Goal: Task Accomplishment & Management: Manage account settings

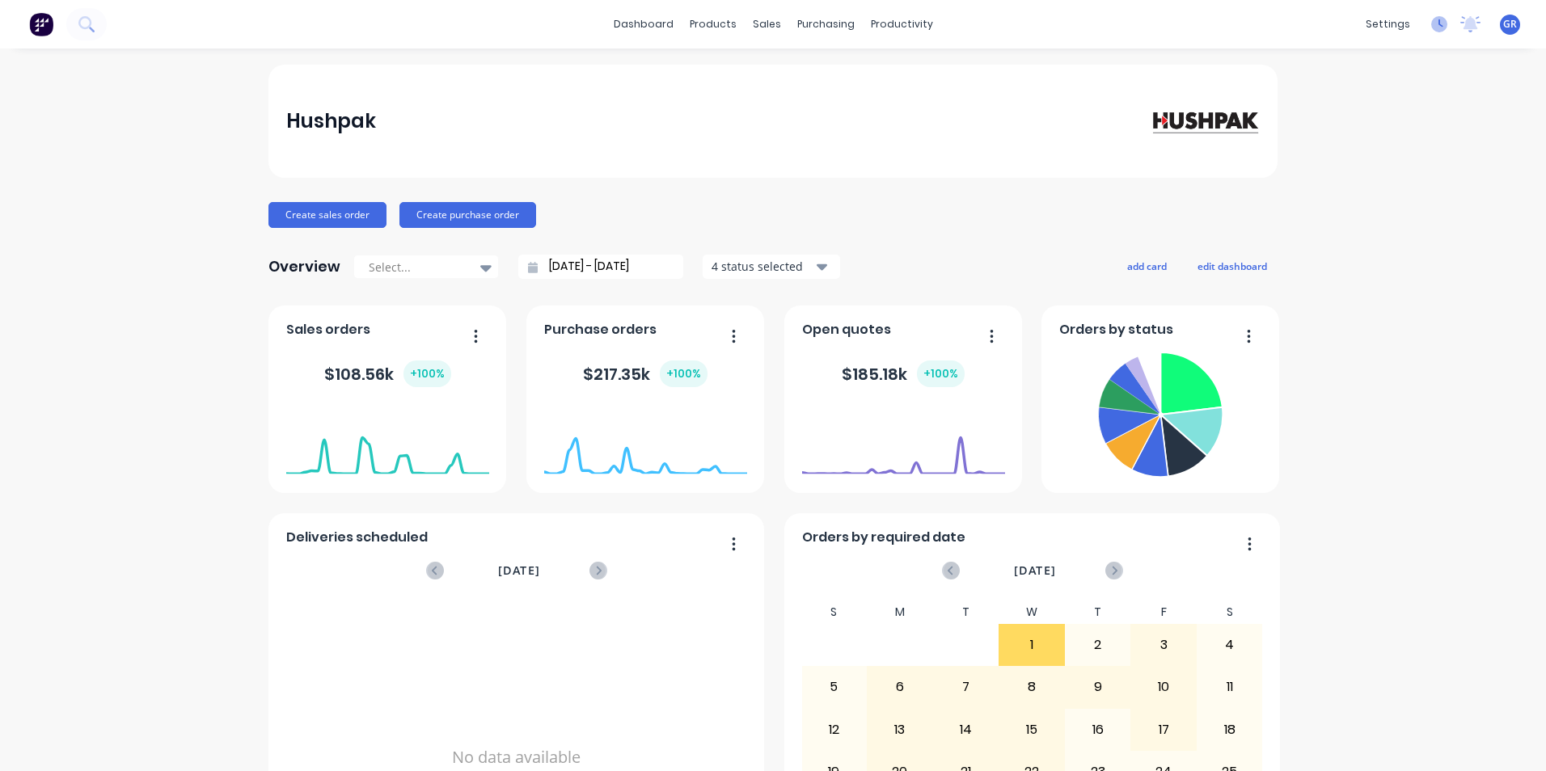
click at [1431, 20] on icon at bounding box center [1439, 24] width 16 height 16
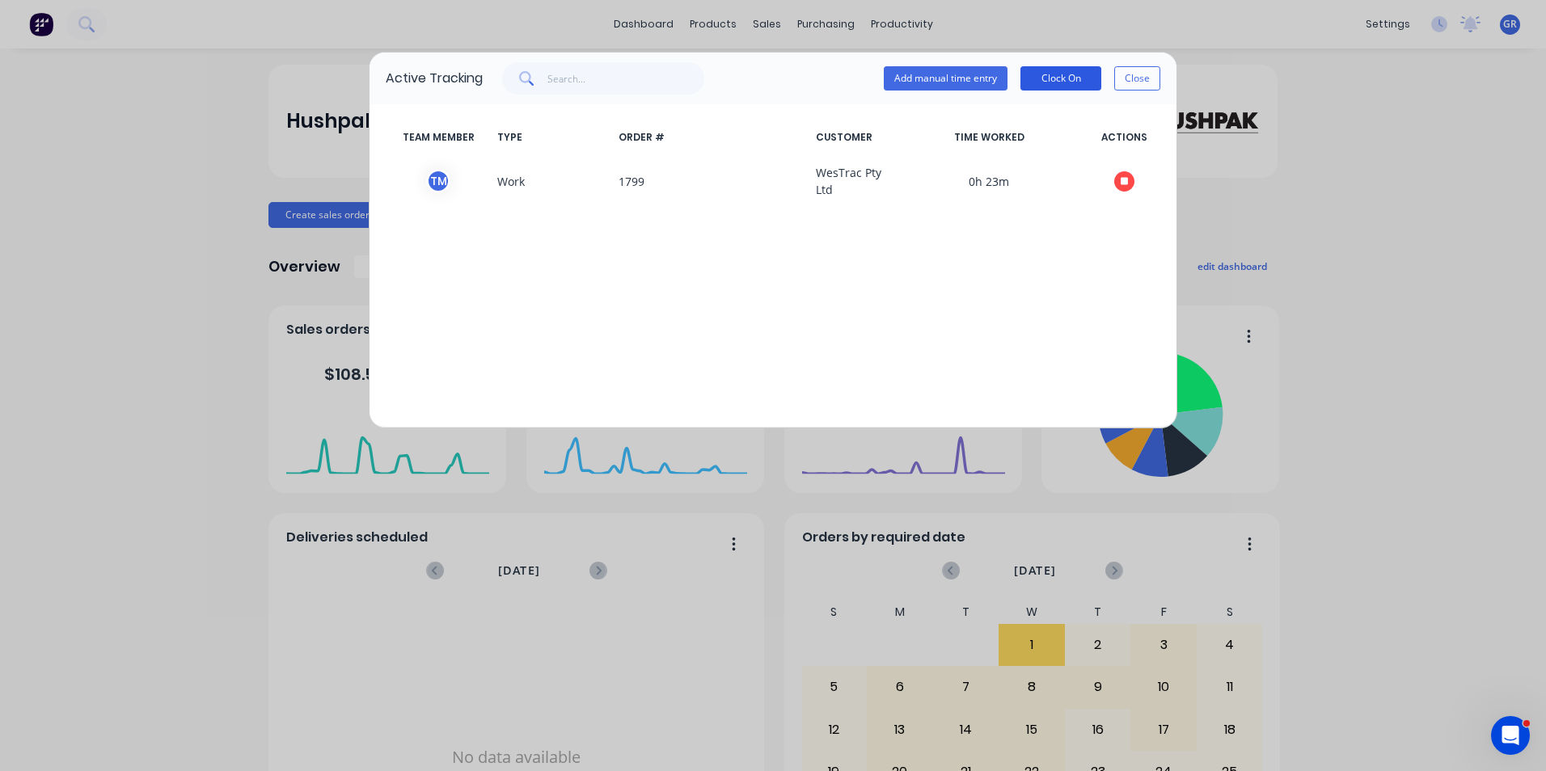
click at [1068, 78] on button "Clock On" at bounding box center [1060, 78] width 81 height 24
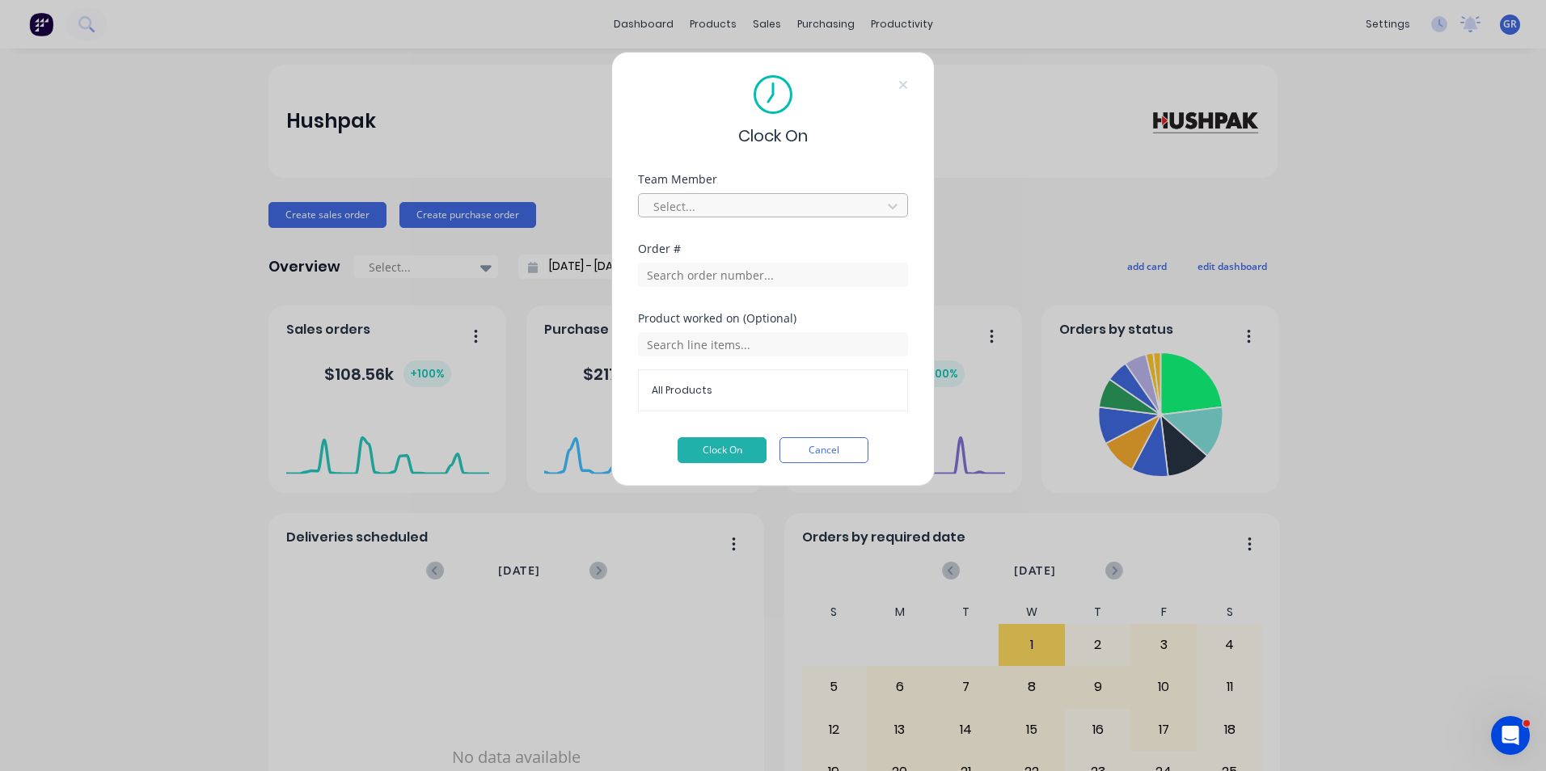
click at [774, 200] on div at bounding box center [763, 206] width 222 height 20
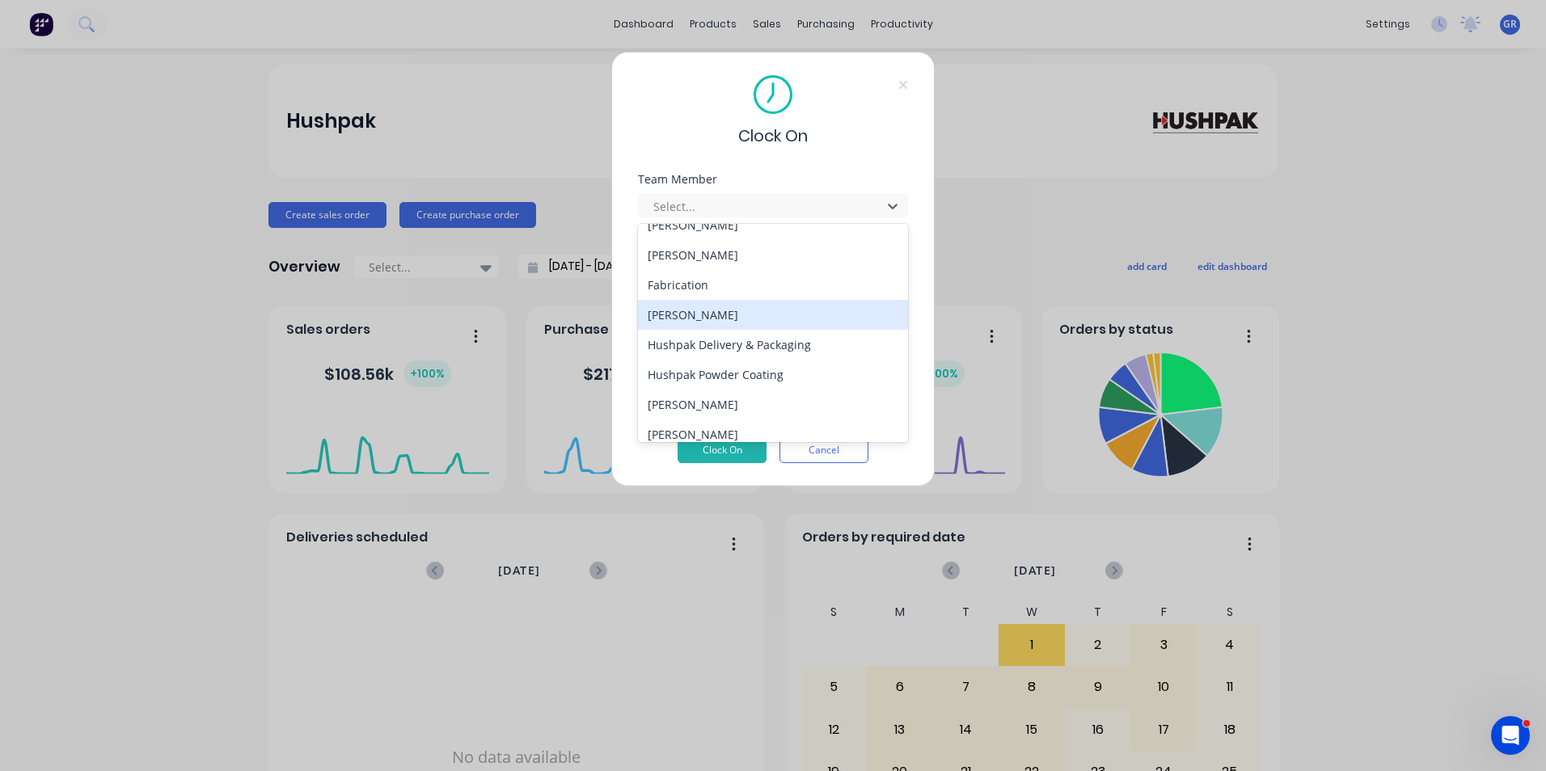
scroll to position [323, 0]
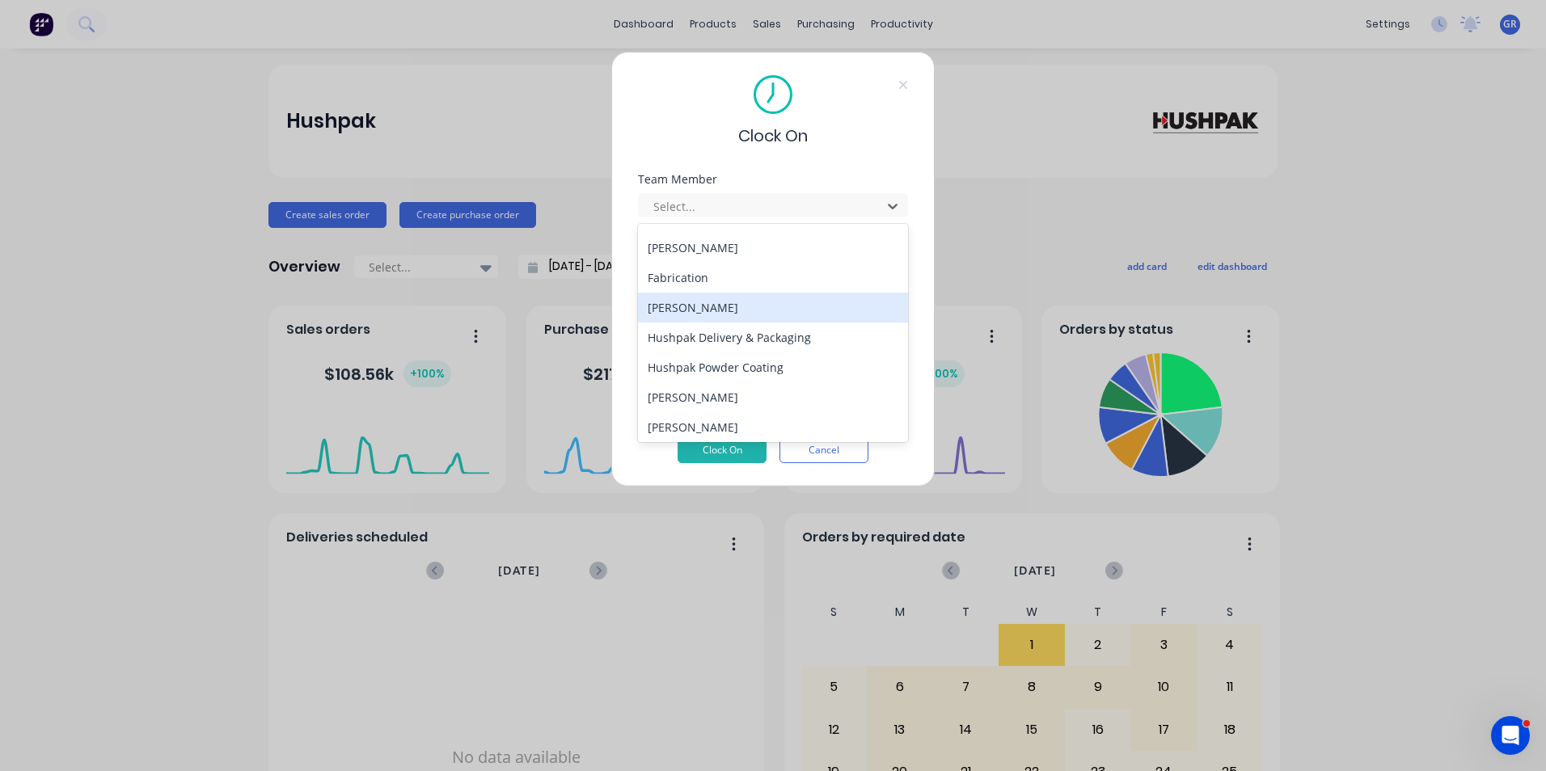
click at [715, 305] on div "[PERSON_NAME]" at bounding box center [773, 308] width 270 height 30
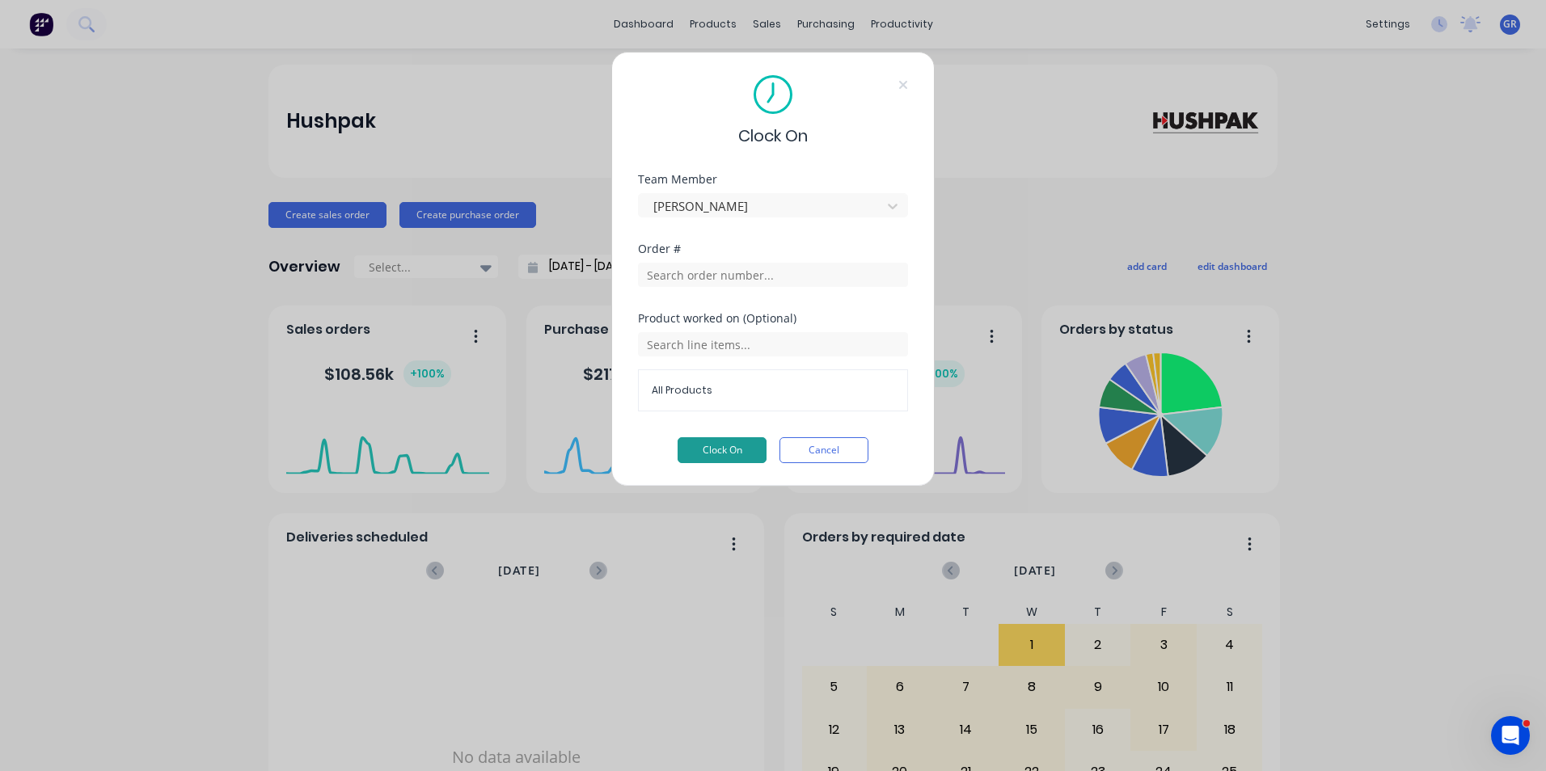
click at [732, 448] on button "Clock On" at bounding box center [721, 450] width 89 height 26
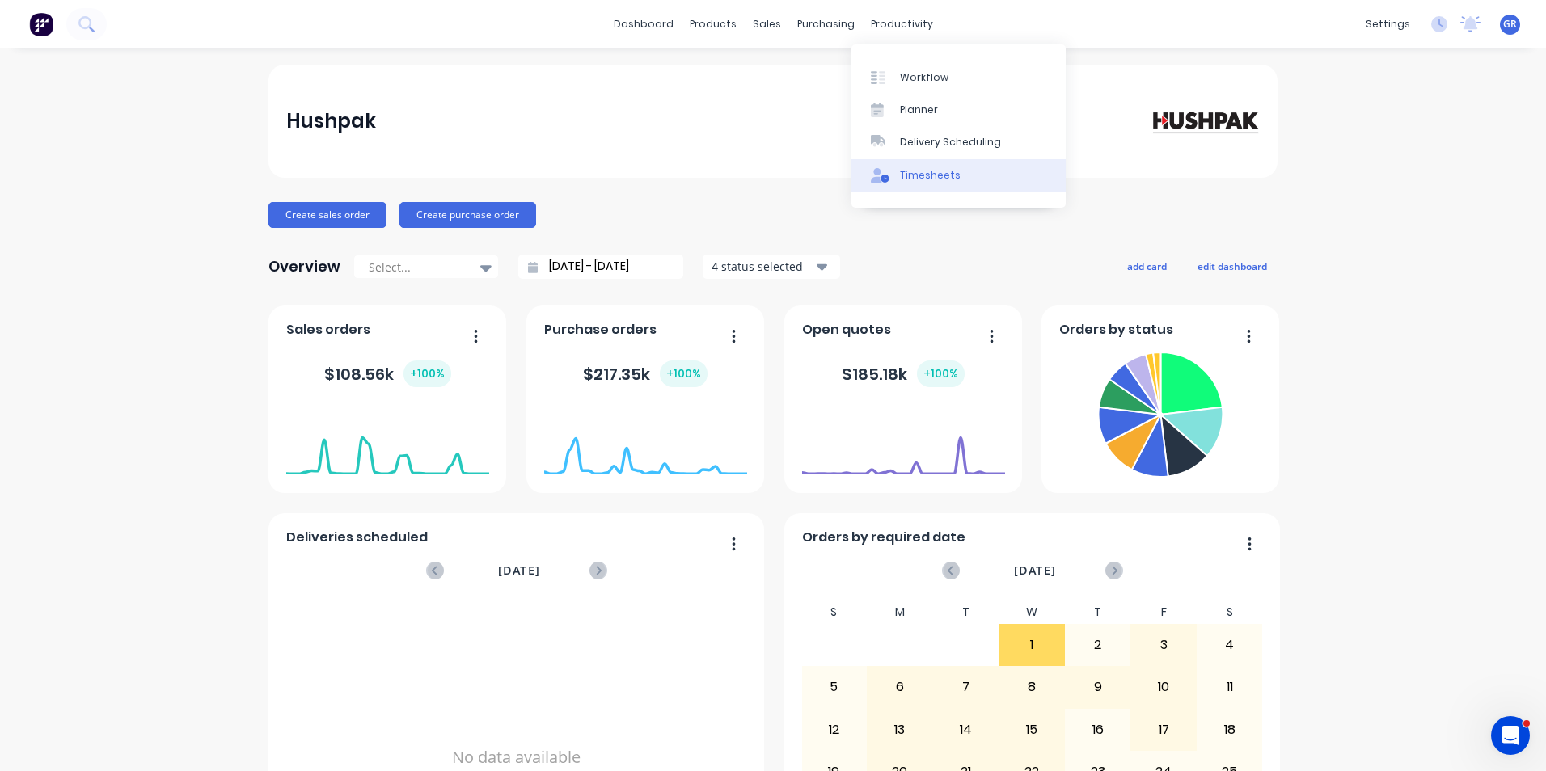
click at [923, 179] on div "Timesheets" at bounding box center [930, 175] width 61 height 15
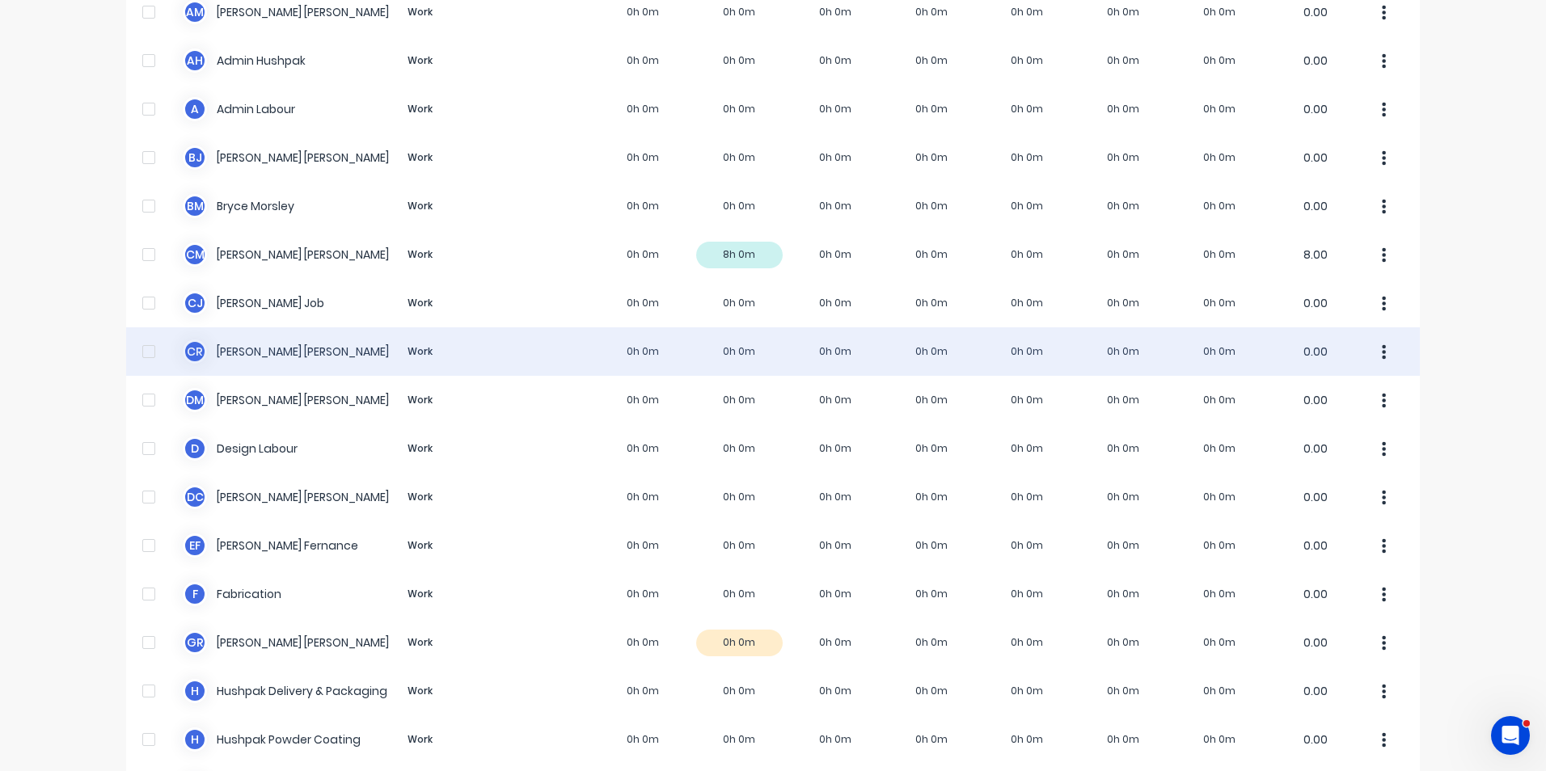
scroll to position [243, 0]
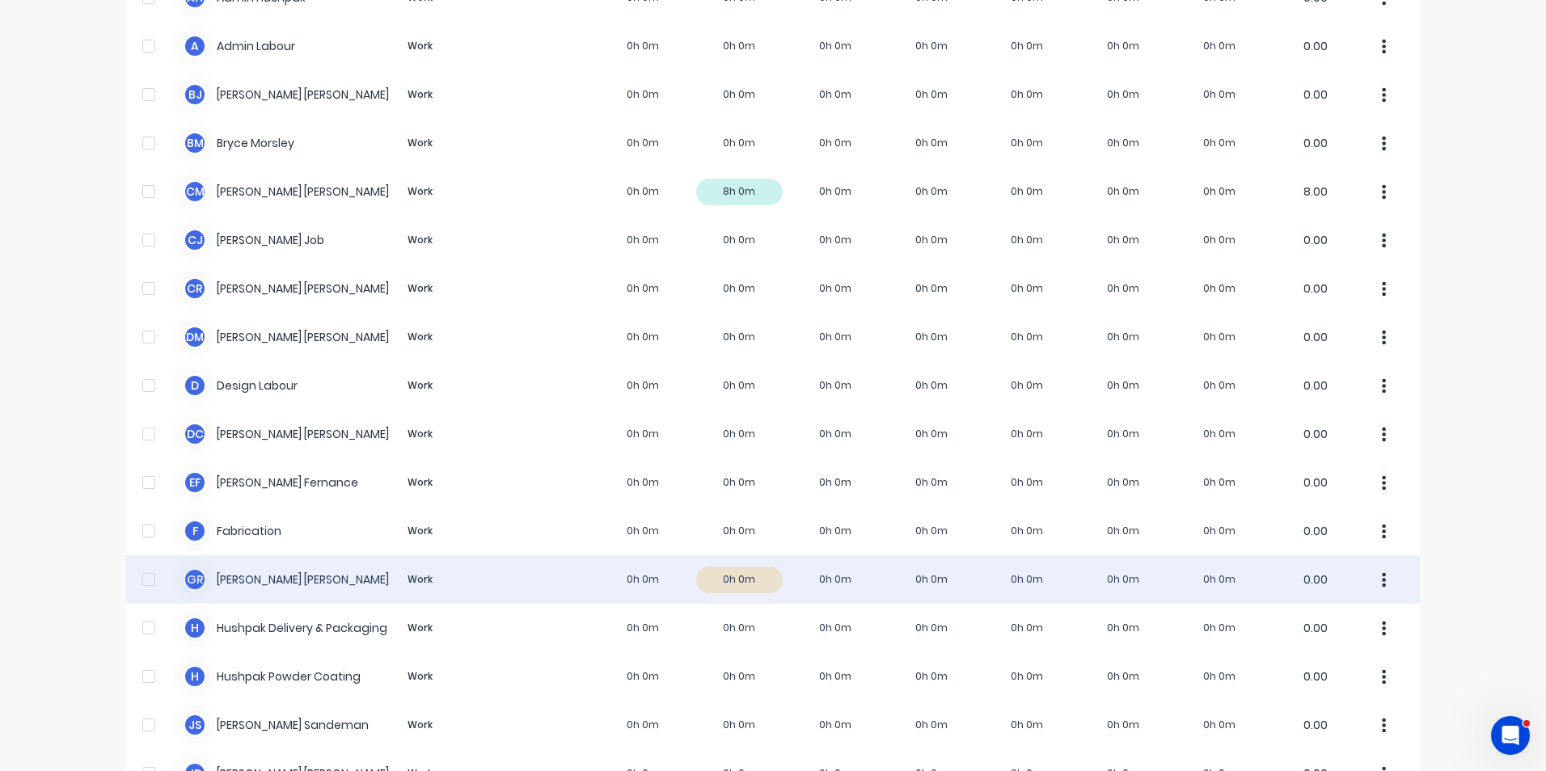
click at [258, 584] on div "G R Greg Rawe Work 0h 0m 0h 0m 0h 0m 0h 0m 0h 0m 0h 0m 0h 0m 0.00" at bounding box center [772, 579] width 1293 height 49
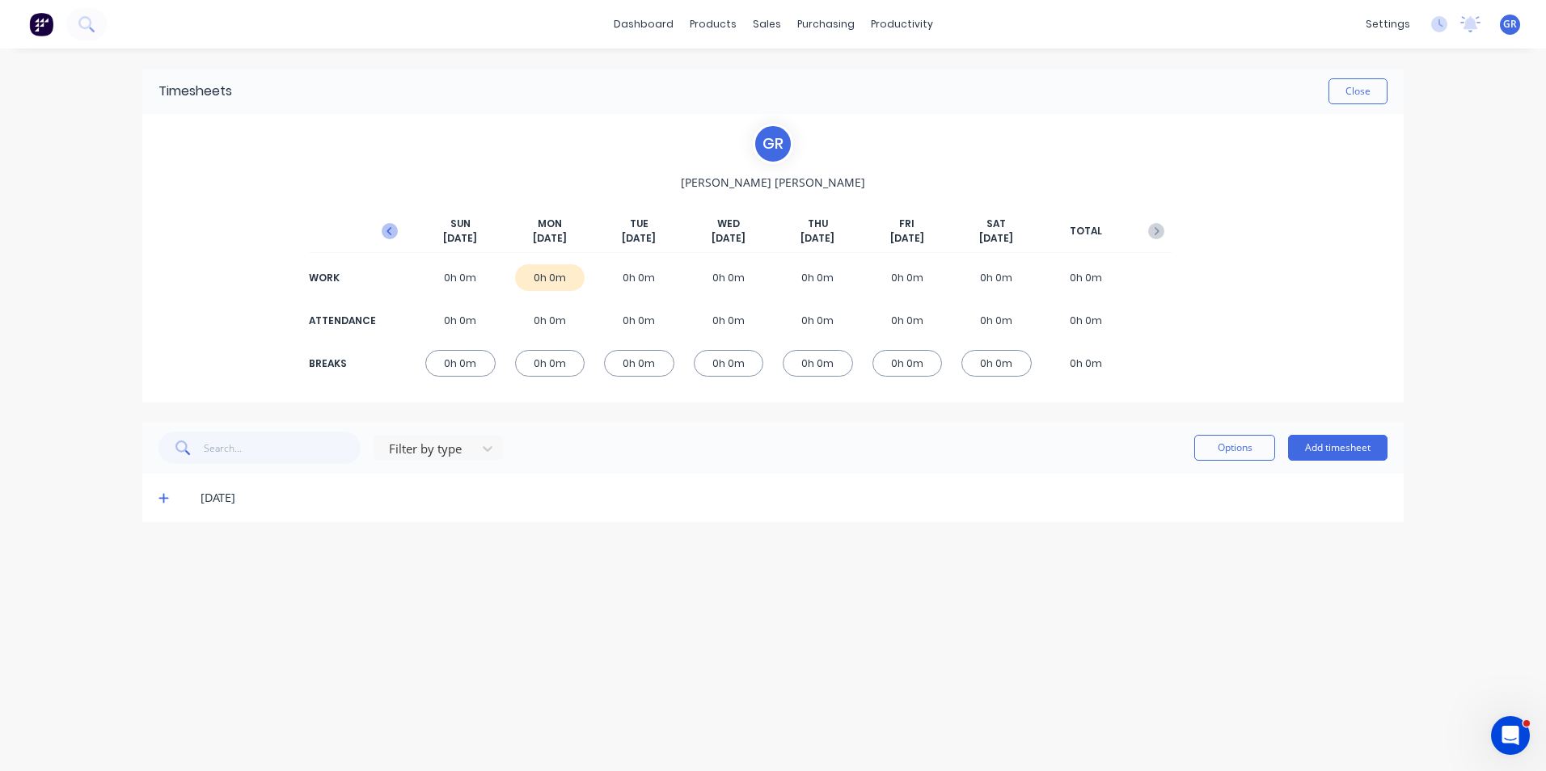
click at [391, 226] on icon "button" at bounding box center [390, 231] width 16 height 16
click at [165, 546] on icon at bounding box center [163, 547] width 10 height 10
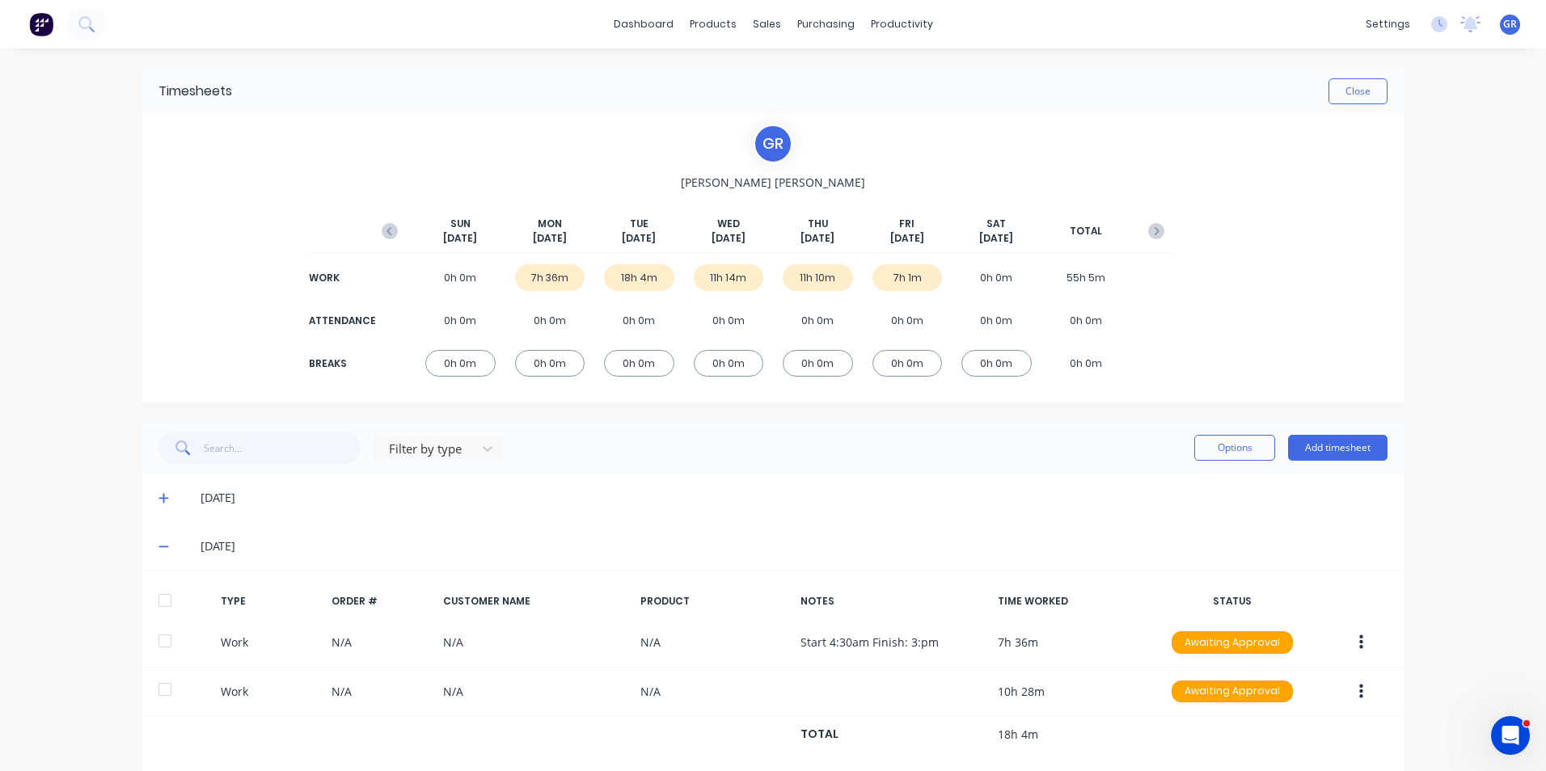
scroll to position [81, 0]
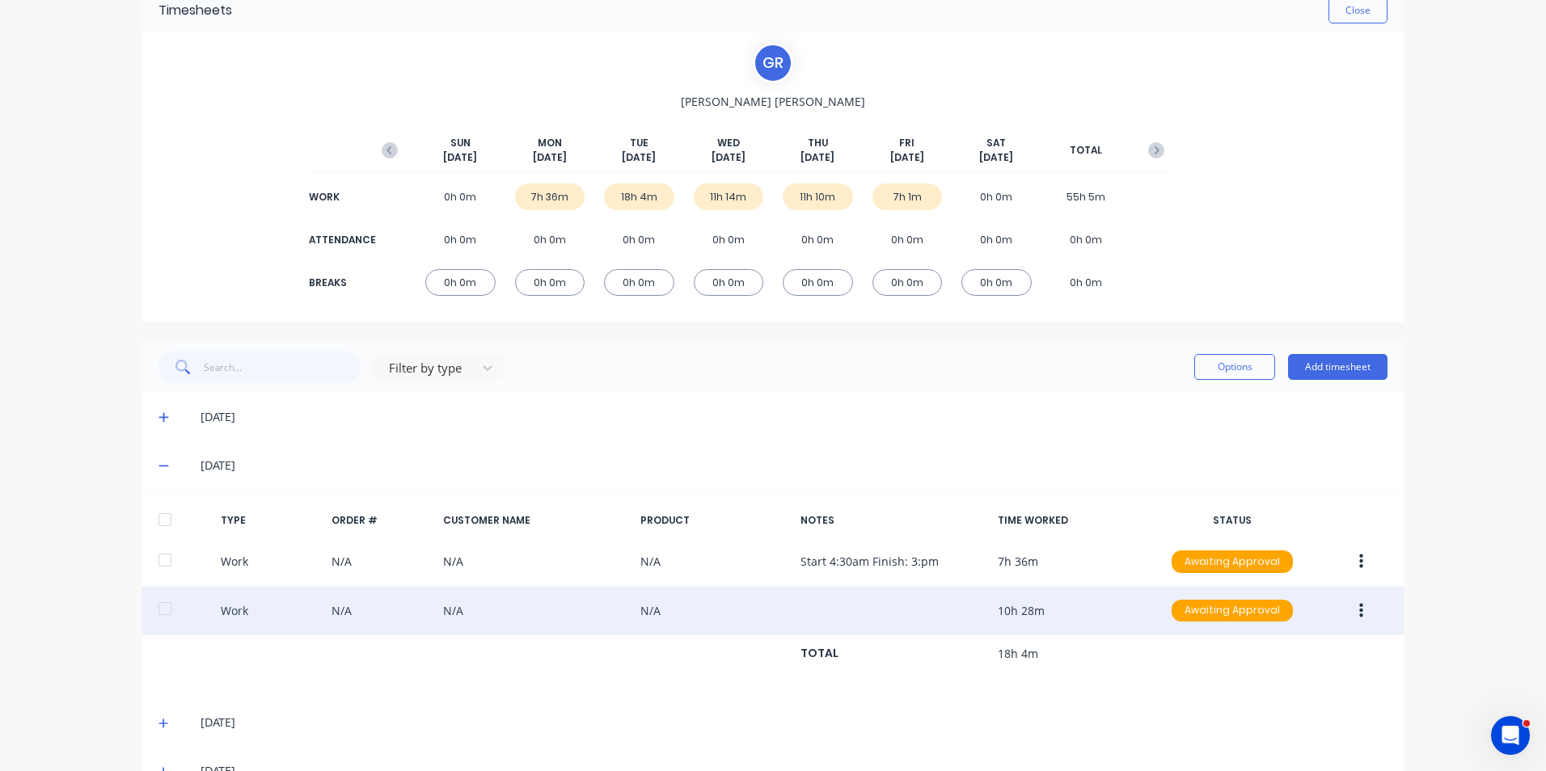
click at [1359, 612] on icon "button" at bounding box center [1361, 610] width 4 height 15
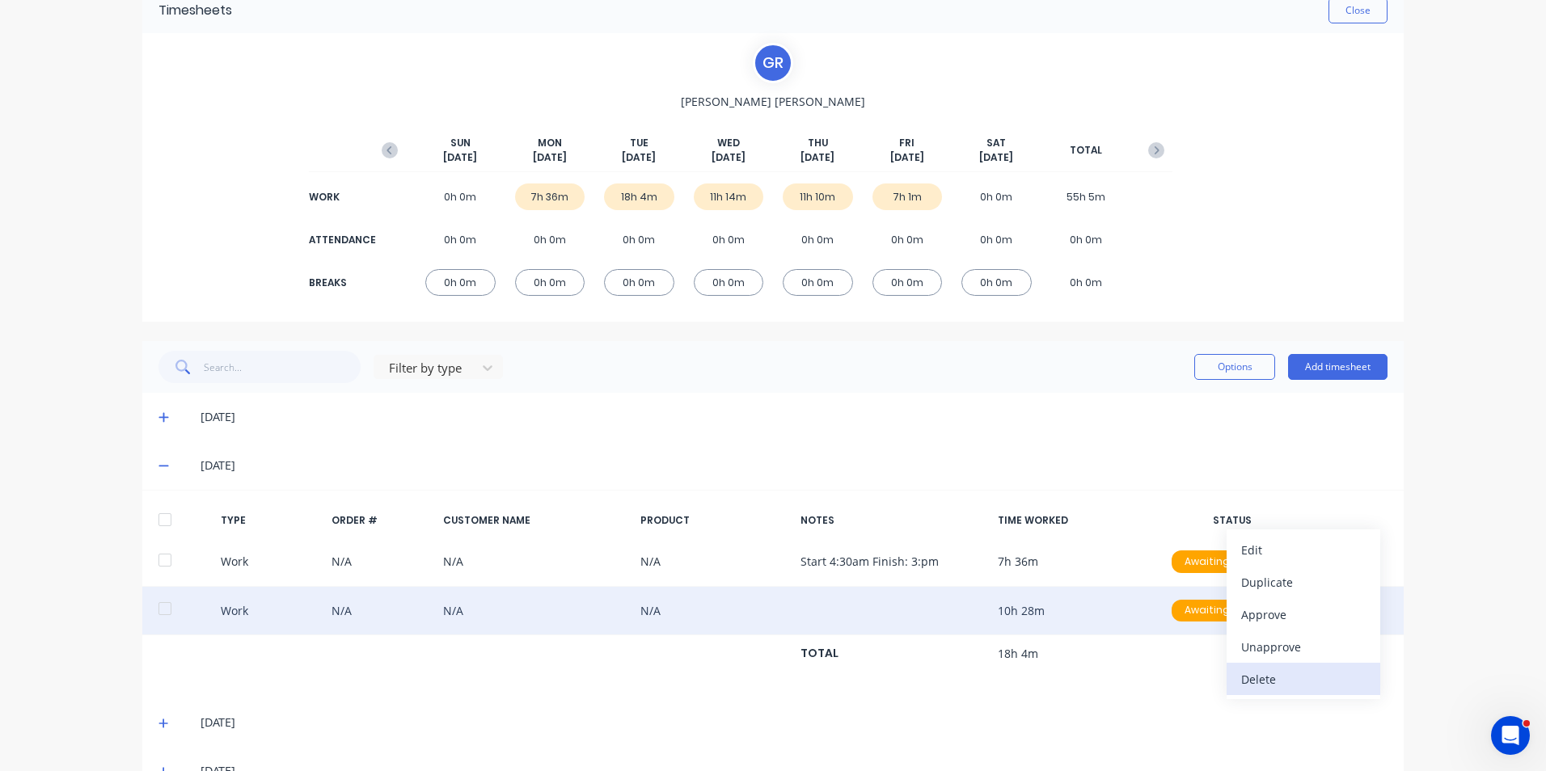
click at [1266, 680] on div "Delete" at bounding box center [1303, 679] width 124 height 23
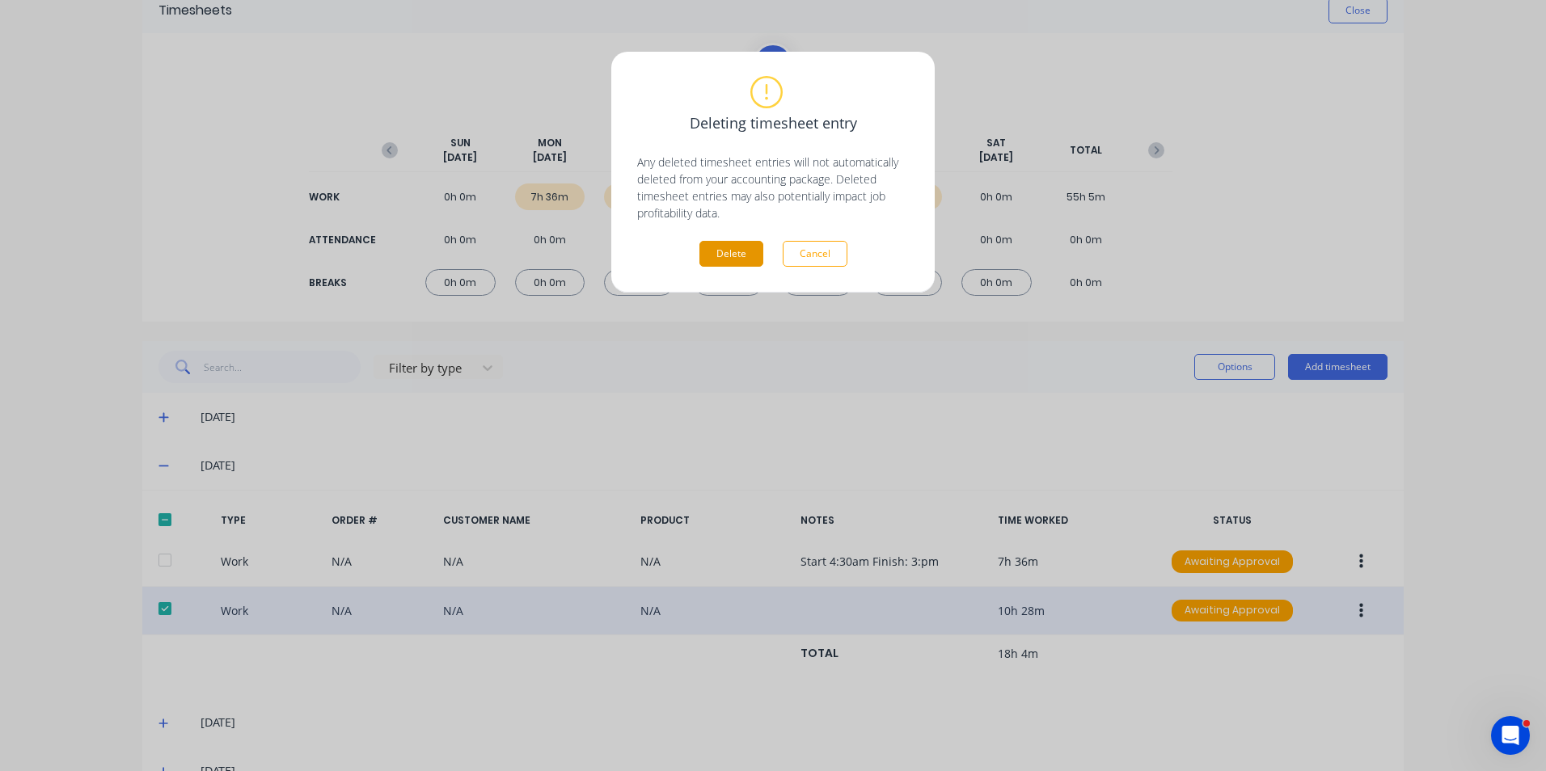
click at [740, 256] on button "Delete" at bounding box center [731, 254] width 64 height 26
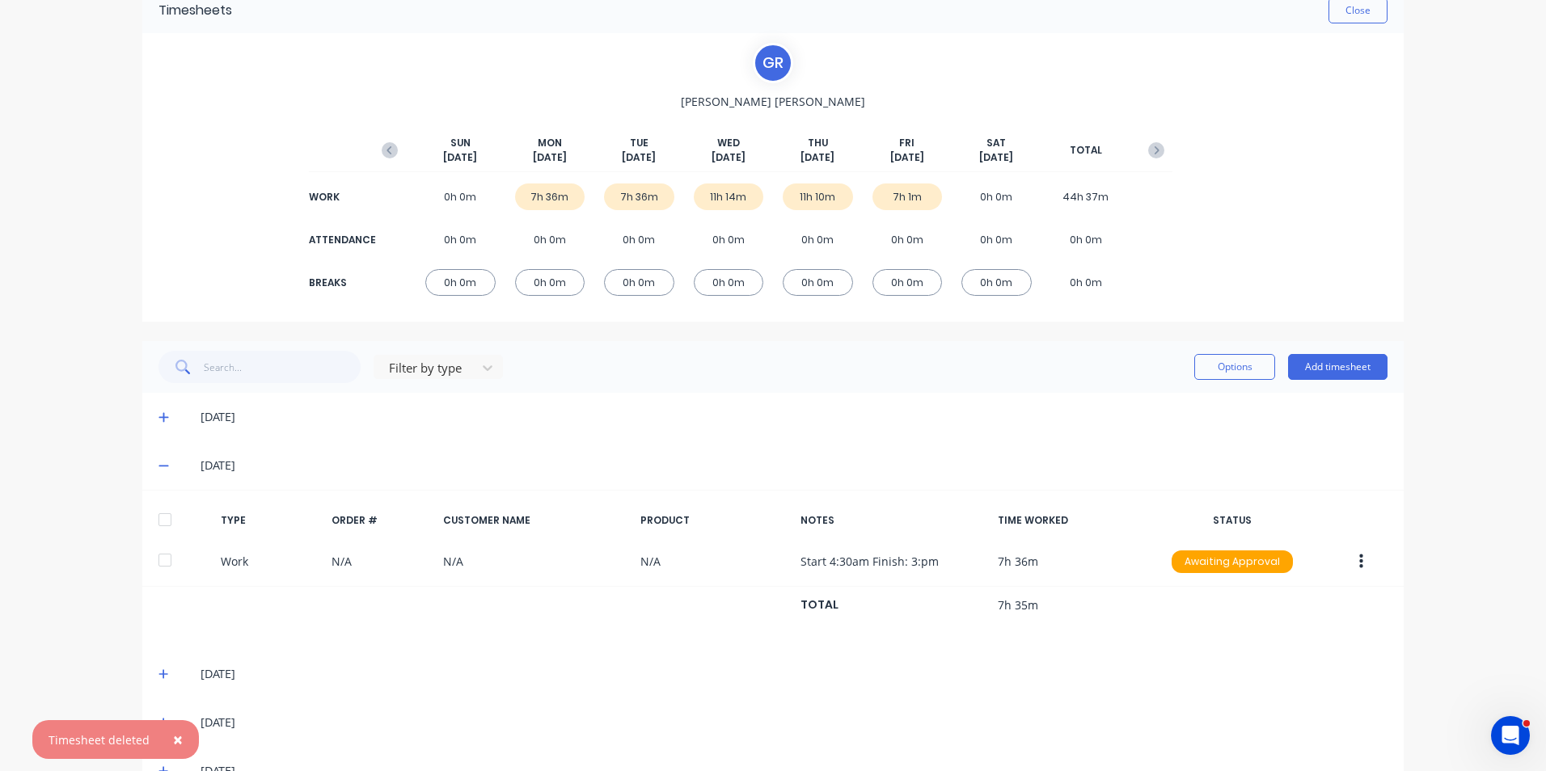
click at [176, 737] on span "×" at bounding box center [178, 739] width 10 height 23
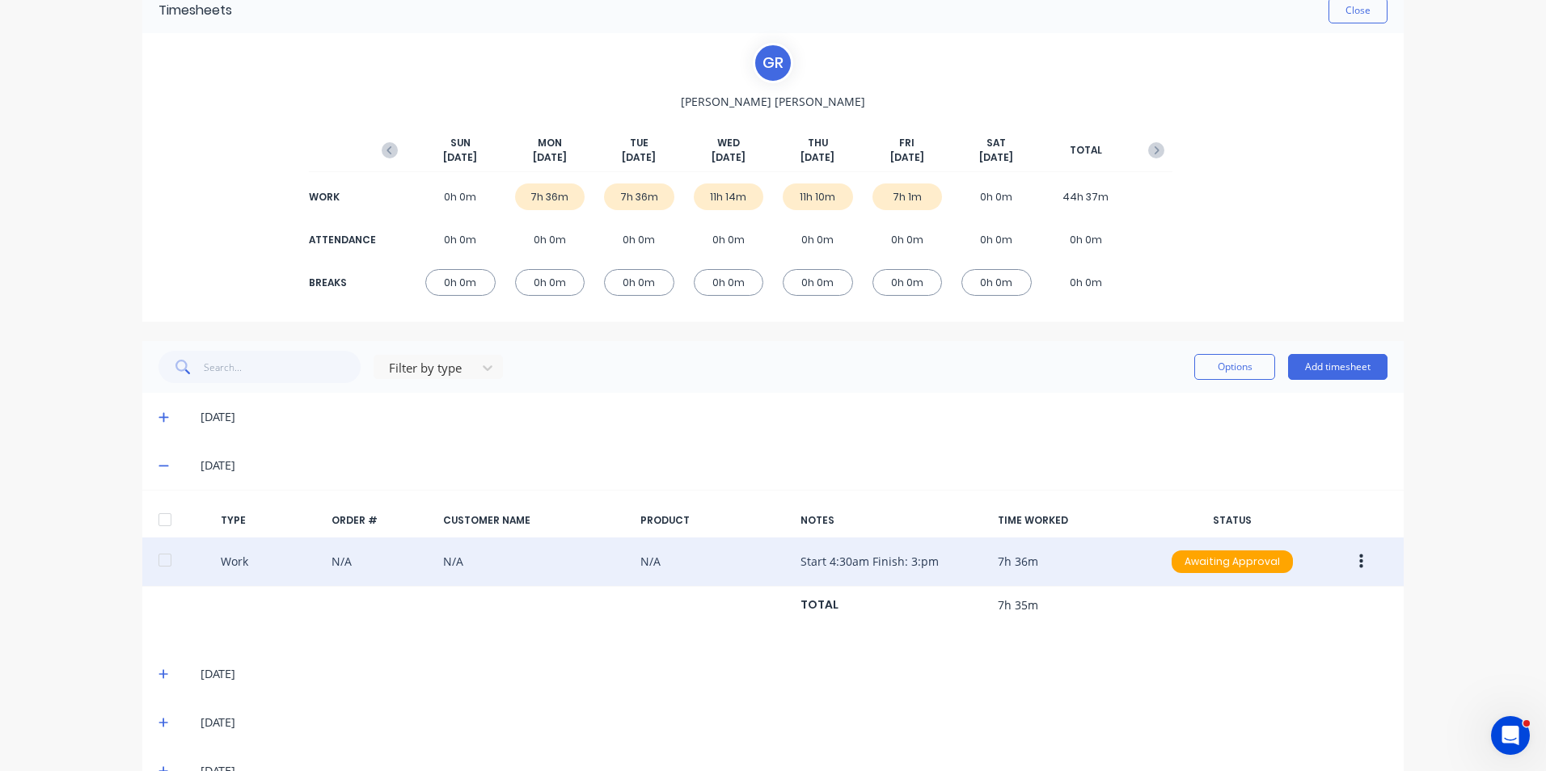
click at [242, 563] on div "Work N/A N/A N/A Start 4:30am Finish: 3:pm 7h 36m Awaiting Approval" at bounding box center [772, 562] width 1261 height 49
click at [874, 555] on div "Work N/A N/A N/A Start 4:30am Finish: 3:pm 7h 36m Awaiting Approval" at bounding box center [772, 562] width 1261 height 49
click at [1351, 559] on button "button" at bounding box center [1361, 561] width 38 height 29
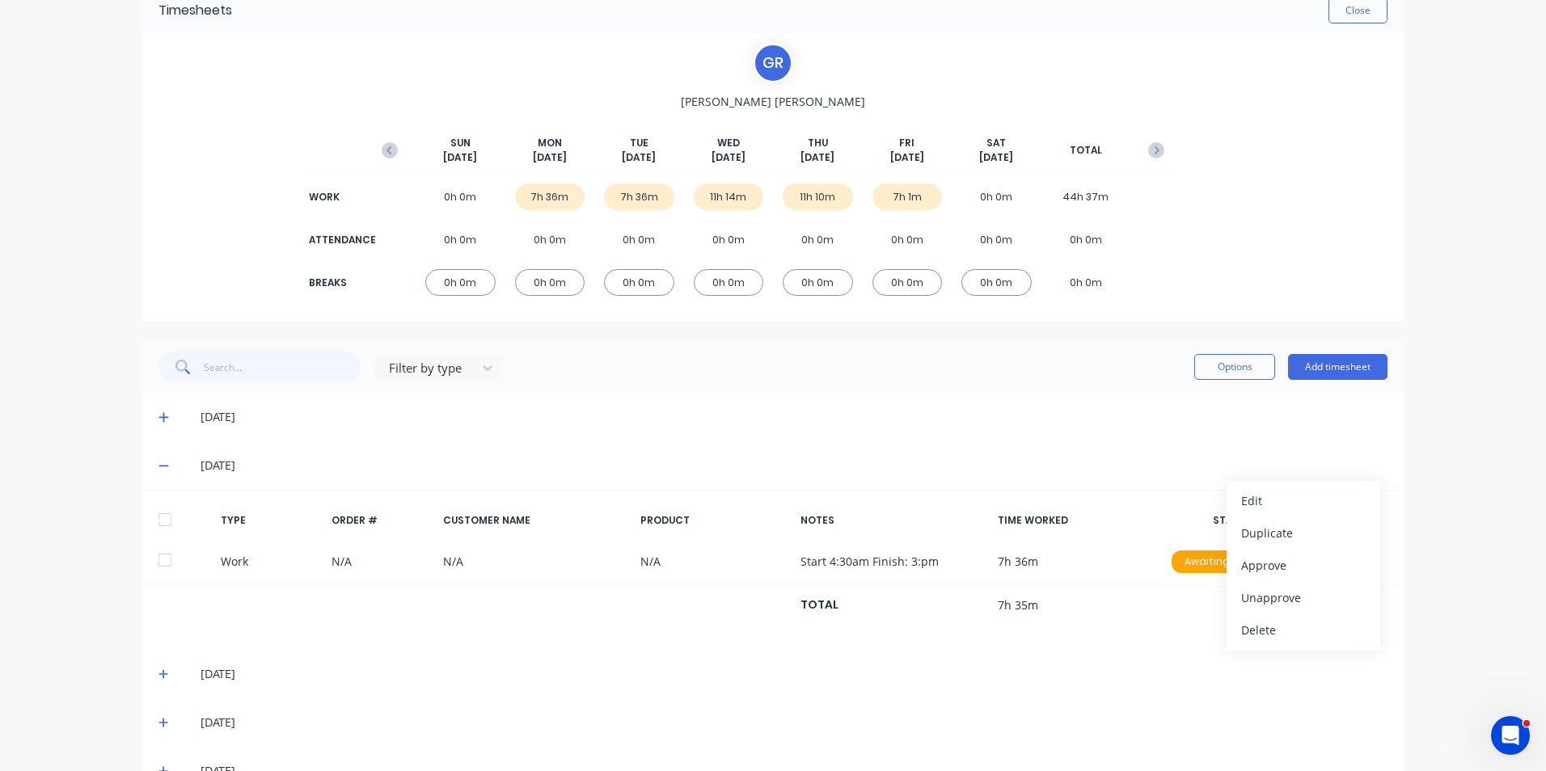
click at [913, 643] on div "TYPE ORDER # CUSTOMER NAME PRODUCT NOTES TIME WORKED STATUS Work N/A N/A N/A St…" at bounding box center [772, 570] width 1261 height 160
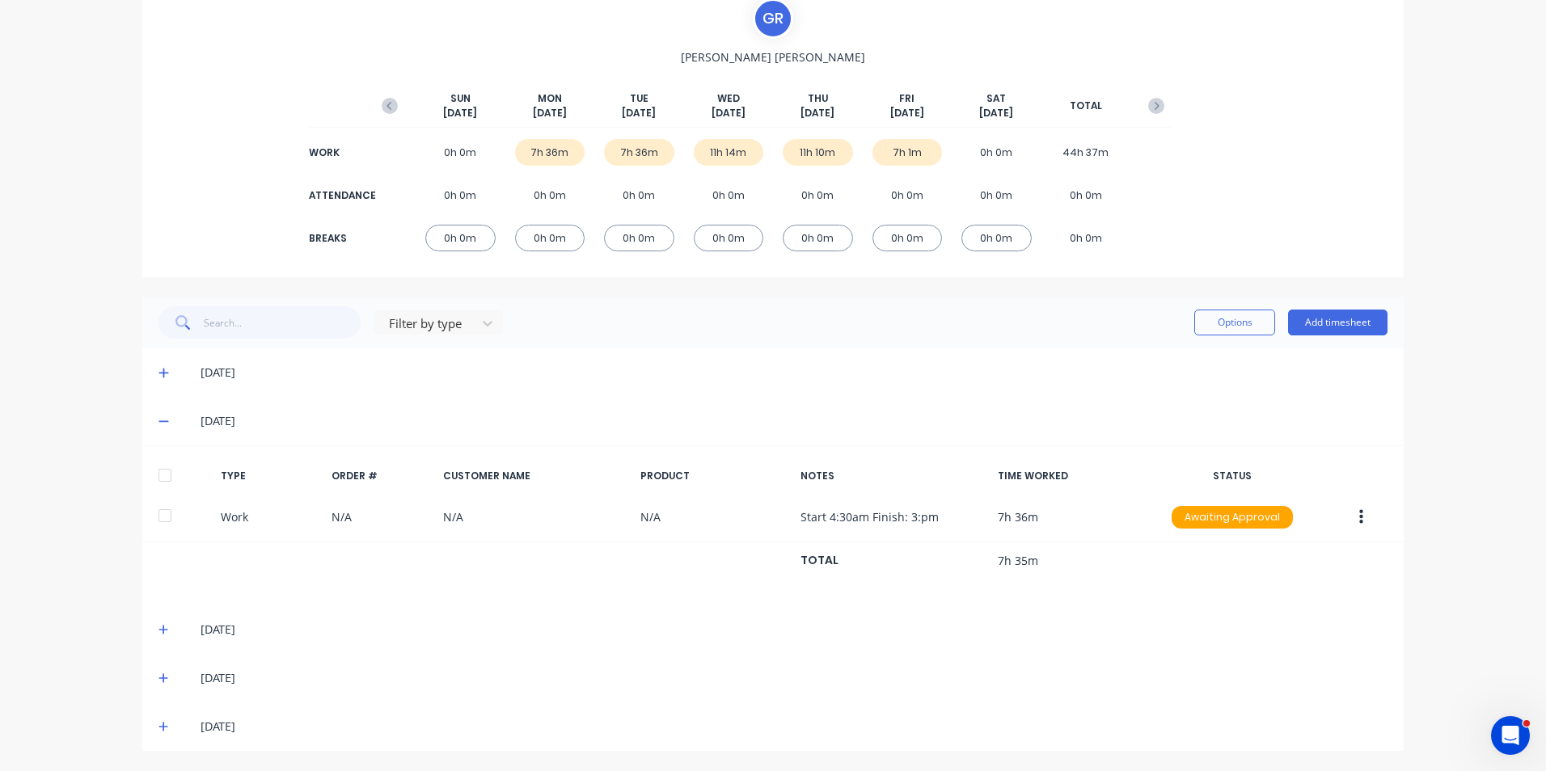
click at [162, 630] on icon at bounding box center [163, 629] width 11 height 11
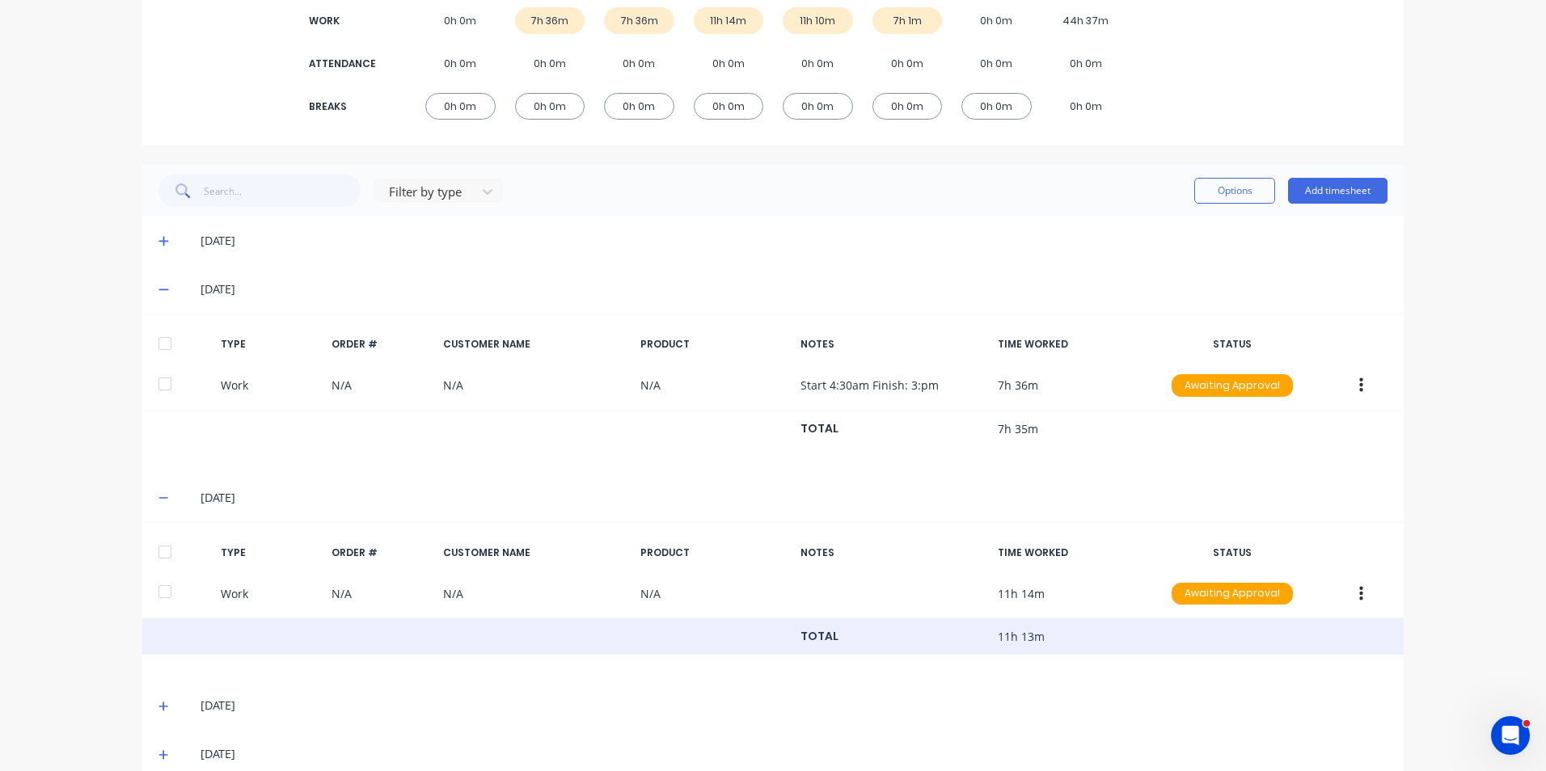
scroll to position [285, 0]
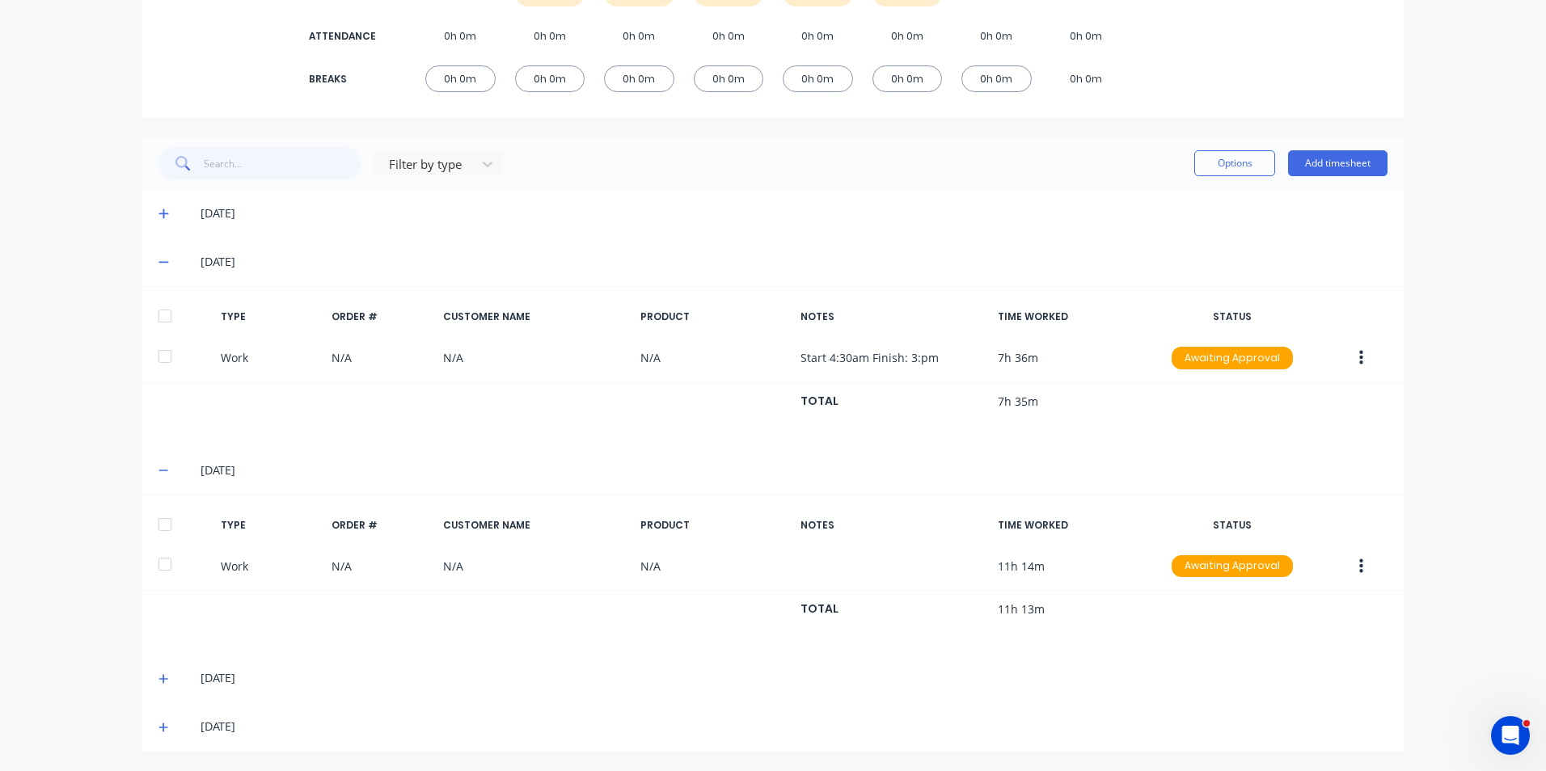
click at [158, 470] on icon at bounding box center [163, 471] width 10 height 2
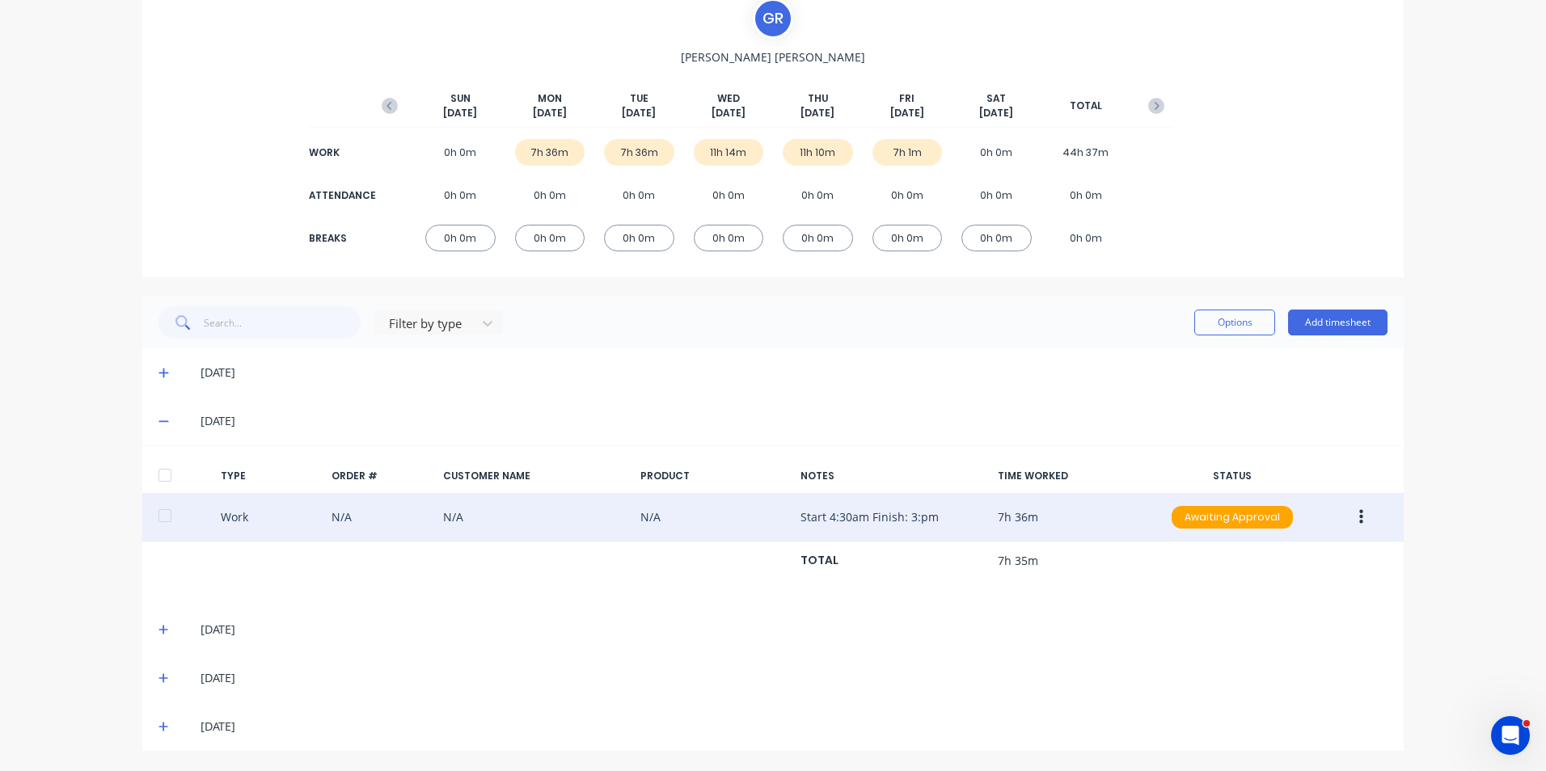
click at [1359, 516] on icon "button" at bounding box center [1361, 517] width 4 height 18
click at [1280, 490] on div "Duplicate" at bounding box center [1303, 488] width 124 height 23
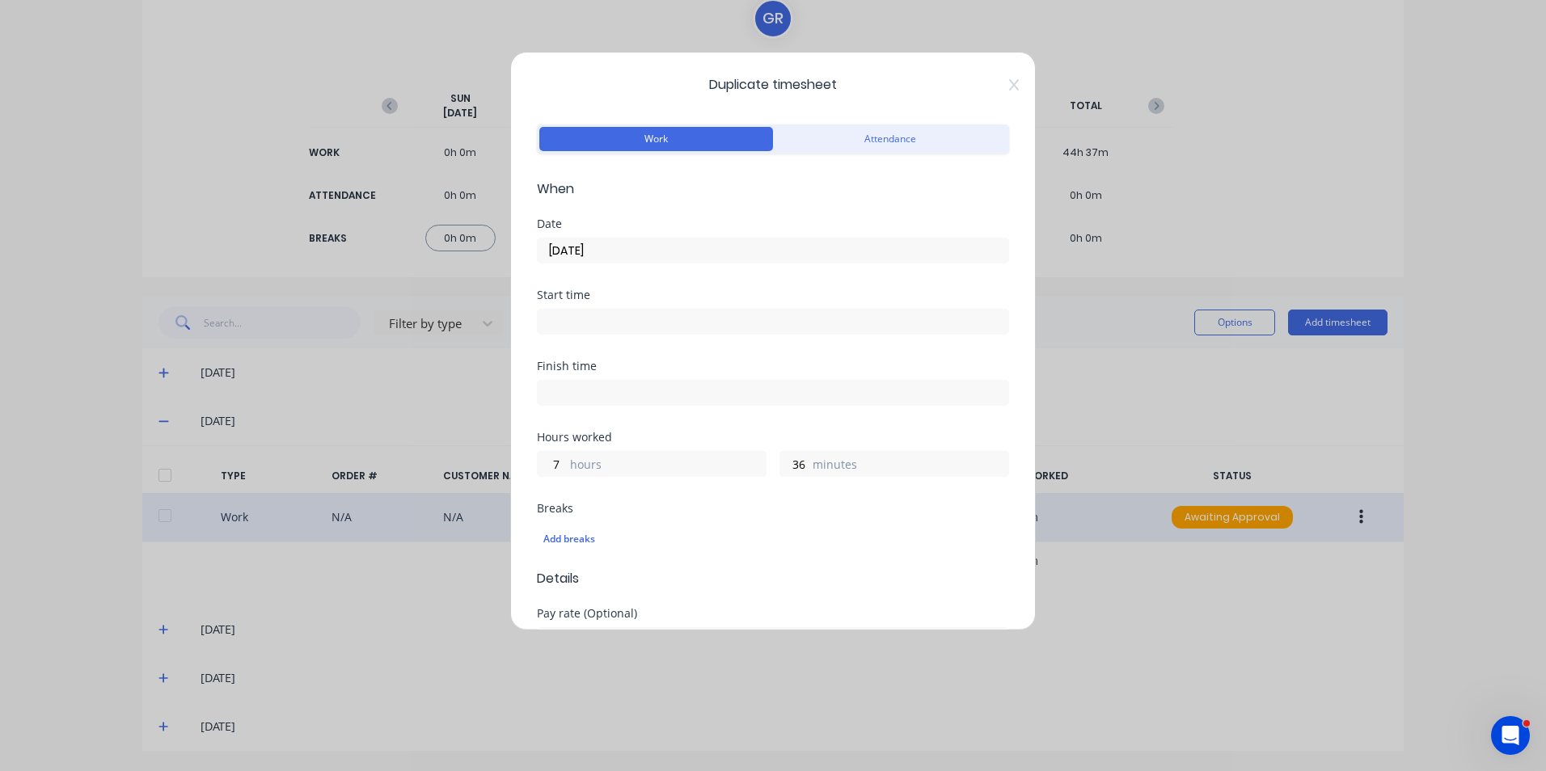
click at [607, 249] on input "07/10/2025" at bounding box center [773, 250] width 470 height 24
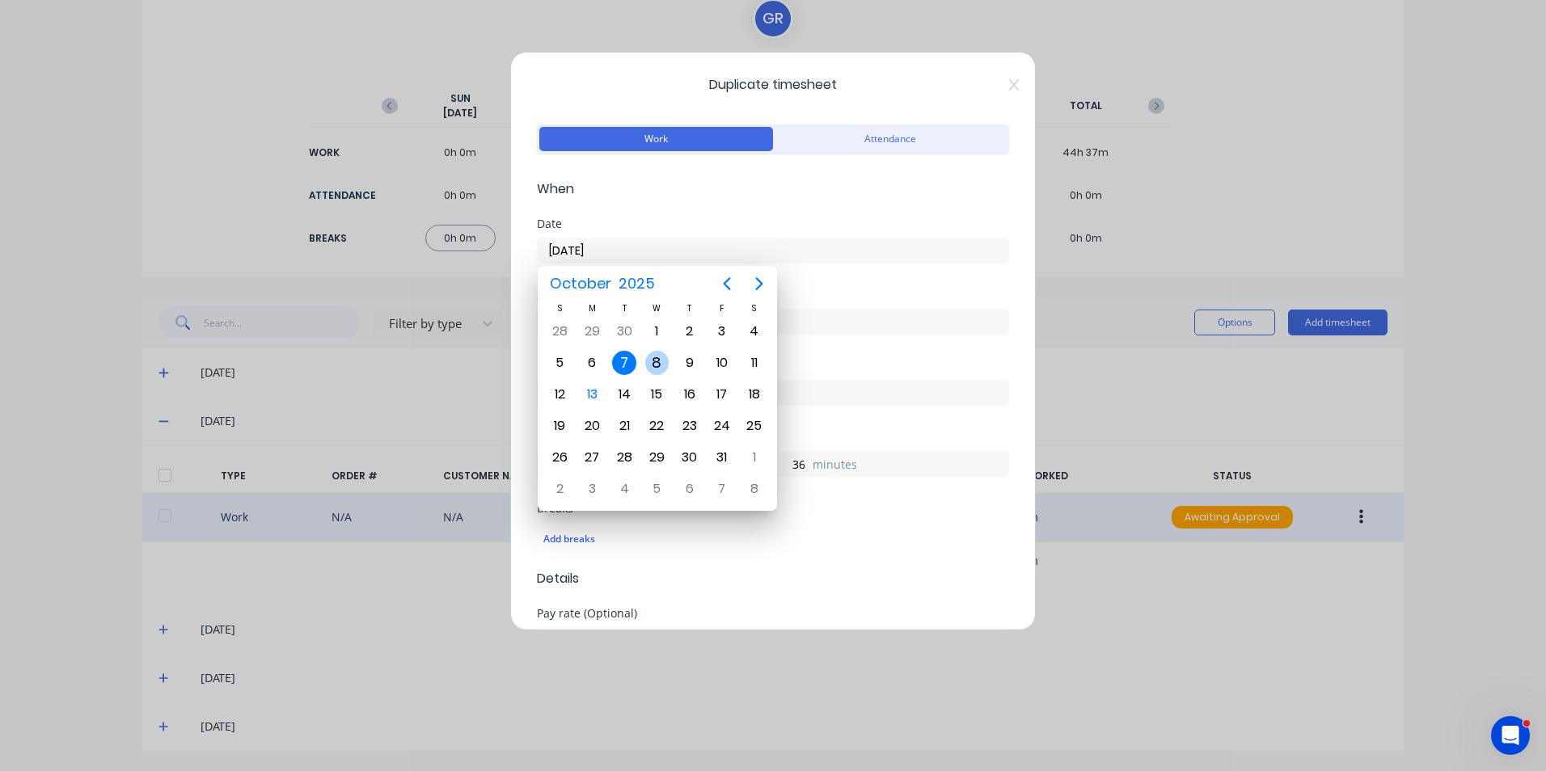
click at [657, 361] on div "8" at bounding box center [657, 363] width 24 height 24
type input "08/10/2025"
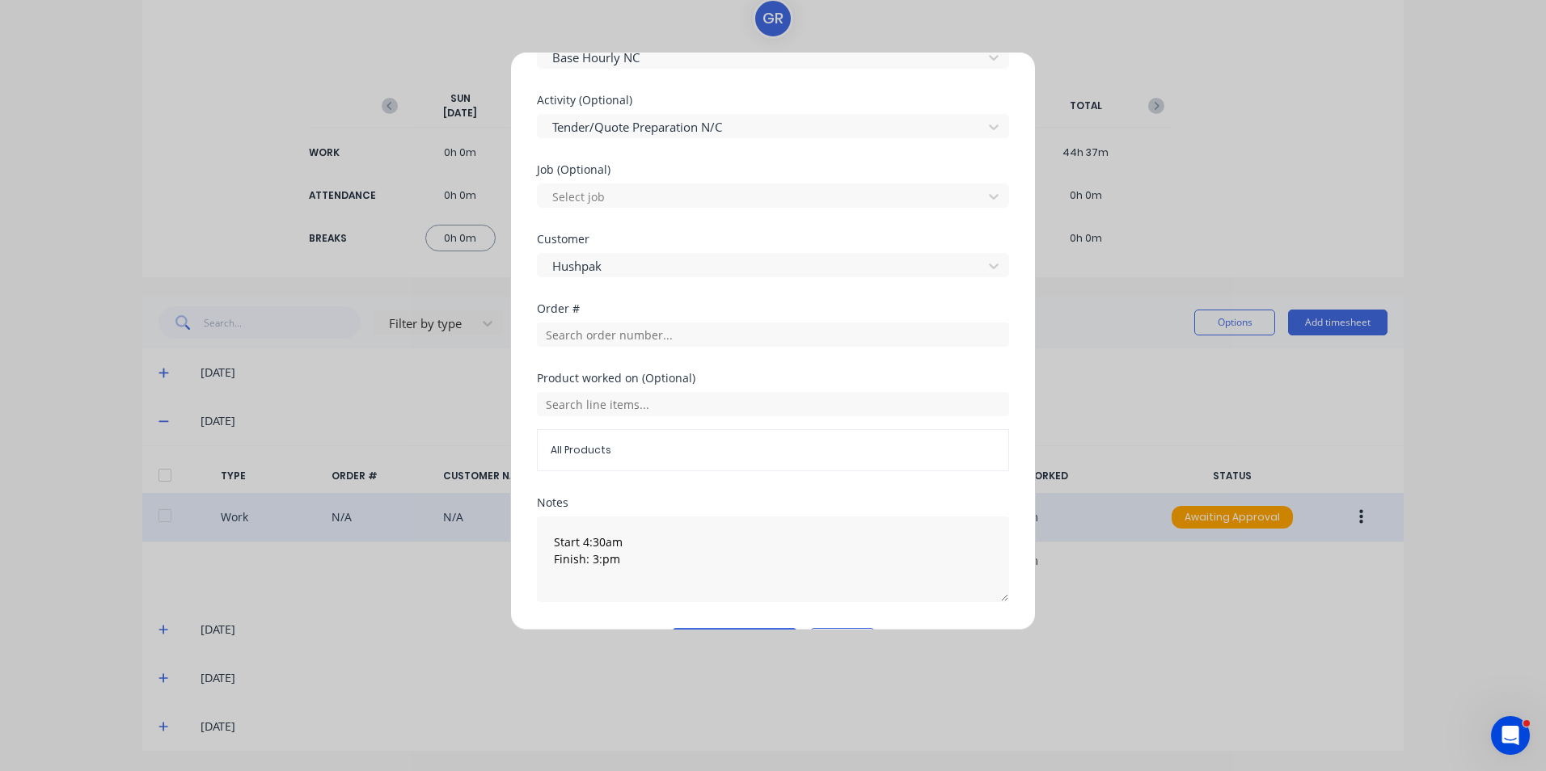
scroll to position [630, 0]
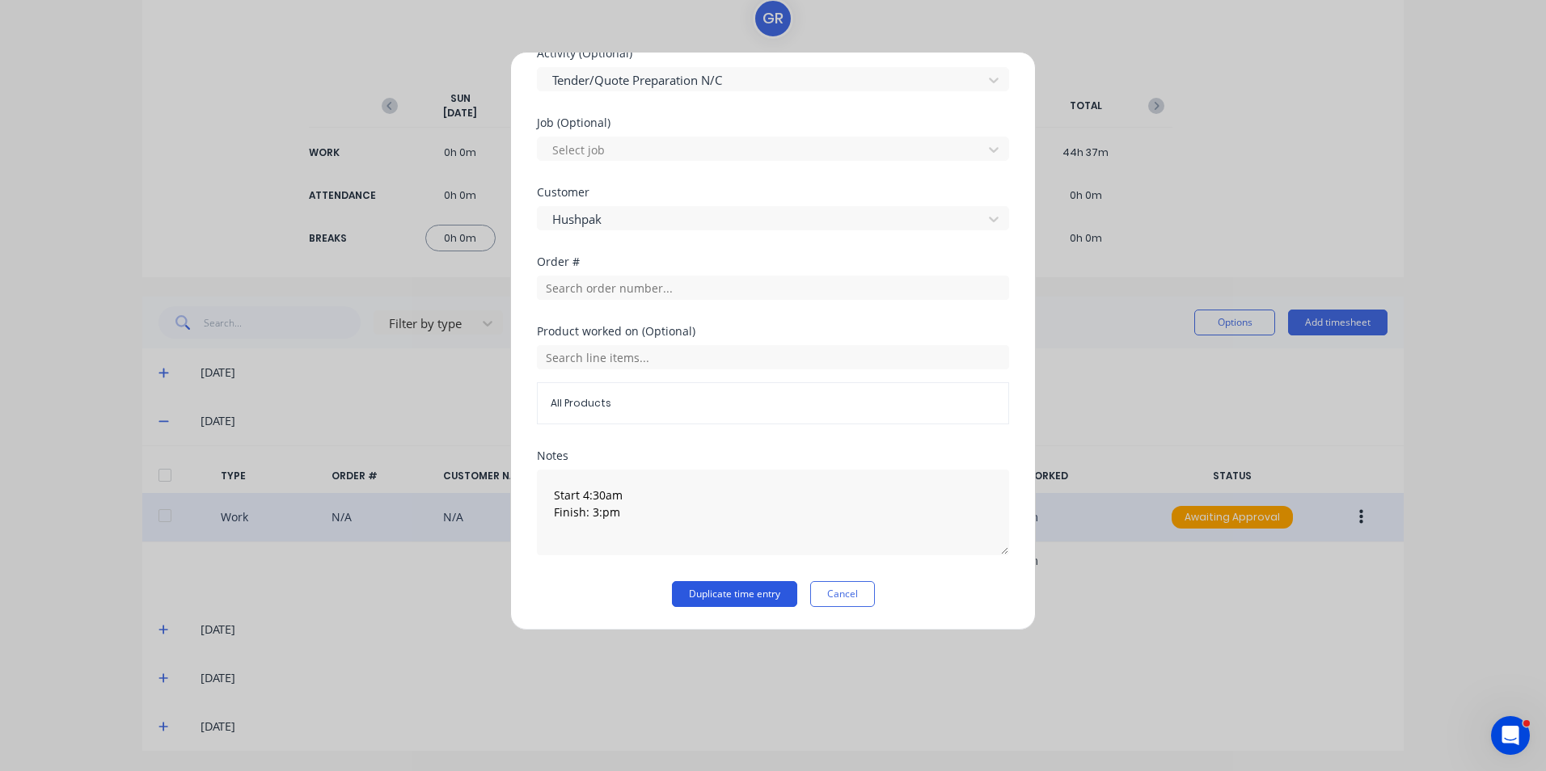
click at [751, 594] on button "Duplicate time entry" at bounding box center [734, 594] width 125 height 26
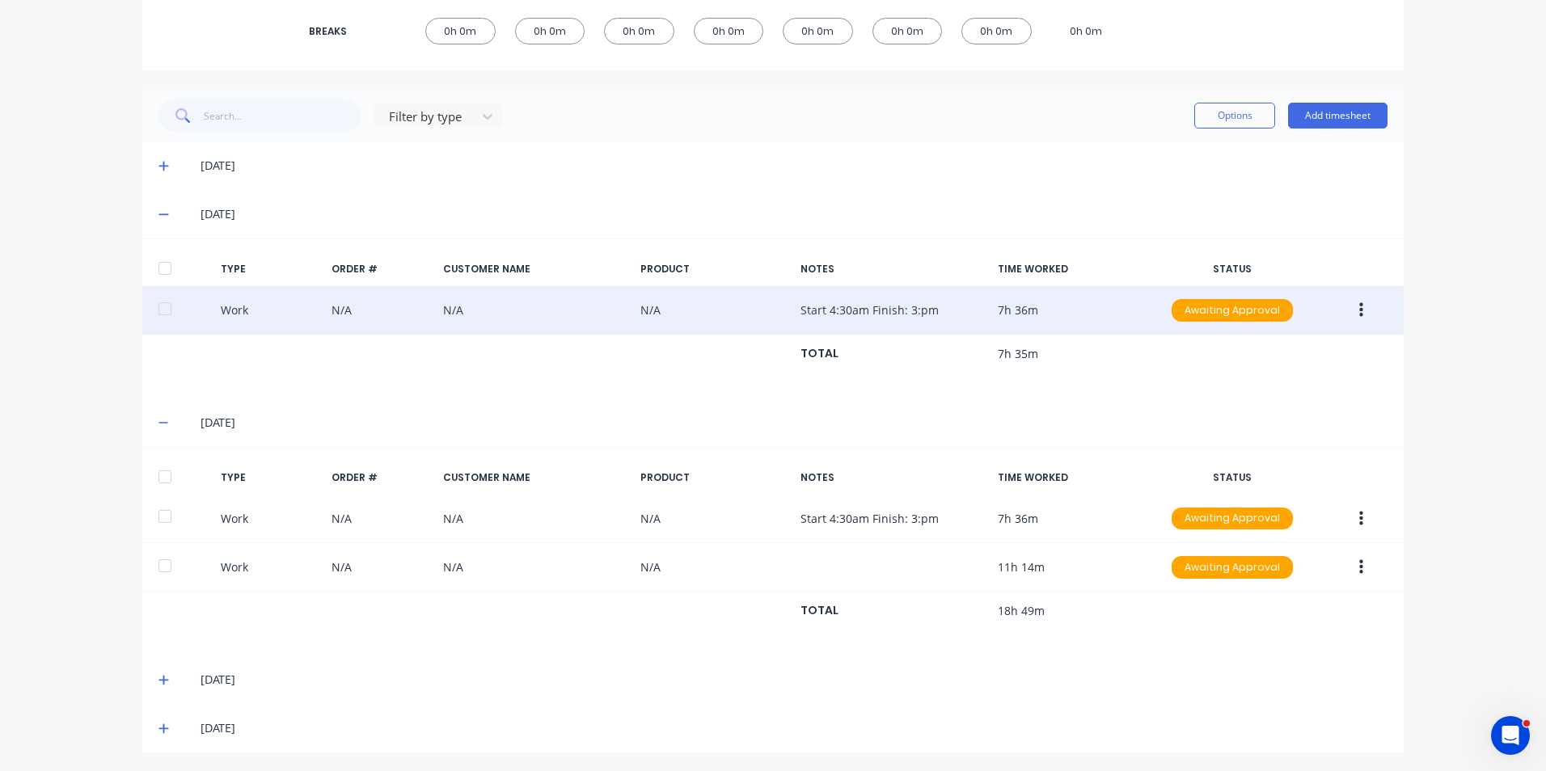
scroll to position [334, 0]
click at [158, 680] on icon at bounding box center [163, 678] width 11 height 11
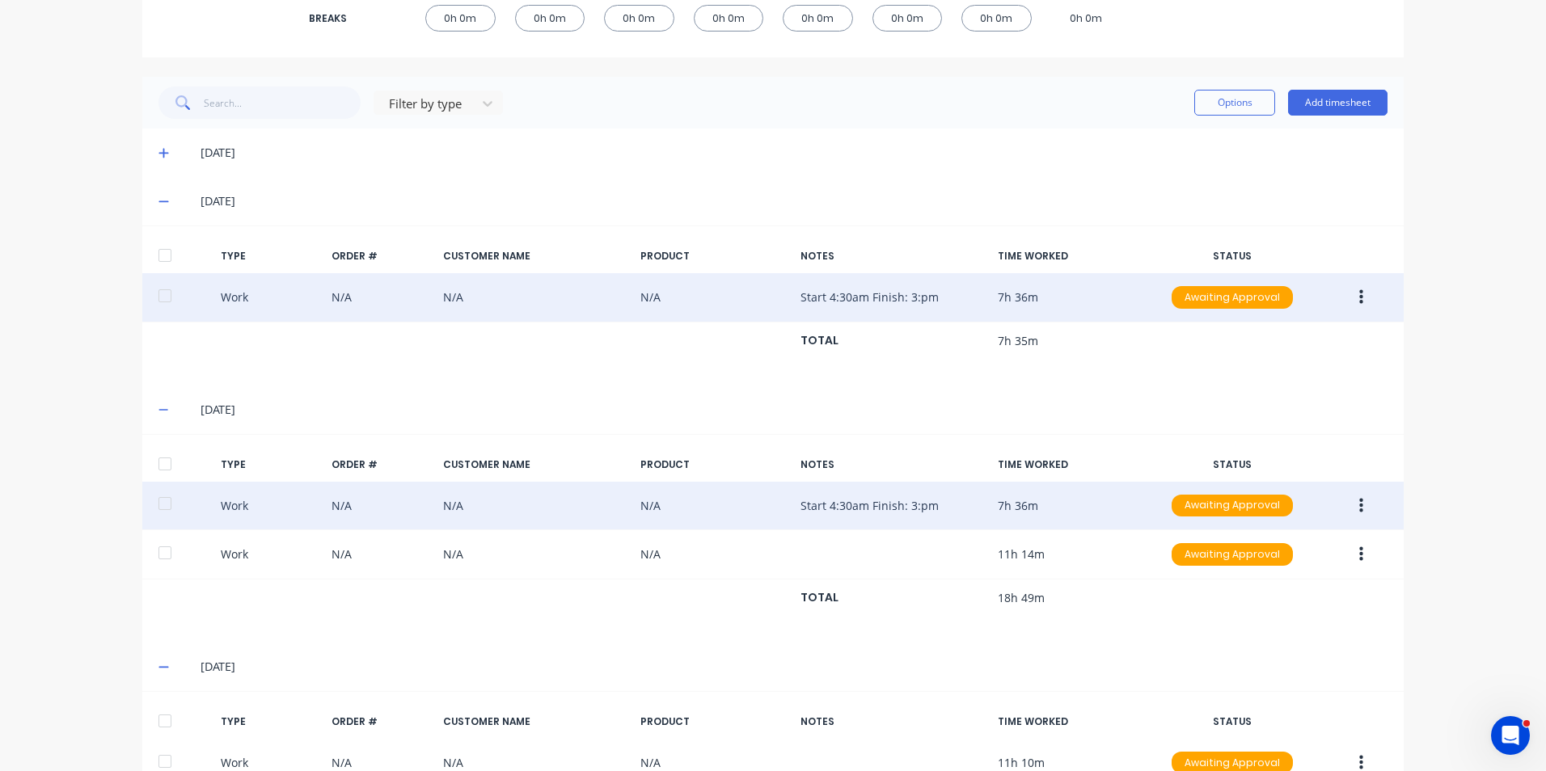
scroll to position [331, 0]
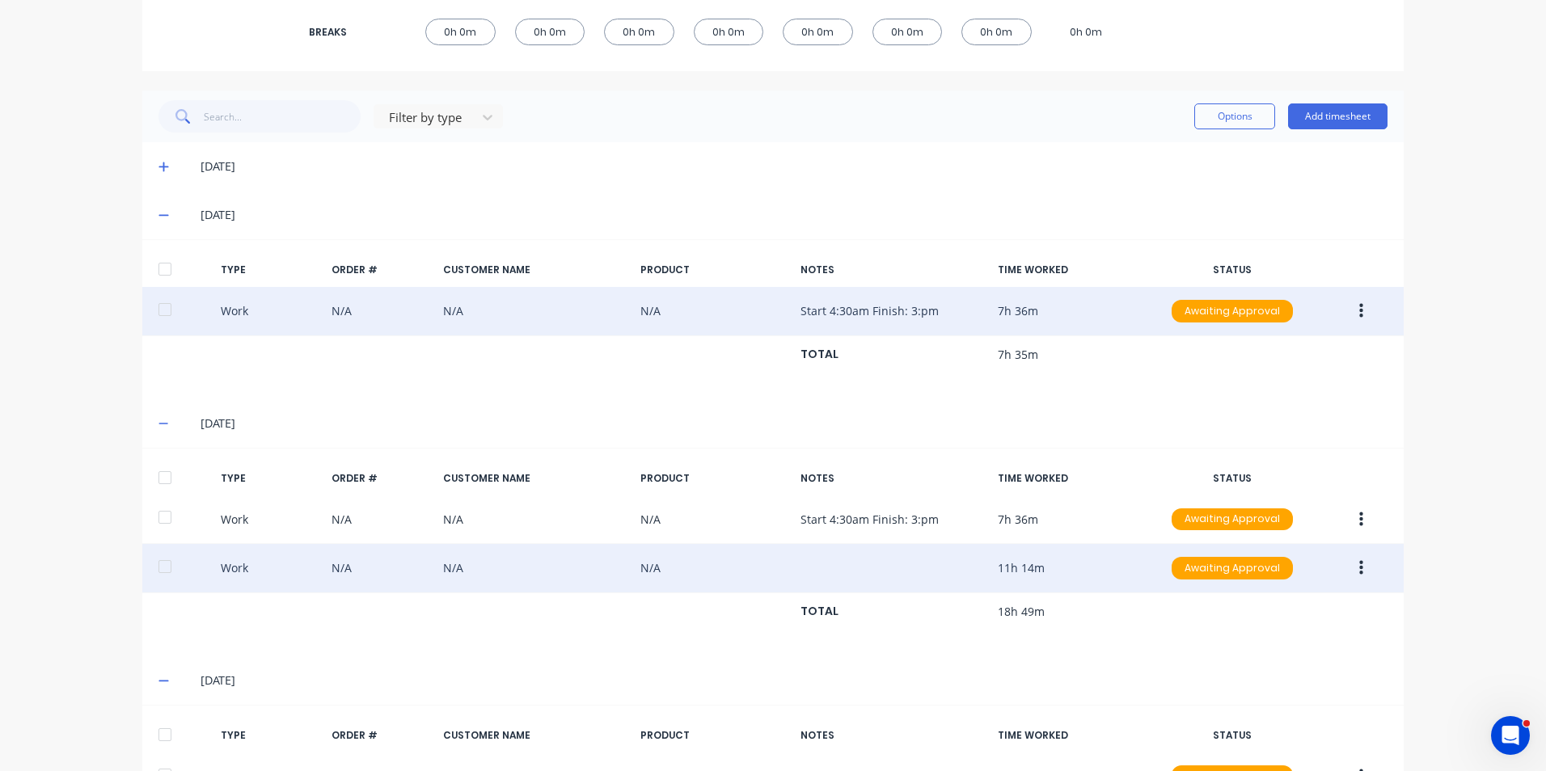
click at [1359, 565] on icon "button" at bounding box center [1361, 568] width 4 height 18
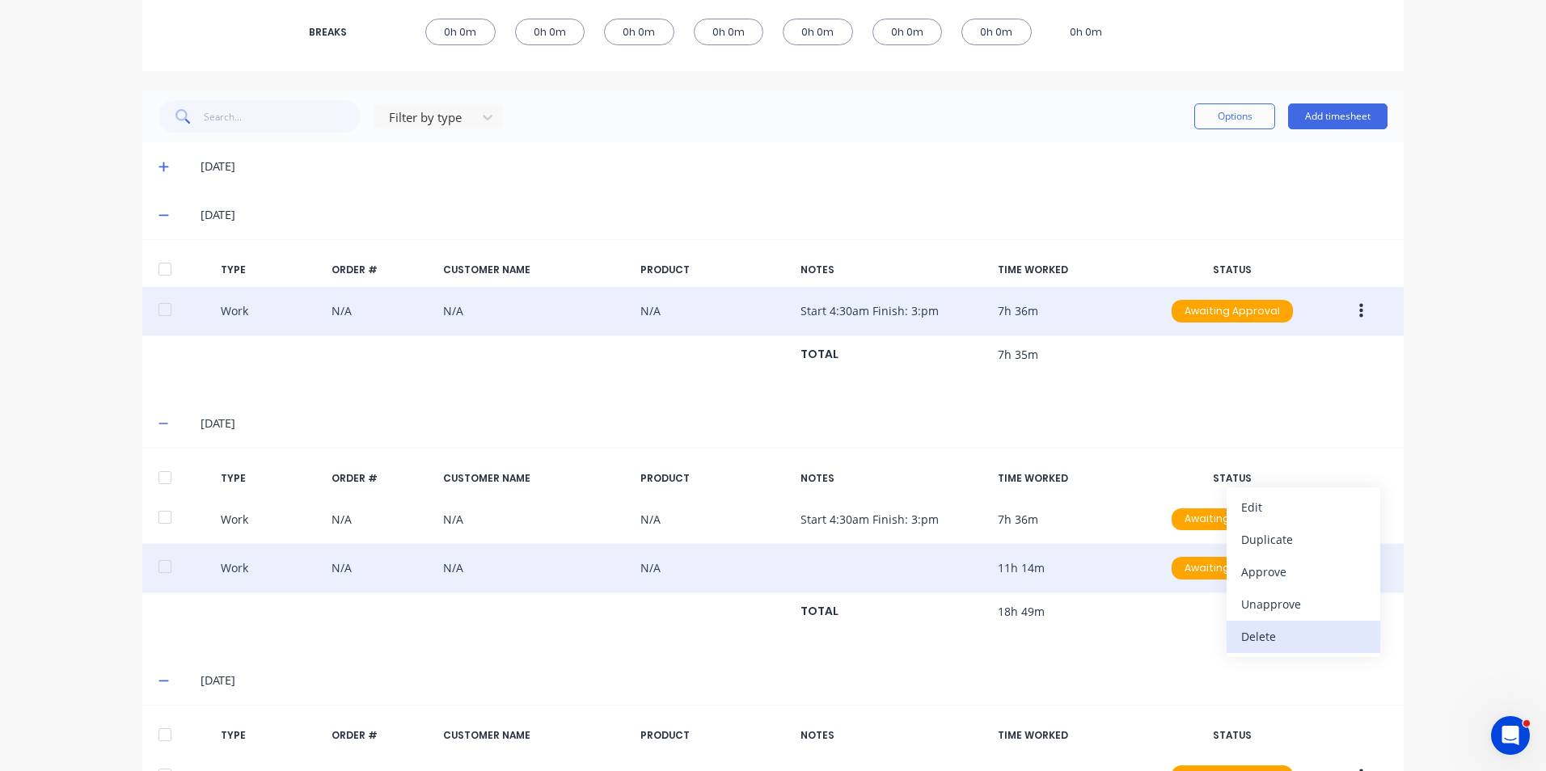
click at [1262, 638] on div "Delete" at bounding box center [1303, 636] width 124 height 23
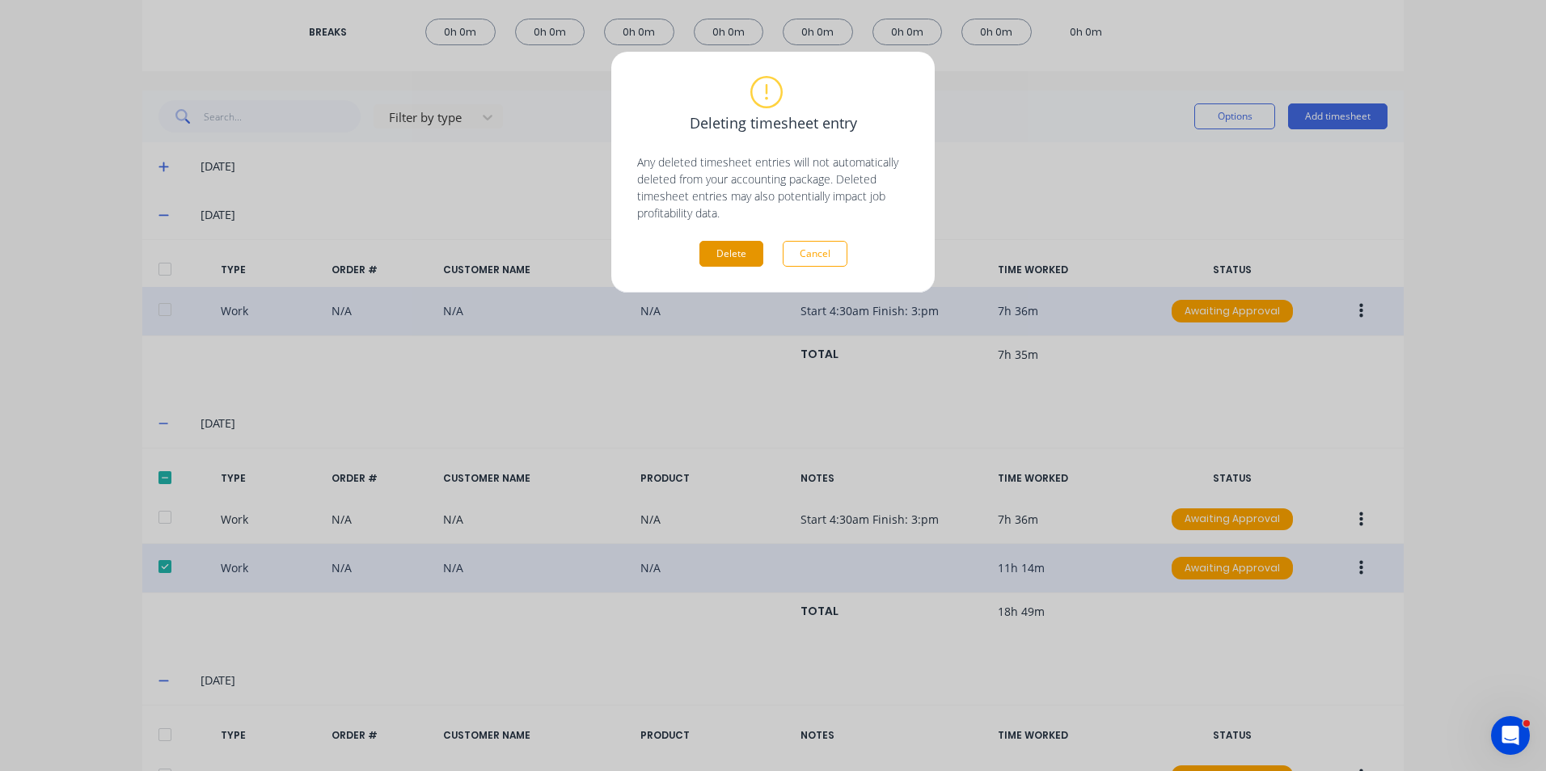
click at [735, 255] on button "Delete" at bounding box center [731, 254] width 64 height 26
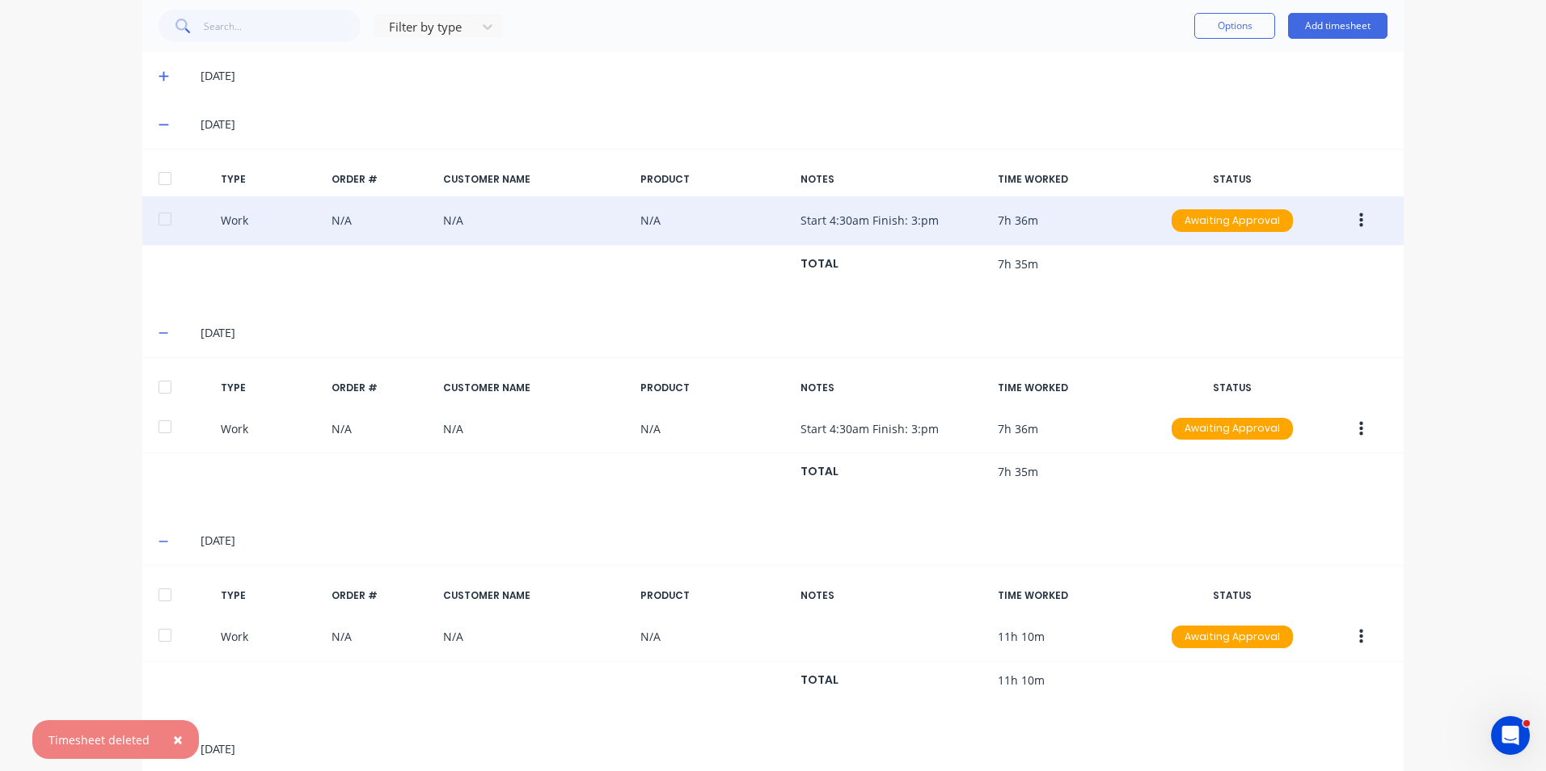
scroll to position [445, 0]
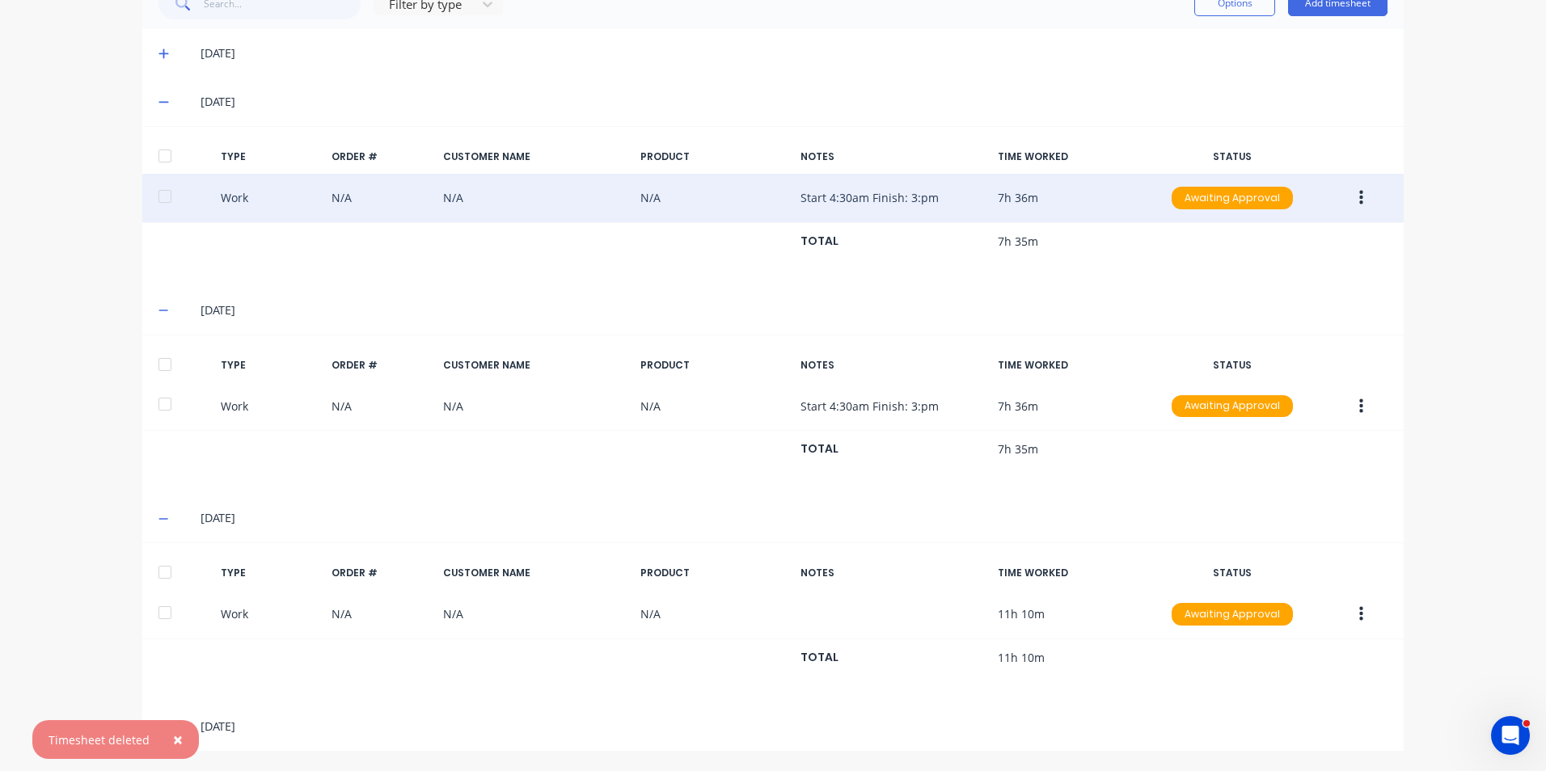
click at [173, 736] on span "×" at bounding box center [178, 739] width 10 height 23
click at [165, 517] on span at bounding box center [166, 518] width 16 height 16
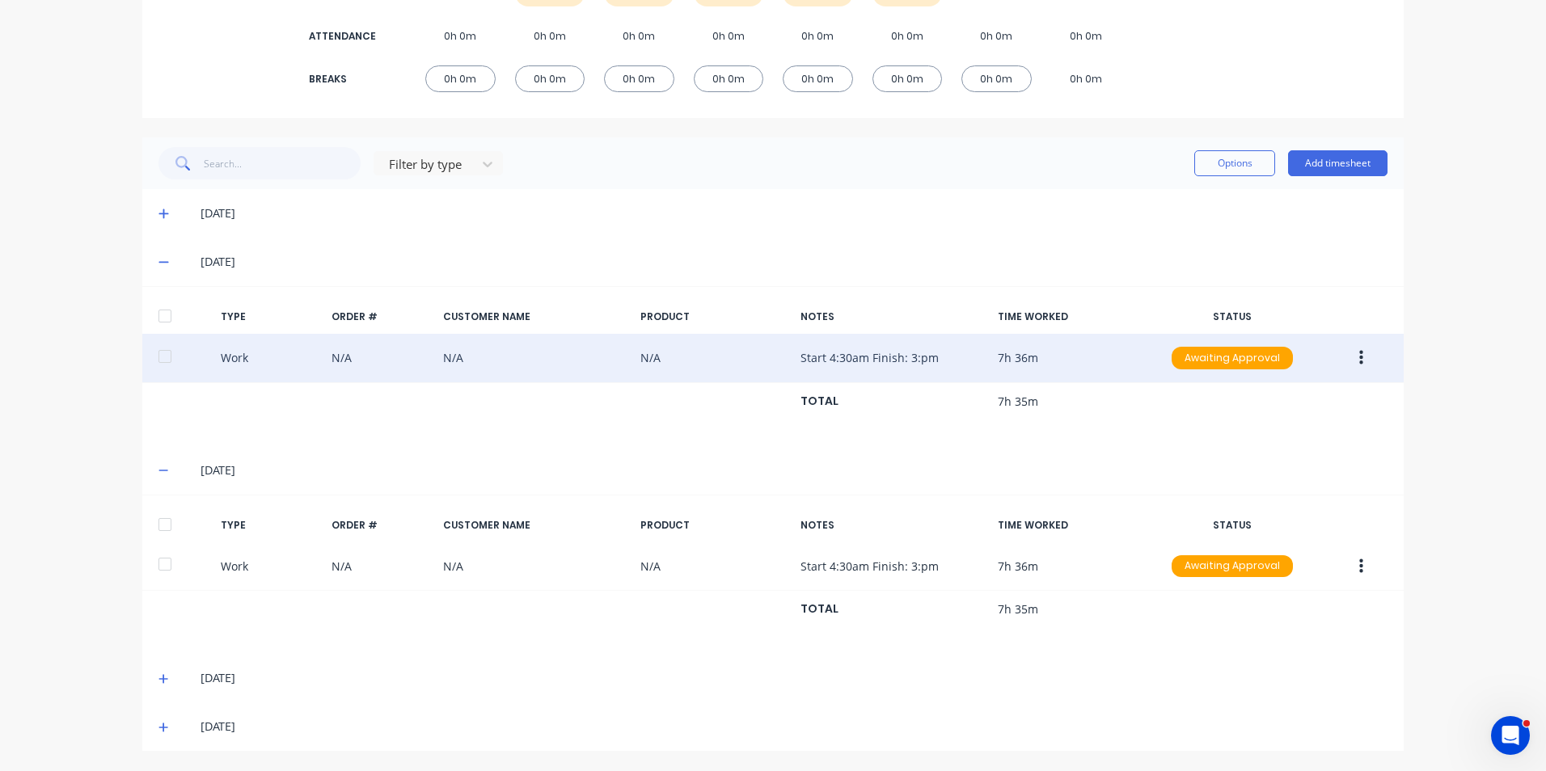
scroll to position [285, 0]
click at [160, 727] on icon at bounding box center [163, 728] width 10 height 10
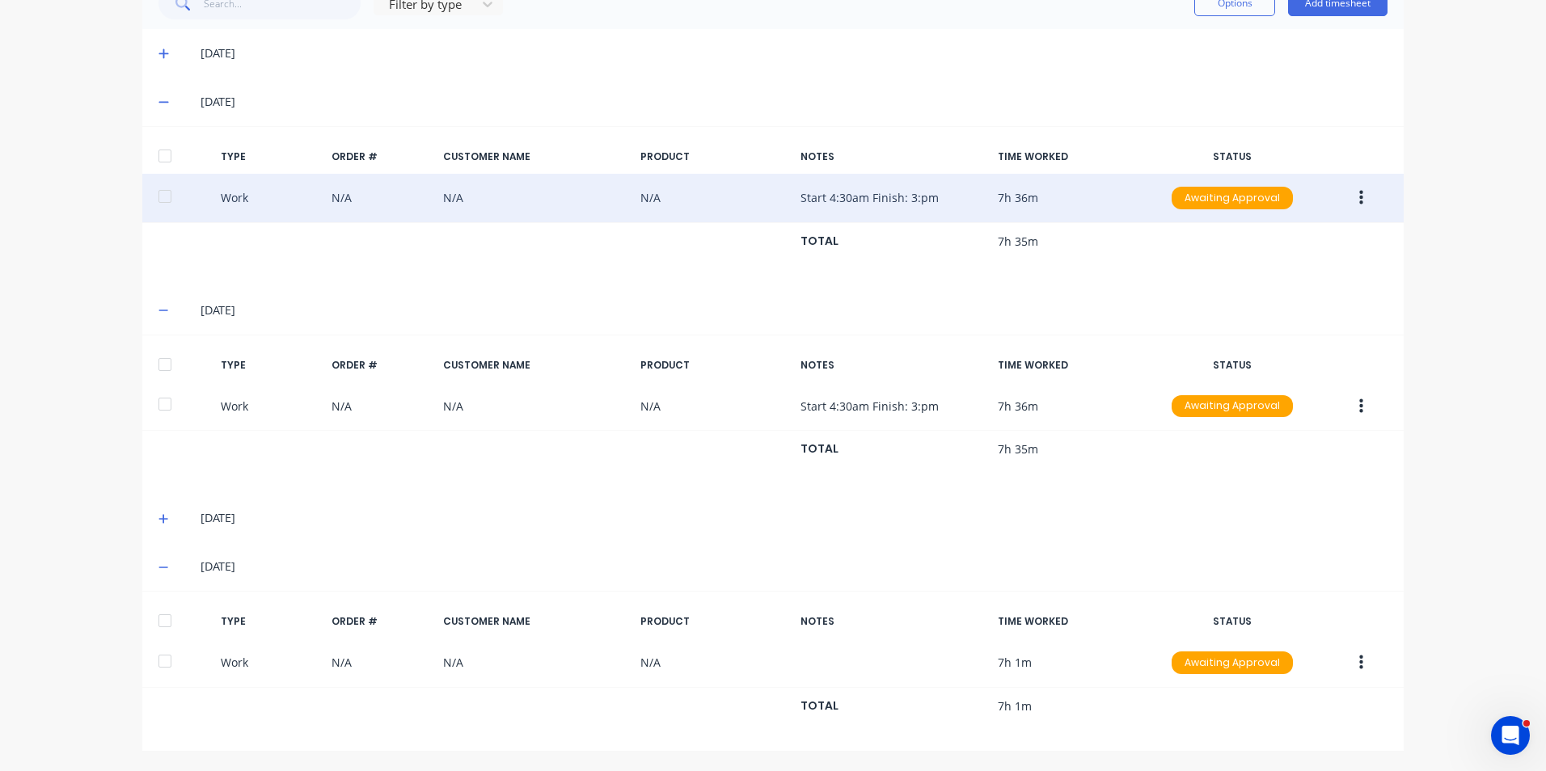
click at [158, 563] on icon at bounding box center [163, 567] width 11 height 11
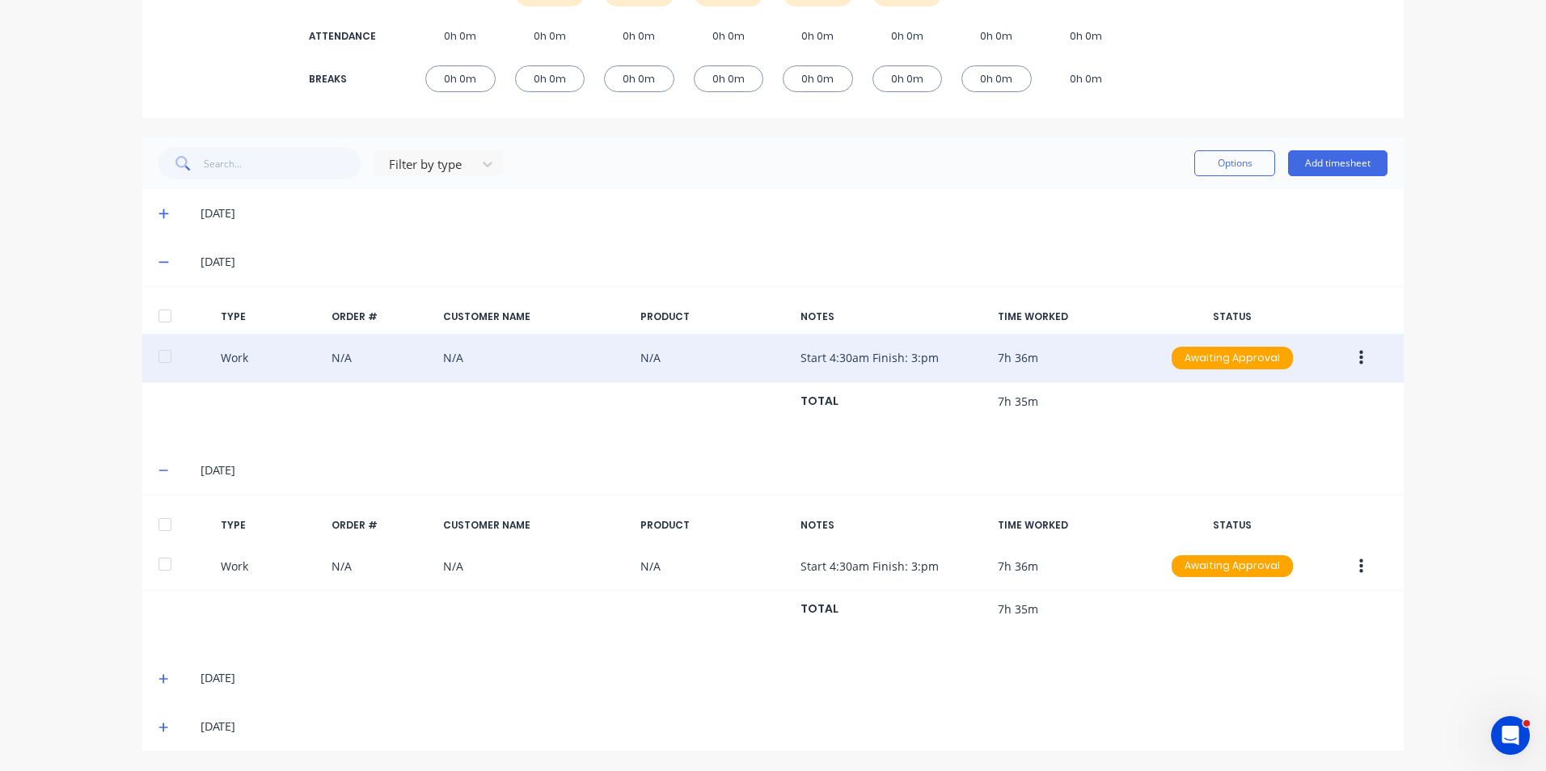
scroll to position [285, 0]
click at [158, 676] on icon at bounding box center [163, 678] width 11 height 11
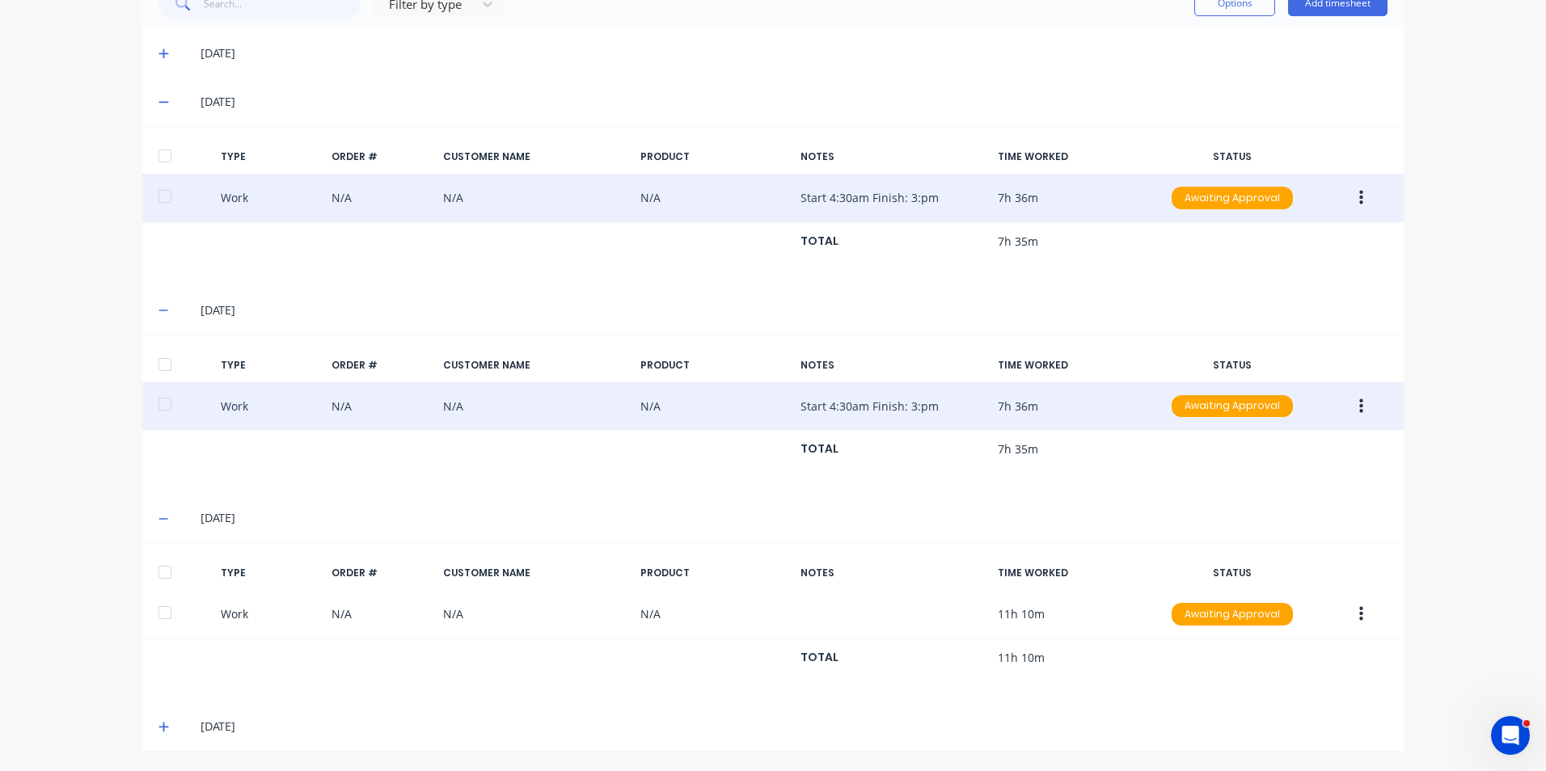
click at [1359, 405] on icon "button" at bounding box center [1361, 406] width 4 height 15
click at [1265, 377] on div "Duplicate" at bounding box center [1303, 377] width 124 height 23
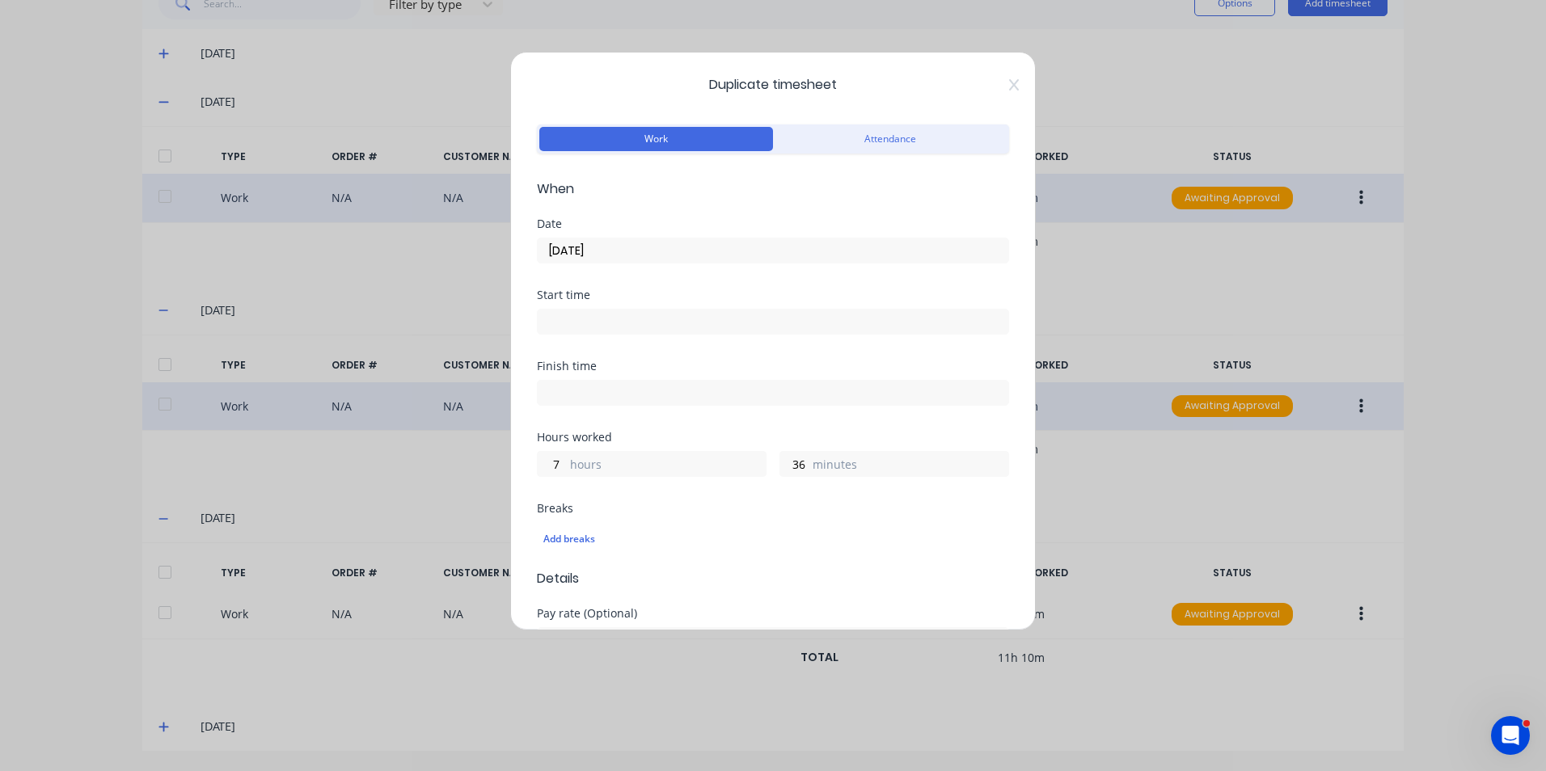
click at [1009, 83] on icon at bounding box center [1014, 84] width 10 height 13
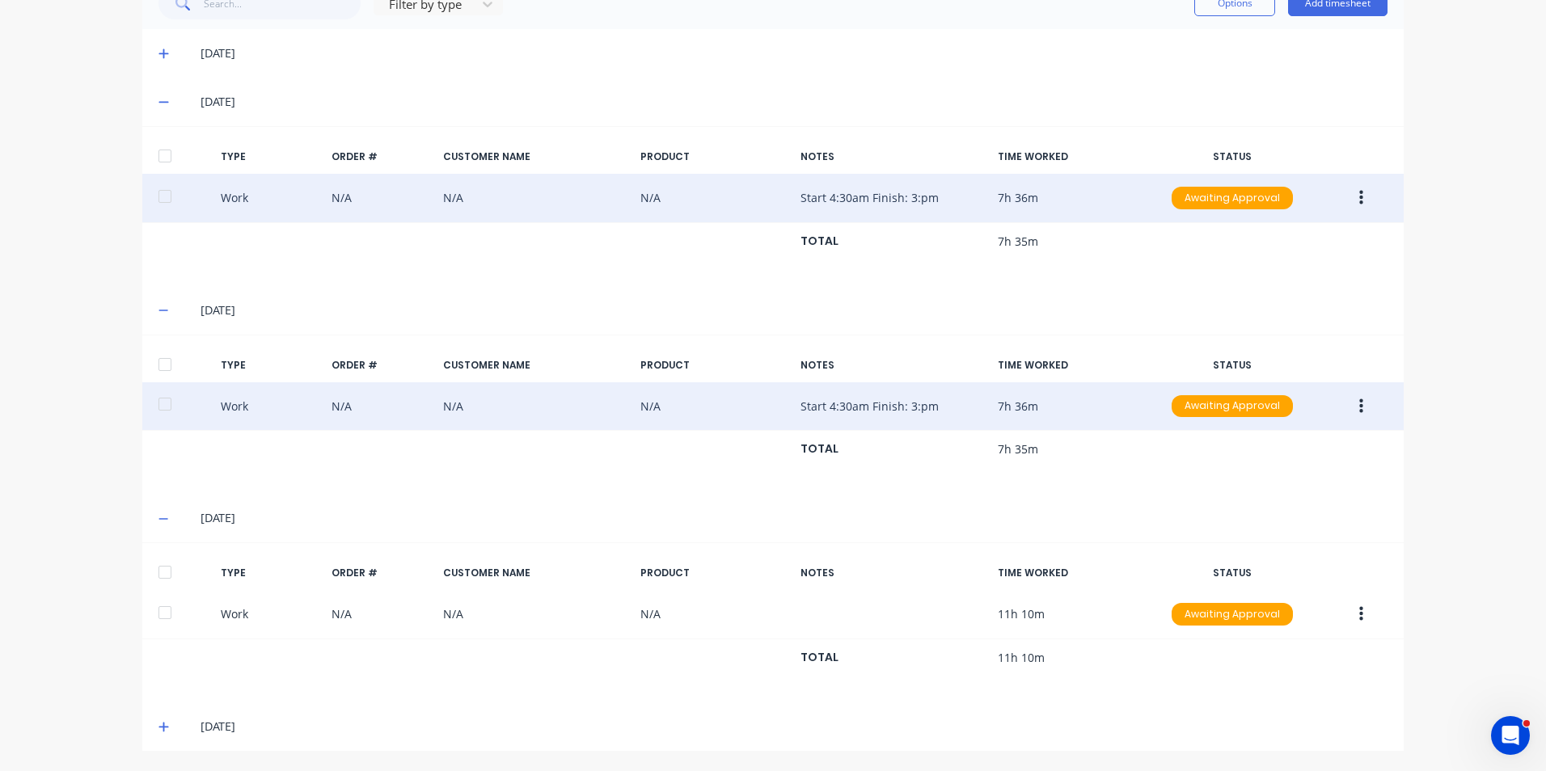
click at [1359, 407] on icon "button" at bounding box center [1361, 406] width 4 height 15
click at [1264, 375] on div "Duplicate" at bounding box center [1303, 377] width 124 height 23
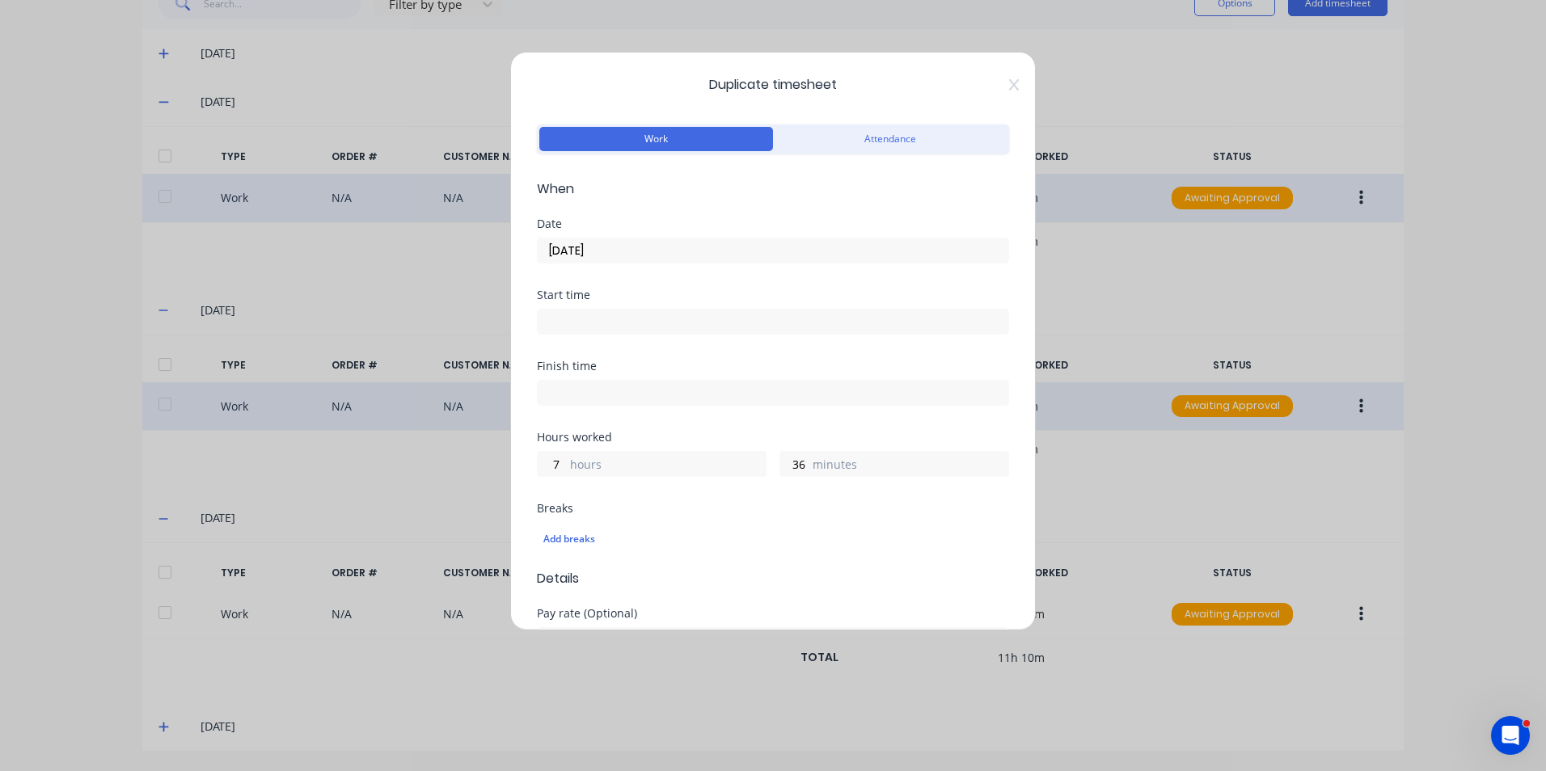
click at [625, 243] on input "08/10/2025" at bounding box center [773, 250] width 470 height 24
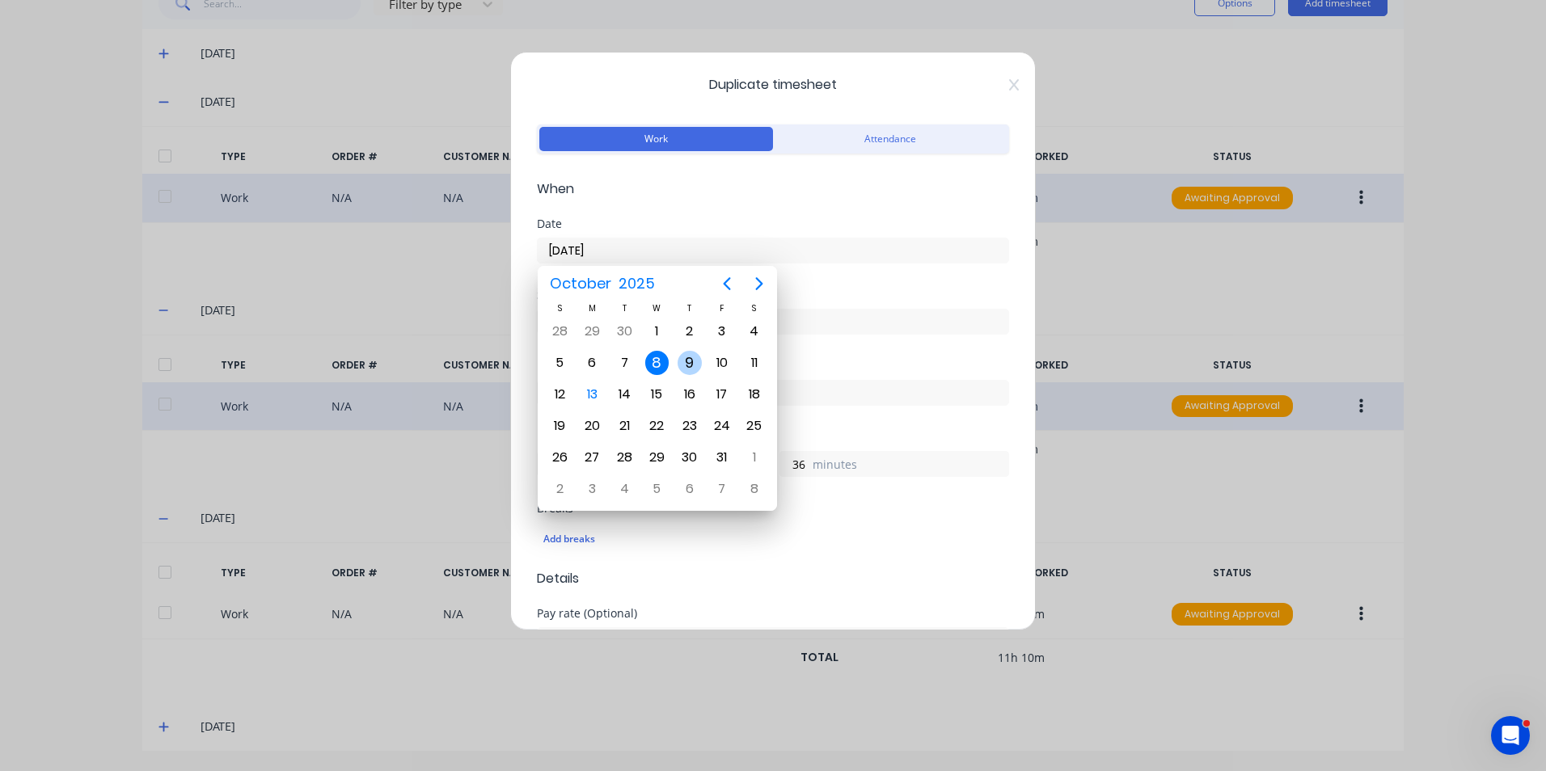
click at [692, 358] on div "9" at bounding box center [689, 363] width 24 height 24
type input "09/10/2025"
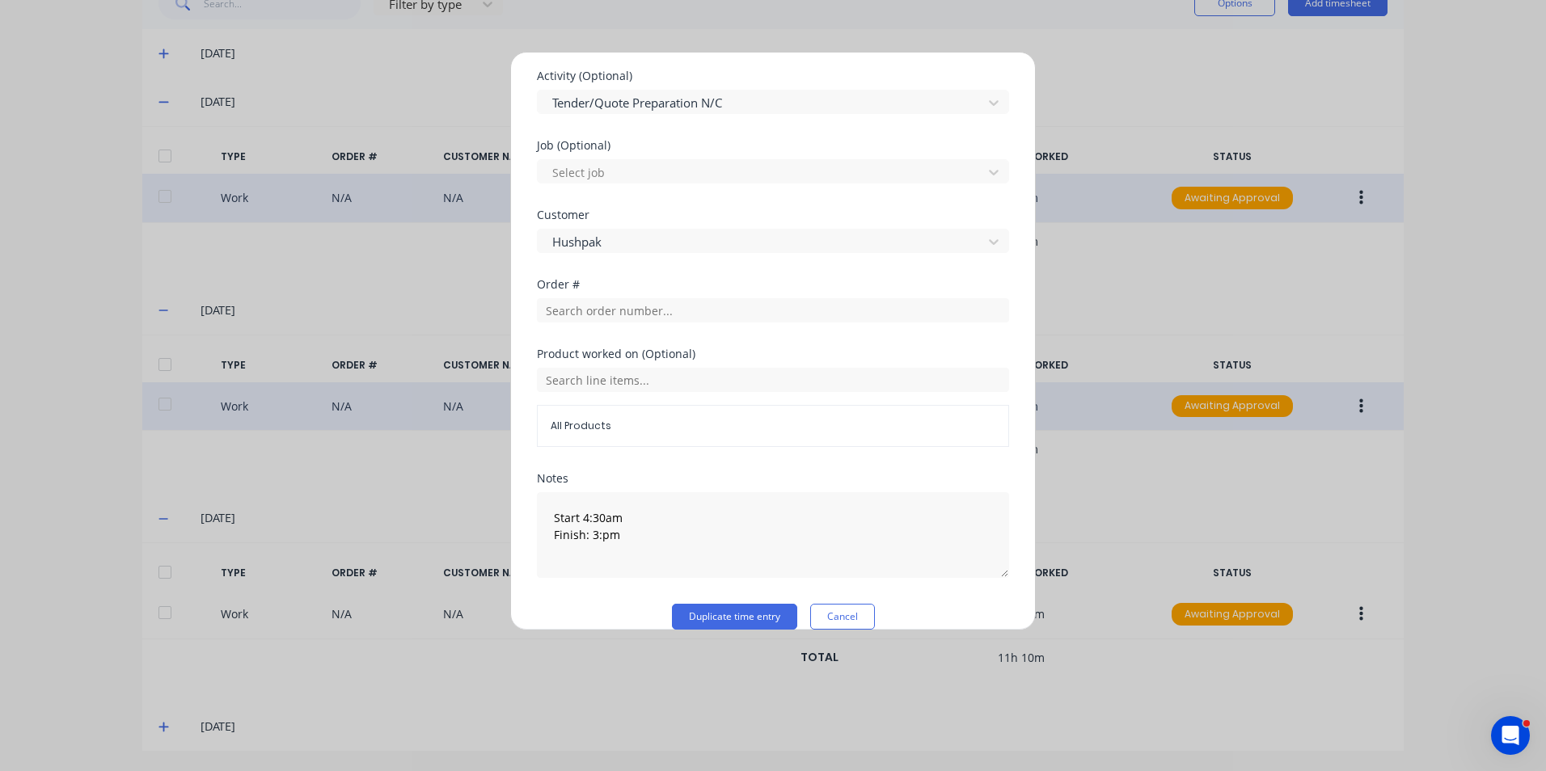
scroll to position [630, 0]
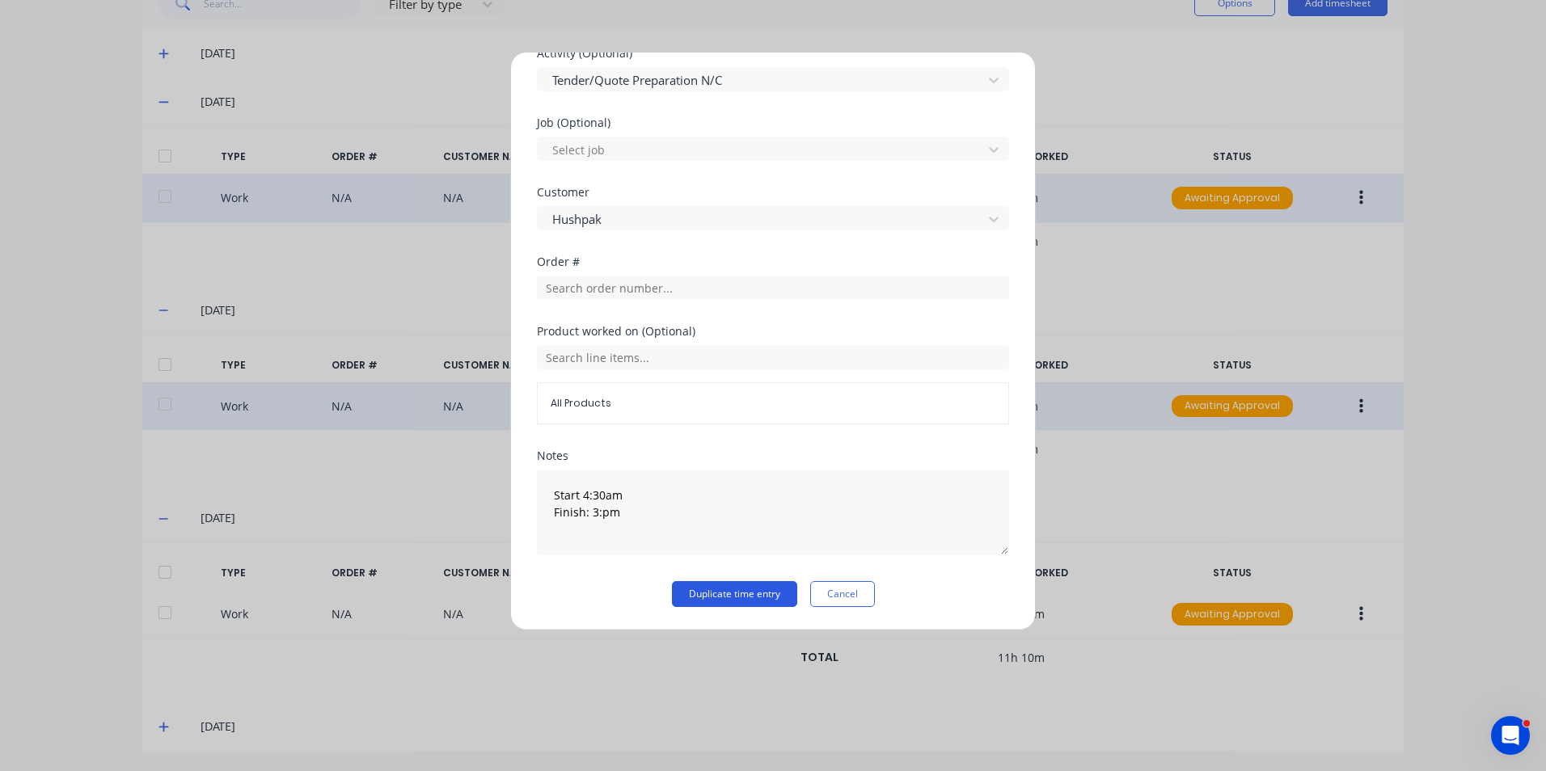
click at [728, 596] on button "Duplicate time entry" at bounding box center [734, 594] width 125 height 26
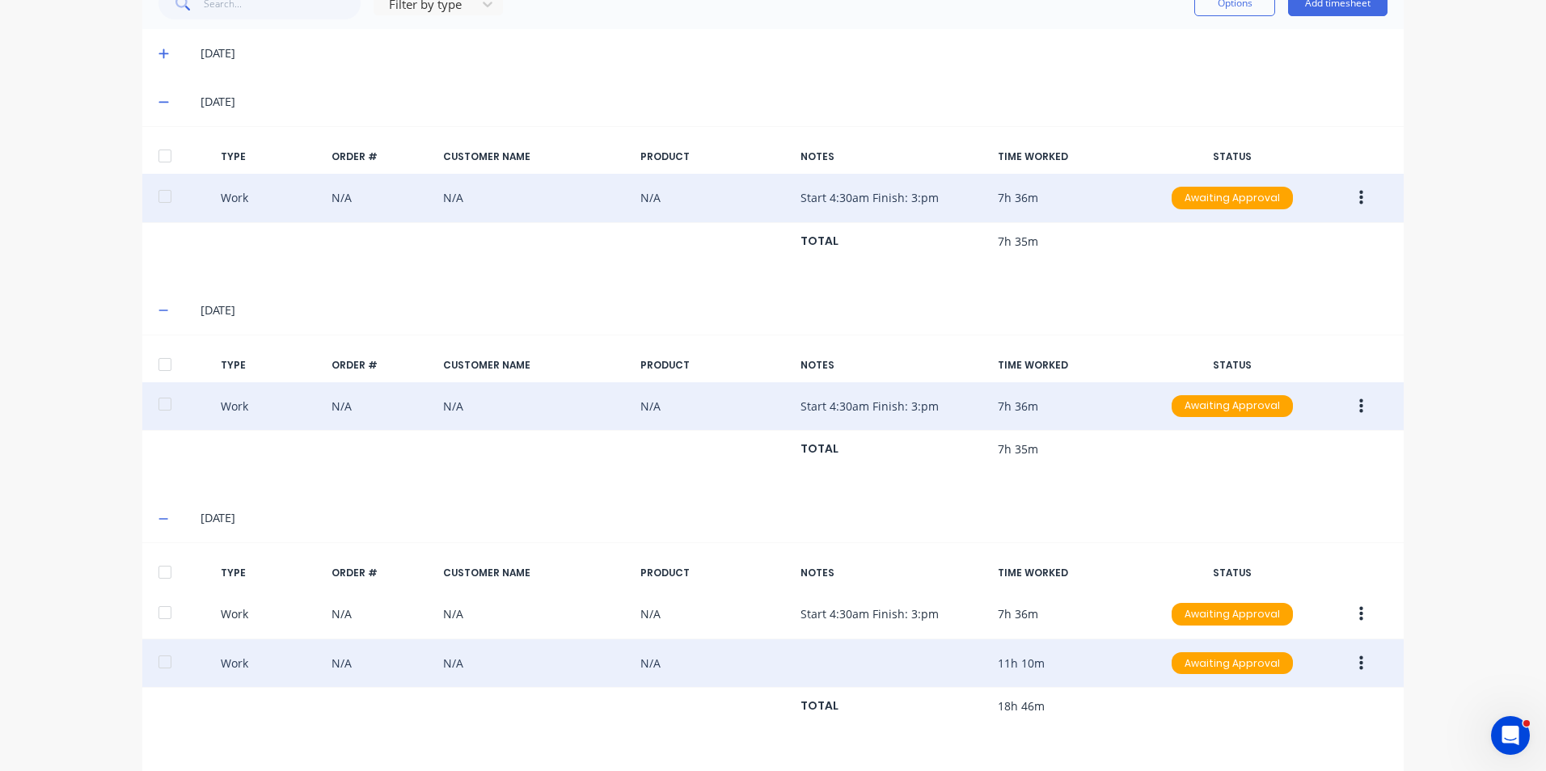
click at [1358, 665] on button "button" at bounding box center [1361, 663] width 38 height 29
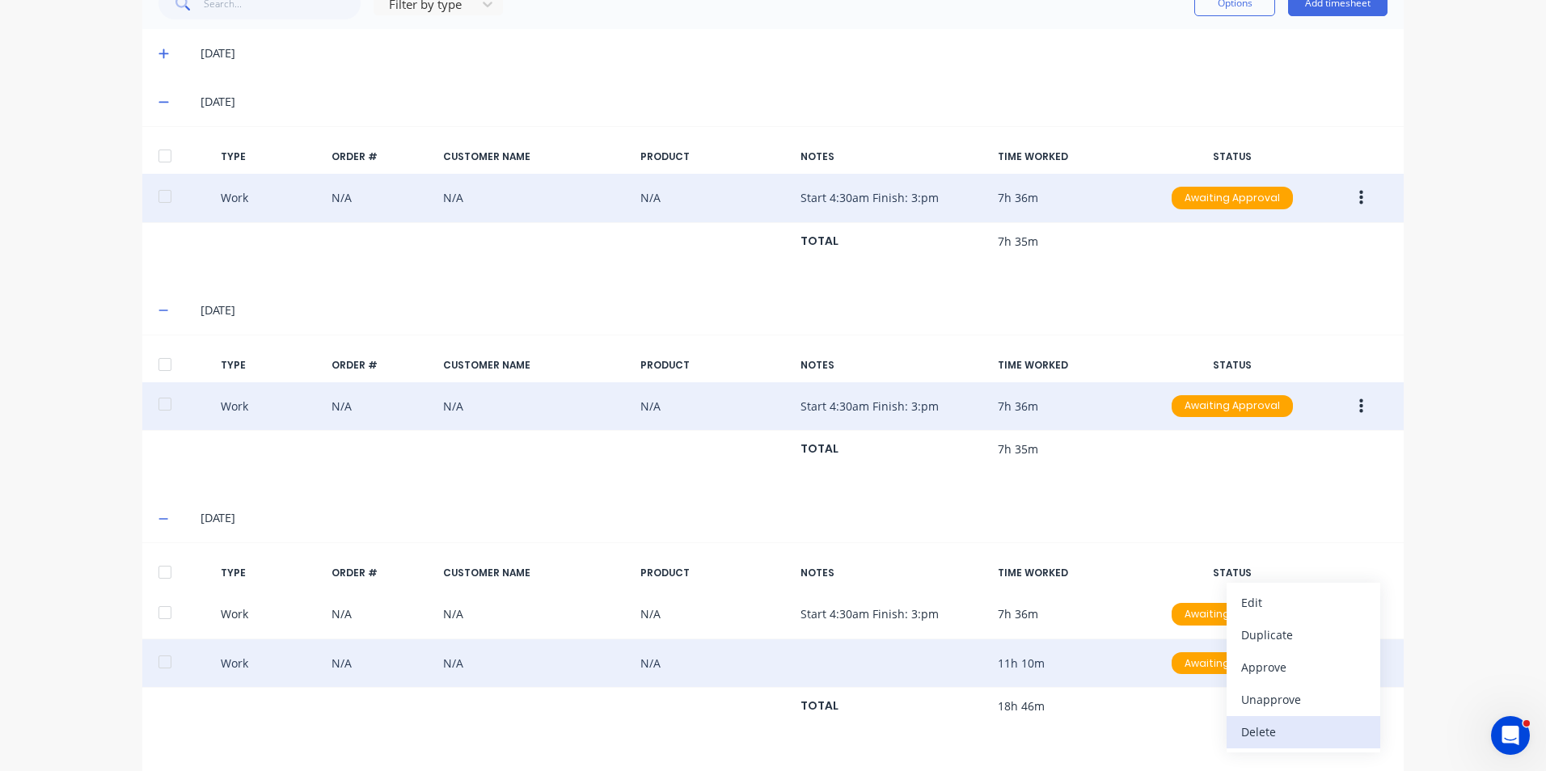
click at [1267, 732] on div "Delete" at bounding box center [1303, 731] width 124 height 23
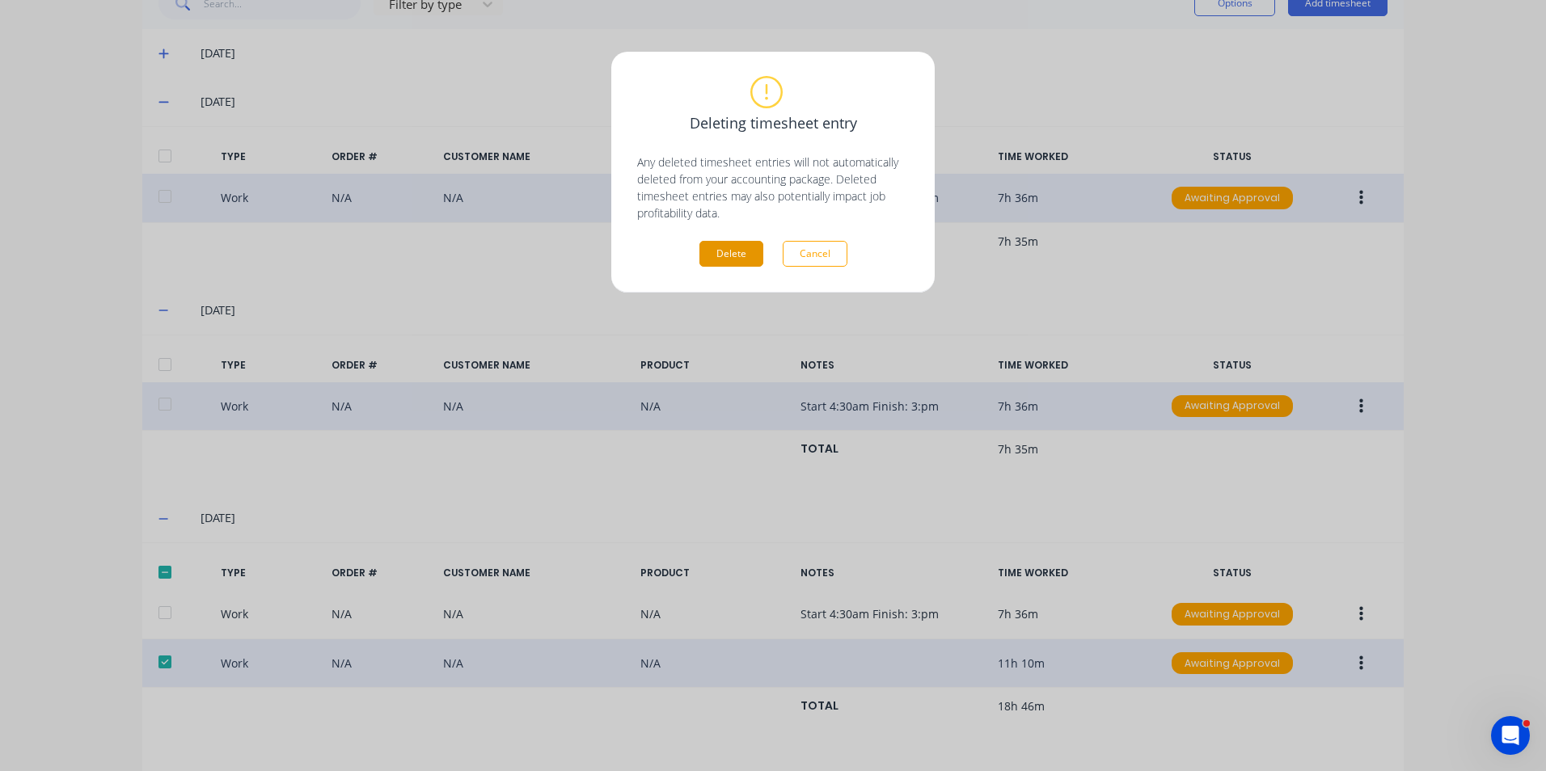
click at [745, 250] on button "Delete" at bounding box center [731, 254] width 64 height 26
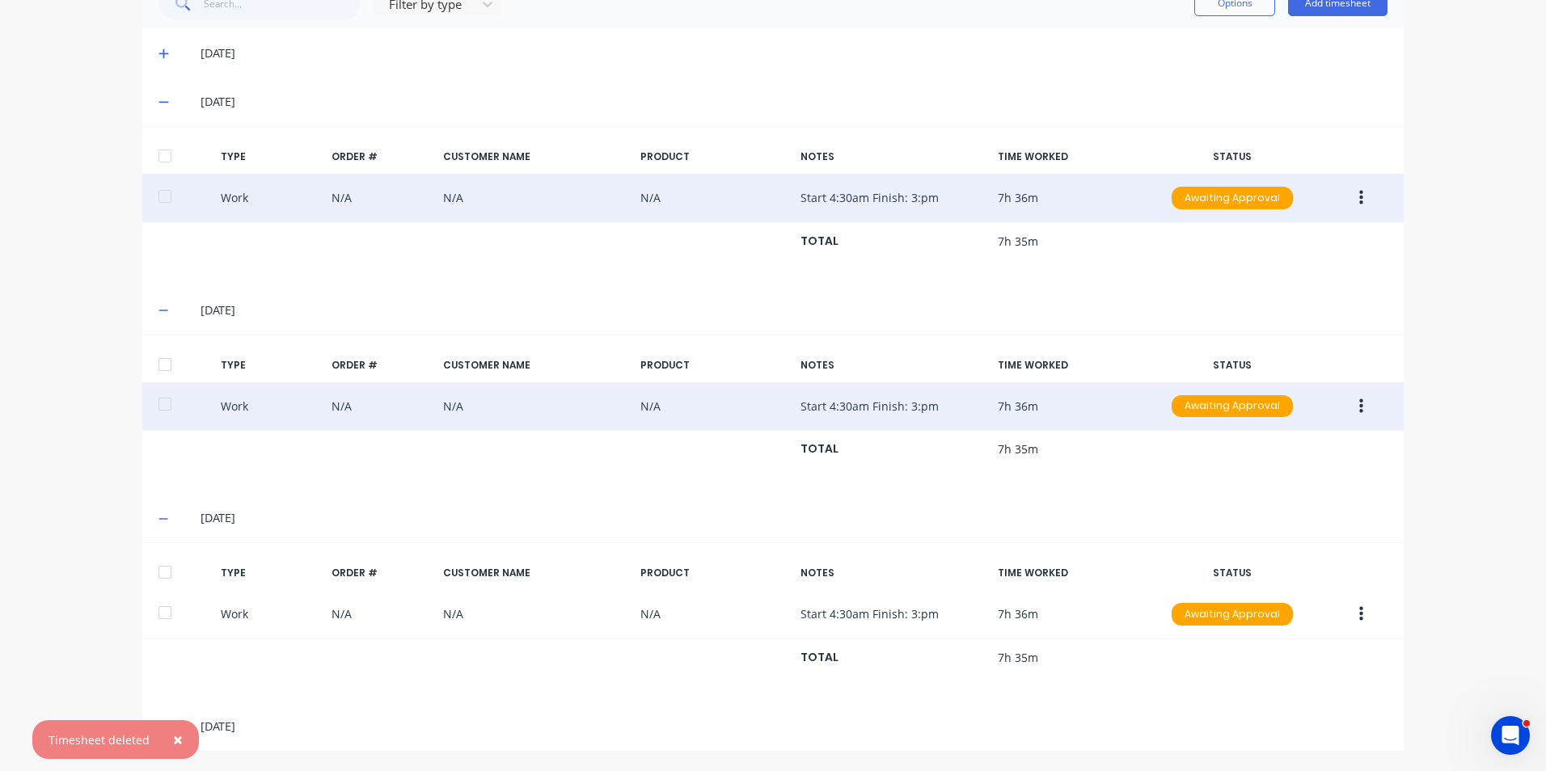
click at [158, 520] on icon at bounding box center [163, 518] width 11 height 11
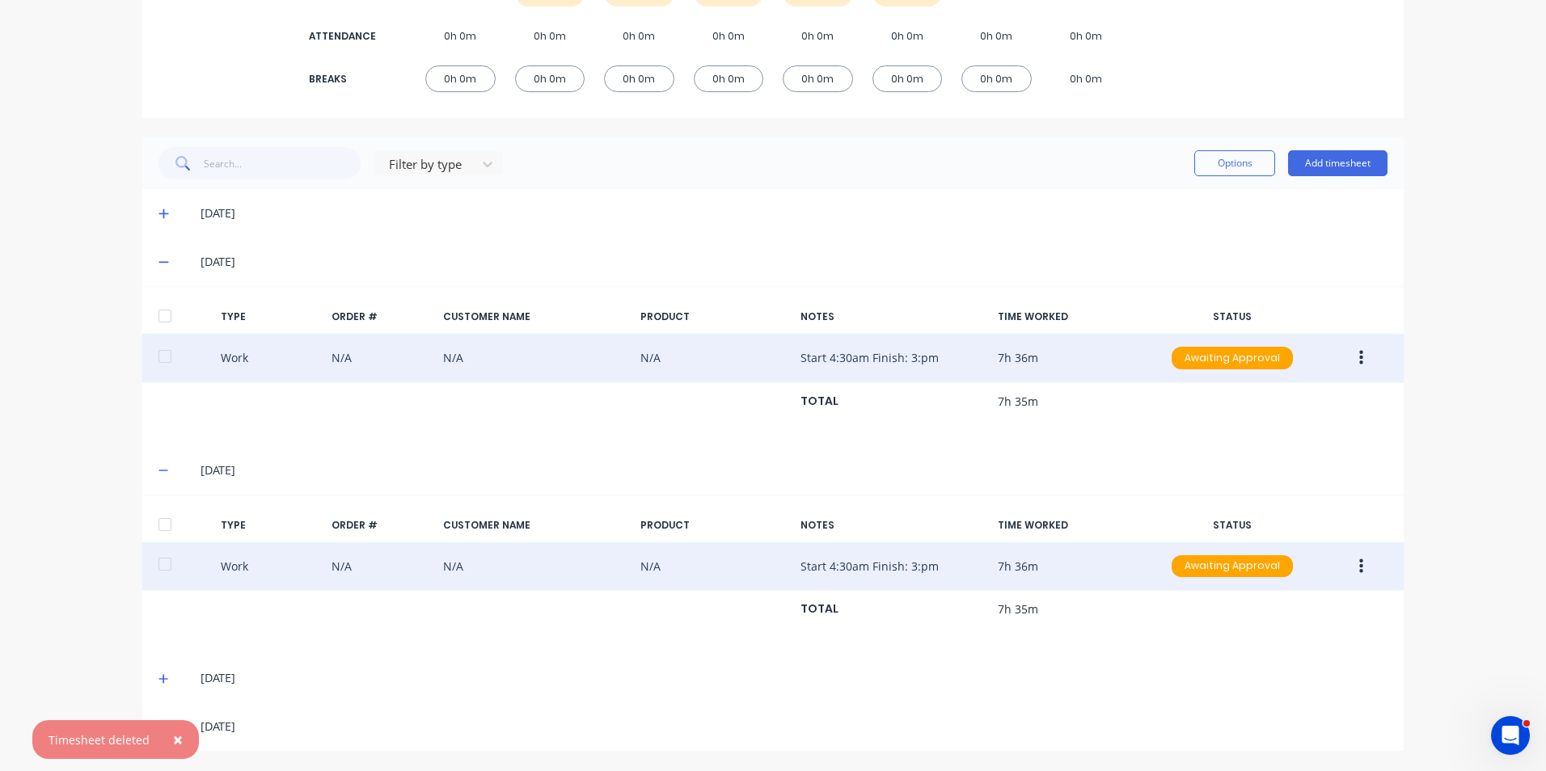
scroll to position [285, 0]
click at [161, 263] on icon at bounding box center [163, 263] width 10 height 2
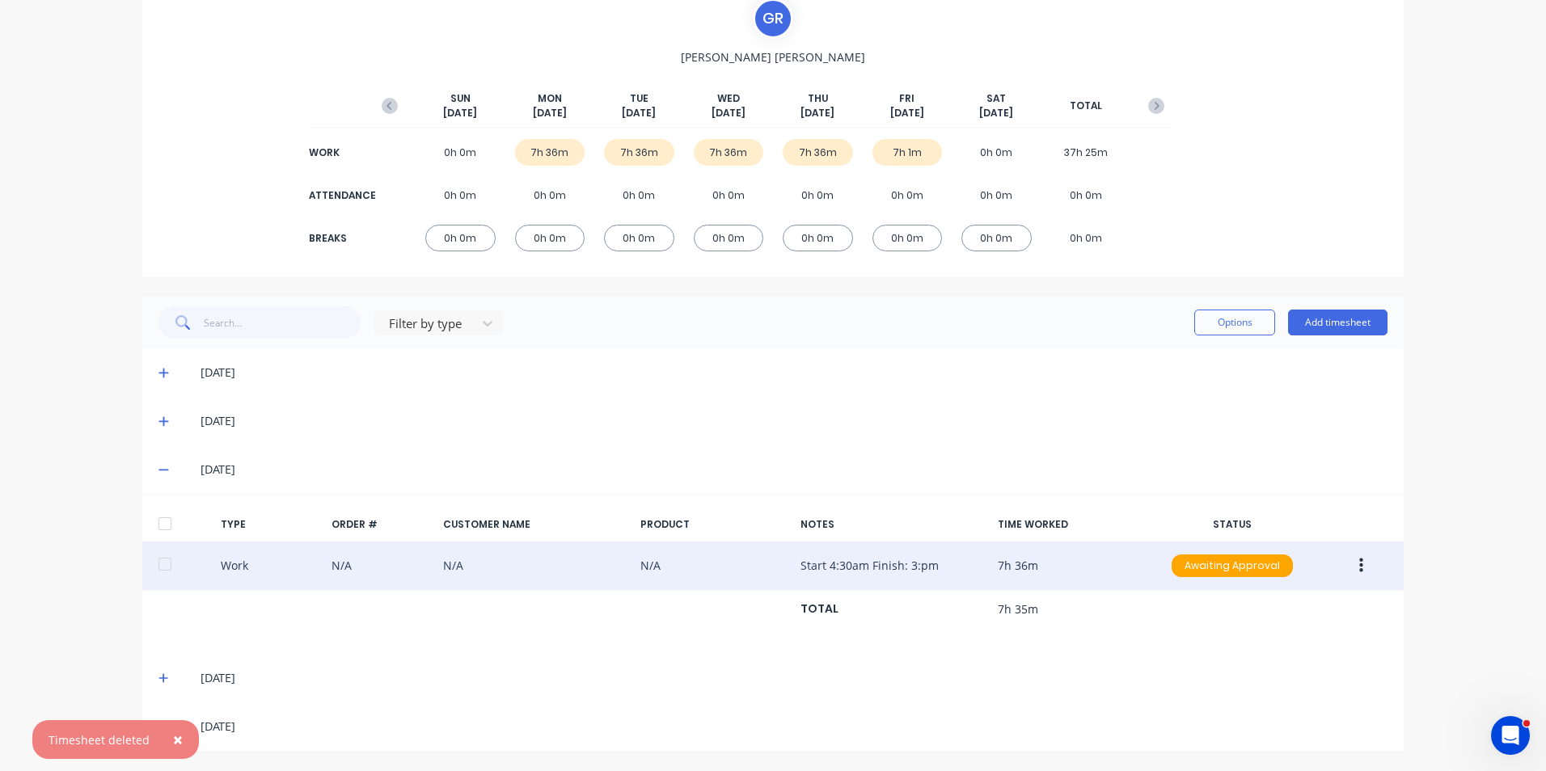
click at [162, 472] on icon at bounding box center [163, 469] width 11 height 11
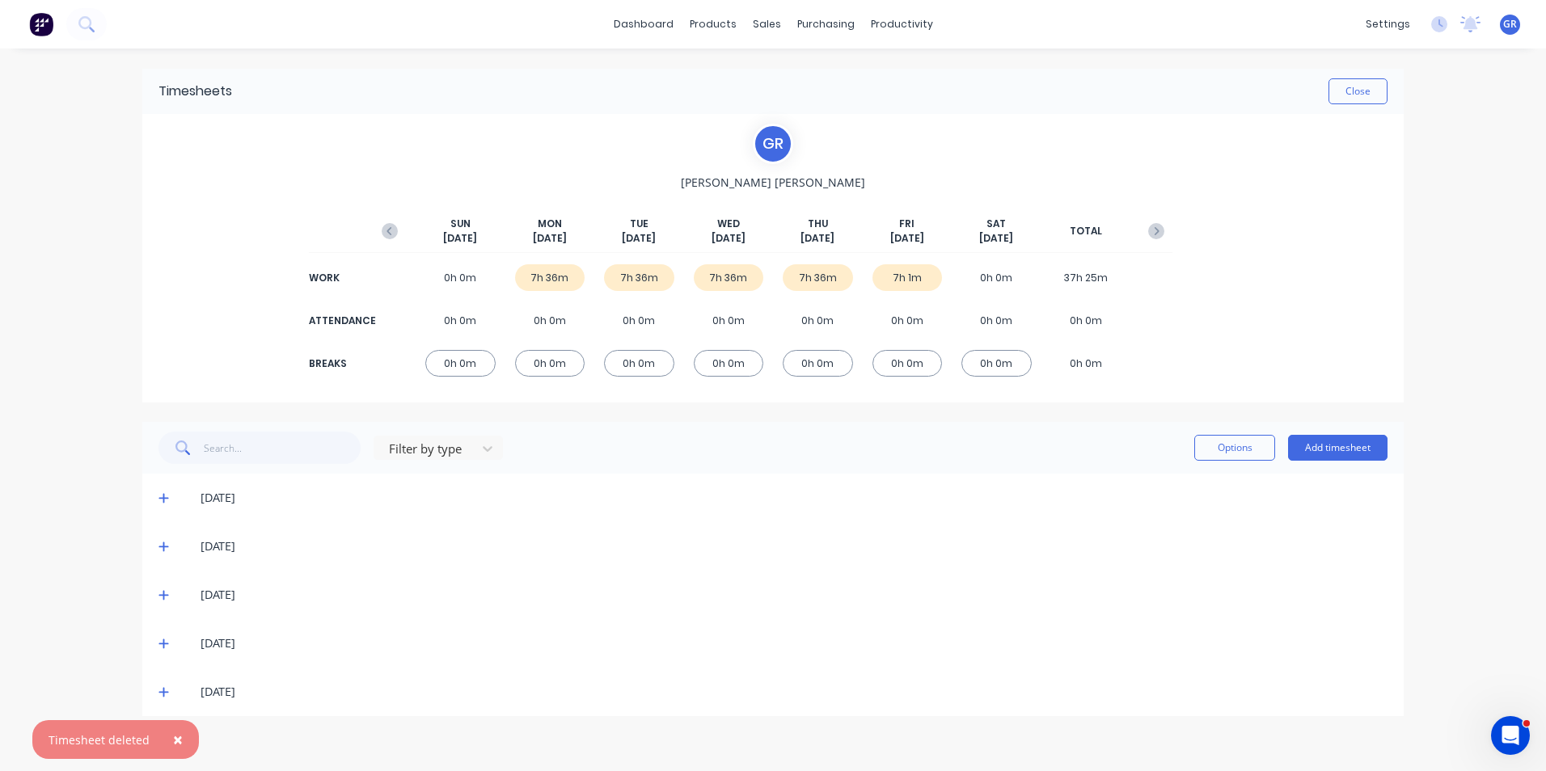
click at [162, 690] on icon at bounding box center [163, 691] width 11 height 11
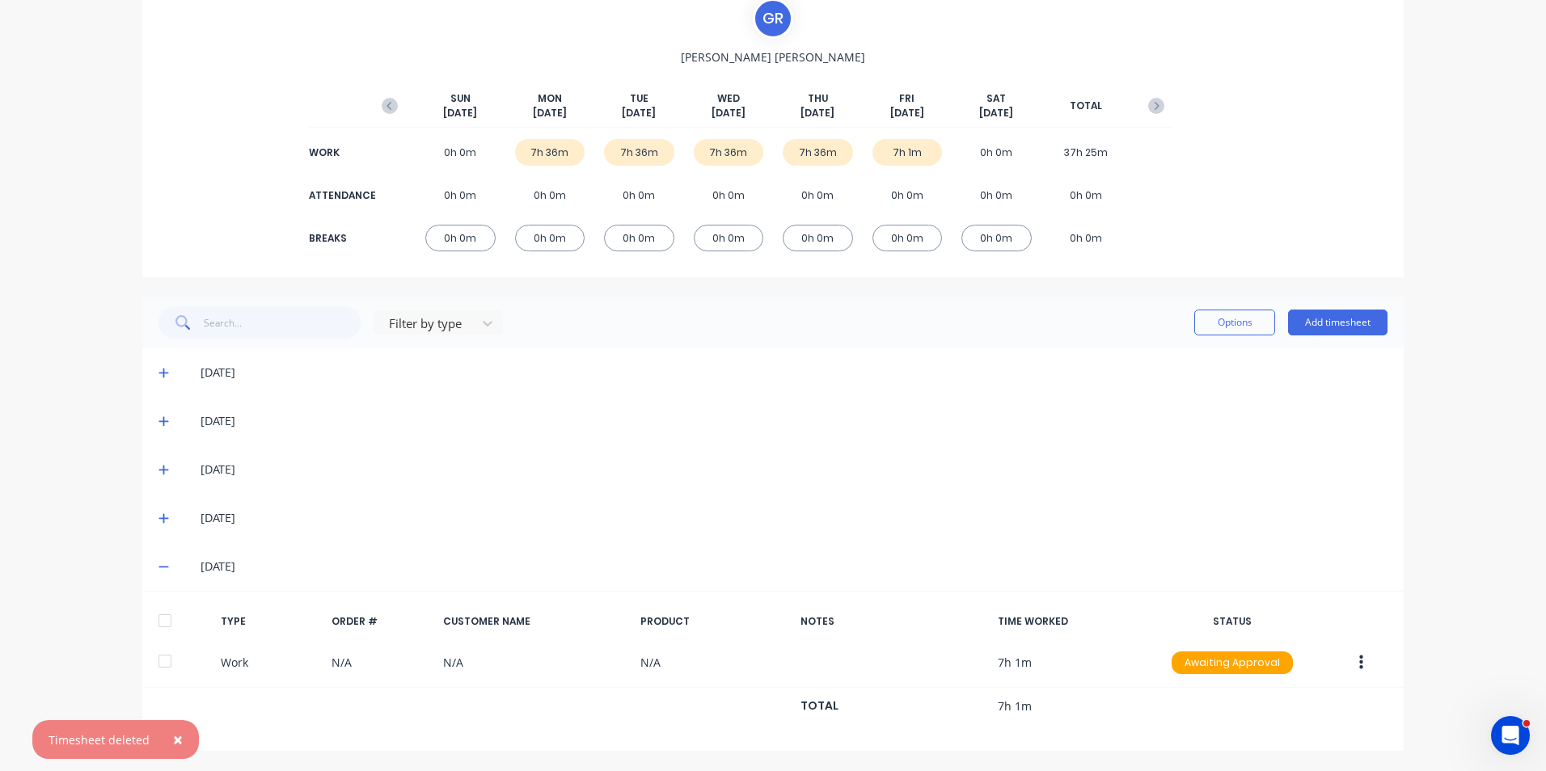
click at [158, 517] on icon at bounding box center [163, 518] width 11 height 11
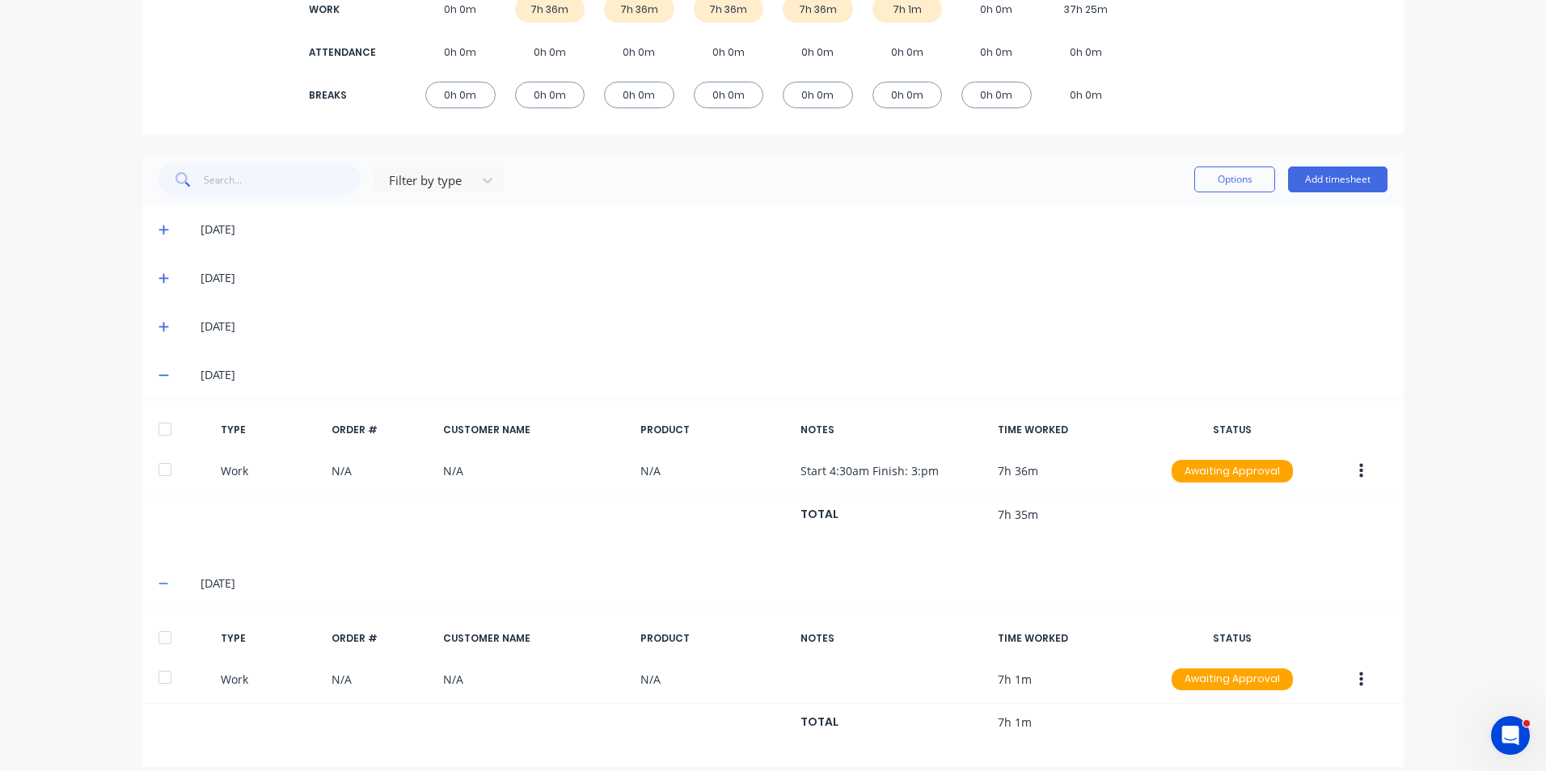
scroll to position [285, 0]
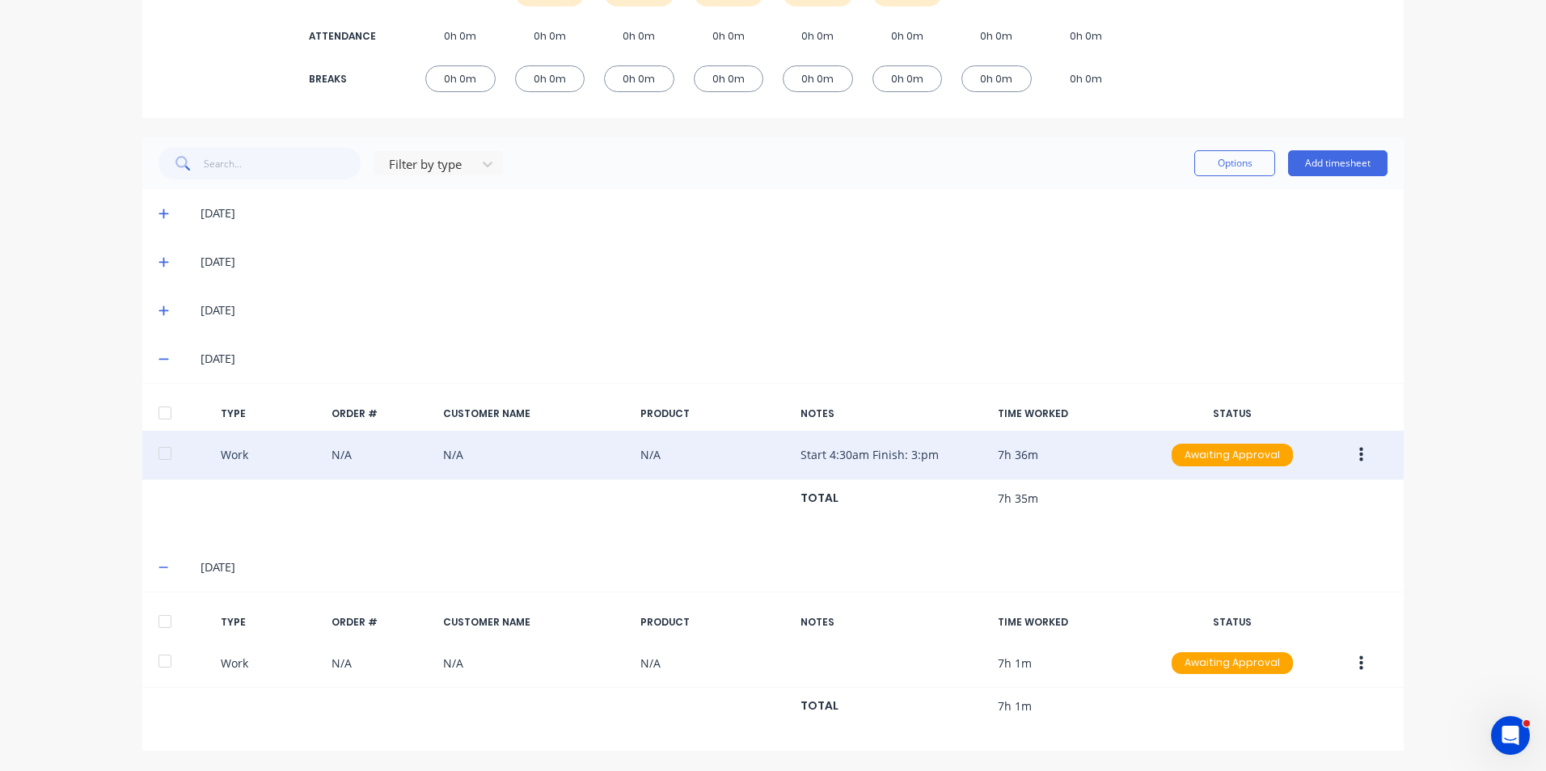
click at [1359, 453] on icon "button" at bounding box center [1361, 455] width 4 height 18
click at [1265, 425] on div "Duplicate" at bounding box center [1303, 426] width 124 height 23
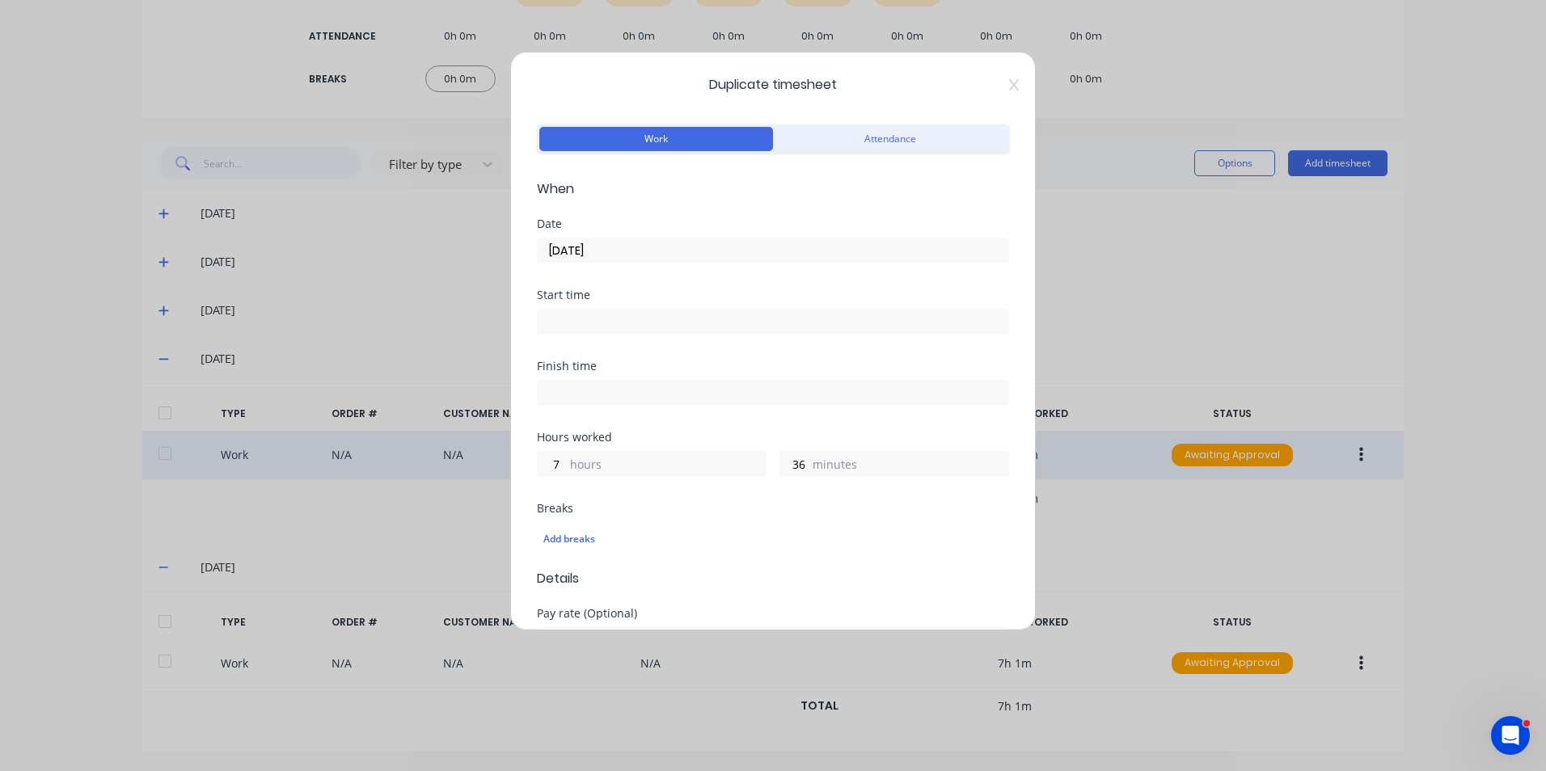
click at [648, 239] on input "09/10/2025" at bounding box center [773, 250] width 470 height 24
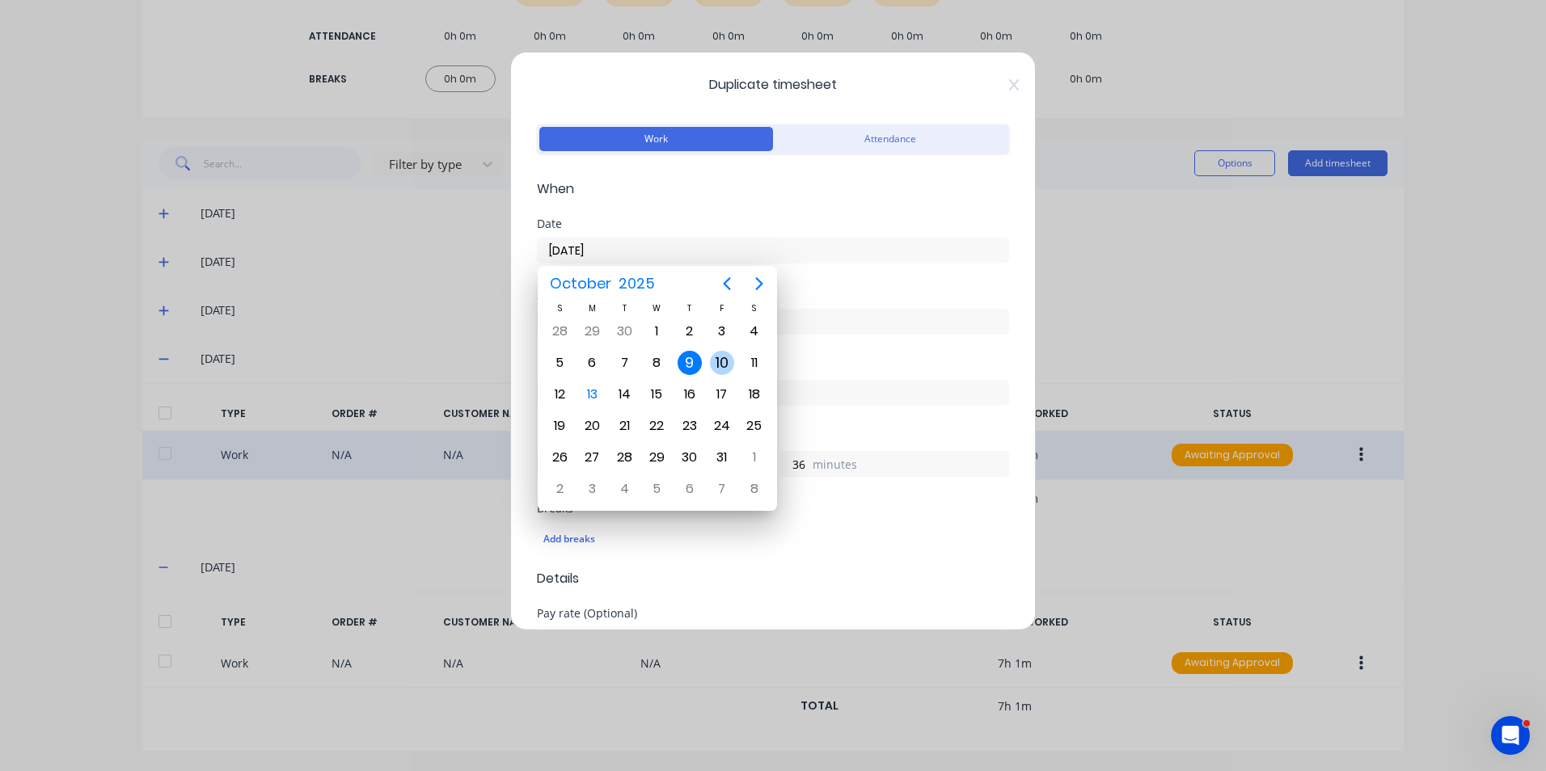
click at [723, 363] on div "10" at bounding box center [722, 363] width 24 height 24
type input "10/10/2025"
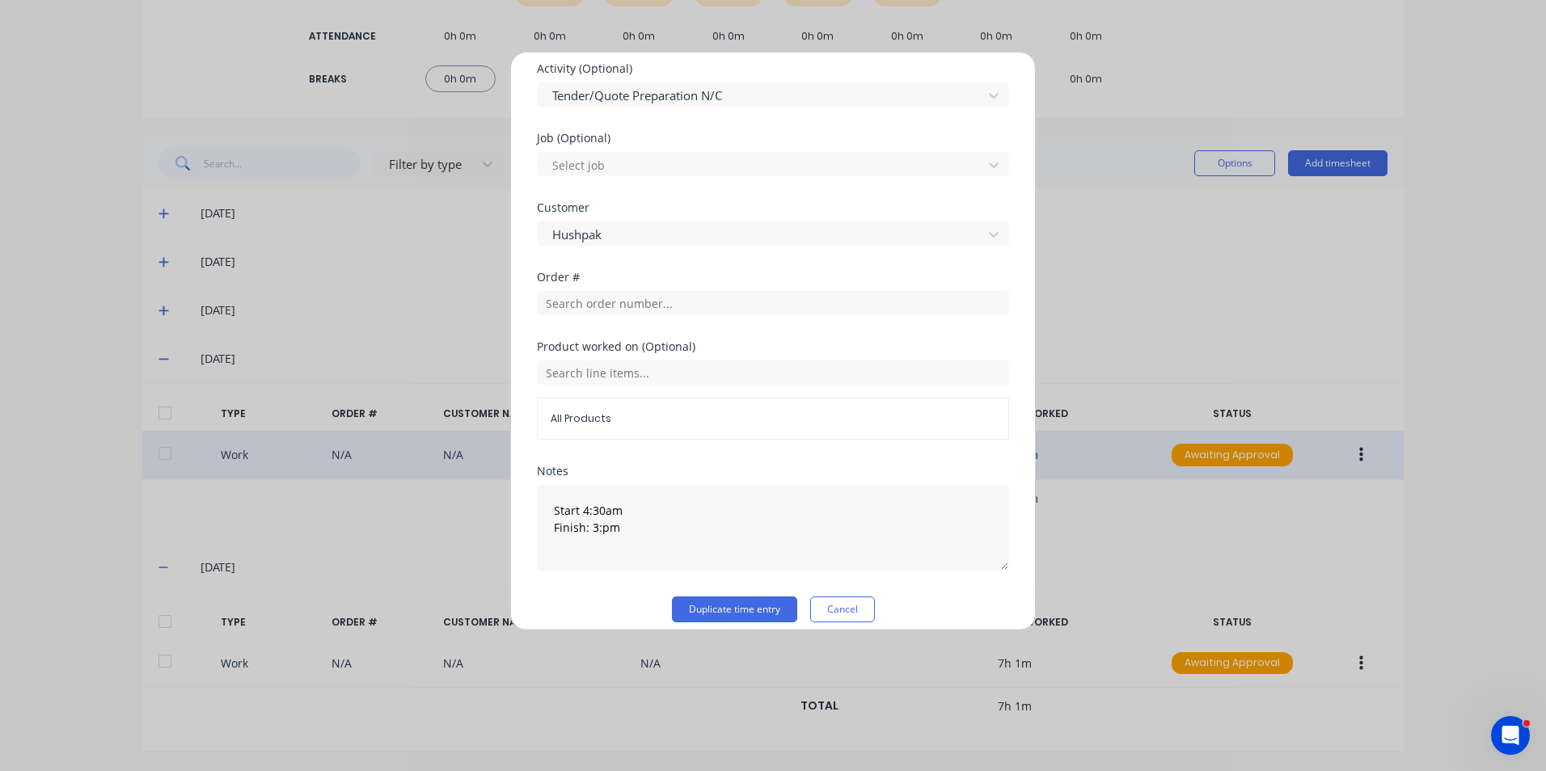
scroll to position [630, 0]
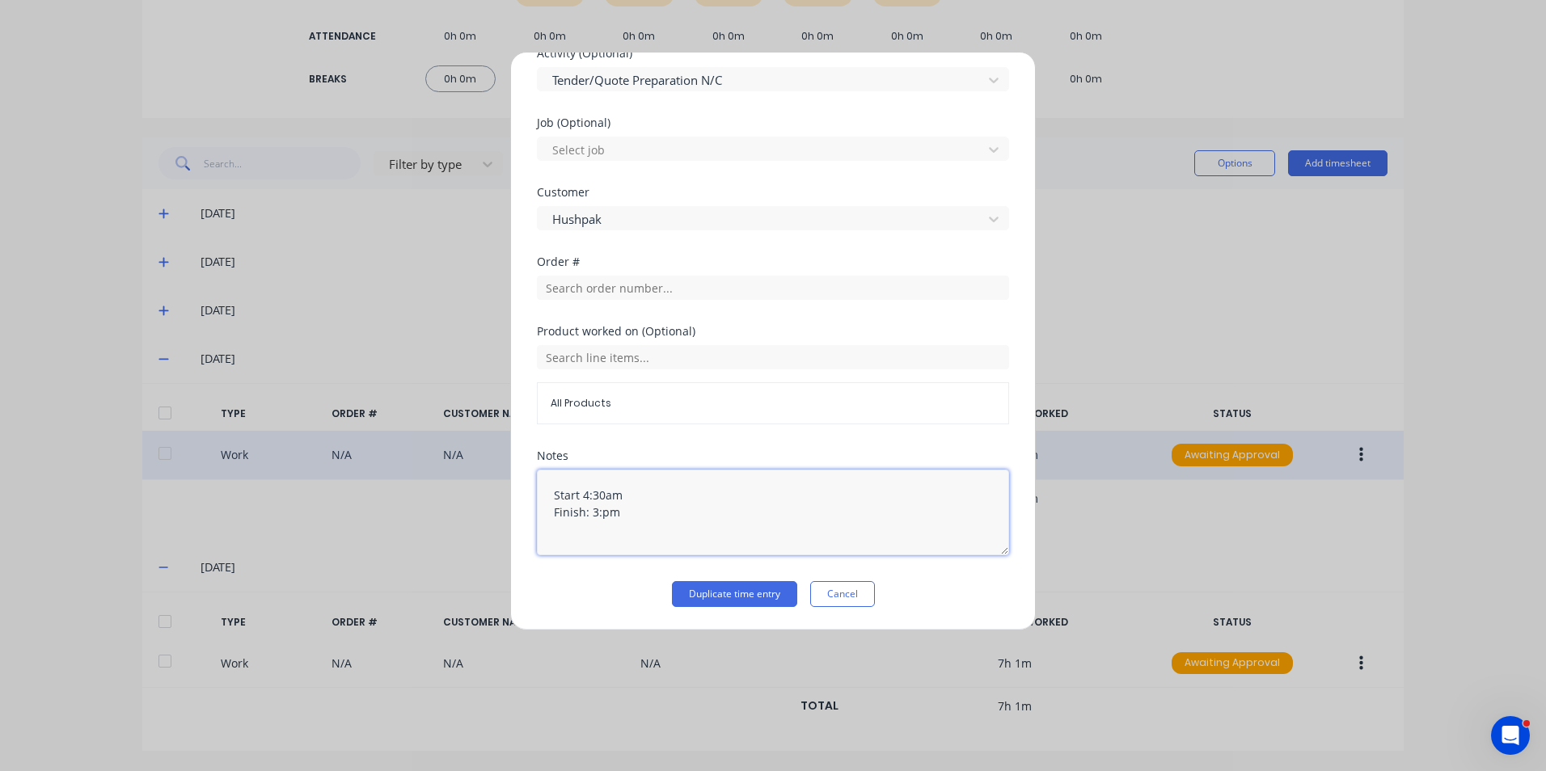
click at [593, 517] on textarea "Start 4:30am Finish: 3:pm" at bounding box center [773, 513] width 472 height 86
type textarea "Start 4:30am Finish: 11:00am"
click at [737, 591] on button "Duplicate time entry" at bounding box center [734, 594] width 125 height 26
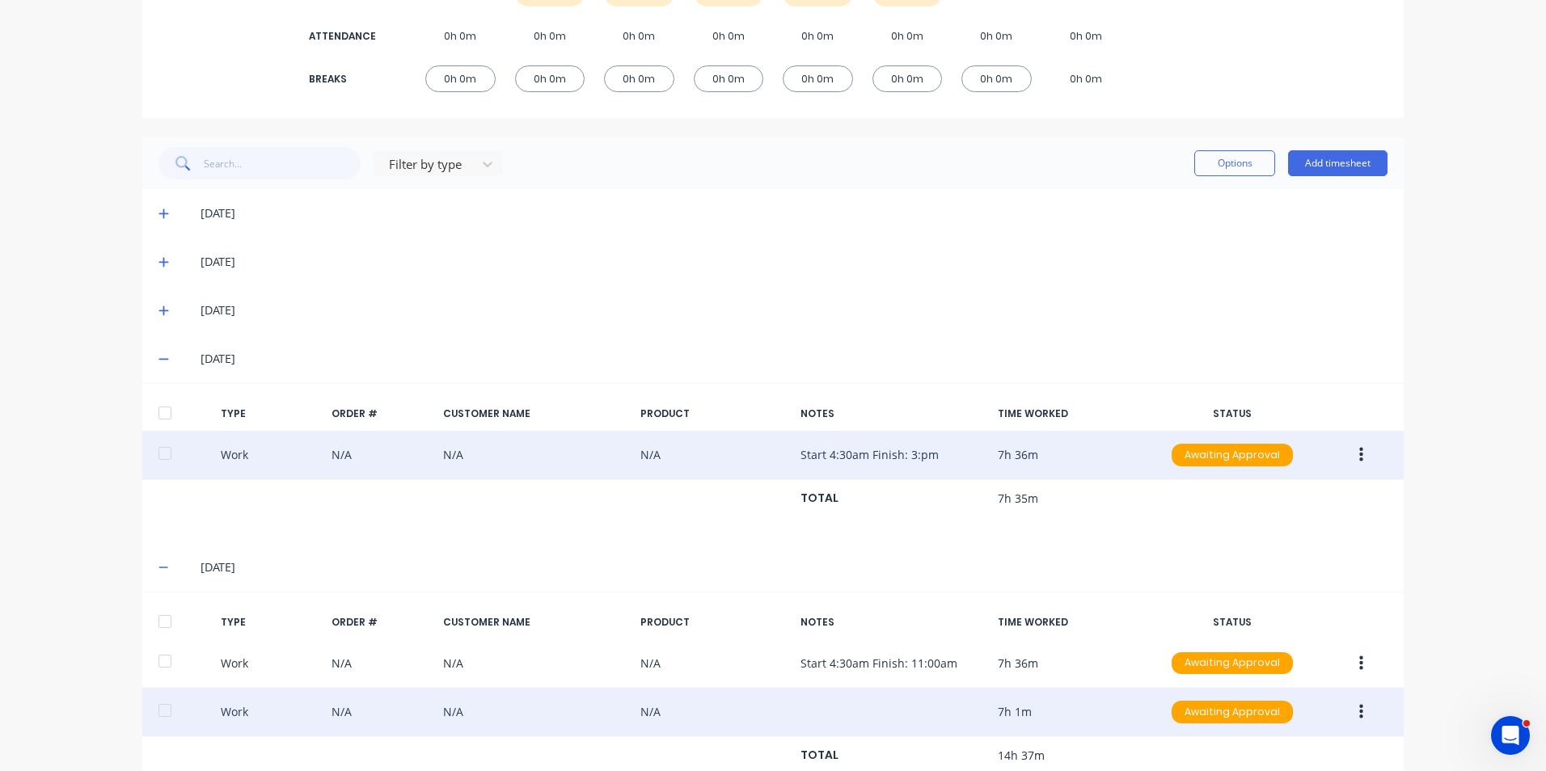
click at [1359, 713] on icon "button" at bounding box center [1361, 712] width 4 height 15
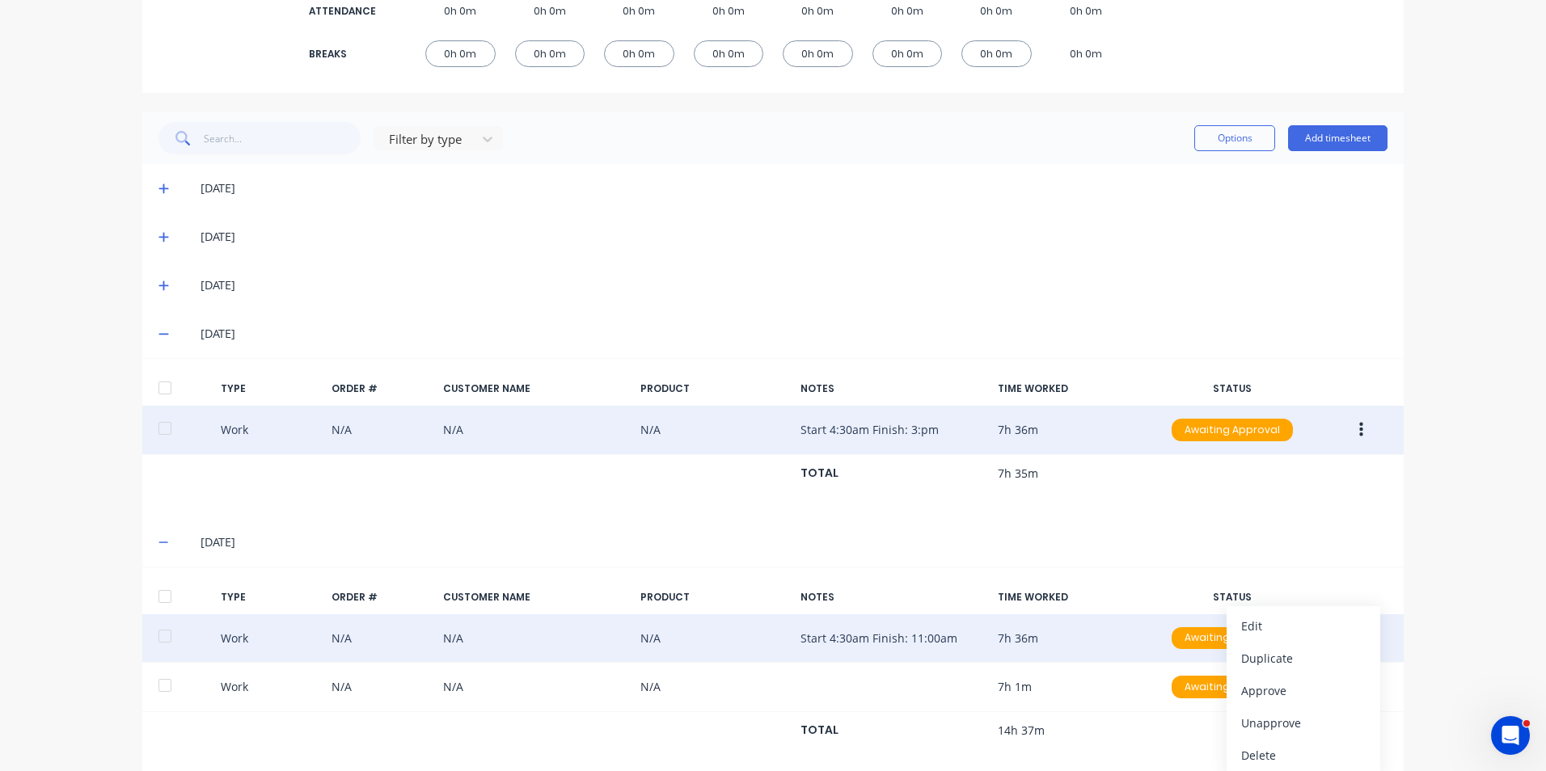
scroll to position [334, 0]
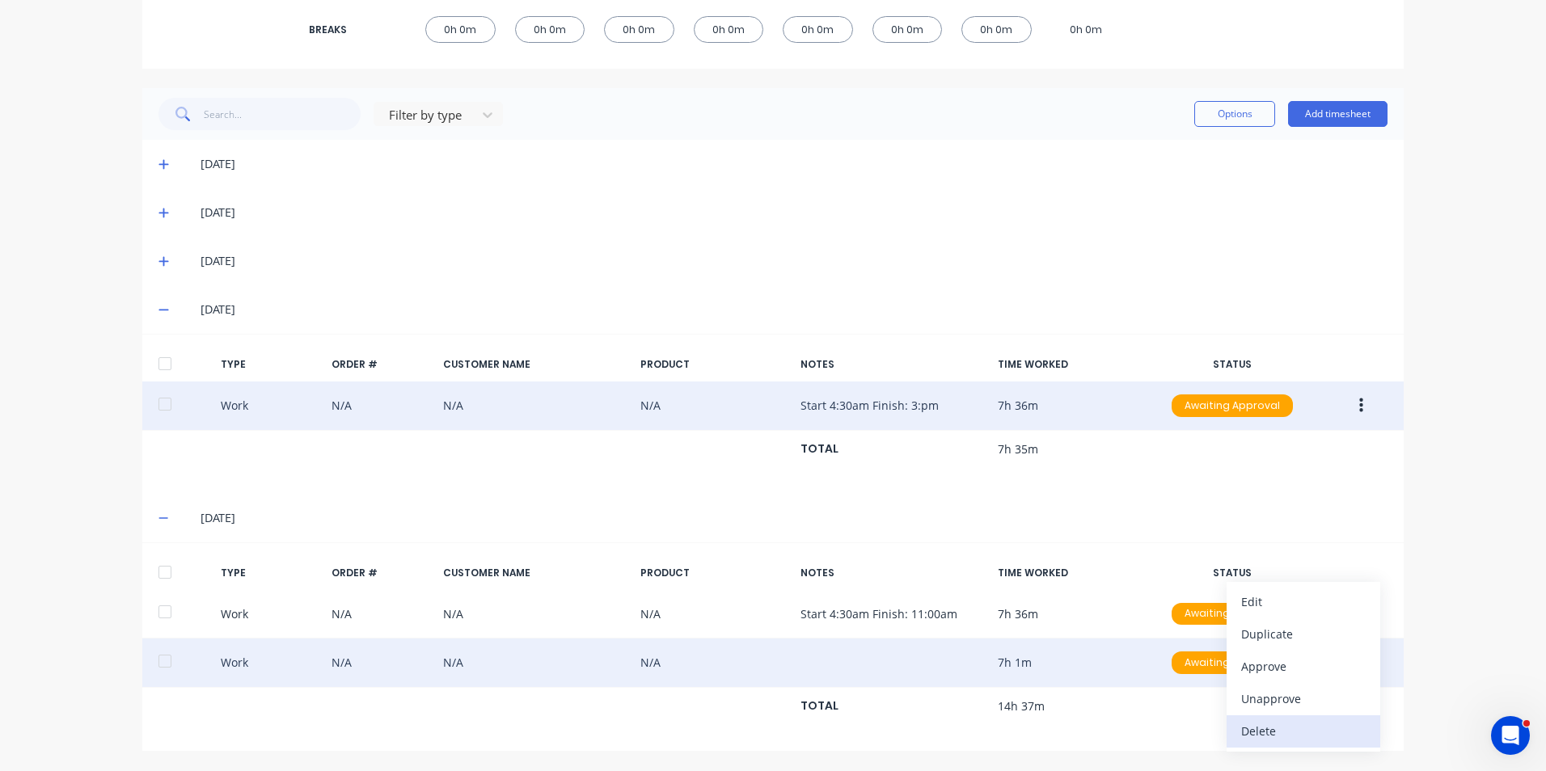
click at [1249, 732] on div "Delete" at bounding box center [1303, 730] width 124 height 23
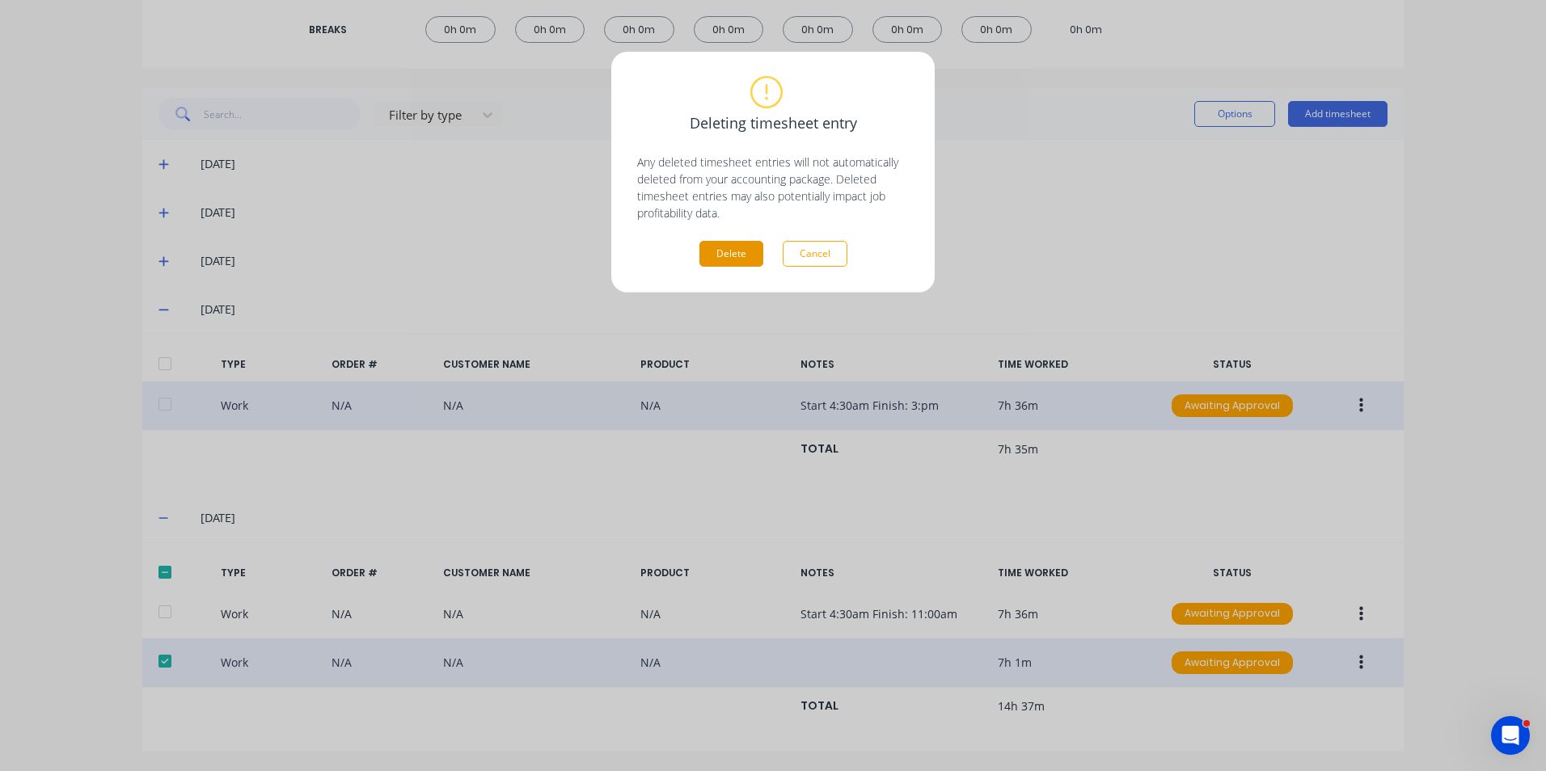
click at [724, 253] on button "Delete" at bounding box center [731, 254] width 64 height 26
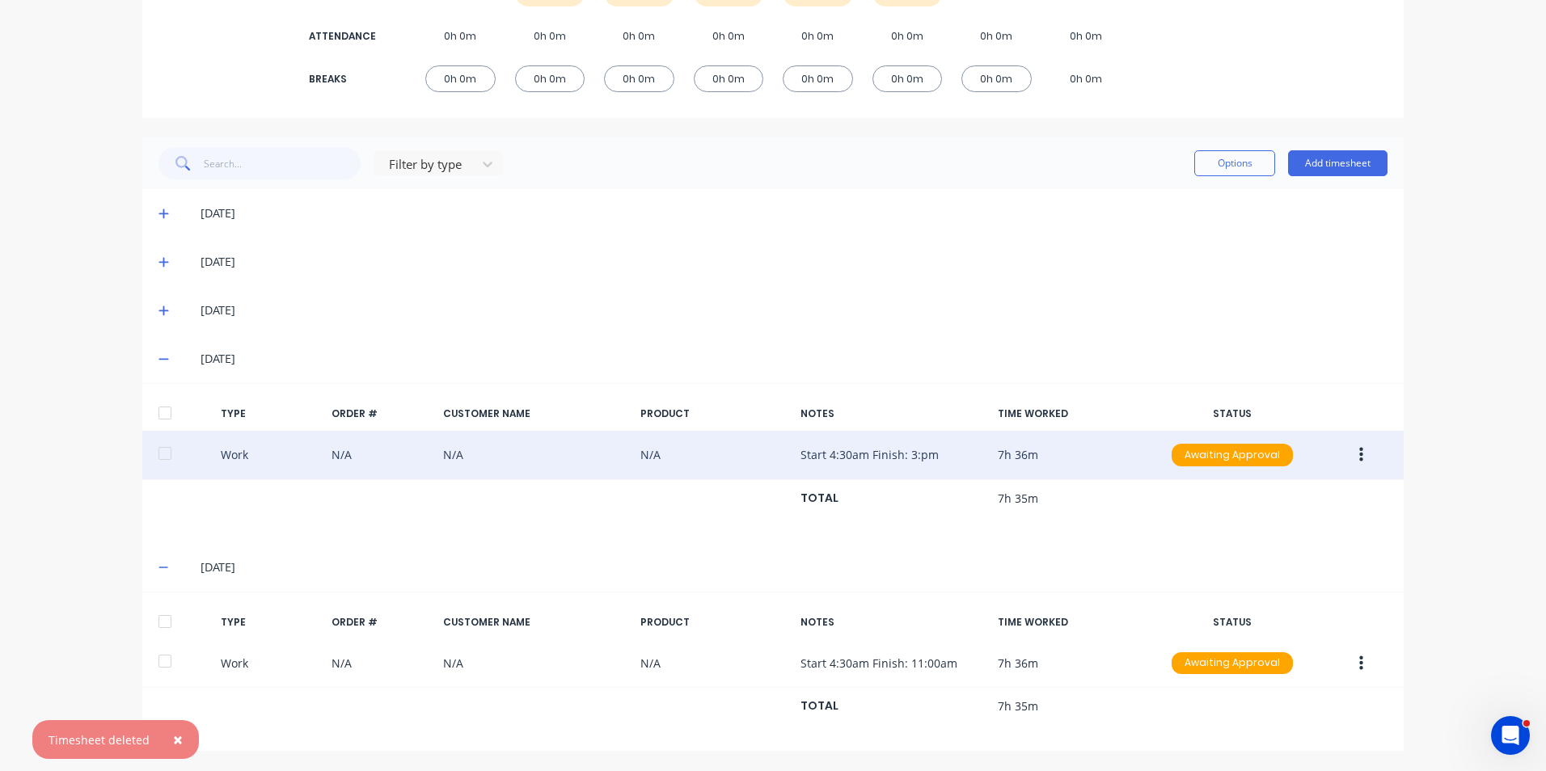
click at [175, 738] on span "×" at bounding box center [178, 739] width 10 height 23
click at [158, 570] on icon at bounding box center [163, 567] width 11 height 11
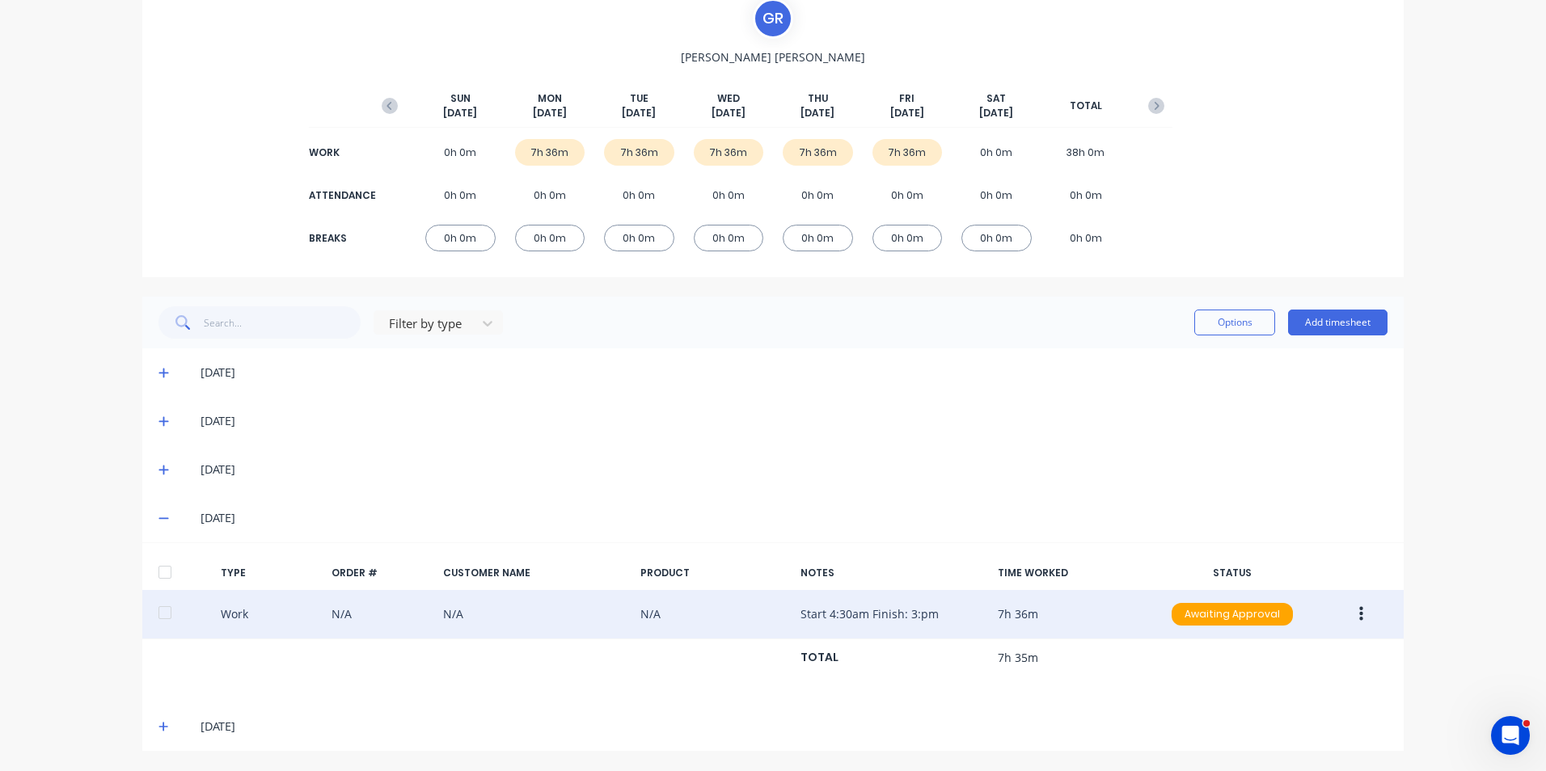
click at [163, 517] on span at bounding box center [166, 518] width 16 height 16
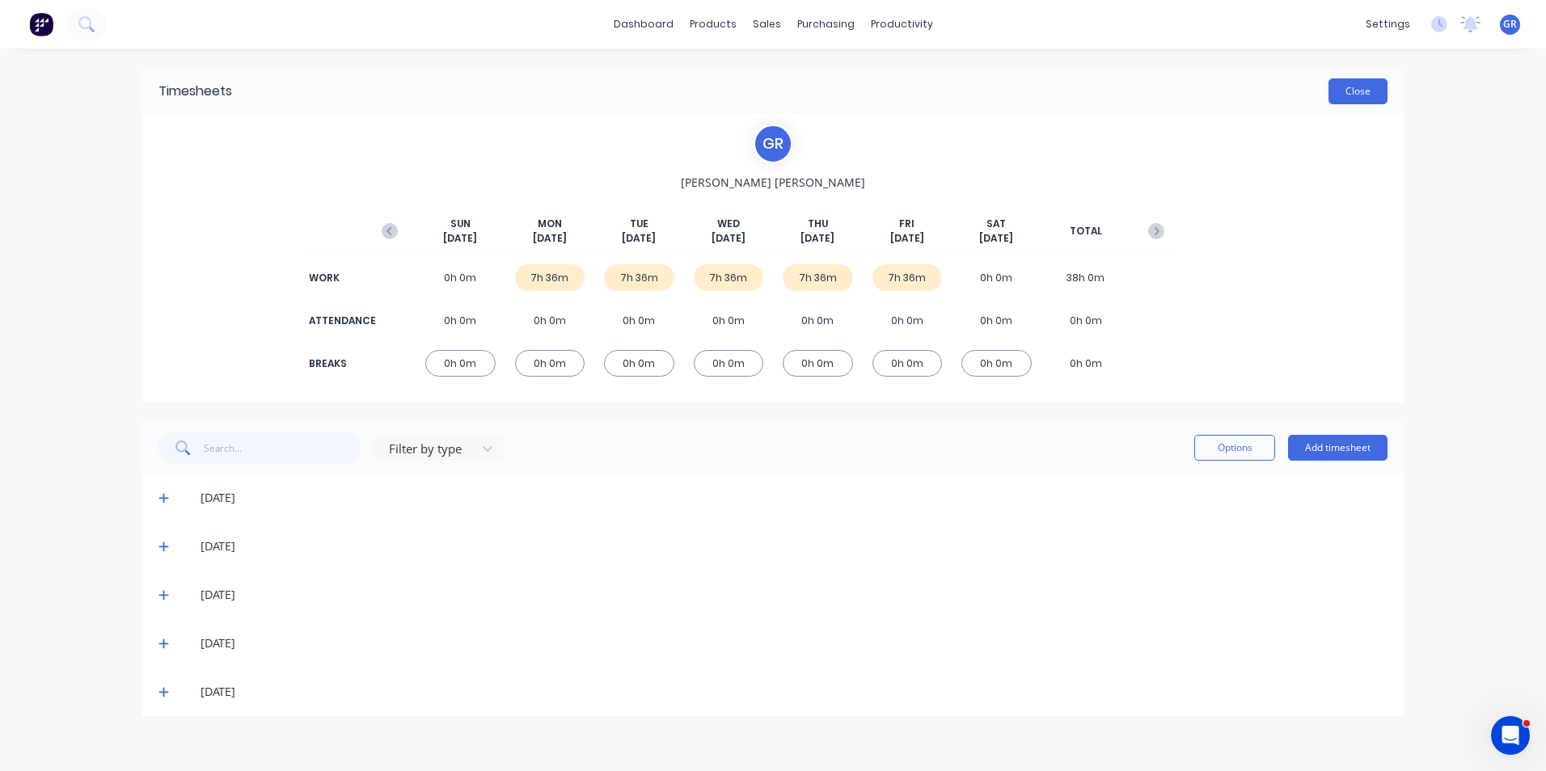
click at [1360, 94] on button "Close" at bounding box center [1357, 91] width 59 height 26
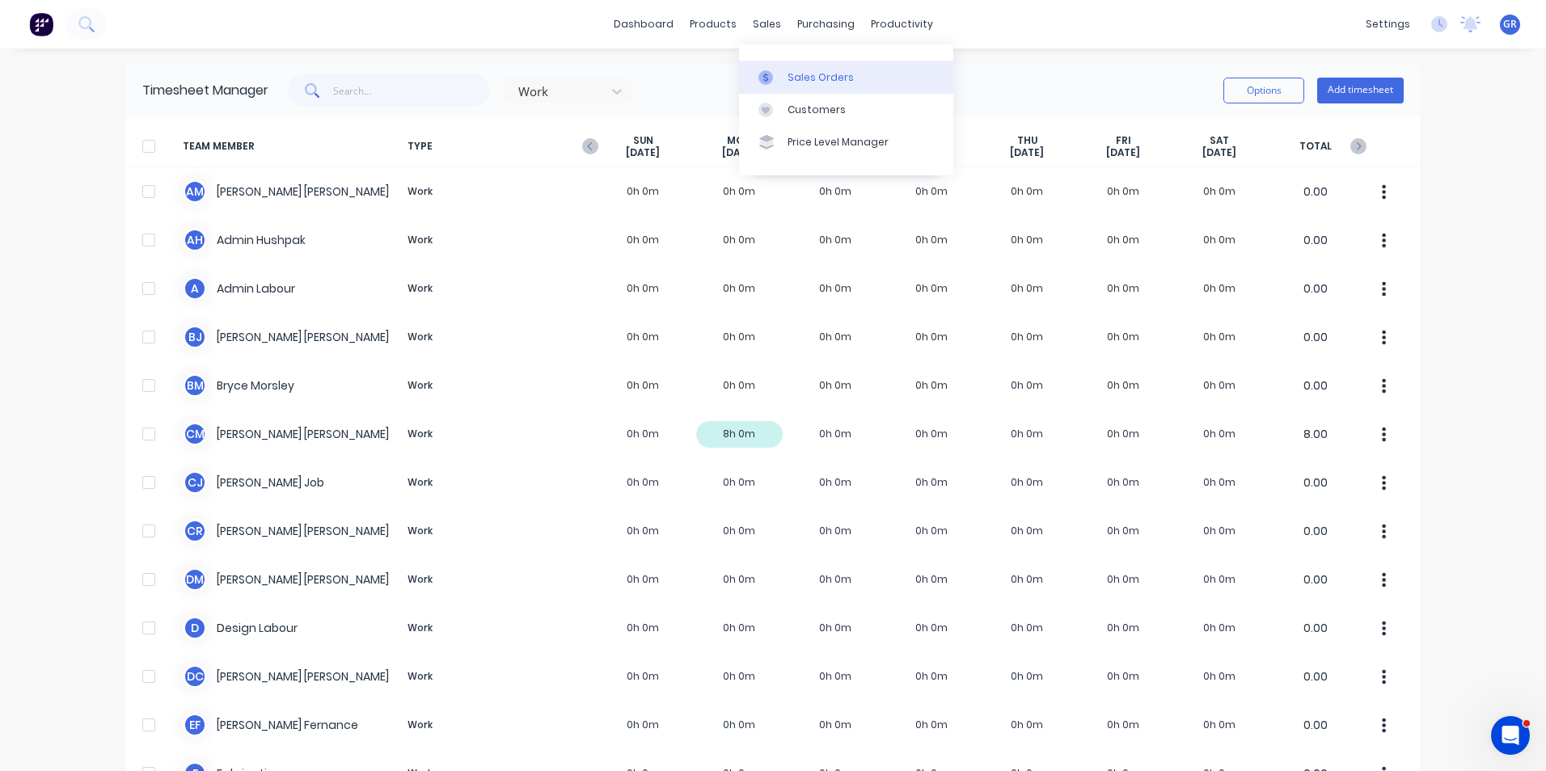
click at [807, 73] on div "Sales Orders" at bounding box center [820, 77] width 66 height 15
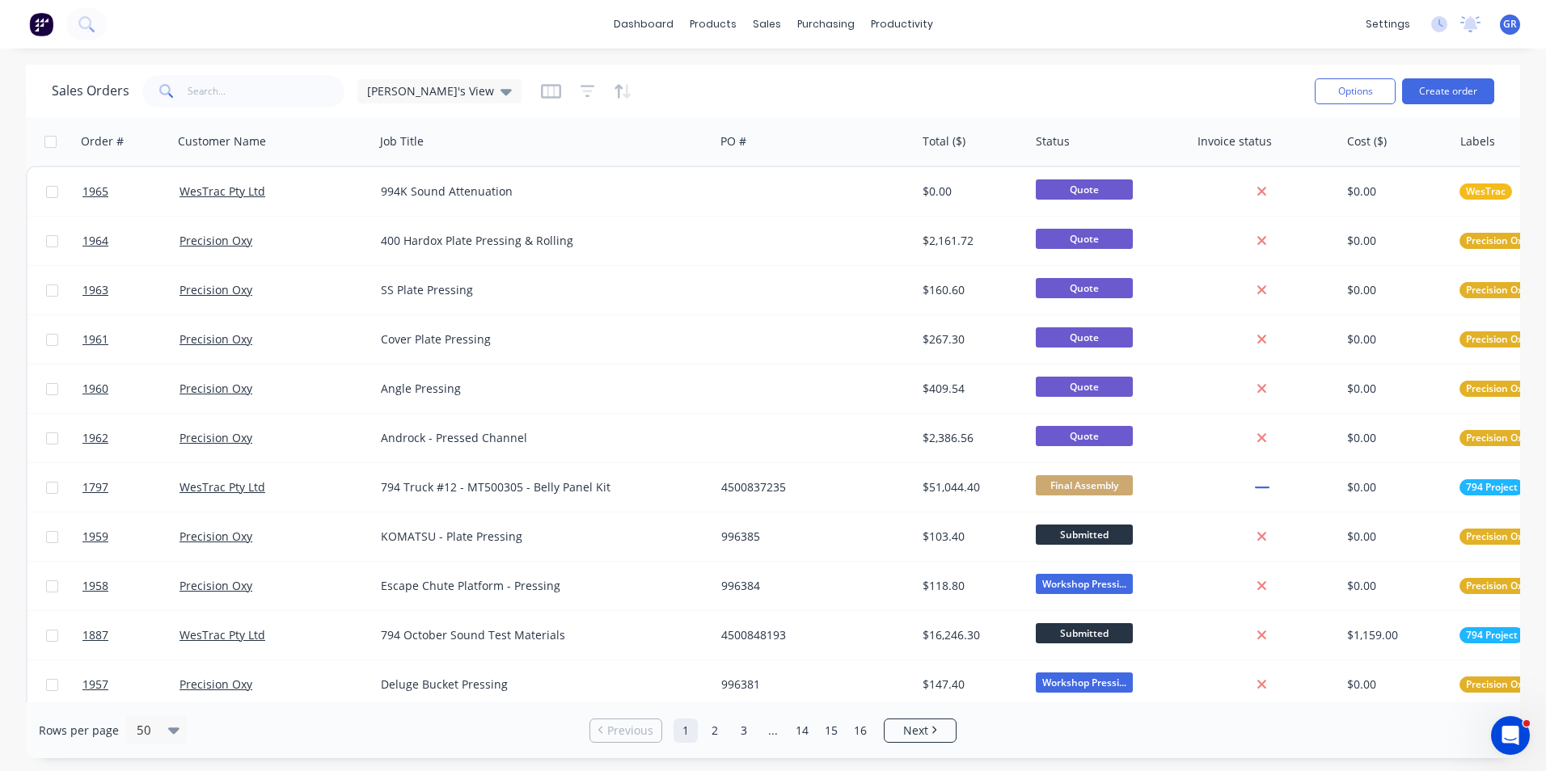
drag, startPoint x: 357, startPoint y: 19, endPoint x: 333, endPoint y: 24, distance: 24.9
click at [357, 19] on div "dashboard products sales purchasing productivity dashboard products Product Cat…" at bounding box center [773, 24] width 1546 height 49
click at [164, 32] on div "dashboard products sales purchasing productivity dashboard products Product Cat…" at bounding box center [773, 24] width 1546 height 49
click at [192, 81] on input "text" at bounding box center [267, 91] width 158 height 32
paste input "4501209684"
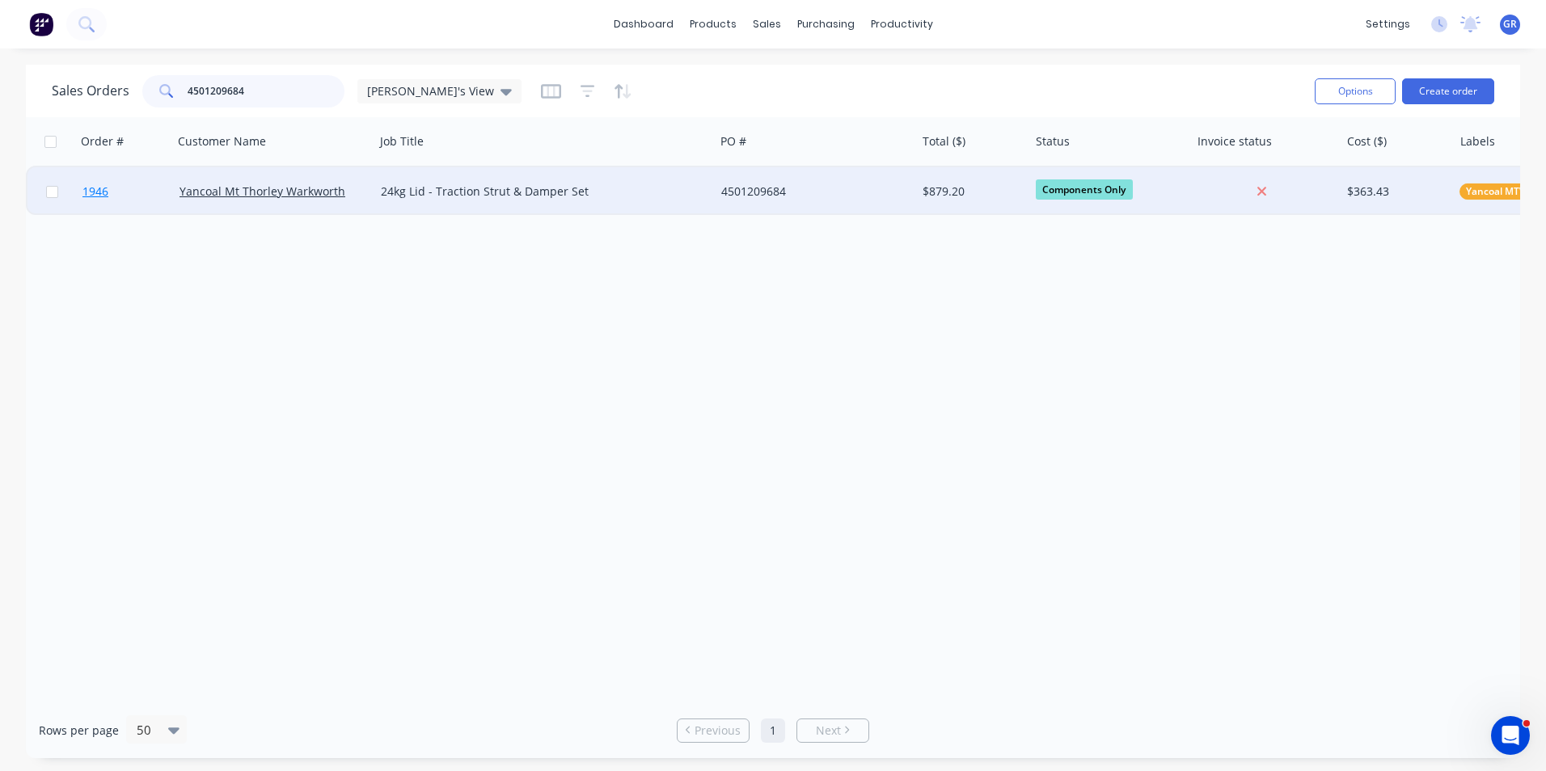
type input "4501209684"
click at [99, 196] on span "1946" at bounding box center [95, 192] width 26 height 16
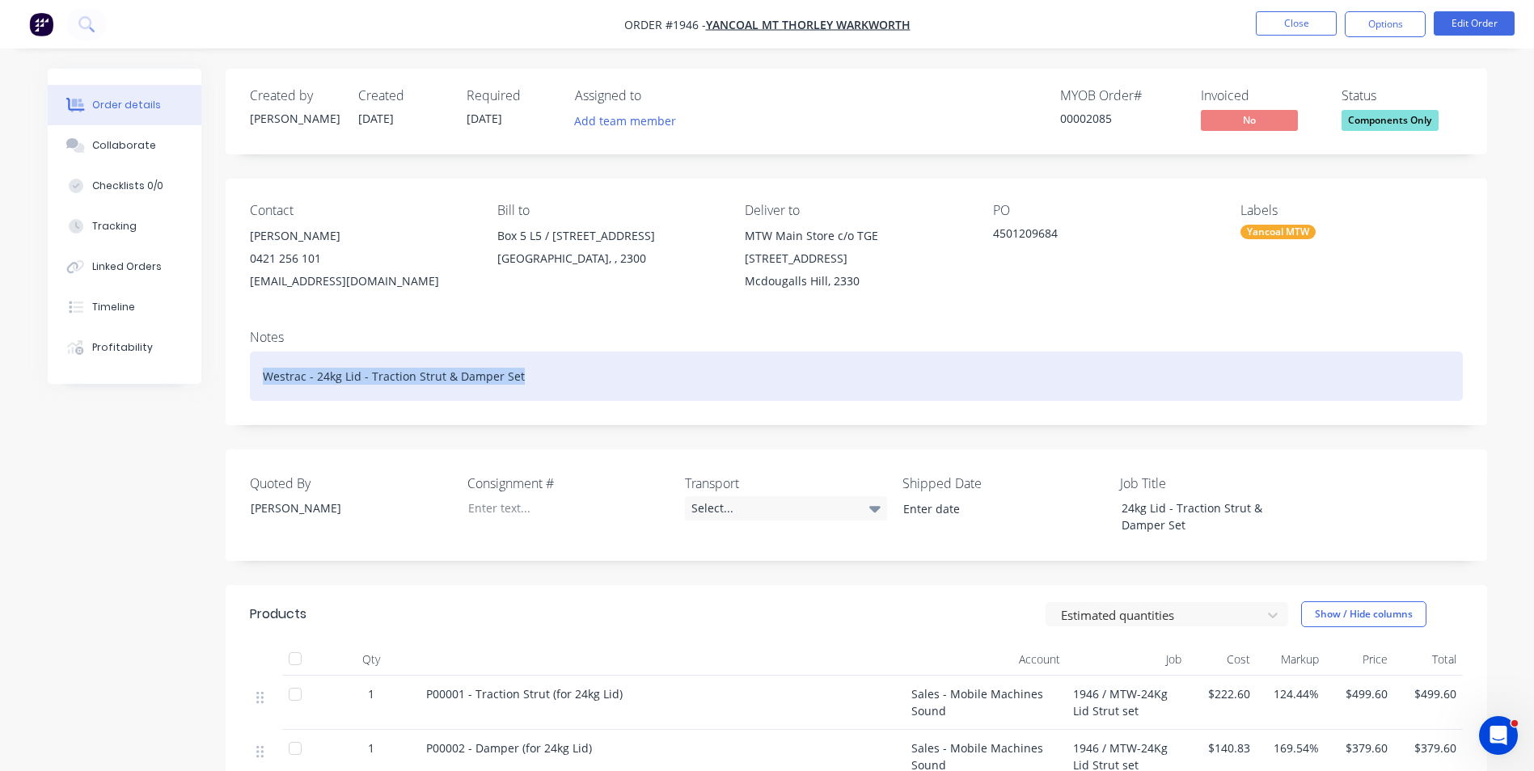
drag, startPoint x: 537, startPoint y: 379, endPoint x: 251, endPoint y: 379, distance: 285.4
click at [251, 379] on div "Westrac - 24kg Lid - Traction Strut & Damper Set" at bounding box center [856, 376] width 1213 height 49
click at [539, 369] on div "JOB HAS BEEN CANCELLED - DO NOT DELIVER" at bounding box center [856, 376] width 1213 height 49
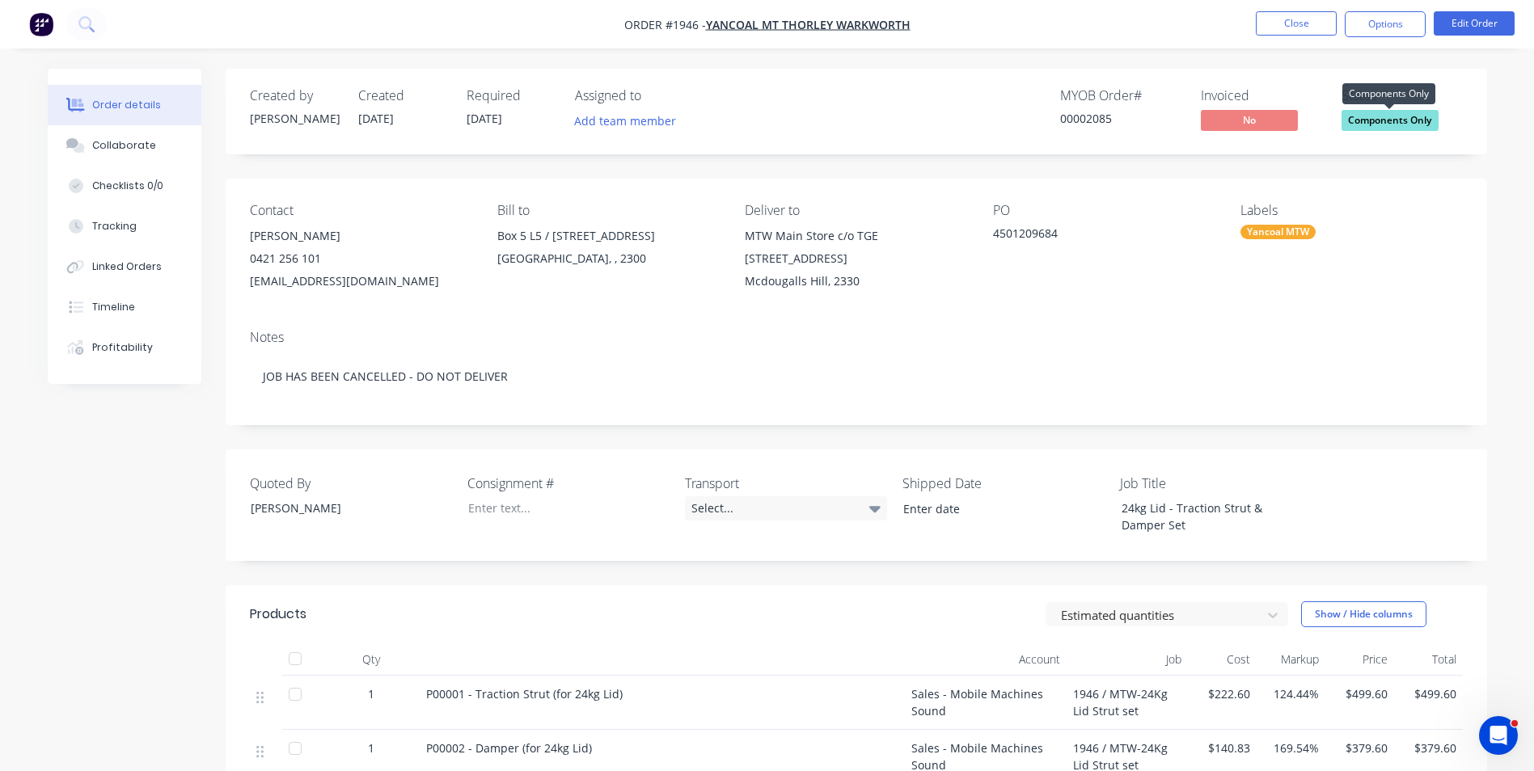
click at [1391, 119] on span "Components Only" at bounding box center [1389, 120] width 97 height 20
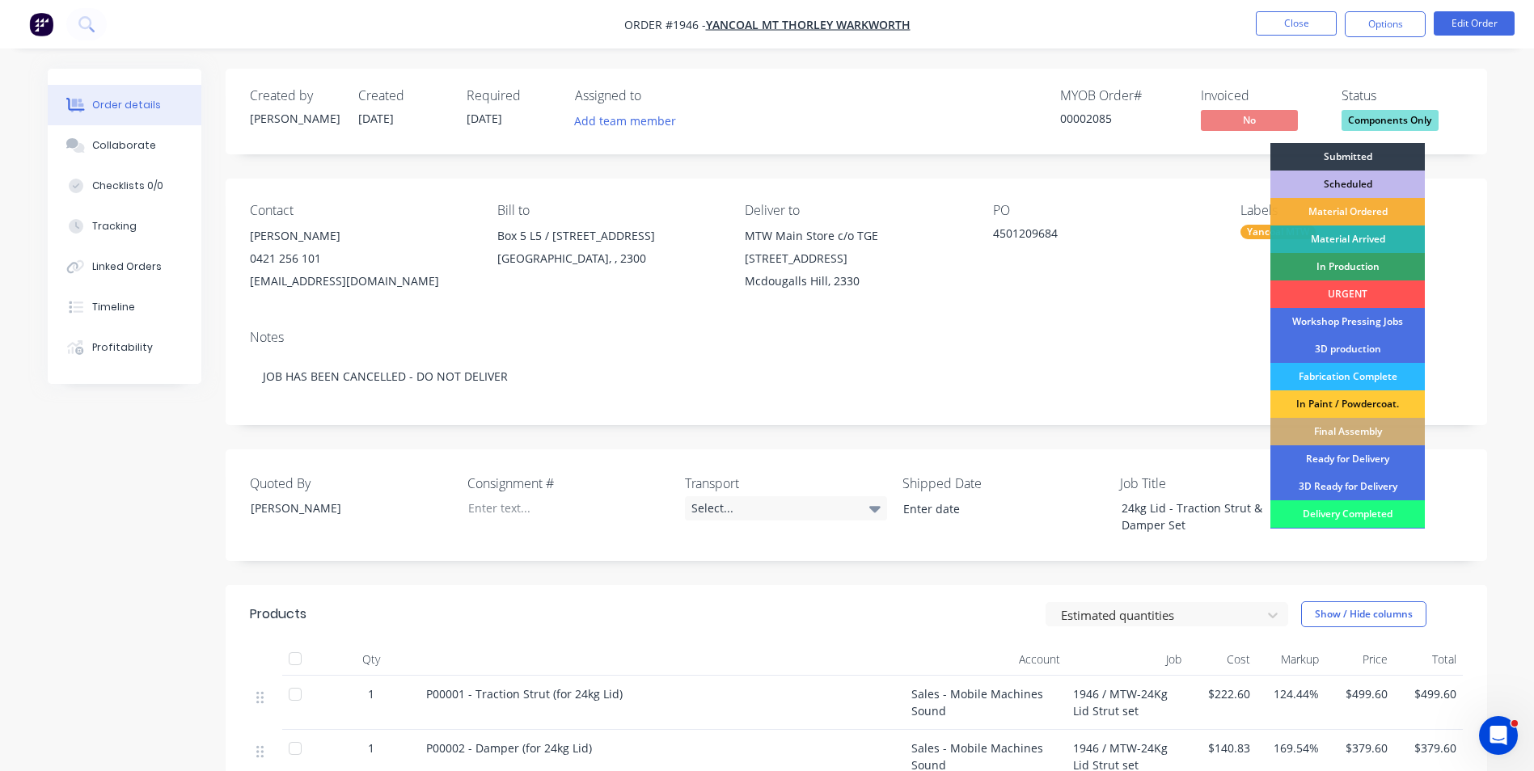
click at [1173, 153] on div "Created by Greg Created 08/10/25 Required 18/11/25 Assigned to Add team member …" at bounding box center [856, 112] width 1261 height 86
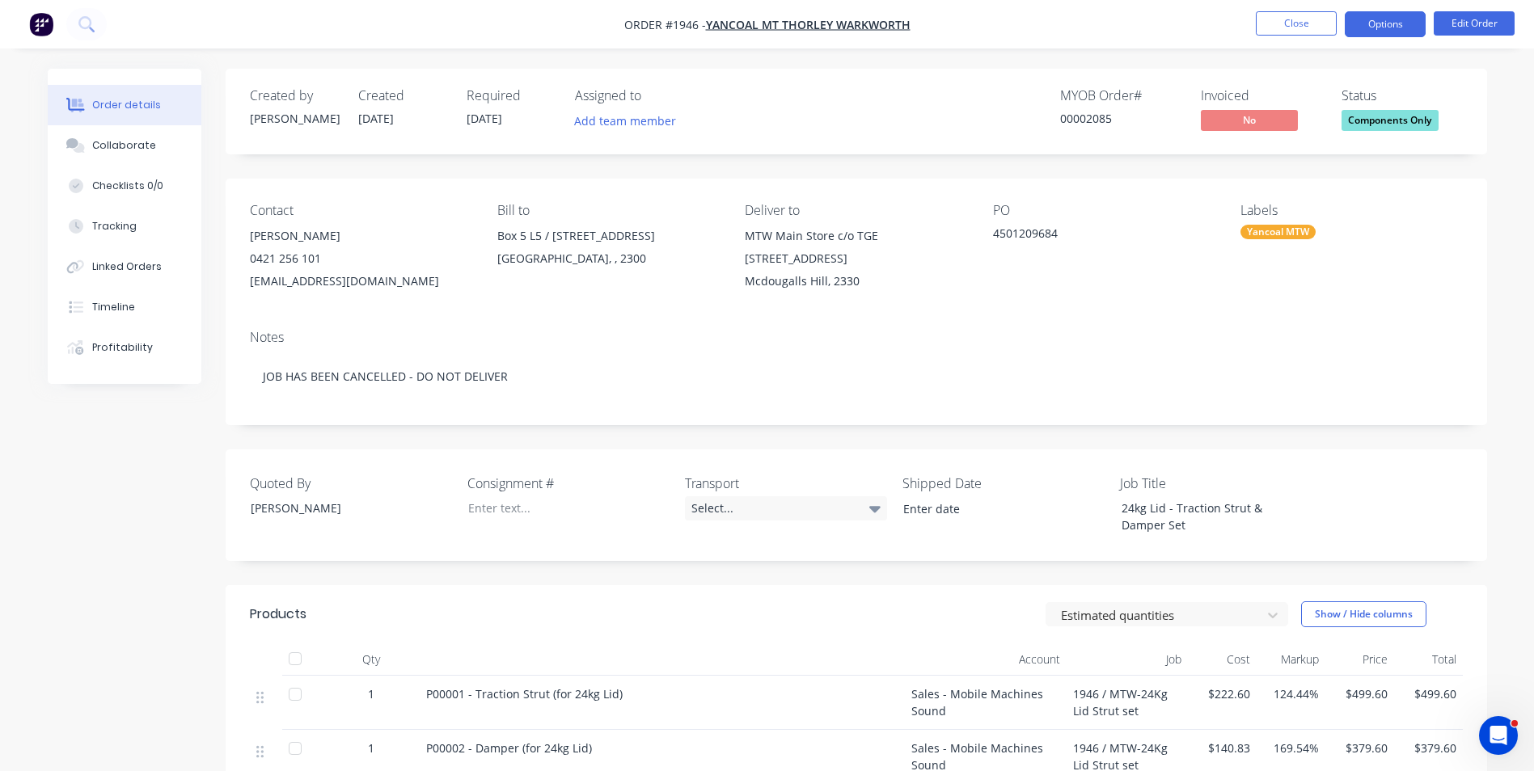
click at [1394, 23] on button "Options" at bounding box center [1384, 24] width 81 height 26
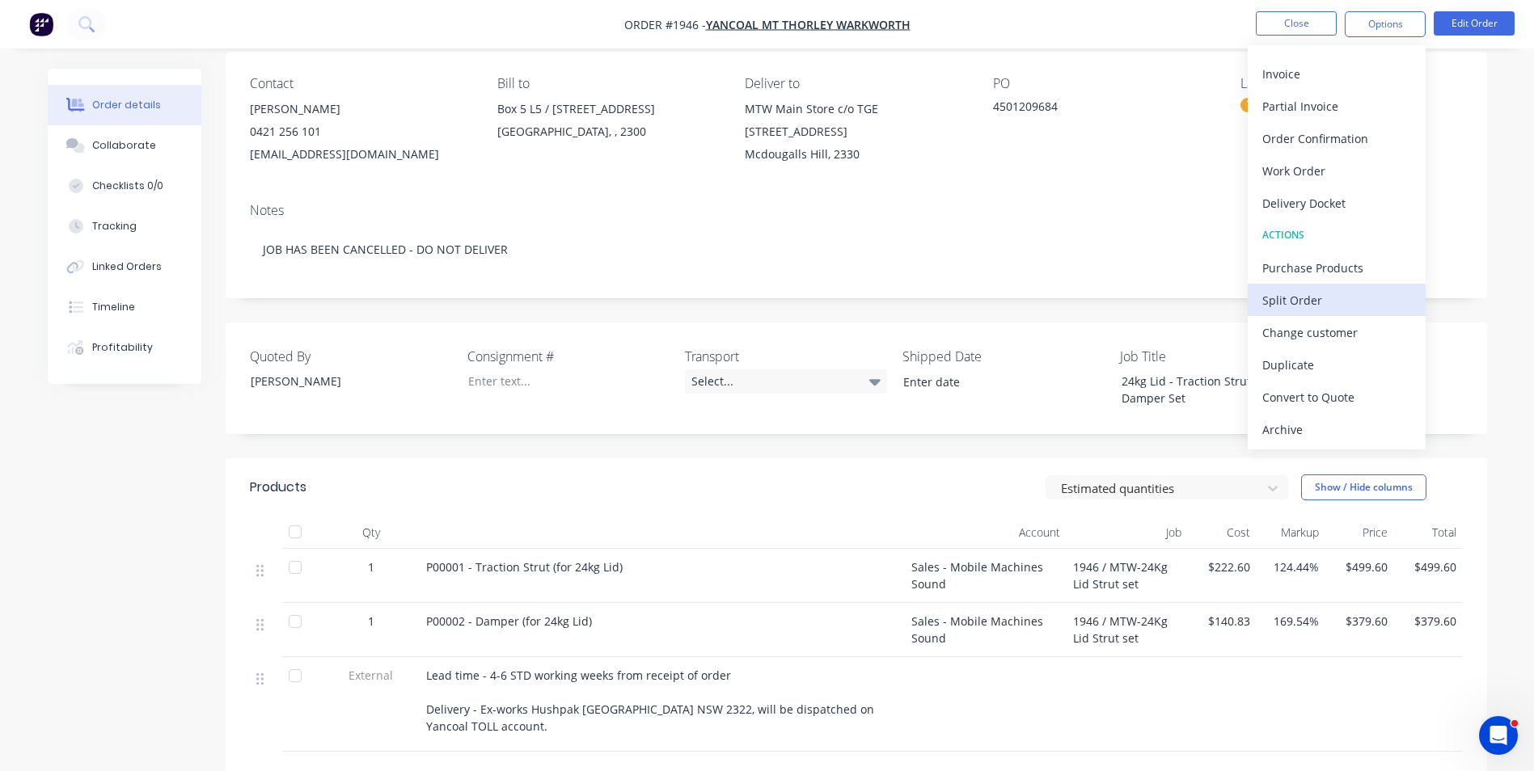
scroll to position [162, 0]
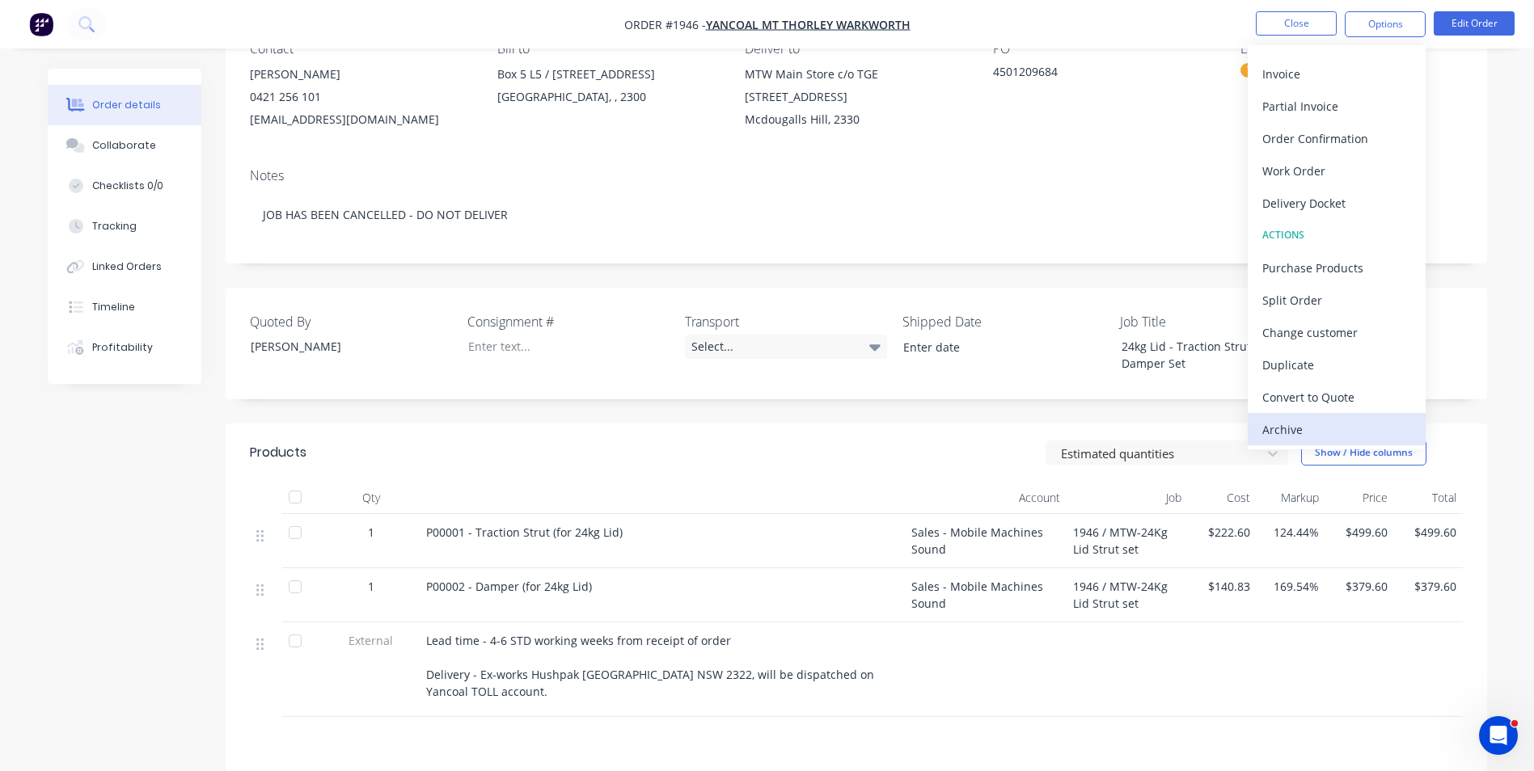
click at [1274, 426] on div "Archive" at bounding box center [1336, 429] width 149 height 23
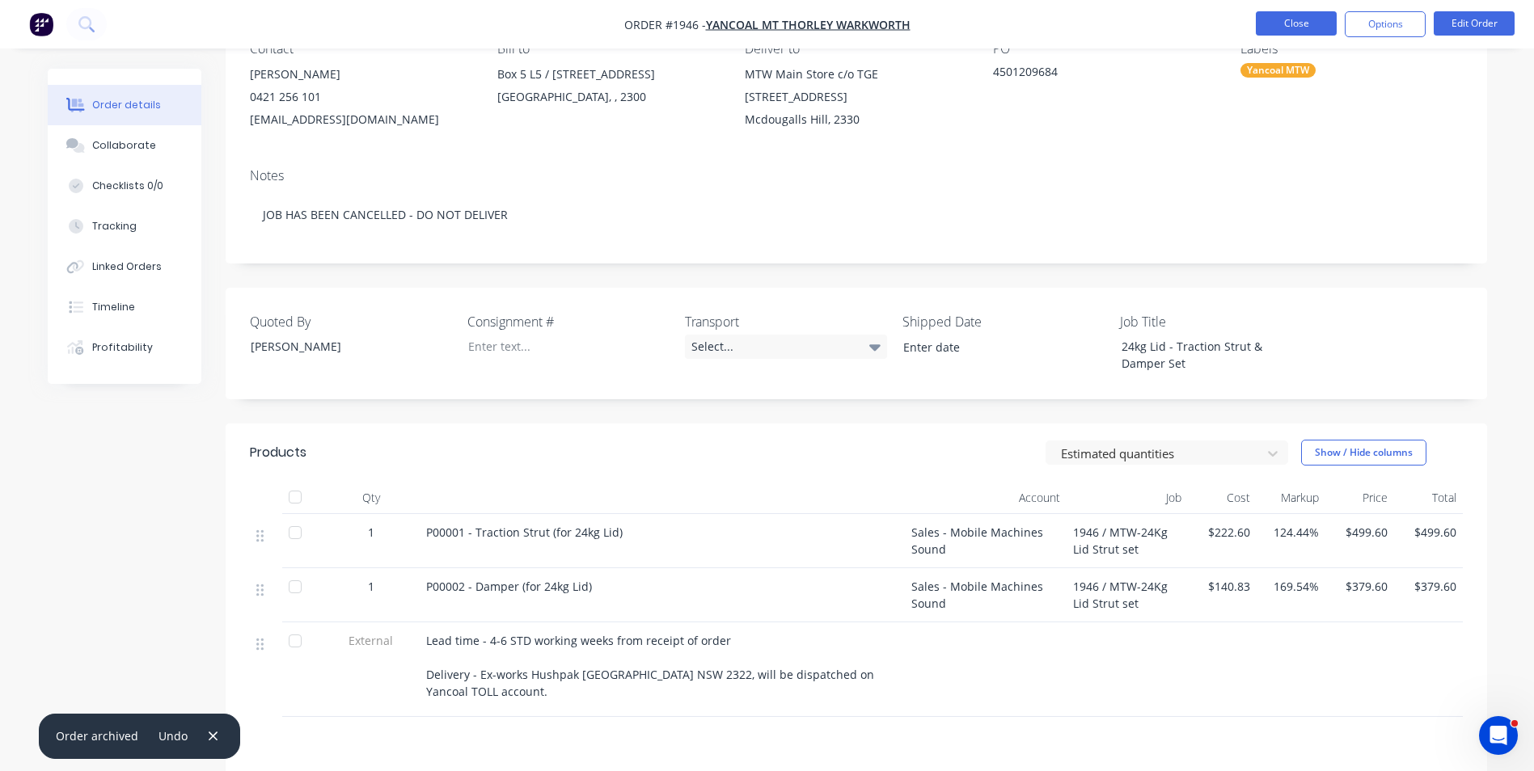
click at [1302, 23] on button "Close" at bounding box center [1295, 23] width 81 height 24
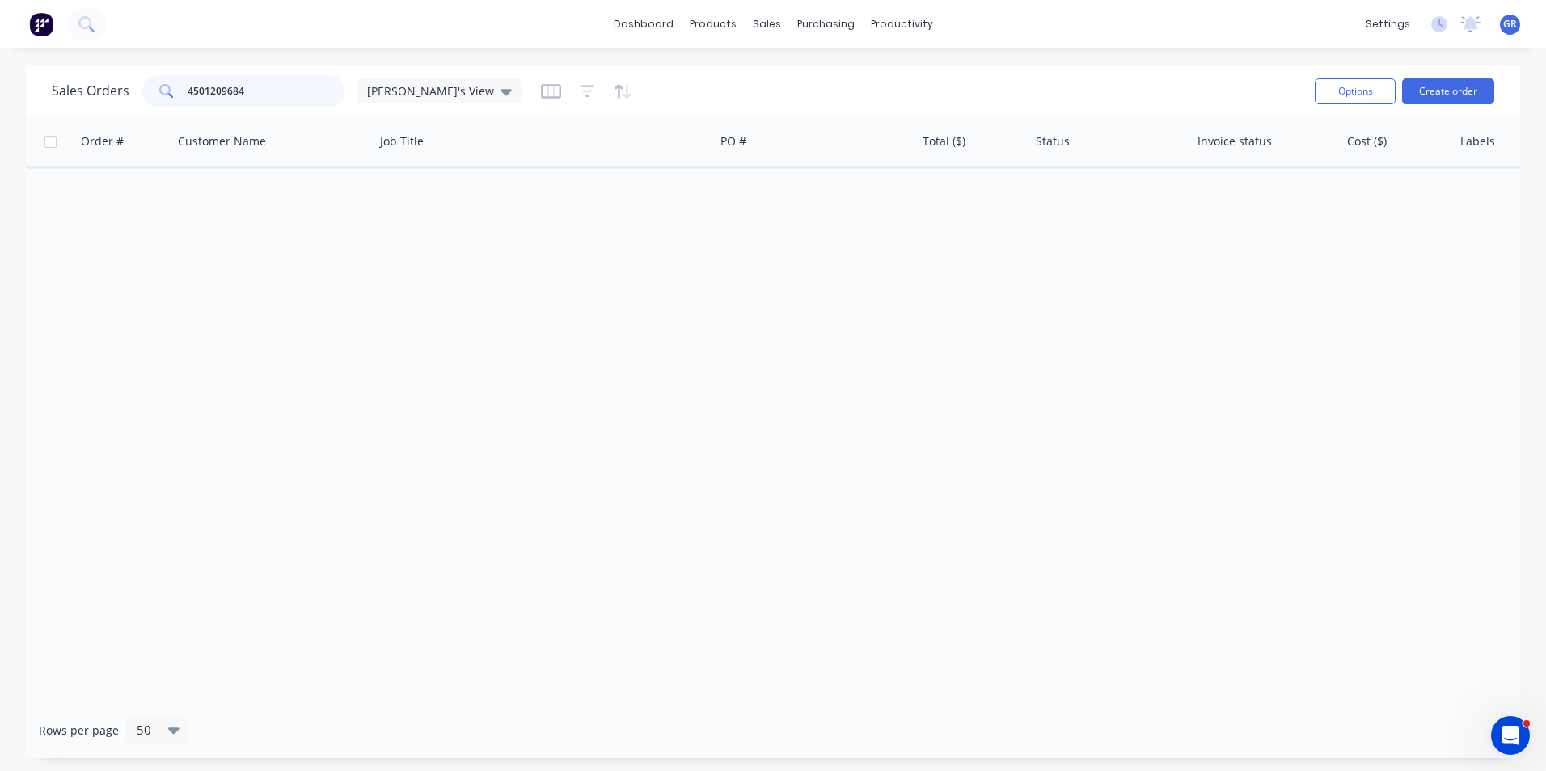
drag, startPoint x: 252, startPoint y: 86, endPoint x: 152, endPoint y: 87, distance: 100.3
click at [152, 87] on div "4501209684" at bounding box center [243, 91] width 202 height 32
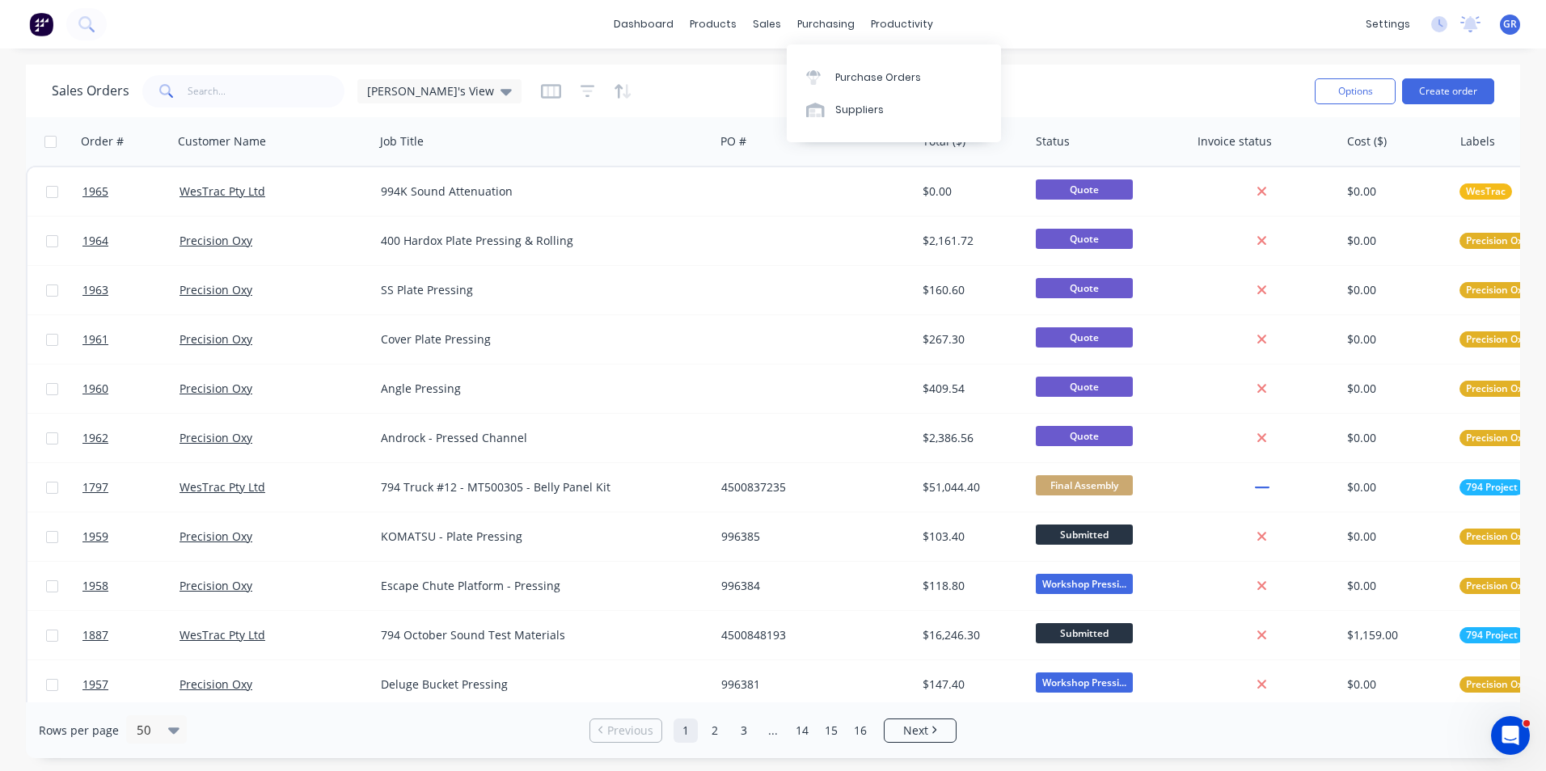
drag, startPoint x: 830, startPoint y: 24, endPoint x: 837, endPoint y: 39, distance: 15.9
click at [830, 24] on div "purchasing" at bounding box center [826, 24] width 74 height 24
click at [866, 80] on div "Purchase Orders" at bounding box center [878, 77] width 86 height 15
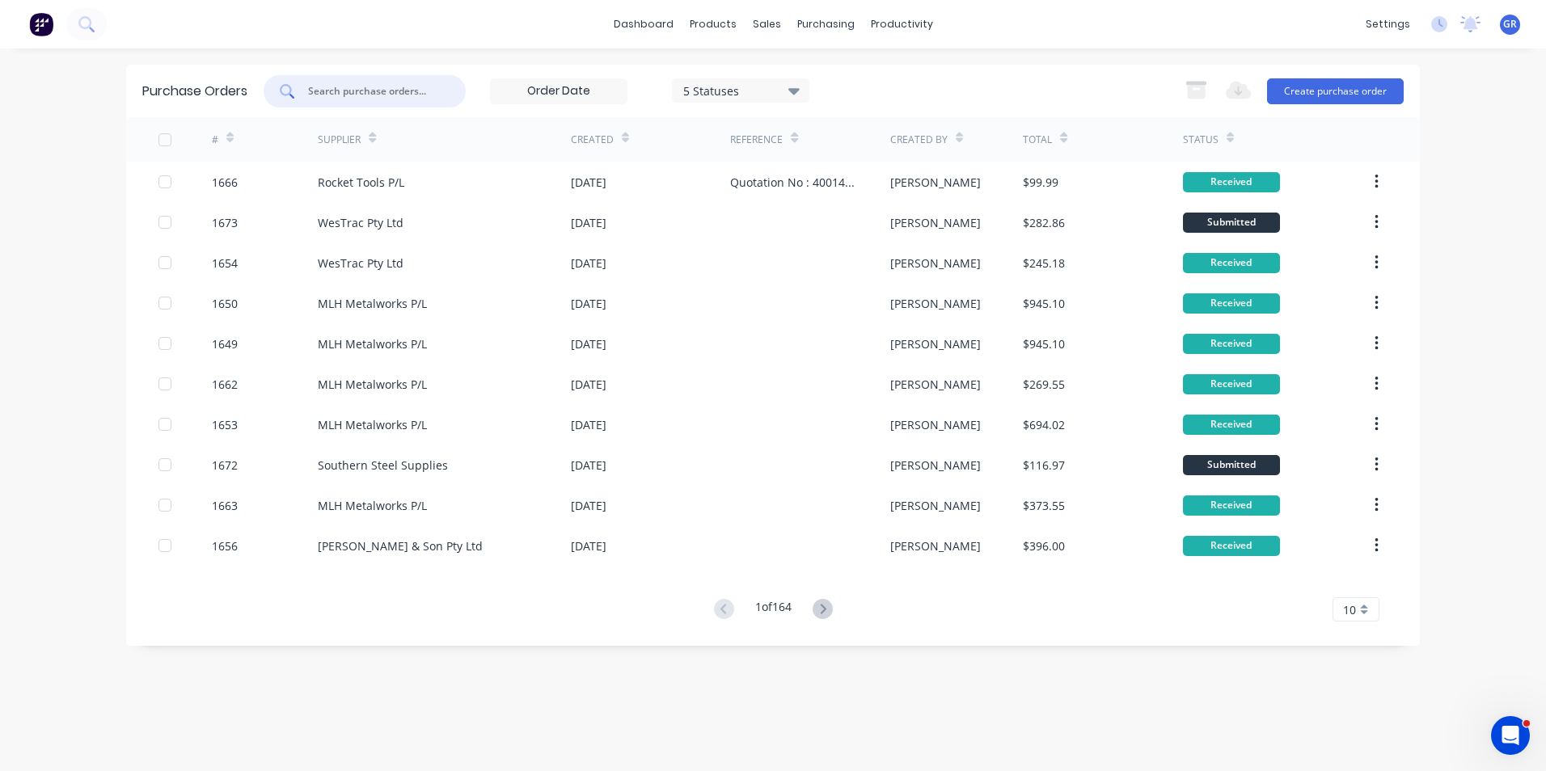
click at [345, 91] on input "text" at bounding box center [373, 91] width 134 height 16
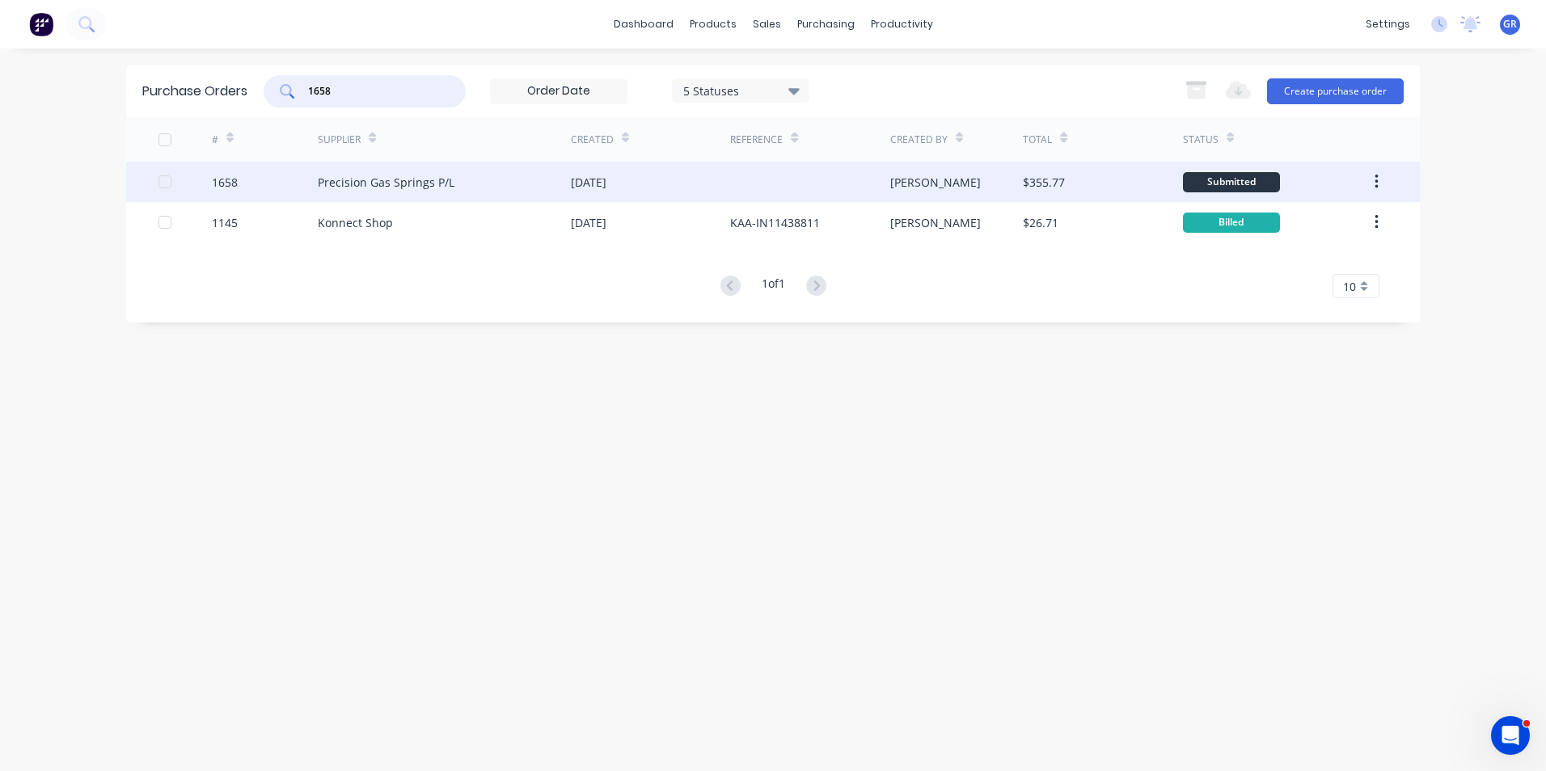
type input "1658"
click at [226, 179] on div "1658" at bounding box center [225, 182] width 26 height 17
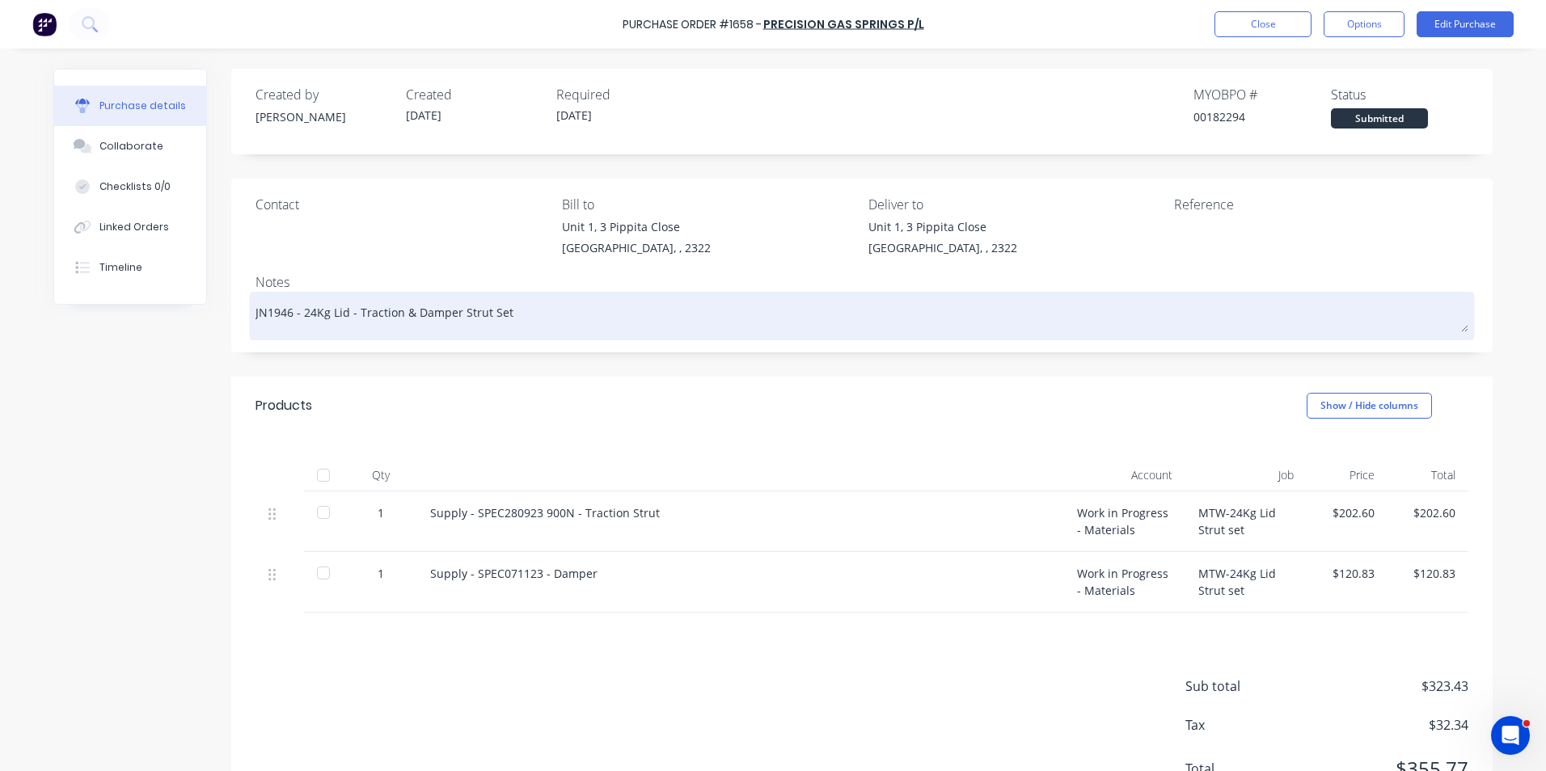
drag, startPoint x: 570, startPoint y: 319, endPoint x: 499, endPoint y: 319, distance: 71.1
click at [499, 319] on textarea "JN1946 - 24Kg Lid - Traction & Damper Strut Set" at bounding box center [861, 314] width 1213 height 36
type textarea "x"
type textarea "JN1946 - 24Kg Lid - Traction & Damper Strut Set"
type textarea "x"
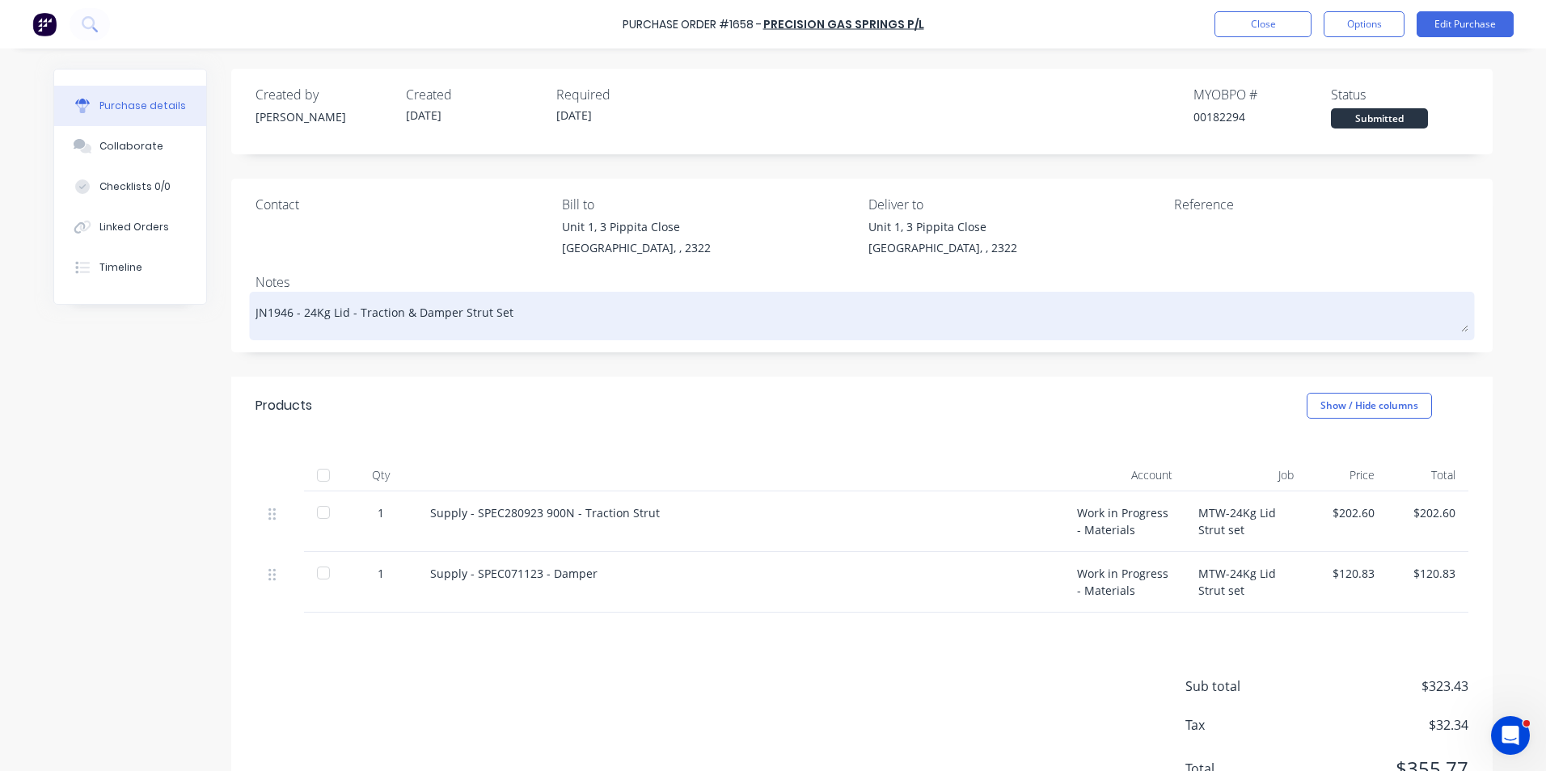
type textarea "JN1946 - 24Kg Lid - Traction & Damper Strut Set -"
type textarea "x"
type textarea "JN1946 - 24Kg Lid - Traction & Damper Strut Set -"
type textarea "x"
type textarea "JN1946 - 24Kg Lid - Traction & Damper Strut Set - J"
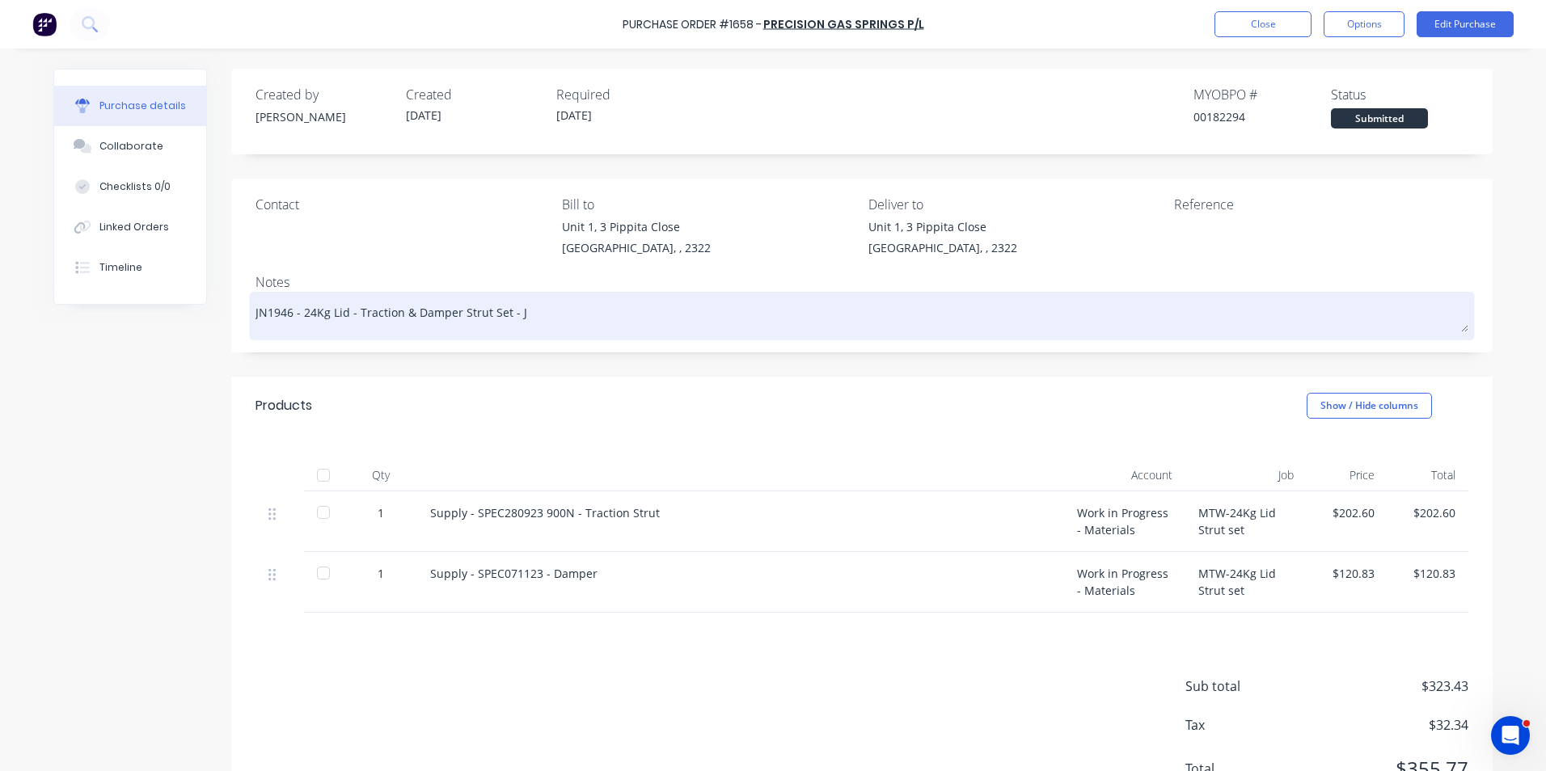
type textarea "x"
type textarea "JN1946 - 24Kg Lid - Traction & Damper Strut Set - JO"
type textarea "x"
type textarea "JN1946 - 24Kg Lid - Traction & Damper Strut Set - JOB"
type textarea "x"
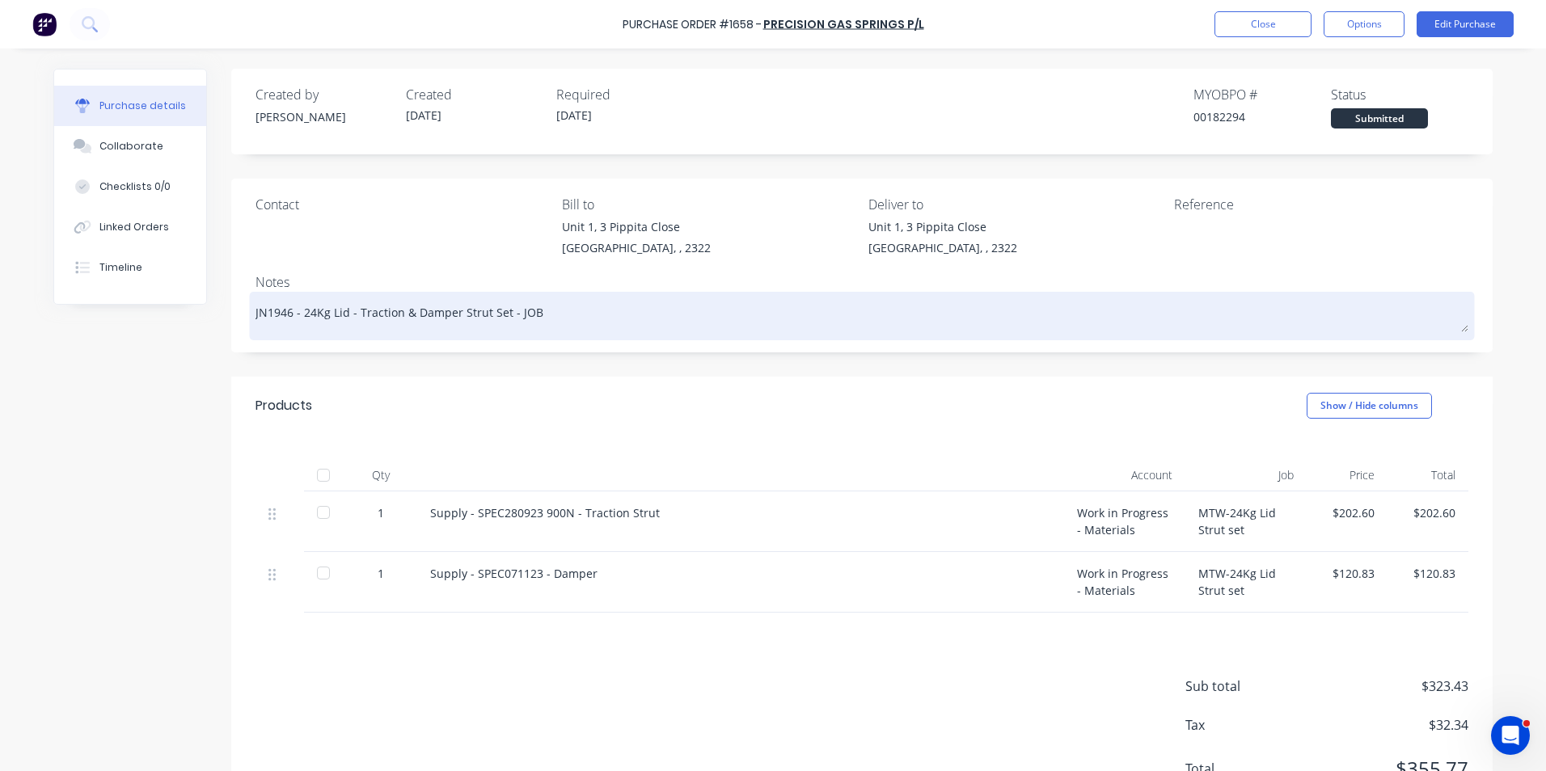
type textarea "JN1946 - 24Kg Lid - Traction & Damper Strut Set - JOB"
type textarea "x"
type textarea "JN1946 - 24Kg Lid - Traction & Damper Strut Set - JOB C"
type textarea "x"
type textarea "JN1946 - 24Kg Lid - Traction & Damper Strut Set - JOB CA"
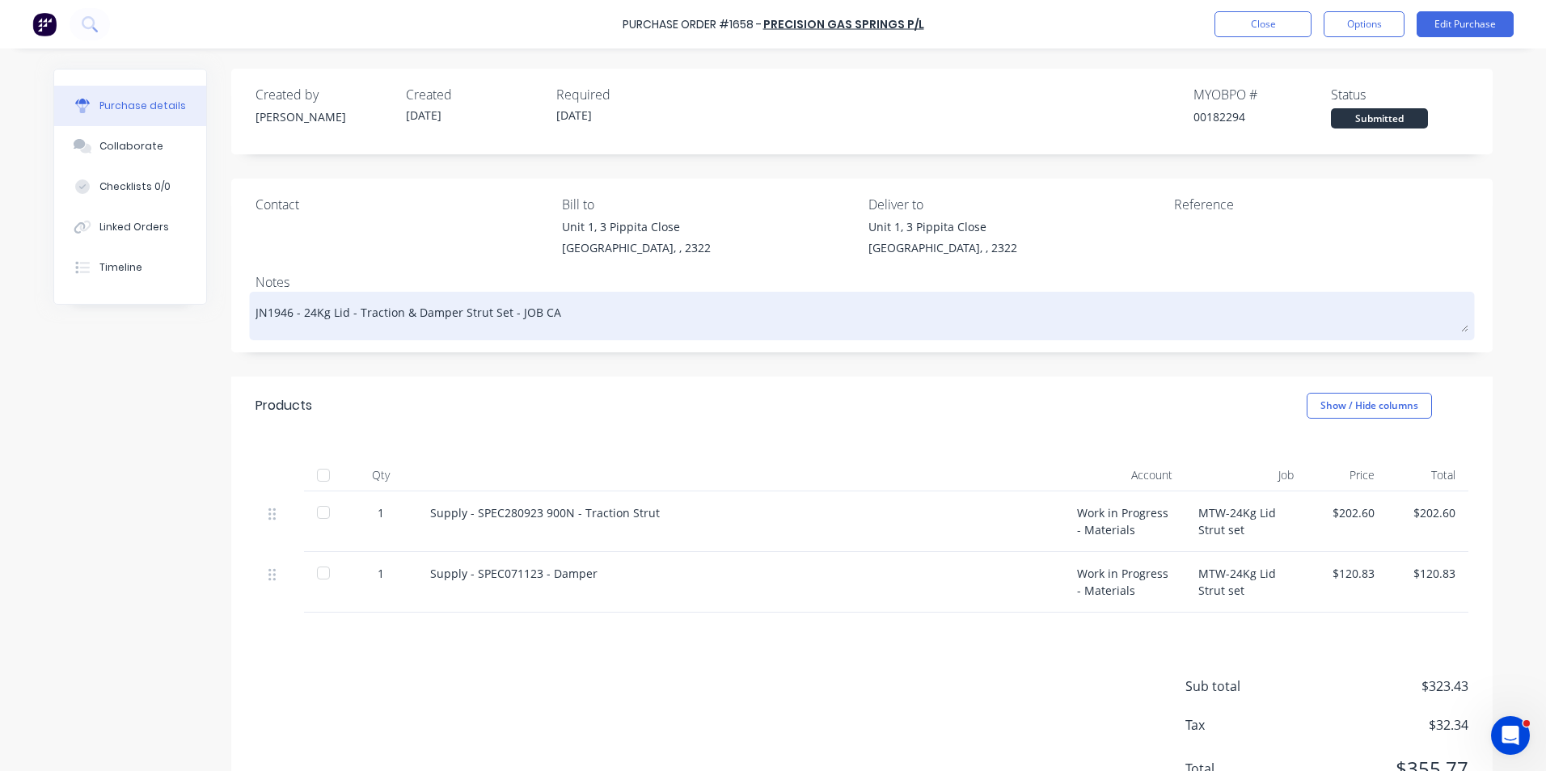
type textarea "x"
type textarea "JN1946 - 24Kg Lid - Traction & Damper Strut Set - JOB CAN"
type textarea "x"
type textarea "JN1946 - 24Kg Lid - Traction & Damper Strut Set - JOB CANC"
type textarea "x"
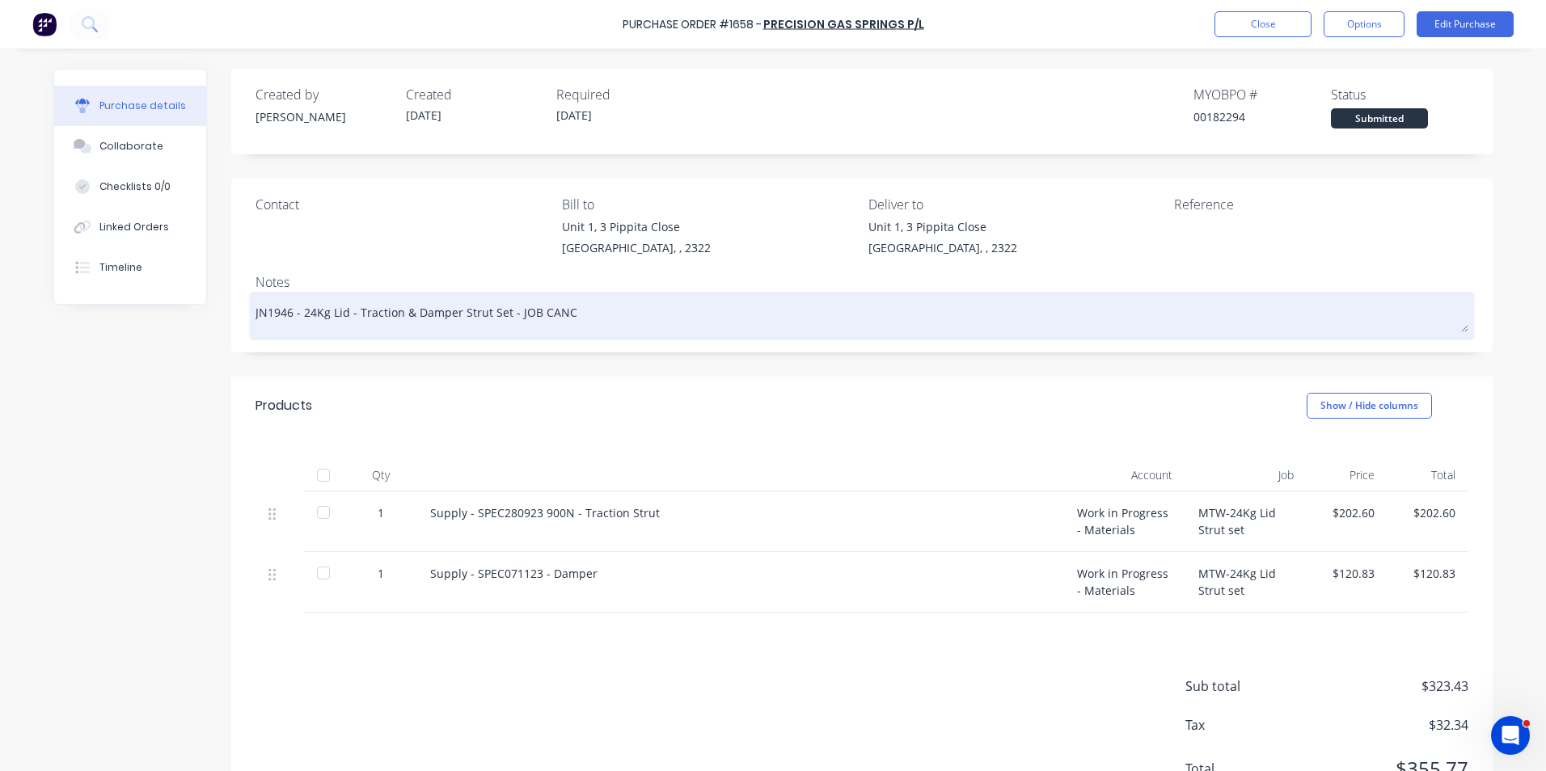
type textarea "JN1946 - 24Kg Lid - Traction & Damper Strut Set - JOB CANCE"
type textarea "x"
type textarea "JN1946 - 24Kg Lid - Traction & Damper Strut Set - JOB CANCEL"
type textarea "x"
type textarea "JN1946 - 24Kg Lid - Traction & Damper Strut Set - JOB CANCELL"
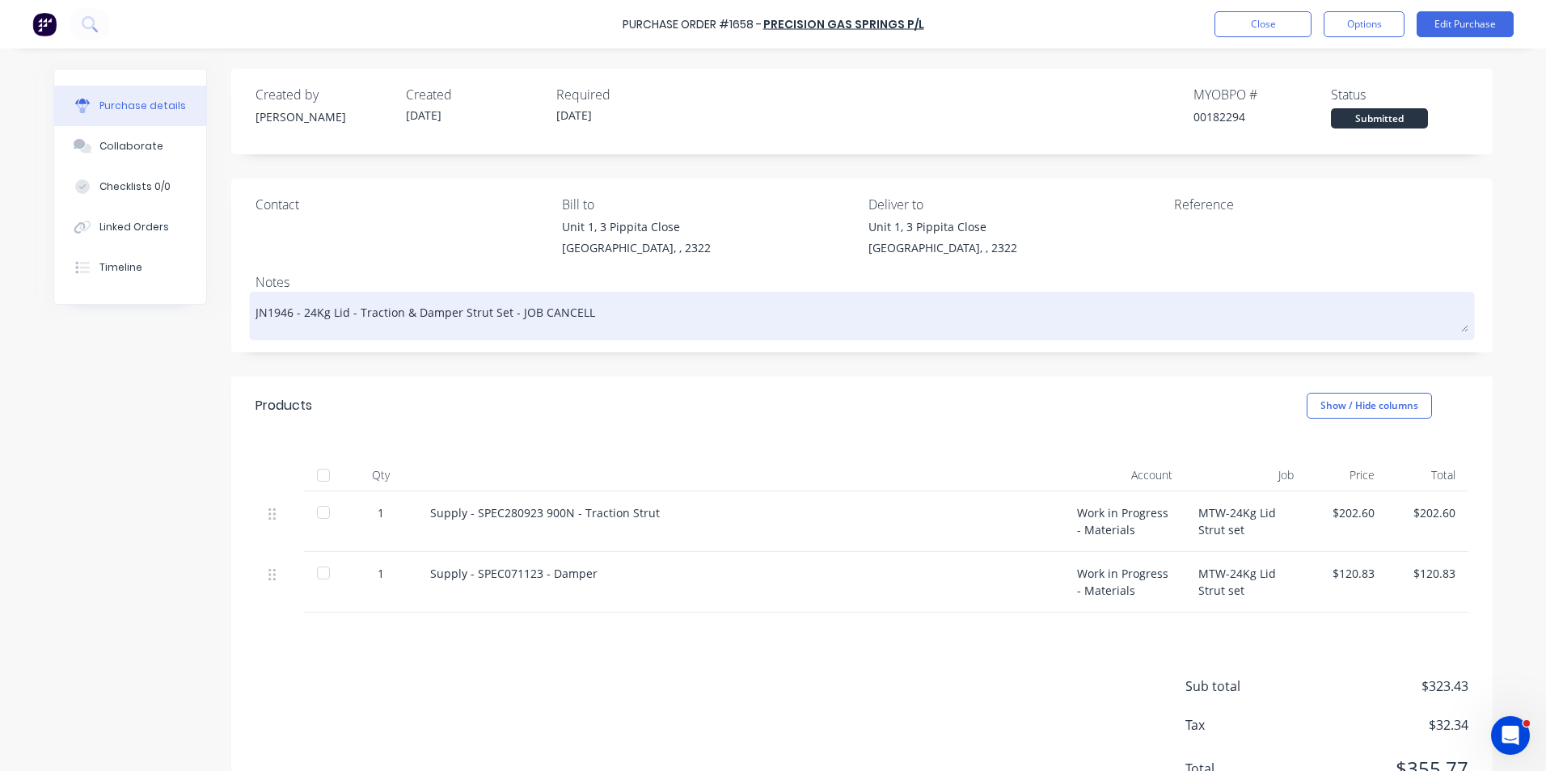
type textarea "x"
type textarea "JN1946 - 24Kg Lid - Traction & Damper Strut Set - JOB CANCELLE"
type textarea "x"
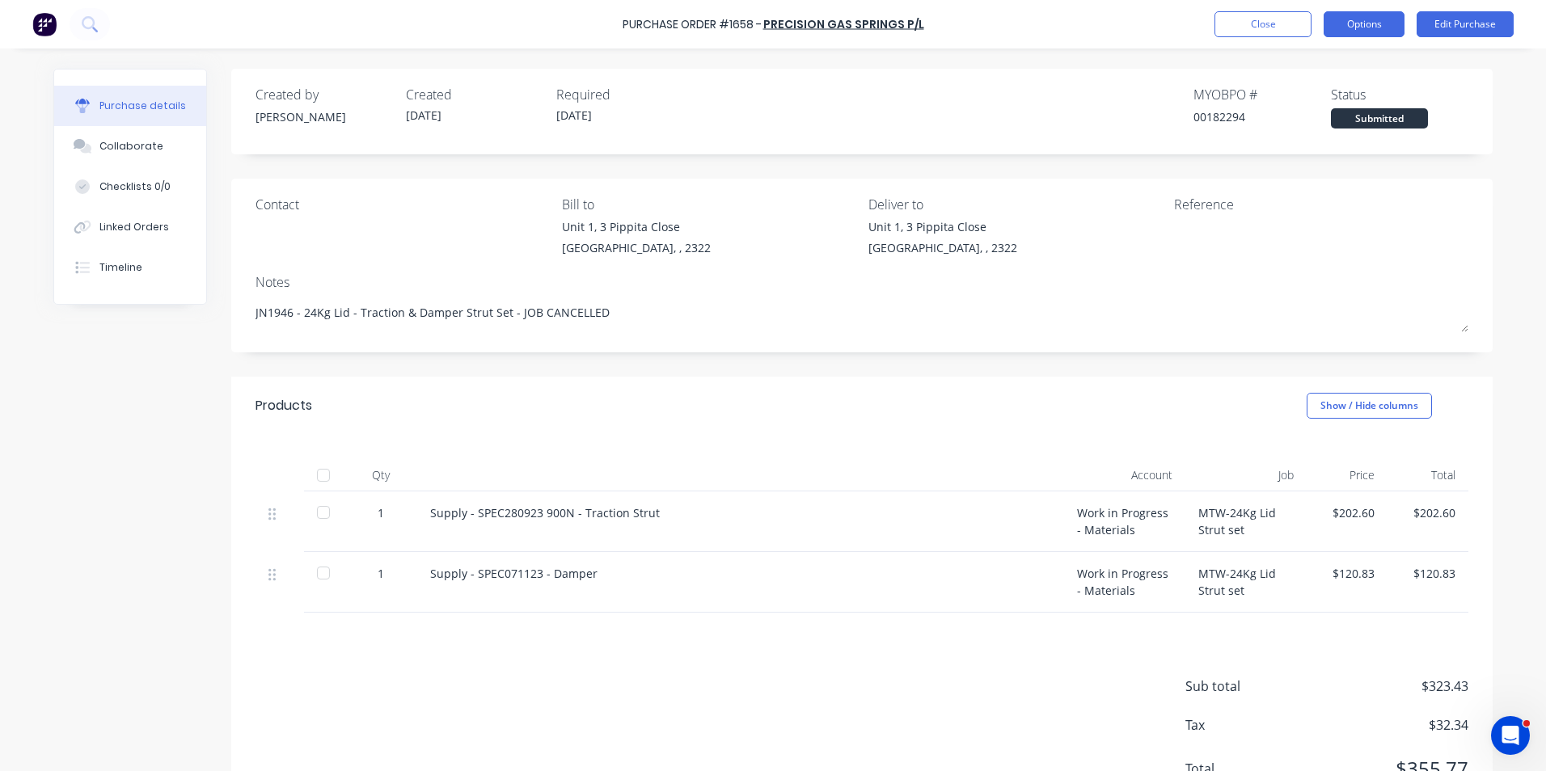
type textarea "JN1946 - 24Kg Lid - Traction & Damper Strut Set - JOB CANCELLED"
type textarea "x"
type textarea "JN1946 - 24Kg Lid - Traction & Damper Strut Set - JOB CANCELLED"
click at [1366, 26] on button "Options" at bounding box center [1363, 24] width 81 height 26
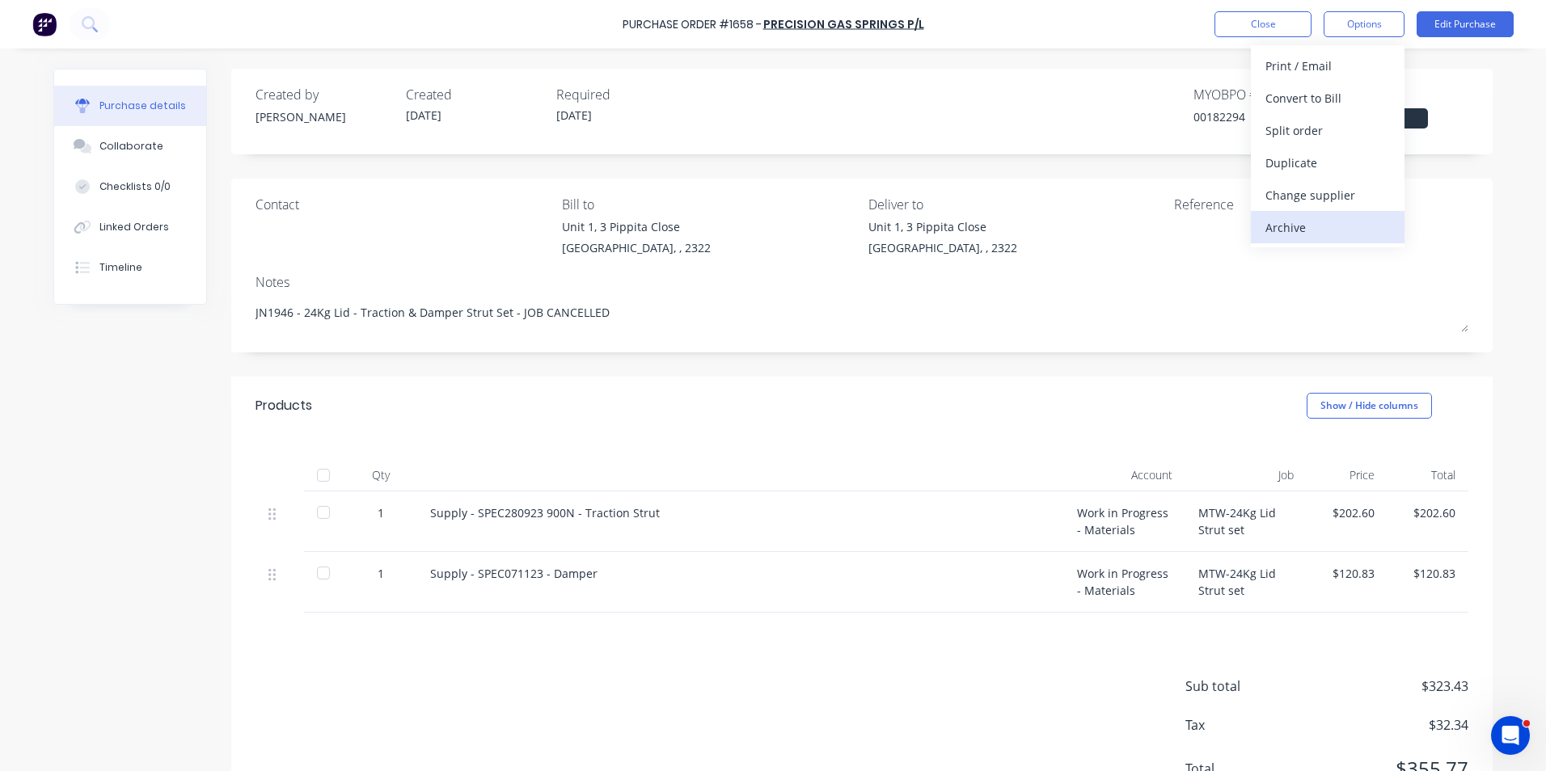
click at [1297, 222] on div "Archive" at bounding box center [1327, 227] width 124 height 23
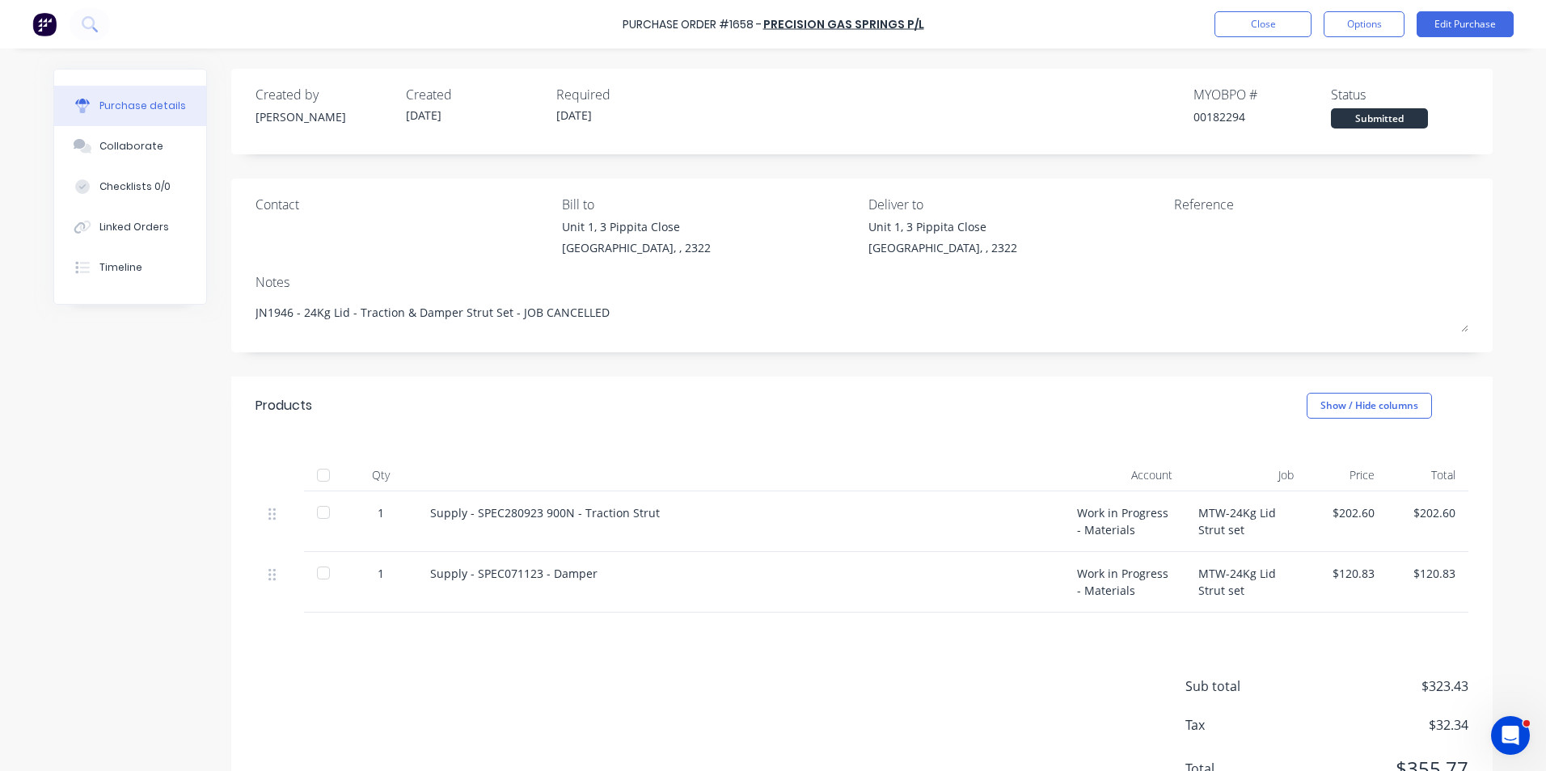
type textarea "x"
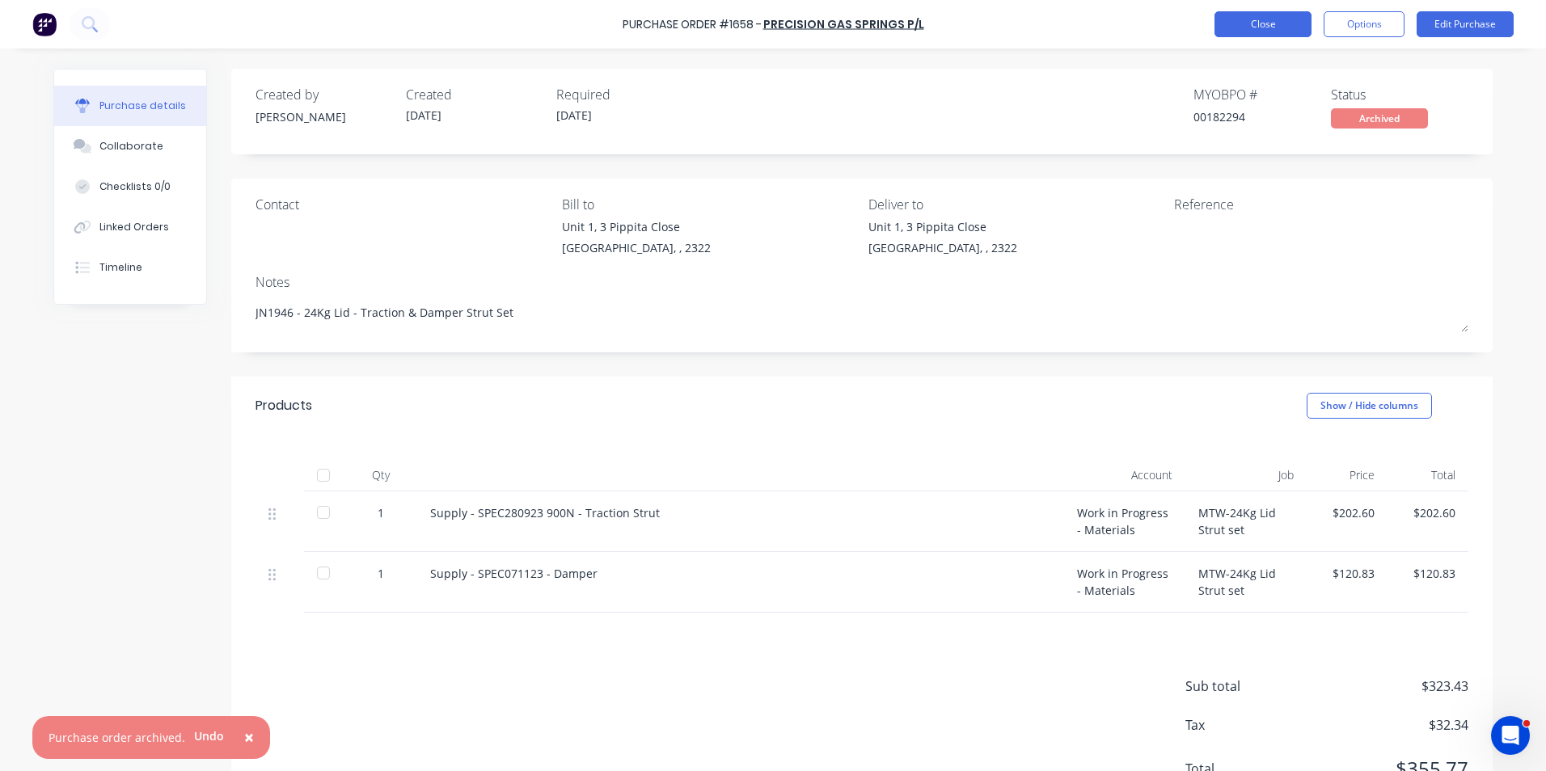
click at [1254, 18] on button "Close" at bounding box center [1262, 24] width 97 height 26
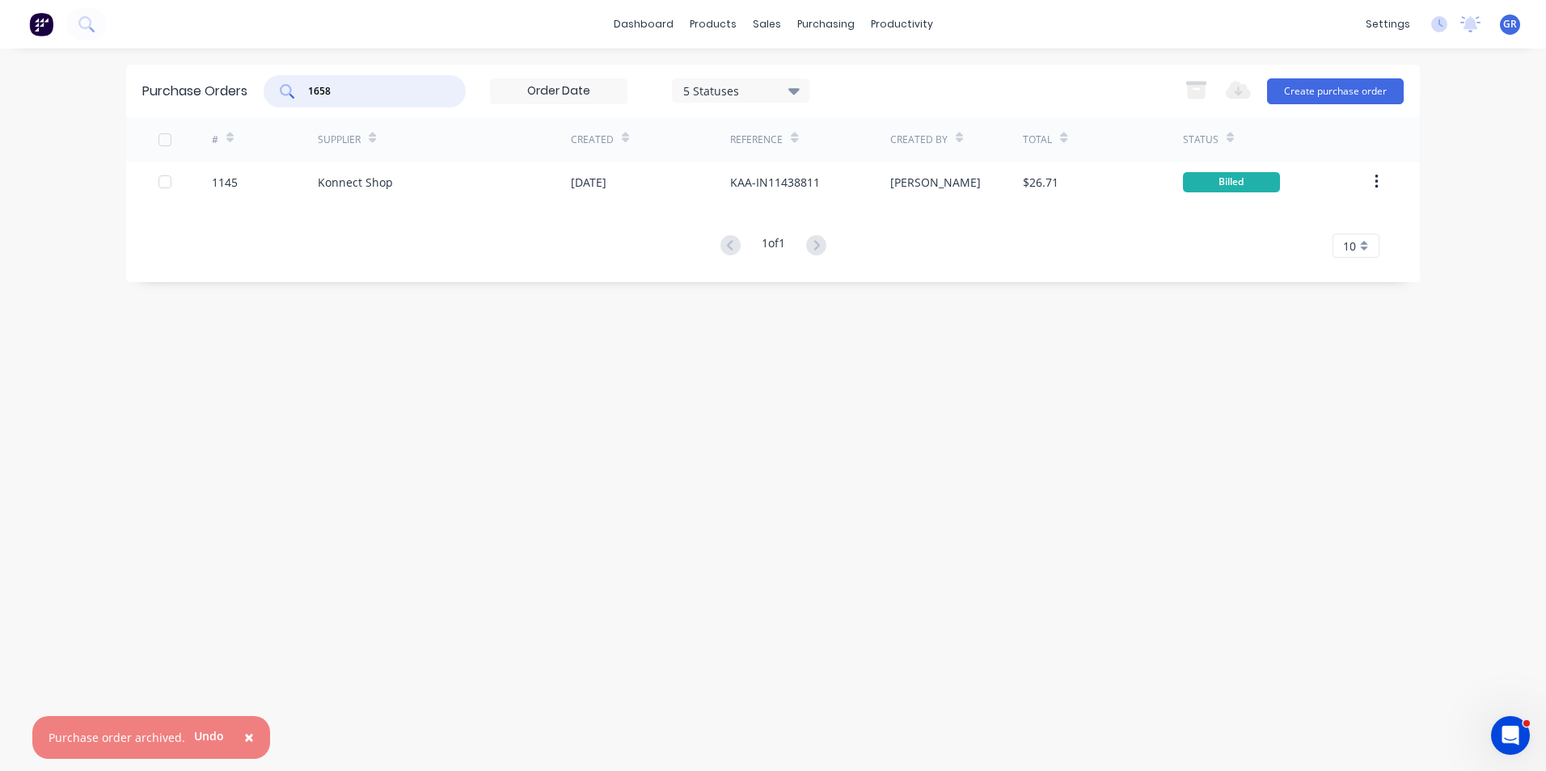
click at [297, 86] on div "1658" at bounding box center [365, 91] width 202 height 32
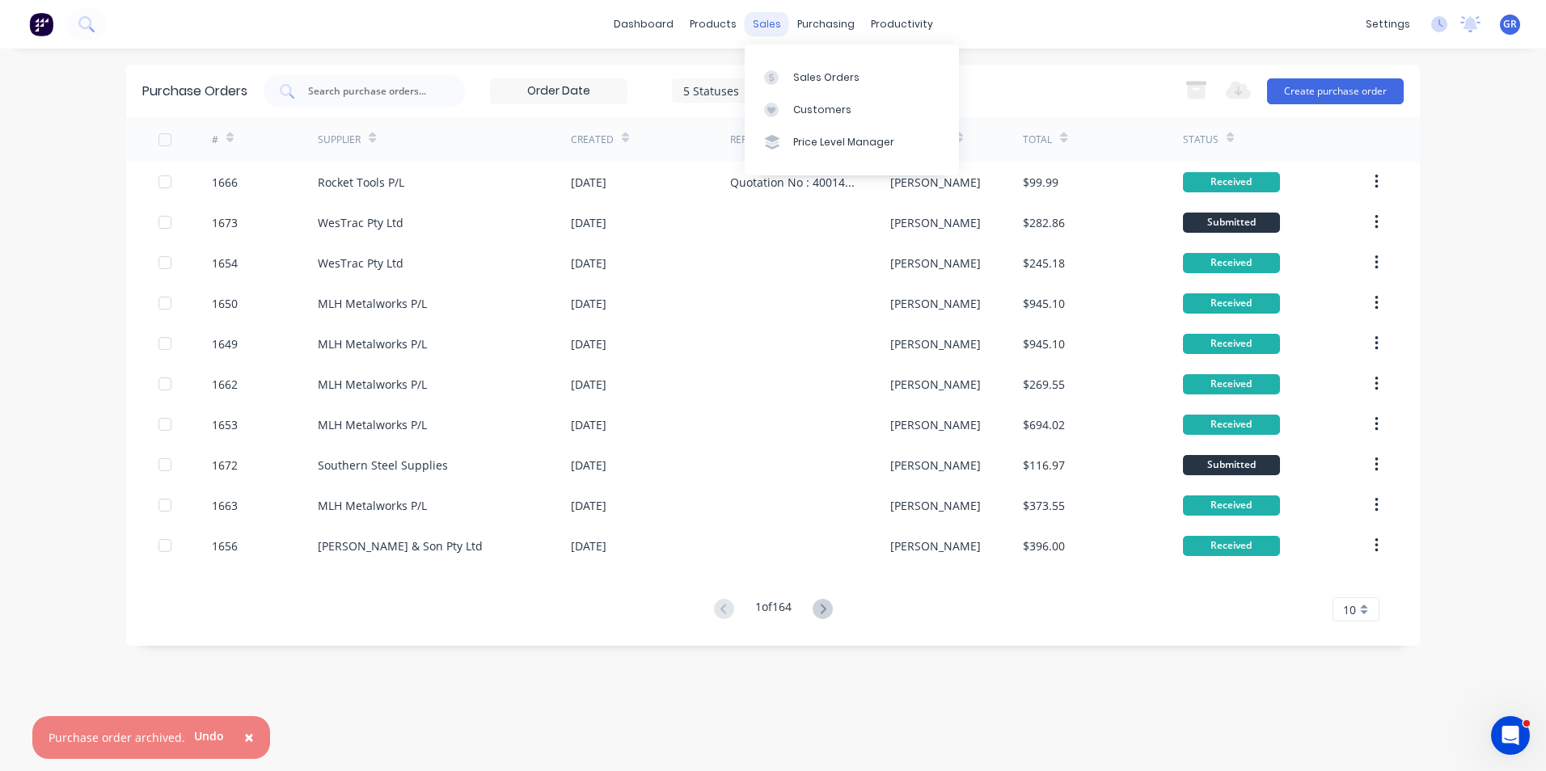
click at [773, 29] on div "sales" at bounding box center [767, 24] width 44 height 24
click at [815, 72] on div "Sales Orders" at bounding box center [826, 77] width 66 height 15
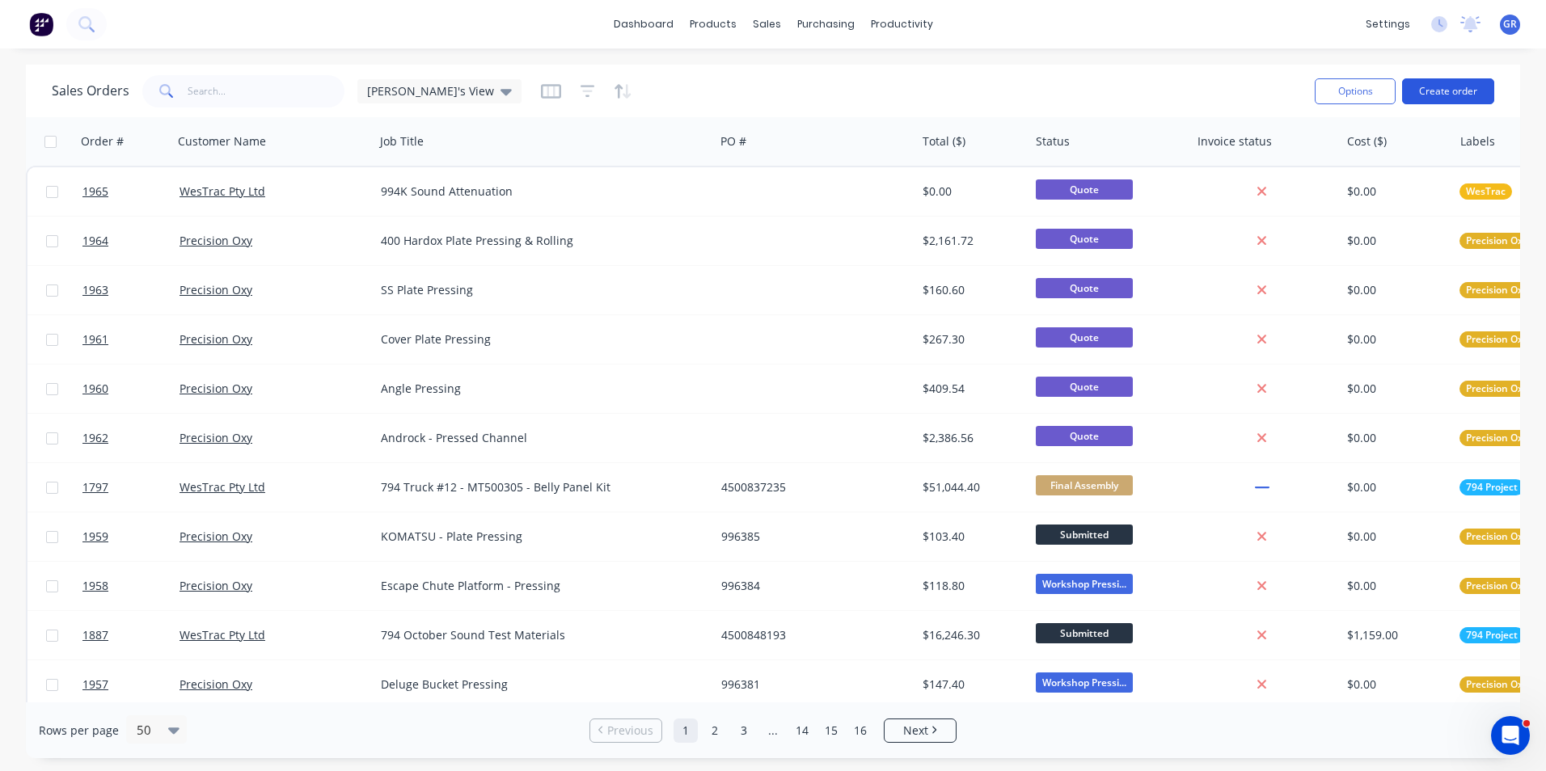
click at [1453, 92] on button "Create order" at bounding box center [1448, 91] width 92 height 26
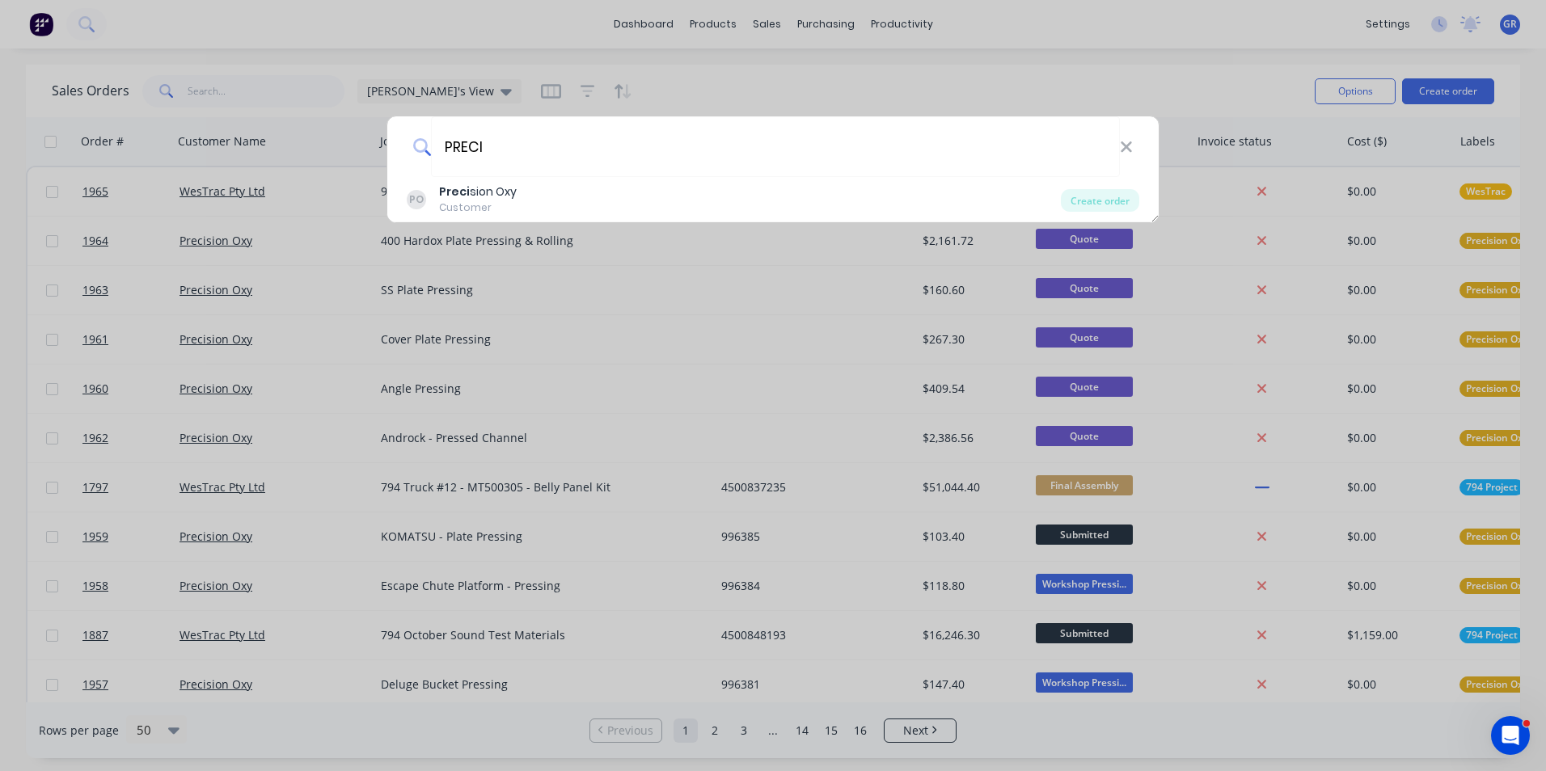
type input "PRECI"
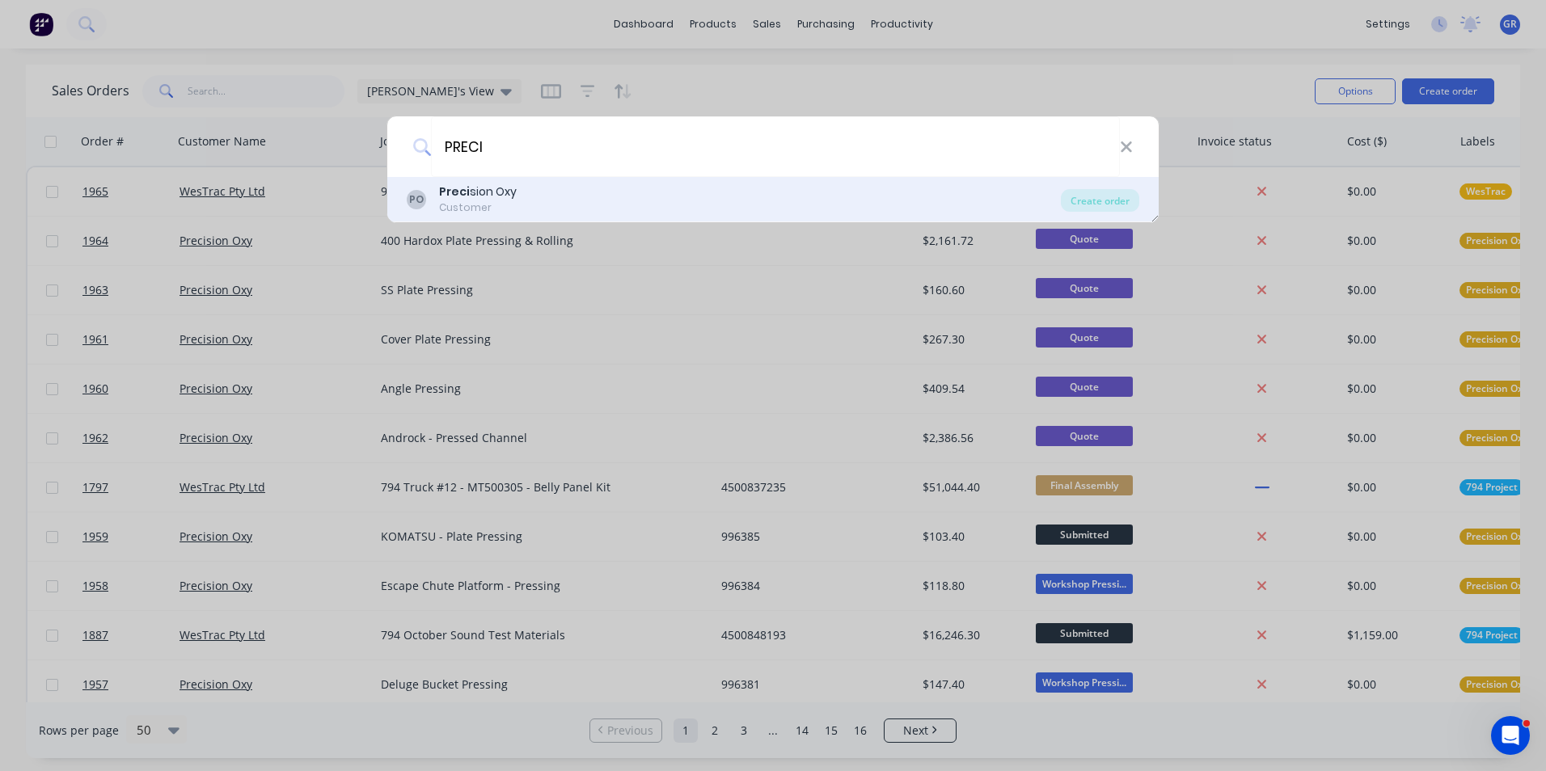
click at [492, 188] on div "Preci sion Oxy" at bounding box center [478, 192] width 78 height 17
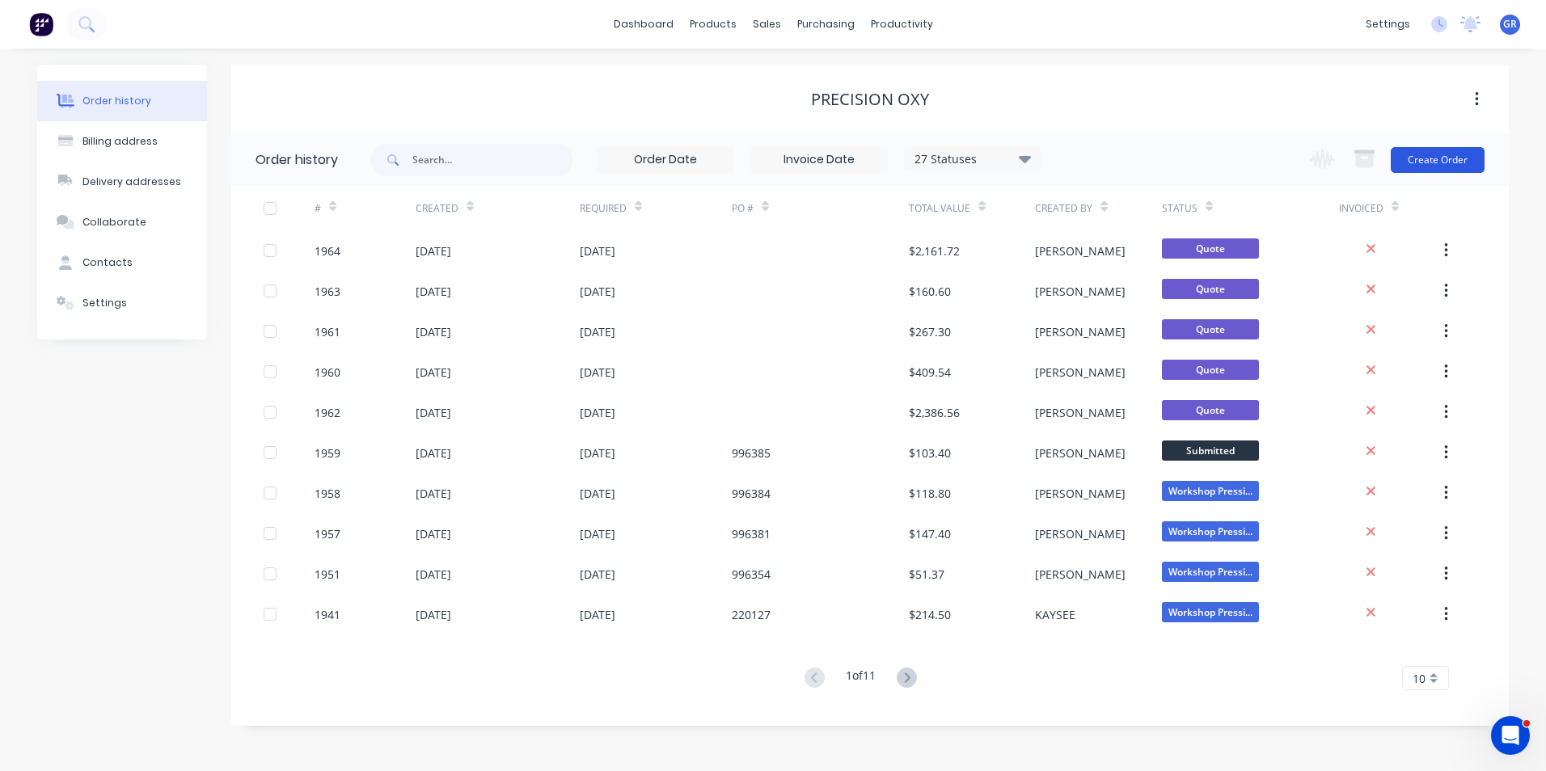
click at [1437, 160] on button "Create Order" at bounding box center [1437, 160] width 94 height 26
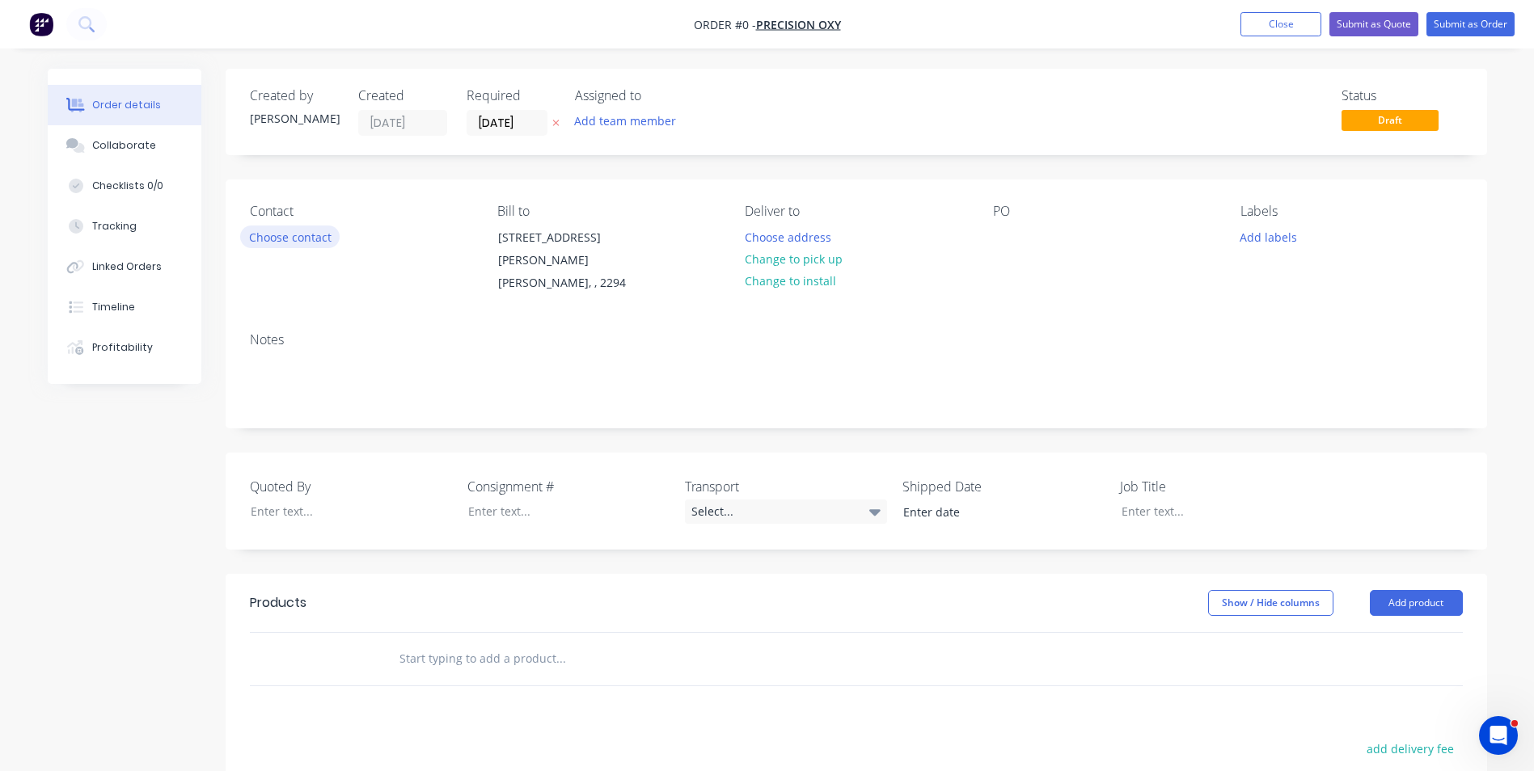
click at [315, 236] on button "Choose contact" at bounding box center [289, 237] width 99 height 22
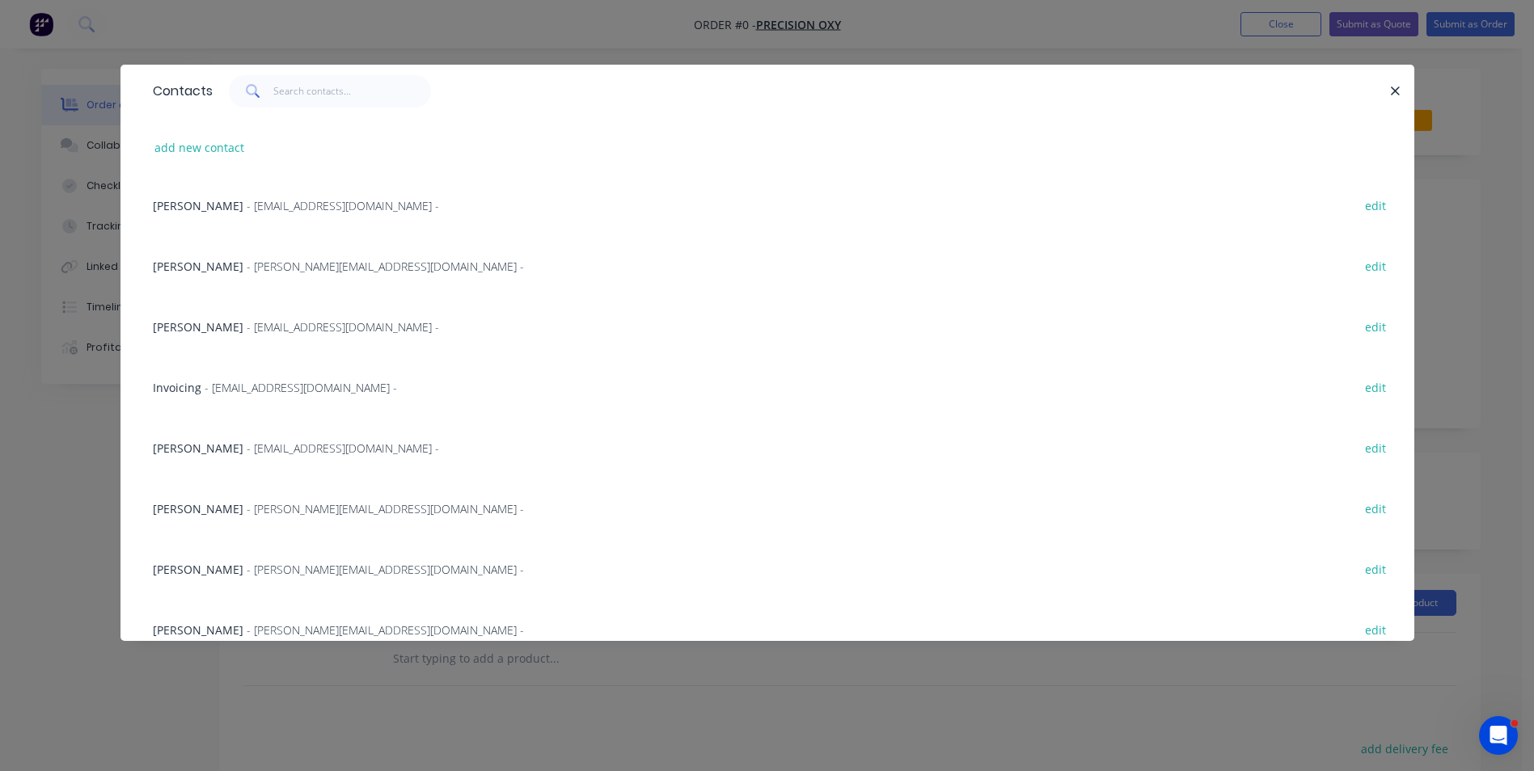
scroll to position [566, 0]
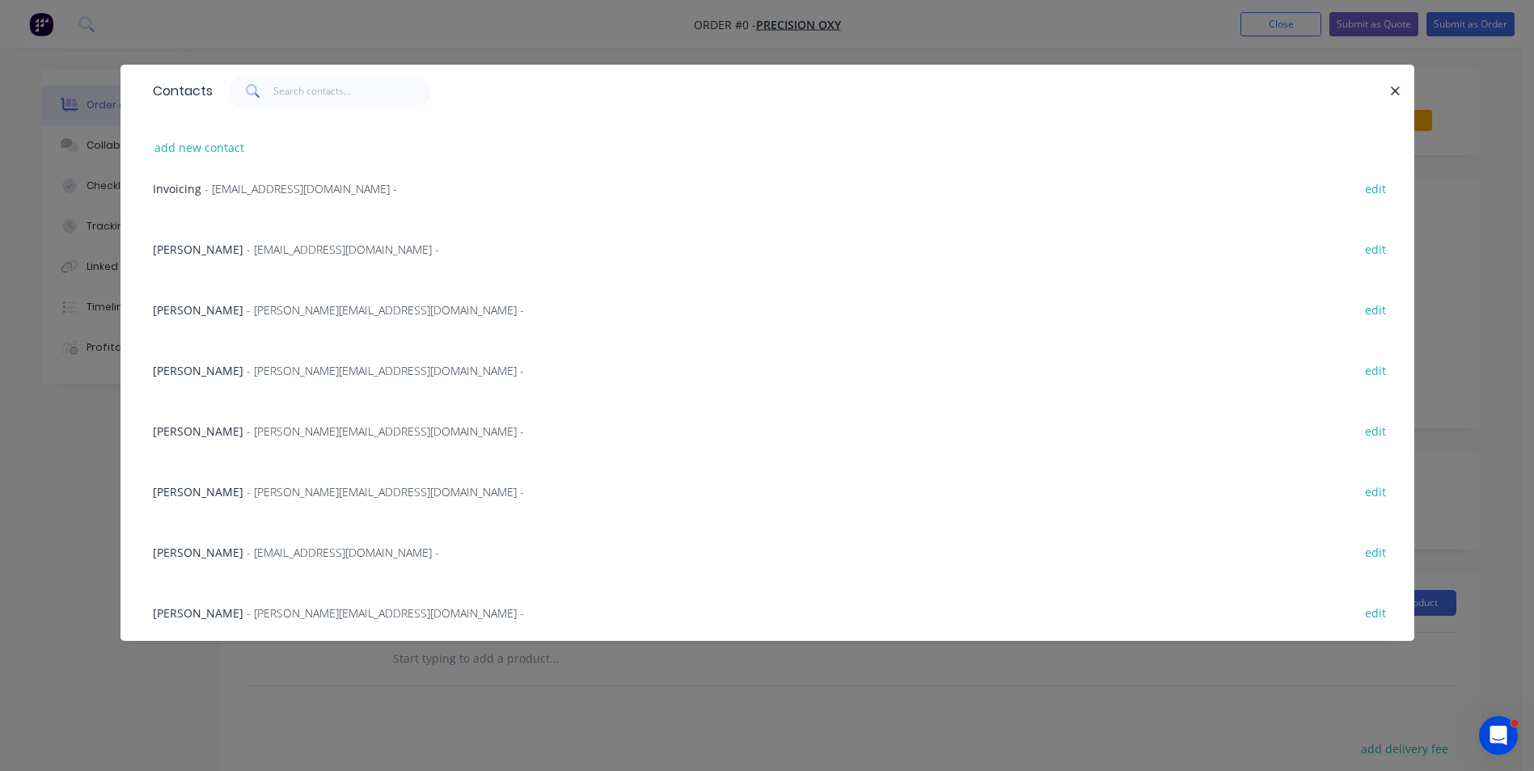
click at [247, 615] on span "- jodit@oxycut.com.au -" at bounding box center [385, 612] width 277 height 15
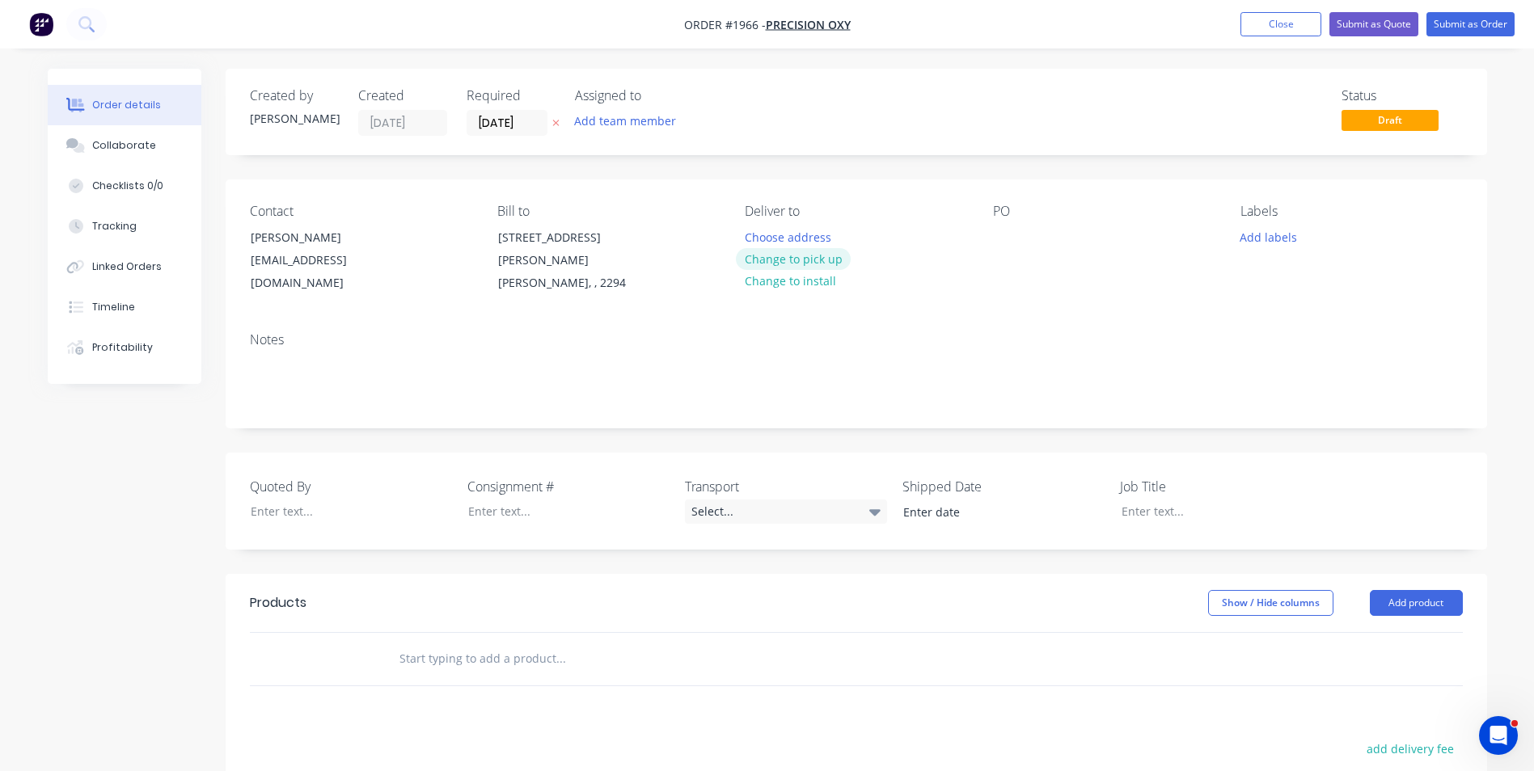
click at [797, 256] on button "Change to pick up" at bounding box center [793, 259] width 115 height 22
click at [1270, 237] on button "Add labels" at bounding box center [1268, 237] width 74 height 22
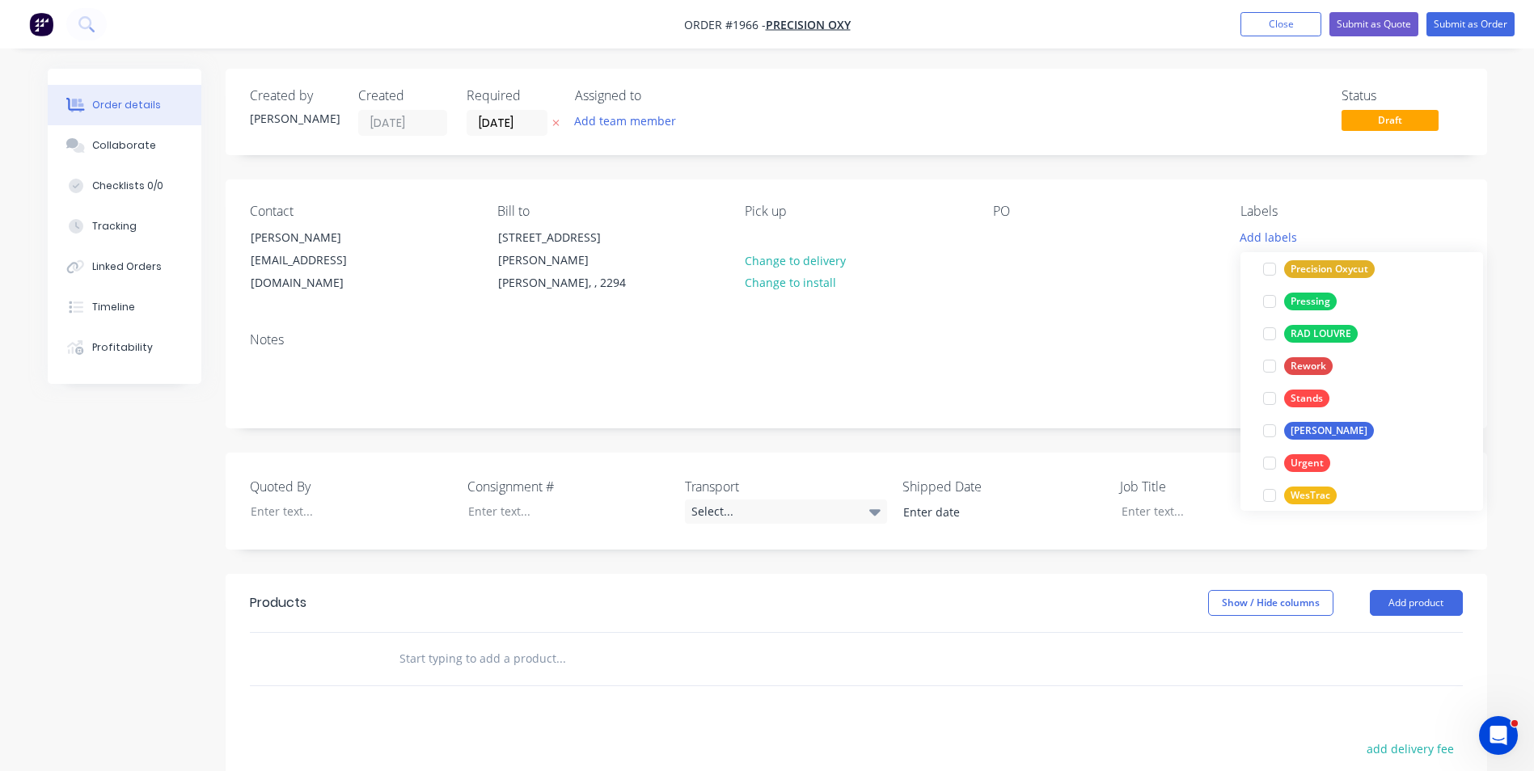
scroll to position [1051, 0]
click at [1323, 264] on div "Precision Oxycut" at bounding box center [1329, 268] width 91 height 18
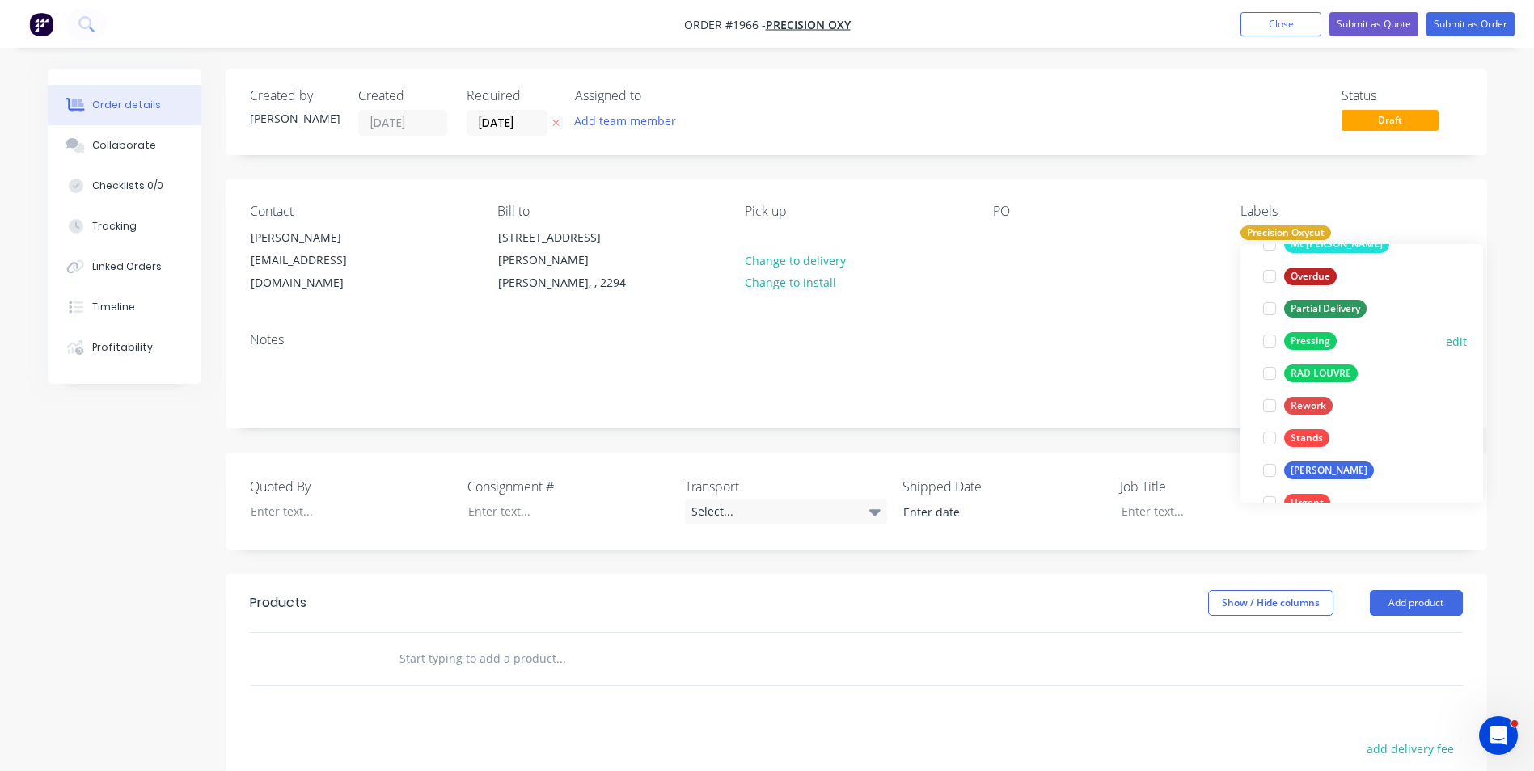
click at [1316, 342] on div "Pressing" at bounding box center [1310, 341] width 53 height 18
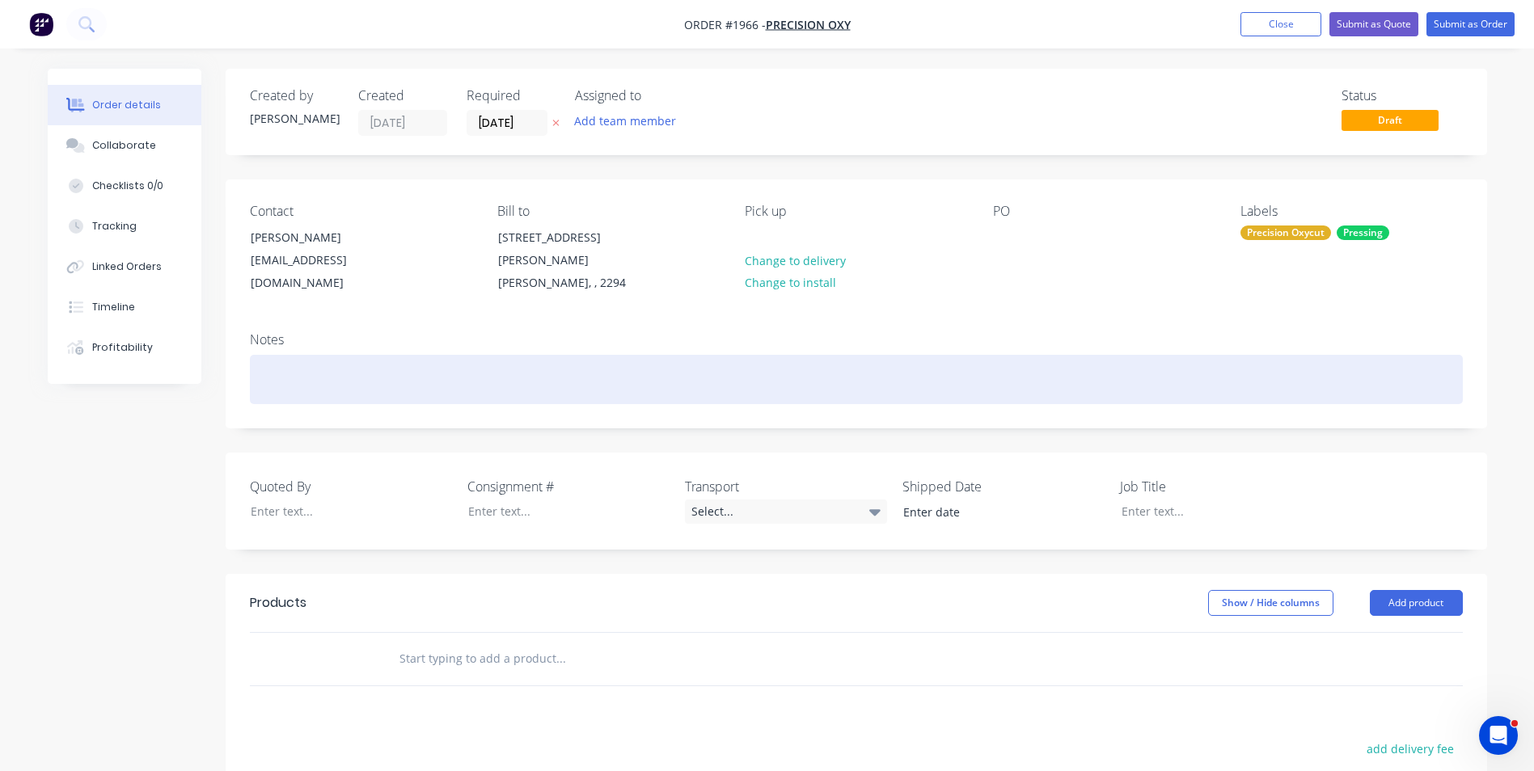
click at [285, 361] on div at bounding box center [856, 379] width 1213 height 49
drag, startPoint x: 402, startPoint y: 360, endPoint x: 220, endPoint y: 369, distance: 182.1
click at [220, 369] on div "Order details Collaborate Checklists 0/0 Tracking Linked Orders Timeline Profit…" at bounding box center [767, 584] width 1471 height 1030
drag, startPoint x: 363, startPoint y: 360, endPoint x: 244, endPoint y: 361, distance: 118.8
click at [243, 361] on div "Notes Cover Plate Pressing" at bounding box center [856, 373] width 1261 height 108
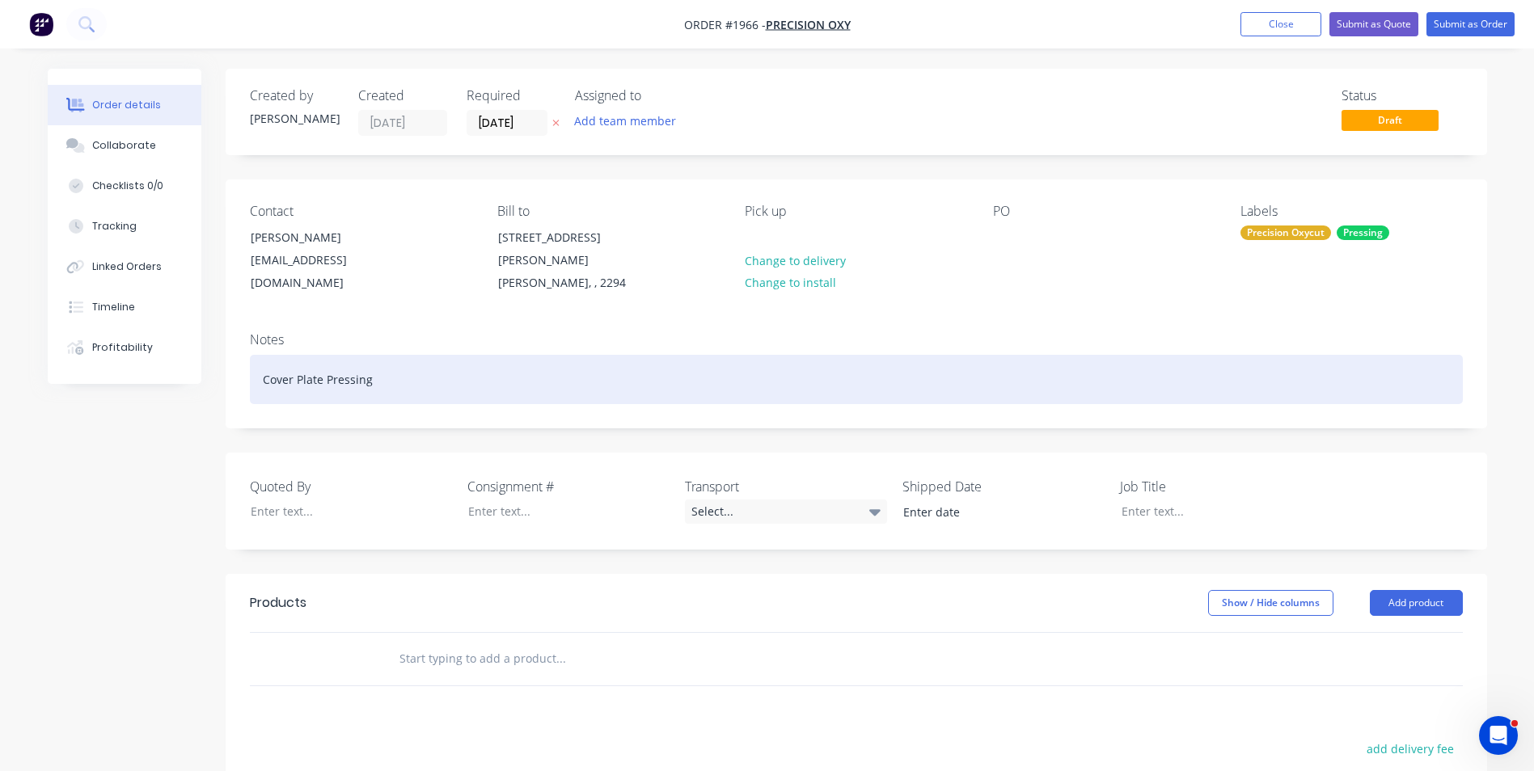
copy div "Cover Plate Pressing"
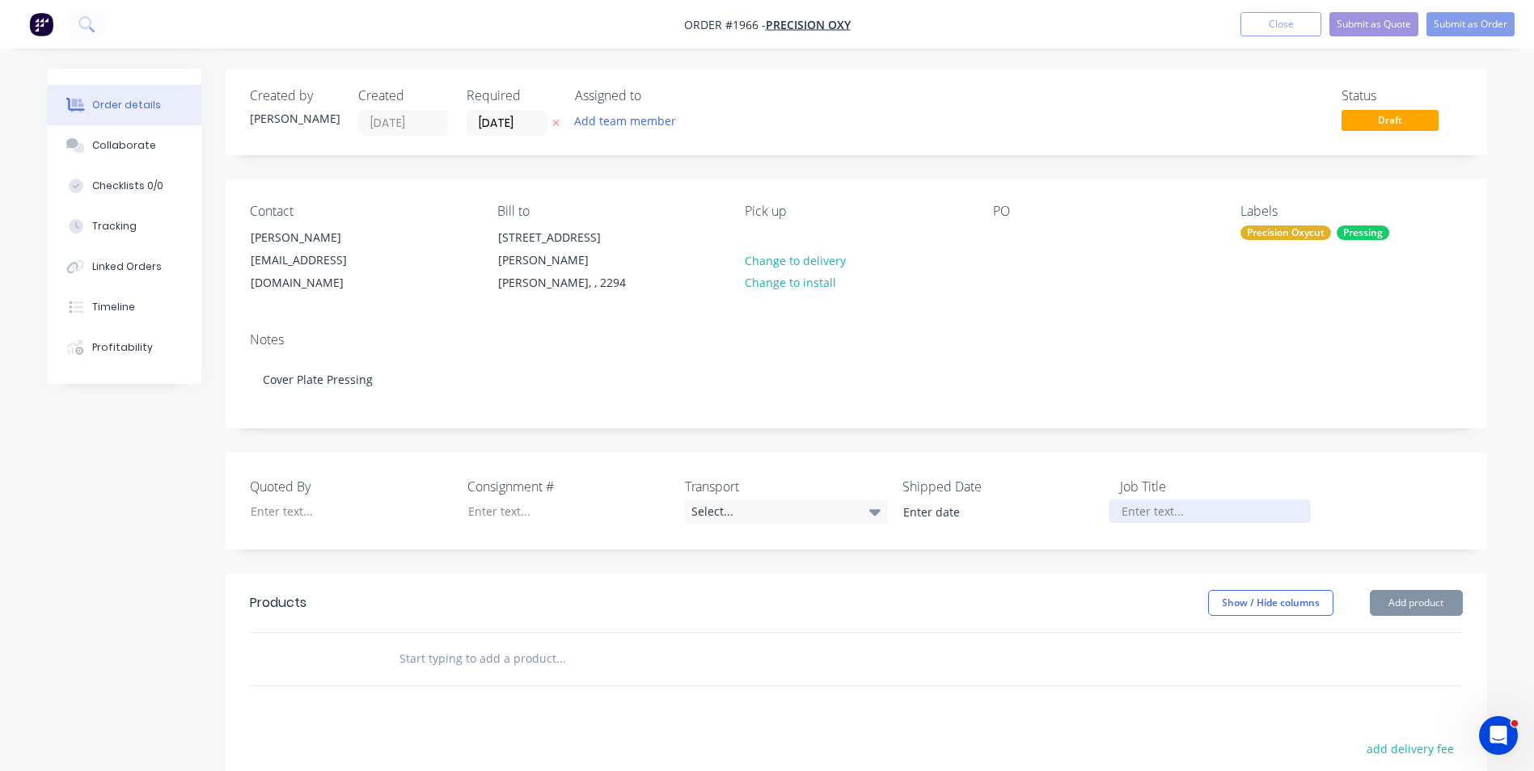
click at [1135, 500] on div at bounding box center [1209, 511] width 202 height 23
paste div
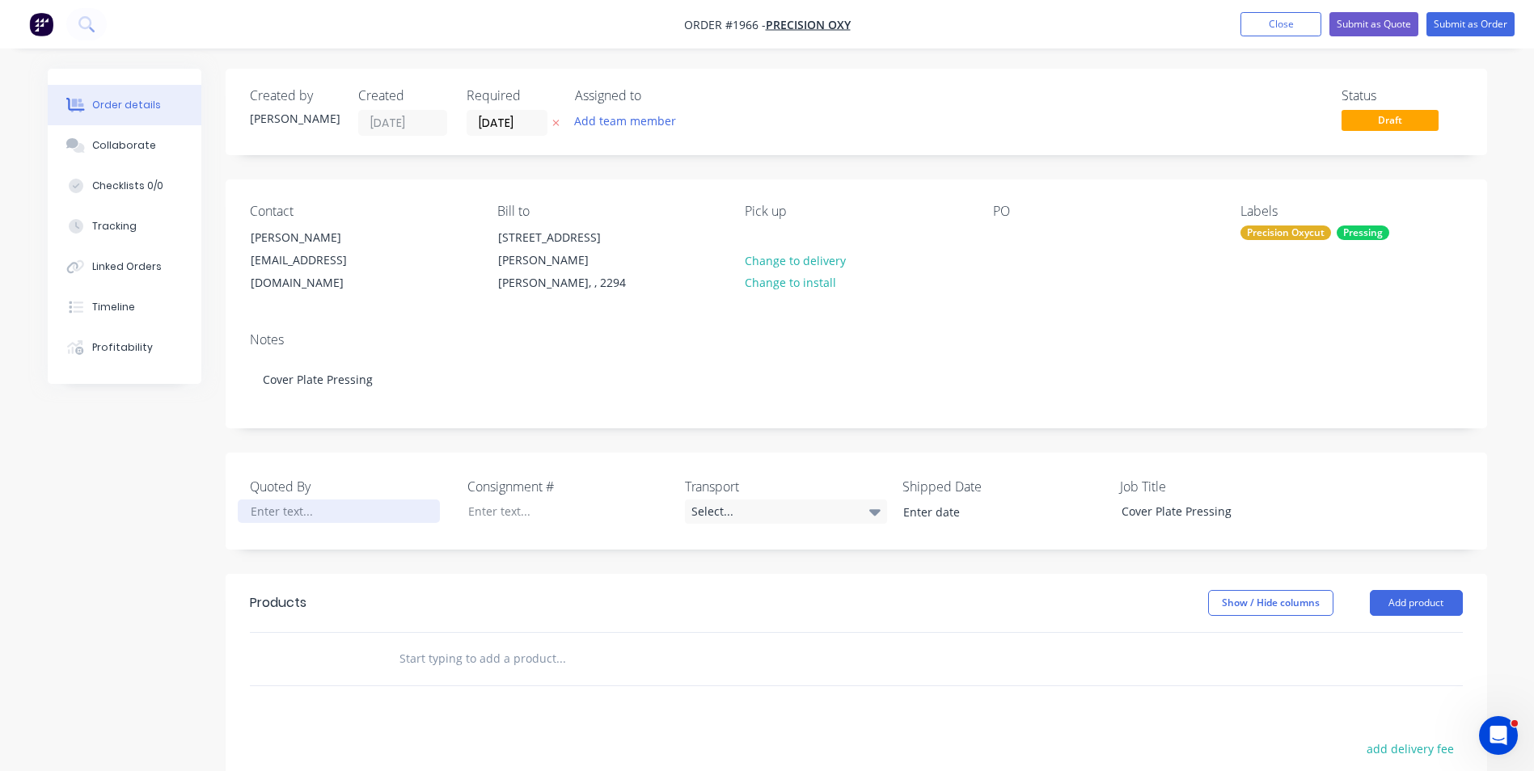
click at [261, 500] on div at bounding box center [339, 511] width 202 height 23
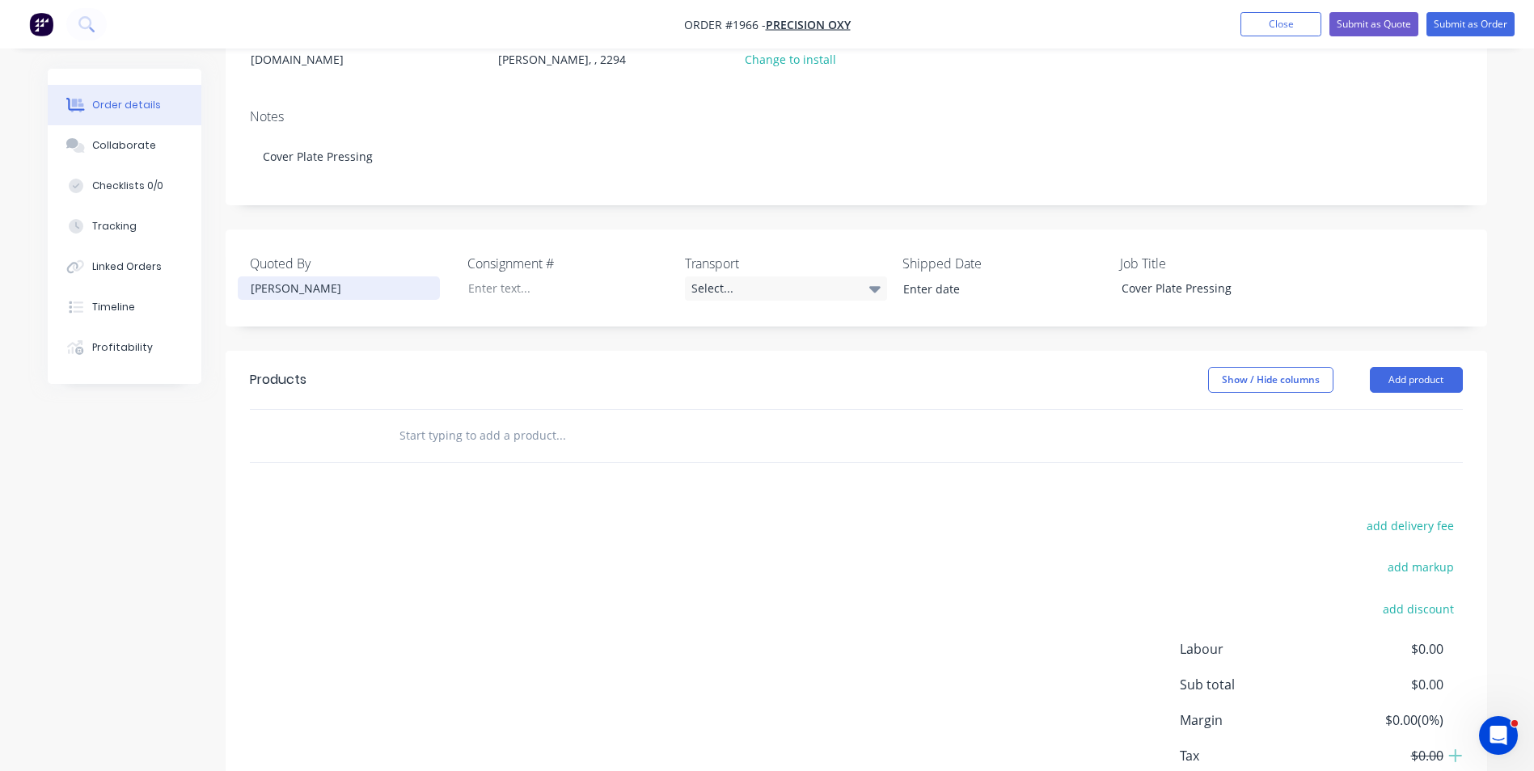
scroll to position [243, 0]
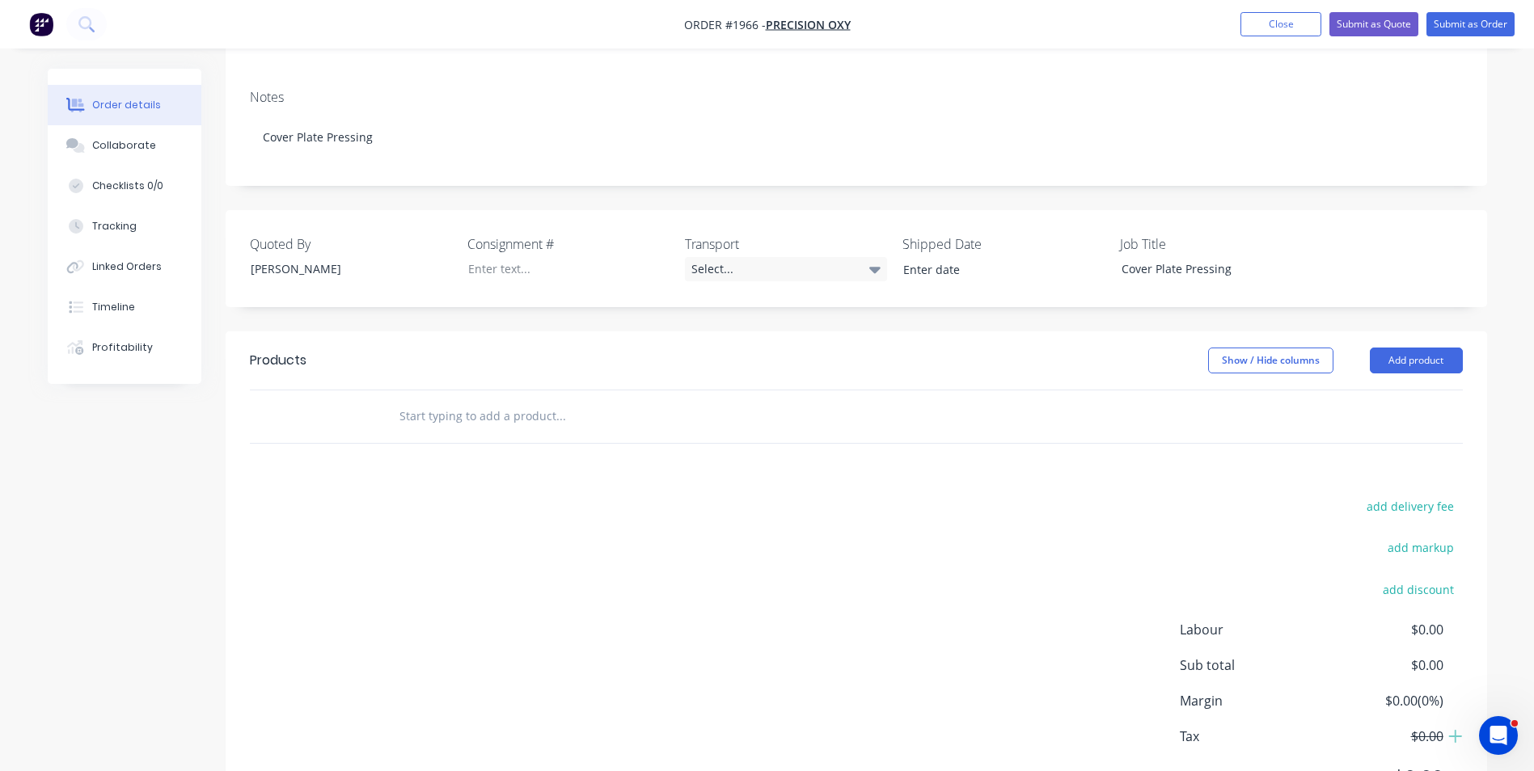
click at [460, 400] on input "text" at bounding box center [560, 416] width 323 height 32
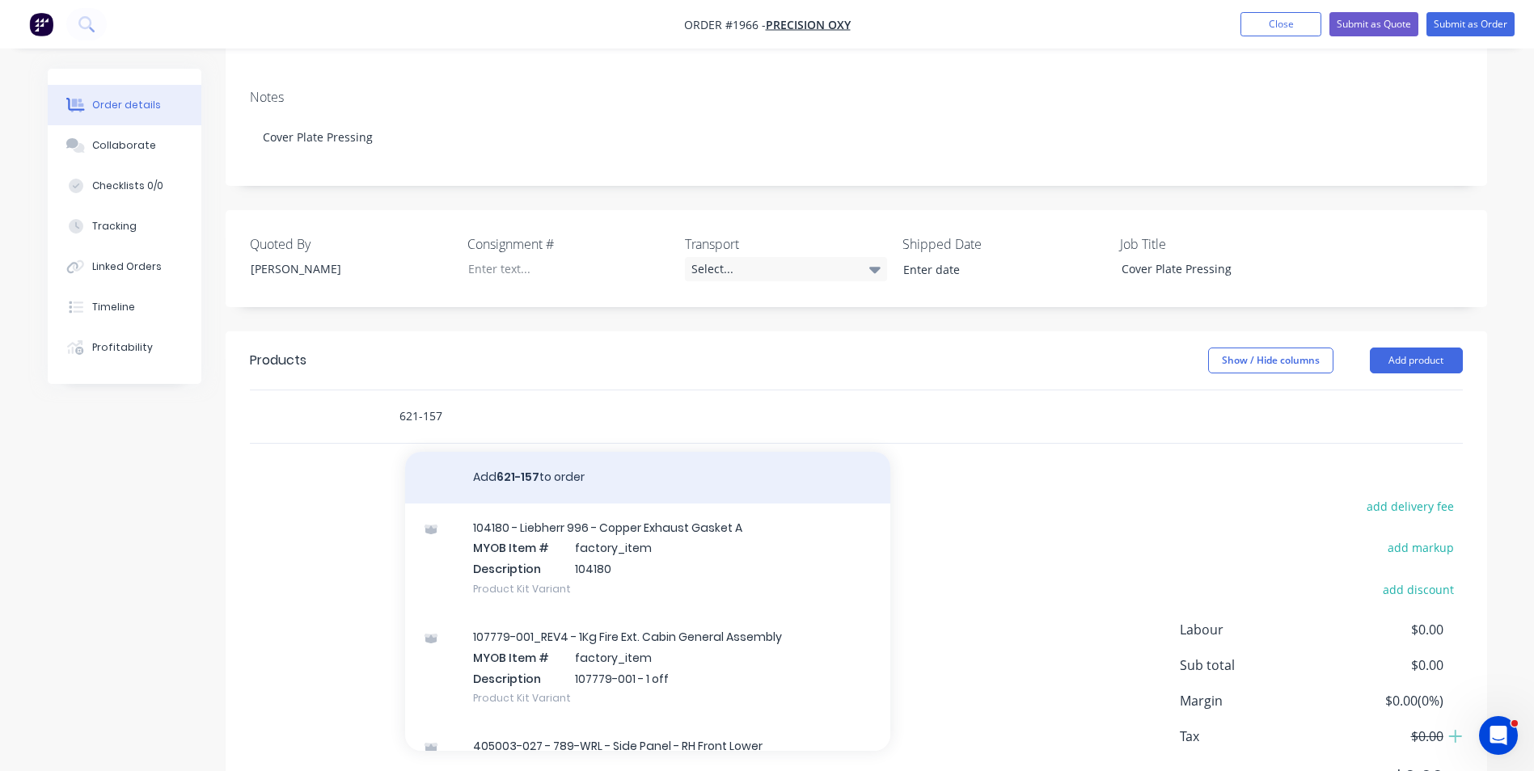
type input "621-157"
click at [564, 454] on button "Add 621-157 to order" at bounding box center [647, 478] width 485 height 52
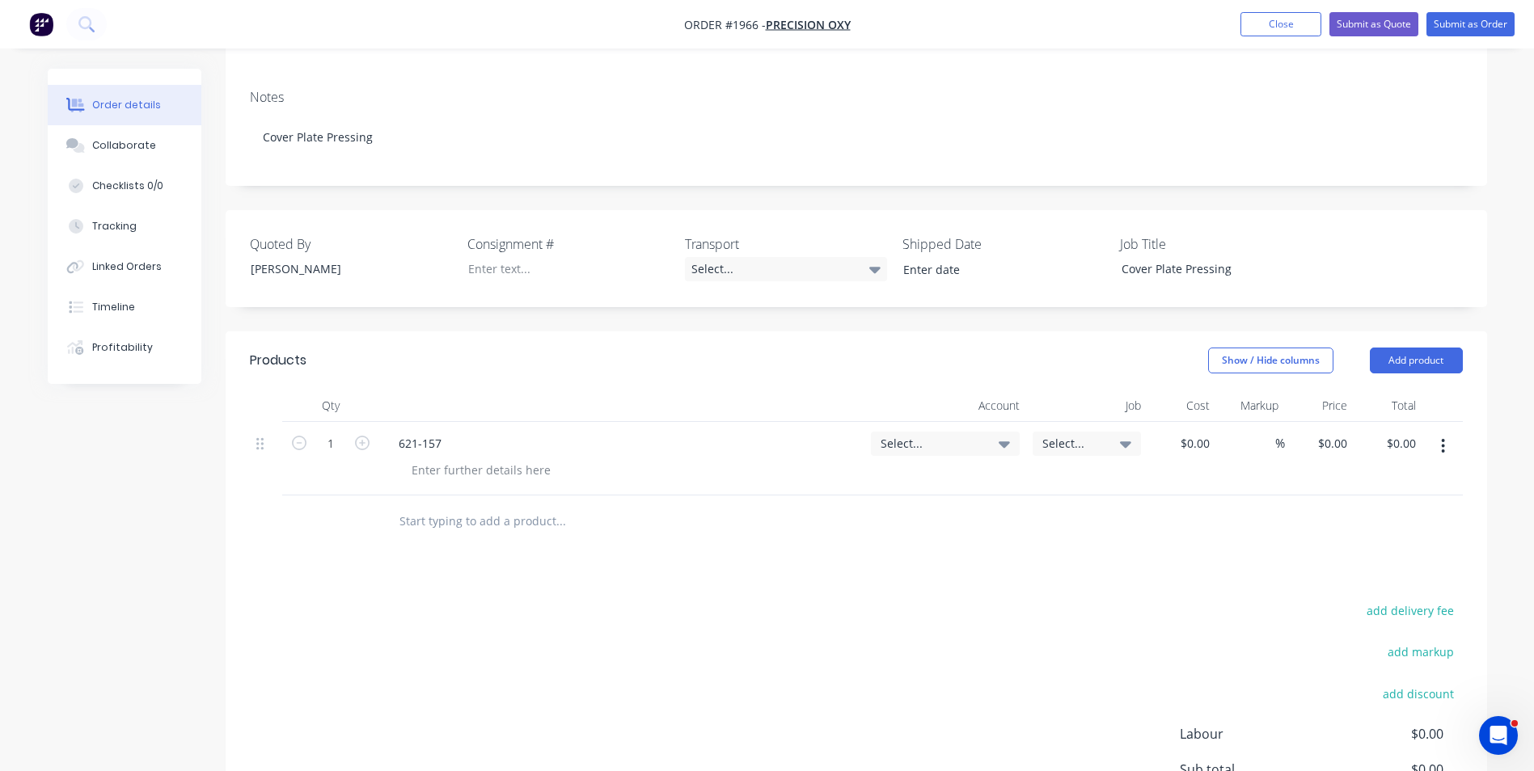
click at [454, 432] on div "621-157" at bounding box center [622, 443] width 472 height 23
click at [441, 432] on div "621-157" at bounding box center [420, 443] width 69 height 23
click at [898, 435] on span "Select..." at bounding box center [931, 443] width 102 height 17
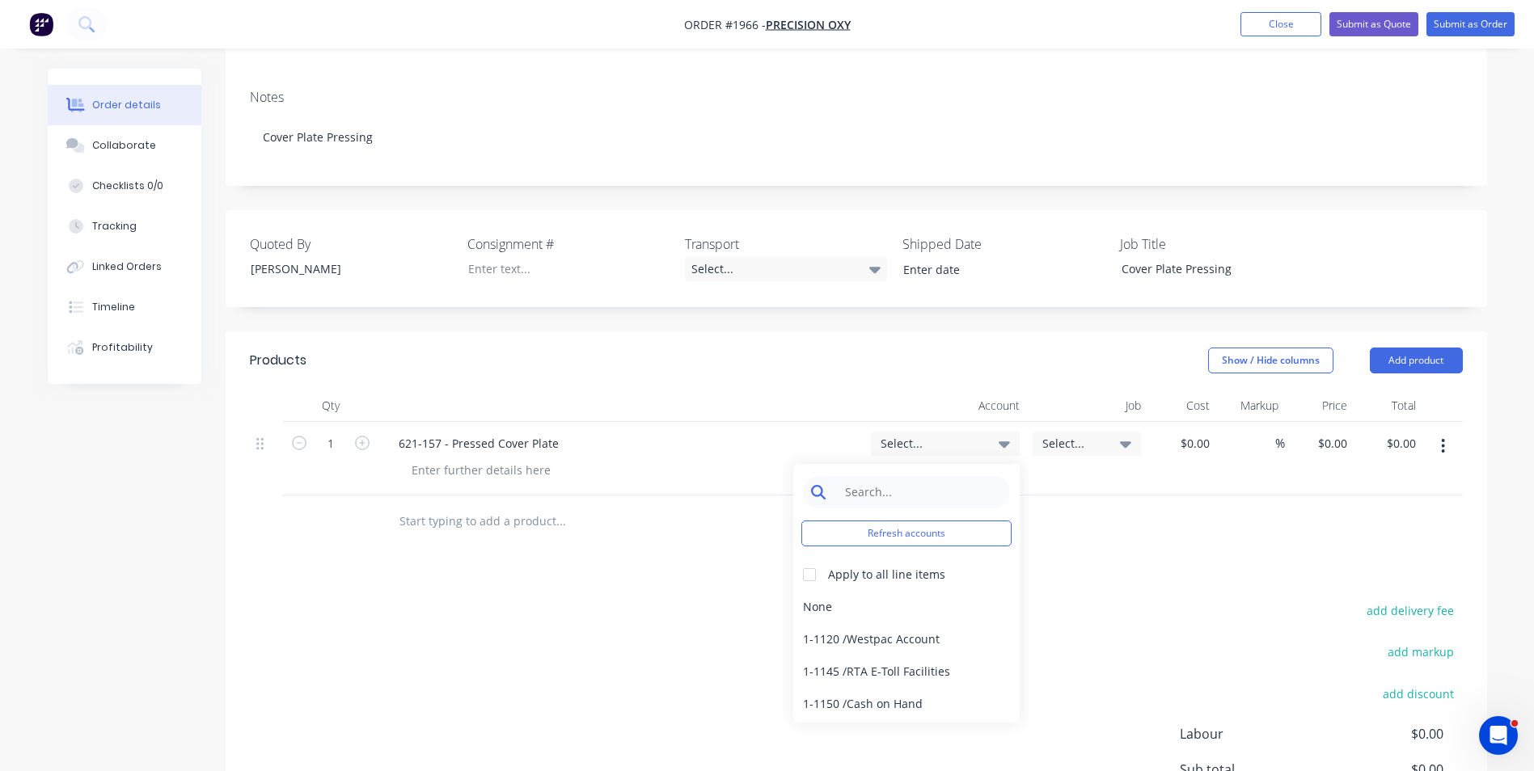
click at [871, 476] on input at bounding box center [919, 492] width 166 height 32
type input "Pressing"
click at [897, 591] on div "4-1400 / Sales - Pressing" at bounding box center [906, 607] width 226 height 32
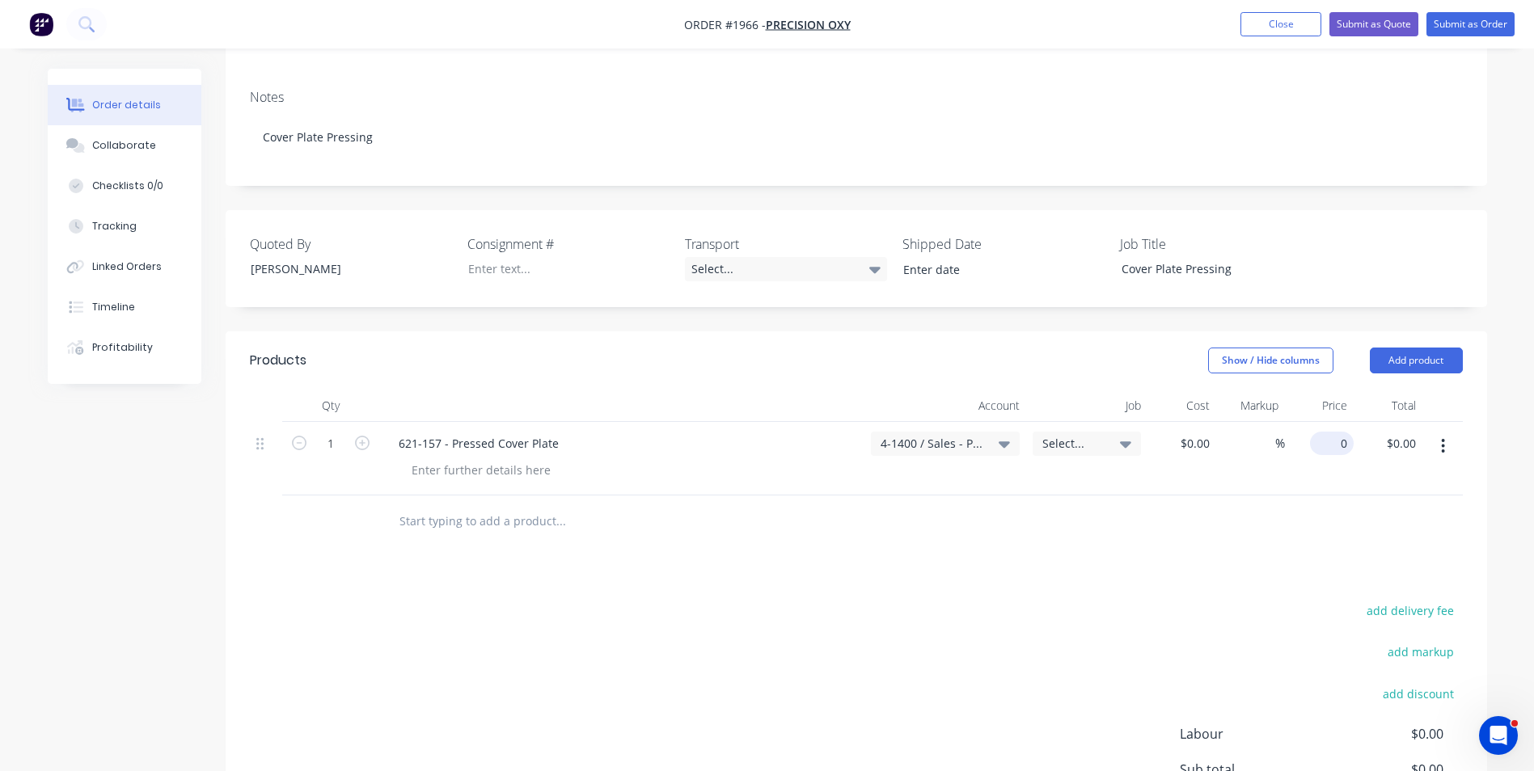
click at [1341, 432] on input "0" at bounding box center [1334, 443] width 37 height 23
type input "$90.00"
click at [1265, 496] on div at bounding box center [856, 522] width 1213 height 53
click at [1218, 496] on div at bounding box center [856, 522] width 1213 height 53
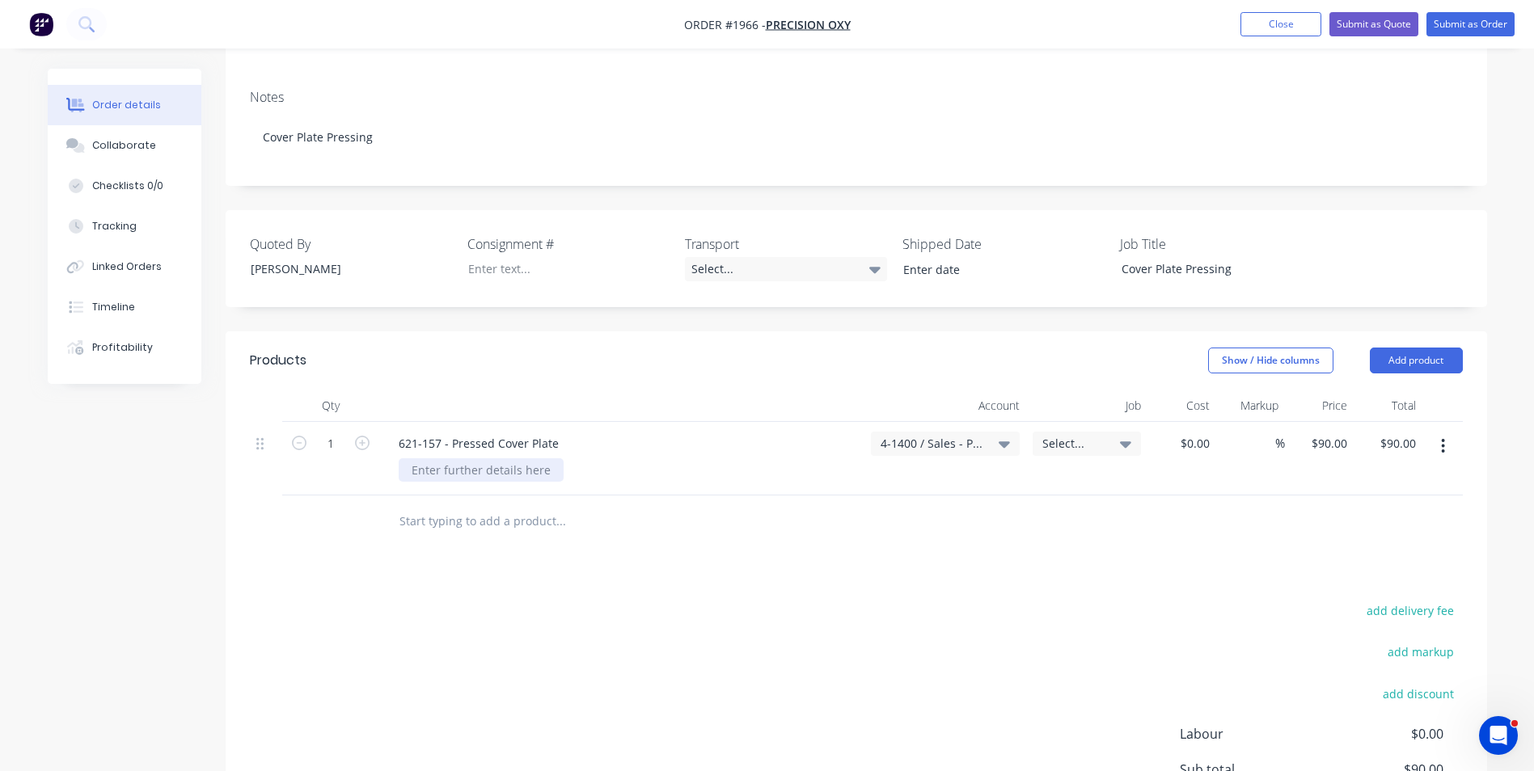
click at [462, 458] on div at bounding box center [481, 469] width 165 height 23
paste div
drag, startPoint x: 638, startPoint y: 451, endPoint x: 627, endPoint y: 453, distance: 11.4
click at [627, 458] on div "Noted Hushpak finished press radius on 12mm plate is IR = R5 only" at bounding box center [594, 469] width 391 height 23
drag, startPoint x: 628, startPoint y: 451, endPoint x: 660, endPoint y: 456, distance: 31.9
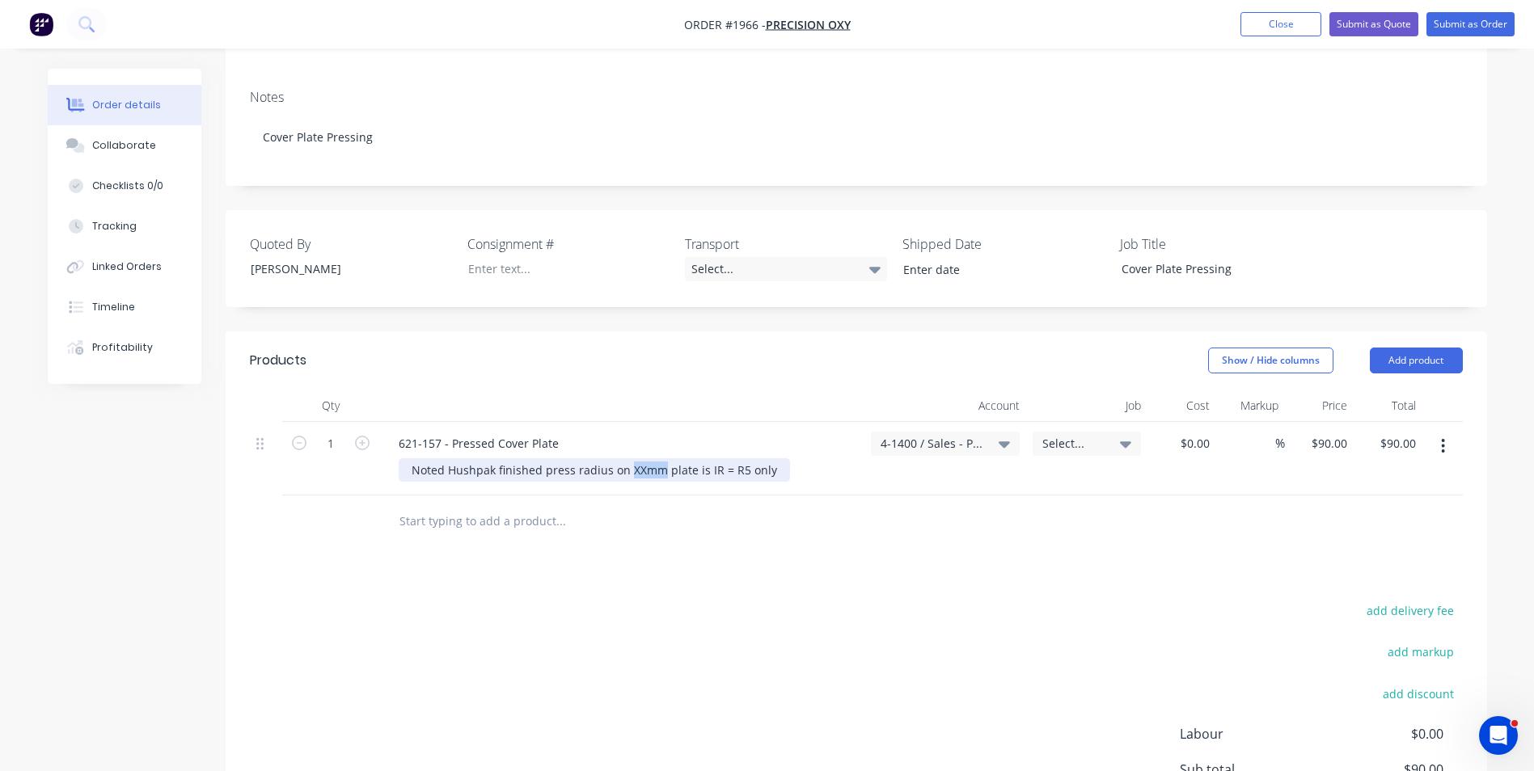
click at [660, 458] on div "Noted Hushpak finished press radius on XXmm plate is IR = R5 only" at bounding box center [594, 469] width 391 height 23
click at [787, 458] on div "Noted Hushpak finished press radius on XXmm plate is IR = R5 only" at bounding box center [628, 469] width 459 height 23
click at [642, 505] on input "text" at bounding box center [560, 521] width 323 height 32
click at [469, 505] on input "text" at bounding box center [560, 521] width 323 height 32
paste input "All materials are free supply from client"
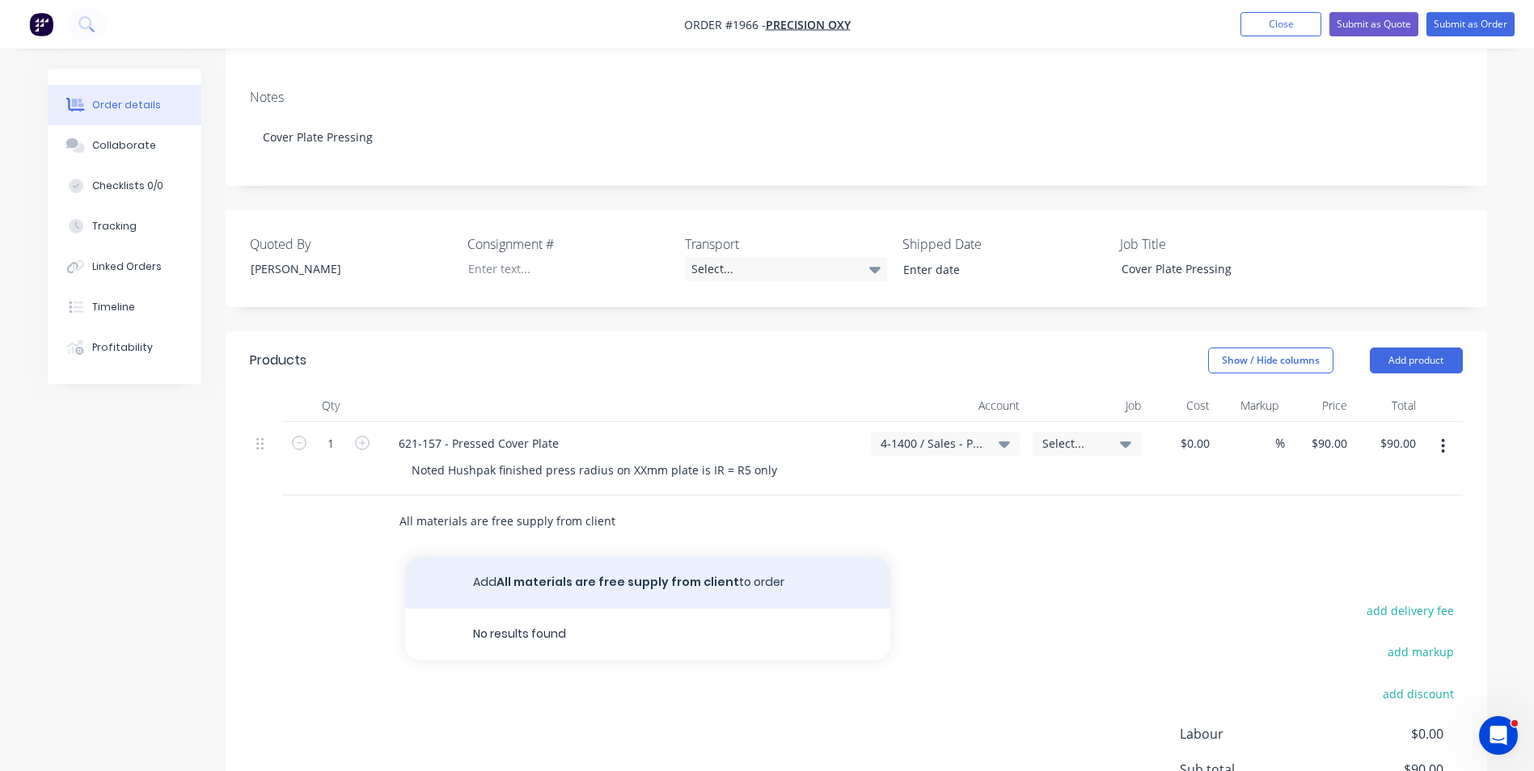
type input "All materials are free supply from client"
click at [567, 567] on button "Add All materials are free supply from client to order" at bounding box center [647, 583] width 485 height 52
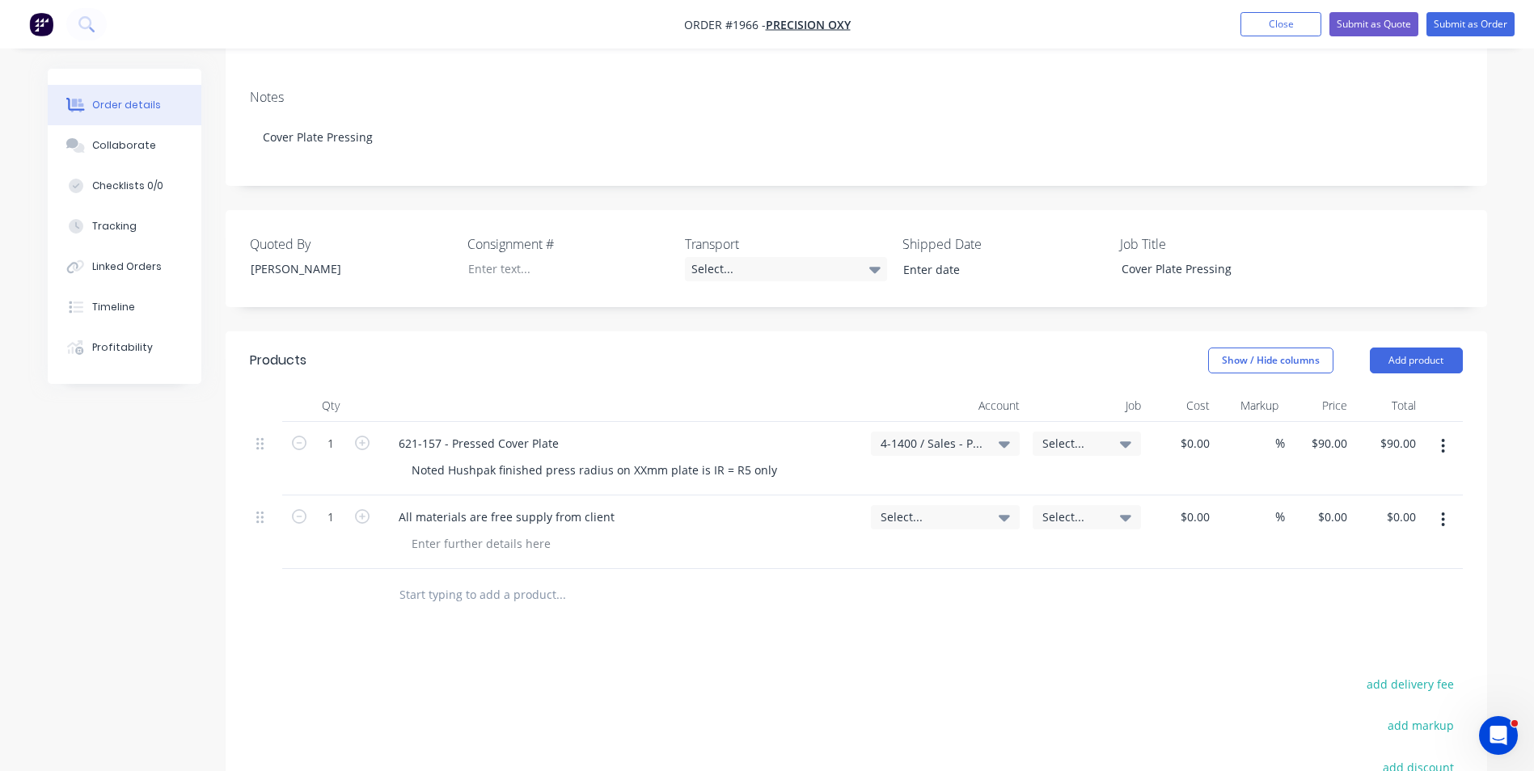
click at [1444, 511] on icon "button" at bounding box center [1443, 520] width 4 height 18
click at [1355, 648] on div "Delete" at bounding box center [1385, 659] width 124 height 23
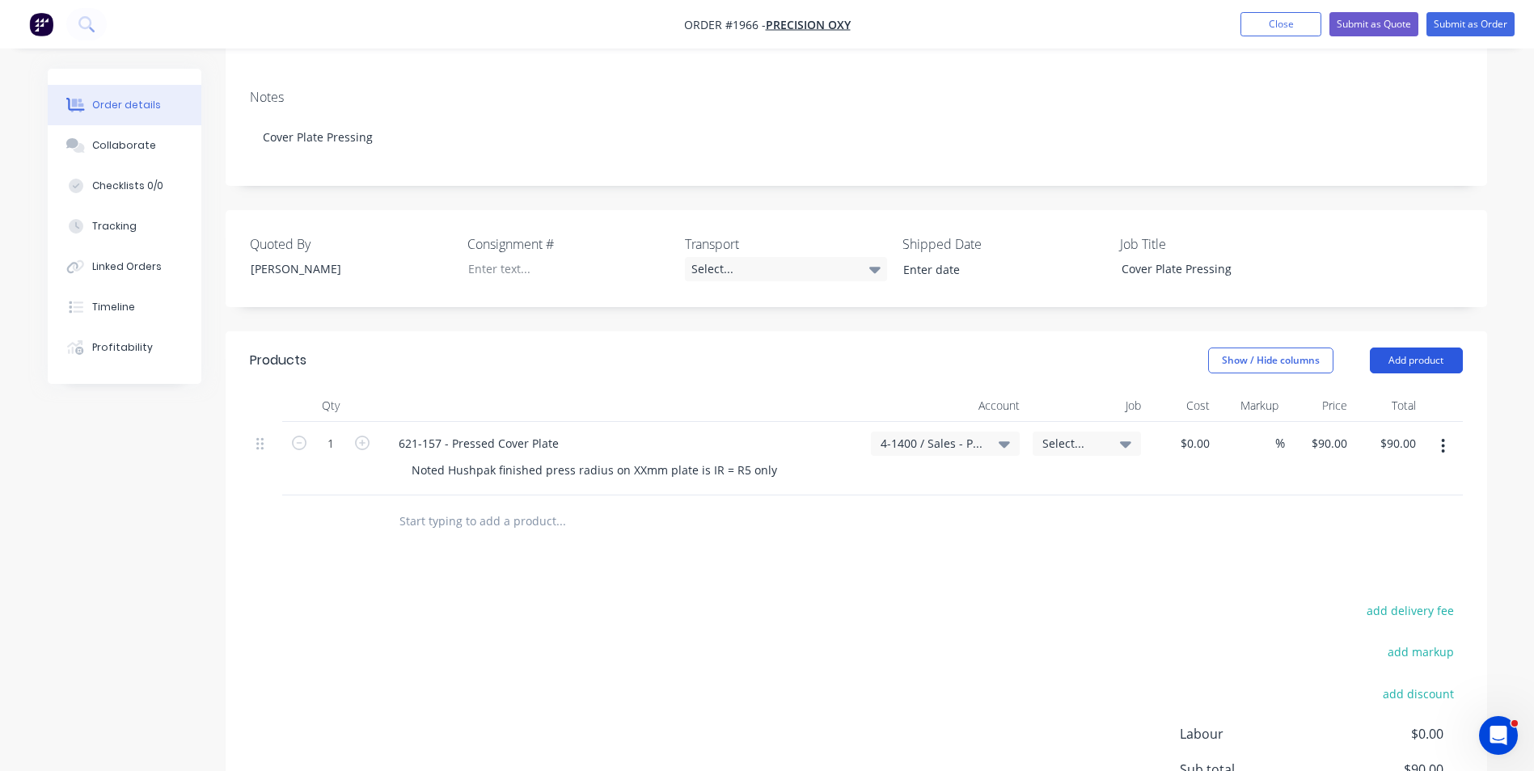
click at [1410, 355] on button "Add product" at bounding box center [1415, 361] width 93 height 26
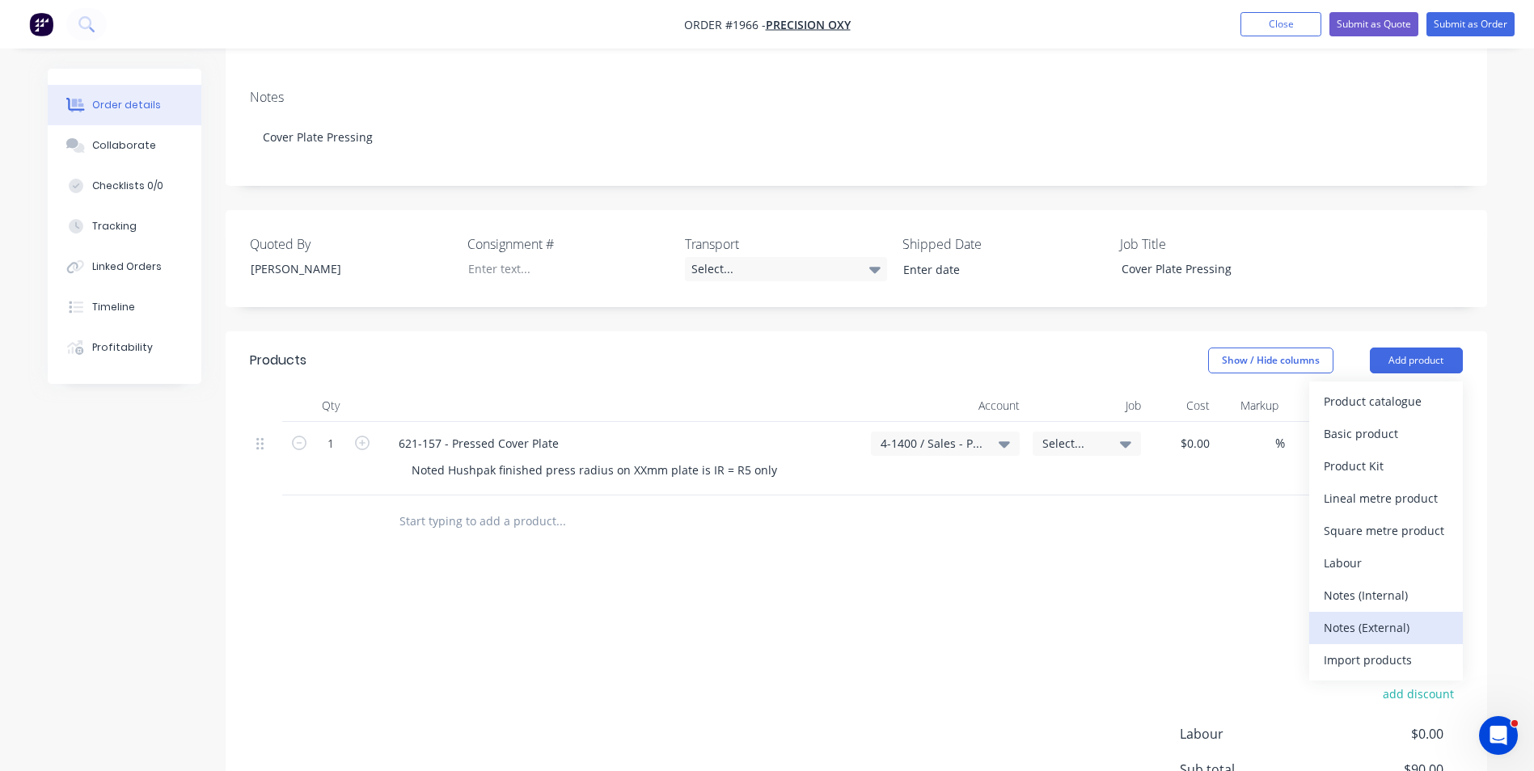
click at [1382, 616] on div "Notes (External)" at bounding box center [1385, 627] width 124 height 23
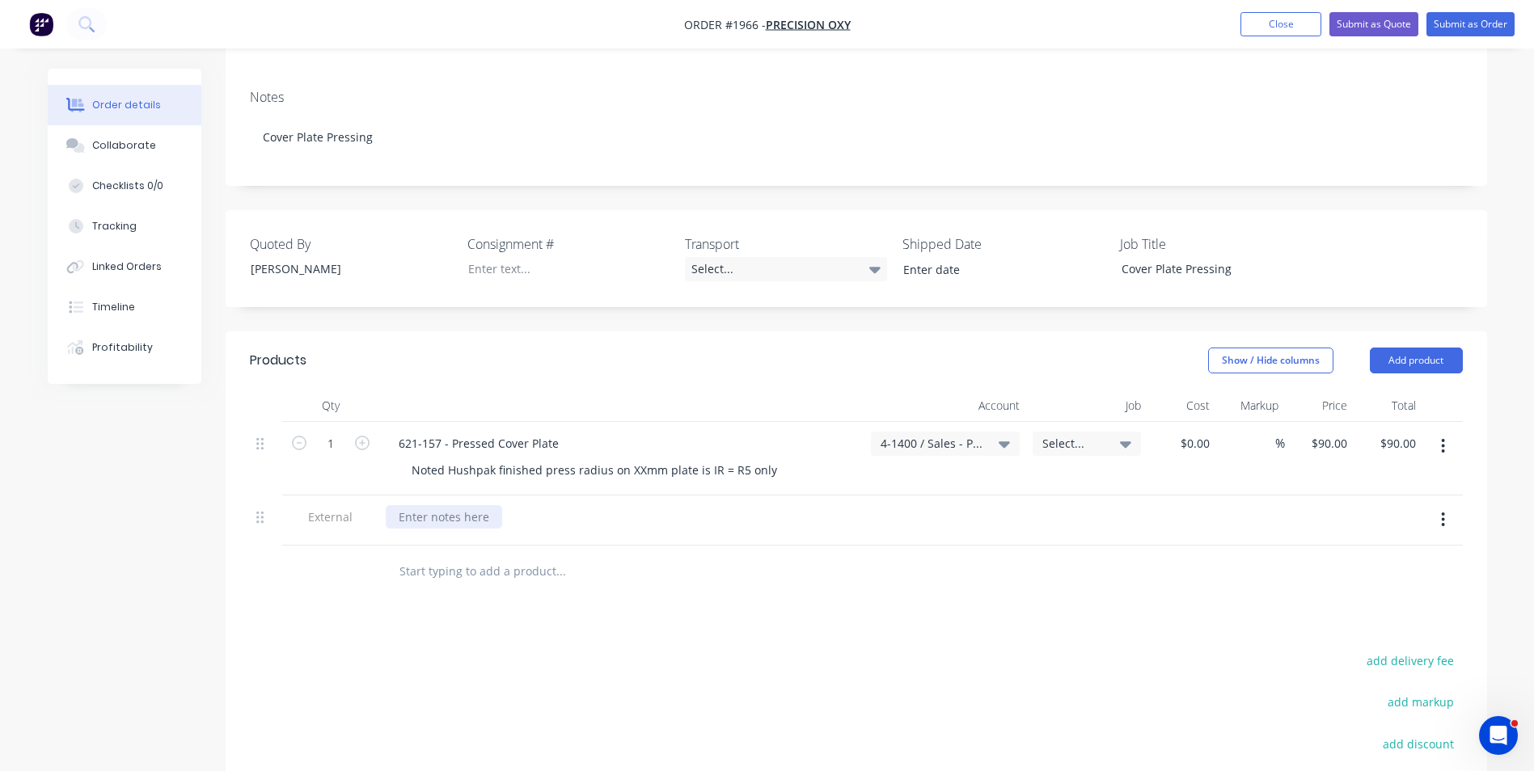
click at [411, 505] on div at bounding box center [444, 516] width 116 height 23
paste div
click at [1331, 432] on input "90" at bounding box center [1332, 443] width 44 height 23
type input "$130.00"
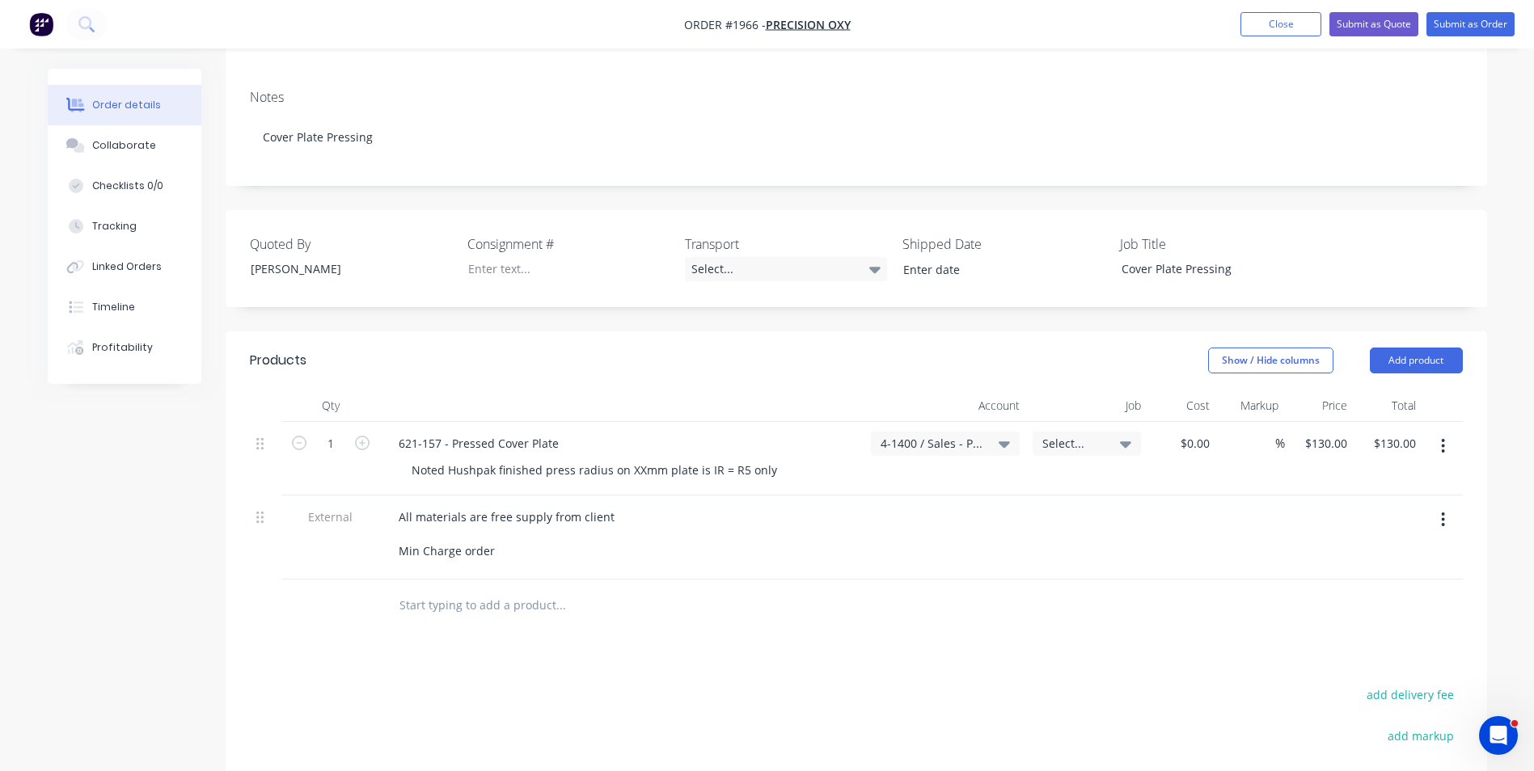
click at [1309, 496] on div at bounding box center [1319, 538] width 69 height 84
click at [1329, 432] on input "130" at bounding box center [1328, 443] width 50 height 23
type input "$90.00"
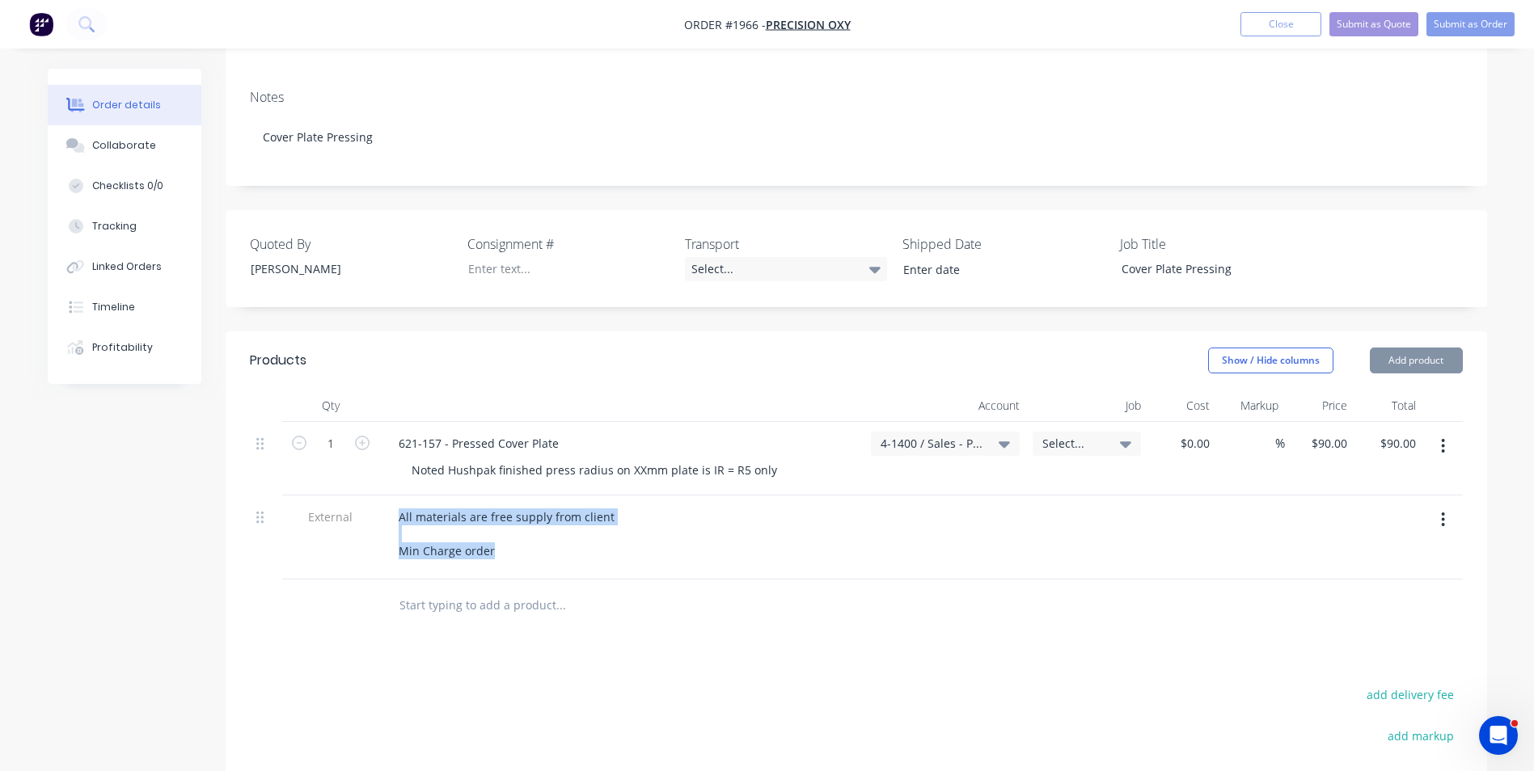
drag, startPoint x: 496, startPoint y: 532, endPoint x: 336, endPoint y: 539, distance: 159.4
click at [336, 539] on div "External All materials are free supply from client Min Charge order" at bounding box center [856, 538] width 1213 height 84
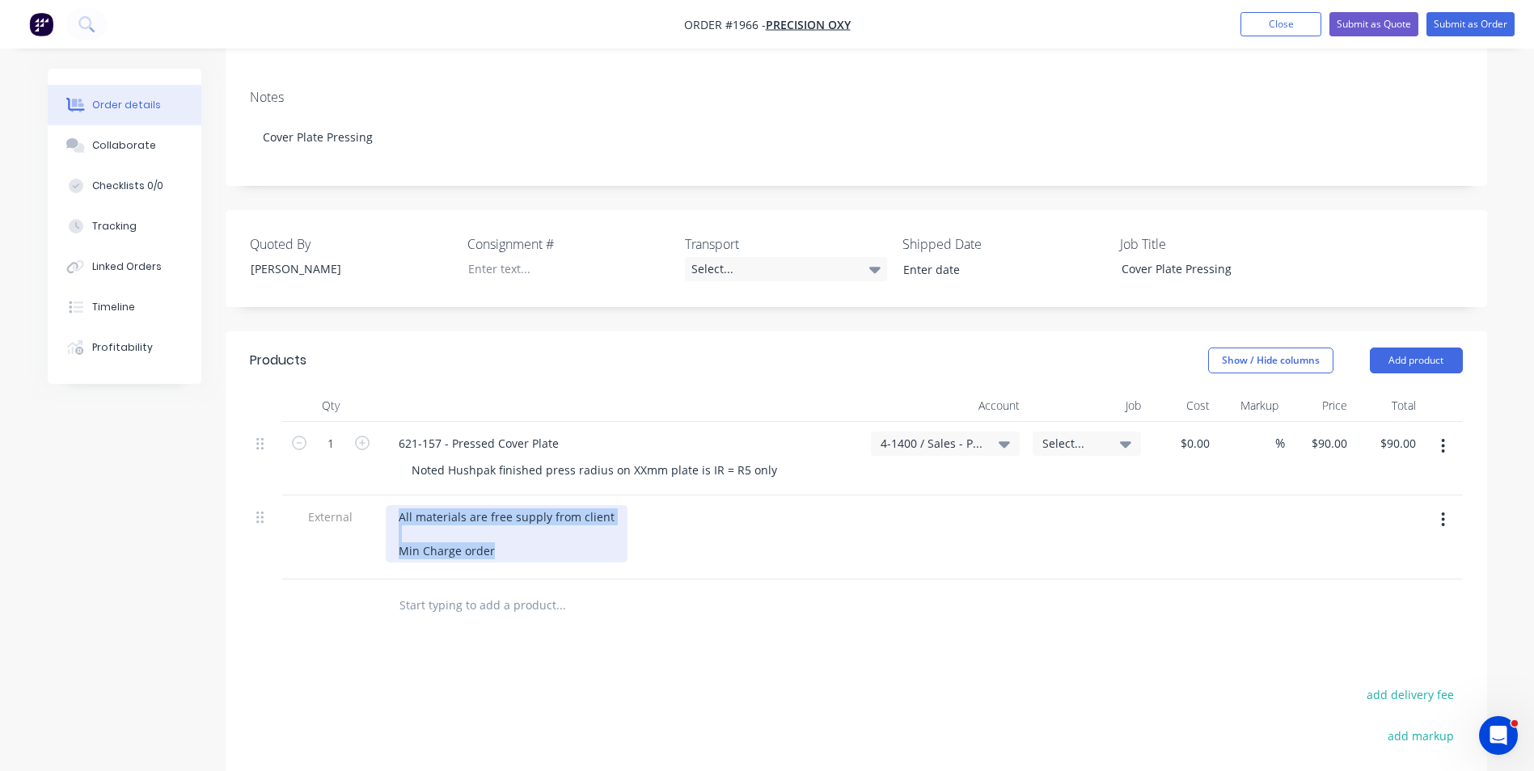
click at [505, 544] on div "All materials are free supply from client Min Charge order" at bounding box center [507, 533] width 242 height 57
drag, startPoint x: 504, startPoint y: 537, endPoint x: 492, endPoint y: 552, distance: 19.6
click at [504, 536] on div "All materials are free supply from client Min Charge order" at bounding box center [507, 533] width 242 height 57
click at [484, 555] on div "All materials are free supply from client Min Charge order" at bounding box center [621, 538] width 485 height 84
drag, startPoint x: 491, startPoint y: 536, endPoint x: 388, endPoint y: 535, distance: 102.7
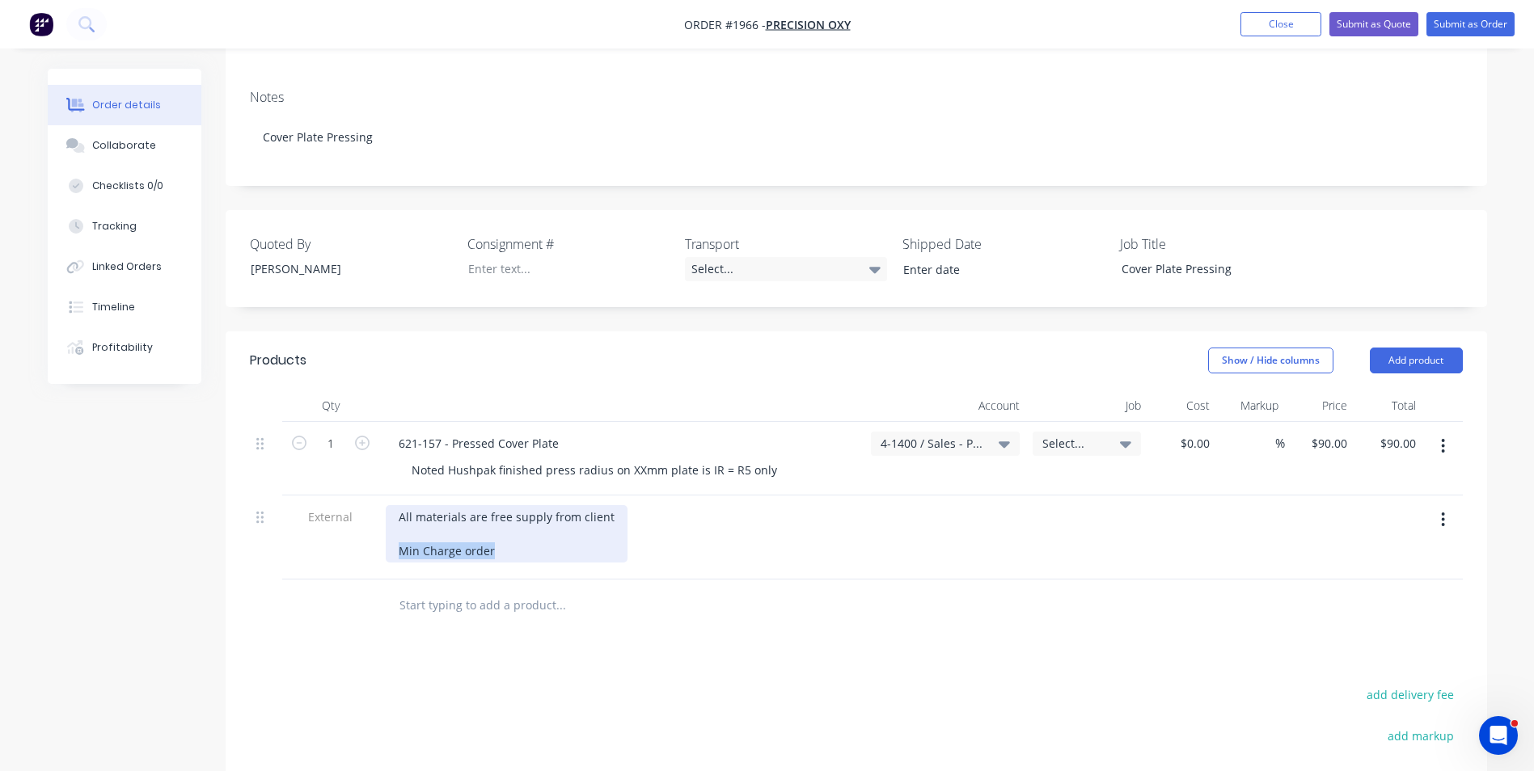
click at [388, 535] on div "All materials are free supply from client Min Charge order" at bounding box center [507, 533] width 242 height 57
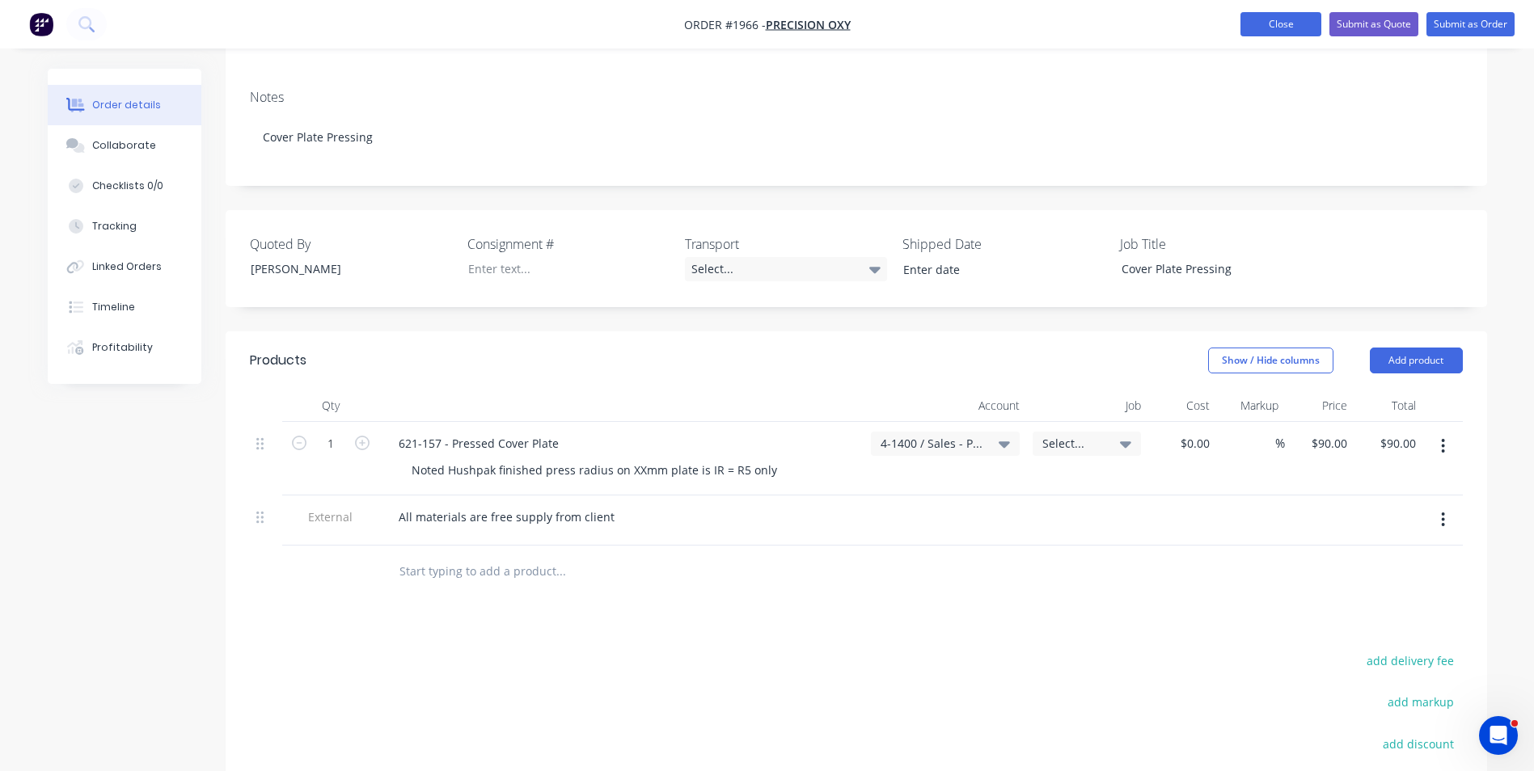
click at [1269, 24] on button "Close" at bounding box center [1280, 24] width 81 height 24
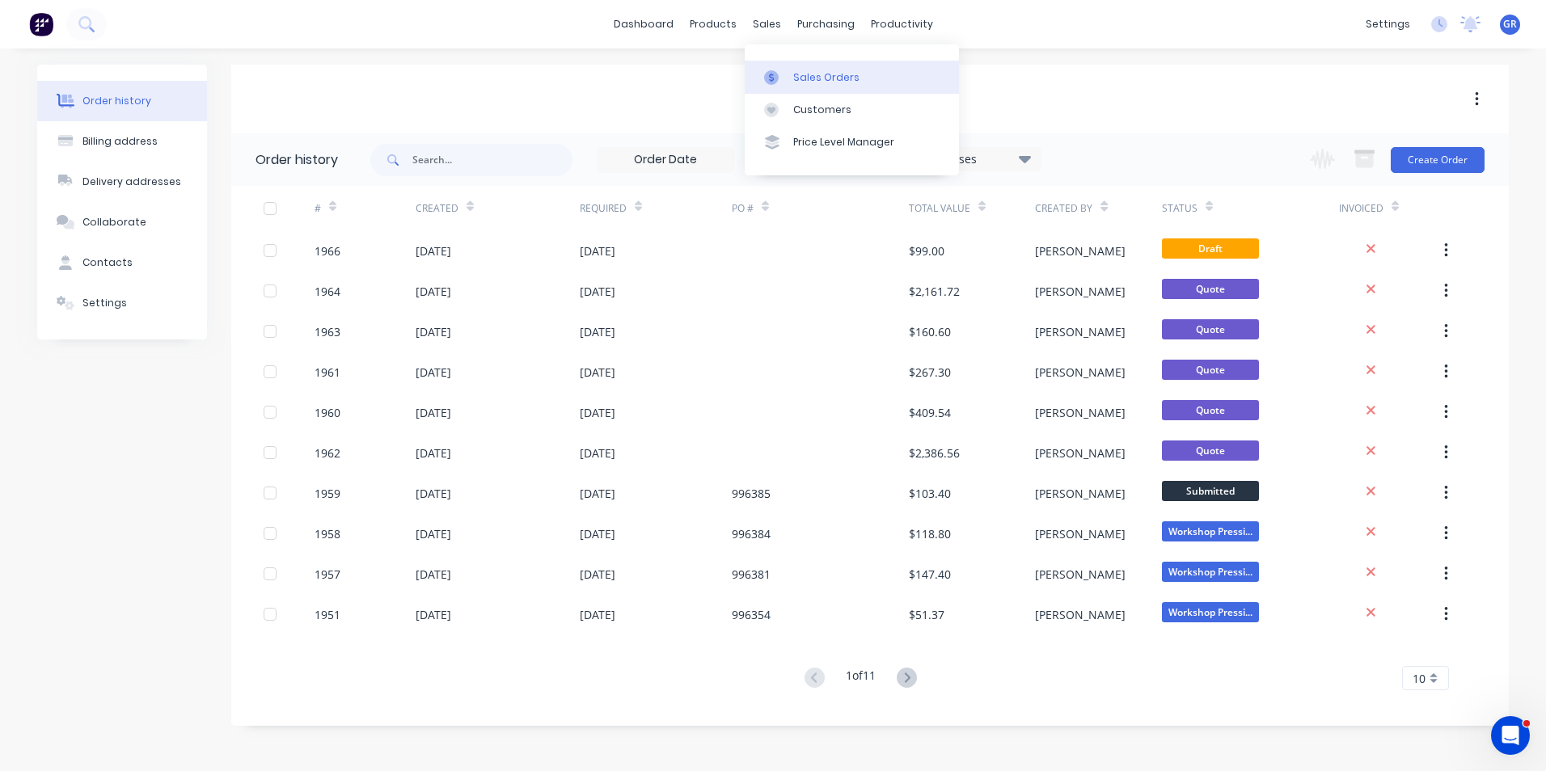
click at [825, 78] on div "Sales Orders" at bounding box center [826, 77] width 66 height 15
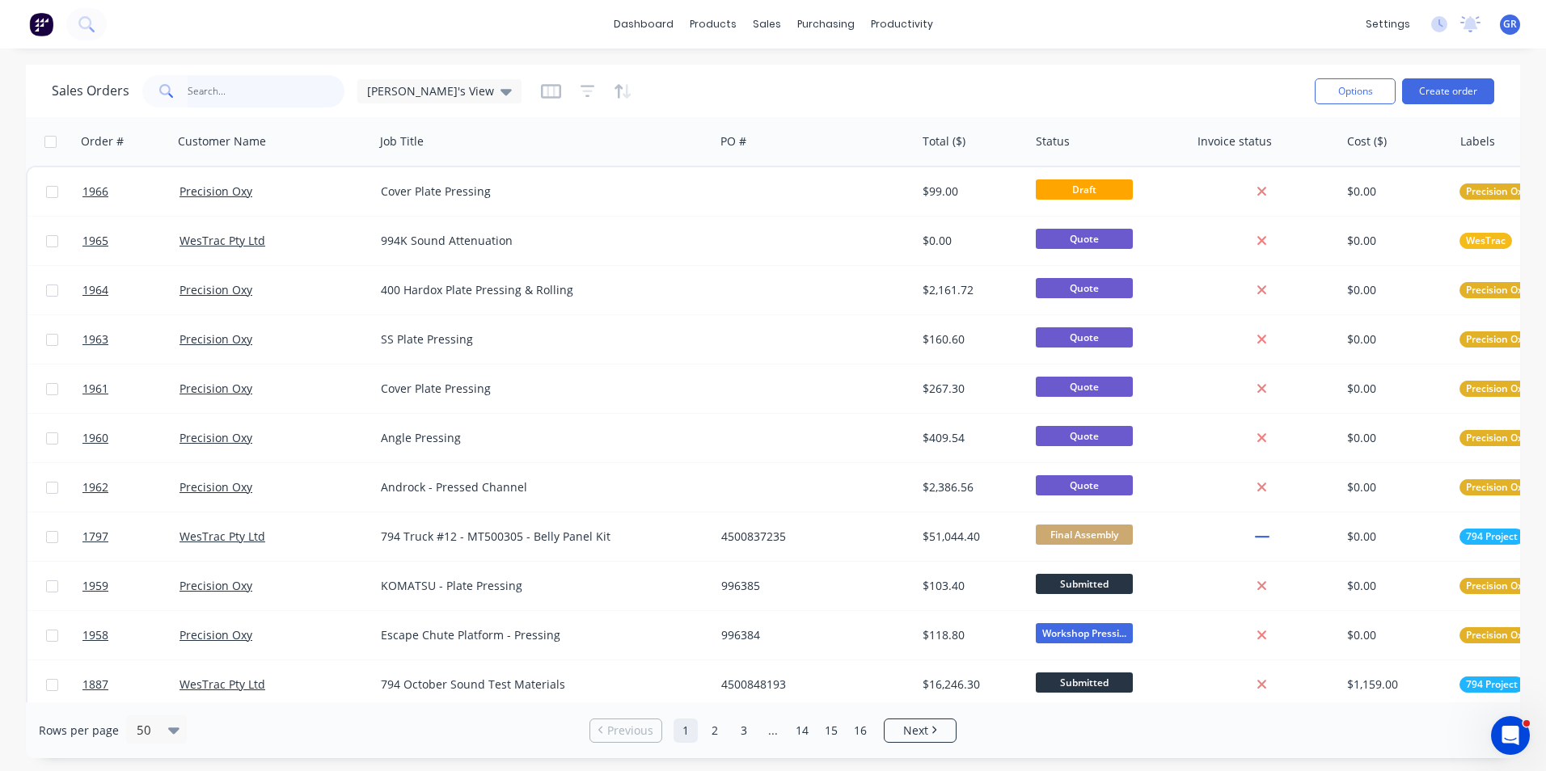
click at [276, 86] on input "text" at bounding box center [267, 91] width 158 height 32
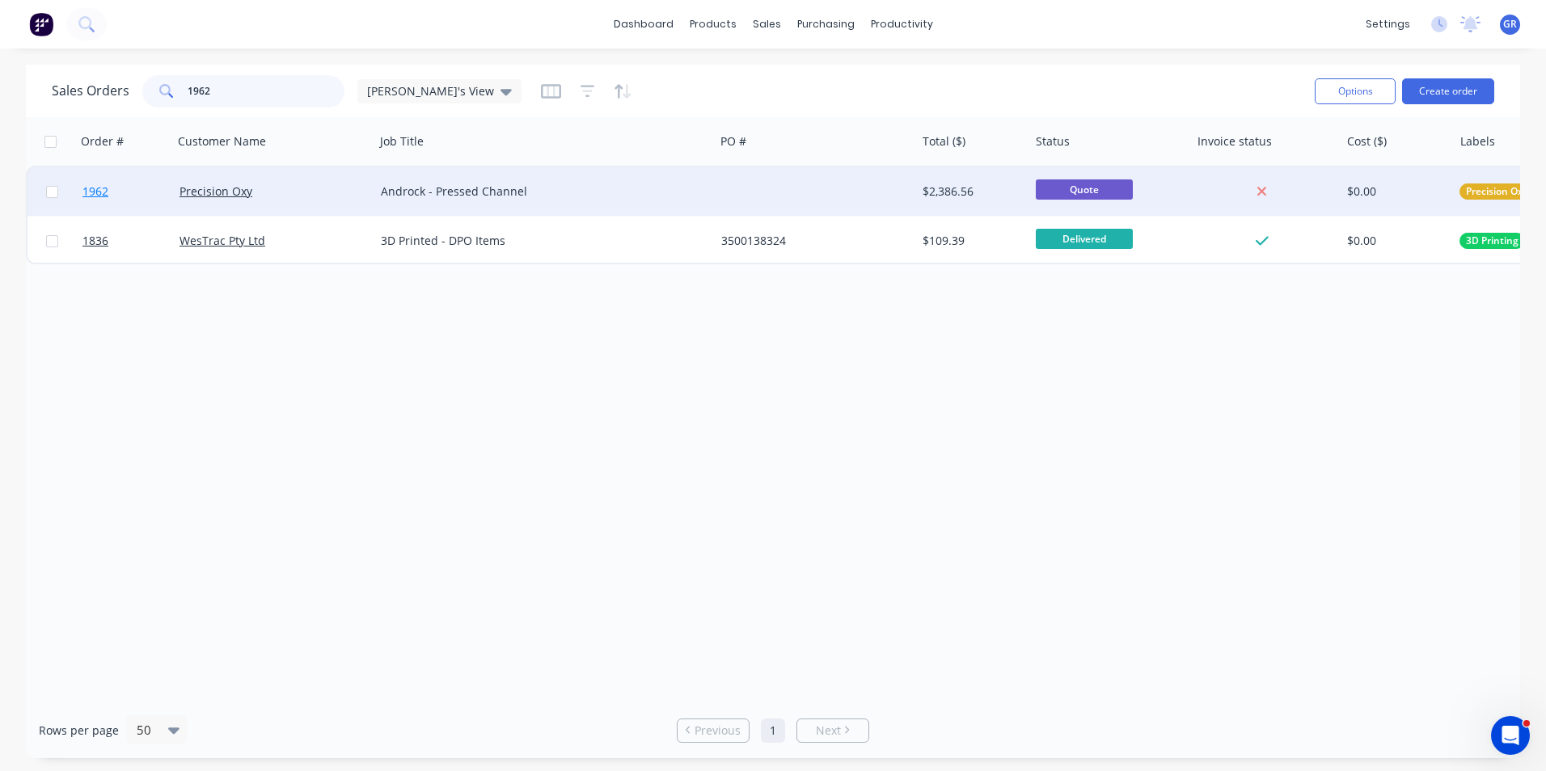
type input "1962"
click at [105, 189] on span "1962" at bounding box center [95, 192] width 26 height 16
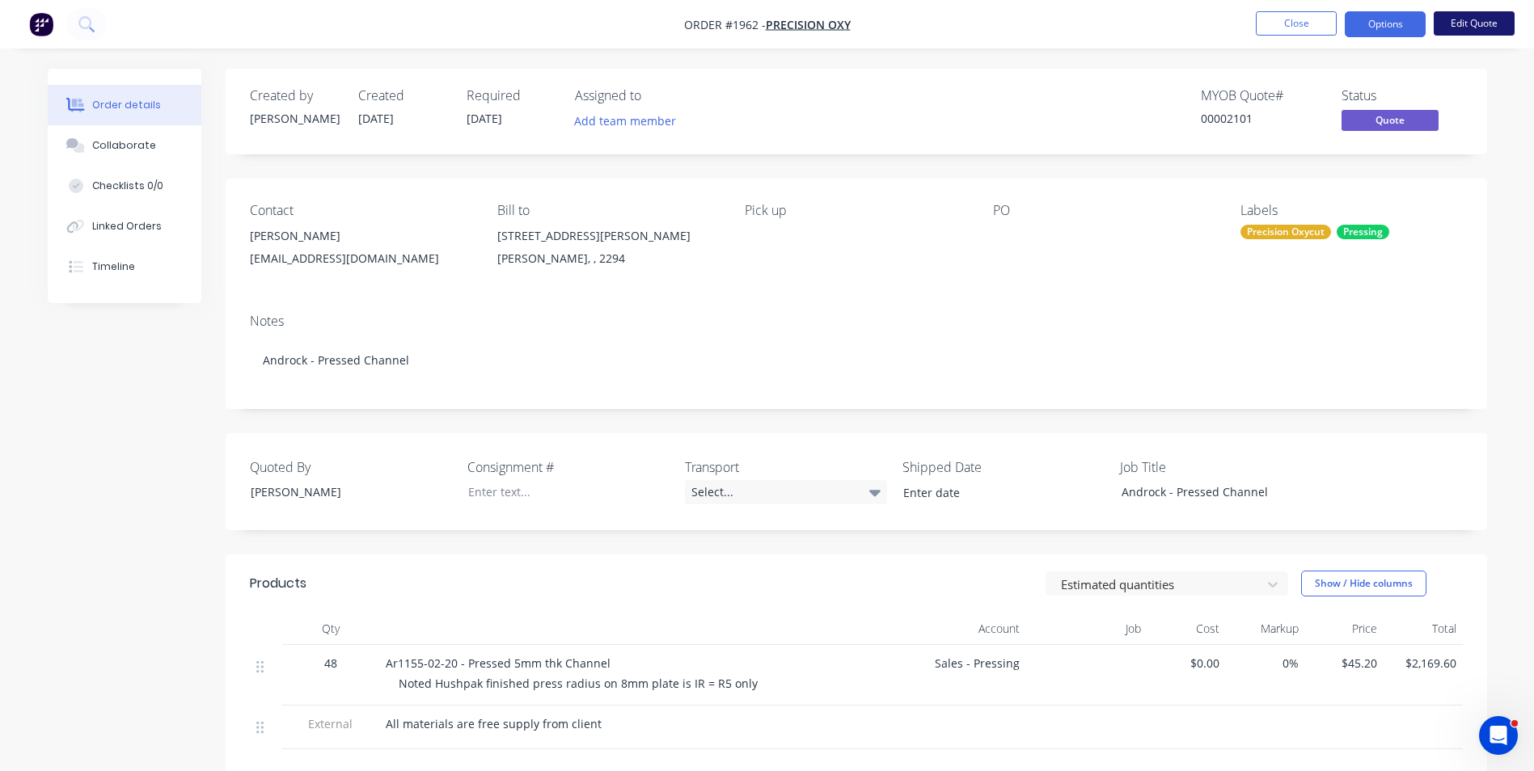
click at [1486, 27] on button "Edit Quote" at bounding box center [1473, 23] width 81 height 24
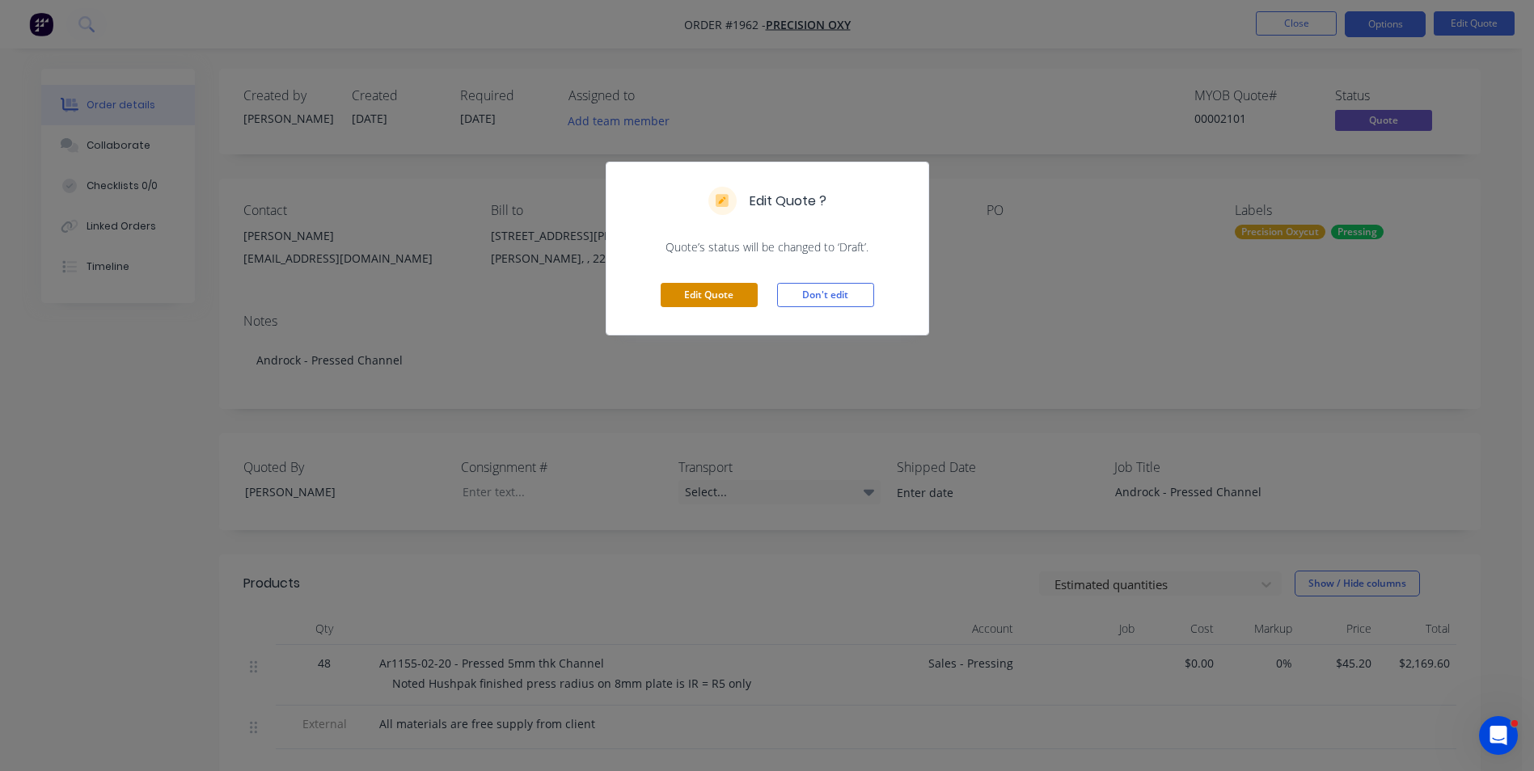
click at [715, 296] on button "Edit Quote" at bounding box center [708, 295] width 97 height 24
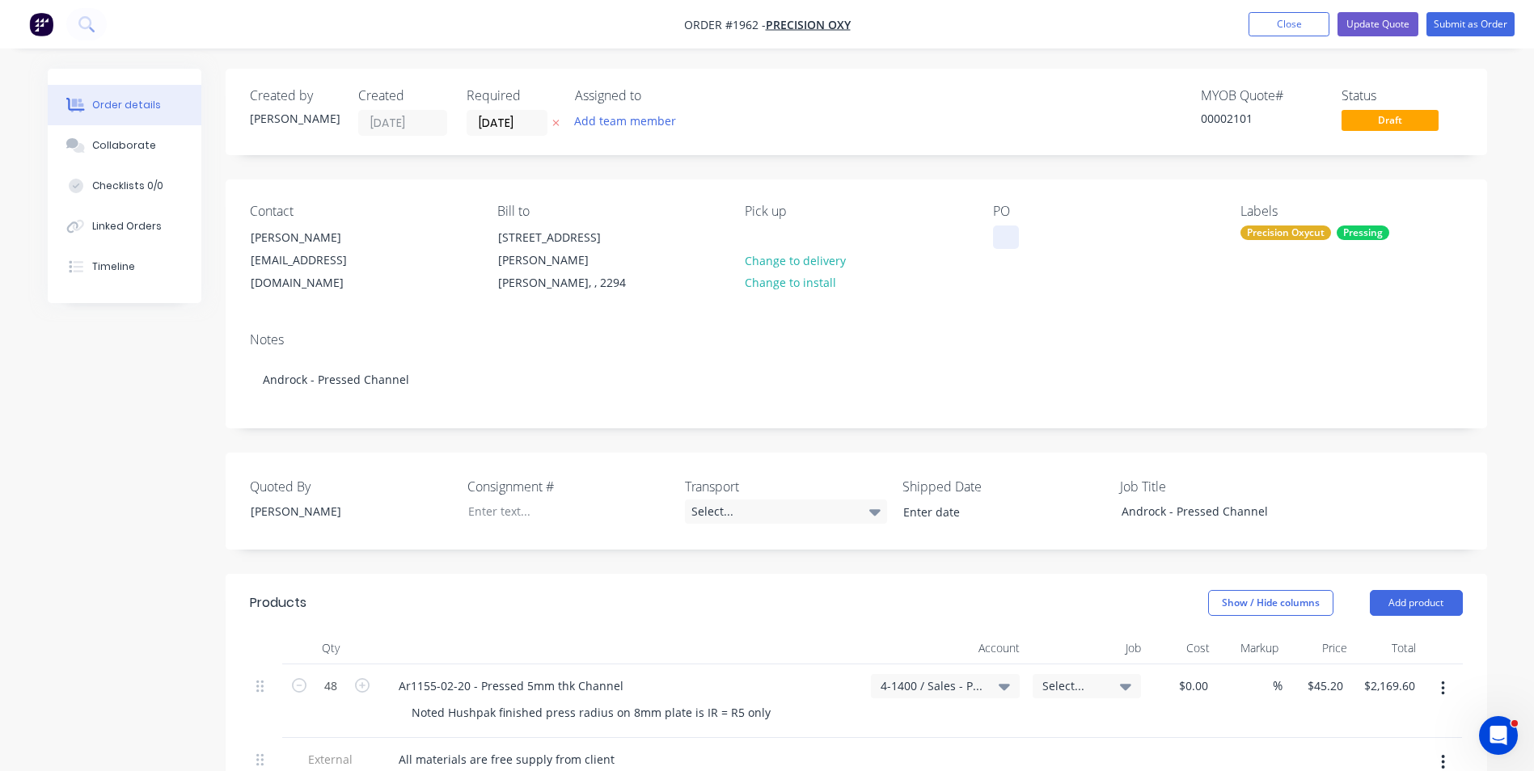
click at [1003, 238] on div at bounding box center [1006, 237] width 26 height 23
paste div
click at [510, 122] on input "[DATE]" at bounding box center [506, 123] width 79 height 24
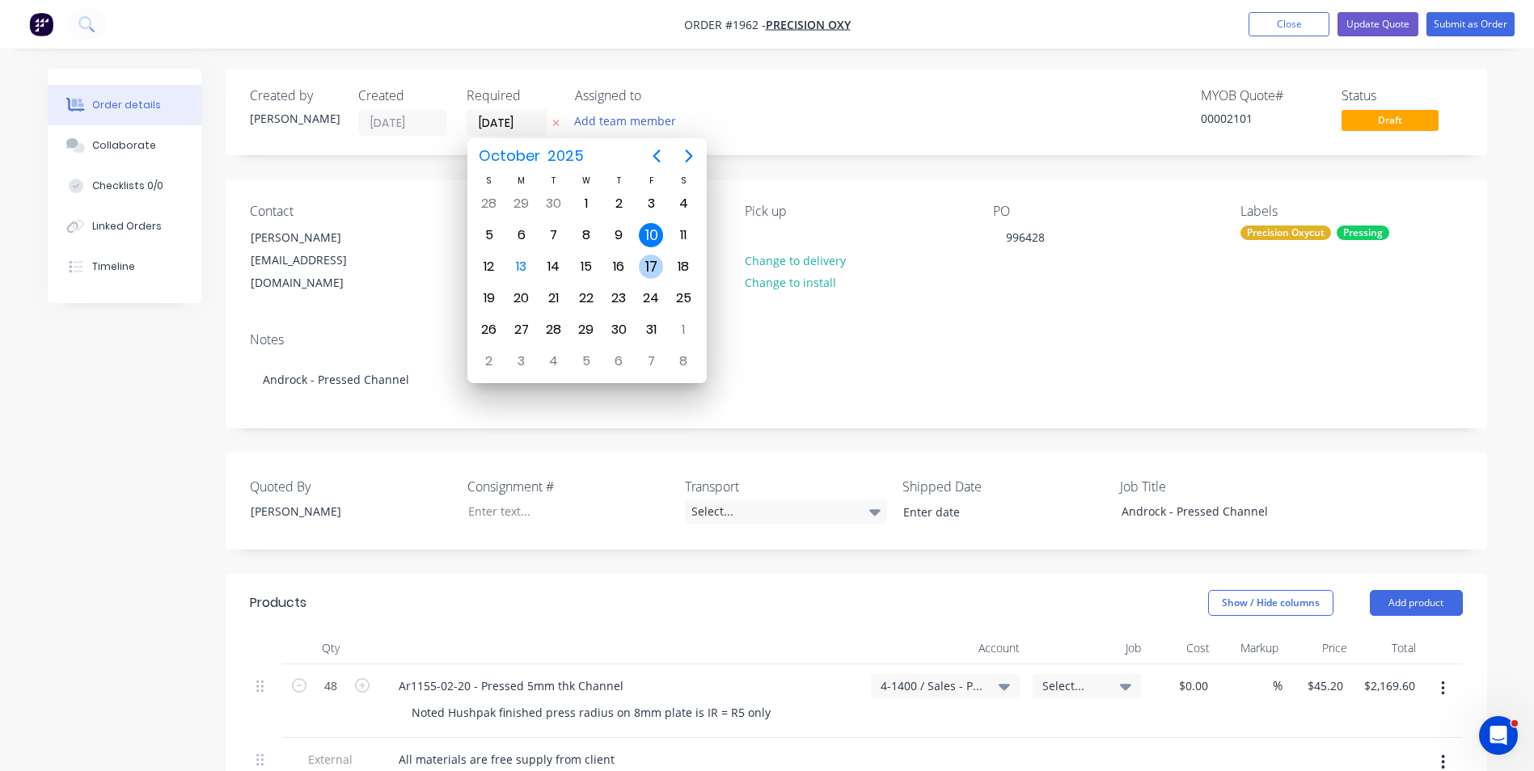
click at [653, 265] on div "17" at bounding box center [651, 267] width 24 height 24
type input "17/10/25"
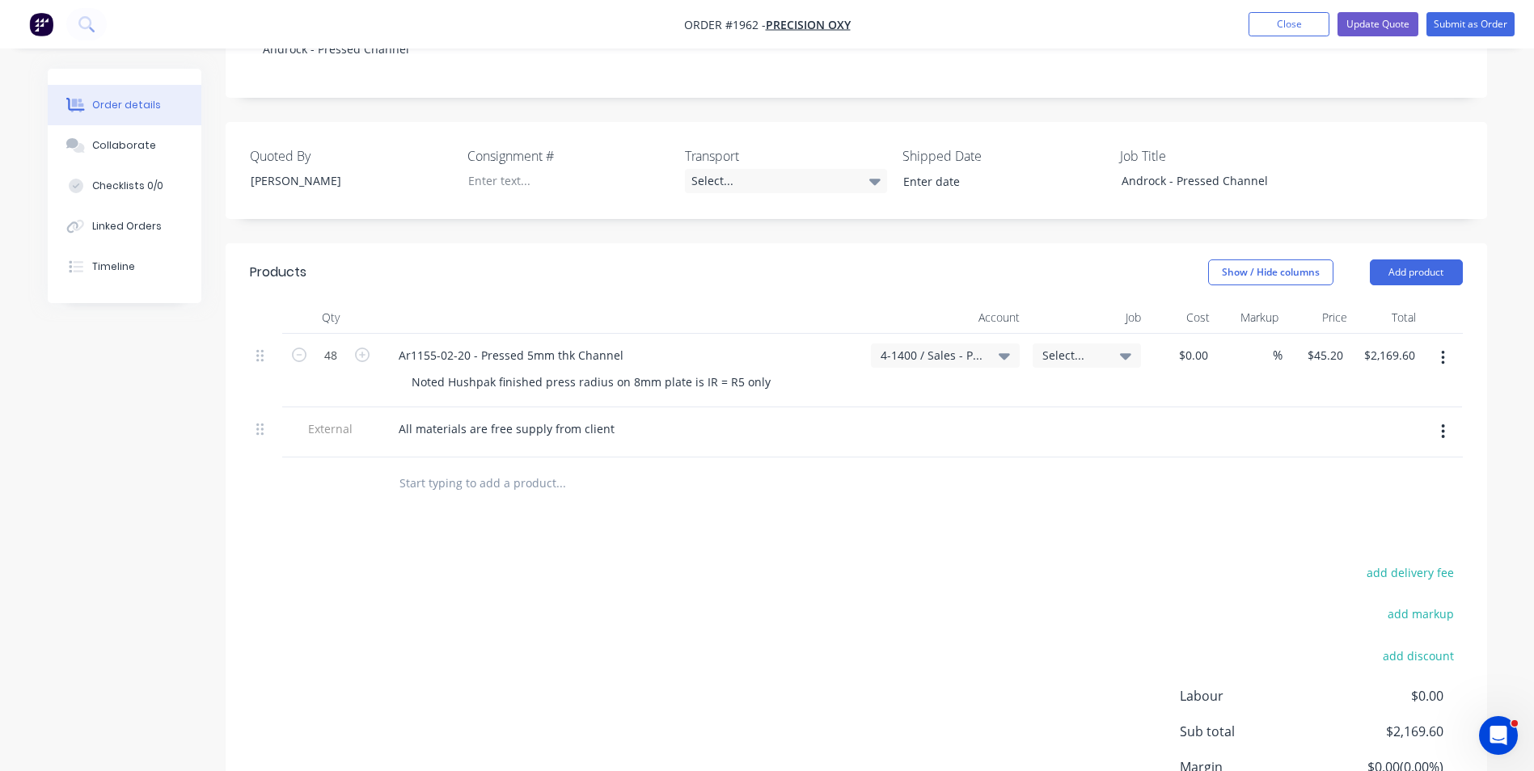
scroll to position [302, 0]
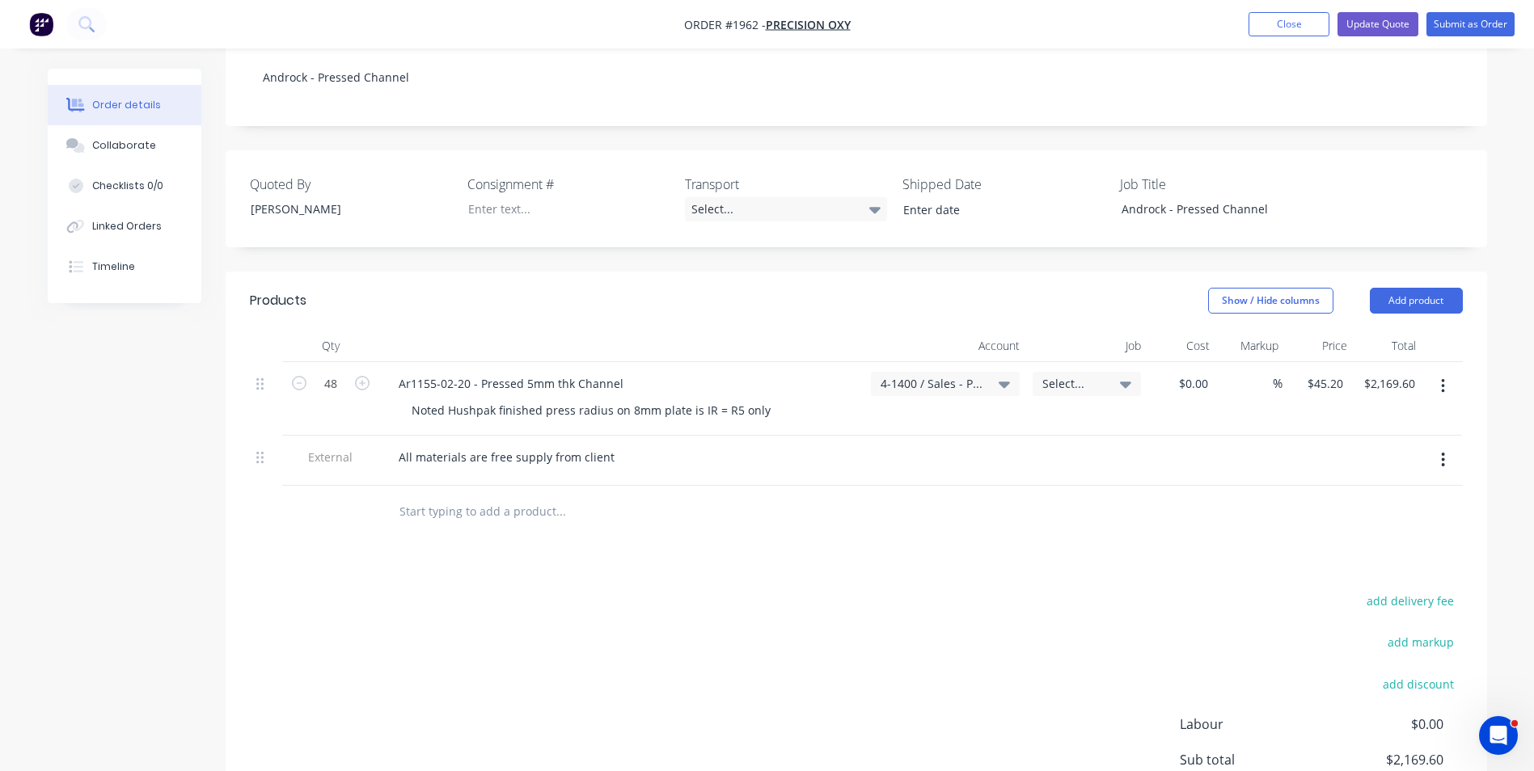
click at [1071, 375] on span "Select..." at bounding box center [1072, 383] width 61 height 17
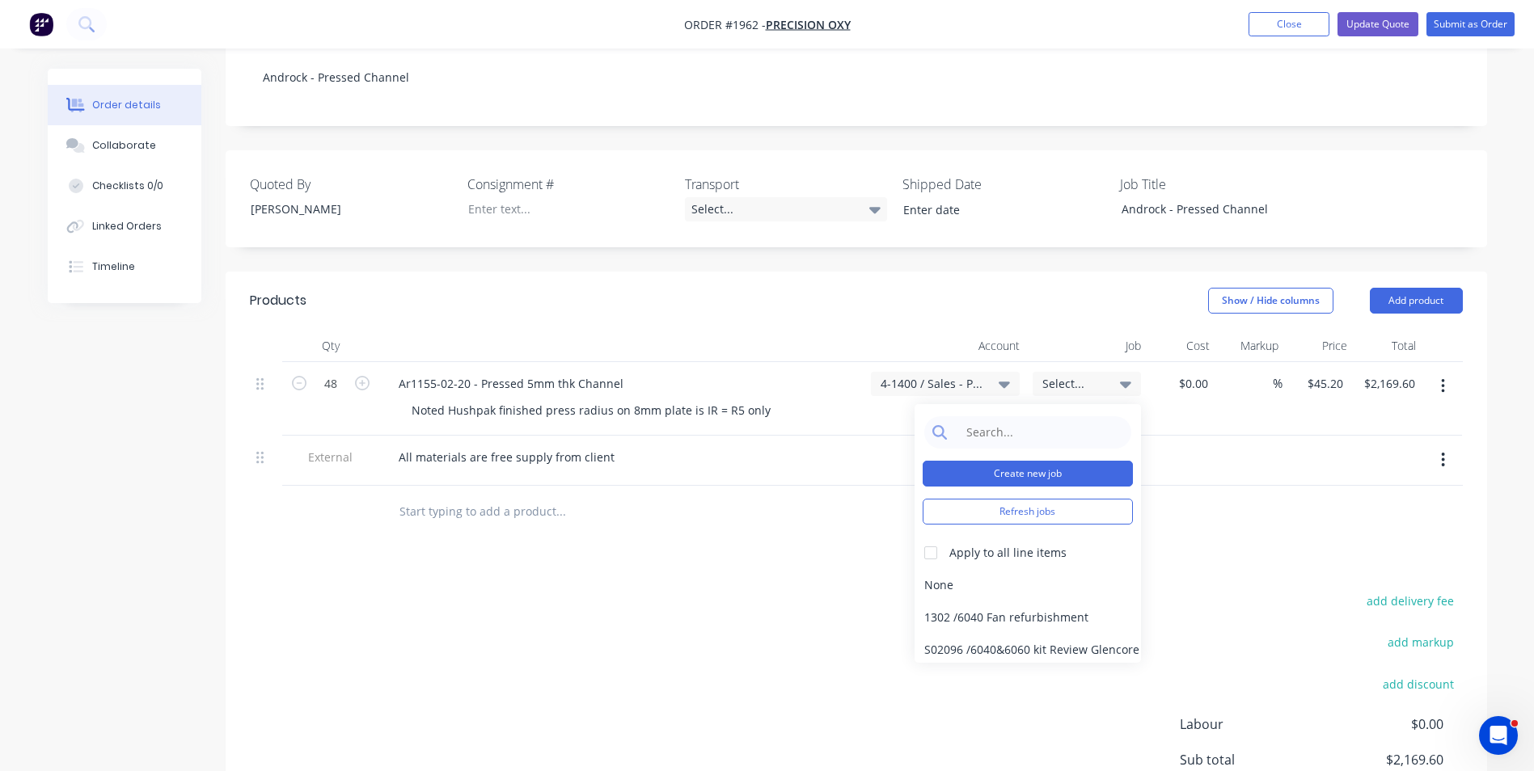
click at [1020, 461] on button "Create new job" at bounding box center [1027, 474] width 210 height 26
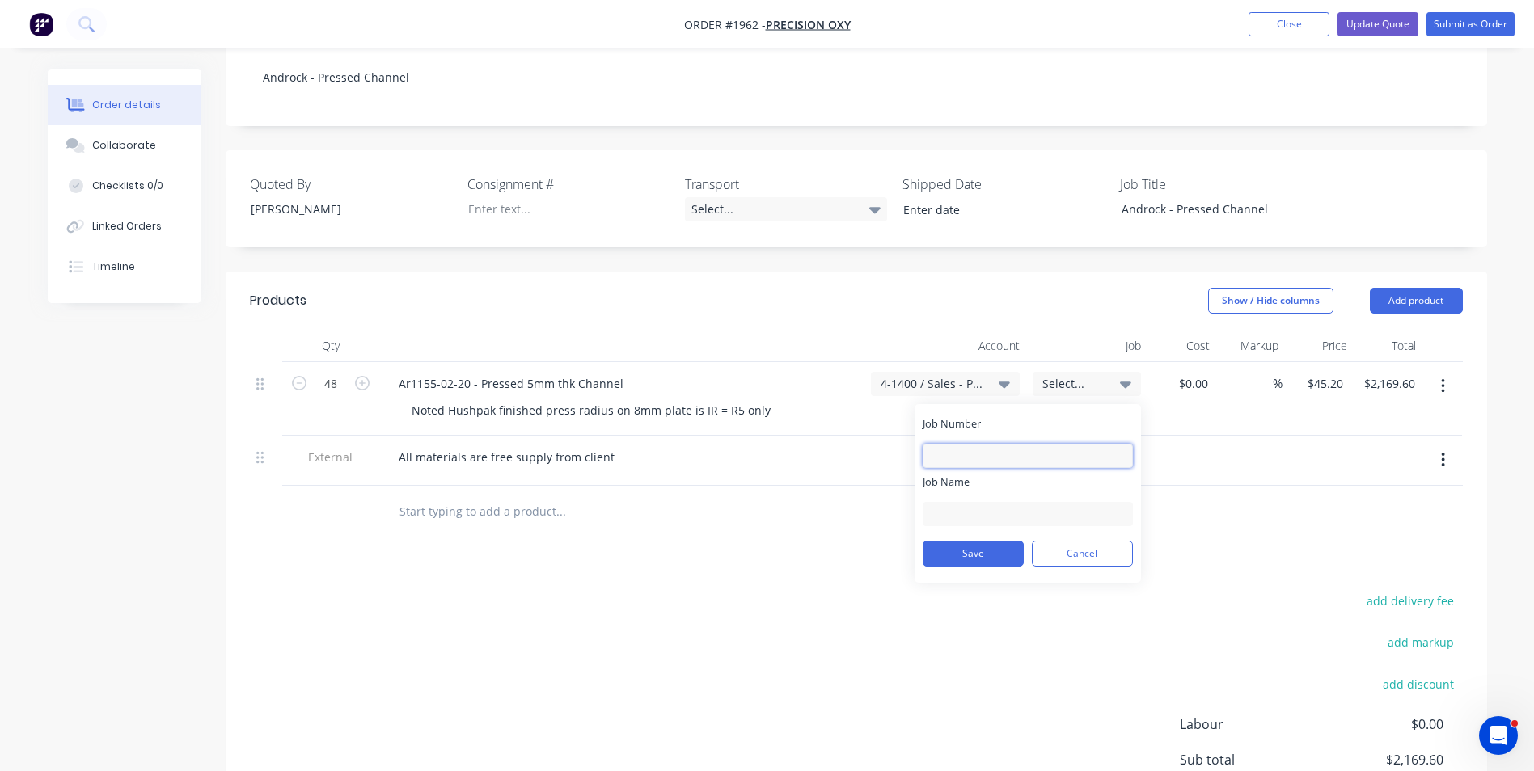
click at [948, 444] on input "Job Number" at bounding box center [1027, 456] width 210 height 24
type input "1962"
click at [959, 502] on input "Job Name" at bounding box center [1027, 514] width 210 height 24
drag, startPoint x: 1107, startPoint y: 496, endPoint x: 1014, endPoint y: 506, distance: 93.6
click at [973, 502] on input "Oxycut-Mount-Mframe-Pressing" at bounding box center [1027, 514] width 210 height 24
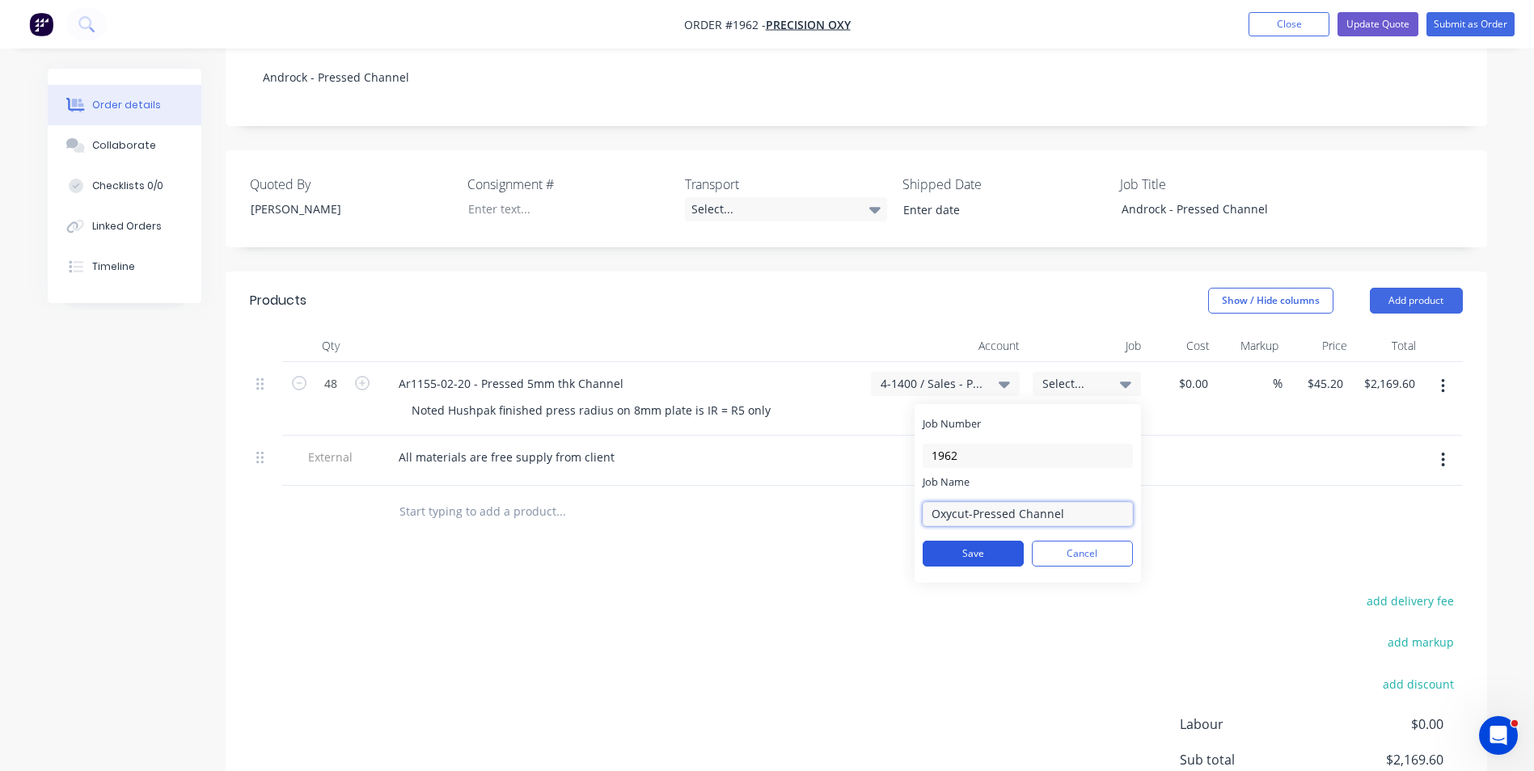
type input "Oxycut-Pressed Channel"
click at [985, 541] on button "Save" at bounding box center [972, 554] width 101 height 26
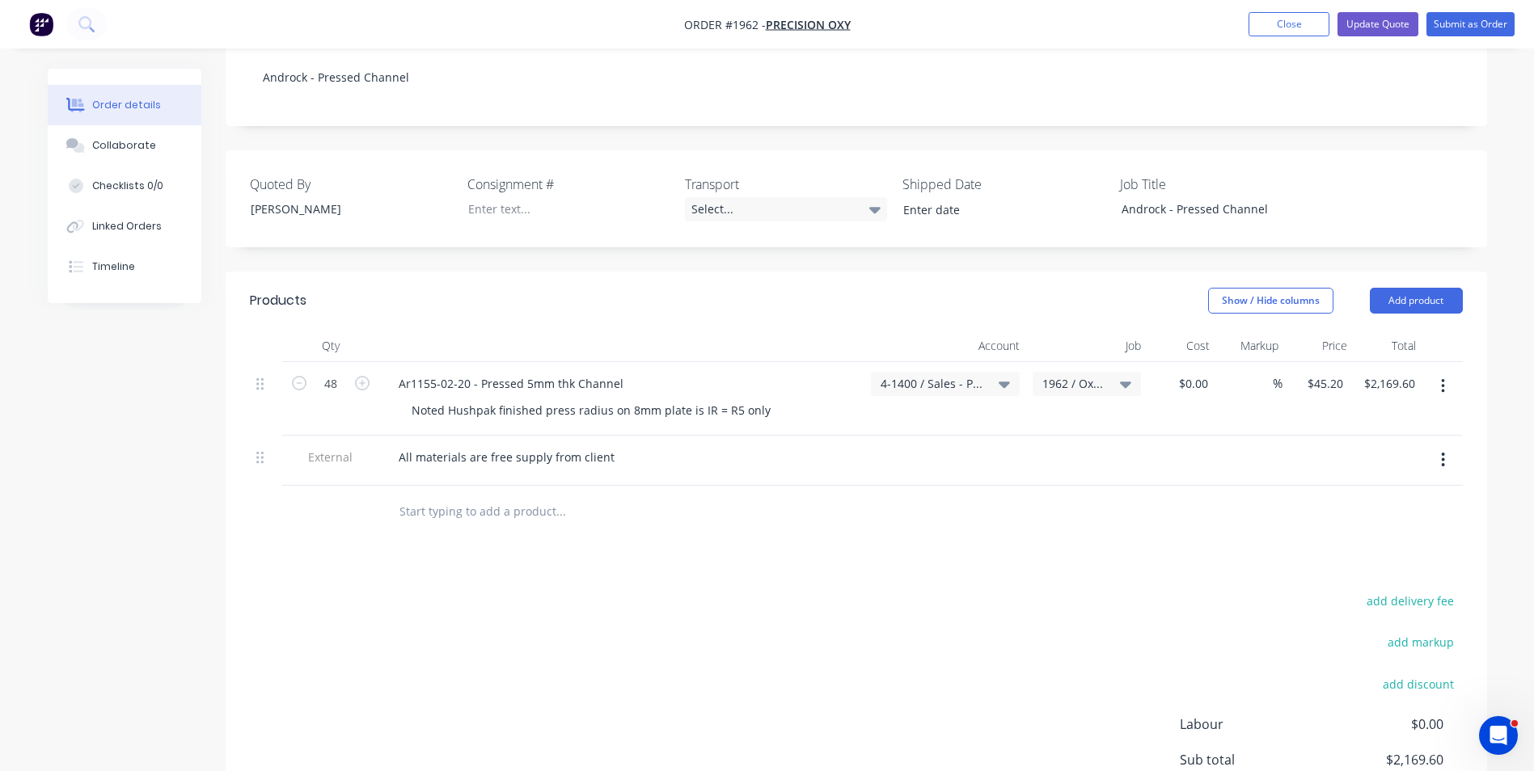
click at [833, 445] on div "All materials are free supply from client" at bounding box center [622, 456] width 472 height 23
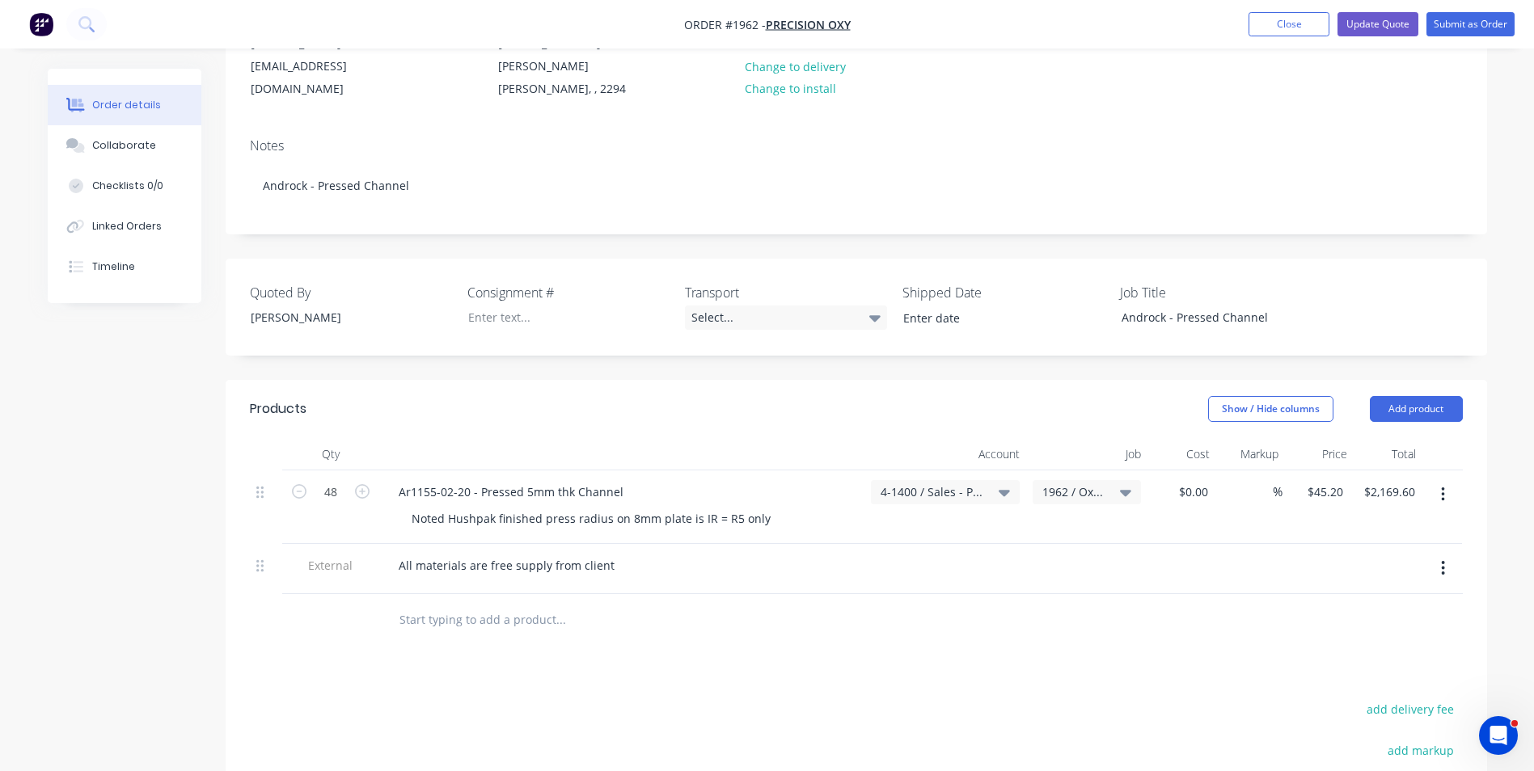
scroll to position [141, 0]
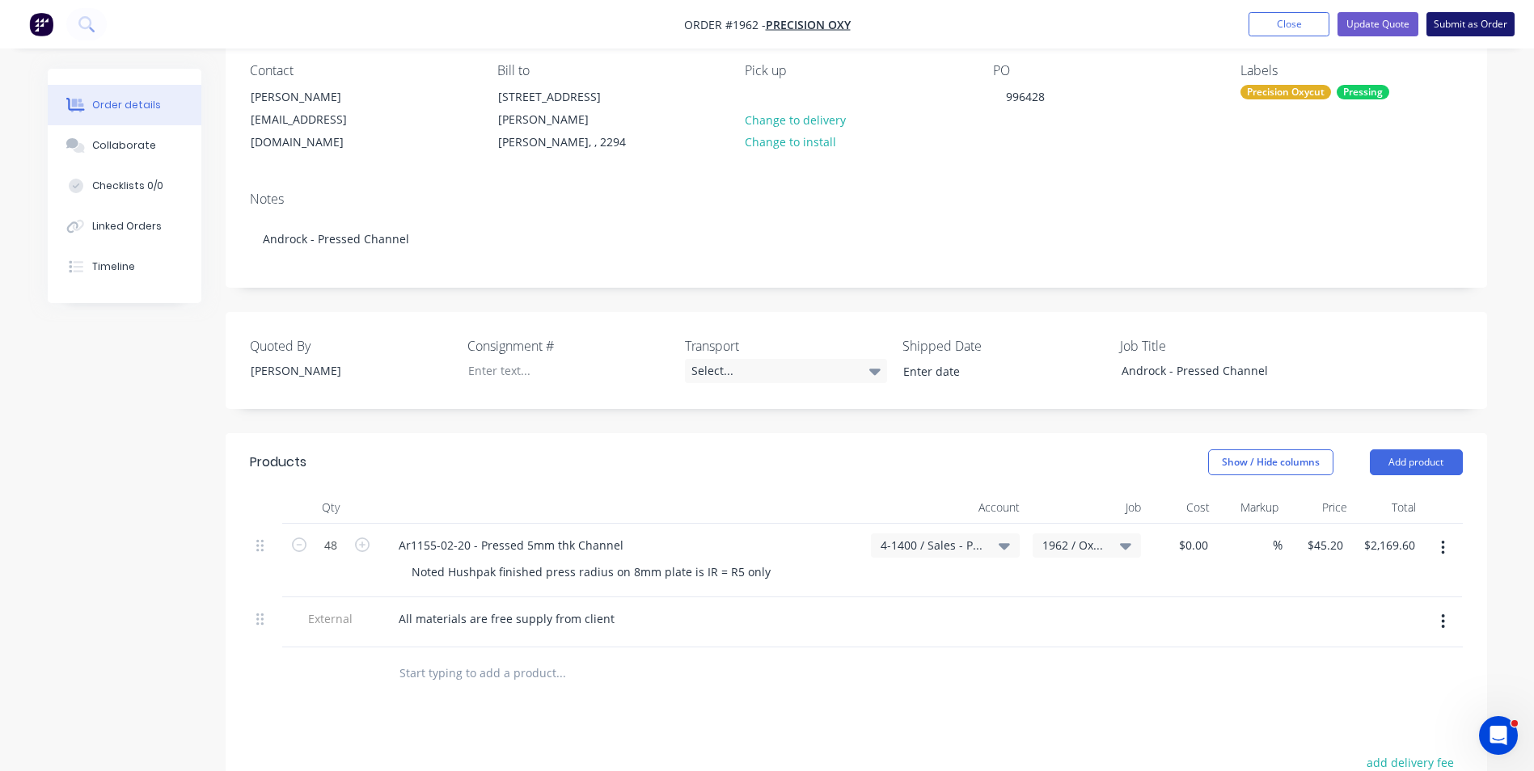
click at [1480, 23] on button "Submit as Order" at bounding box center [1470, 24] width 88 height 24
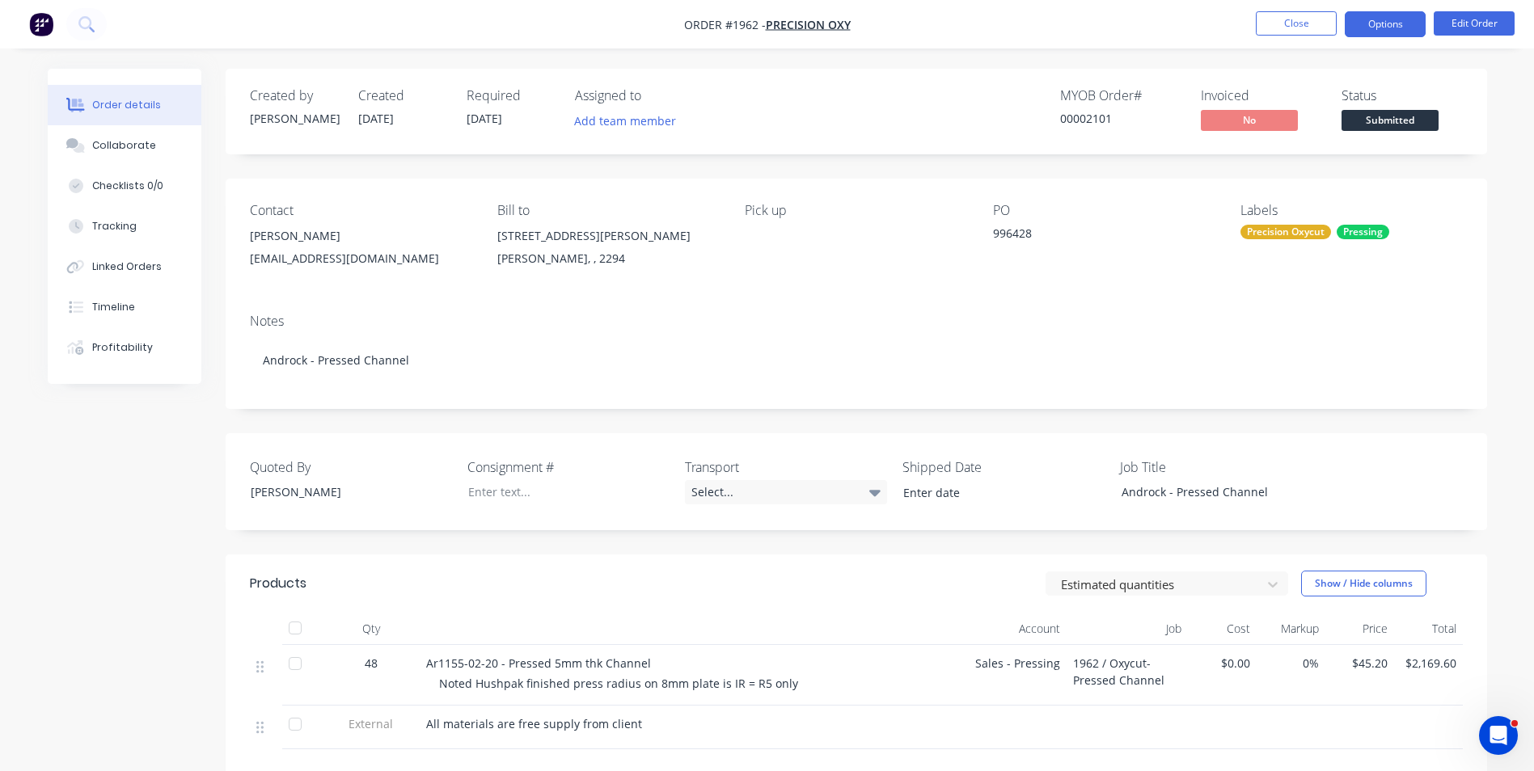
click at [1399, 27] on button "Options" at bounding box center [1384, 24] width 81 height 26
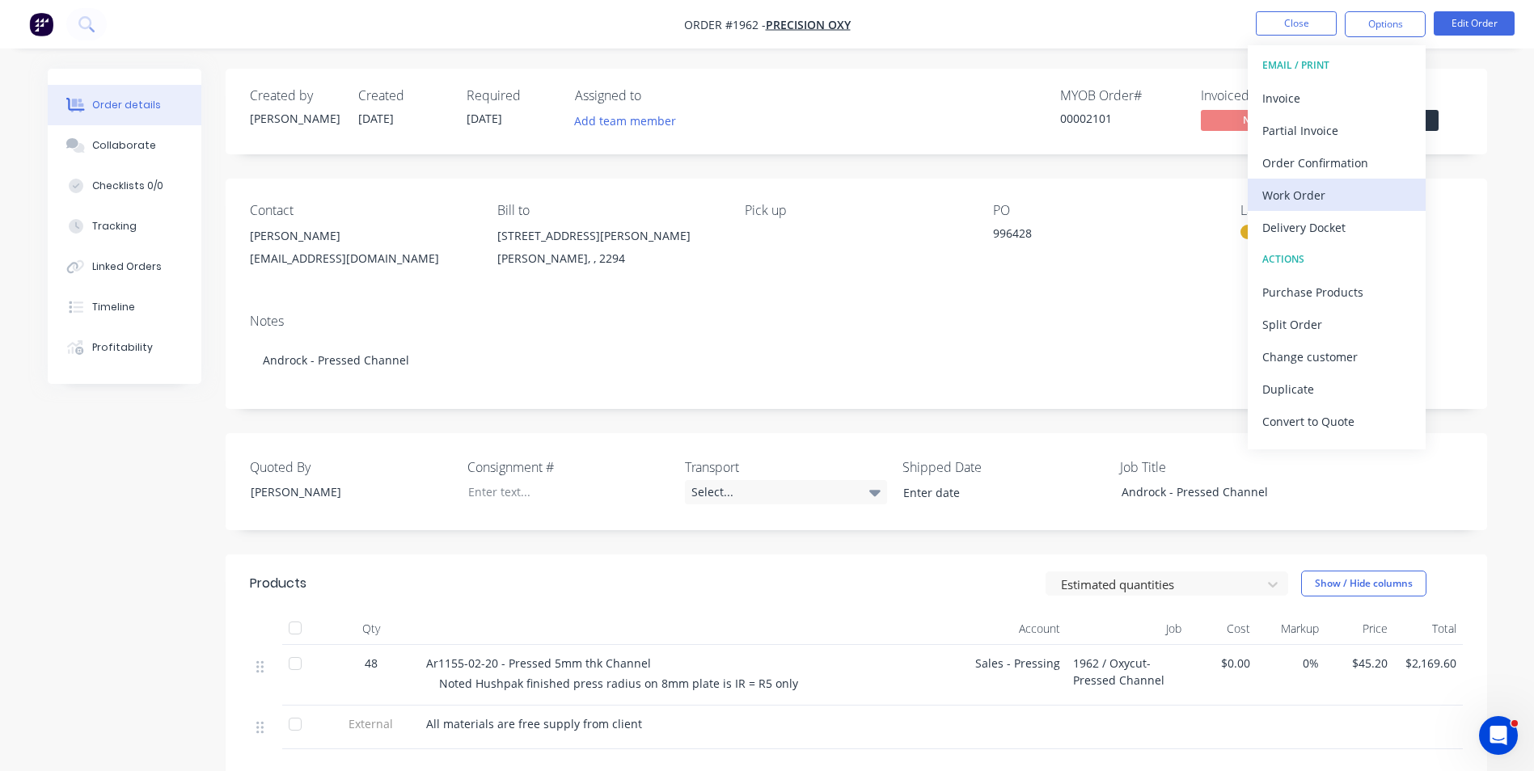
click at [1310, 192] on div "Work Order" at bounding box center [1336, 195] width 149 height 23
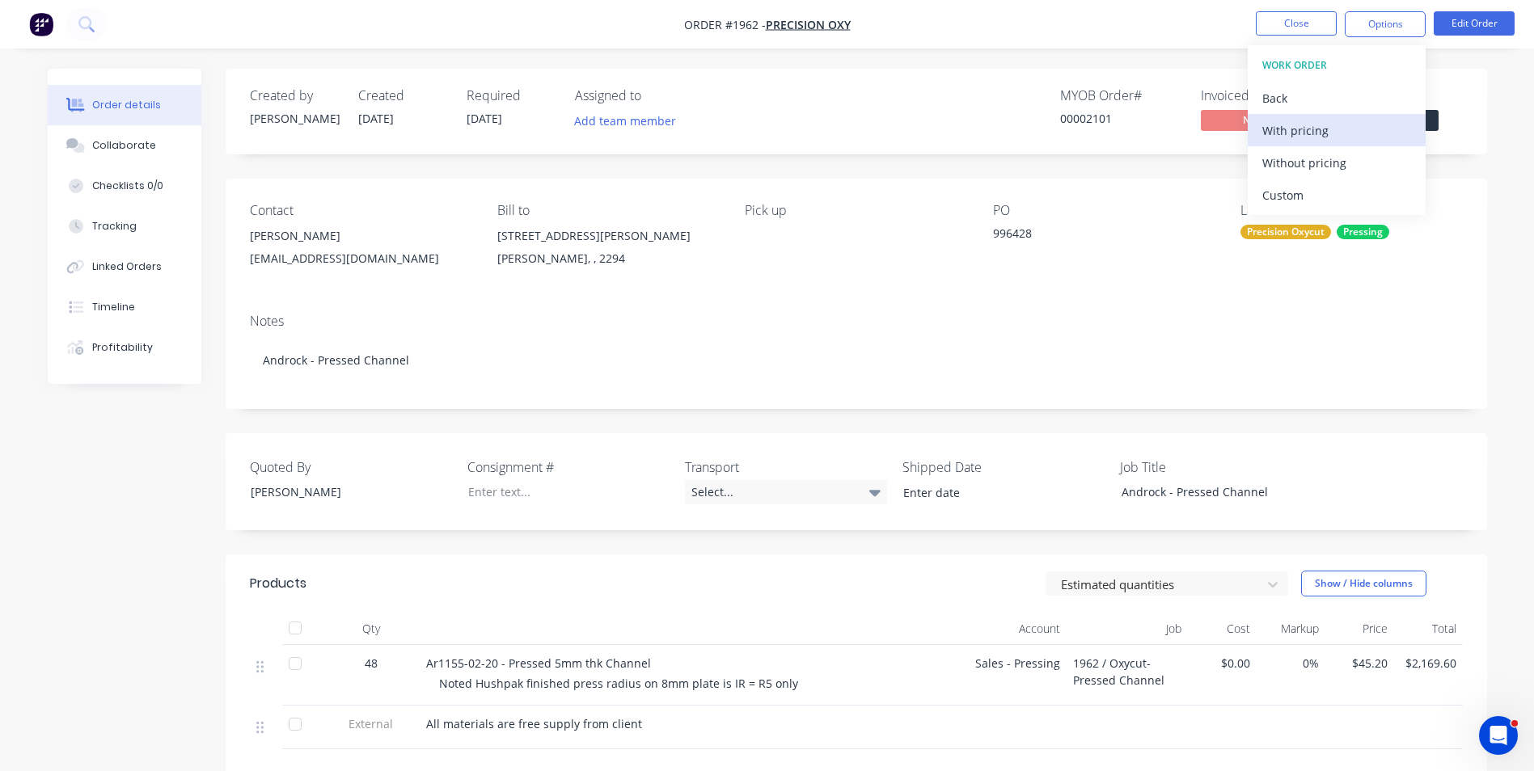
click at [1287, 127] on div "With pricing" at bounding box center [1336, 130] width 149 height 23
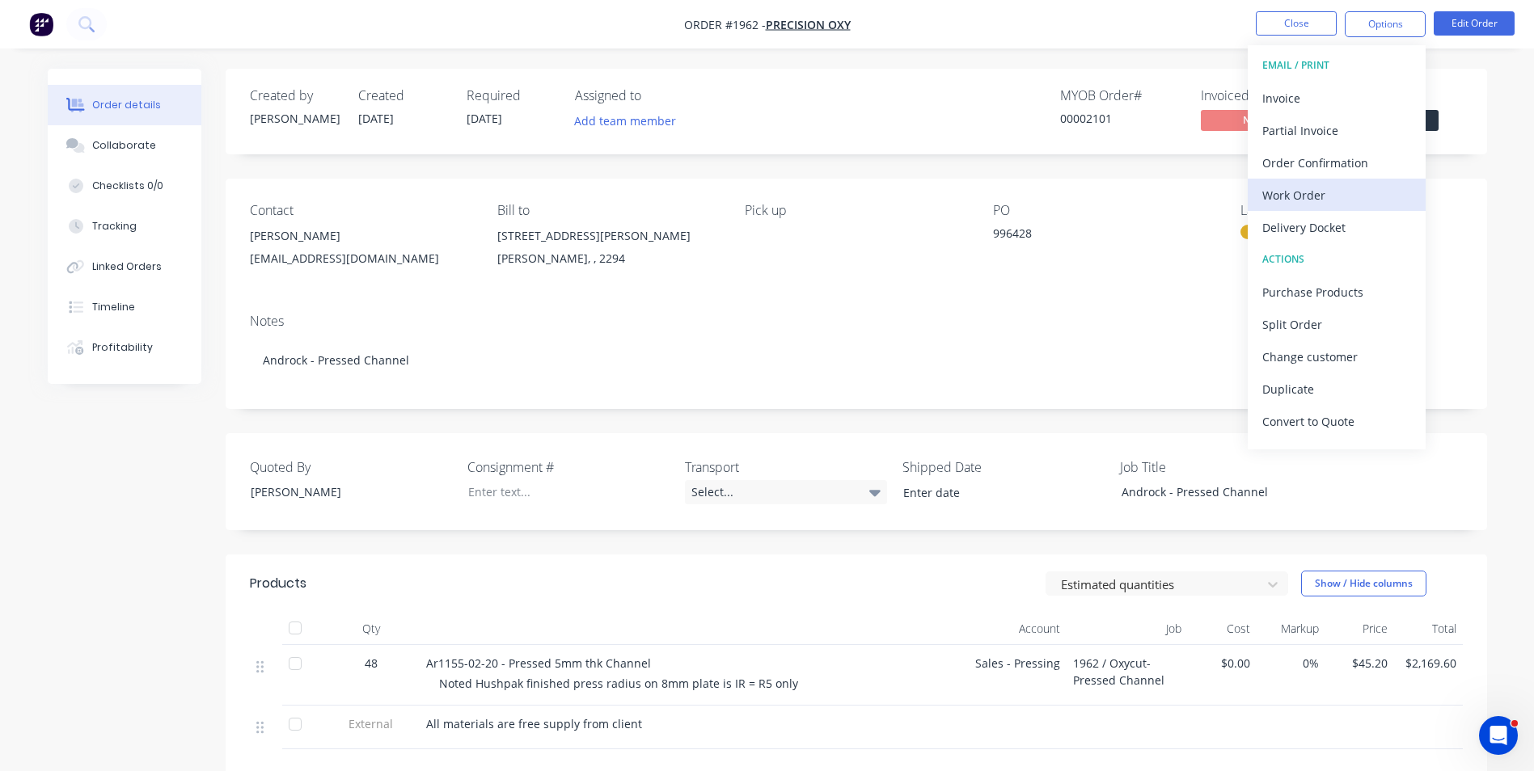
click at [1309, 199] on div "Work Order" at bounding box center [1336, 195] width 149 height 23
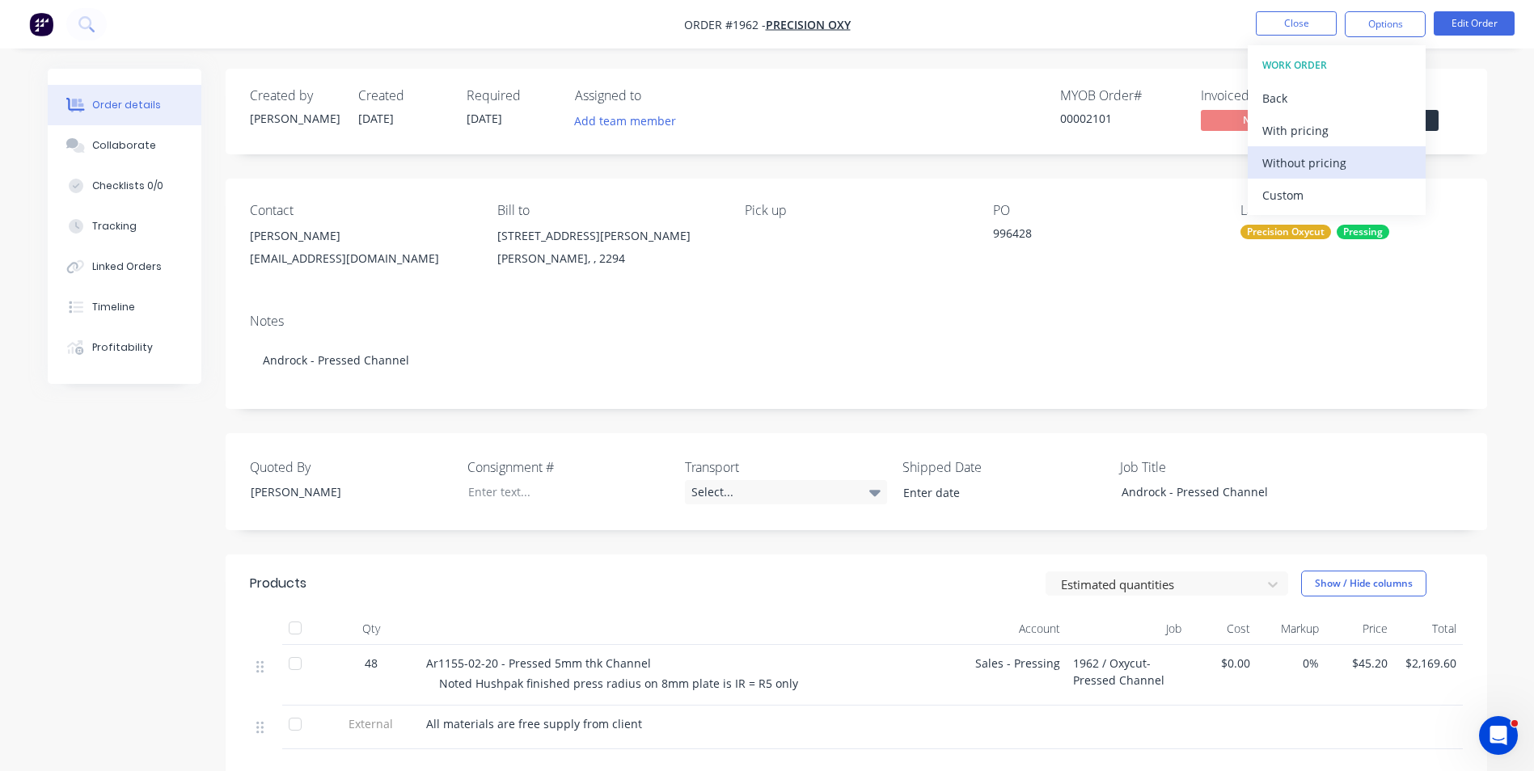
click at [1306, 158] on div "Without pricing" at bounding box center [1336, 162] width 149 height 23
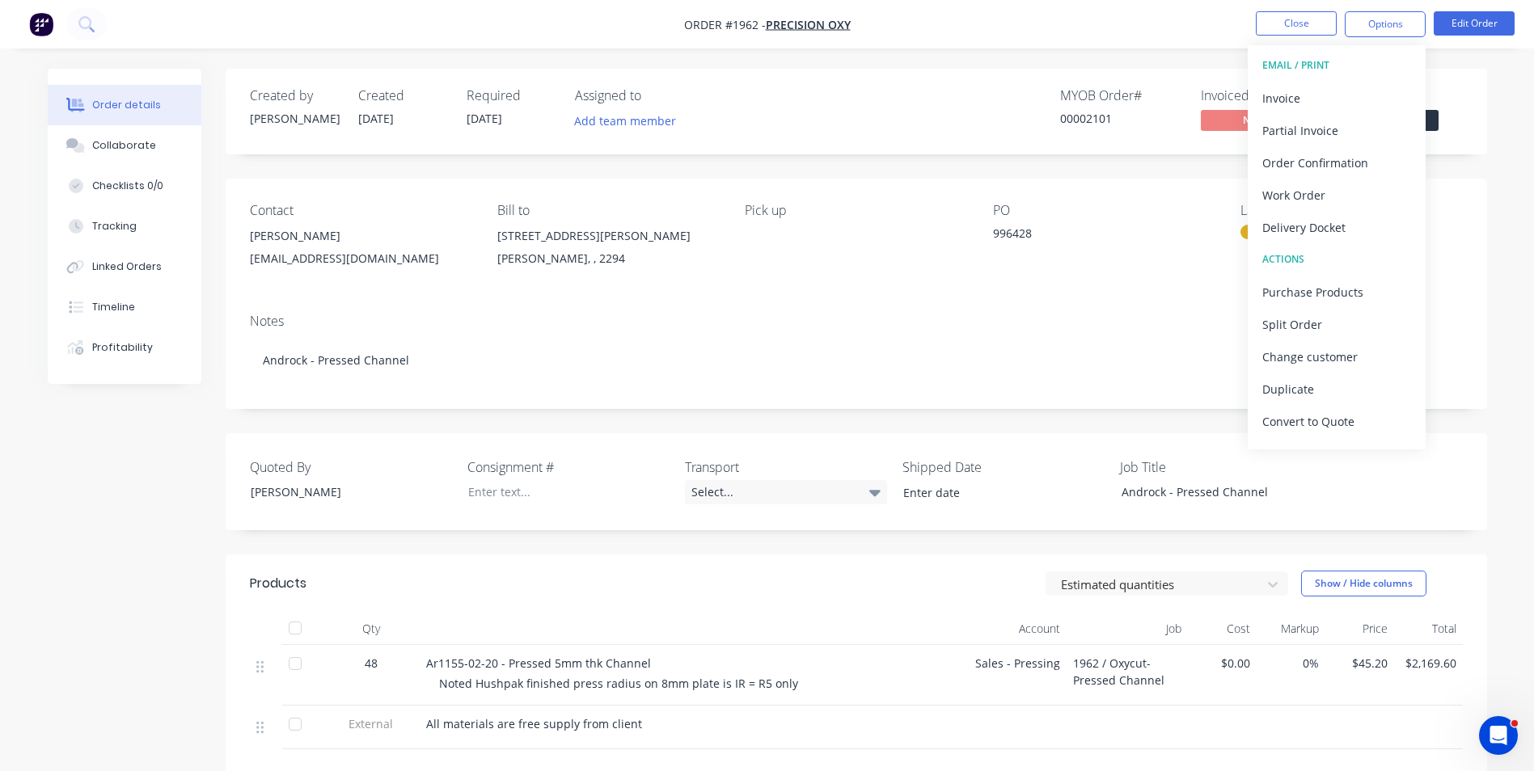
click at [1167, 32] on nav "Order #1962 - Precision Oxy Close Options EMAIL / PRINT Invoice Partial Invoice…" at bounding box center [767, 24] width 1534 height 49
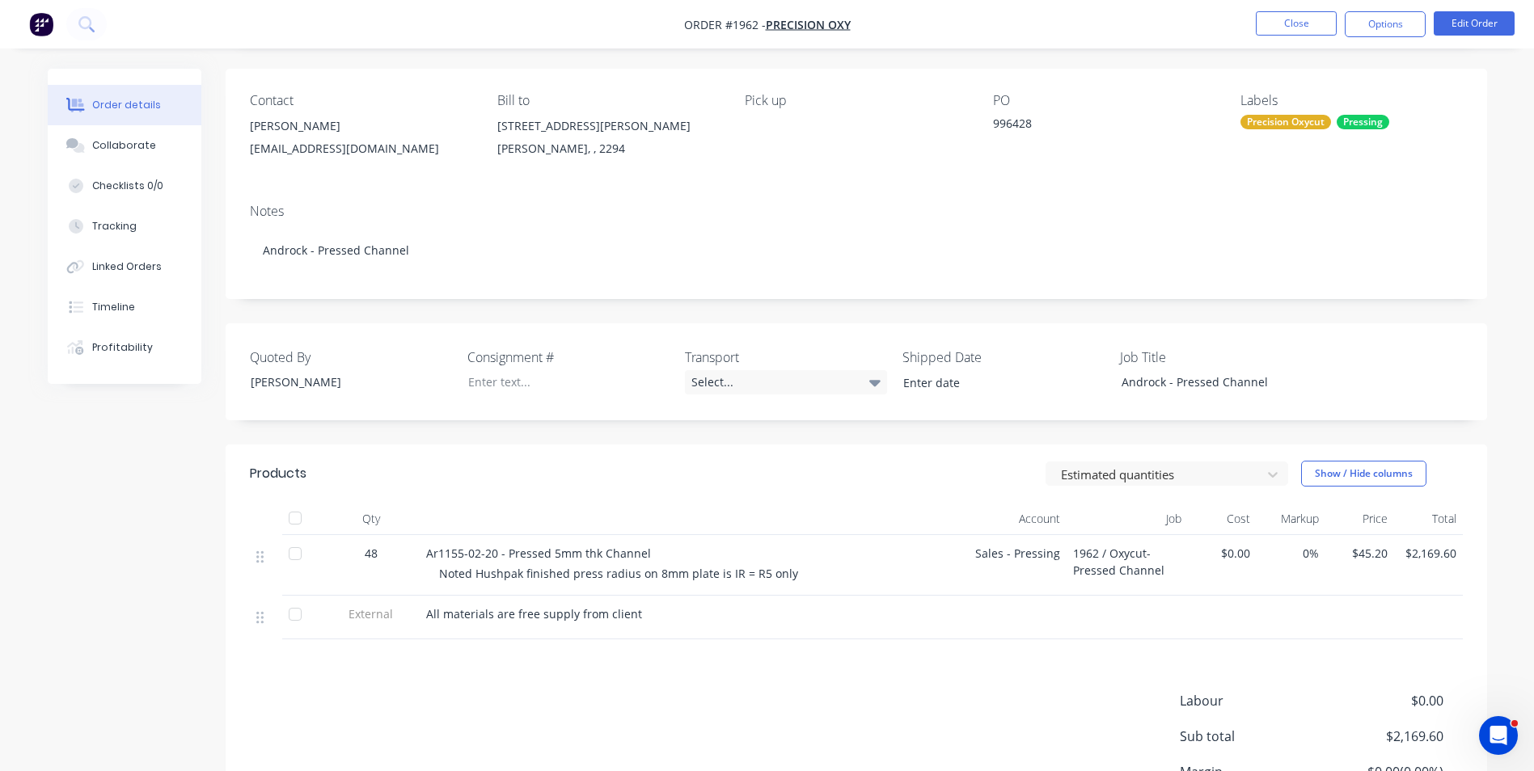
scroll to position [81, 0]
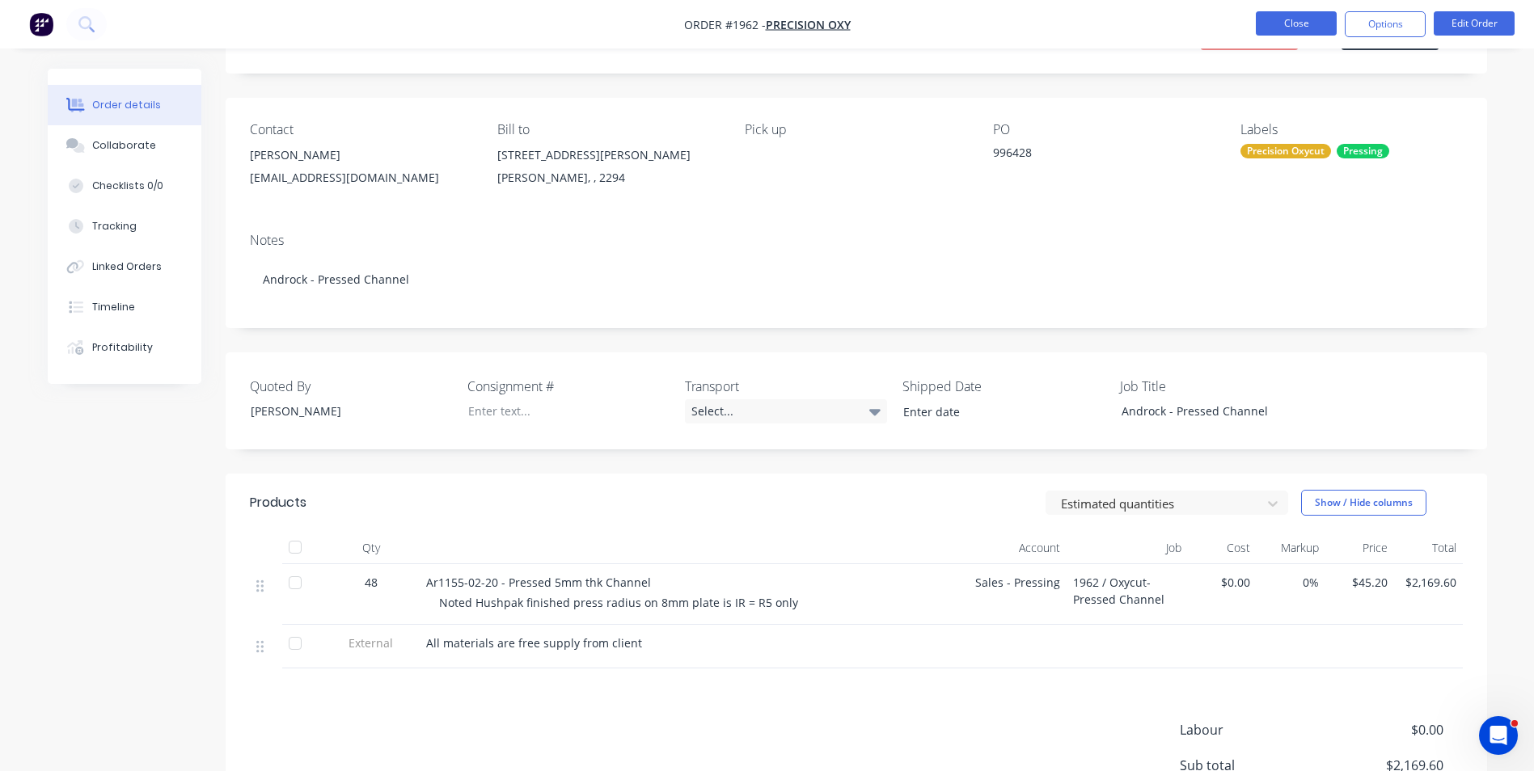
click at [1302, 23] on button "Close" at bounding box center [1295, 23] width 81 height 24
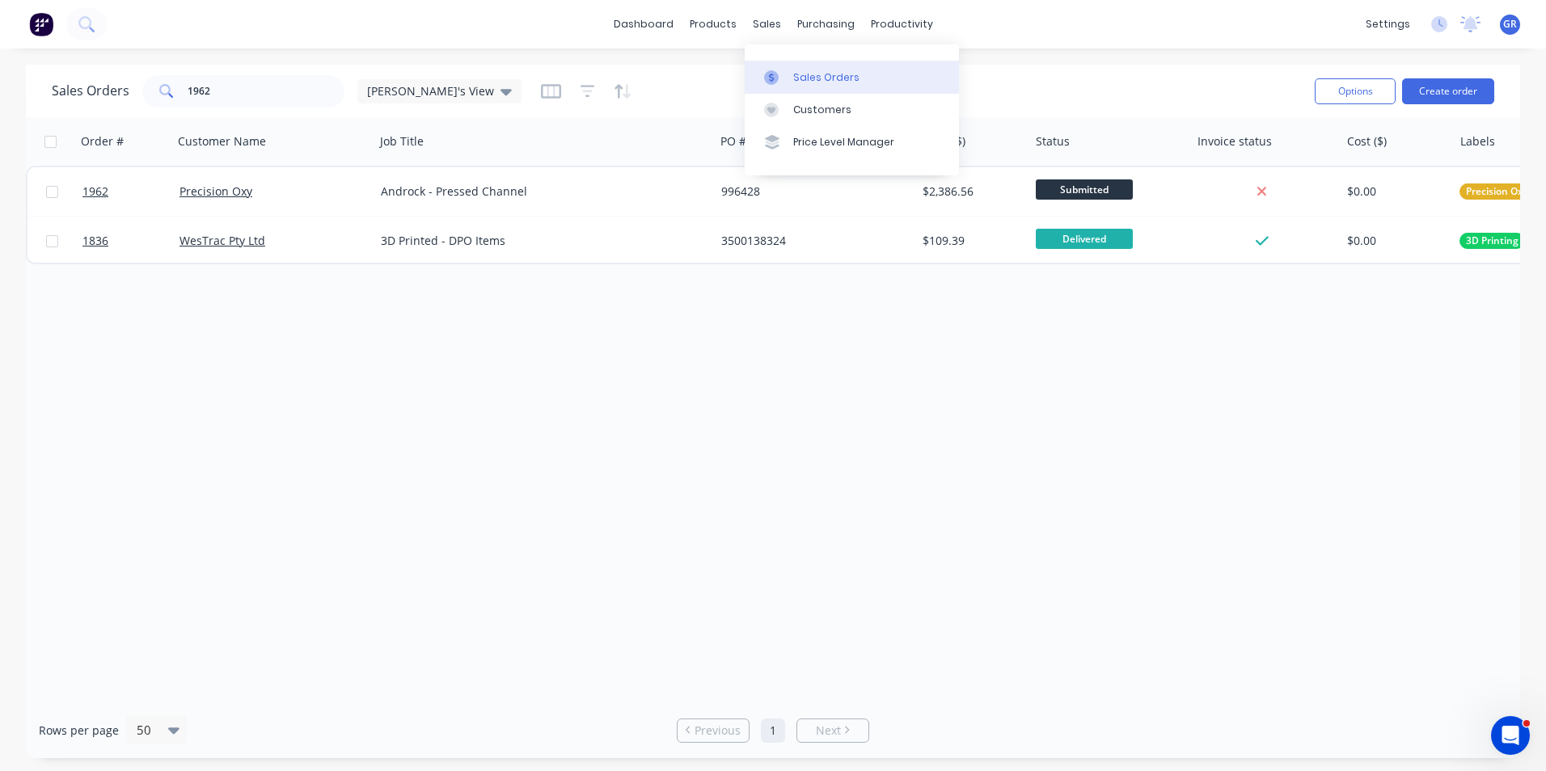
click at [810, 72] on div "Sales Orders" at bounding box center [826, 77] width 66 height 15
drag, startPoint x: 218, startPoint y: 82, endPoint x: 162, endPoint y: 95, distance: 57.1
click at [162, 95] on div "1962" at bounding box center [243, 91] width 202 height 32
type input "1959"
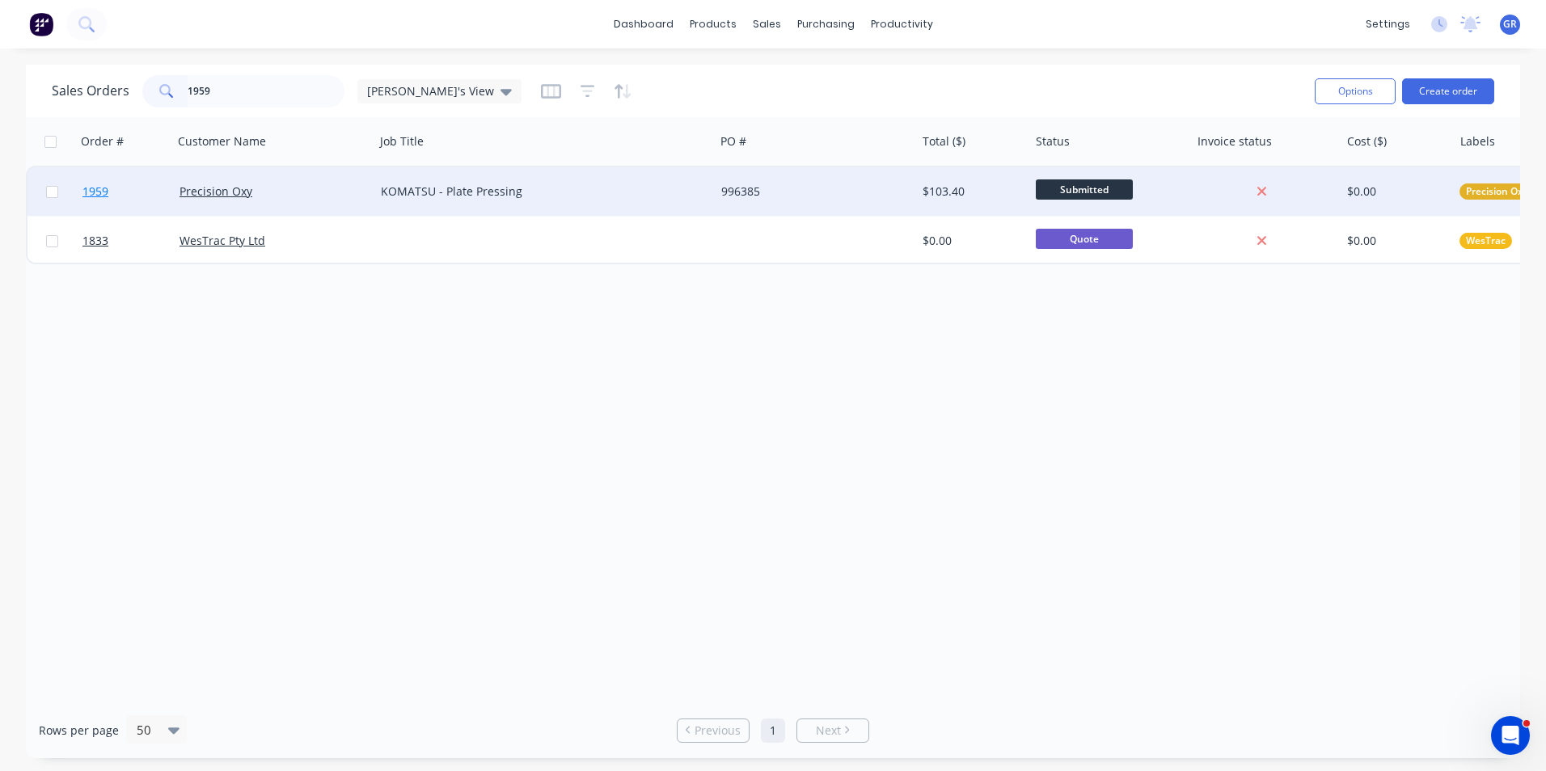
click at [109, 190] on link "1959" at bounding box center [130, 191] width 97 height 49
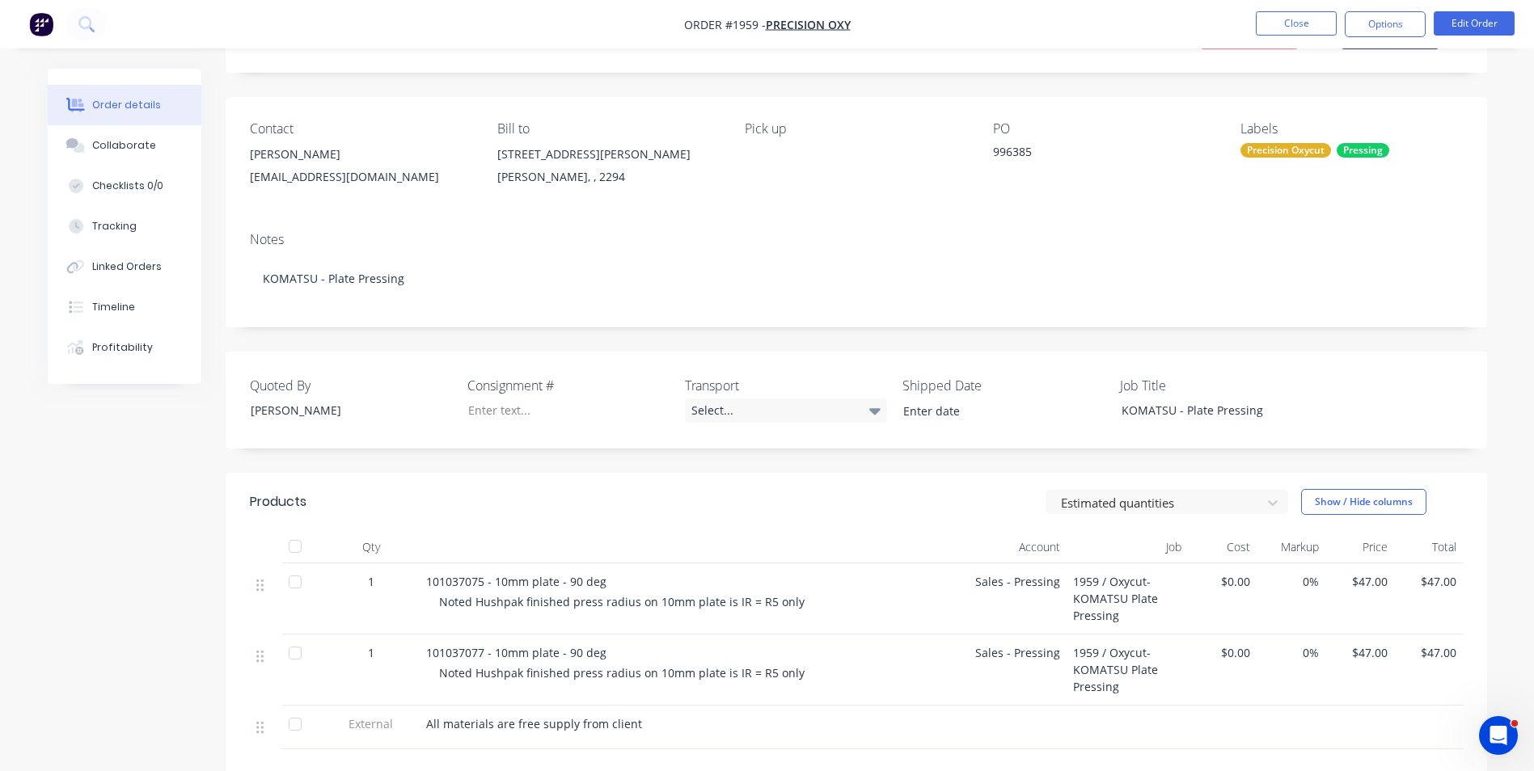
scroll to position [162, 0]
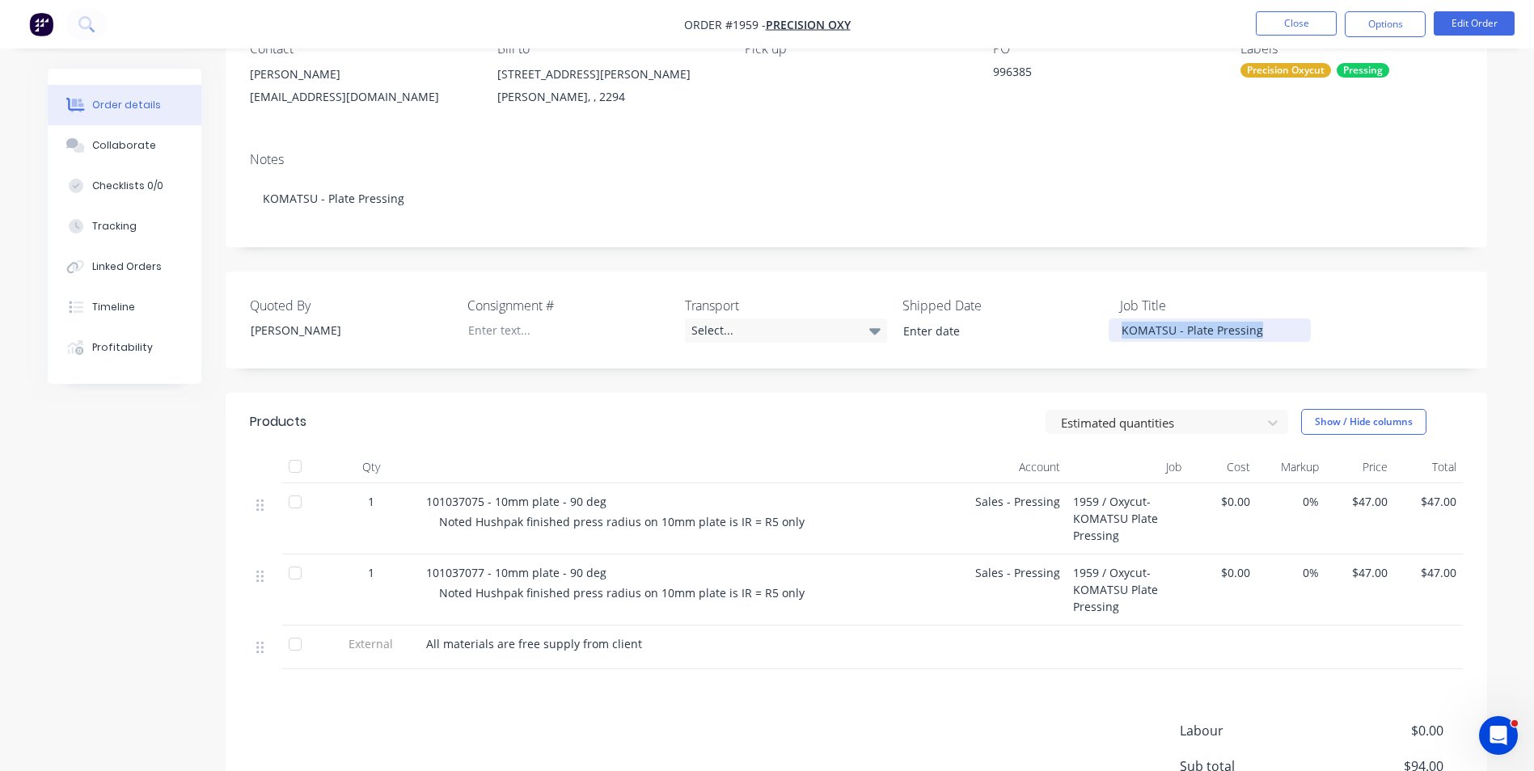
drag, startPoint x: 1268, startPoint y: 330, endPoint x: 1101, endPoint y: 332, distance: 166.5
click at [1101, 332] on div "Quoted By Greg Rawe Consignment # Transport Select... Shipped Date Job Title KO…" at bounding box center [856, 320] width 1261 height 97
copy div "KOMATSU - Plate Pressing"
click at [1287, 21] on button "Close" at bounding box center [1295, 23] width 81 height 24
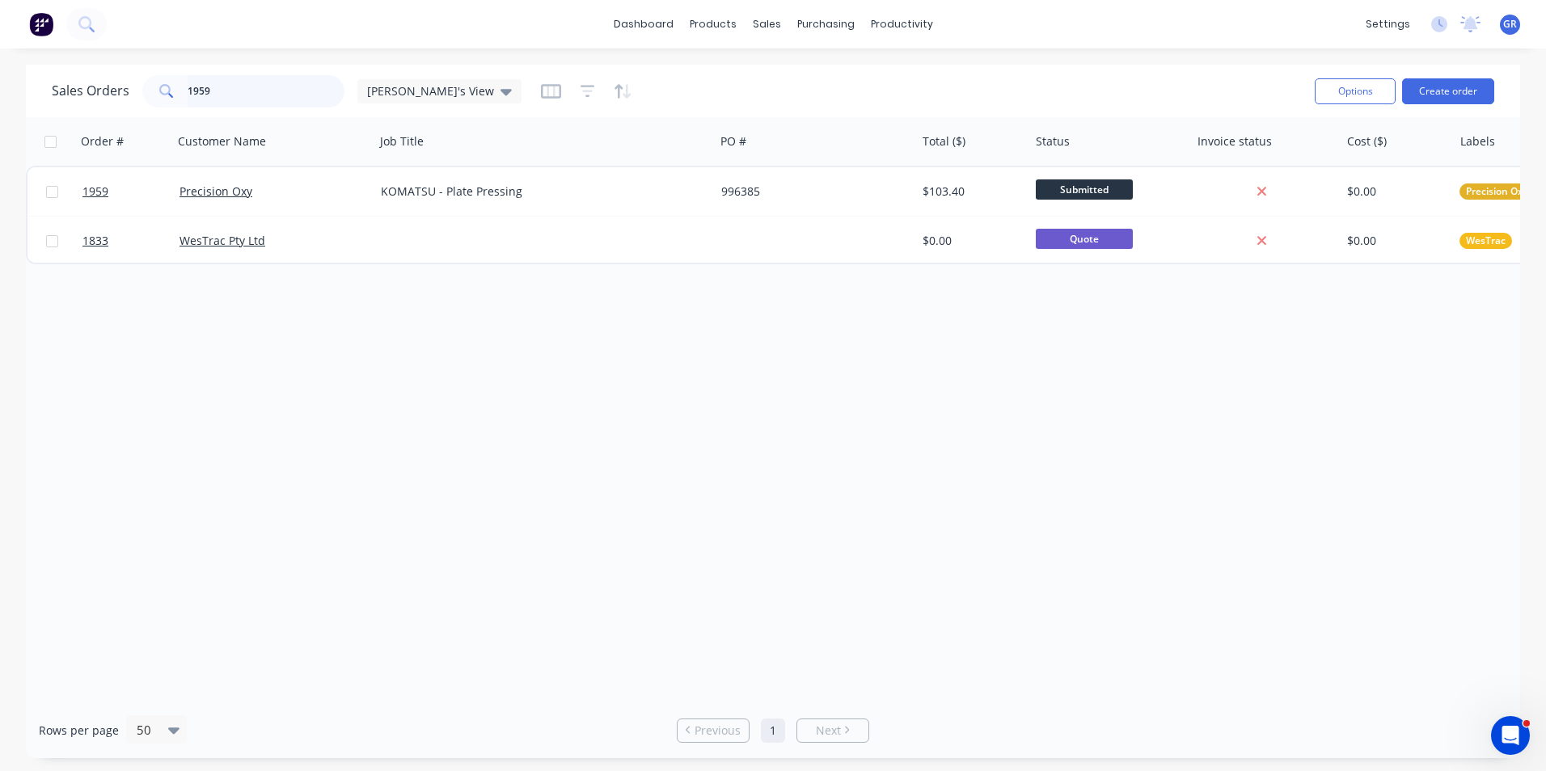
click at [247, 88] on input "1959" at bounding box center [267, 91] width 158 height 32
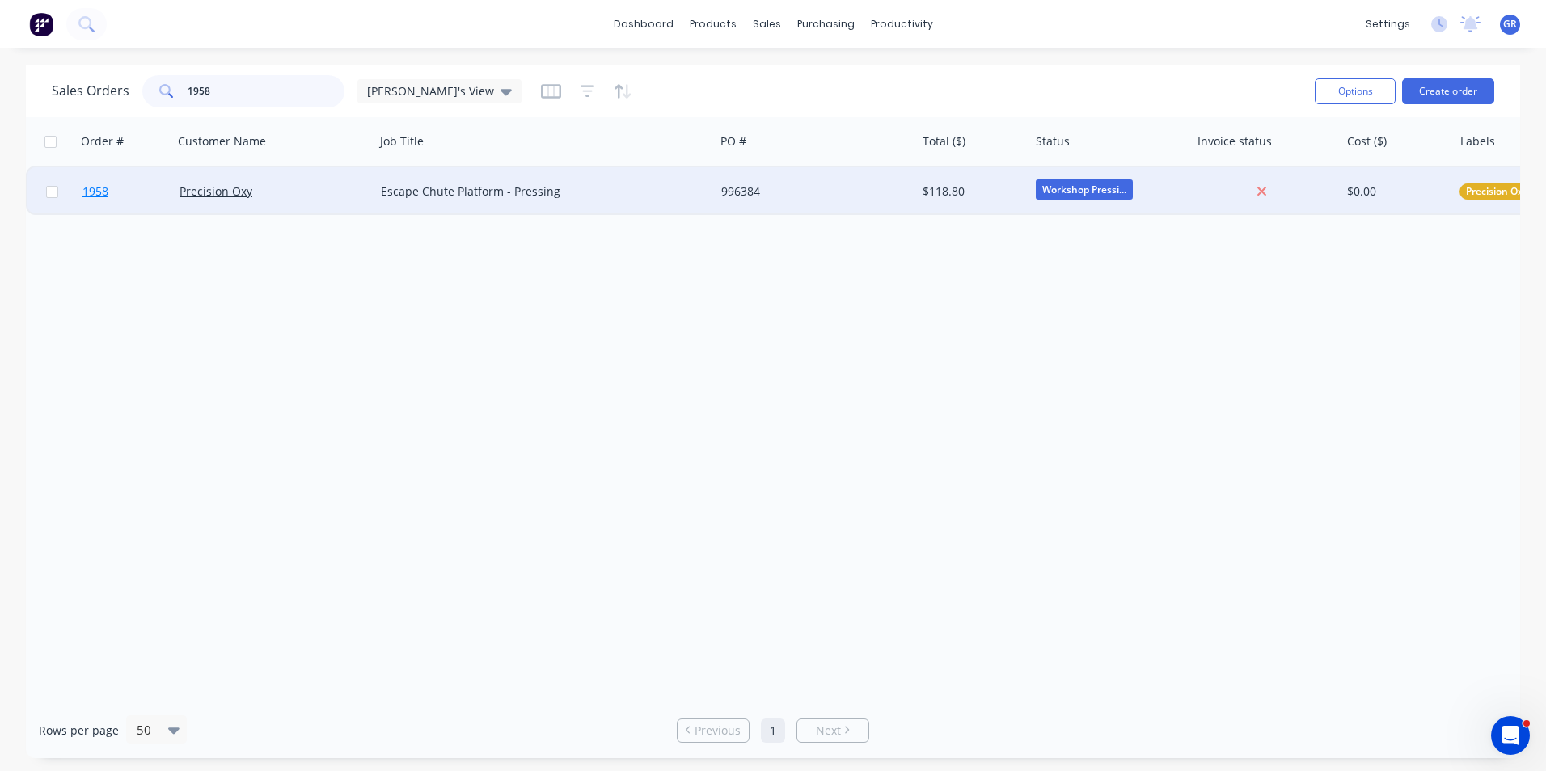
type input "1958"
click at [91, 192] on span "1958" at bounding box center [95, 192] width 26 height 16
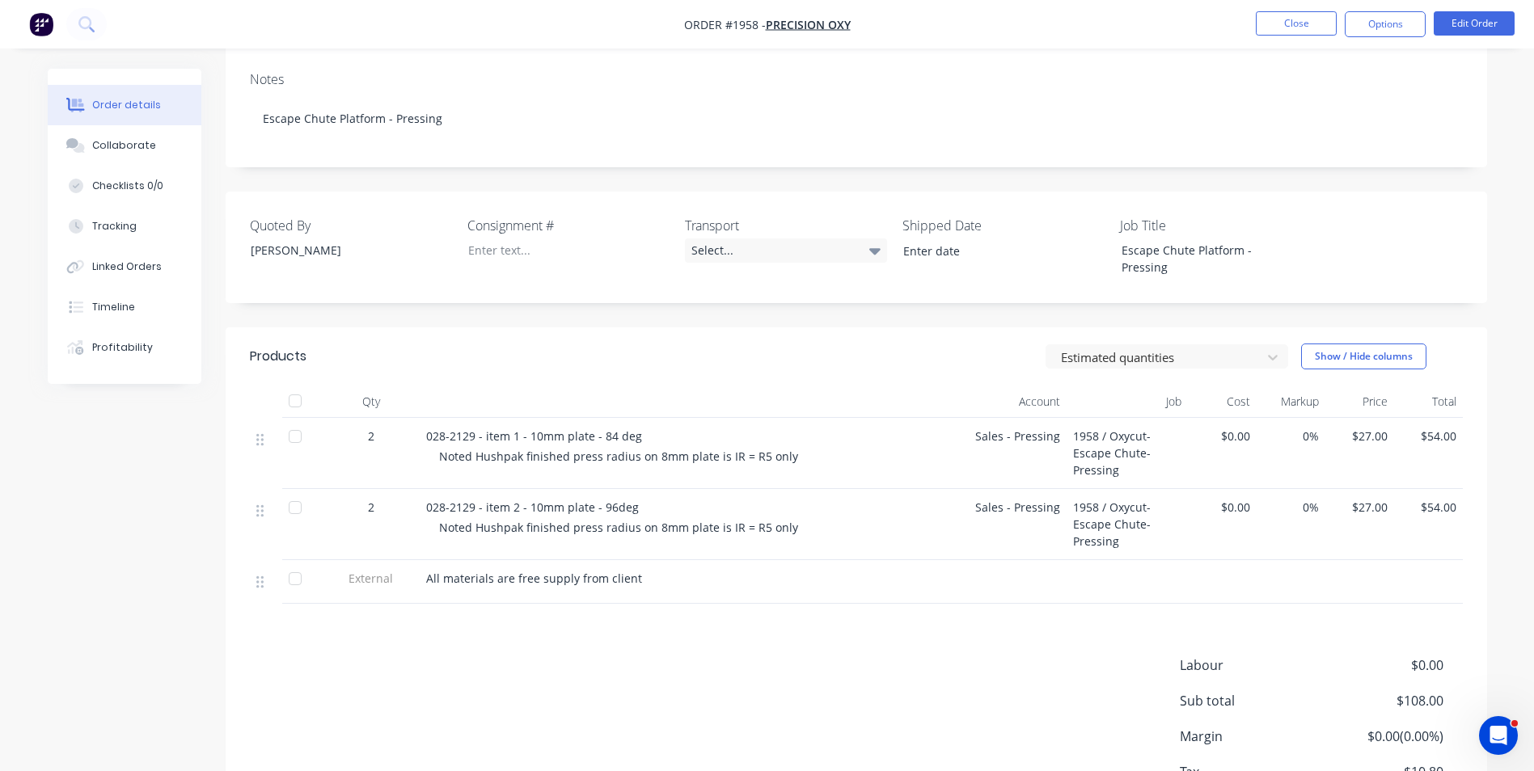
scroll to position [243, 0]
click at [1287, 28] on button "Close" at bounding box center [1295, 23] width 81 height 24
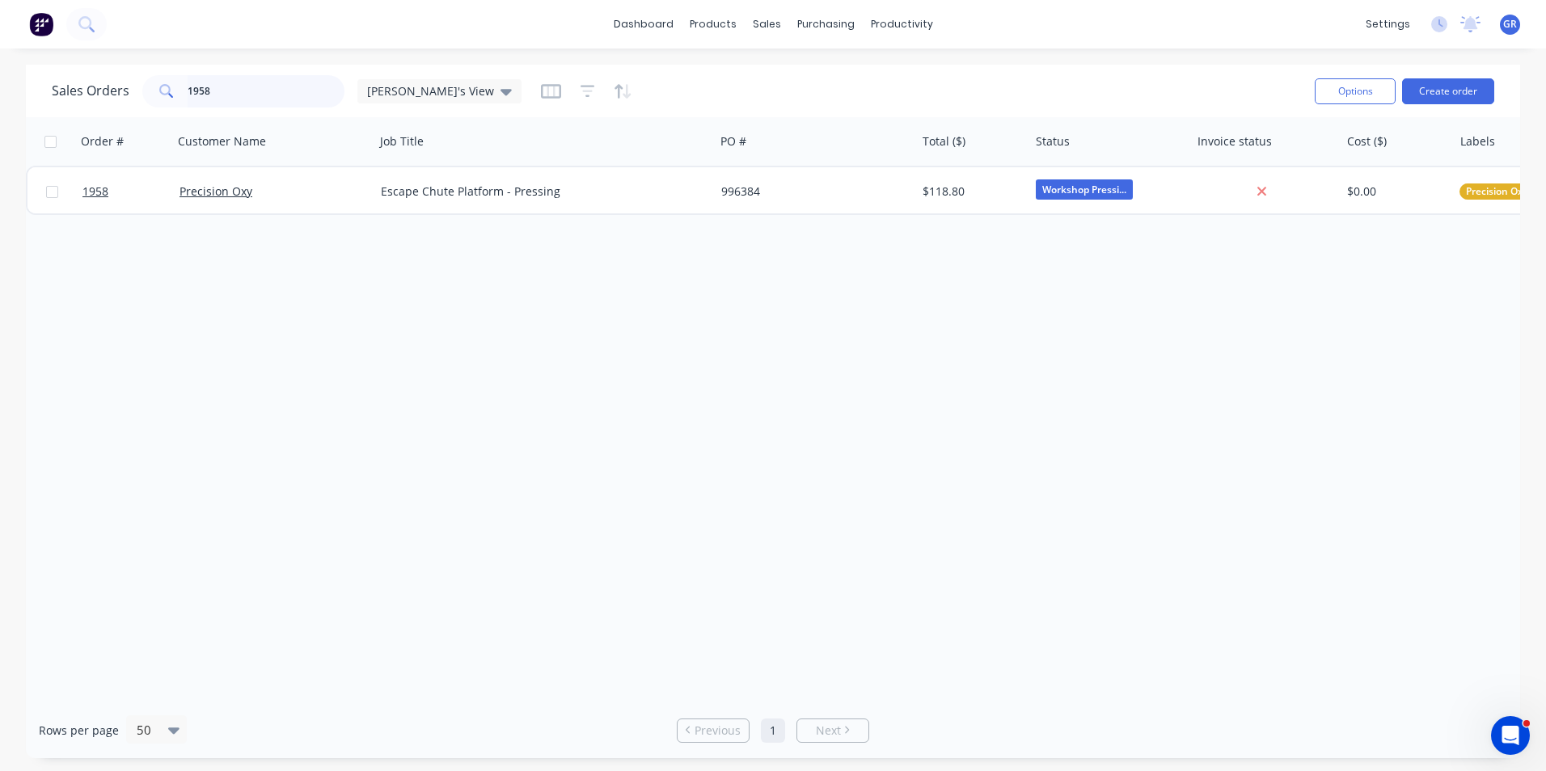
click at [217, 83] on input "1958" at bounding box center [267, 91] width 158 height 32
type input "1957"
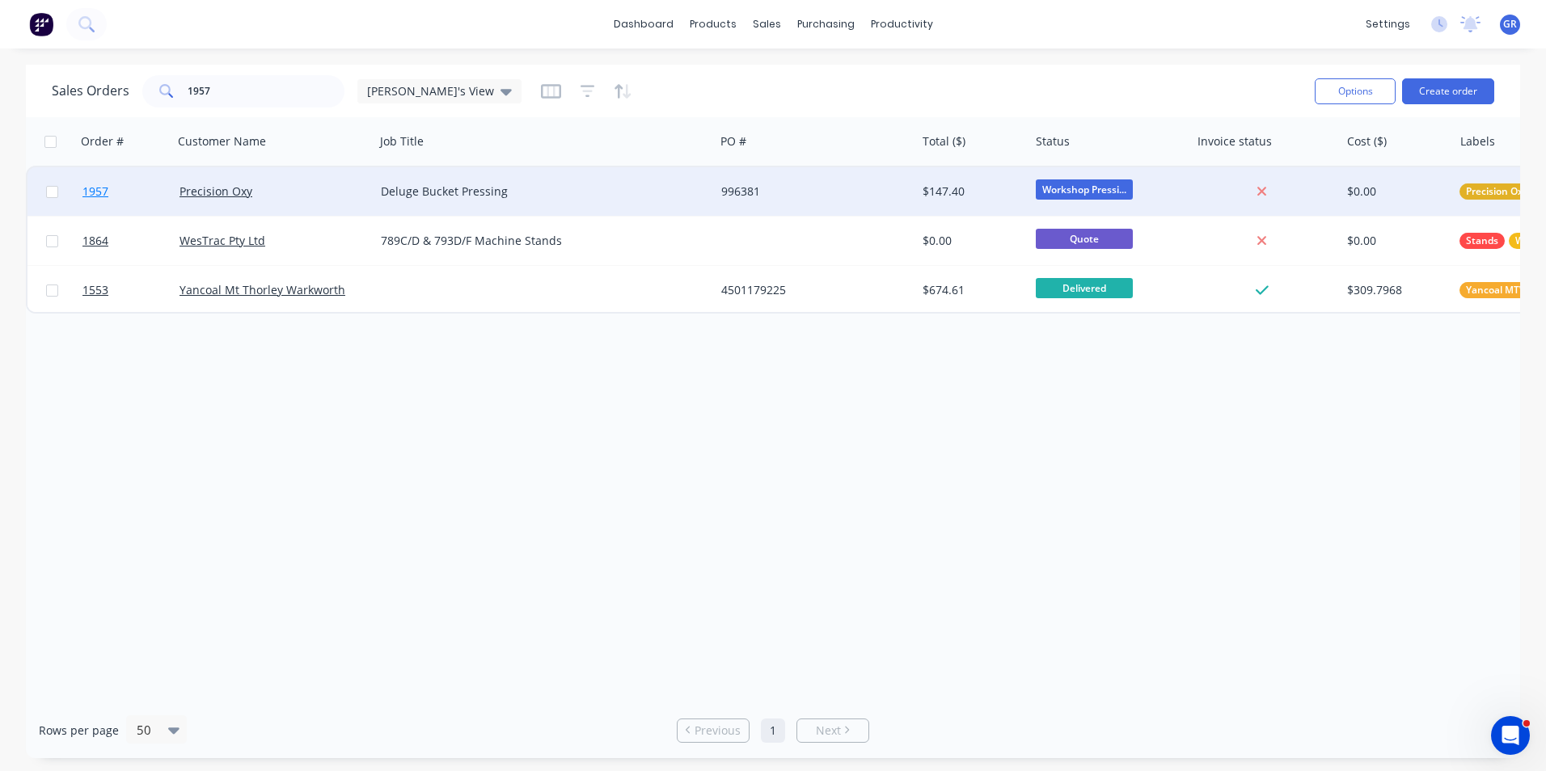
click at [98, 192] on span "1957" at bounding box center [95, 192] width 26 height 16
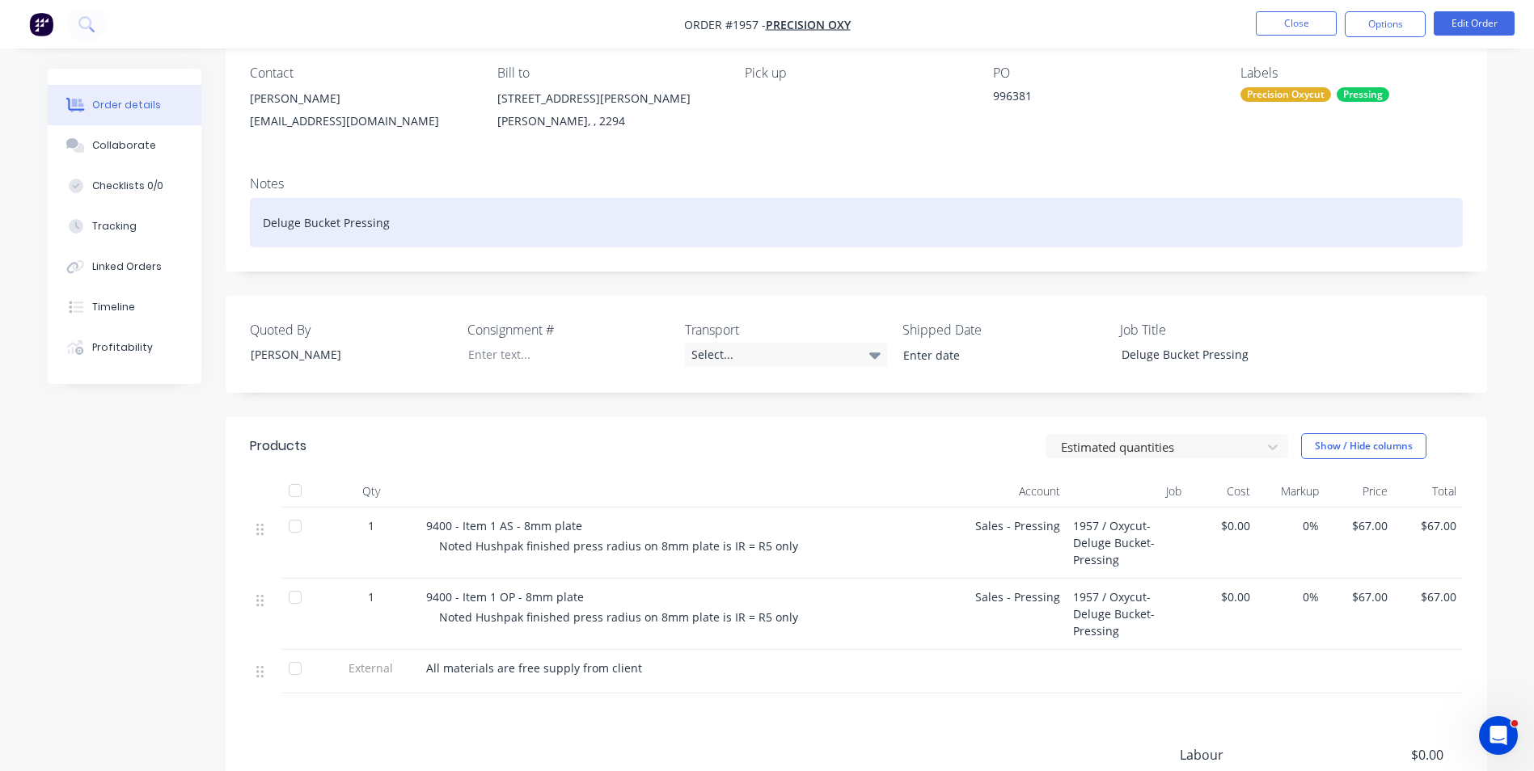
scroll to position [162, 0]
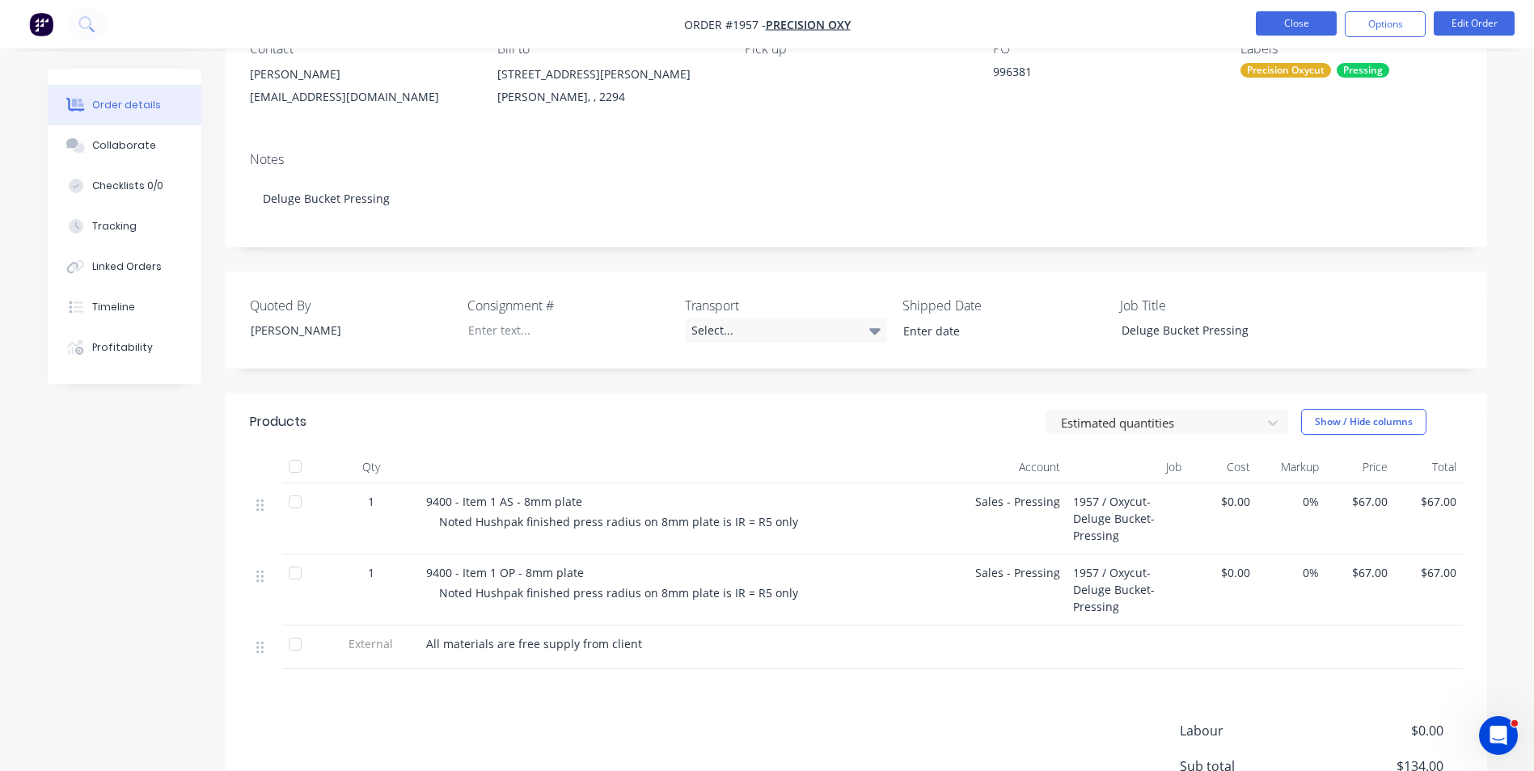
click at [1308, 27] on button "Close" at bounding box center [1295, 23] width 81 height 24
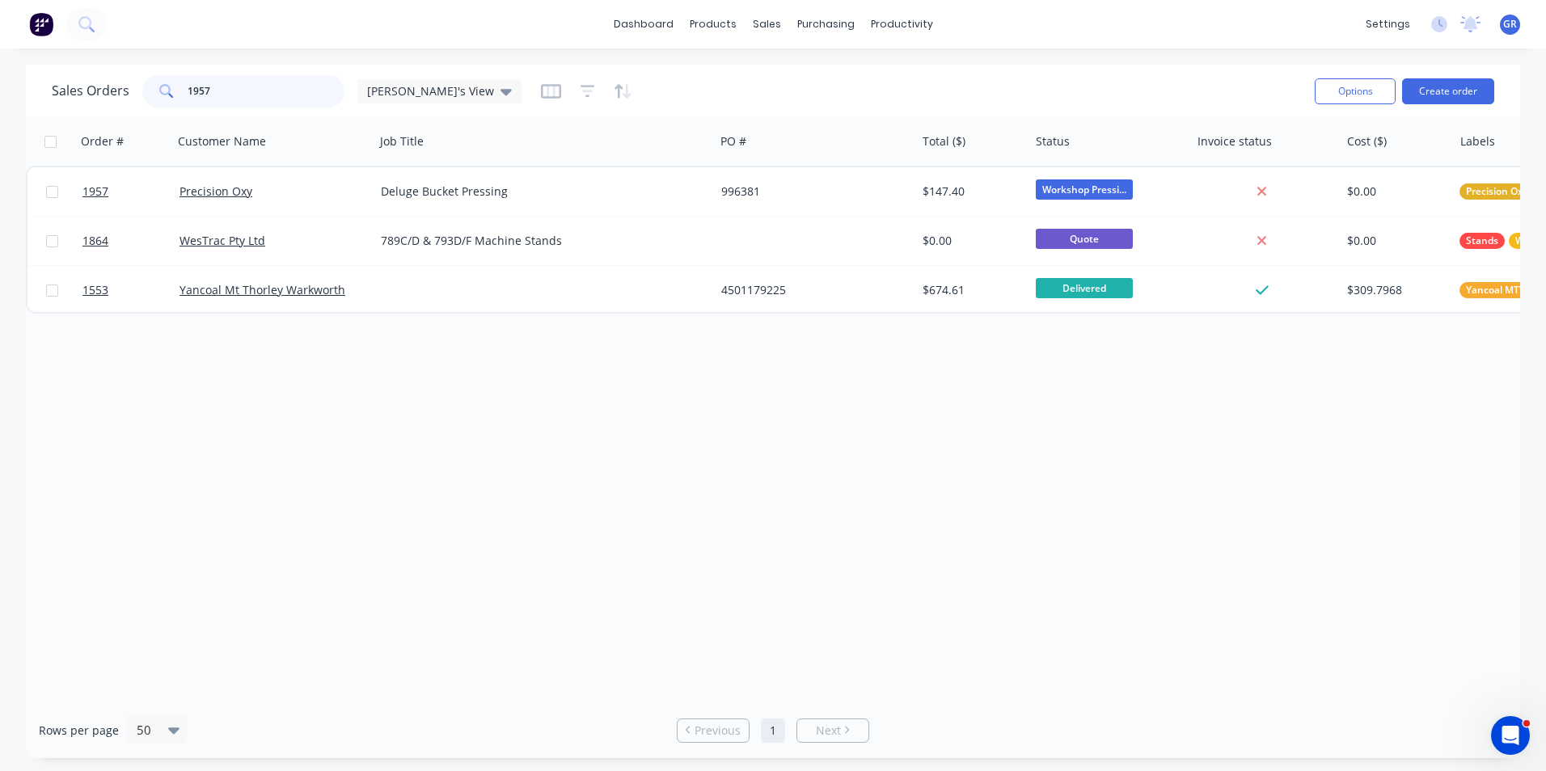
drag, startPoint x: 232, startPoint y: 90, endPoint x: 162, endPoint y: 88, distance: 69.5
click at [162, 88] on div "1957" at bounding box center [243, 91] width 202 height 32
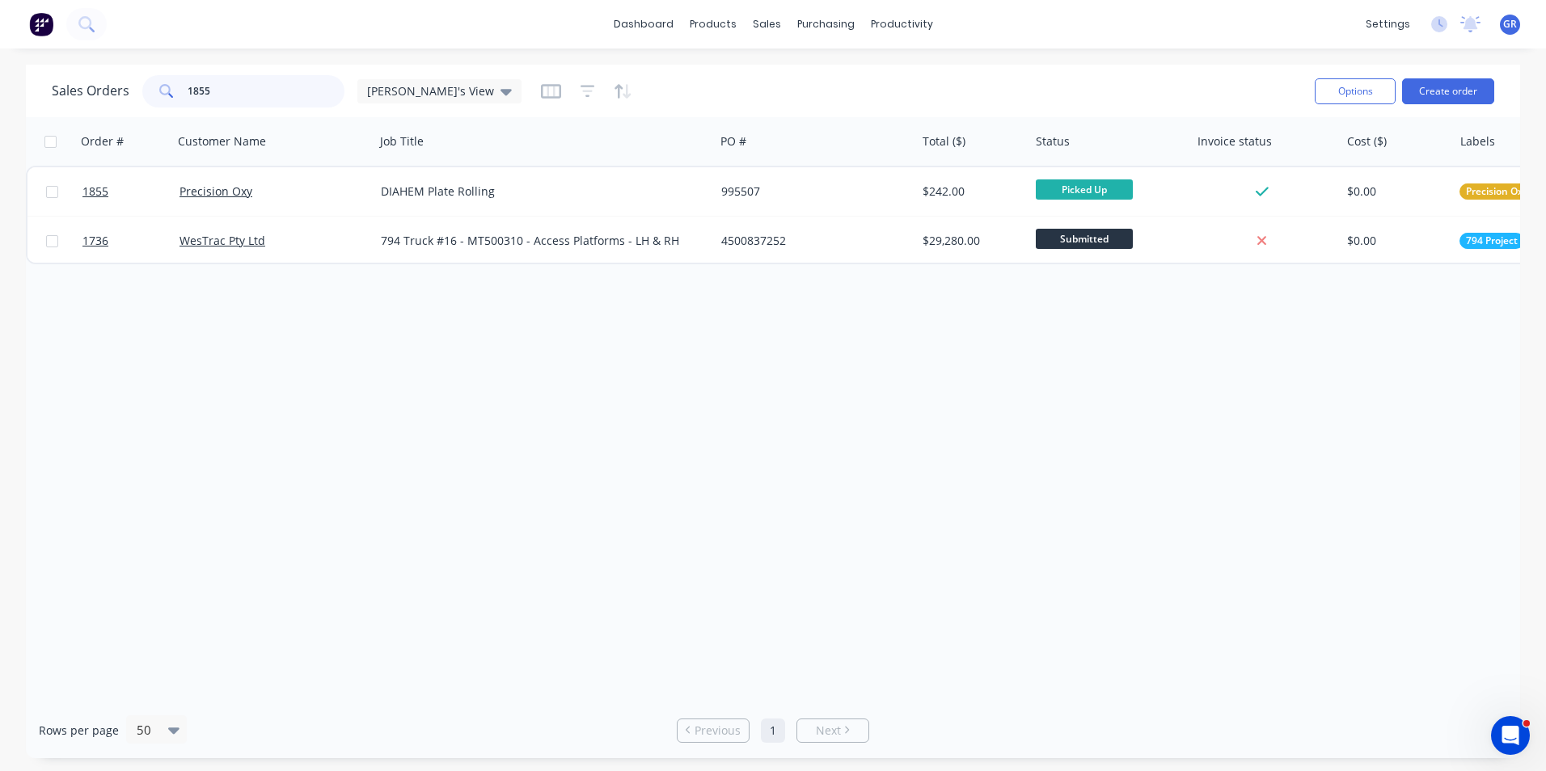
drag, startPoint x: 221, startPoint y: 86, endPoint x: 173, endPoint y: 86, distance: 47.7
click at [173, 86] on div "1855" at bounding box center [243, 91] width 202 height 32
type input "1938"
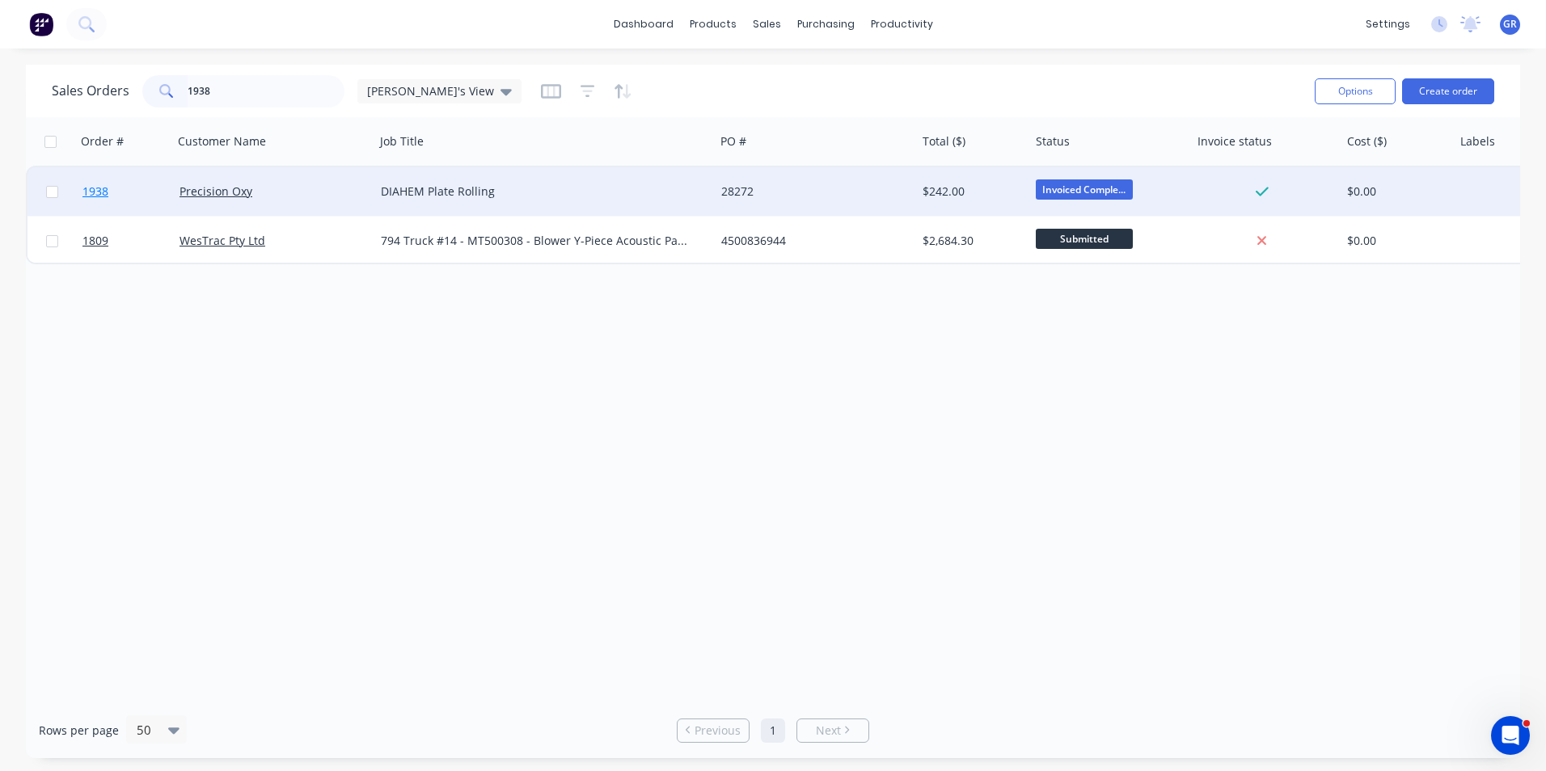
click at [102, 191] on span "1938" at bounding box center [95, 192] width 26 height 16
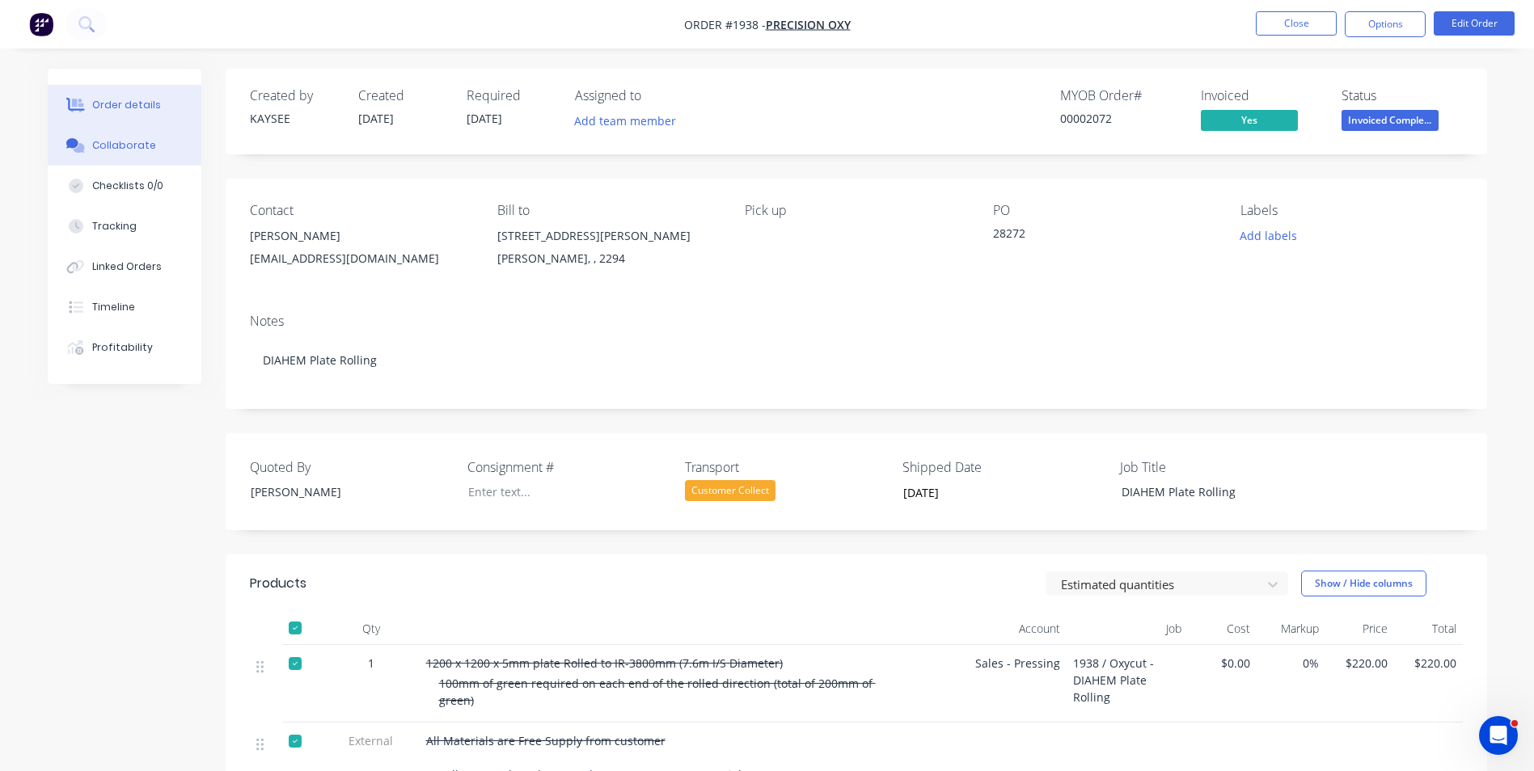
click at [119, 144] on div "Collaborate" at bounding box center [124, 145] width 64 height 15
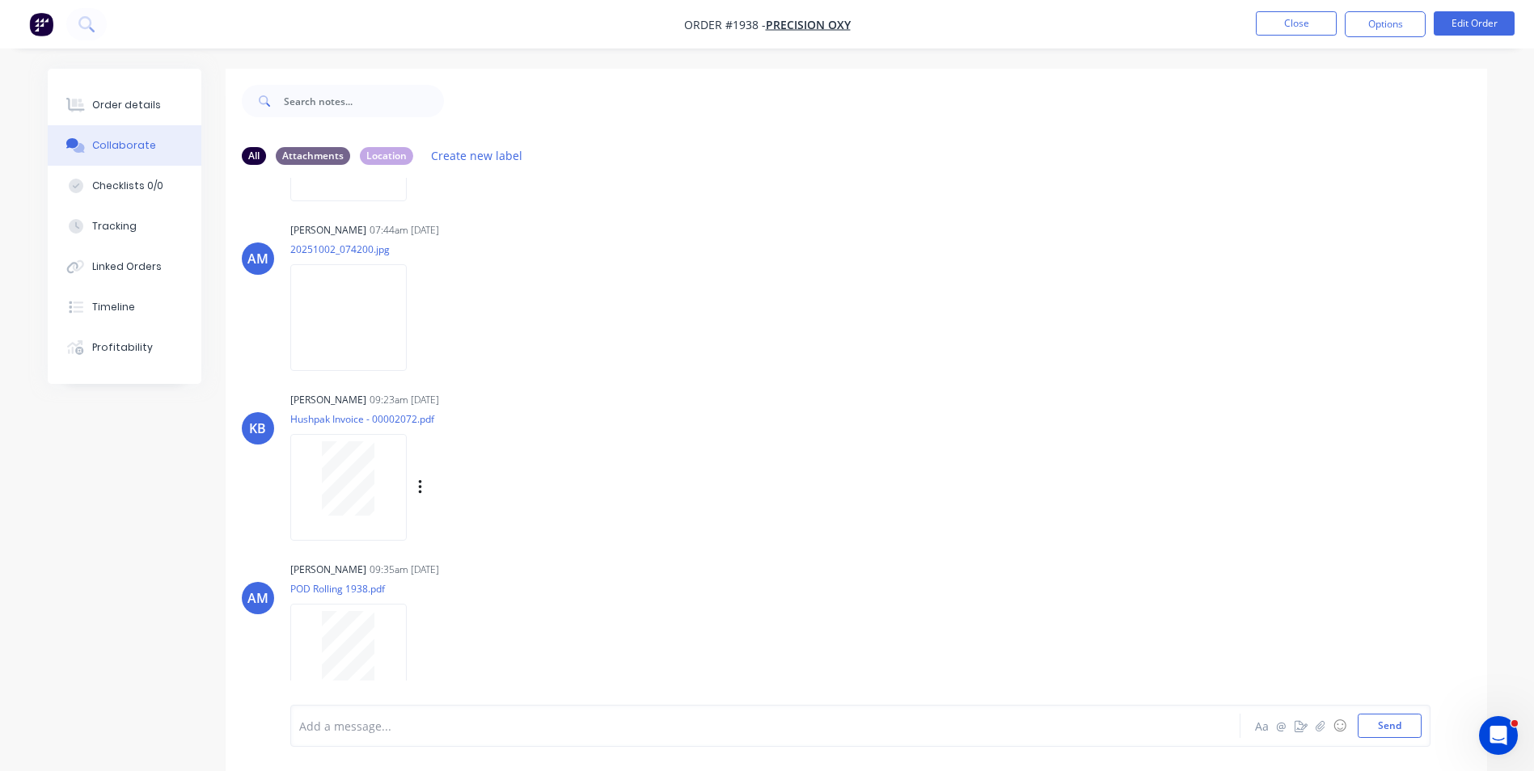
scroll to position [336, 0]
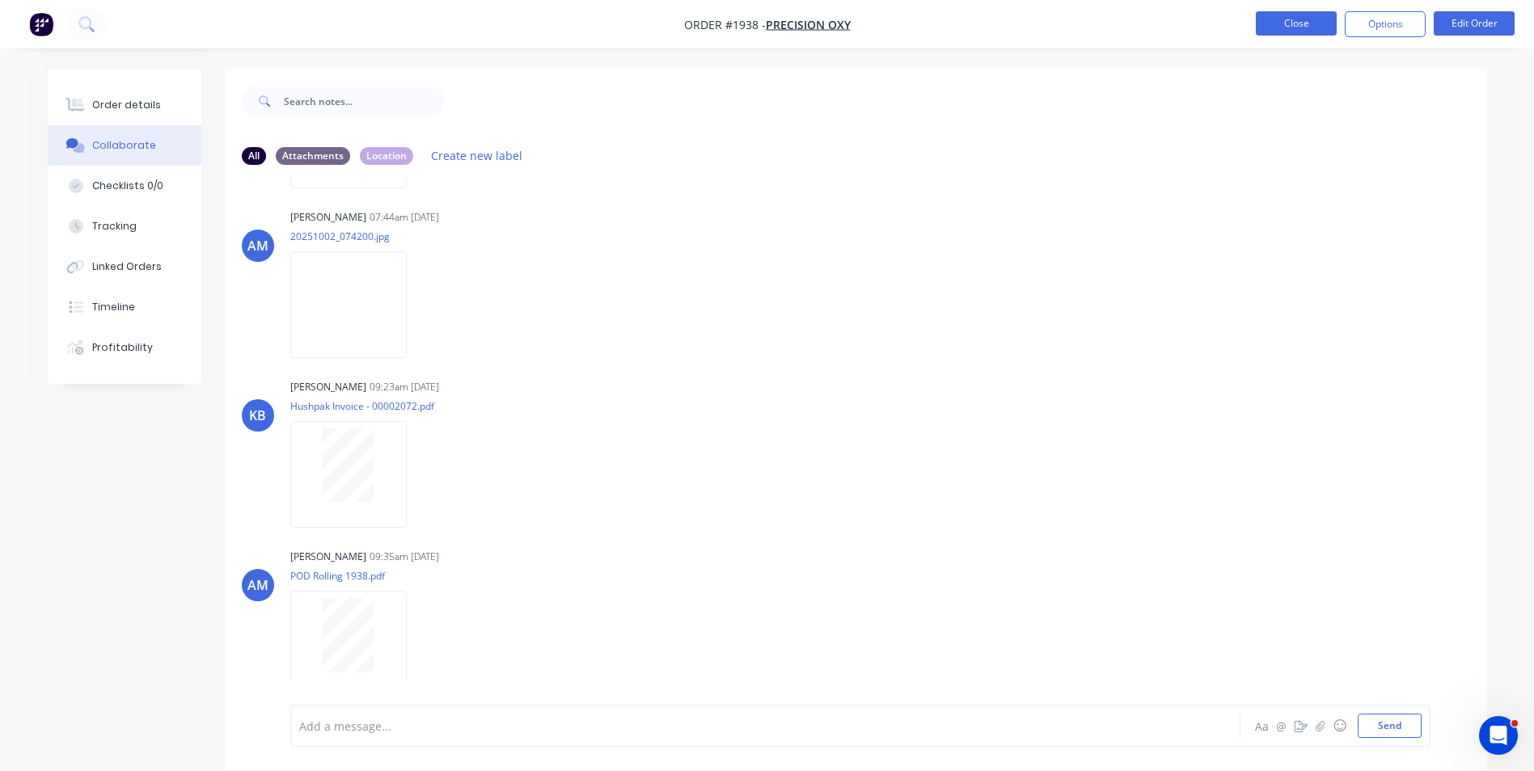
click at [1297, 22] on button "Close" at bounding box center [1295, 23] width 81 height 24
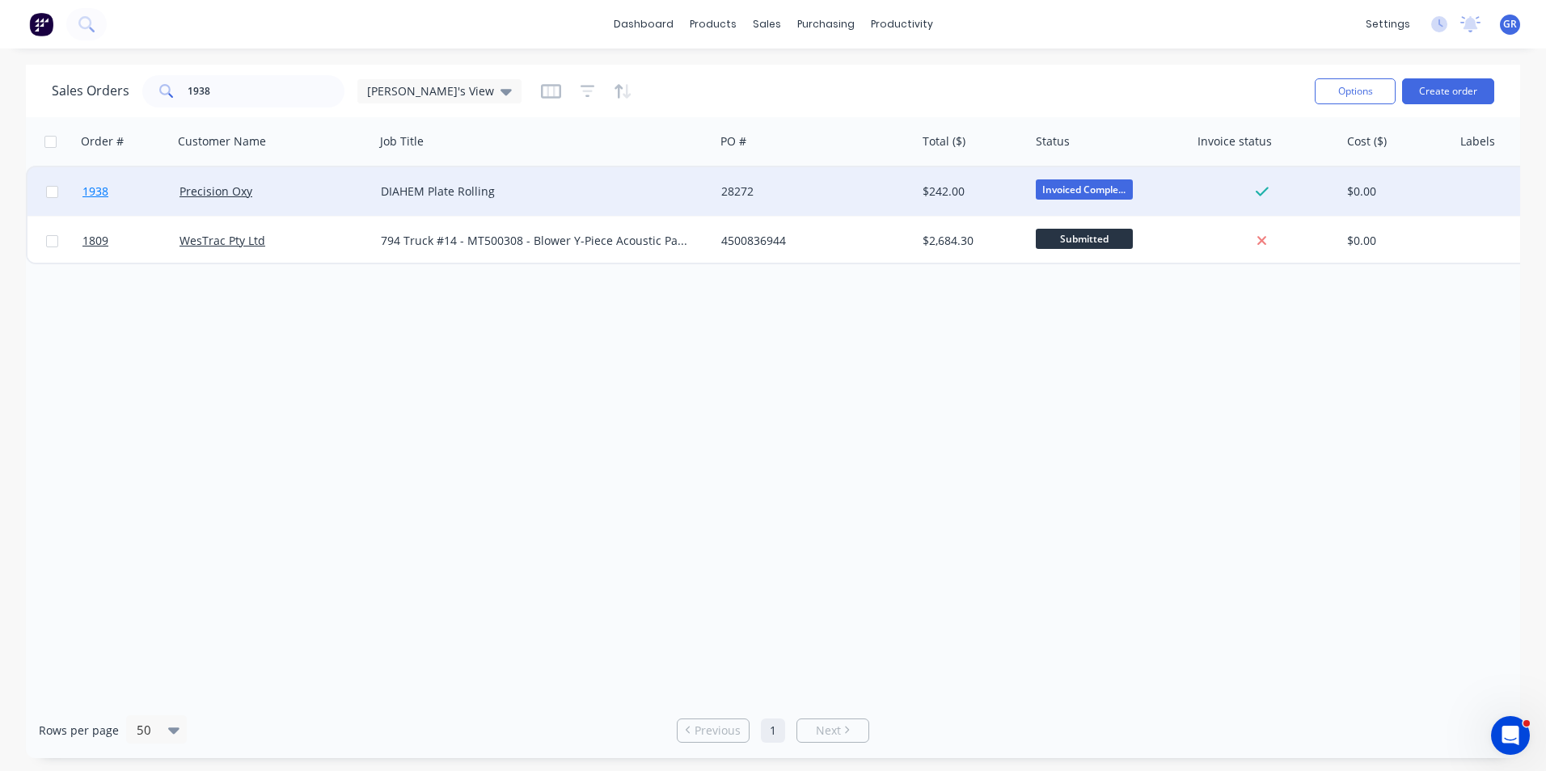
click at [94, 188] on span "1938" at bounding box center [95, 192] width 26 height 16
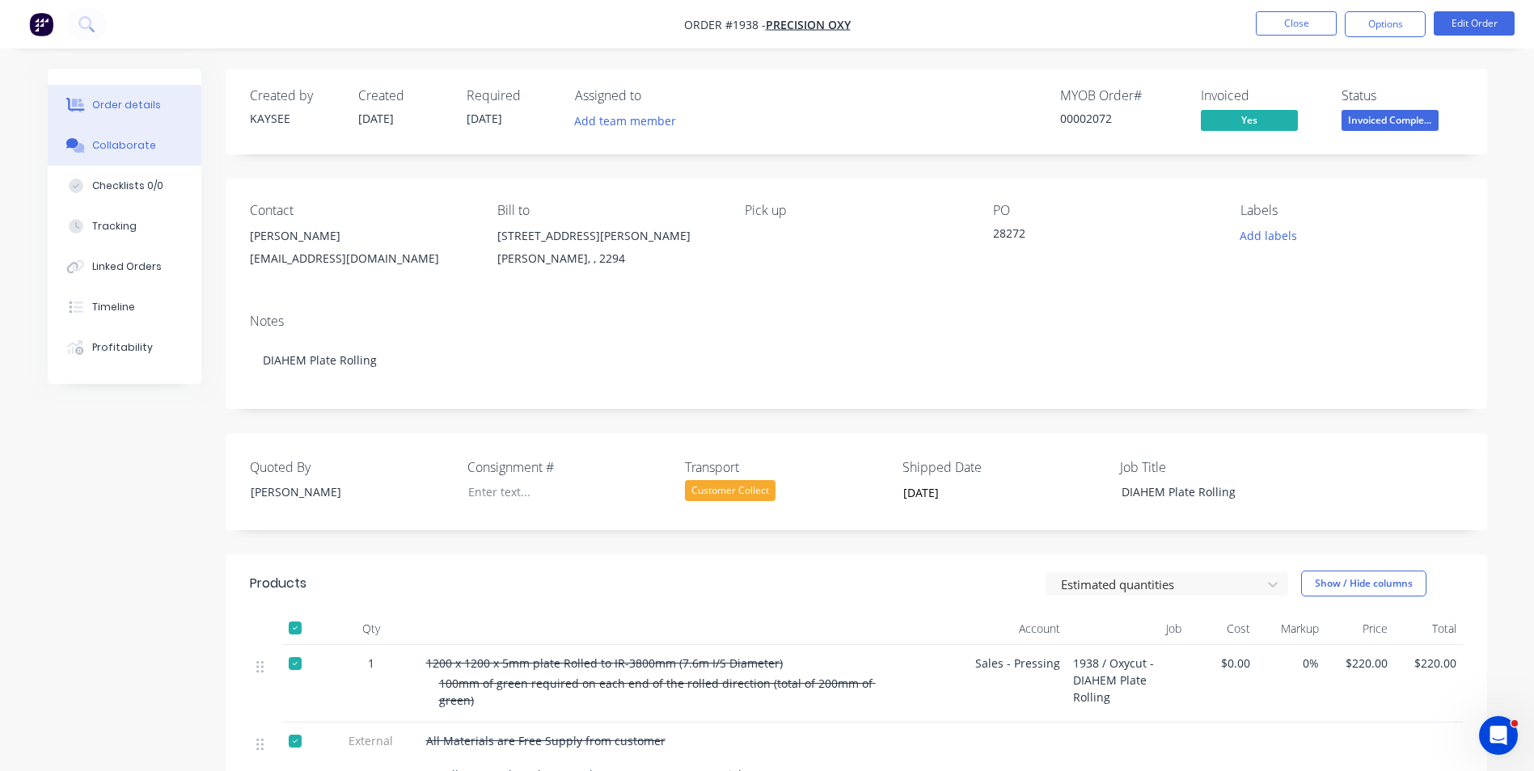
drag, startPoint x: 121, startPoint y: 144, endPoint x: 130, endPoint y: 143, distance: 8.9
click at [121, 144] on div "Collaborate" at bounding box center [124, 145] width 64 height 15
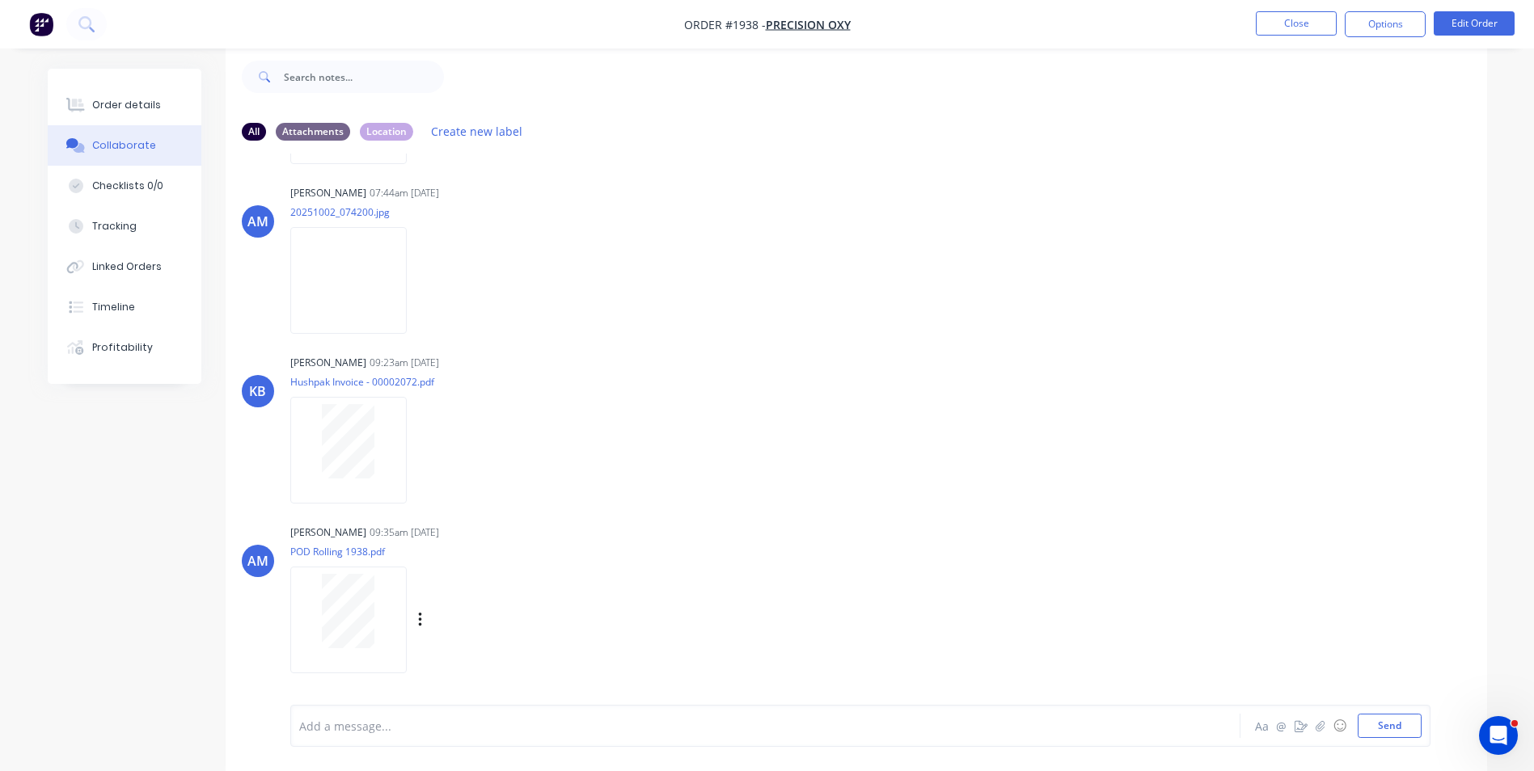
scroll to position [335, 0]
click at [128, 106] on div "Order details" at bounding box center [126, 105] width 69 height 15
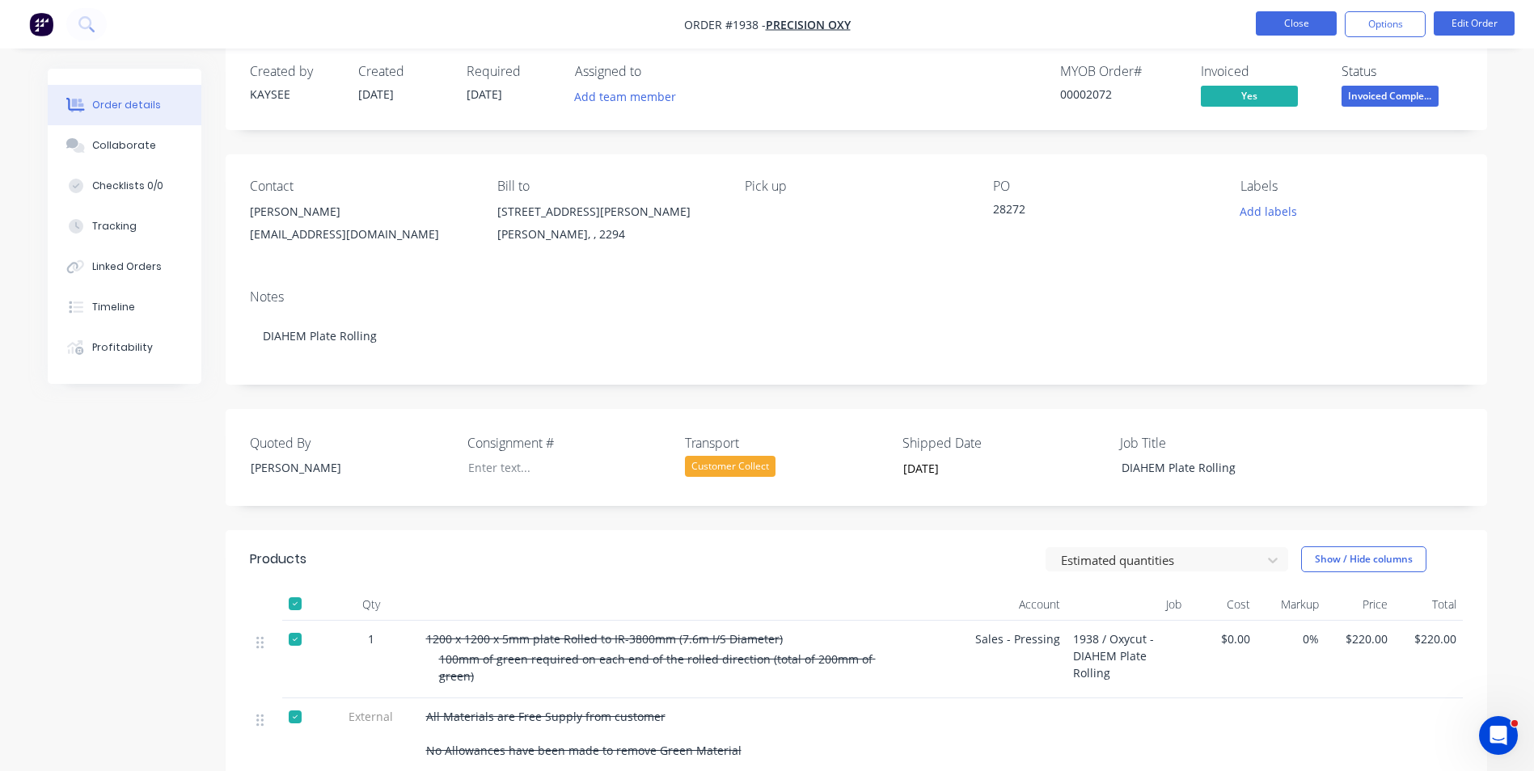
click at [1306, 26] on button "Close" at bounding box center [1295, 23] width 81 height 24
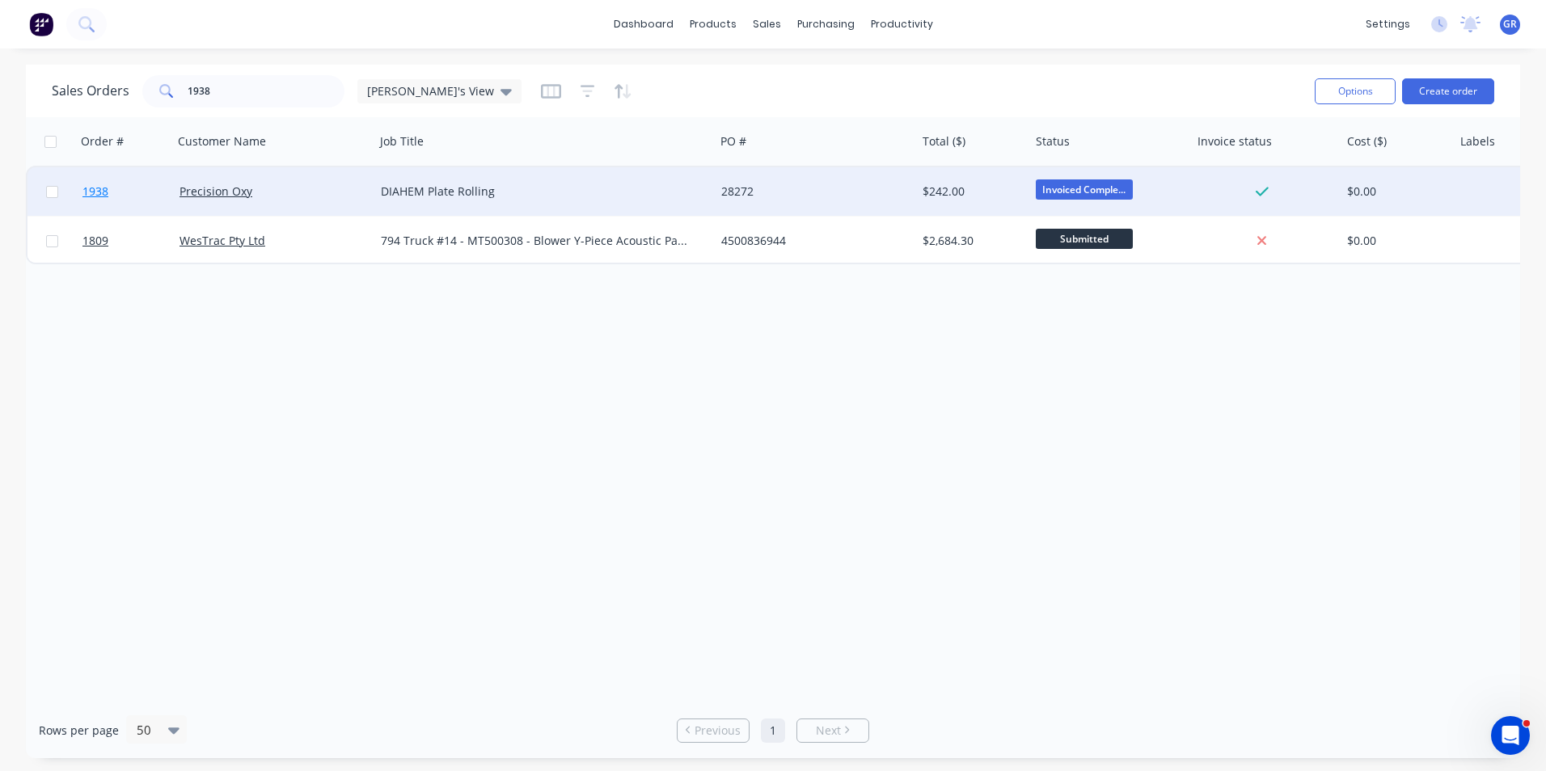
click at [103, 193] on span "1938" at bounding box center [95, 192] width 26 height 16
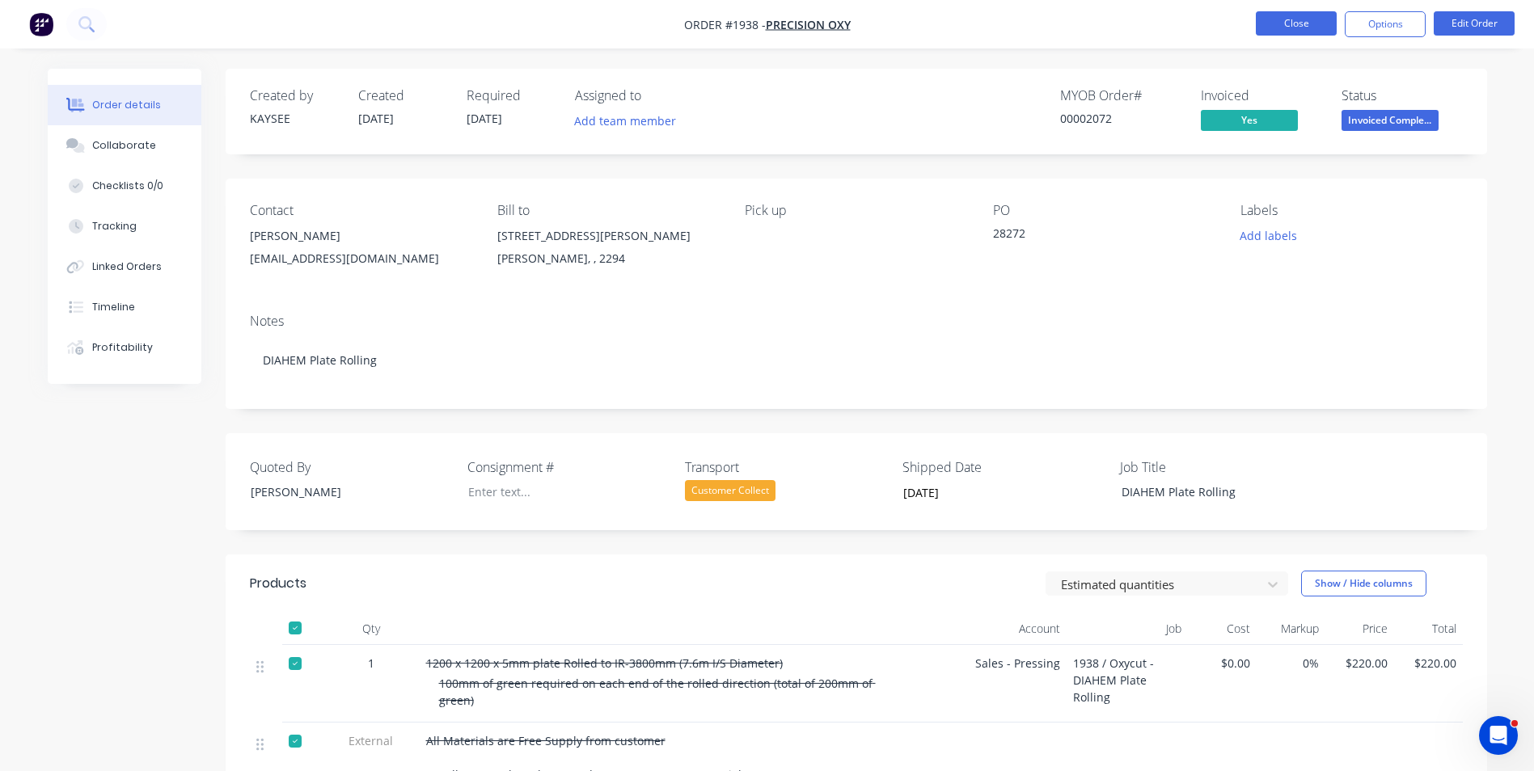
click at [1297, 27] on button "Close" at bounding box center [1295, 23] width 81 height 24
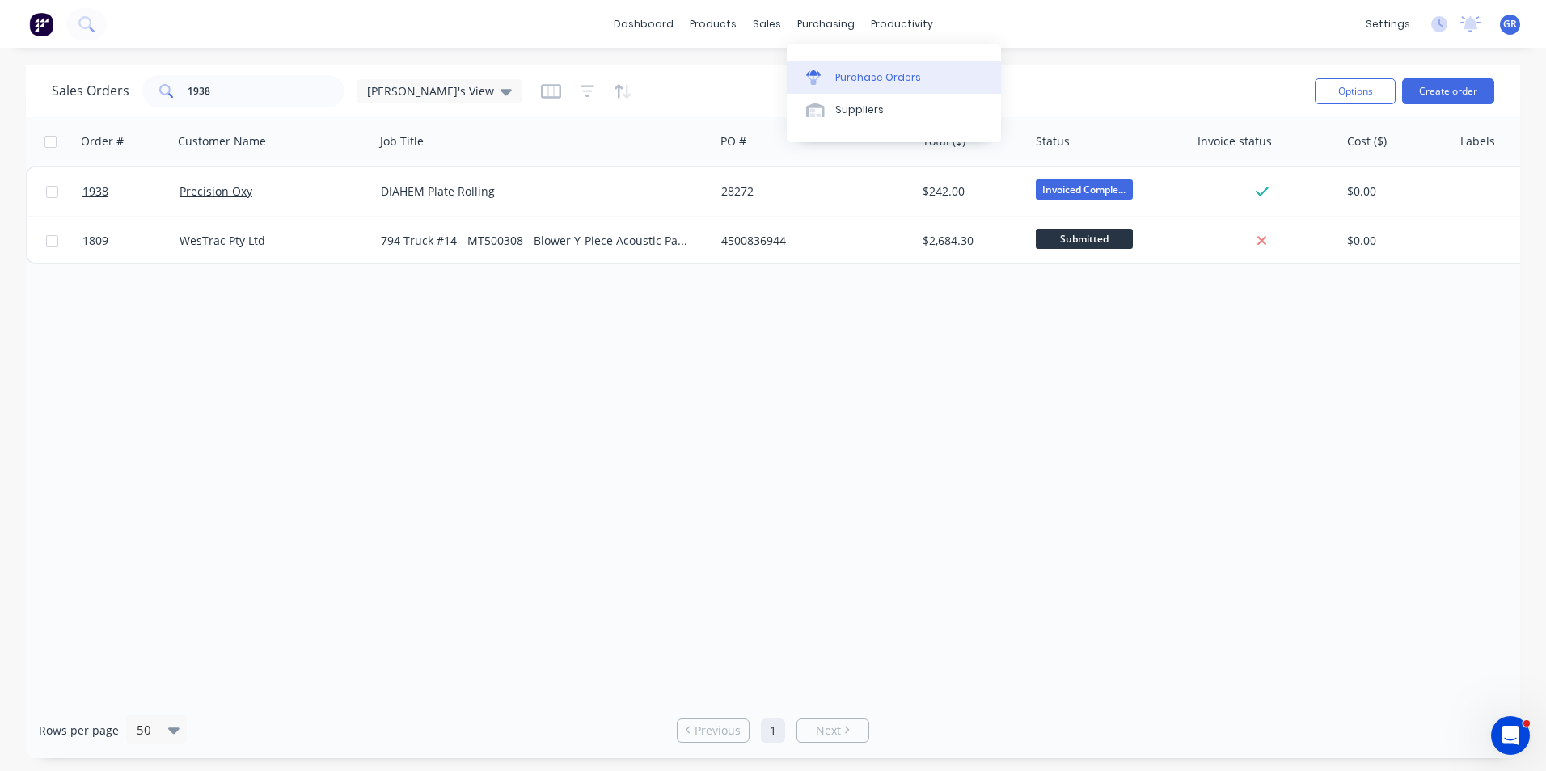
click at [863, 67] on link "Purchase Orders" at bounding box center [894, 77] width 214 height 32
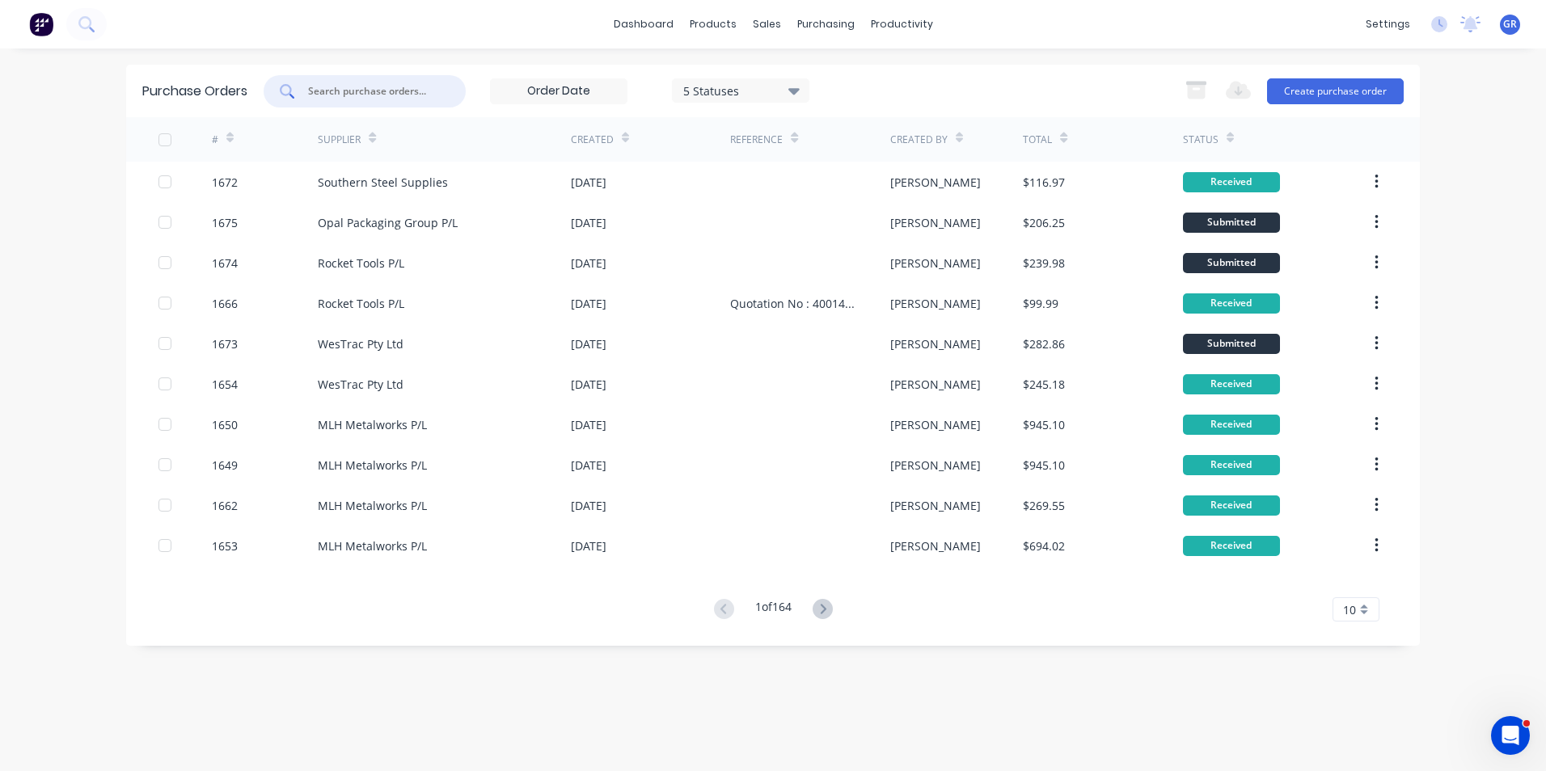
click at [317, 91] on input "text" at bounding box center [373, 91] width 134 height 16
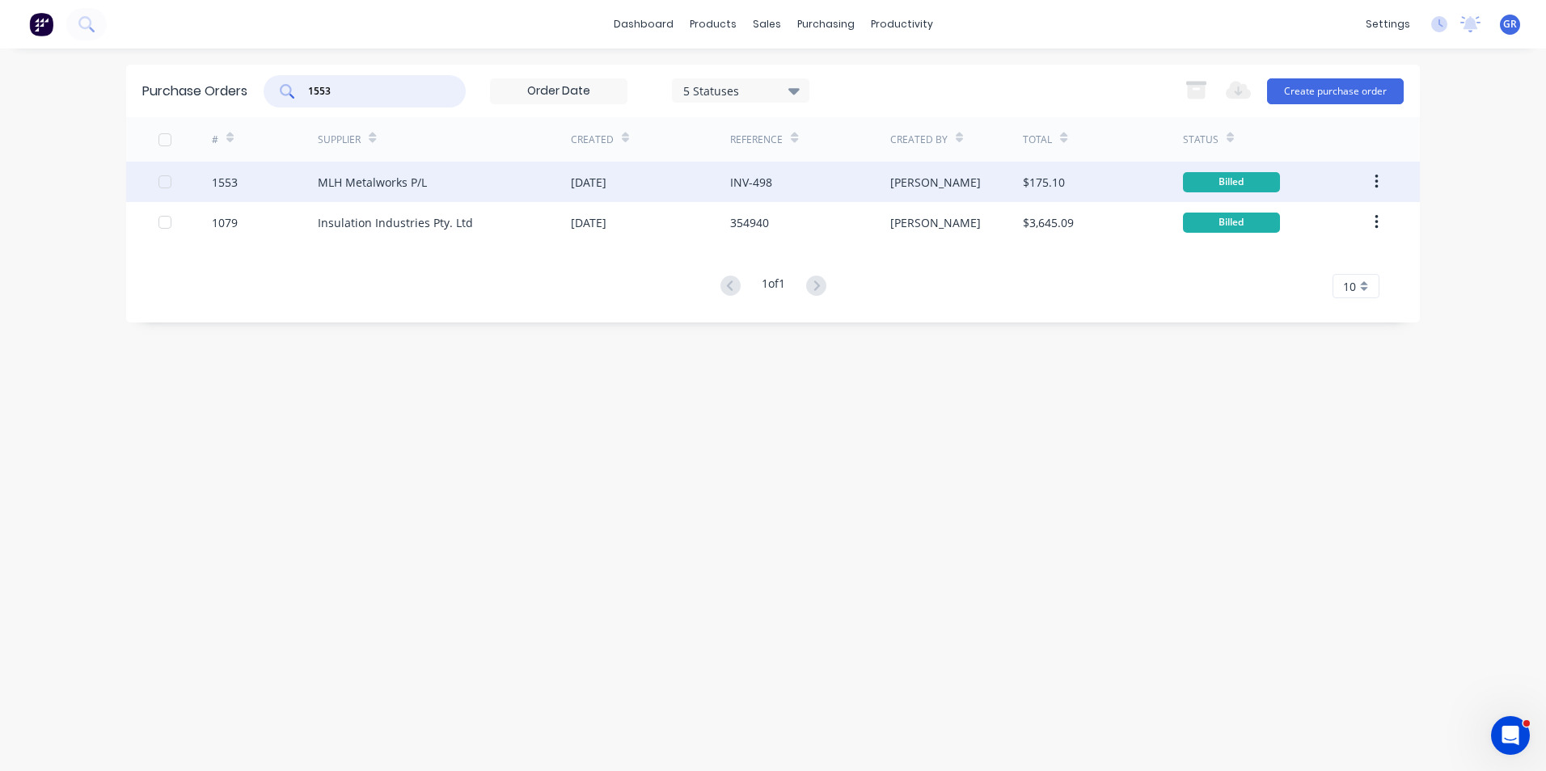
type input "1553"
click at [229, 181] on div "1553" at bounding box center [225, 182] width 26 height 17
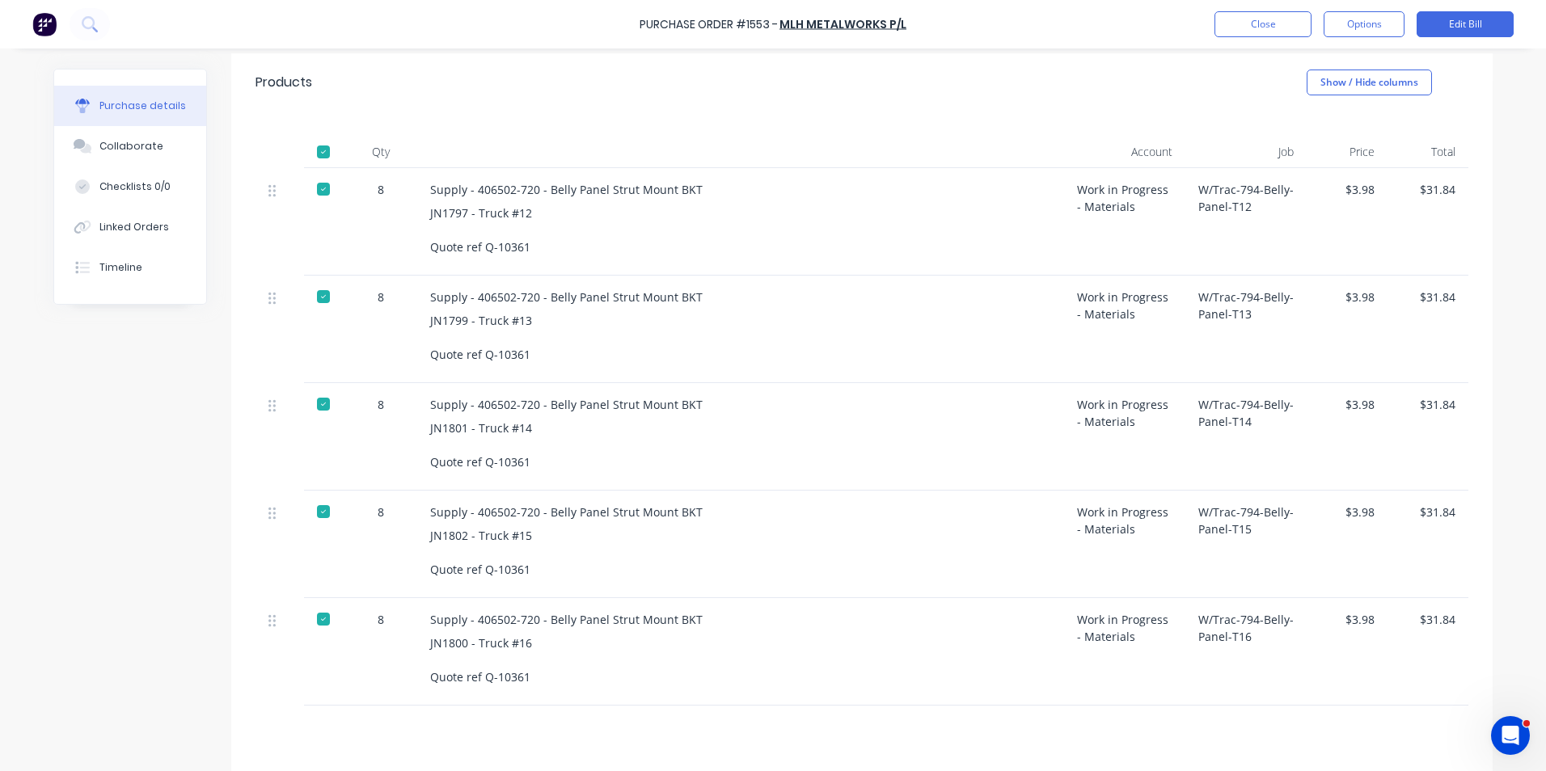
scroll to position [404, 0]
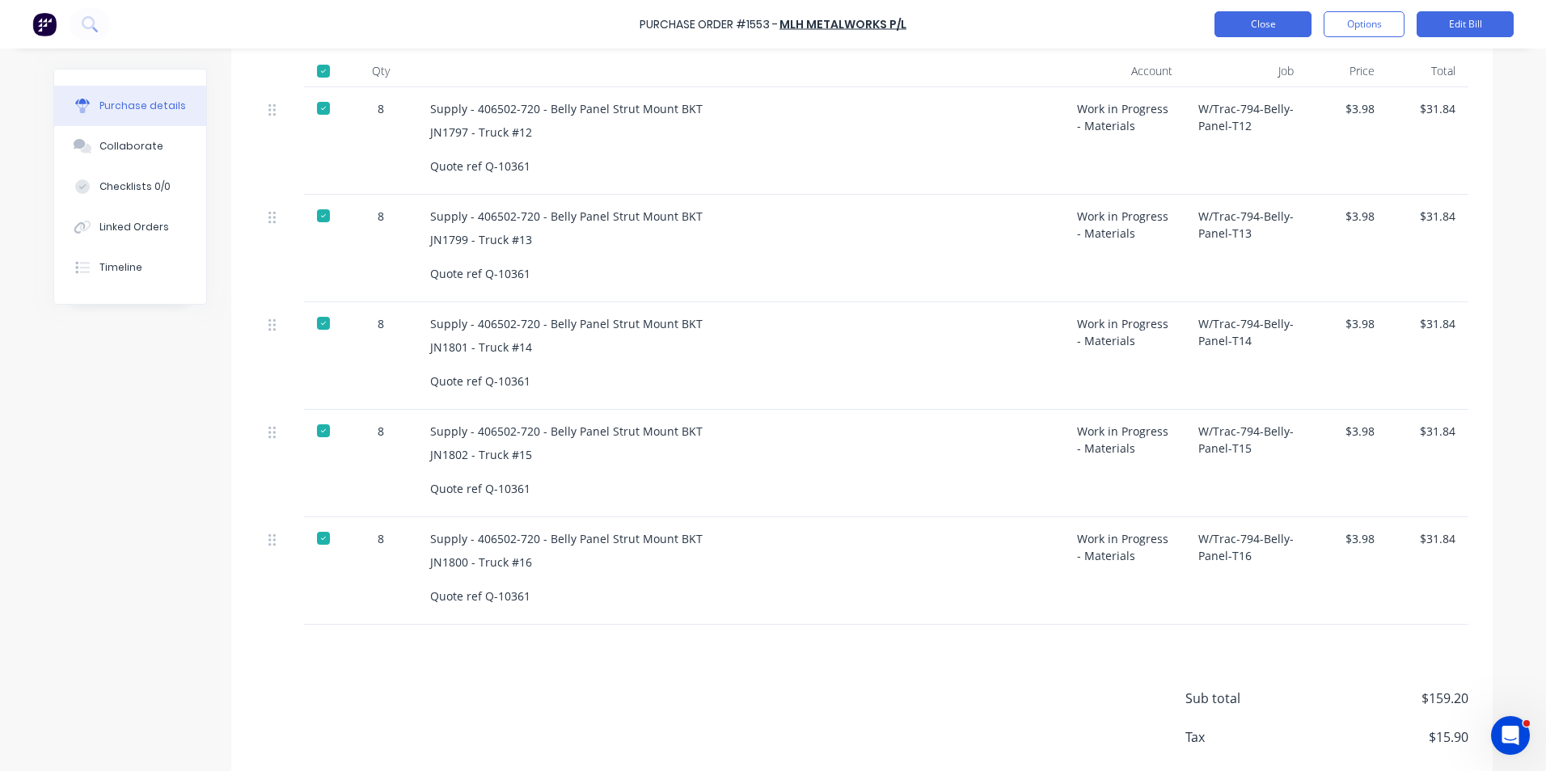
click at [1264, 30] on button "Close" at bounding box center [1262, 24] width 97 height 26
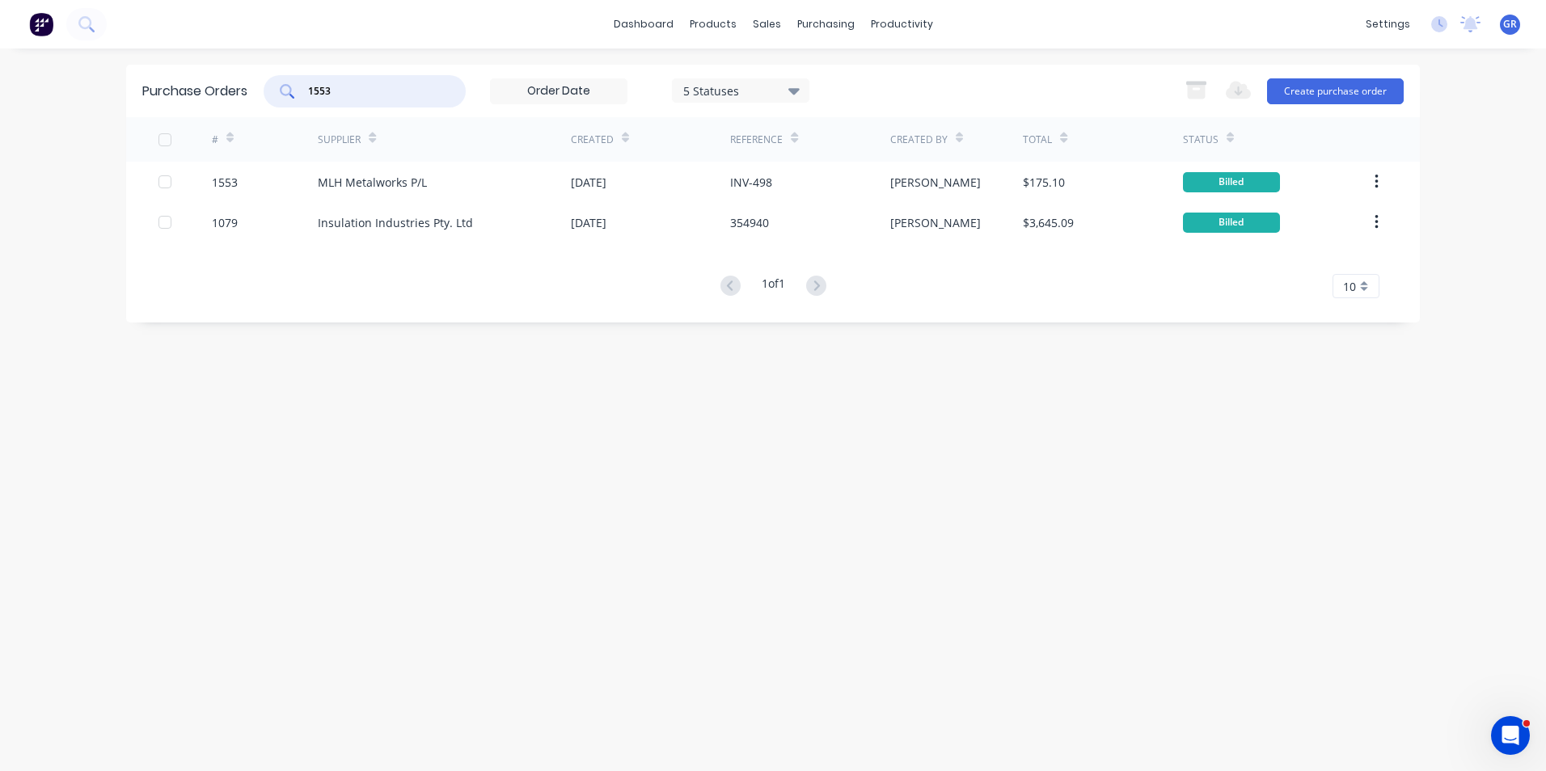
drag, startPoint x: 346, startPoint y: 86, endPoint x: 274, endPoint y: 86, distance: 72.0
click at [274, 86] on div "1553" at bounding box center [365, 91] width 202 height 32
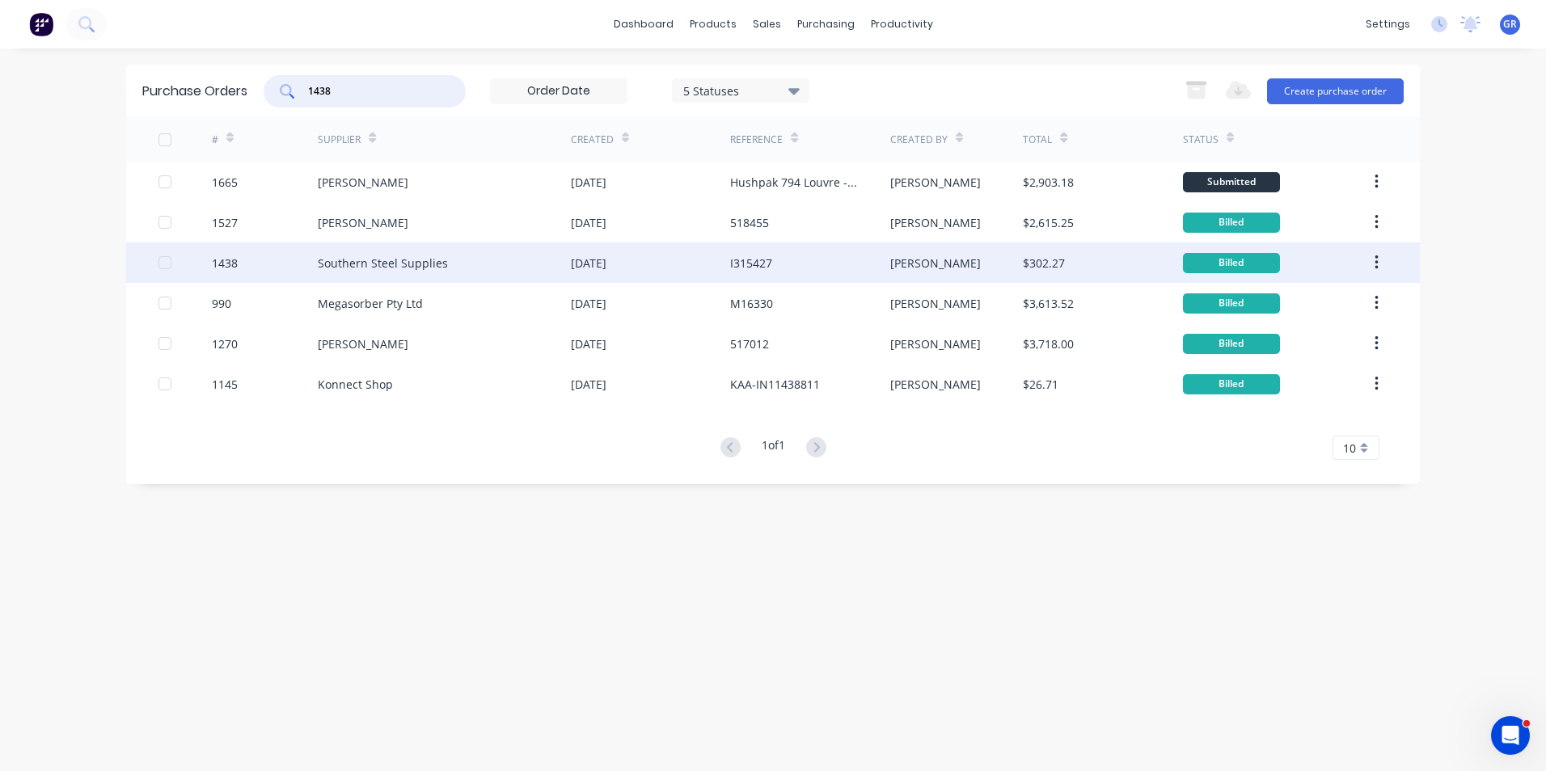
type input "1438"
click at [230, 261] on div "1438" at bounding box center [225, 263] width 26 height 17
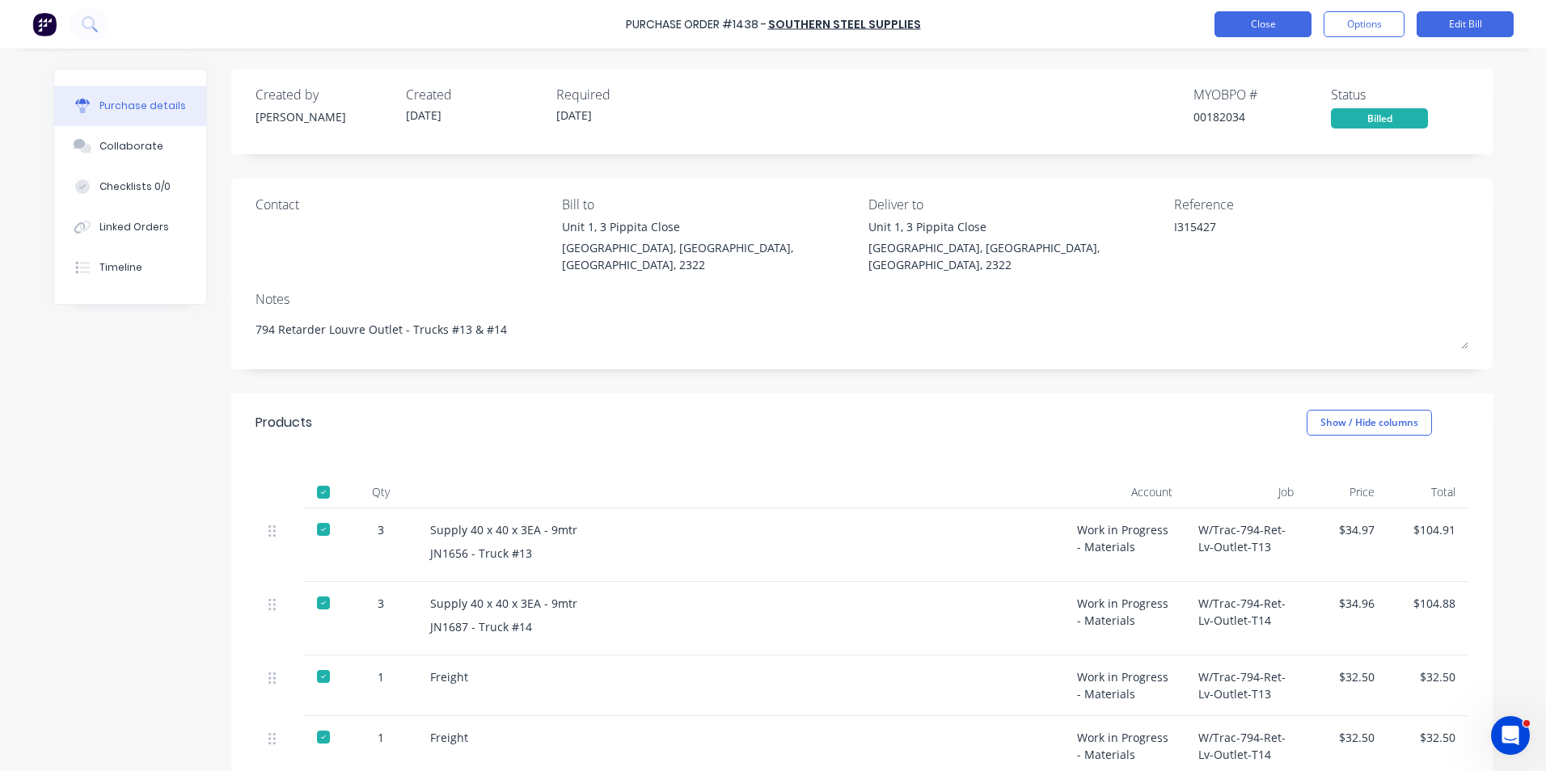
click at [1247, 20] on button "Close" at bounding box center [1262, 24] width 97 height 26
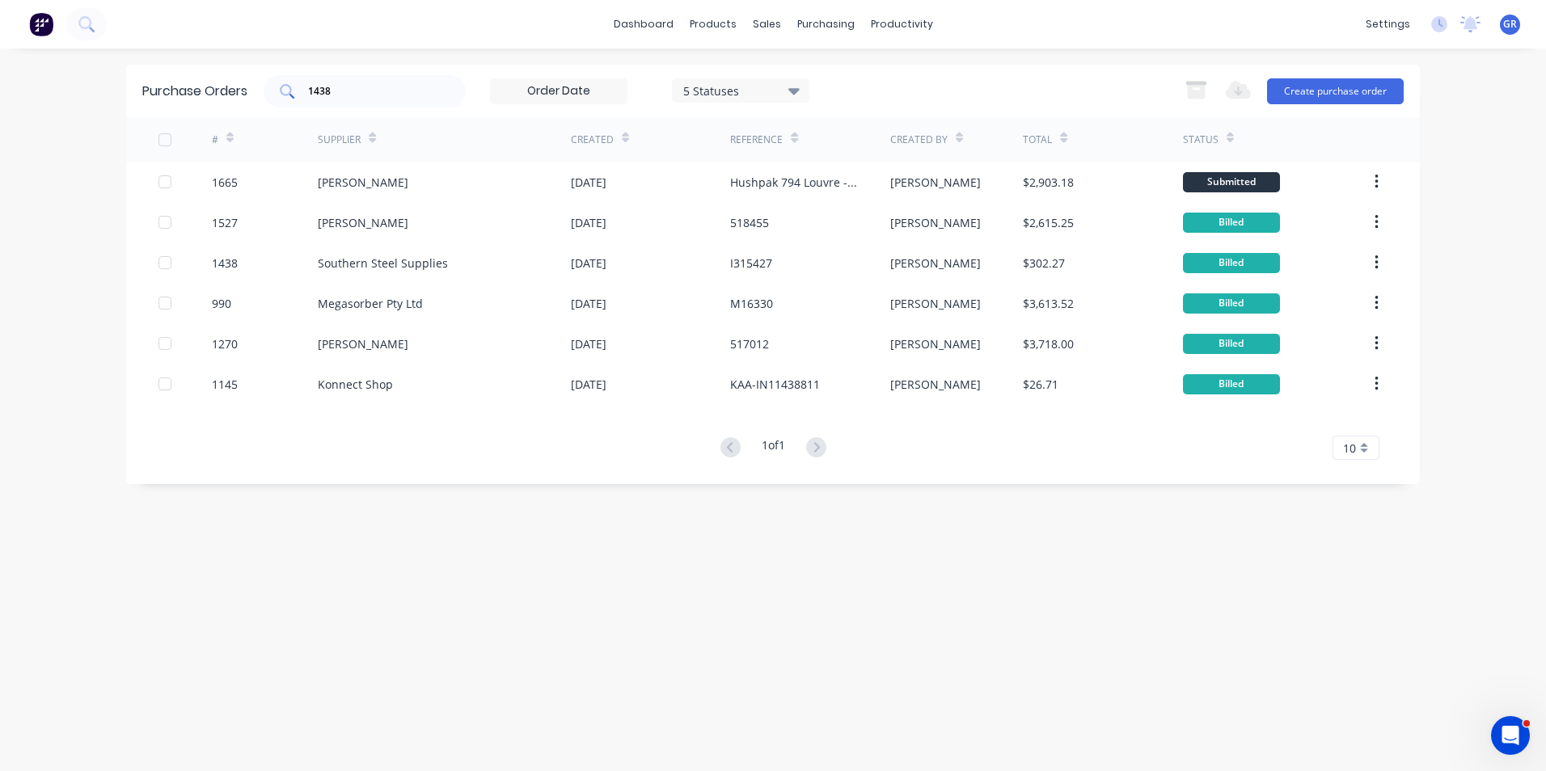
click at [342, 89] on input "1438" at bounding box center [373, 91] width 134 height 16
type input "1439"
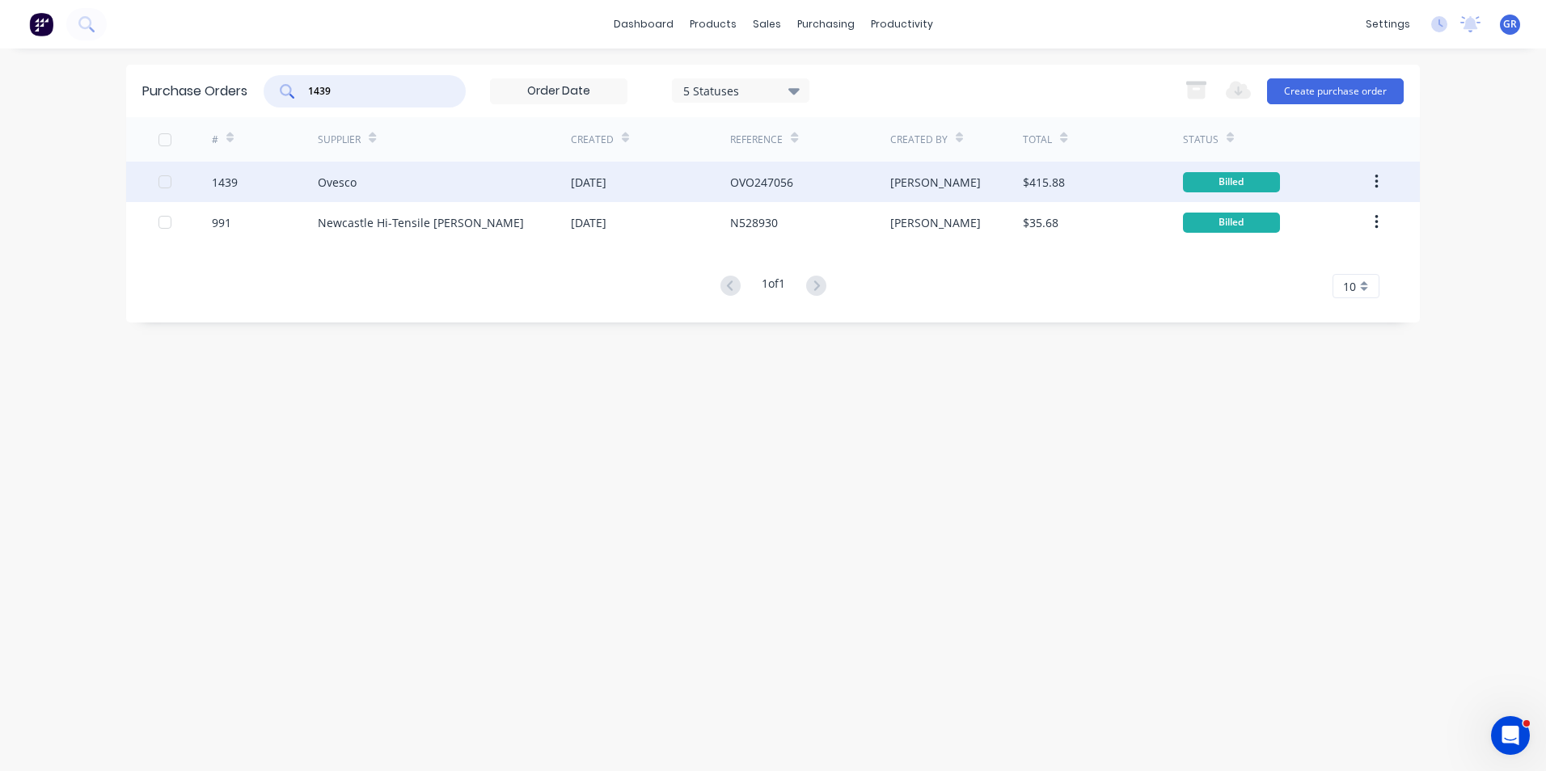
click at [228, 178] on div "1439" at bounding box center [225, 182] width 26 height 17
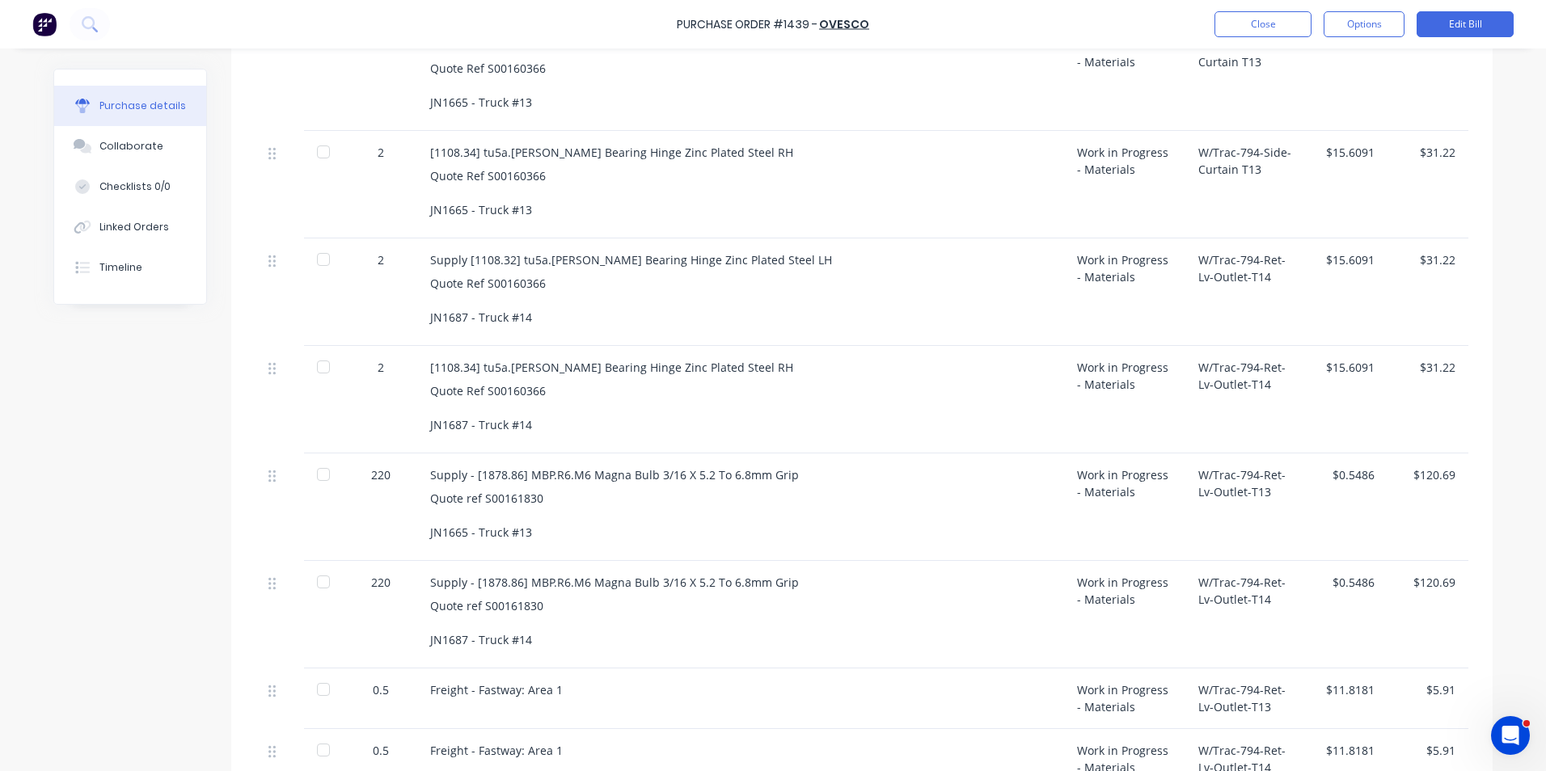
scroll to position [566, 0]
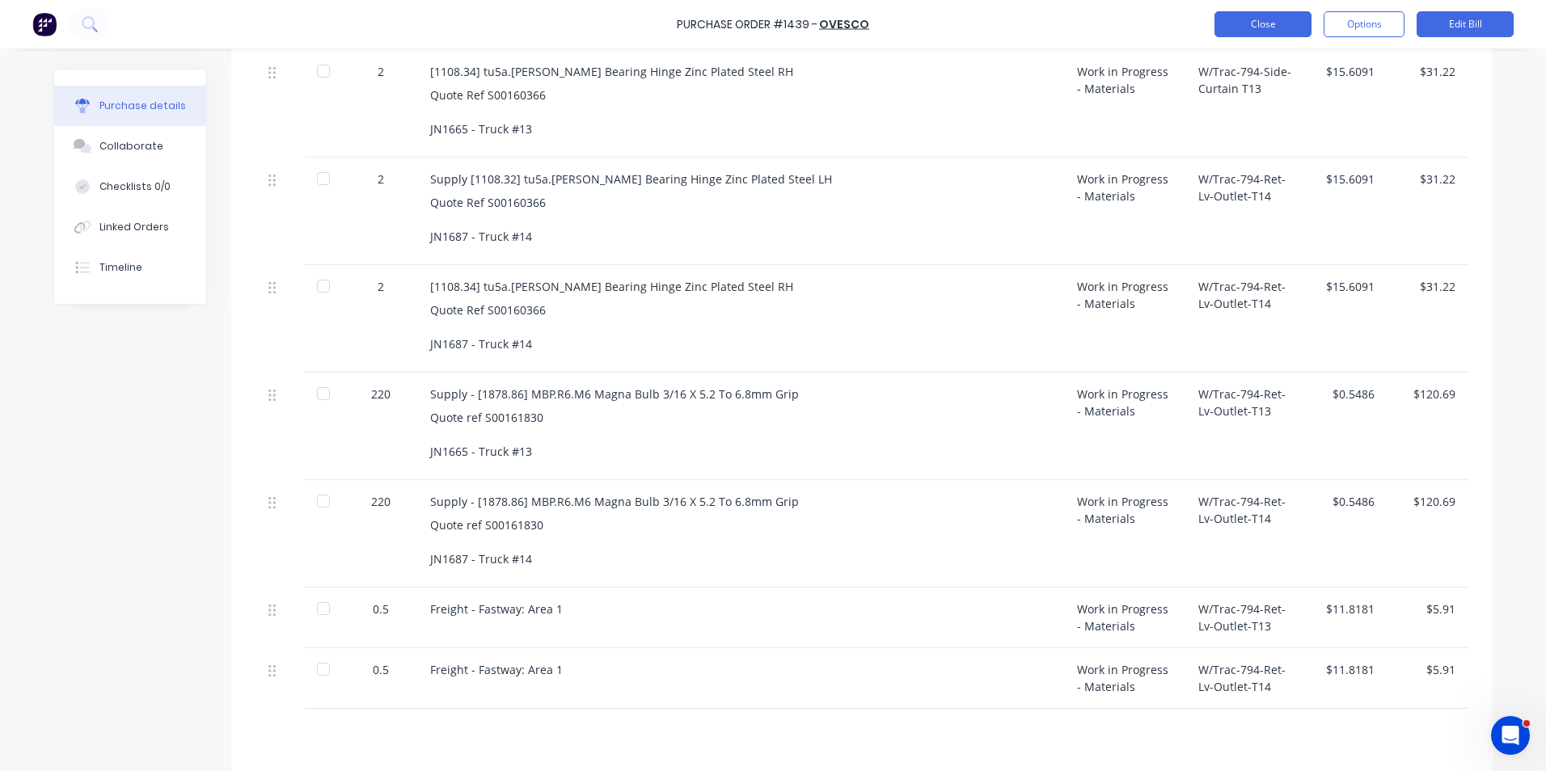
click at [1245, 31] on button "Close" at bounding box center [1262, 24] width 97 height 26
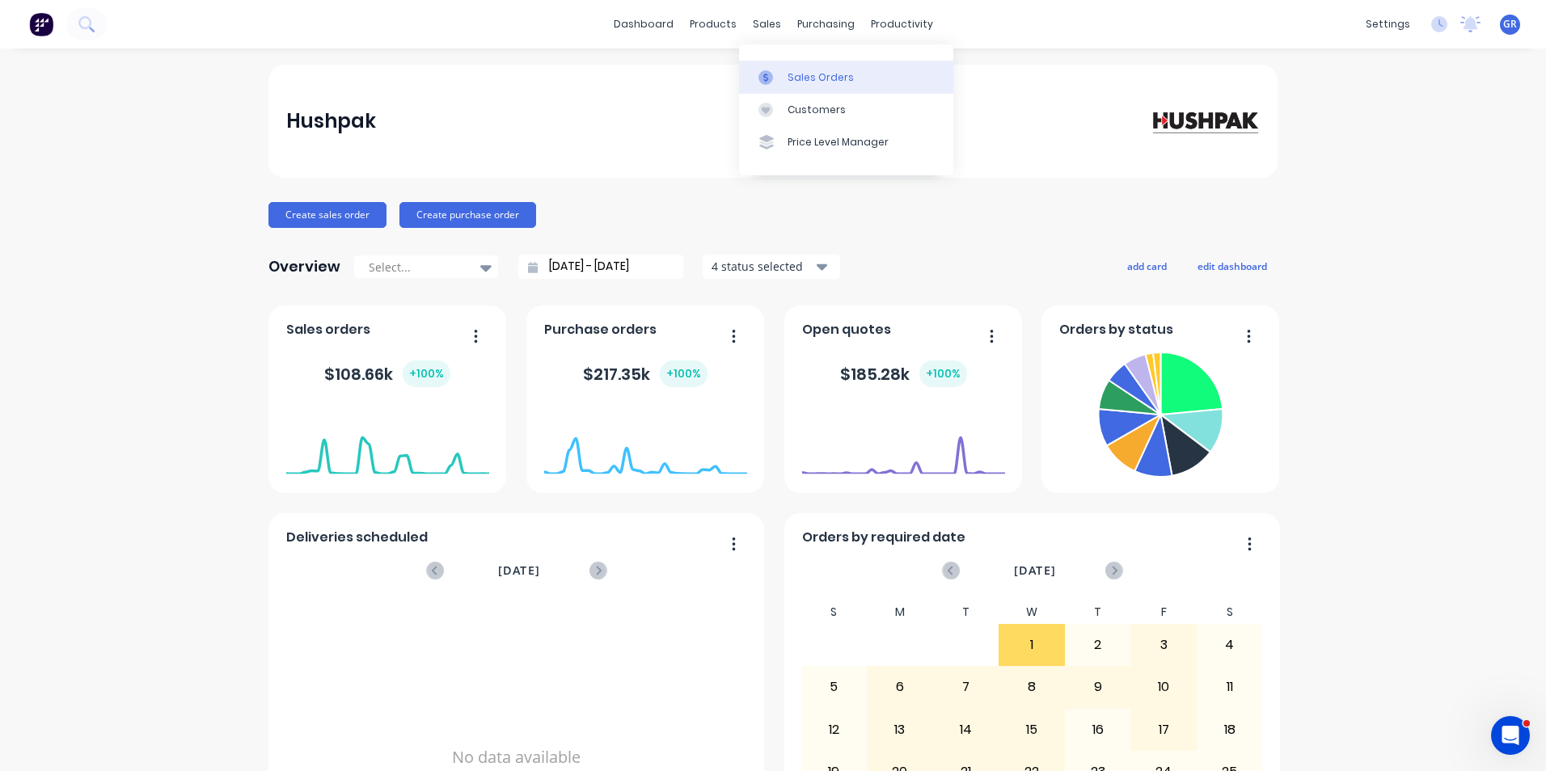
click at [825, 74] on div "Sales Orders" at bounding box center [820, 77] width 66 height 15
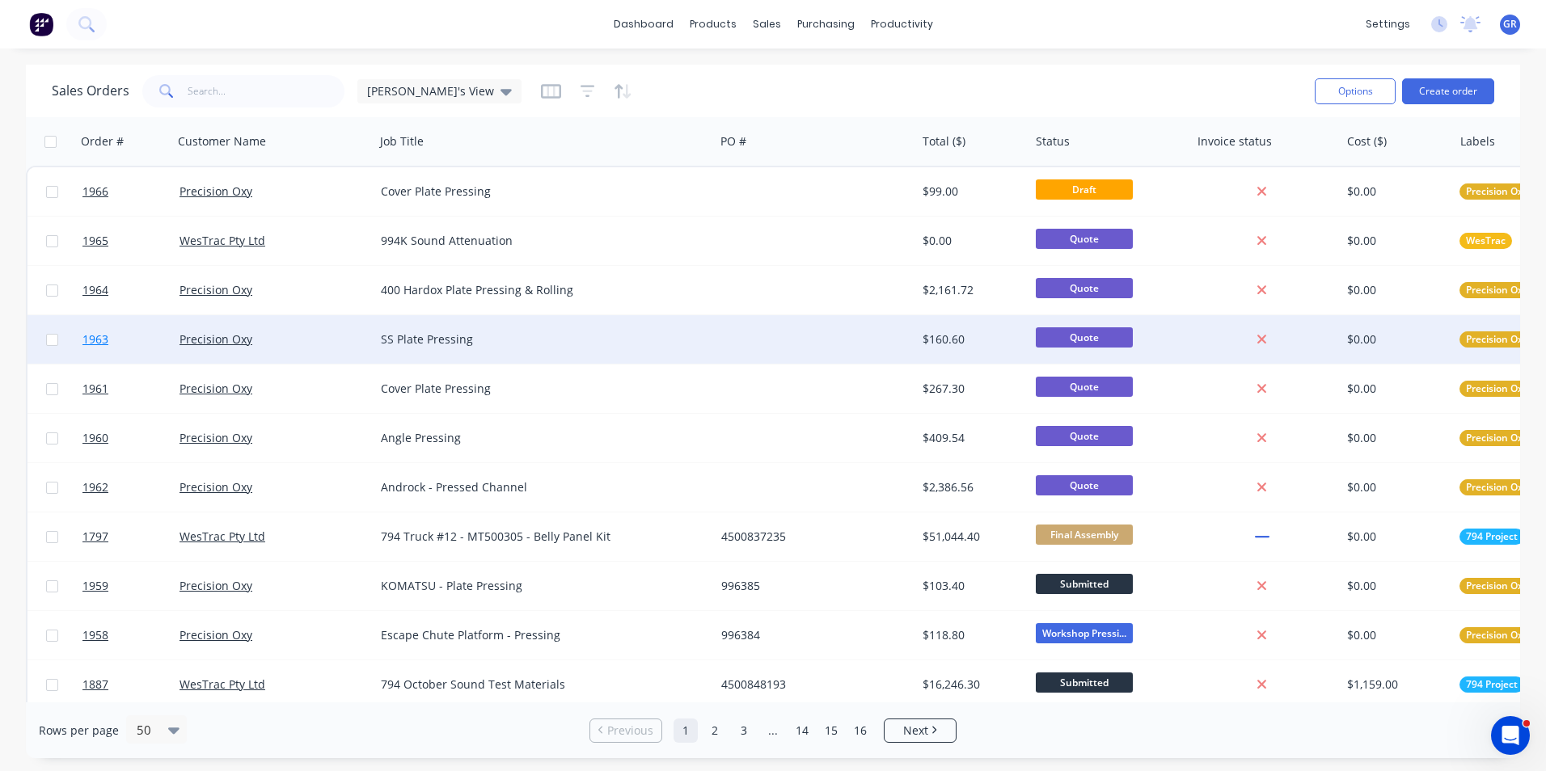
click at [96, 339] on span "1963" at bounding box center [95, 339] width 26 height 16
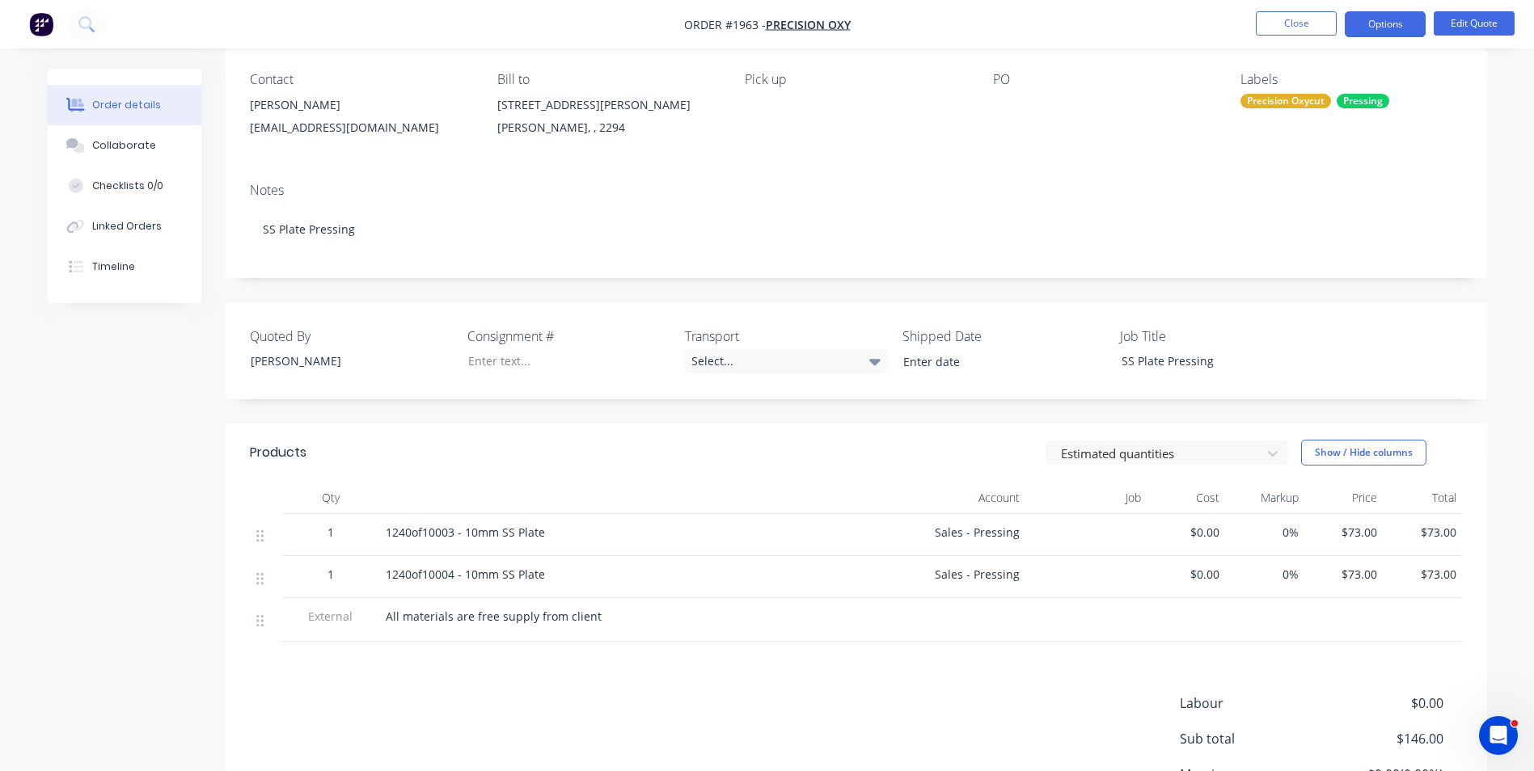
scroll to position [162, 0]
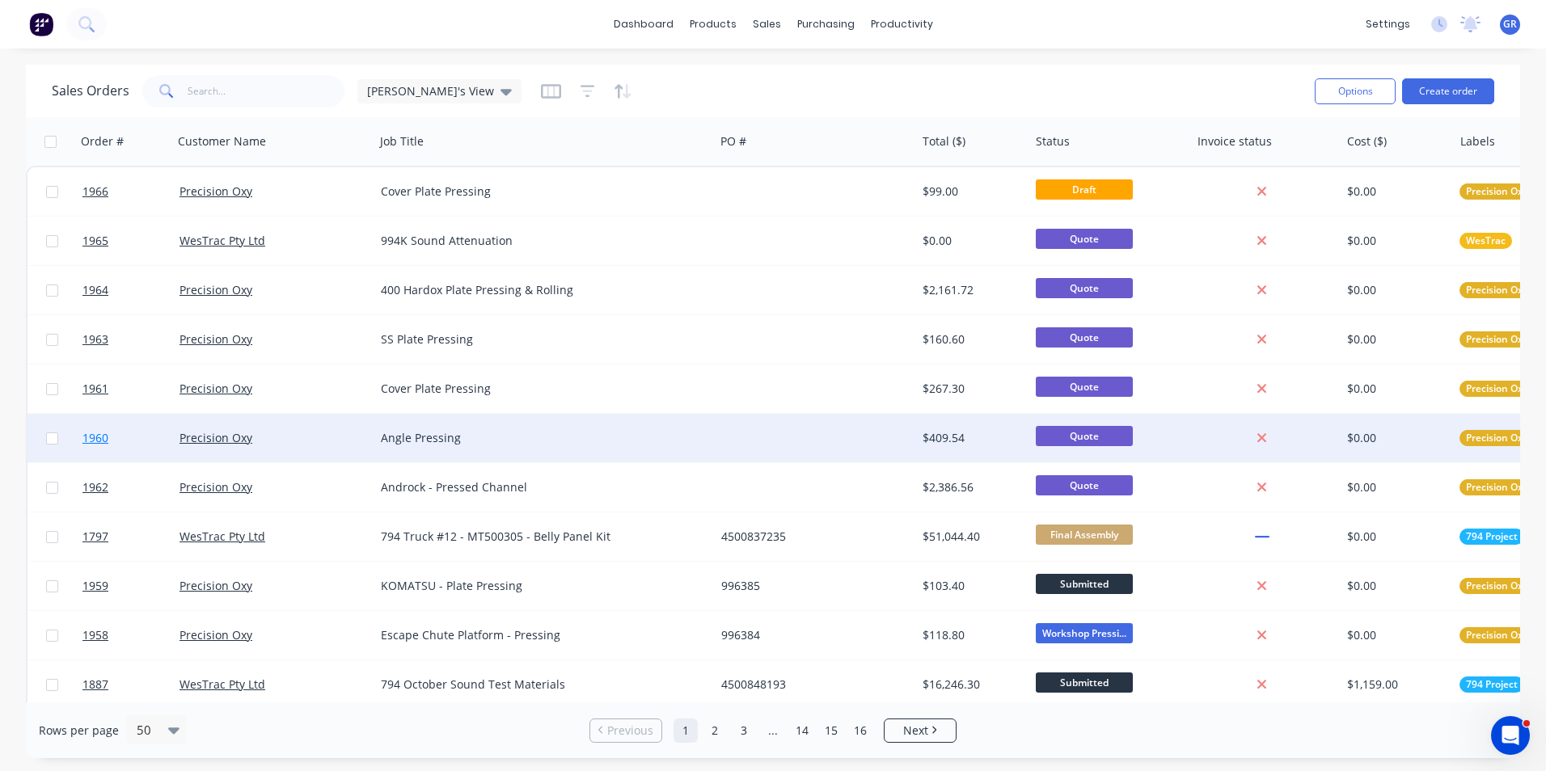
click at [104, 440] on span "1960" at bounding box center [95, 438] width 26 height 16
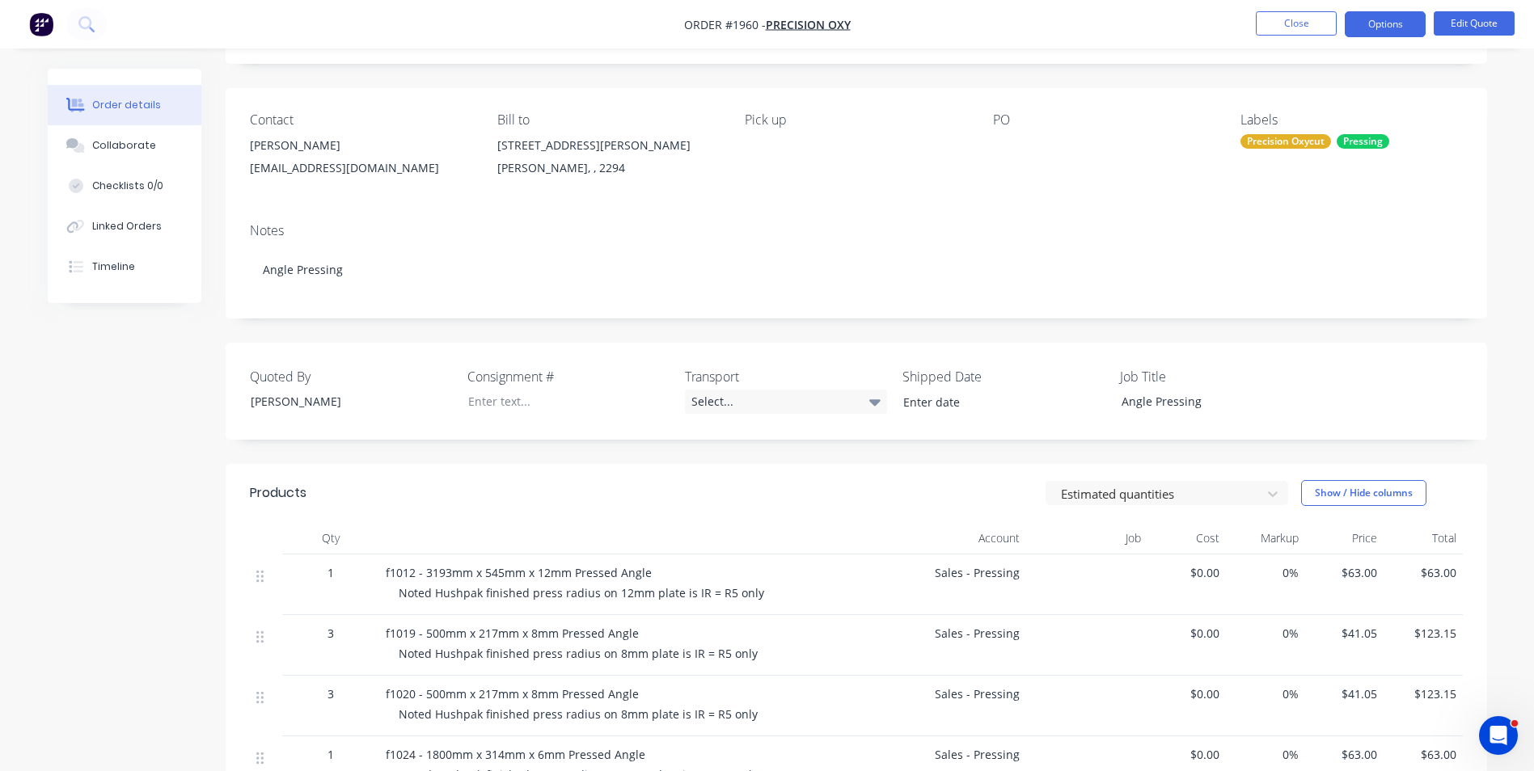
scroll to position [162, 0]
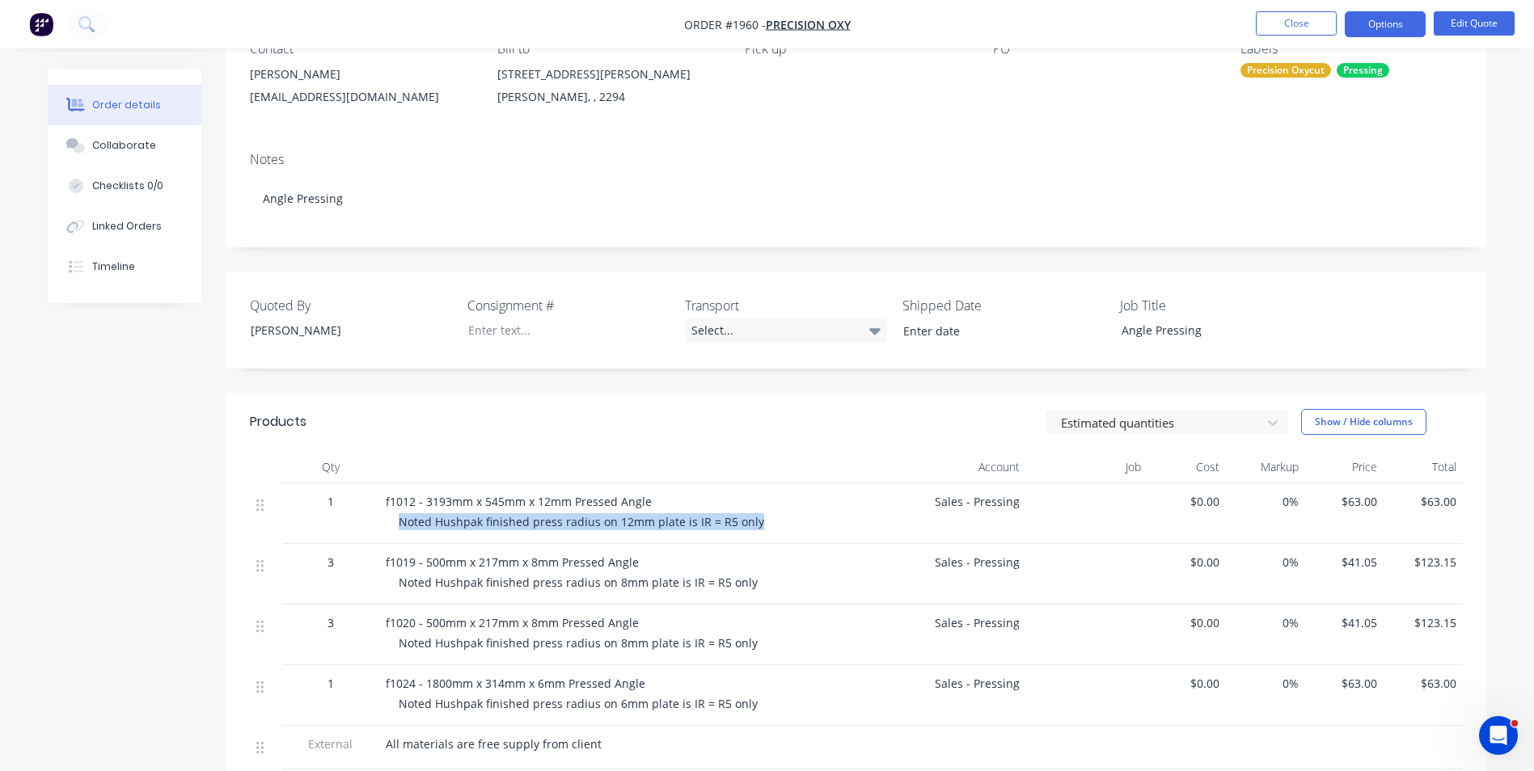
drag, startPoint x: 752, startPoint y: 521, endPoint x: 386, endPoint y: 521, distance: 366.2
click at [386, 521] on div "f1012 - 3193mm x 545mm x 12mm Pressed Angle Noted Hushpak finished press radius…" at bounding box center [621, 513] width 485 height 61
drag, startPoint x: 386, startPoint y: 521, endPoint x: 412, endPoint y: 517, distance: 27.0
copy span "Noted Hushpak finished press radius on 12mm plate is IR = R5 only"
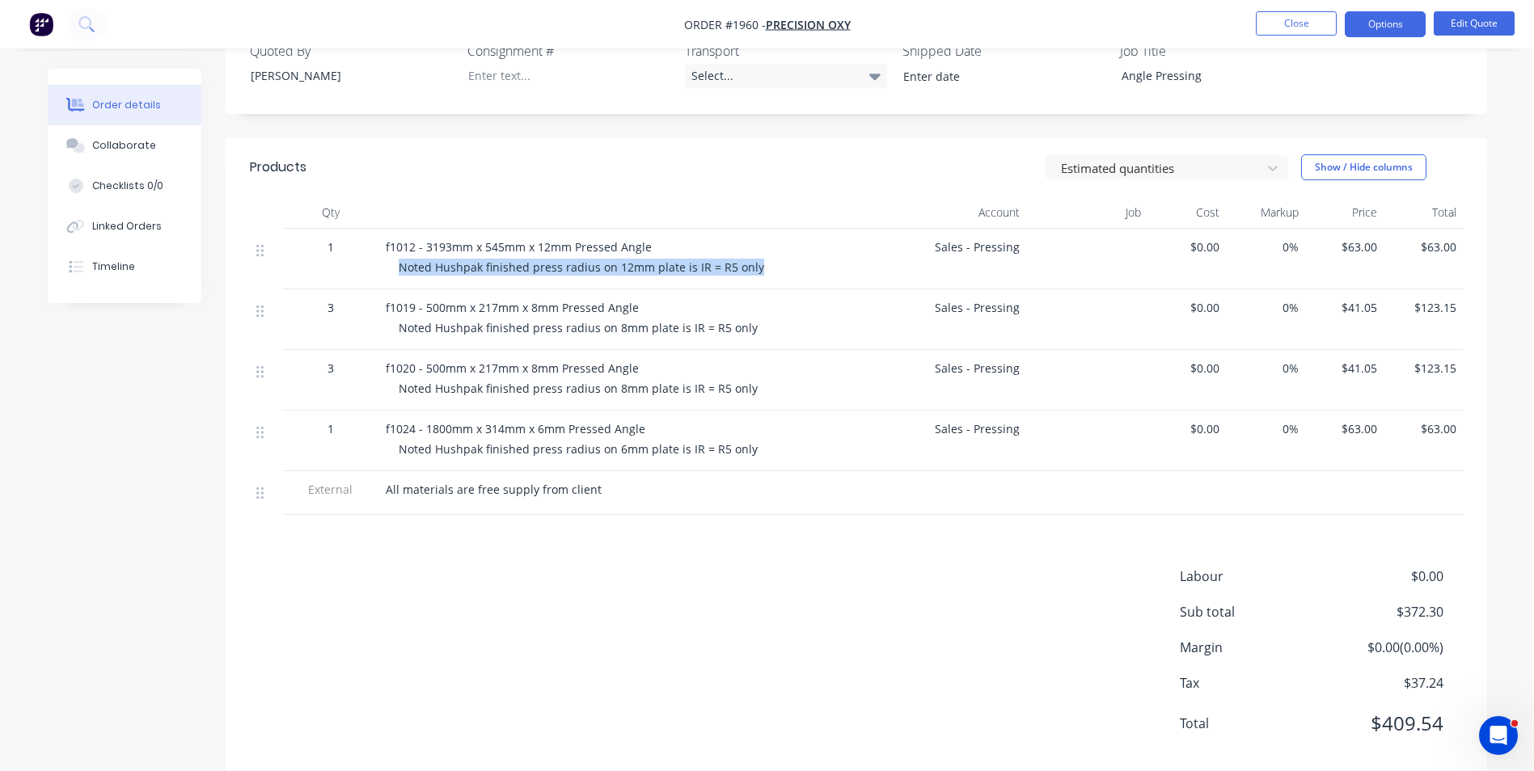
scroll to position [448, 0]
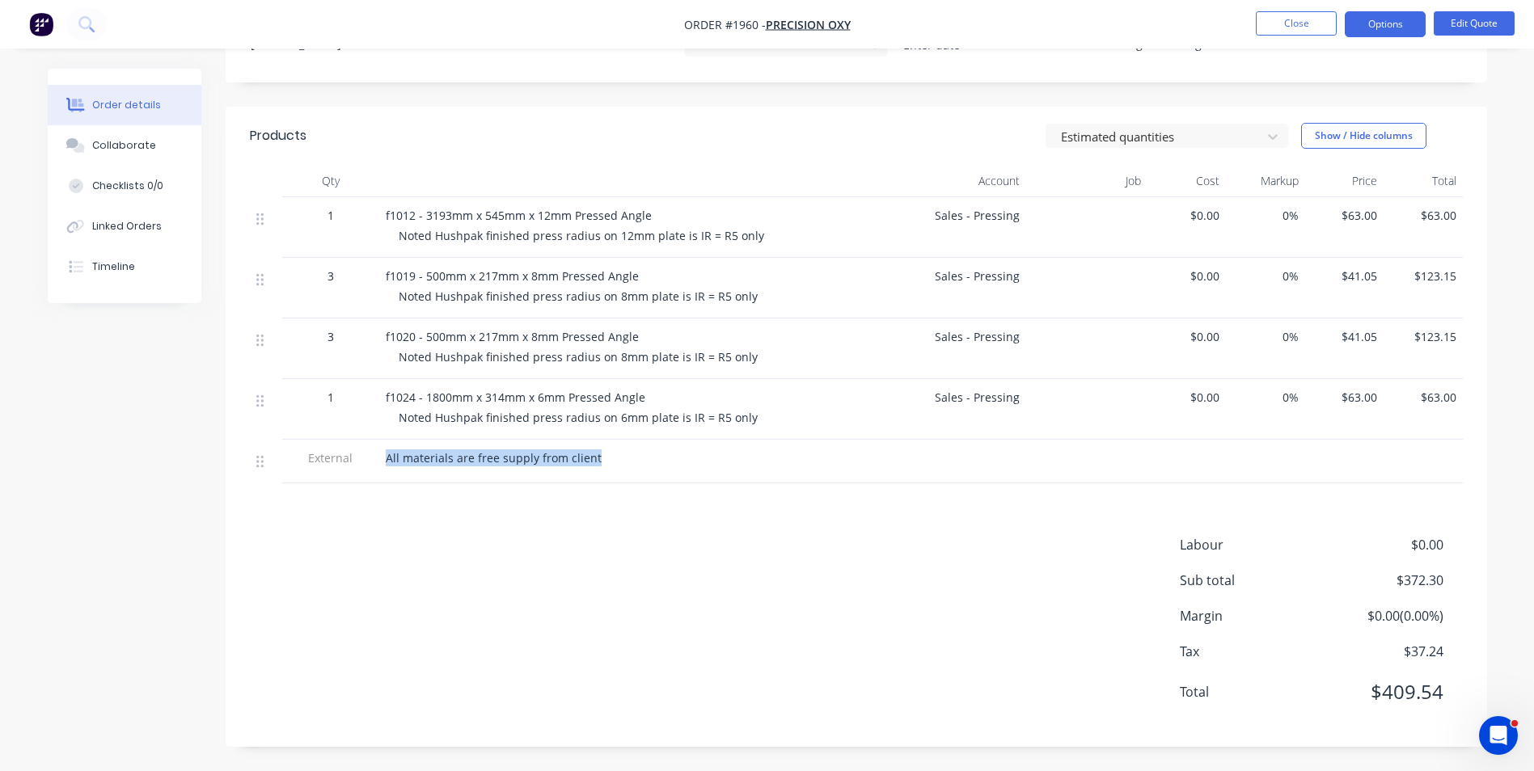
drag, startPoint x: 596, startPoint y: 459, endPoint x: 384, endPoint y: 464, distance: 211.9
click at [384, 464] on div "All materials are free supply from client" at bounding box center [621, 462] width 485 height 44
drag, startPoint x: 384, startPoint y: 464, endPoint x: 394, endPoint y: 458, distance: 11.7
copy span "All materials are free supply from client"
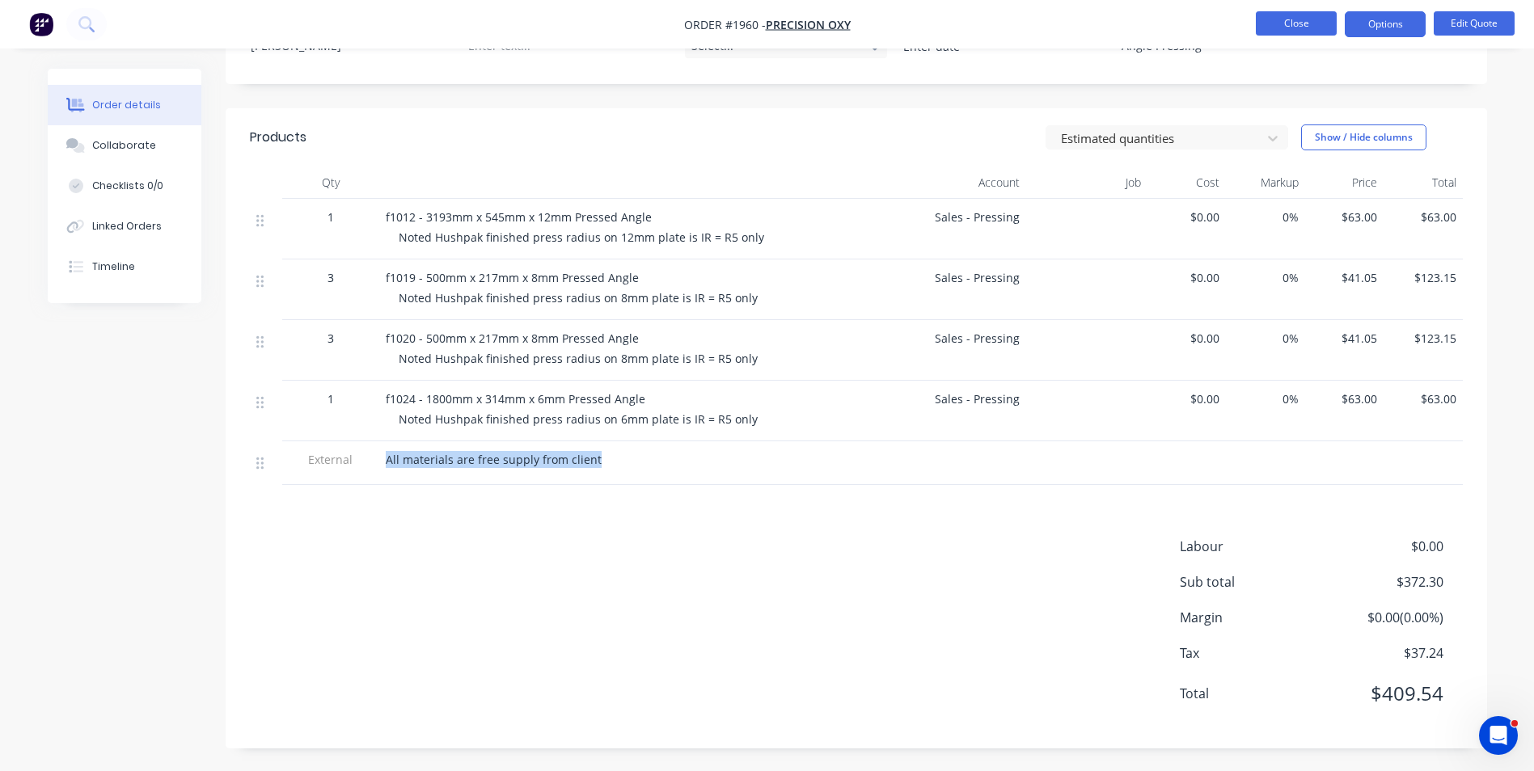
click at [1313, 18] on button "Close" at bounding box center [1295, 23] width 81 height 24
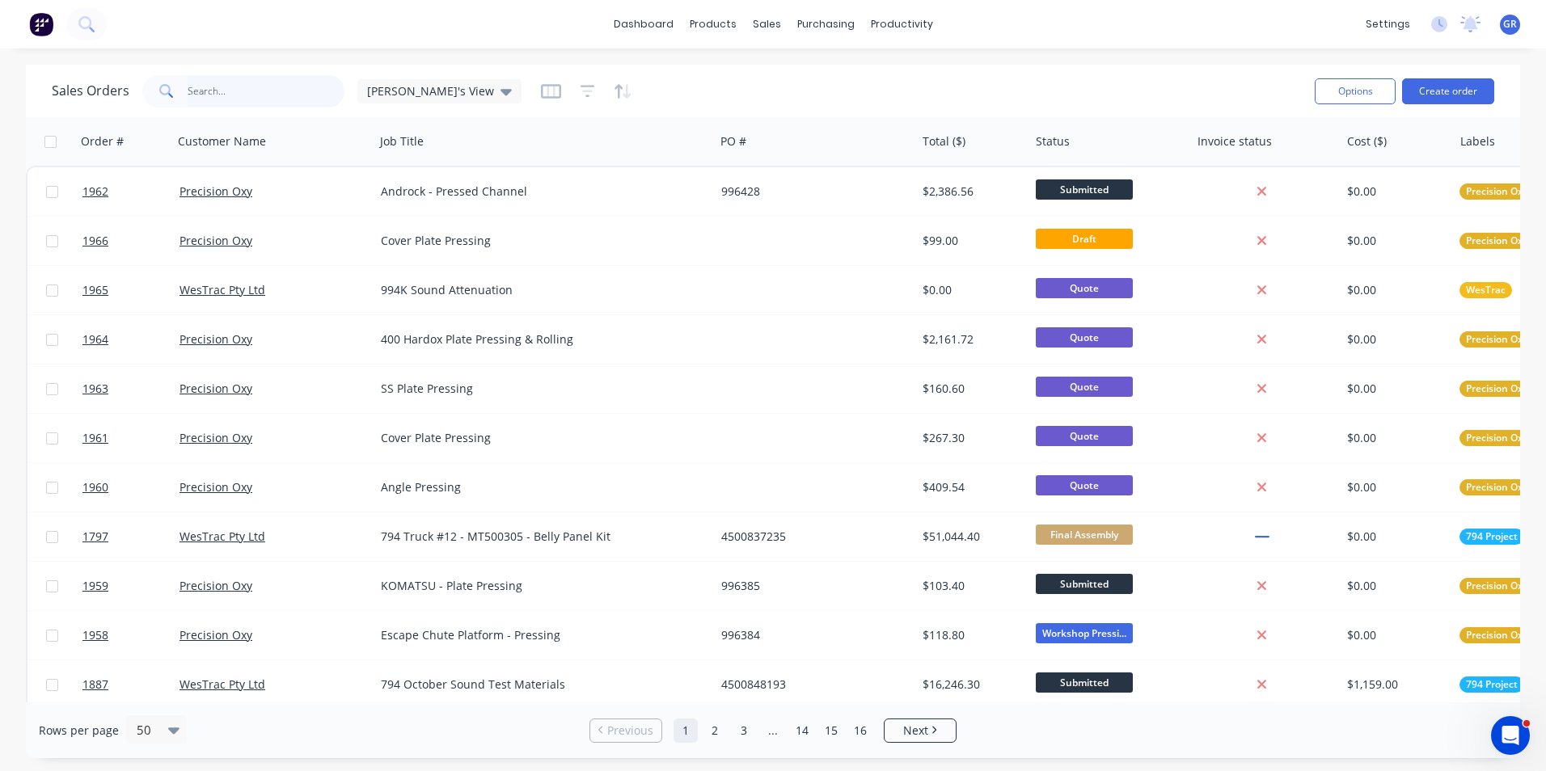
click at [217, 89] on input "text" at bounding box center [267, 91] width 158 height 32
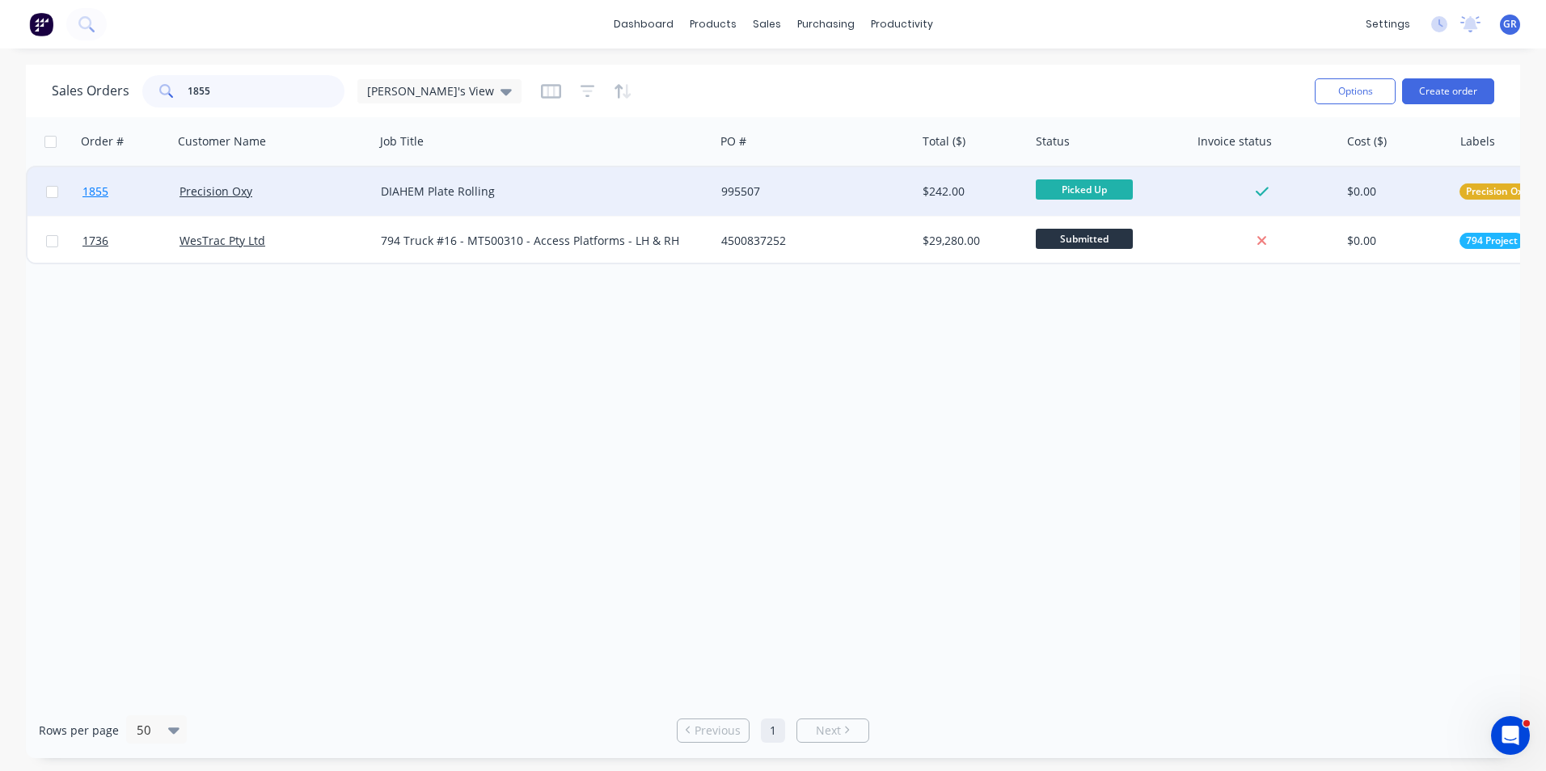
type input "1855"
click at [97, 191] on span "1855" at bounding box center [95, 192] width 26 height 16
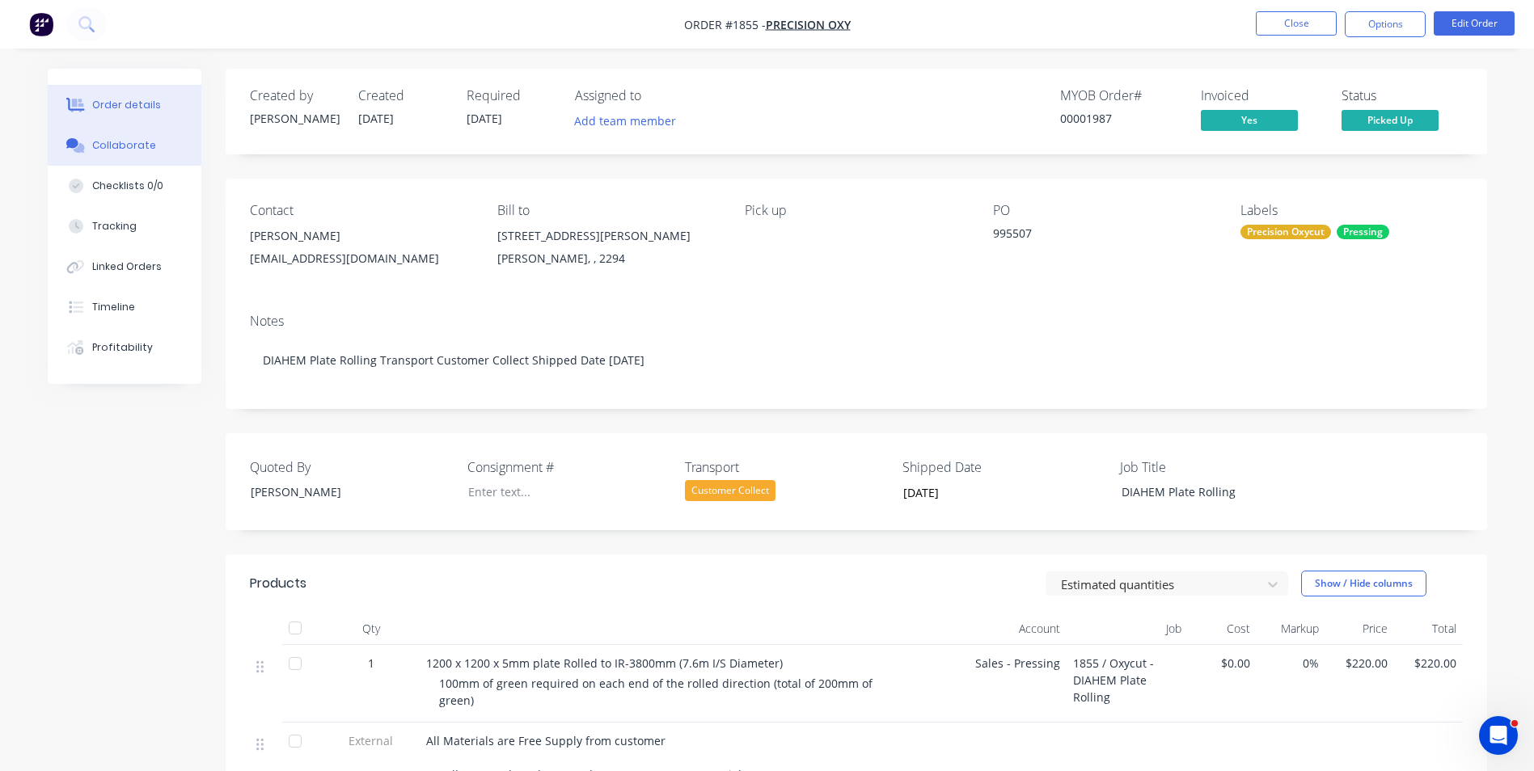
click at [128, 142] on div "Collaborate" at bounding box center [124, 145] width 64 height 15
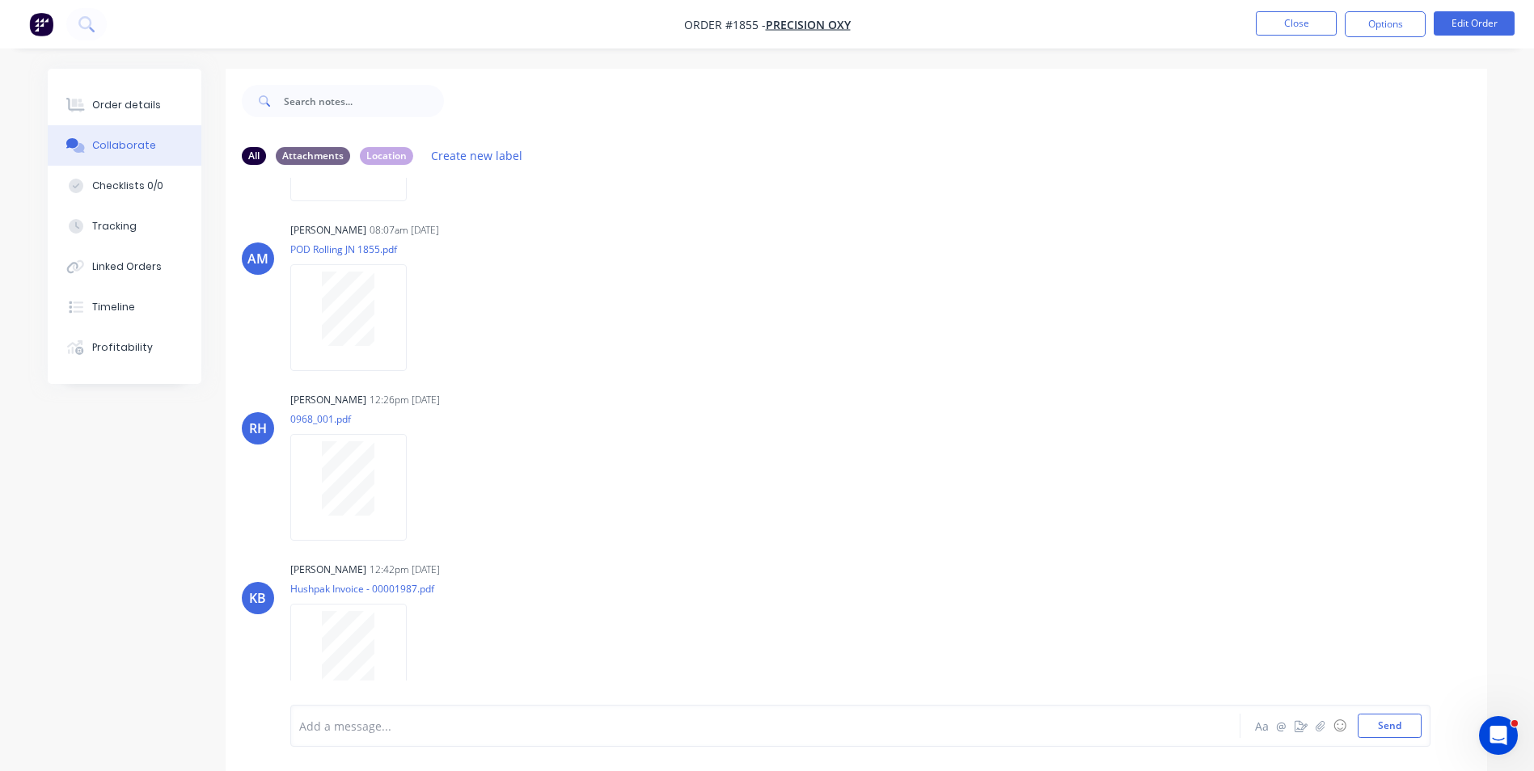
scroll to position [336, 0]
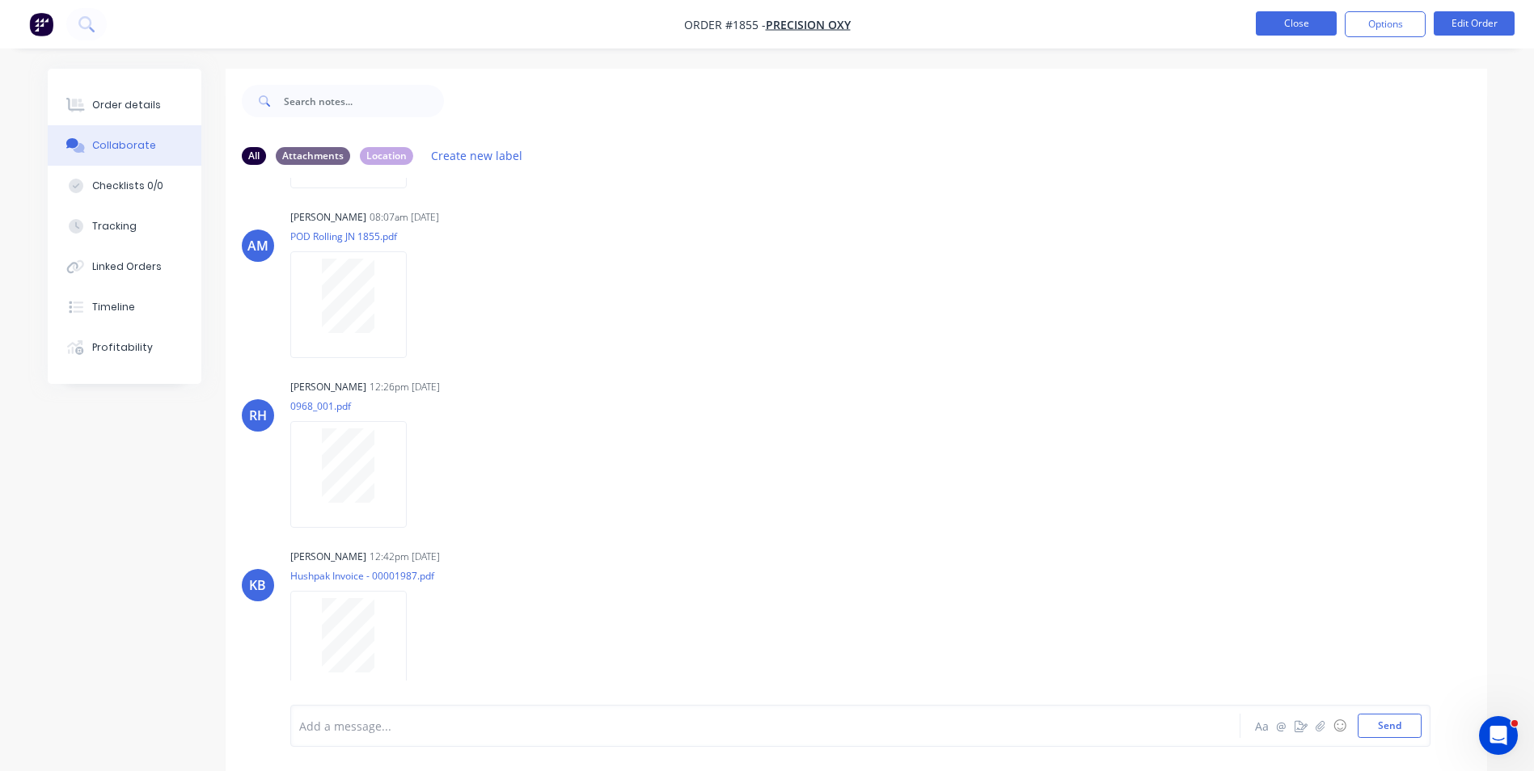
click at [1293, 26] on button "Close" at bounding box center [1295, 23] width 81 height 24
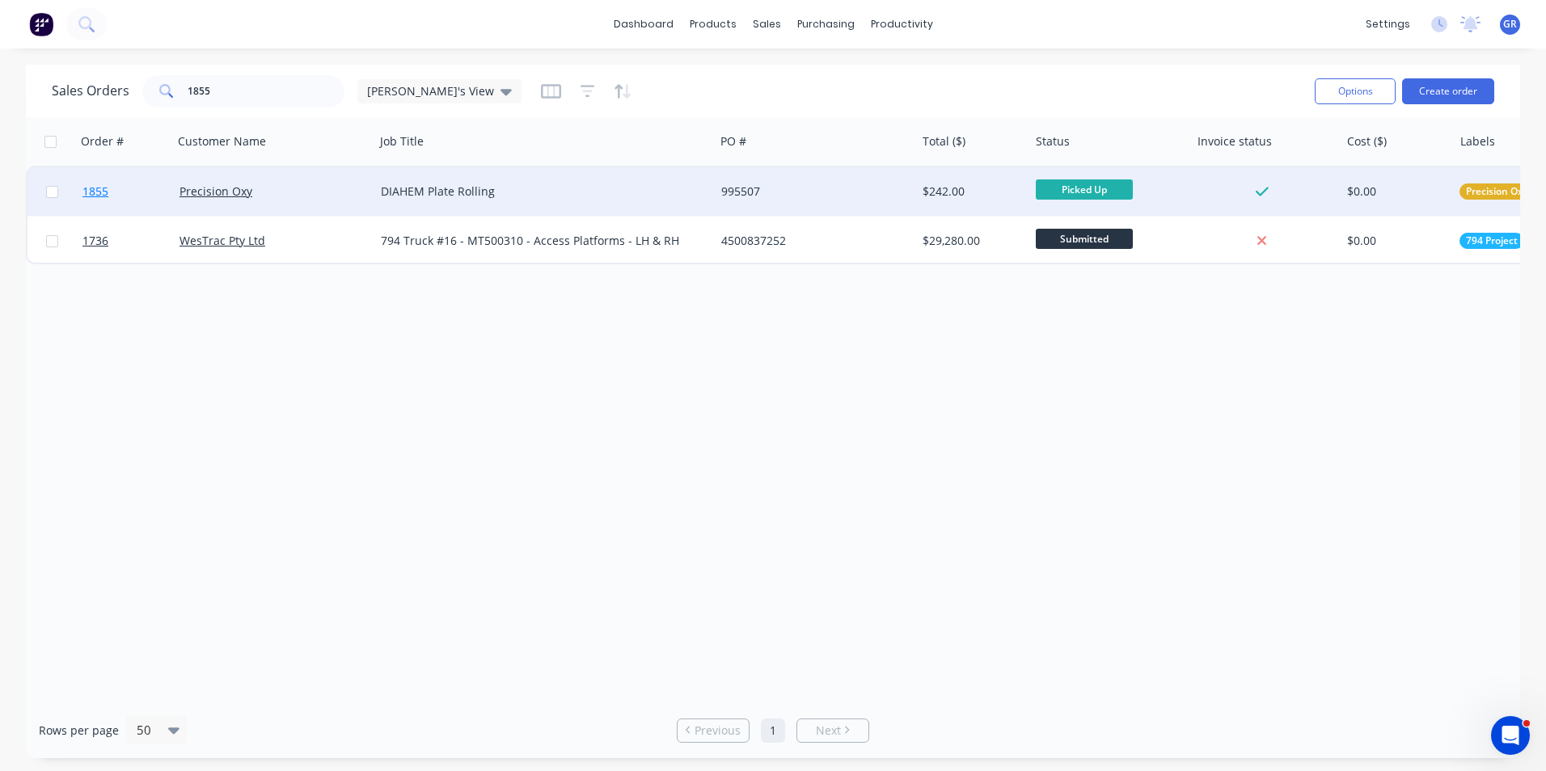
click at [99, 190] on span "1855" at bounding box center [95, 192] width 26 height 16
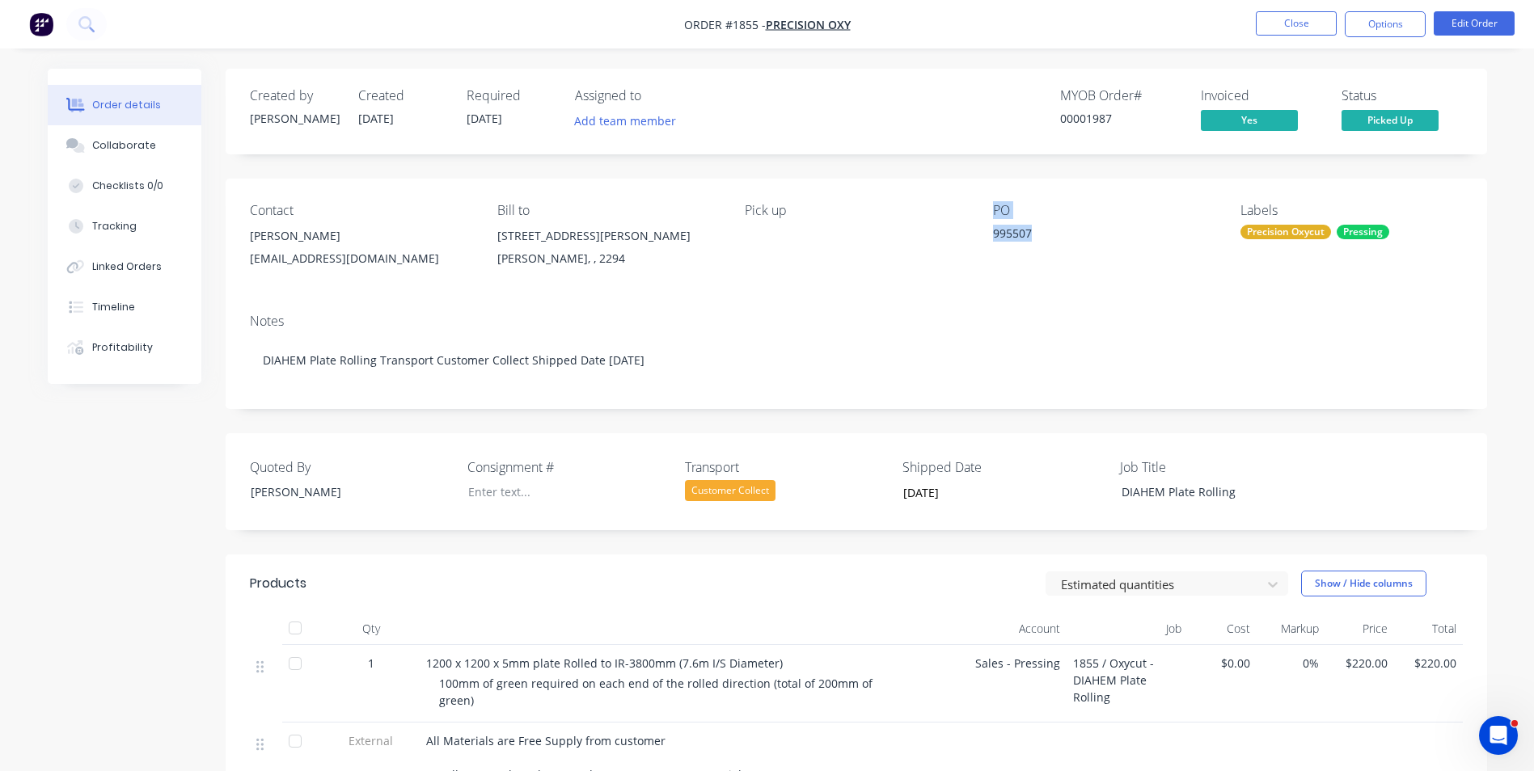
drag, startPoint x: 1020, startPoint y: 230, endPoint x: 979, endPoint y: 230, distance: 41.2
click at [979, 230] on div "Contact Ben Wanless benw@oxycut.com.au Bill to 8 Everett Street Carrington, , 2…" at bounding box center [856, 240] width 1261 height 122
drag, startPoint x: 979, startPoint y: 230, endPoint x: 1003, endPoint y: 230, distance: 24.3
drag, startPoint x: 1003, startPoint y: 230, endPoint x: 983, endPoint y: 235, distance: 21.0
click at [983, 235] on div "Contact Ben Wanless benw@oxycut.com.au Bill to 8 Everett Street Carrington, , 2…" at bounding box center [856, 240] width 1261 height 122
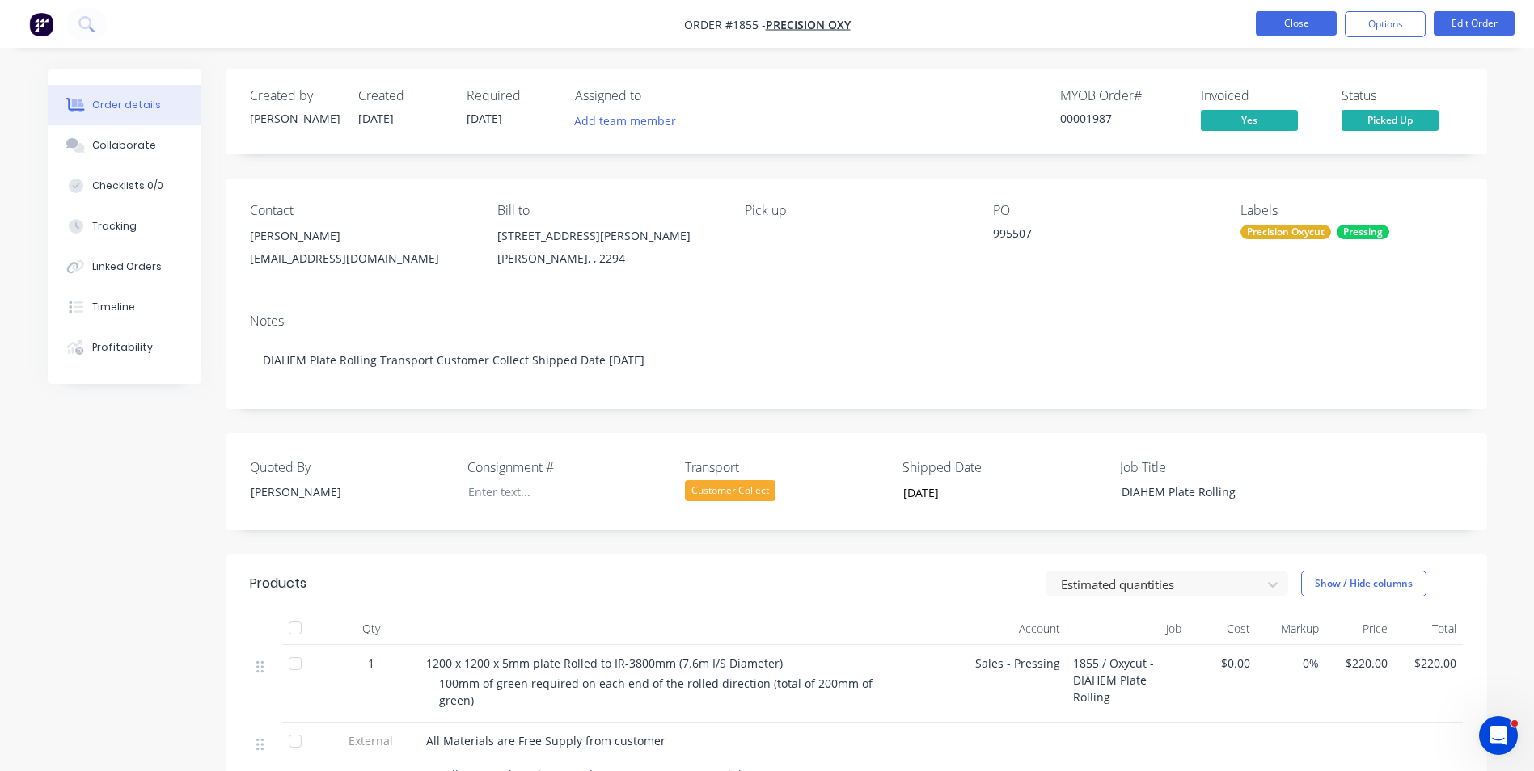
click at [1310, 20] on button "Close" at bounding box center [1295, 23] width 81 height 24
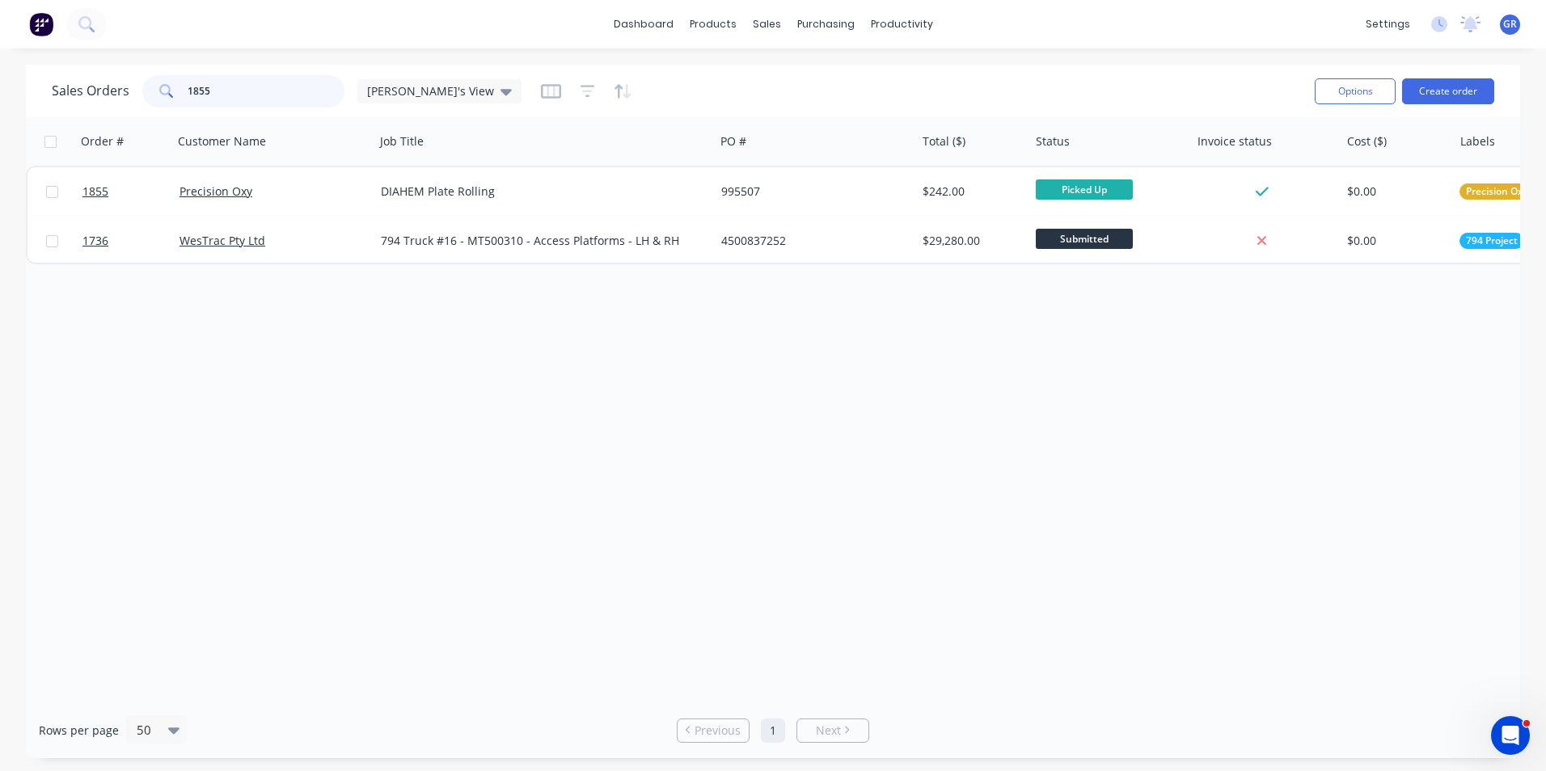
drag, startPoint x: 224, startPoint y: 91, endPoint x: 174, endPoint y: 86, distance: 50.3
click at [174, 86] on div "1855" at bounding box center [243, 91] width 202 height 32
click at [829, 15] on div "purchasing" at bounding box center [826, 24] width 74 height 24
click at [878, 78] on div "Purchase Orders" at bounding box center [878, 77] width 86 height 15
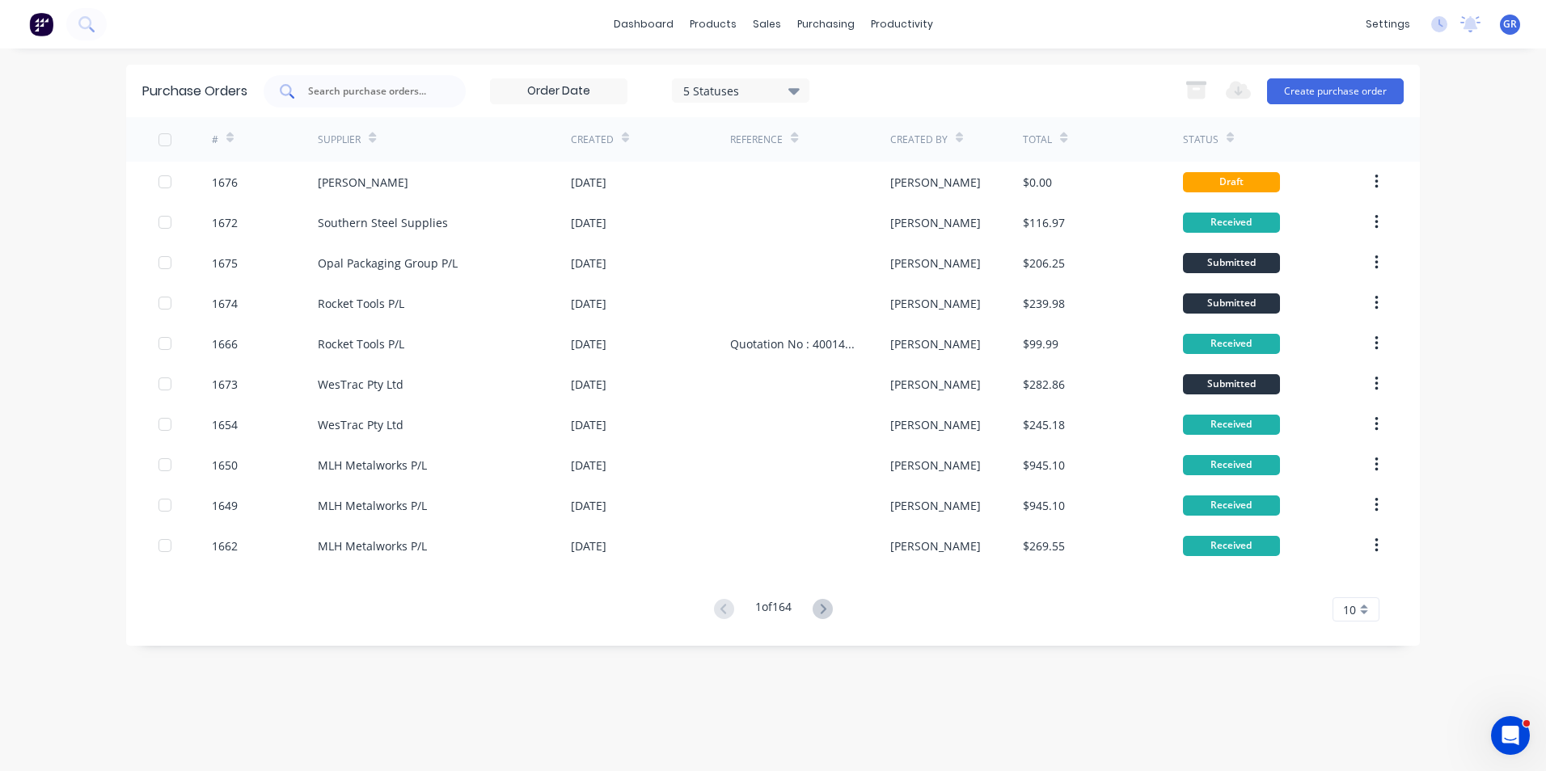
click at [362, 83] on input "text" at bounding box center [373, 91] width 134 height 16
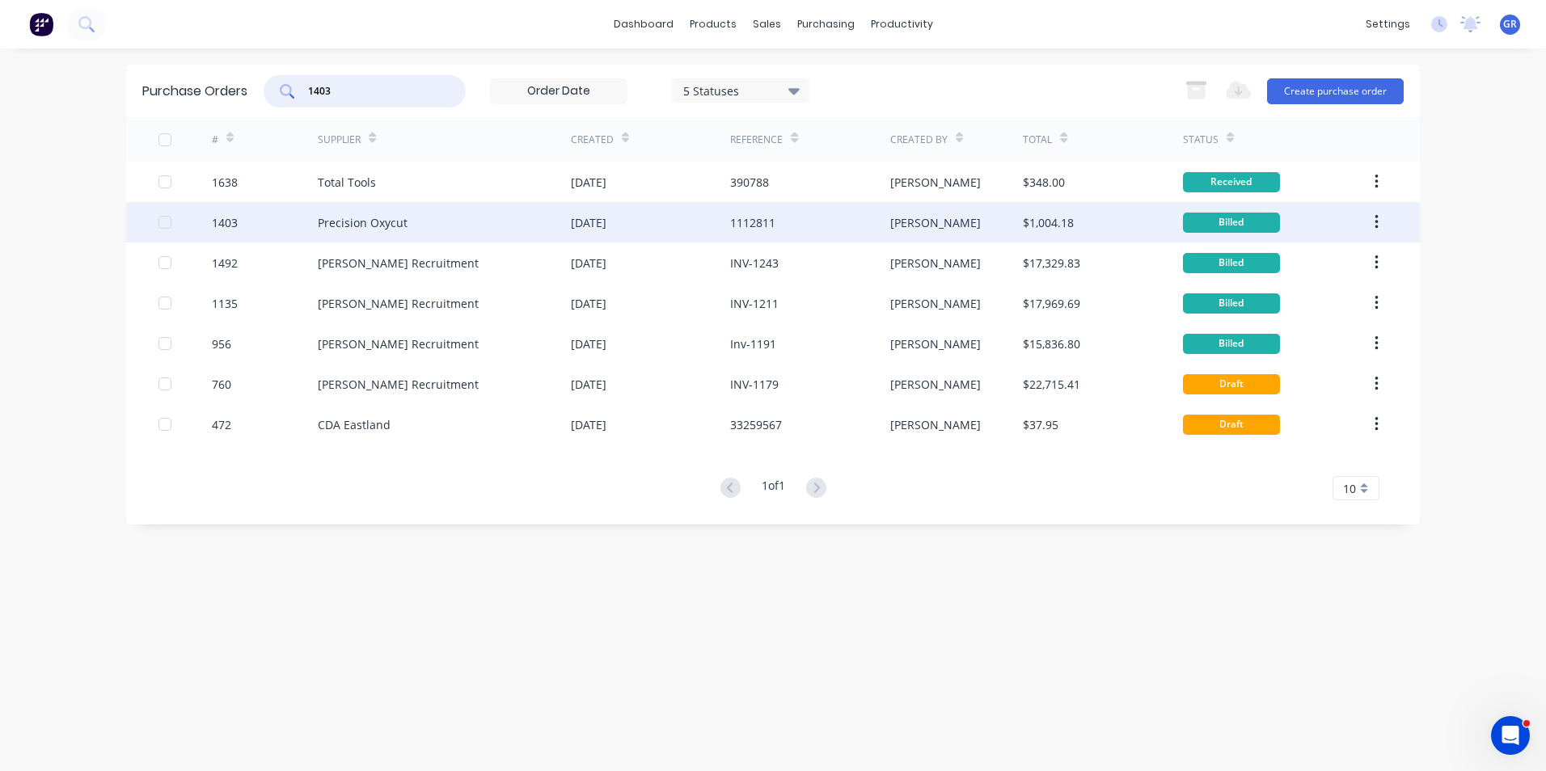
type input "1403"
click at [1376, 222] on icon "button" at bounding box center [1375, 222] width 3 height 15
click at [1276, 298] on div "Duplicate" at bounding box center [1318, 296] width 124 height 23
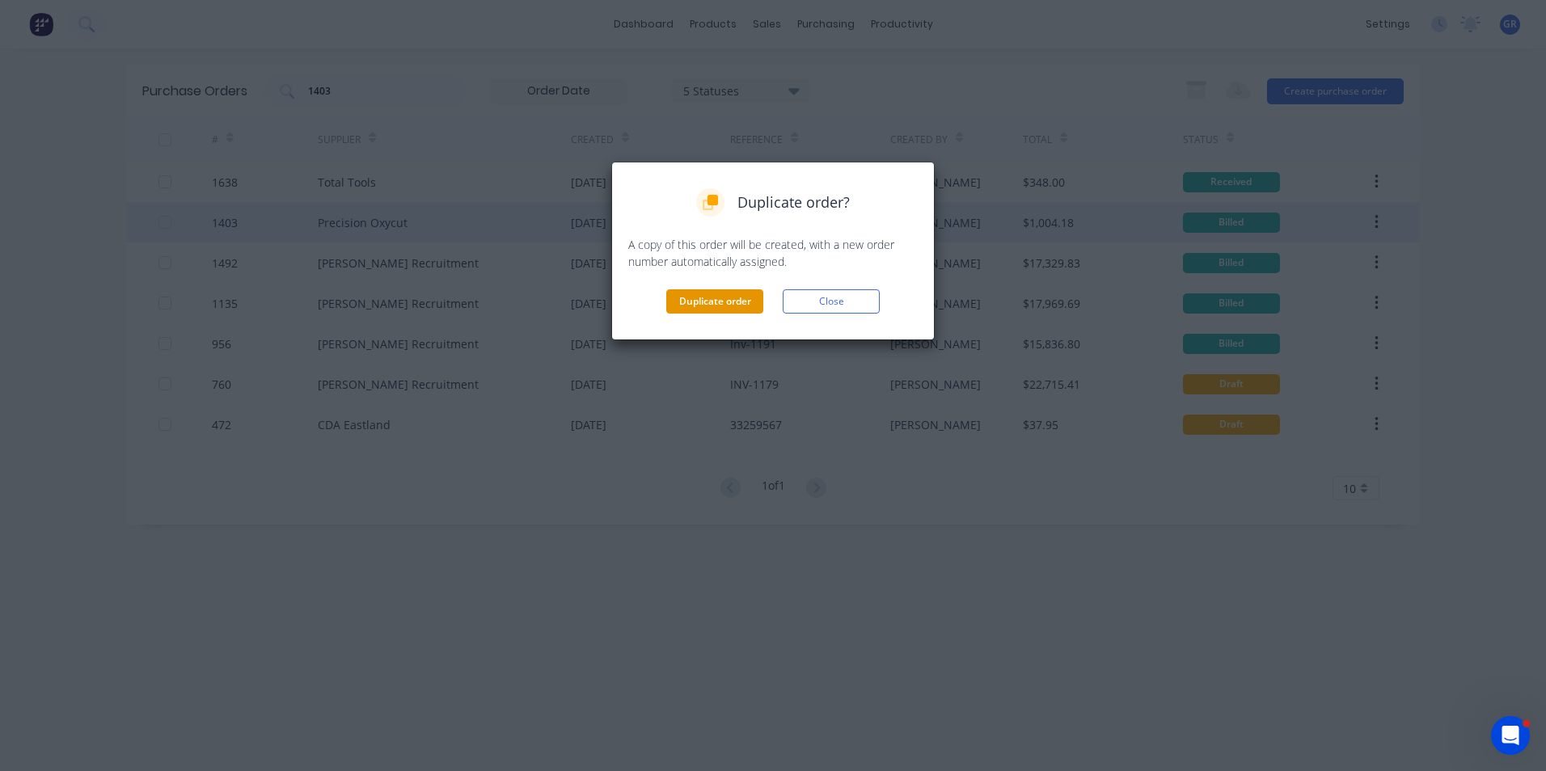
click at [703, 301] on button "Duplicate order" at bounding box center [714, 301] width 97 height 24
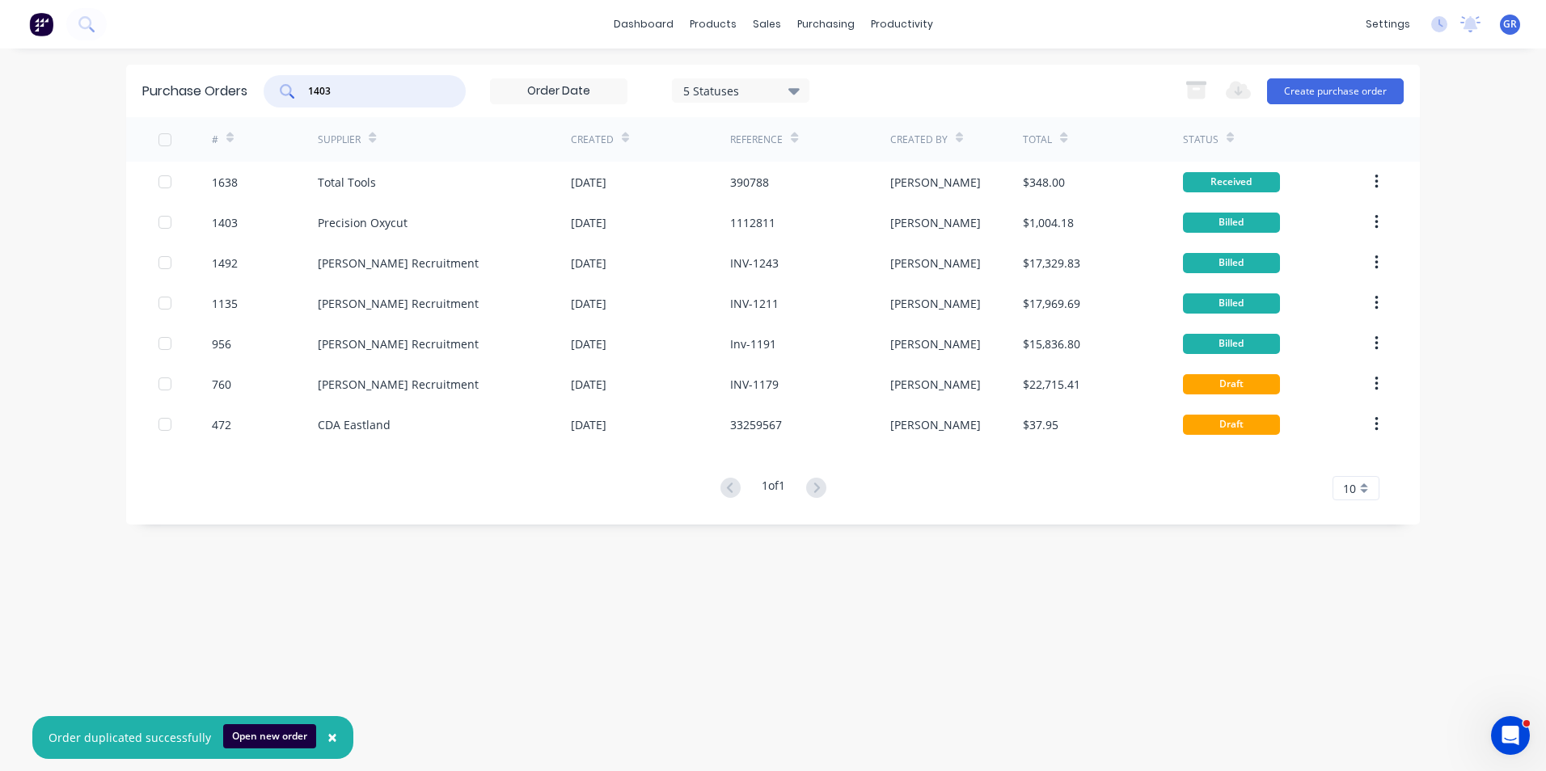
drag, startPoint x: 348, startPoint y: 94, endPoint x: 303, endPoint y: 92, distance: 44.5
click at [303, 92] on div "1403" at bounding box center [365, 91] width 202 height 32
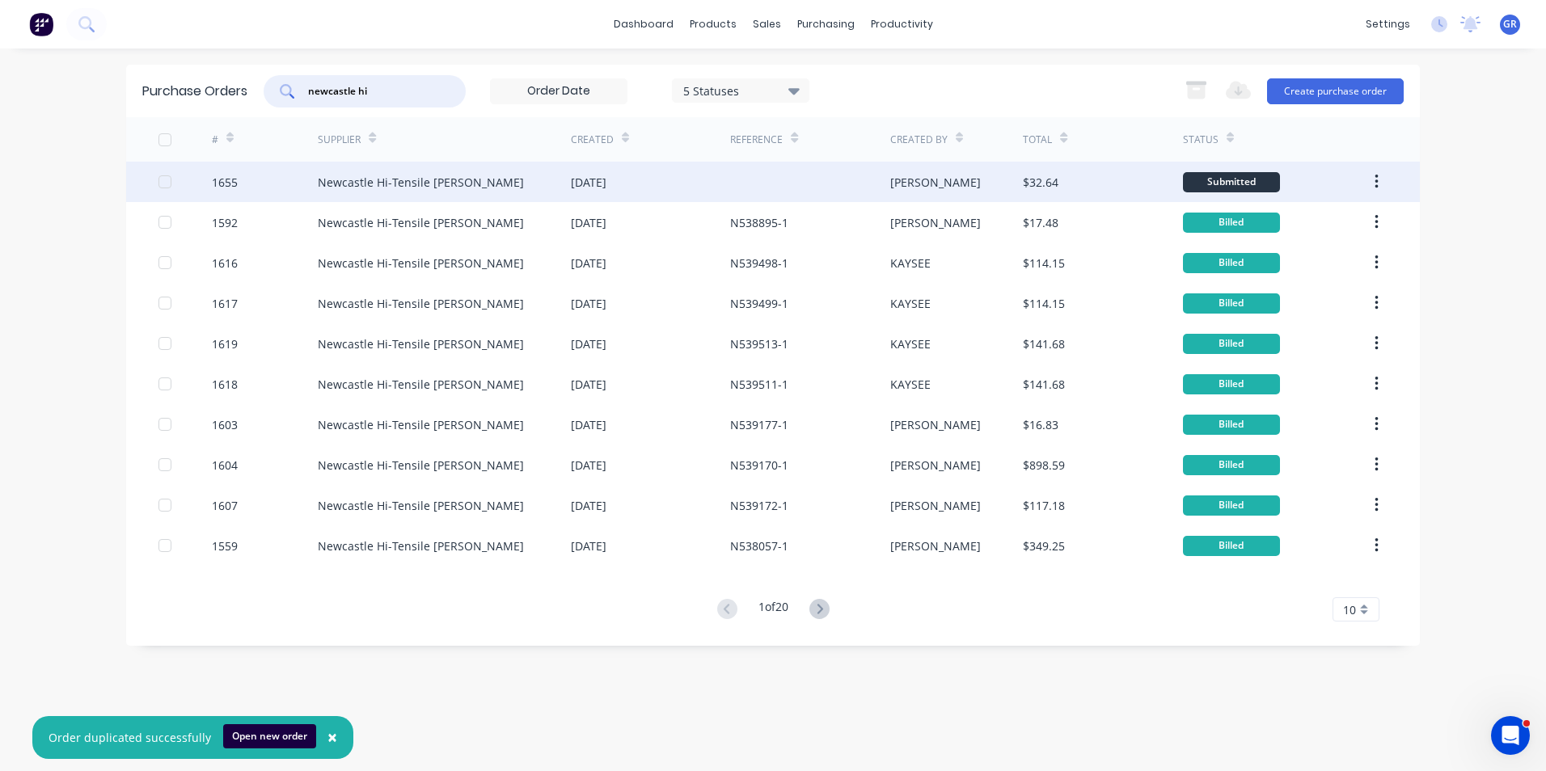
type input "newcastle hi"
click at [228, 183] on div "1655" at bounding box center [225, 182] width 26 height 17
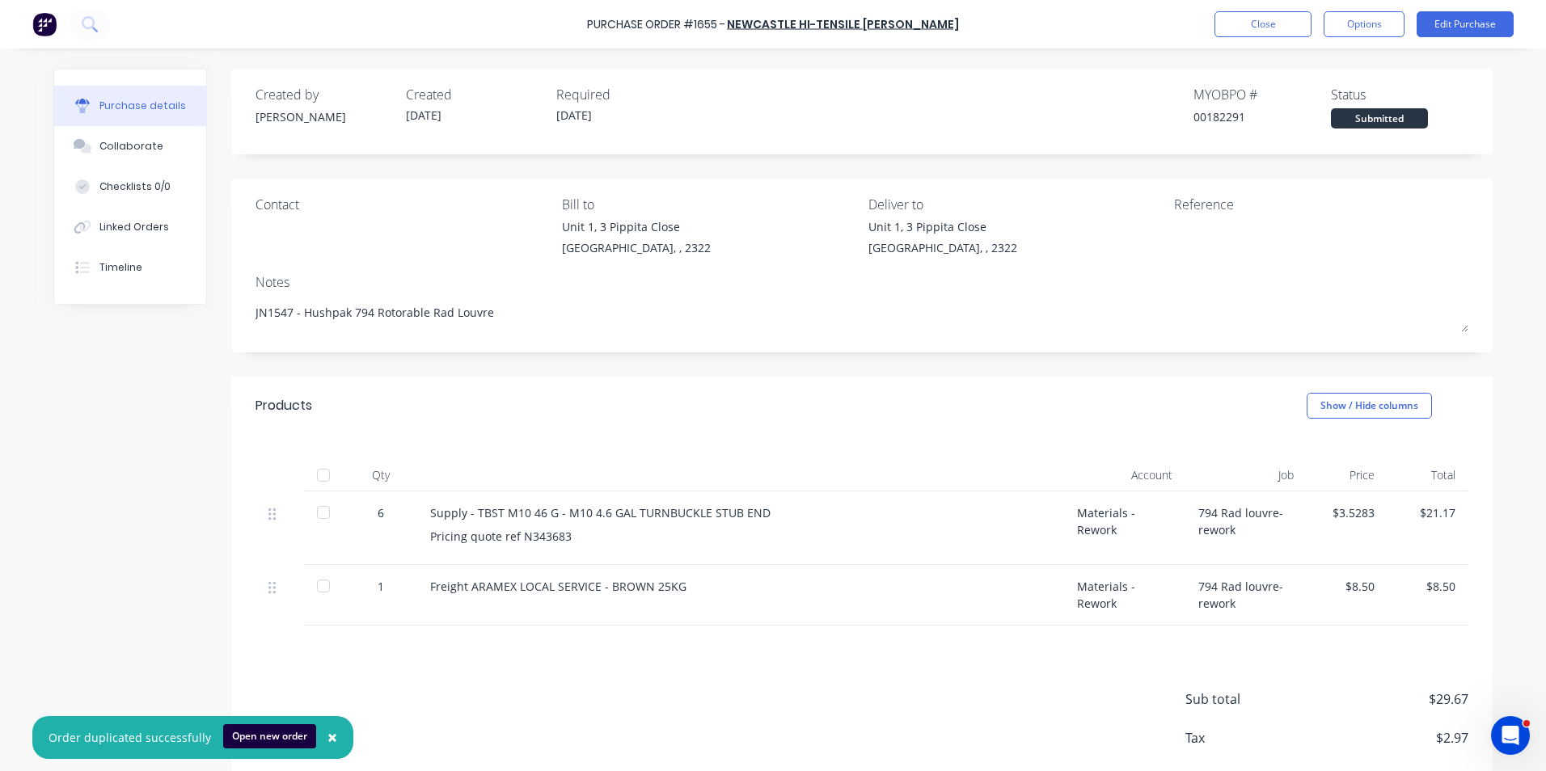
type textarea "x"
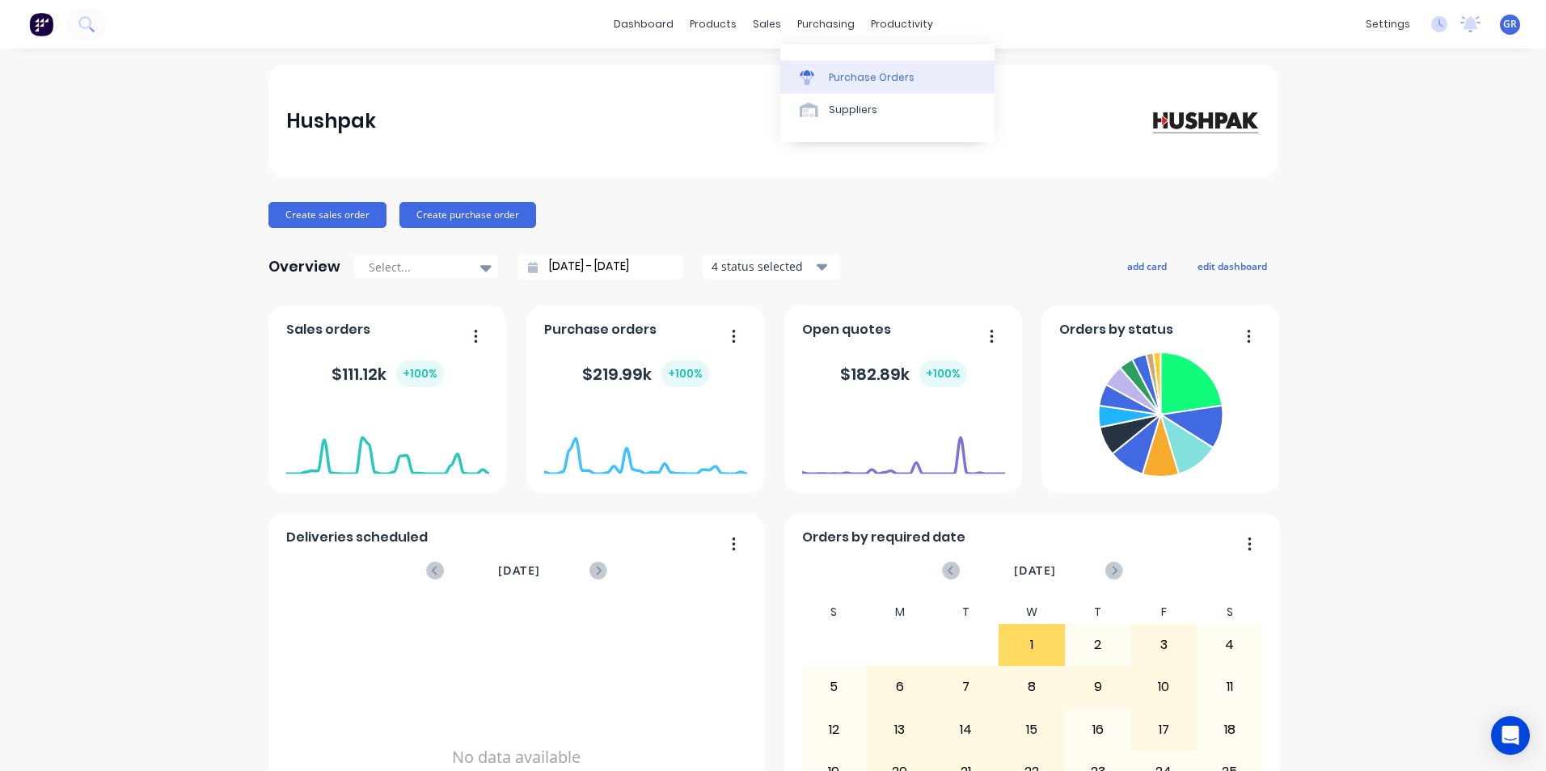
click at [867, 71] on div "Purchase Orders" at bounding box center [872, 77] width 86 height 15
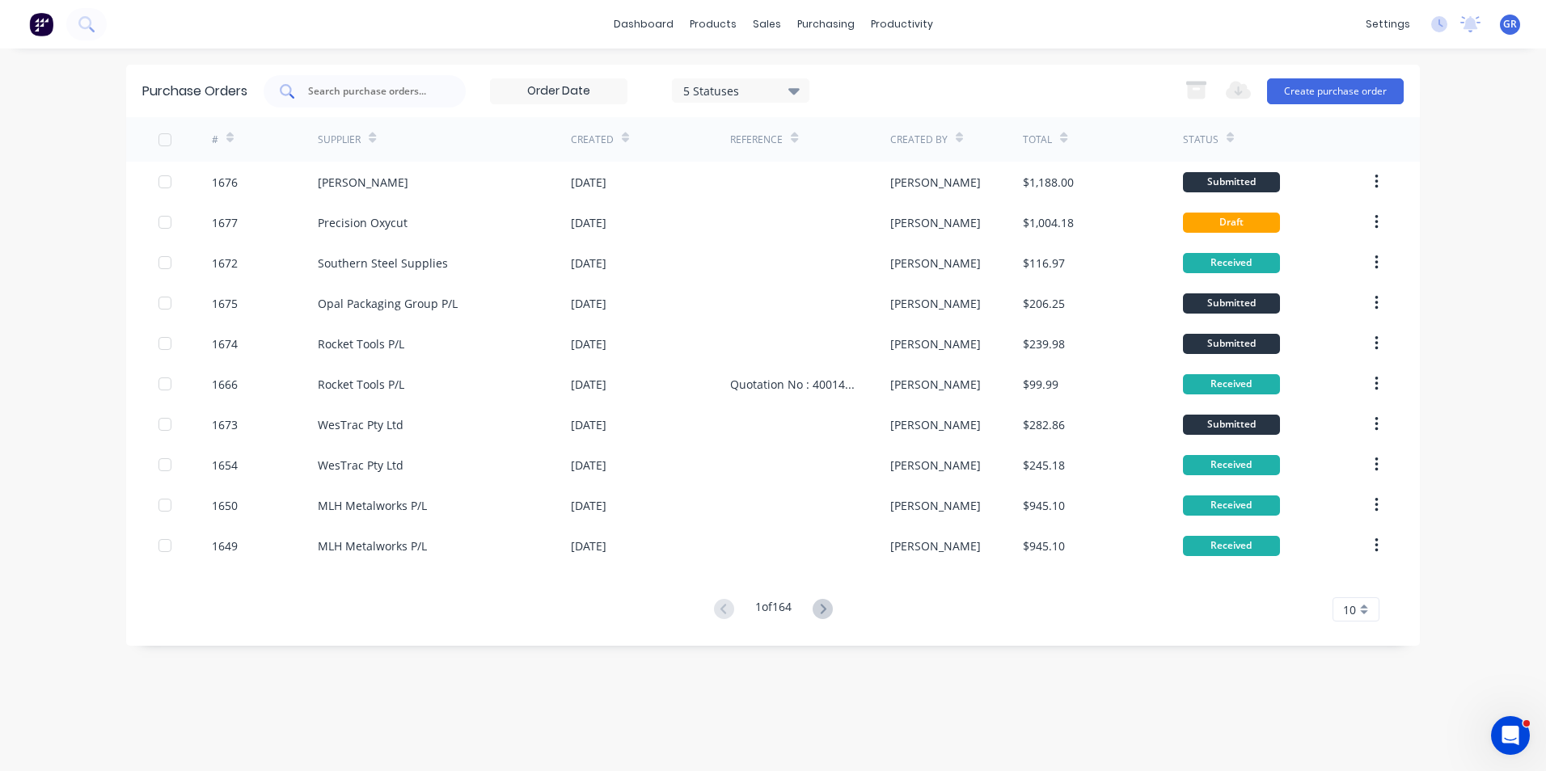
click at [348, 87] on input "text" at bounding box center [373, 91] width 134 height 16
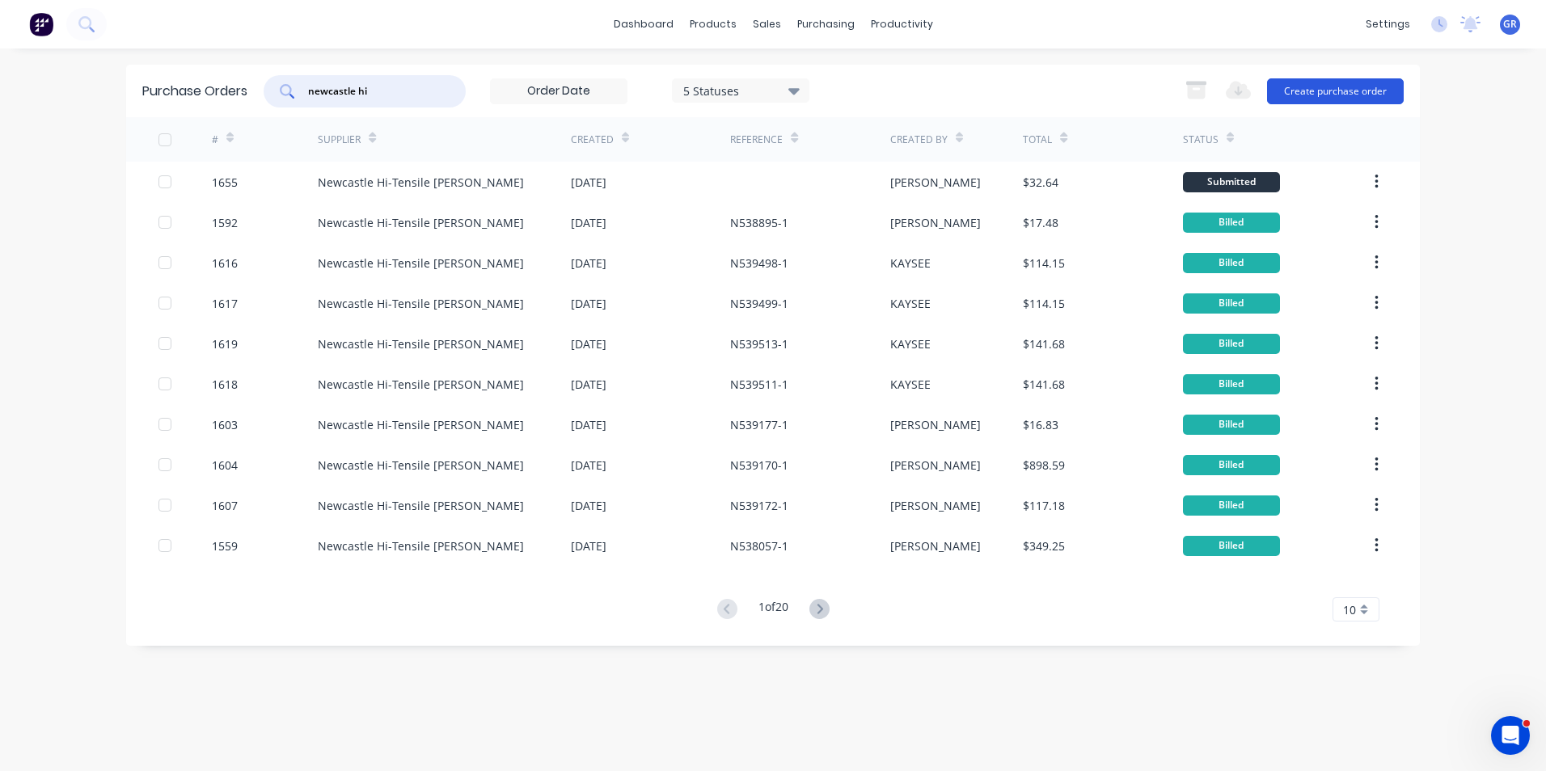
type input "newcastle hi"
click at [1327, 90] on button "Create purchase order" at bounding box center [1335, 91] width 137 height 26
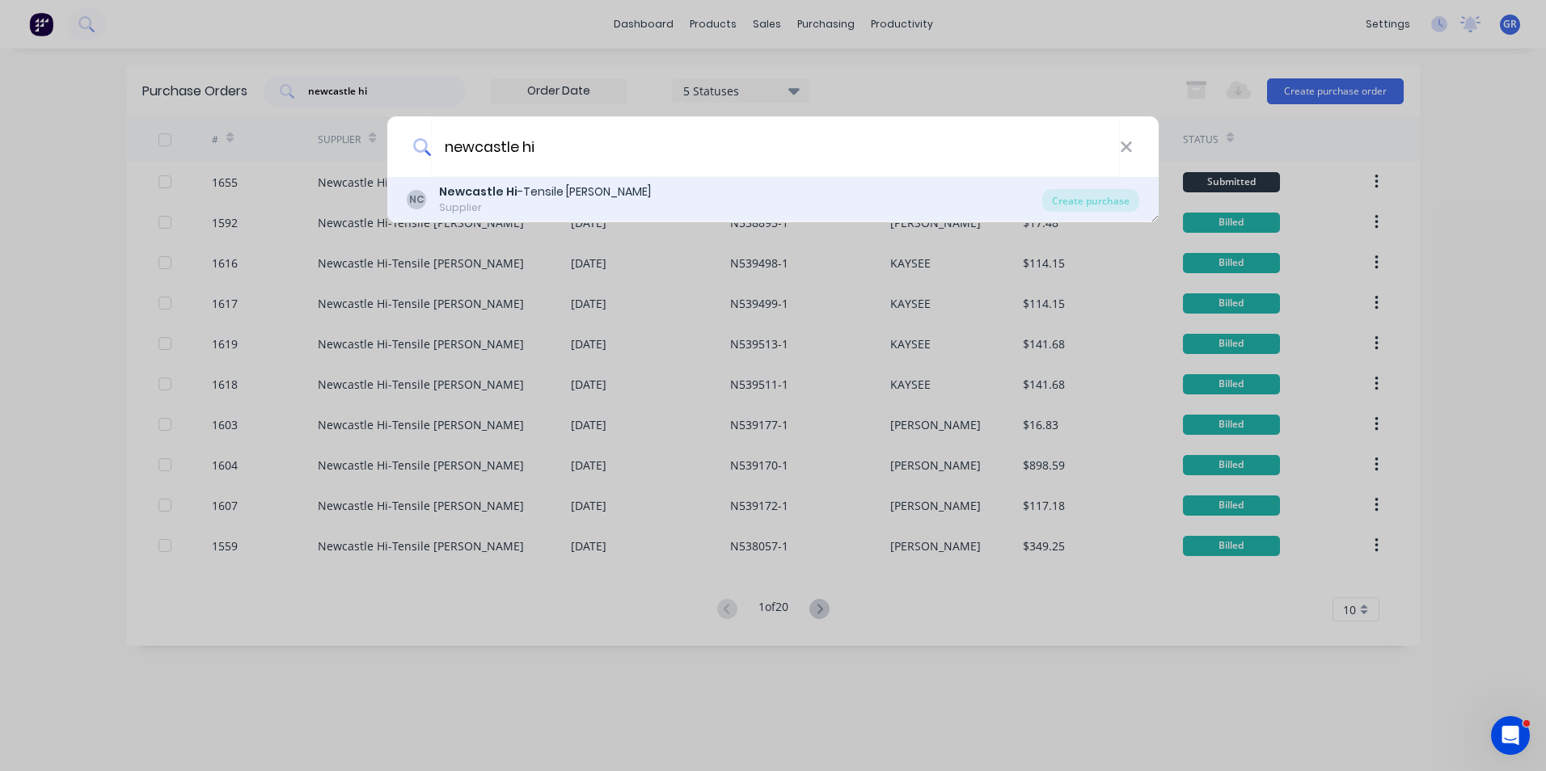
type input "newcastle hi"
click at [561, 195] on div "Newcastle Hi -Tensile Bolt Coy" at bounding box center [545, 192] width 212 height 17
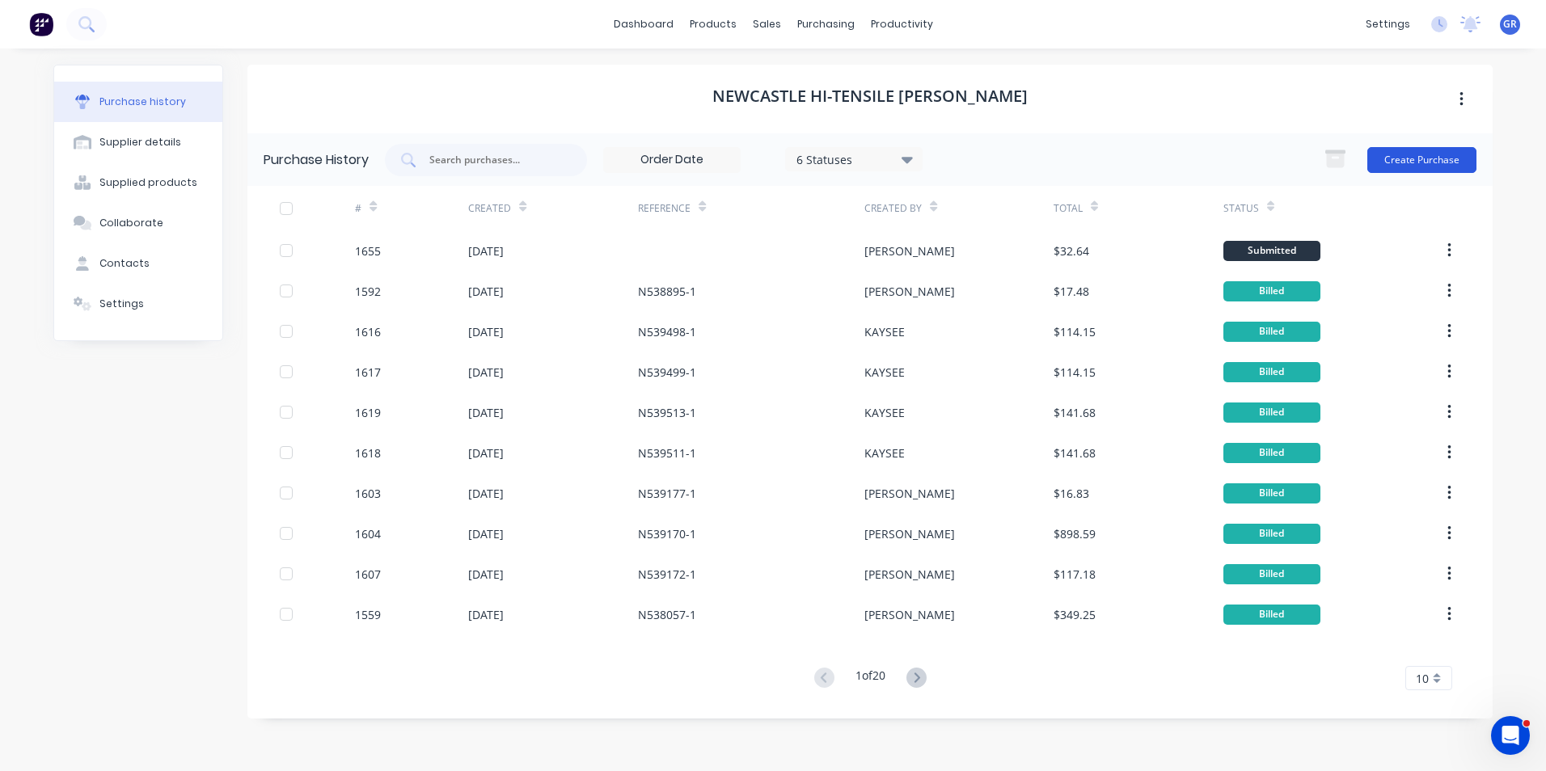
click at [1389, 150] on button "Create Purchase" at bounding box center [1421, 160] width 109 height 26
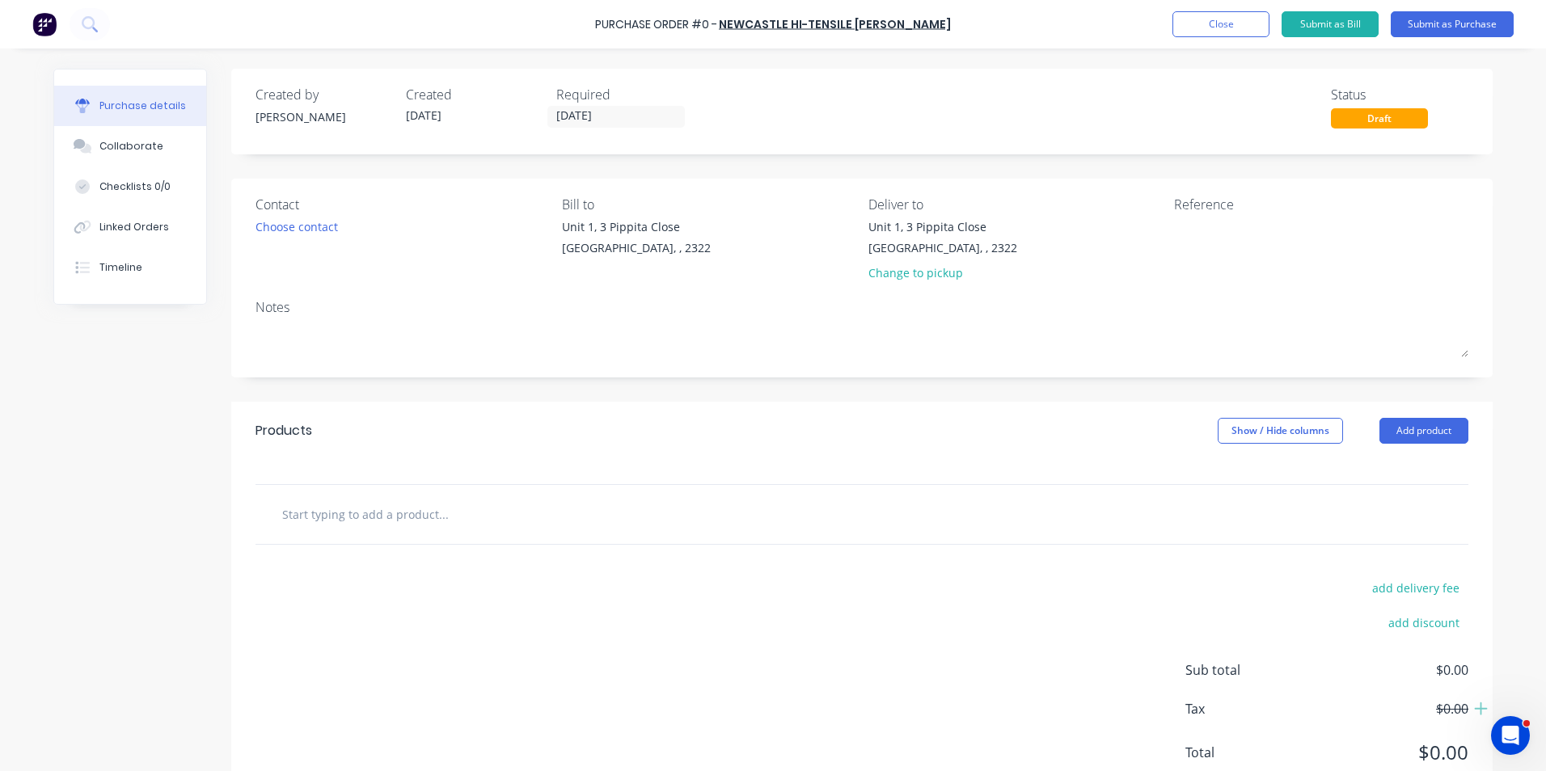
click at [334, 511] on input "text" at bounding box center [442, 514] width 323 height 32
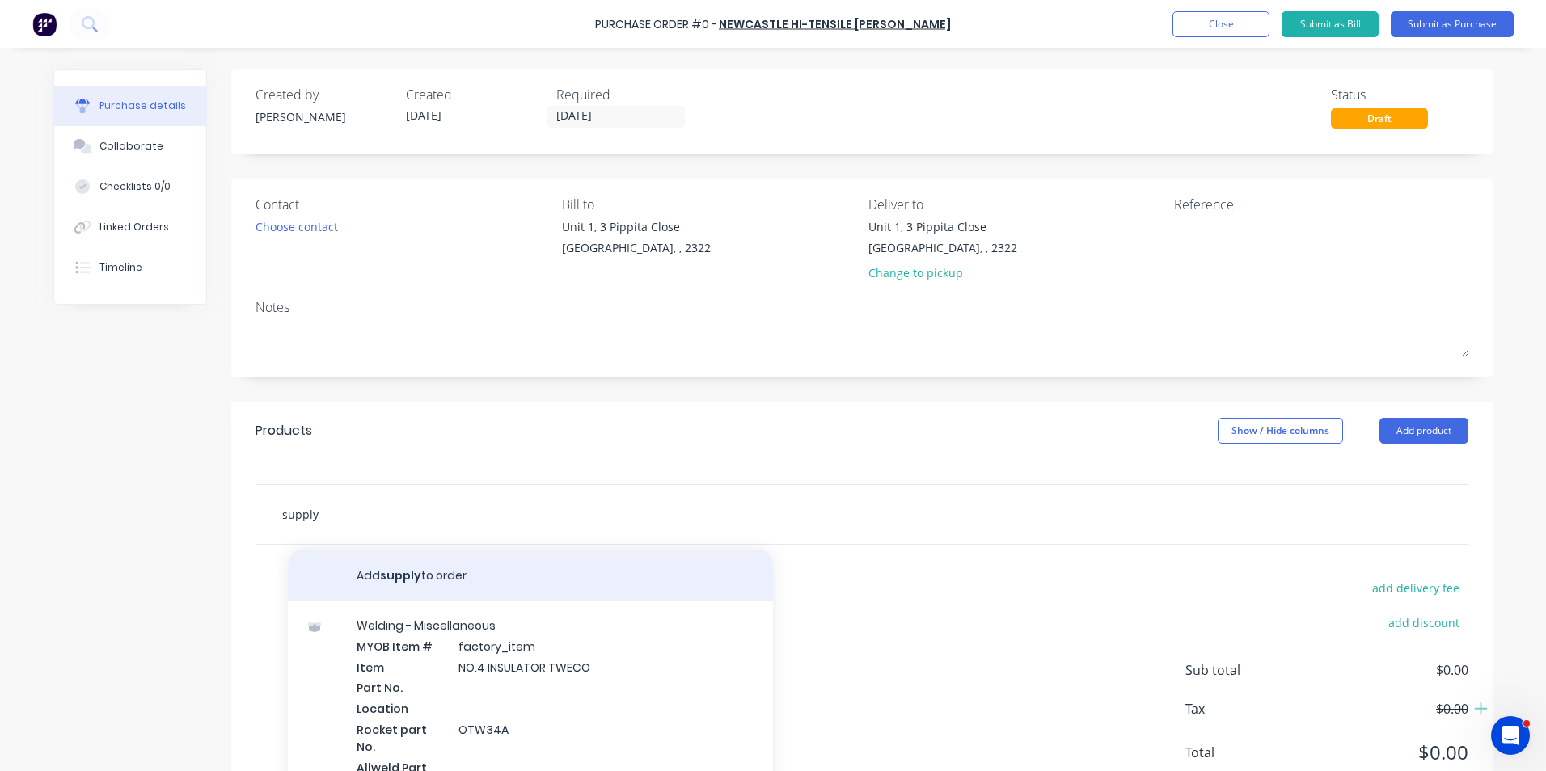
type input "supply"
click at [394, 574] on button "Add supply to order" at bounding box center [530, 576] width 485 height 52
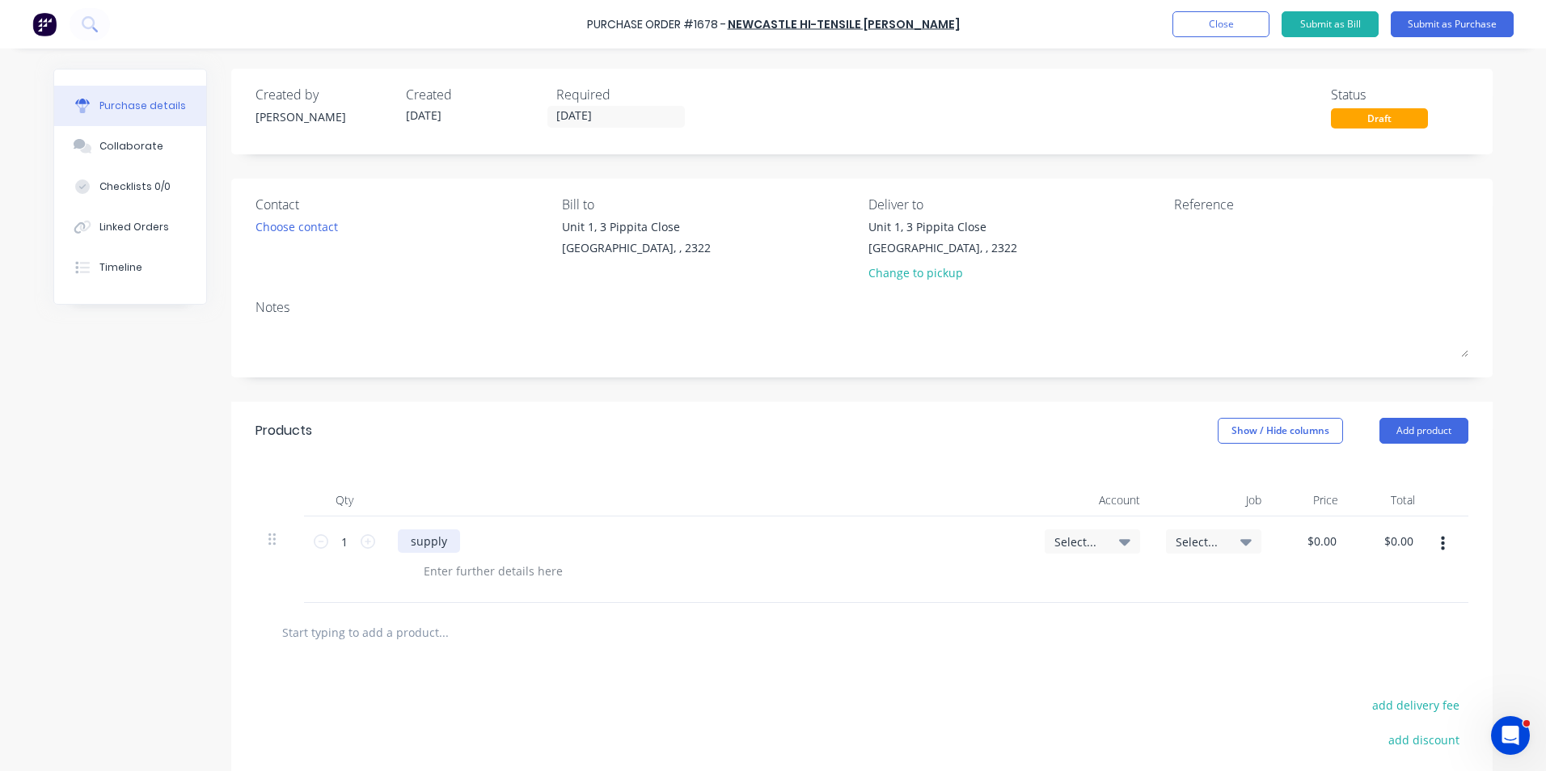
drag, startPoint x: 445, startPoint y: 544, endPoint x: 561, endPoint y: 537, distance: 116.6
click at [445, 543] on div "supply" at bounding box center [429, 540] width 62 height 23
click at [455, 539] on div "supply" at bounding box center [708, 540] width 621 height 23
drag, startPoint x: 442, startPoint y: 543, endPoint x: 542, endPoint y: 534, distance: 100.6
click at [443, 543] on div "supply" at bounding box center [429, 540] width 62 height 23
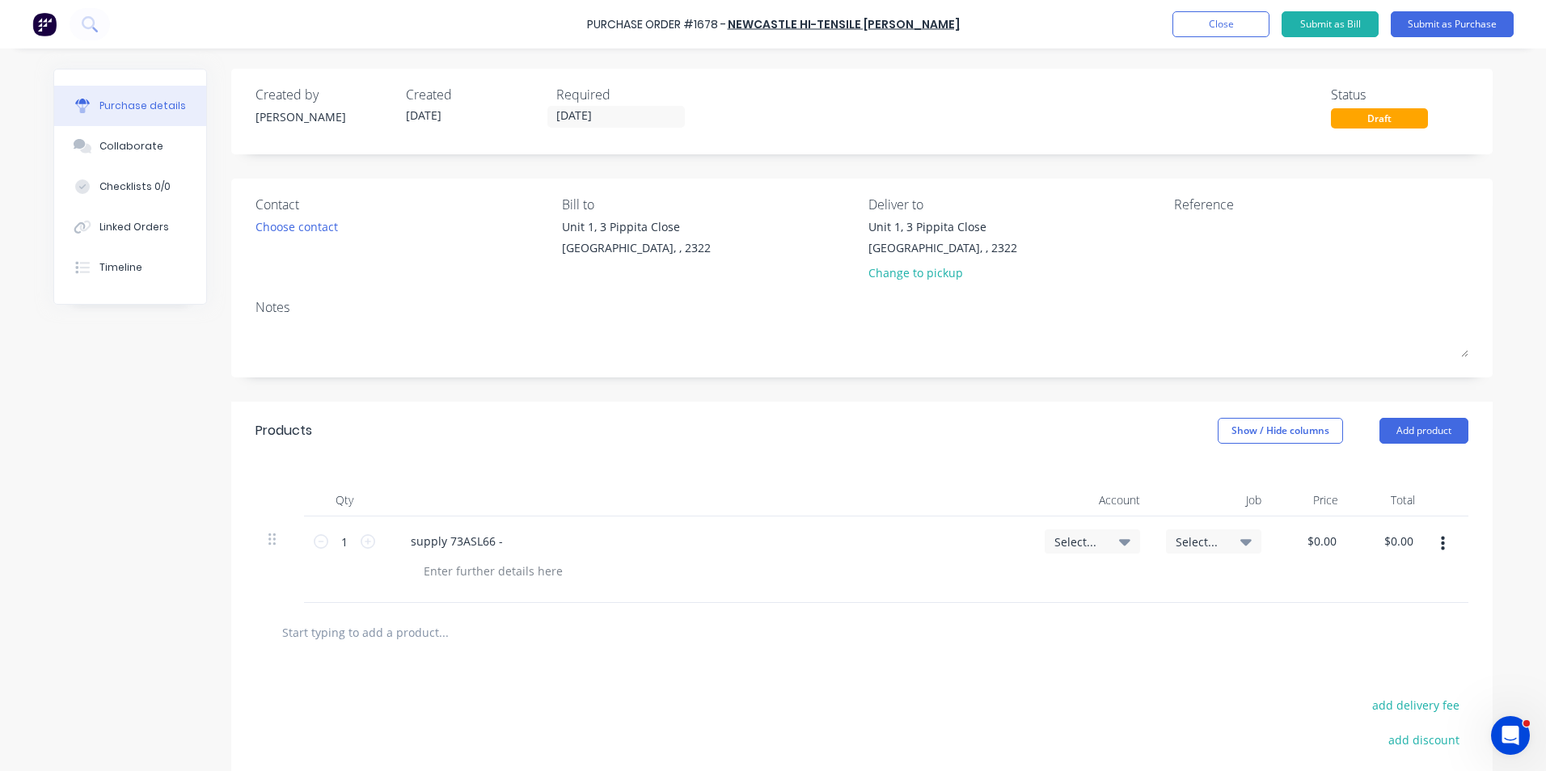
click at [515, 544] on div "supply 73ASL66 -" at bounding box center [708, 540] width 621 height 23
click at [504, 542] on div "supply 73ASL66 -" at bounding box center [457, 540] width 118 height 23
click at [335, 542] on input "1" at bounding box center [344, 541] width 32 height 24
type input "1000"
click at [1071, 542] on span "Select..." at bounding box center [1078, 542] width 49 height 17
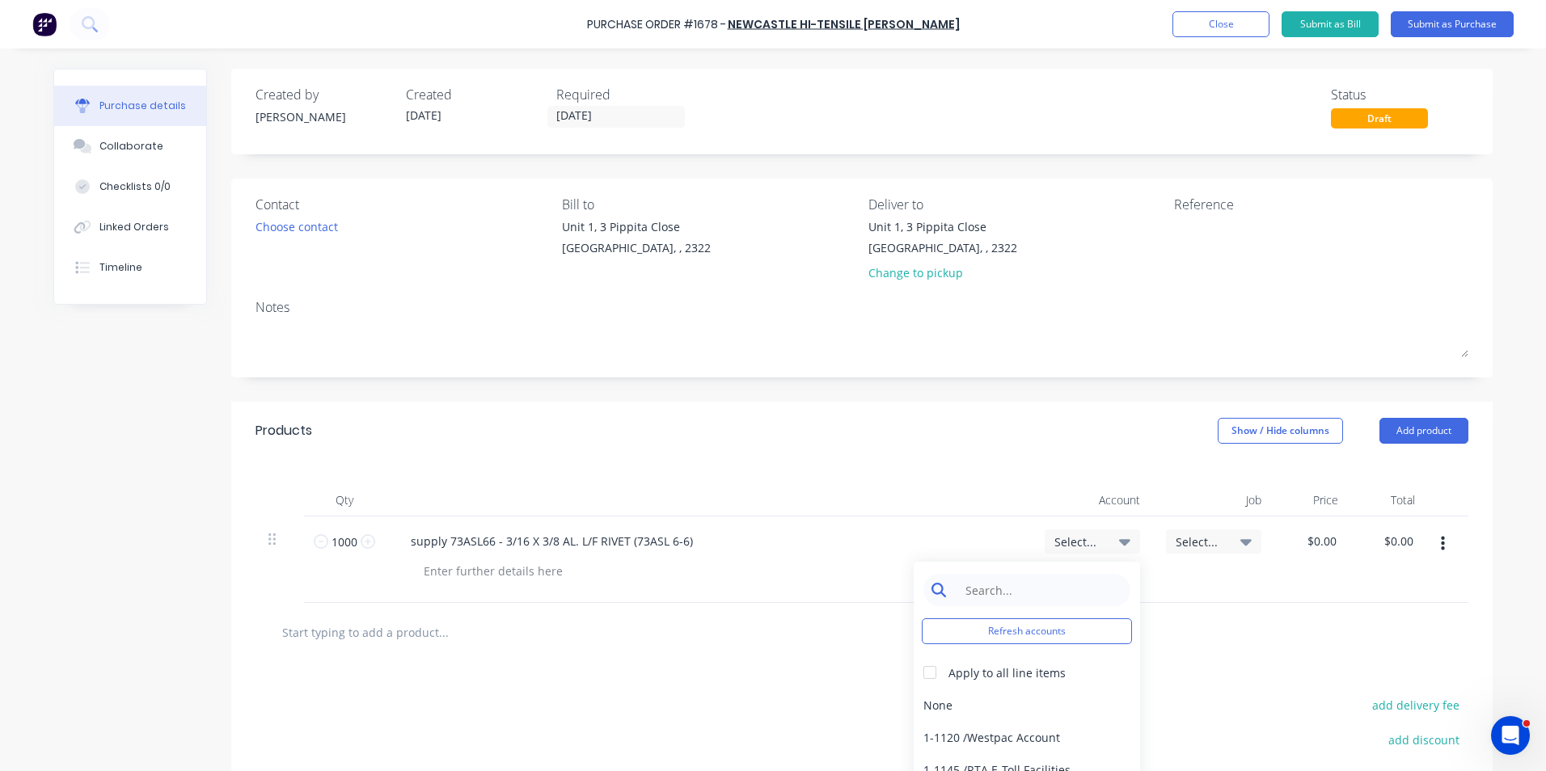
click at [972, 586] on input at bounding box center [1039, 590] width 166 height 32
type input "stock"
click at [963, 707] on div "1-1310 / Stock" at bounding box center [1026, 705] width 226 height 32
click at [1183, 543] on span "Select..." at bounding box center [1199, 542] width 49 height 17
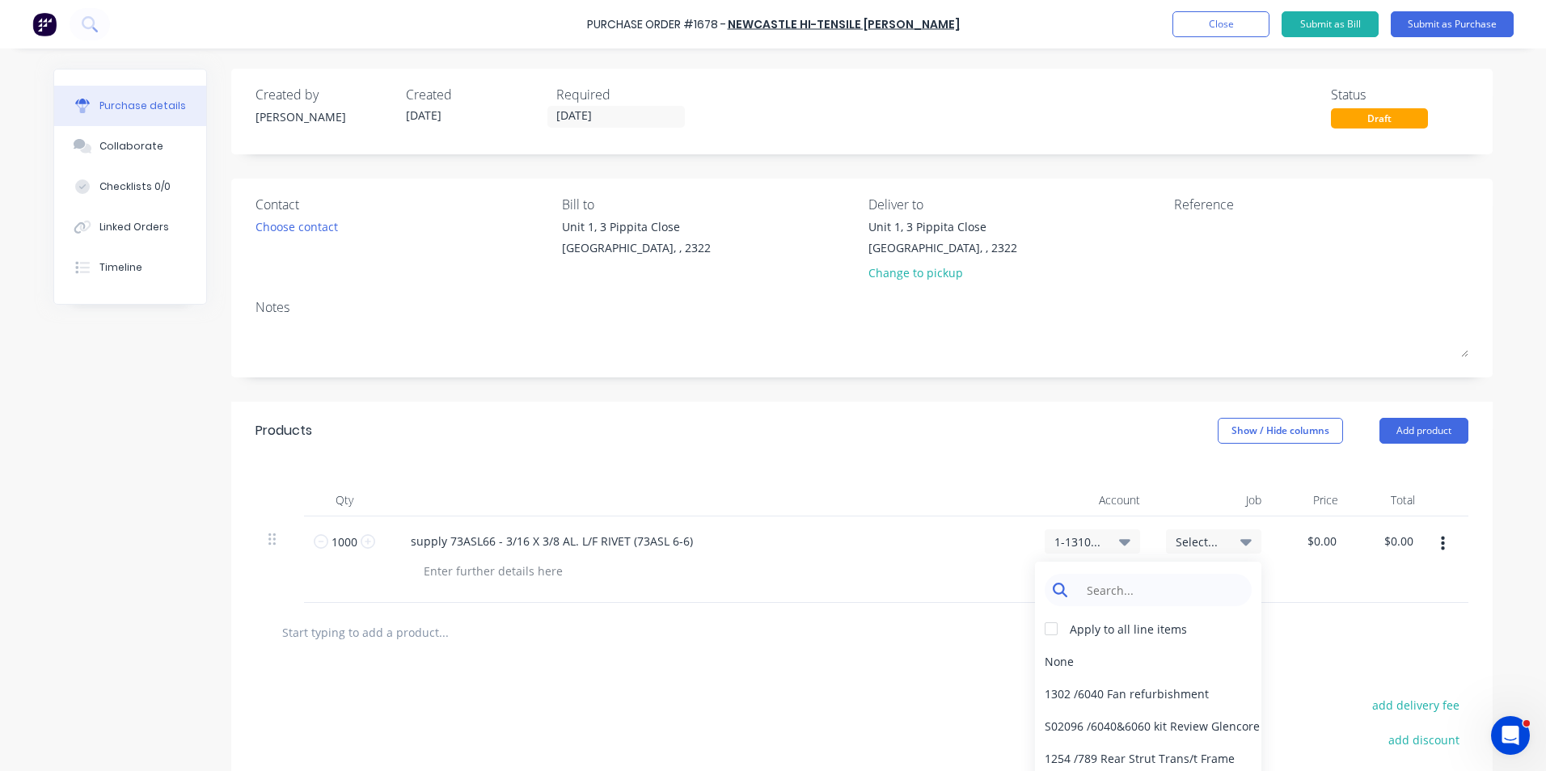
click at [1099, 597] on input at bounding box center [1161, 590] width 166 height 32
type input "stock"
click at [1087, 756] on div "Stock / Stock" at bounding box center [1148, 758] width 226 height 32
click at [1318, 542] on input "0.00" at bounding box center [1320, 540] width 37 height 23
click at [1318, 542] on input "0.00" at bounding box center [1324, 540] width 31 height 23
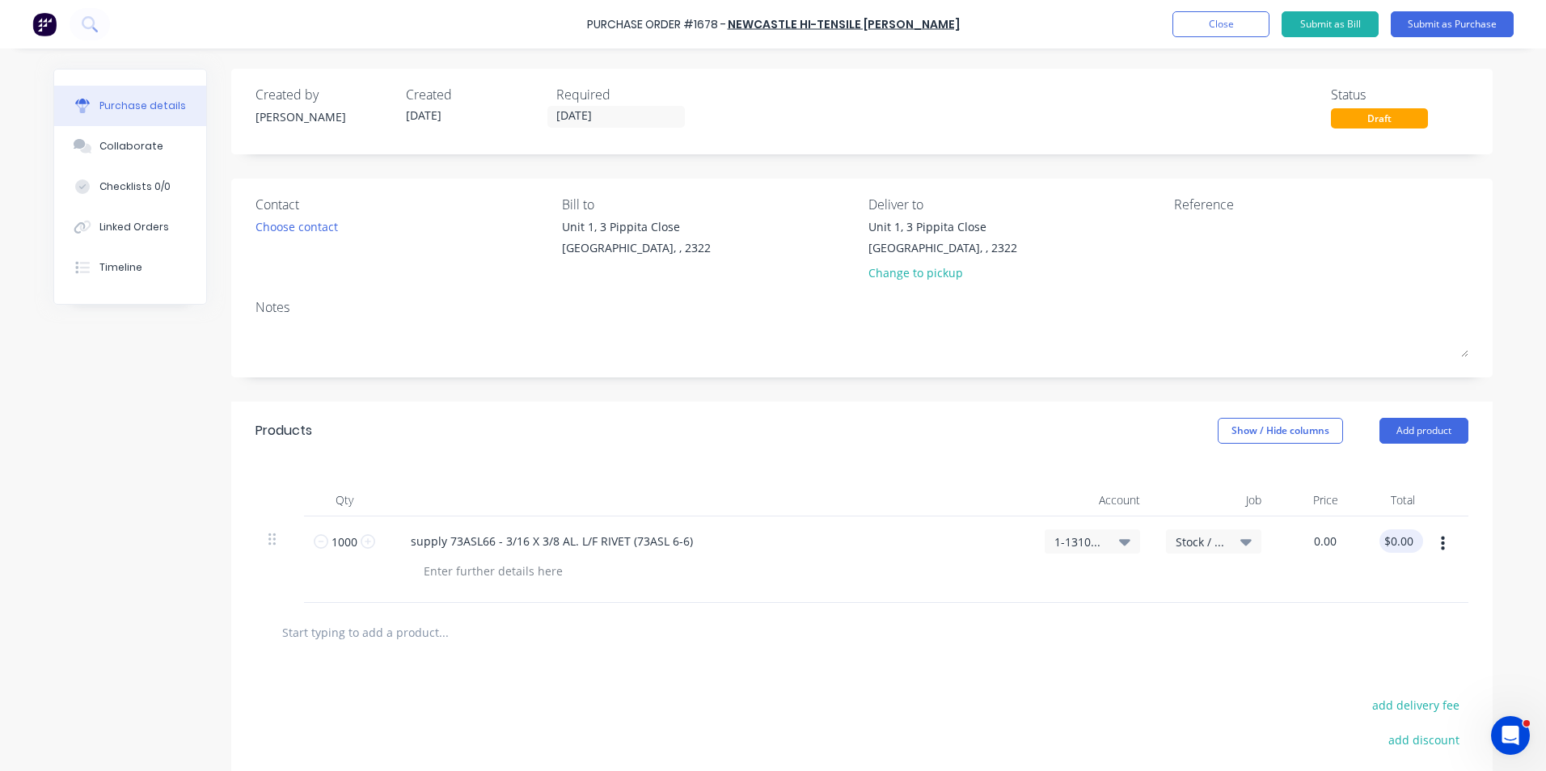
type input "$0.00"
click at [1388, 536] on input "0.00" at bounding box center [1401, 540] width 31 height 23
click at [1396, 538] on input "0.00" at bounding box center [1401, 540] width 31 height 23
type input "138.60"
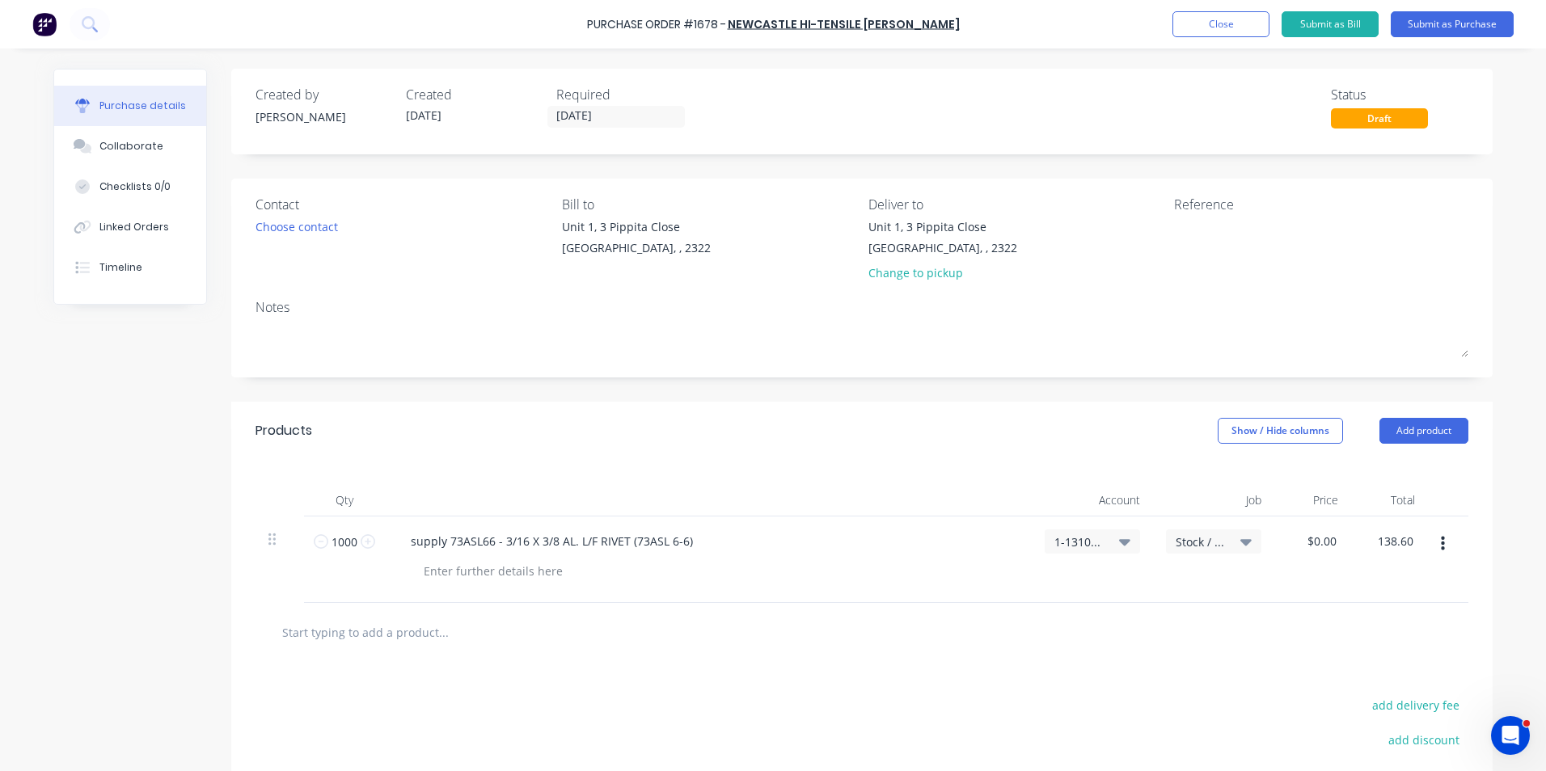
type input "$0.1386"
type input "$138.60"
click at [1378, 584] on div "$138.60 $138.60" at bounding box center [1389, 560] width 77 height 86
click at [493, 576] on div at bounding box center [493, 570] width 165 height 23
drag, startPoint x: 473, startPoint y: 571, endPoint x: 524, endPoint y: 563, distance: 51.6
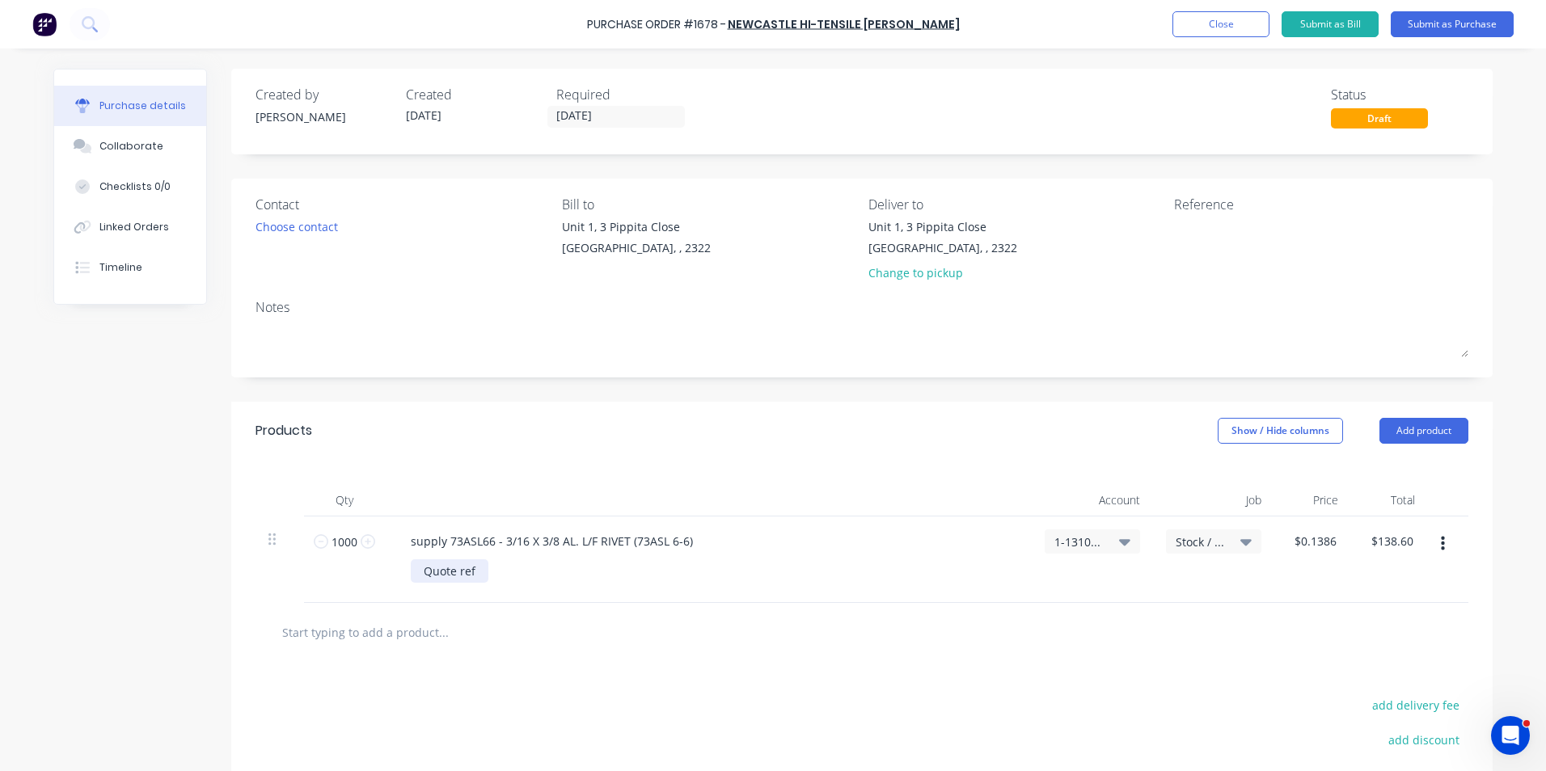
click at [473, 571] on div "Quote ref" at bounding box center [450, 570] width 78 height 23
click at [1418, 424] on button "Add product" at bounding box center [1423, 431] width 89 height 26
click at [1379, 635] on div "Notes (External)" at bounding box center [1391, 633] width 124 height 23
click at [427, 627] on div at bounding box center [456, 627] width 116 height 23
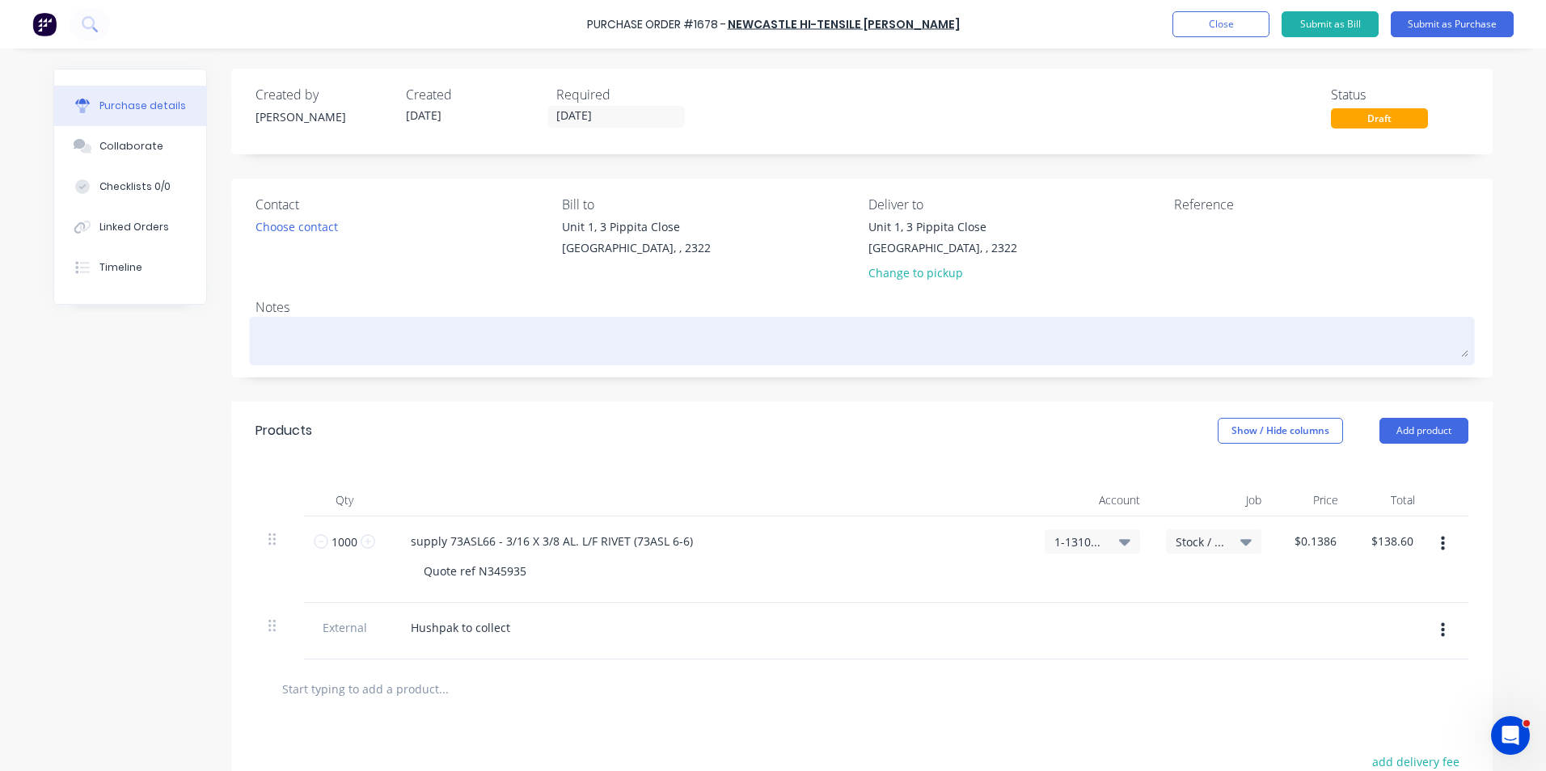
click at [284, 336] on textarea at bounding box center [861, 339] width 1213 height 36
type textarea "x"
type textarea "S"
type textarea "x"
type textarea "St"
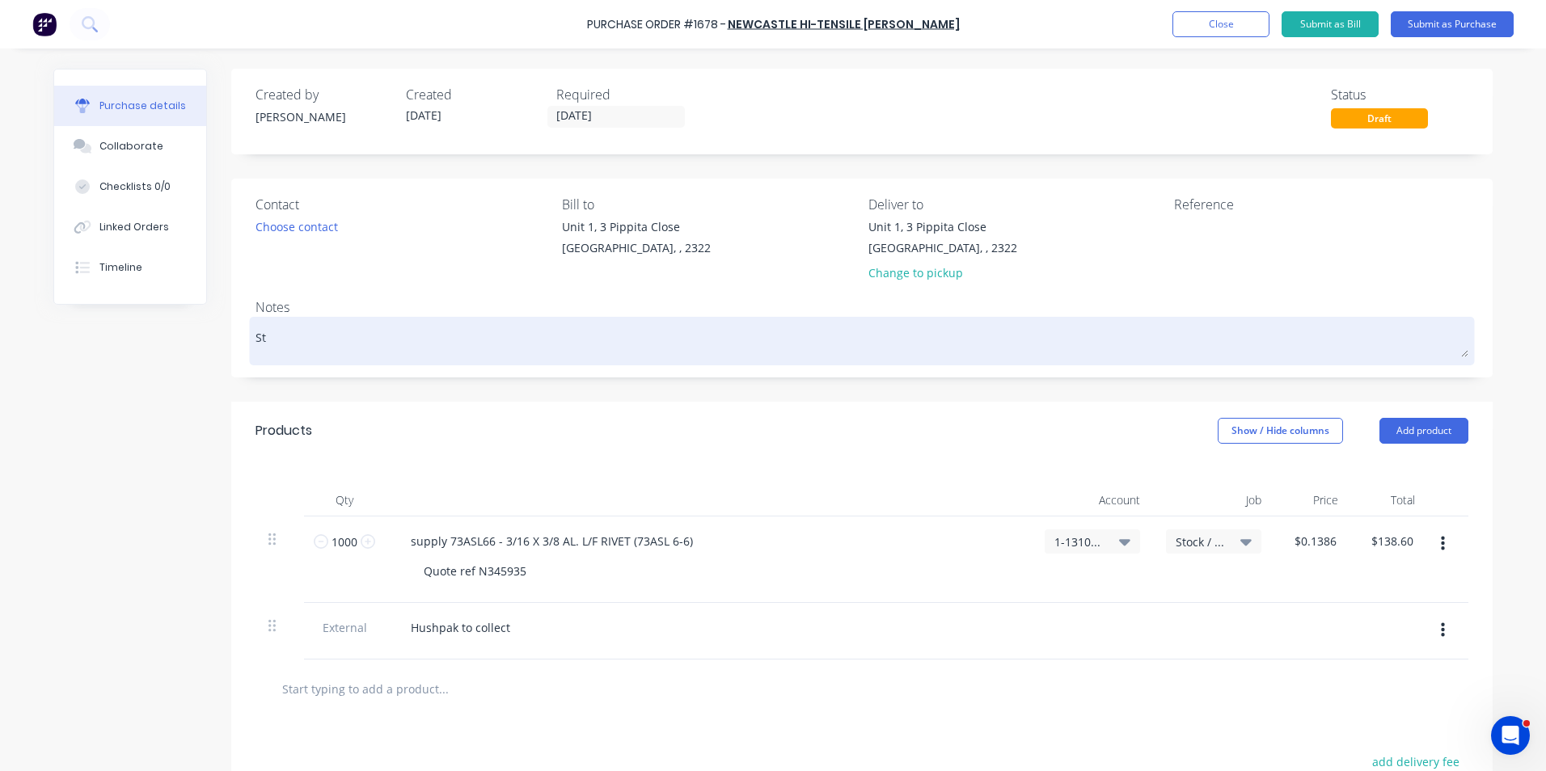
type textarea "x"
type textarea "Sto"
type textarea "x"
type textarea "Stoc"
type textarea "x"
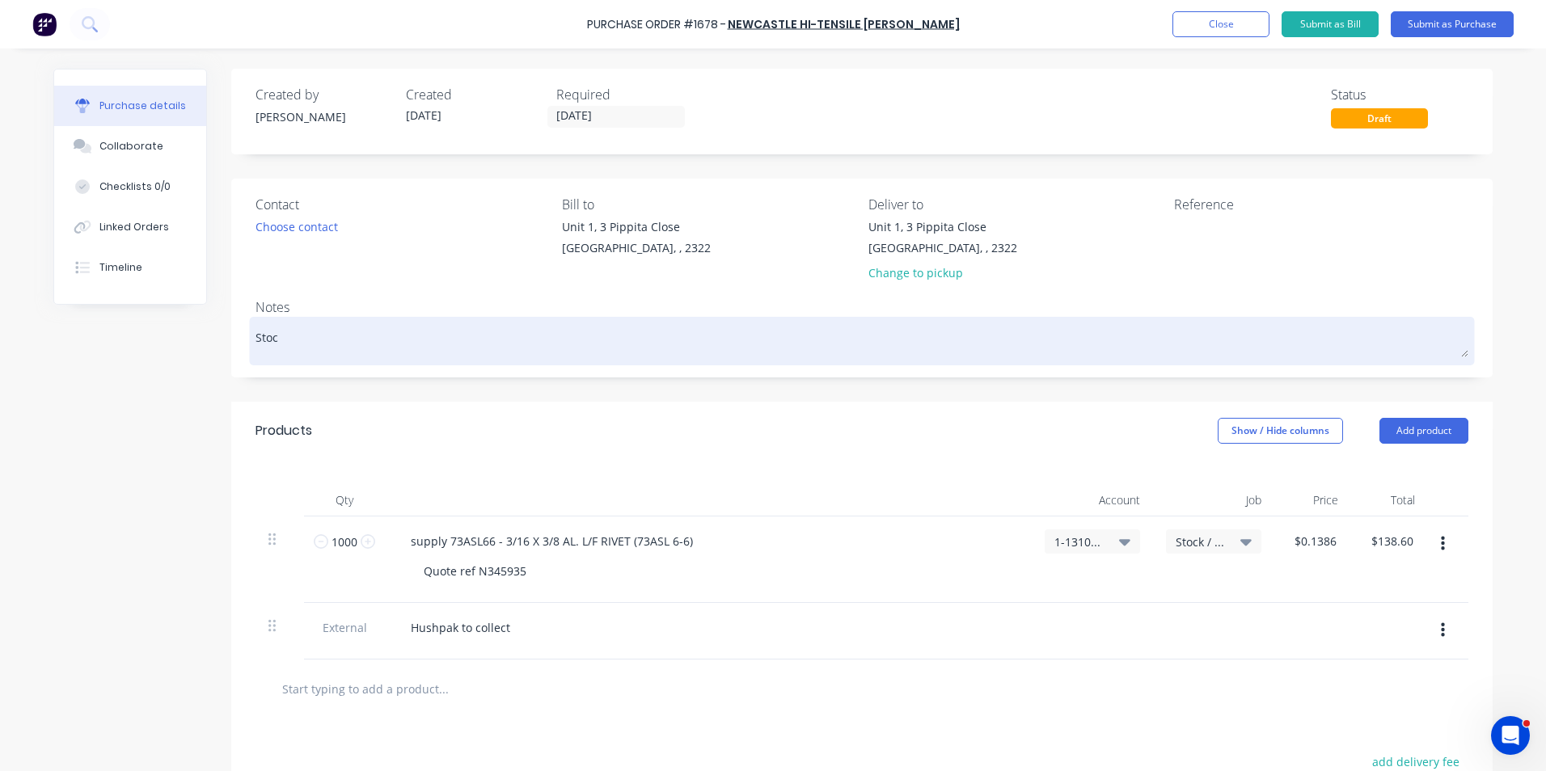
type textarea "Stock"
type textarea "x"
type textarea "Stock"
click at [255, 338] on textarea "Stock" at bounding box center [861, 339] width 1213 height 36
type textarea "x"
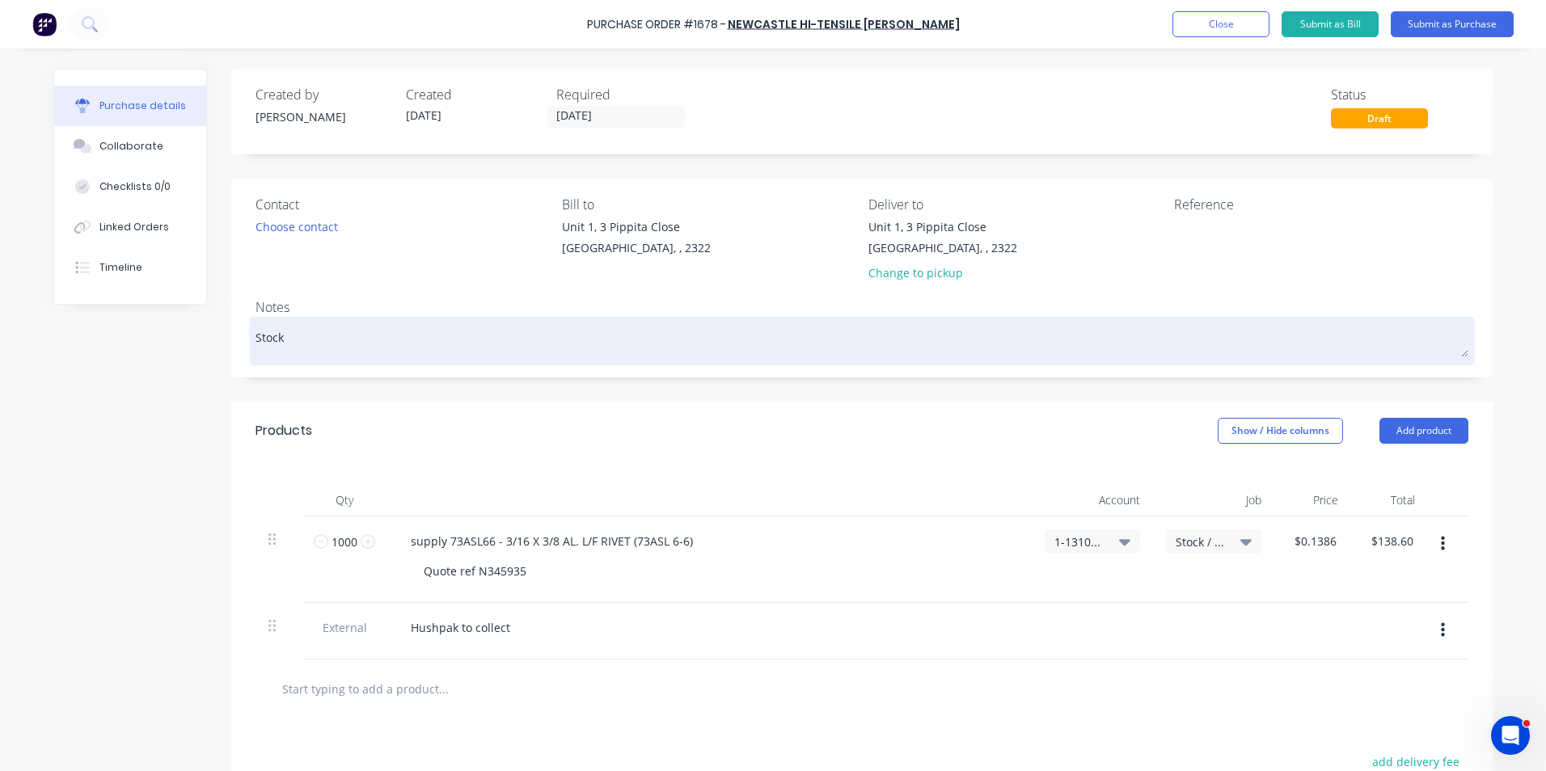
type textarea "HStock"
type textarea "x"
type textarea "HuStock"
type textarea "x"
type textarea "HusStock"
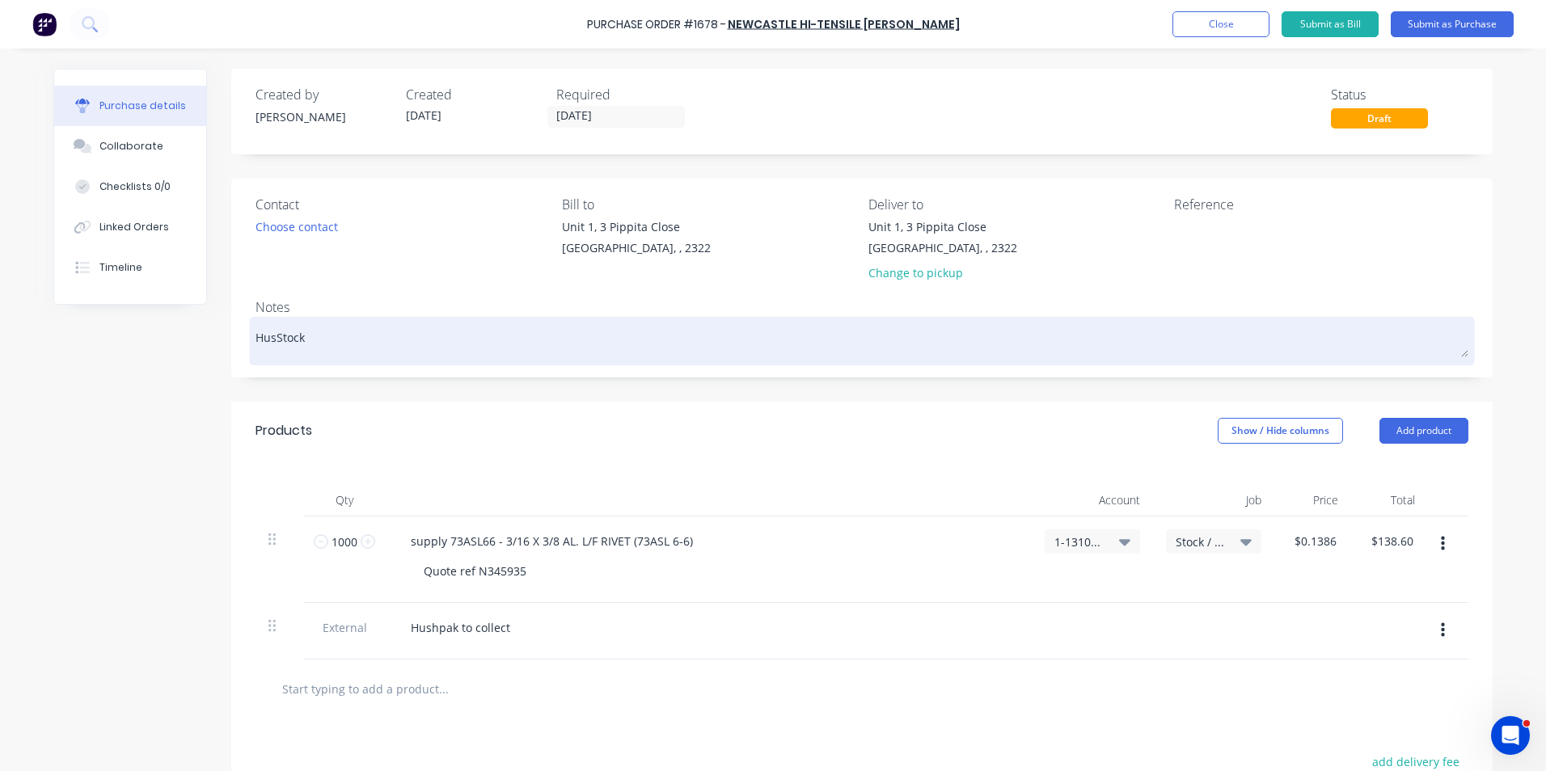
type textarea "x"
type textarea "HushStock"
type textarea "x"
type textarea "HushpStock"
type textarea "x"
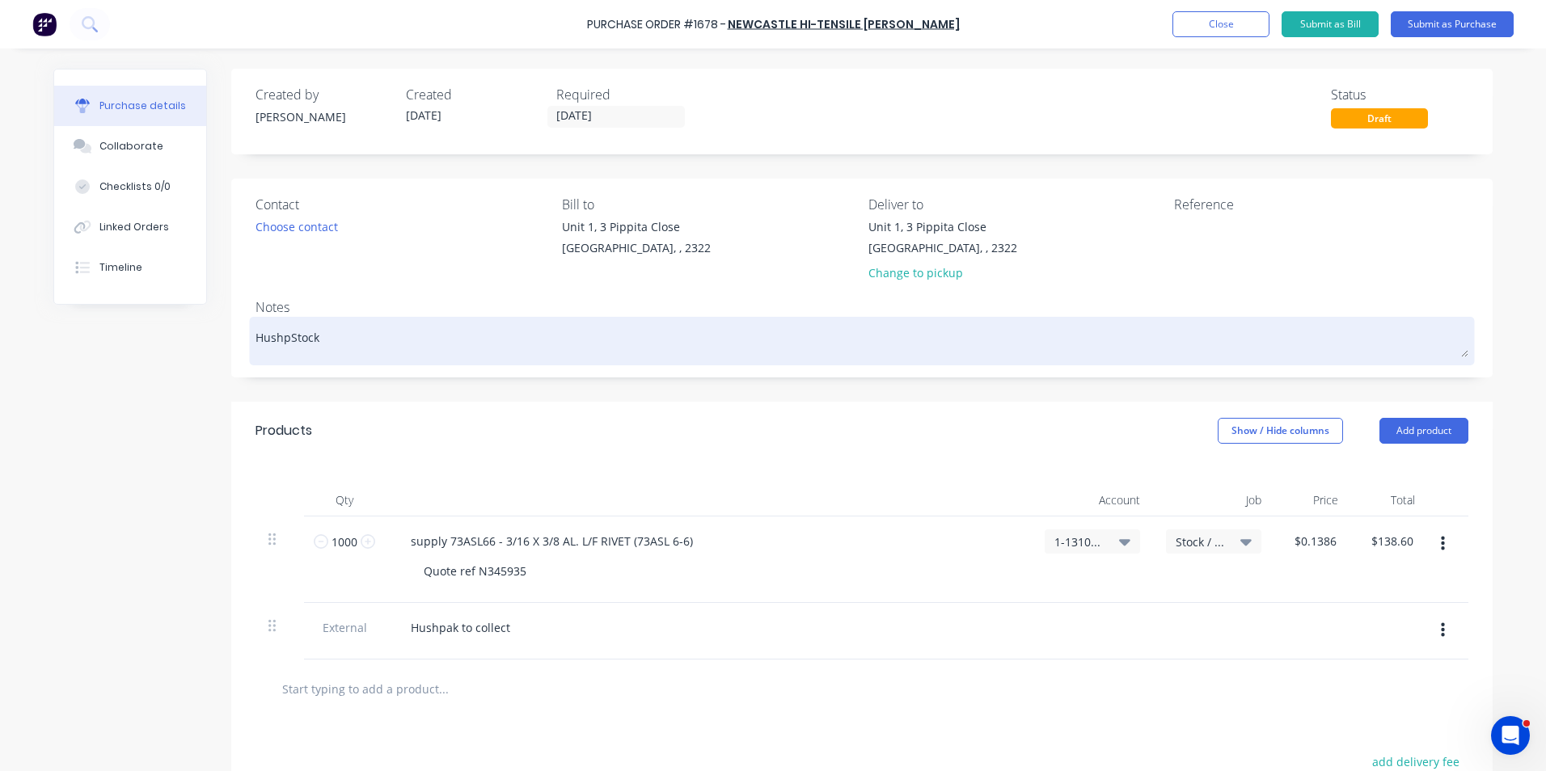
type textarea "HushpaStock"
type textarea "x"
type textarea "HushpakStock"
type textarea "x"
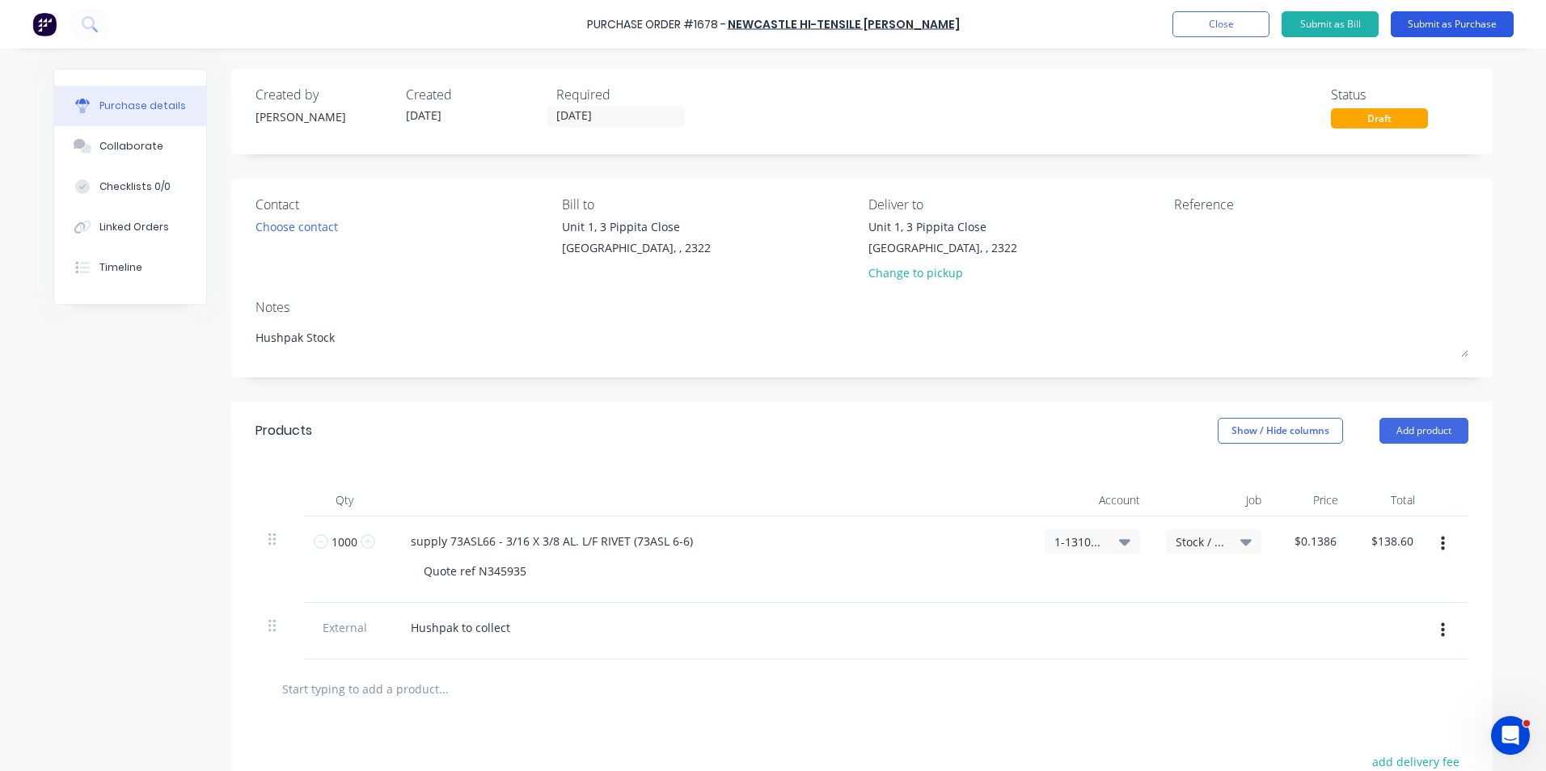
type textarea "Hushpak Stock"
type textarea "x"
type textarea "Hushpak Stock"
click at [1444, 23] on button "Submit as Purchase" at bounding box center [1451, 24] width 123 height 26
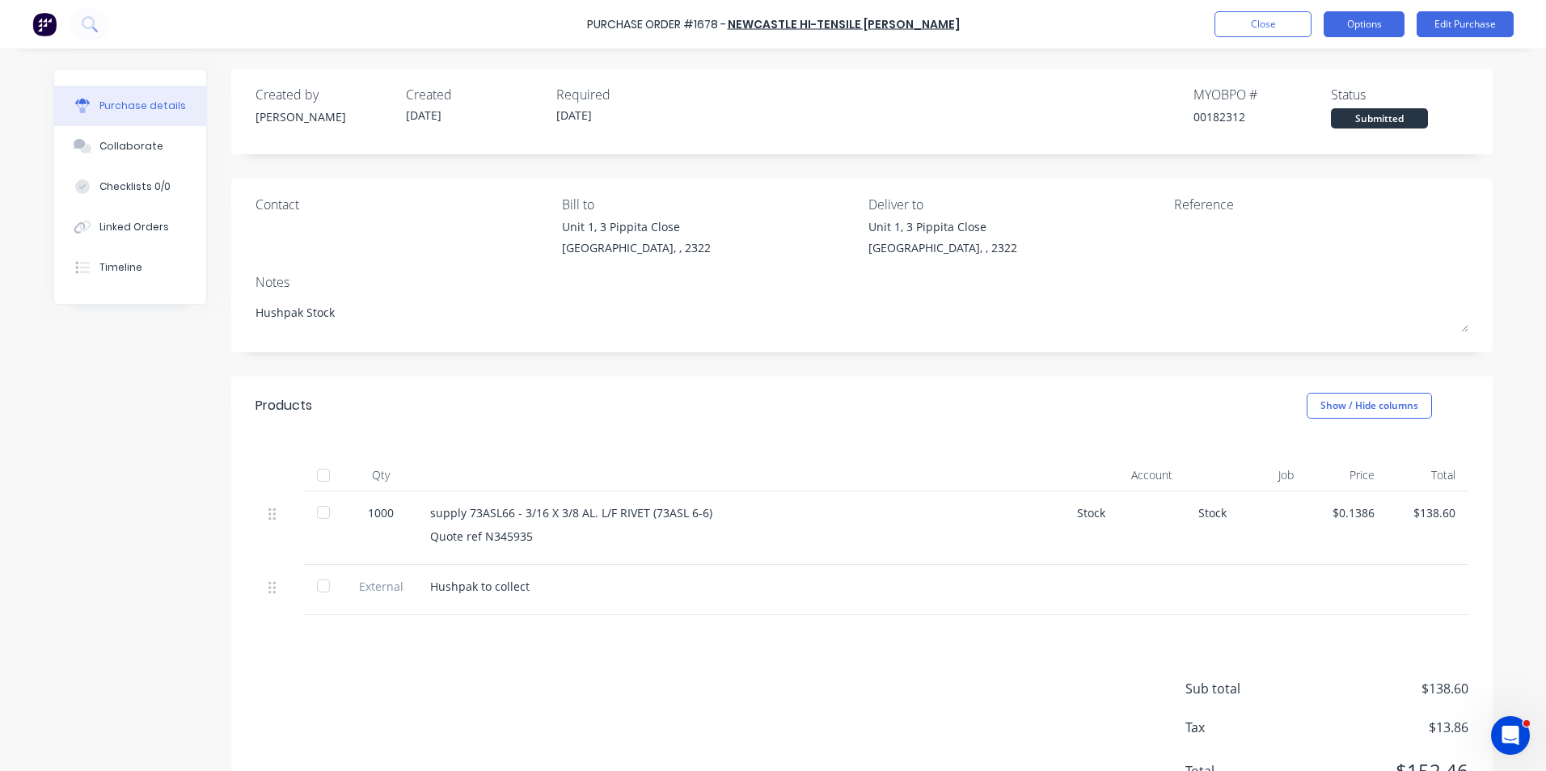
click at [1380, 24] on button "Options" at bounding box center [1363, 24] width 81 height 26
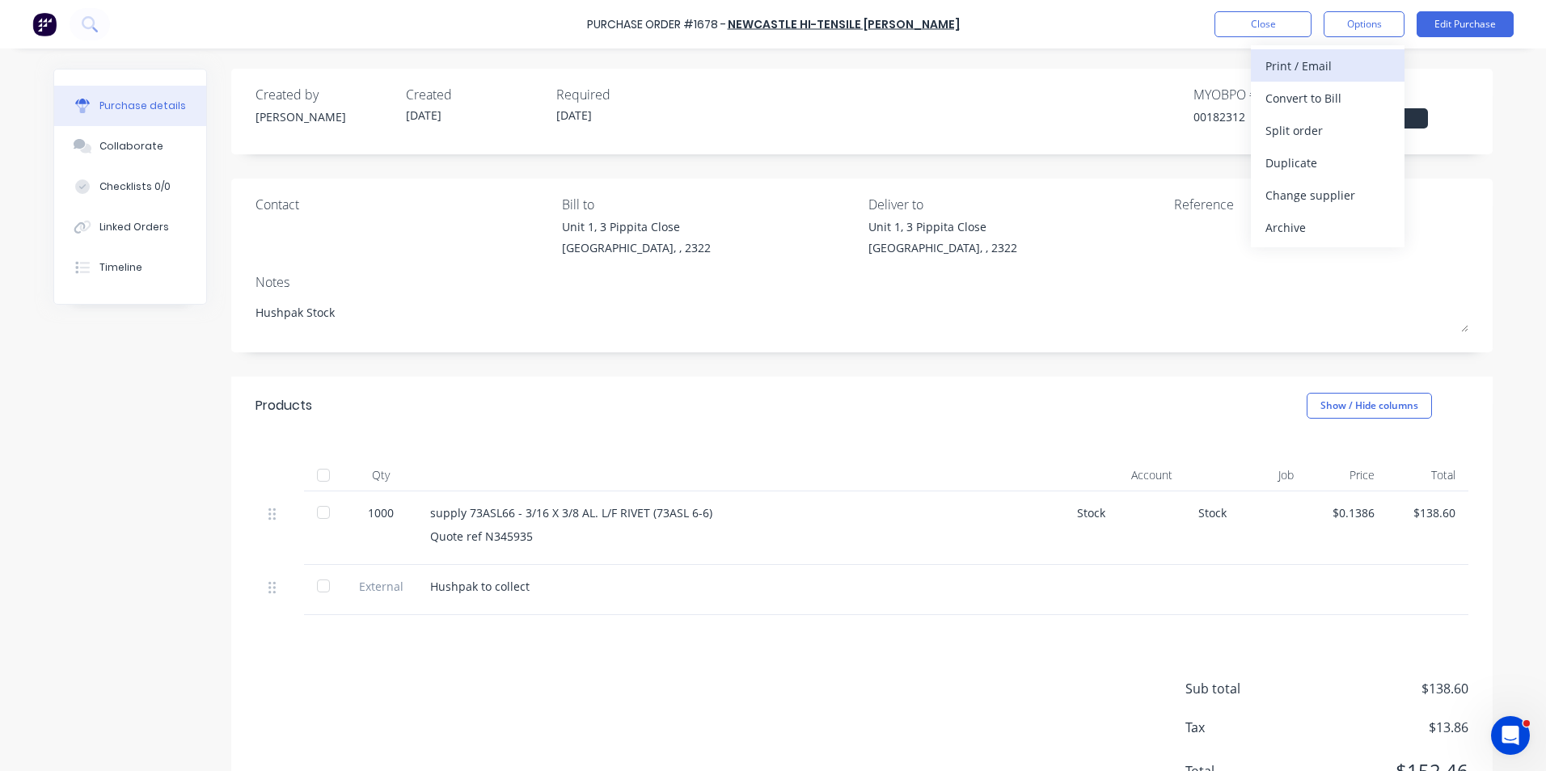
click at [1290, 67] on div "Print / Email" at bounding box center [1327, 65] width 124 height 23
click at [1292, 99] on div "With pricing" at bounding box center [1327, 97] width 124 height 23
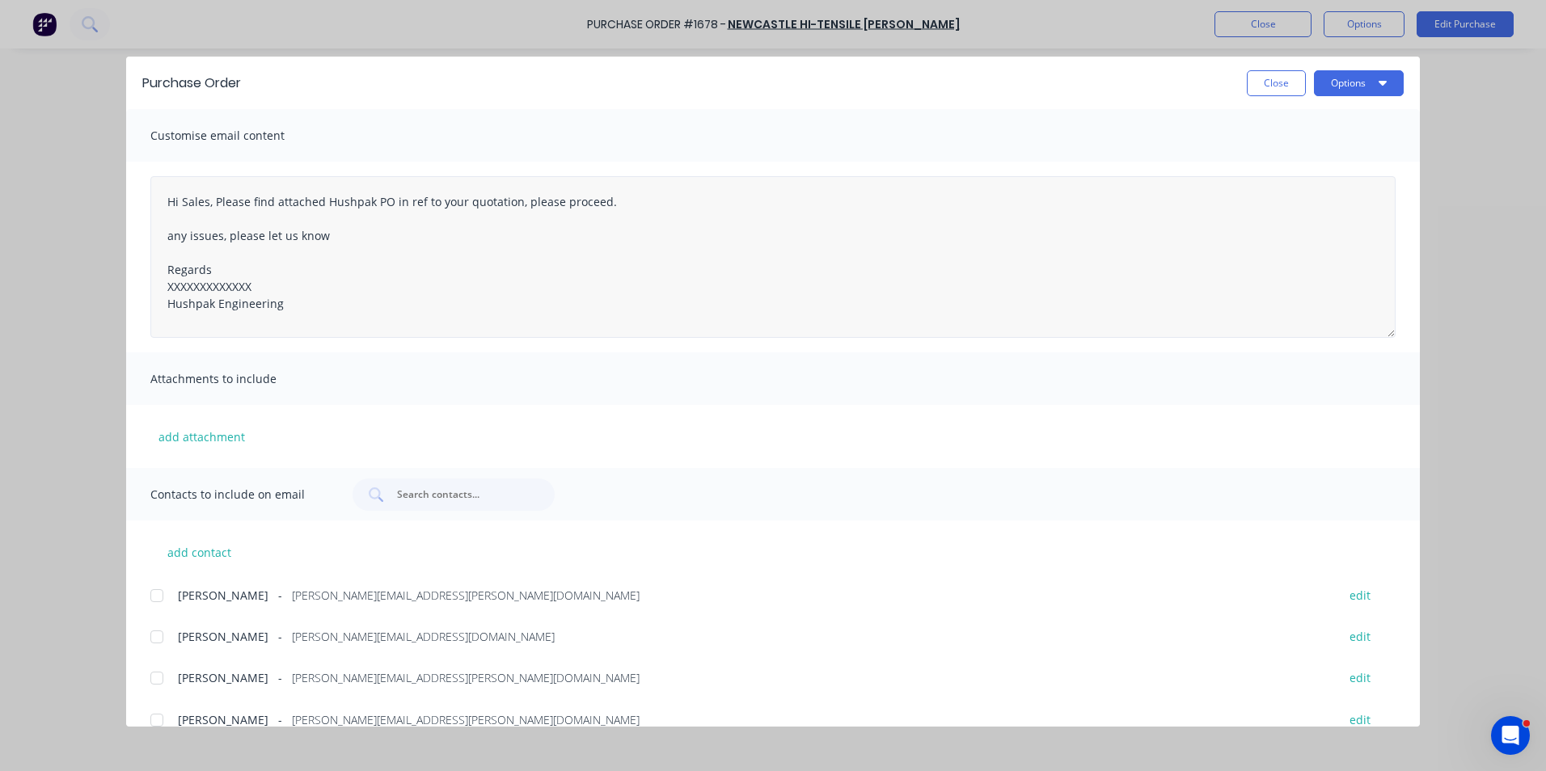
type textarea "x"
drag, startPoint x: 261, startPoint y: 285, endPoint x: 146, endPoint y: 289, distance: 114.9
click at [146, 289] on div "Hi Sales, Please find attached Hushpak PO in ref to your quotation, please proc…" at bounding box center [772, 257] width 1293 height 191
type textarea "Hi Sales, Please find attached Hushpak PO in ref to your quotation, please proc…"
click at [196, 439] on button "add attachment" at bounding box center [201, 436] width 103 height 24
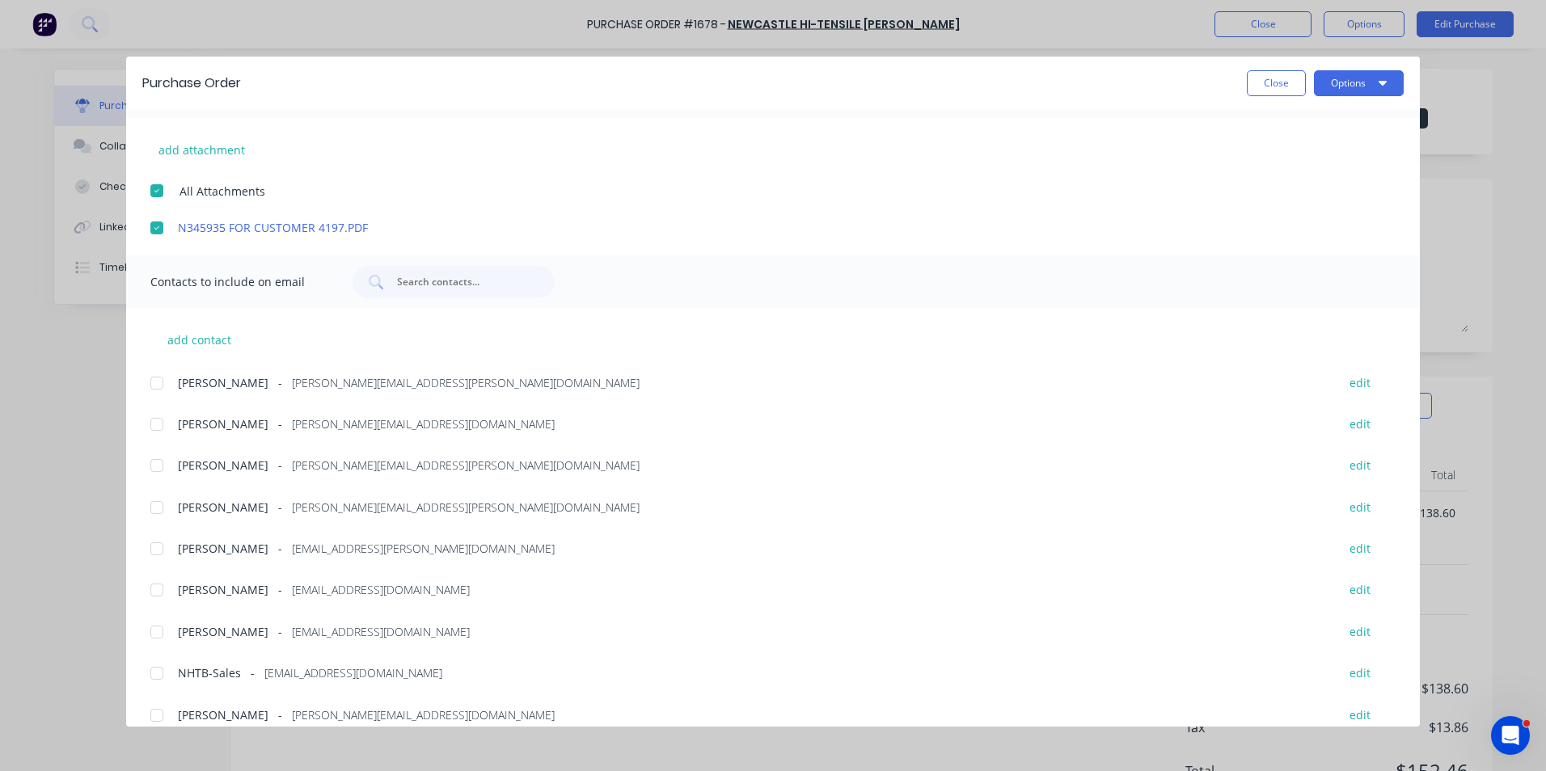
scroll to position [306, 0]
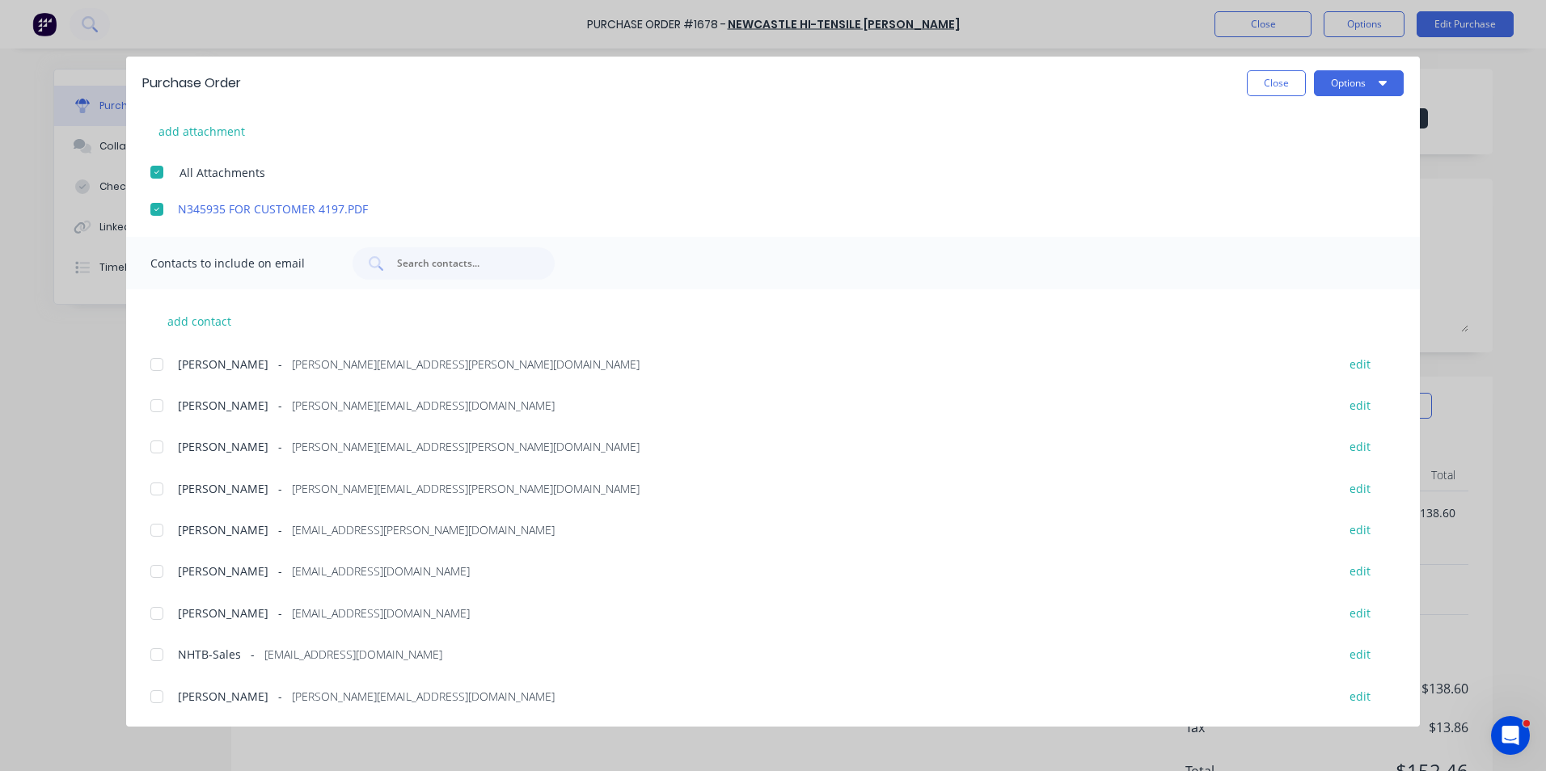
click at [157, 487] on div at bounding box center [157, 489] width 32 height 32
click at [157, 655] on div at bounding box center [157, 655] width 32 height 32
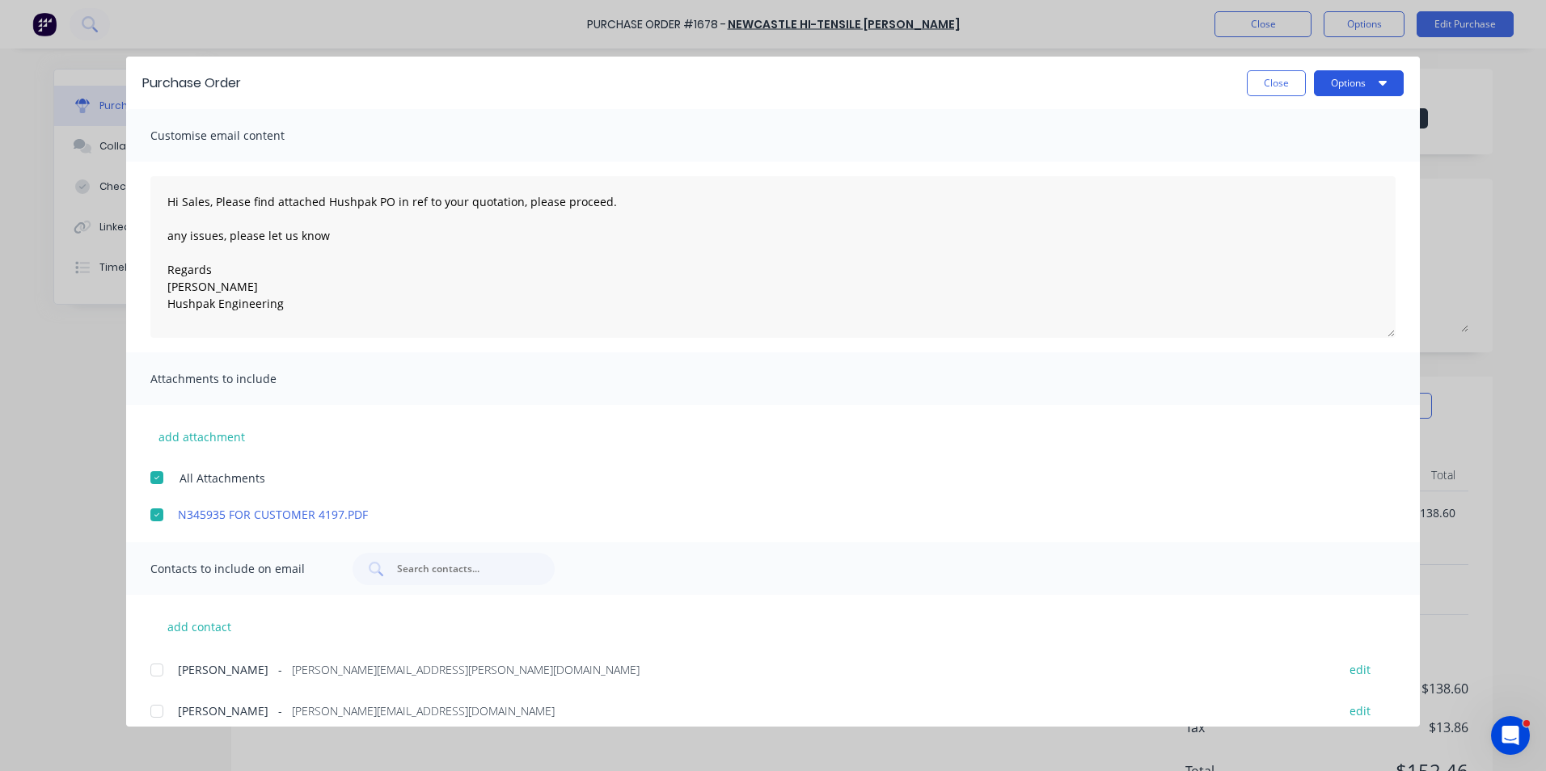
click at [1353, 91] on button "Options" at bounding box center [1359, 83] width 90 height 26
click at [1277, 195] on div "Email" at bounding box center [1326, 188] width 124 height 23
click at [1271, 81] on button "Close" at bounding box center [1276, 83] width 59 height 26
type textarea "x"
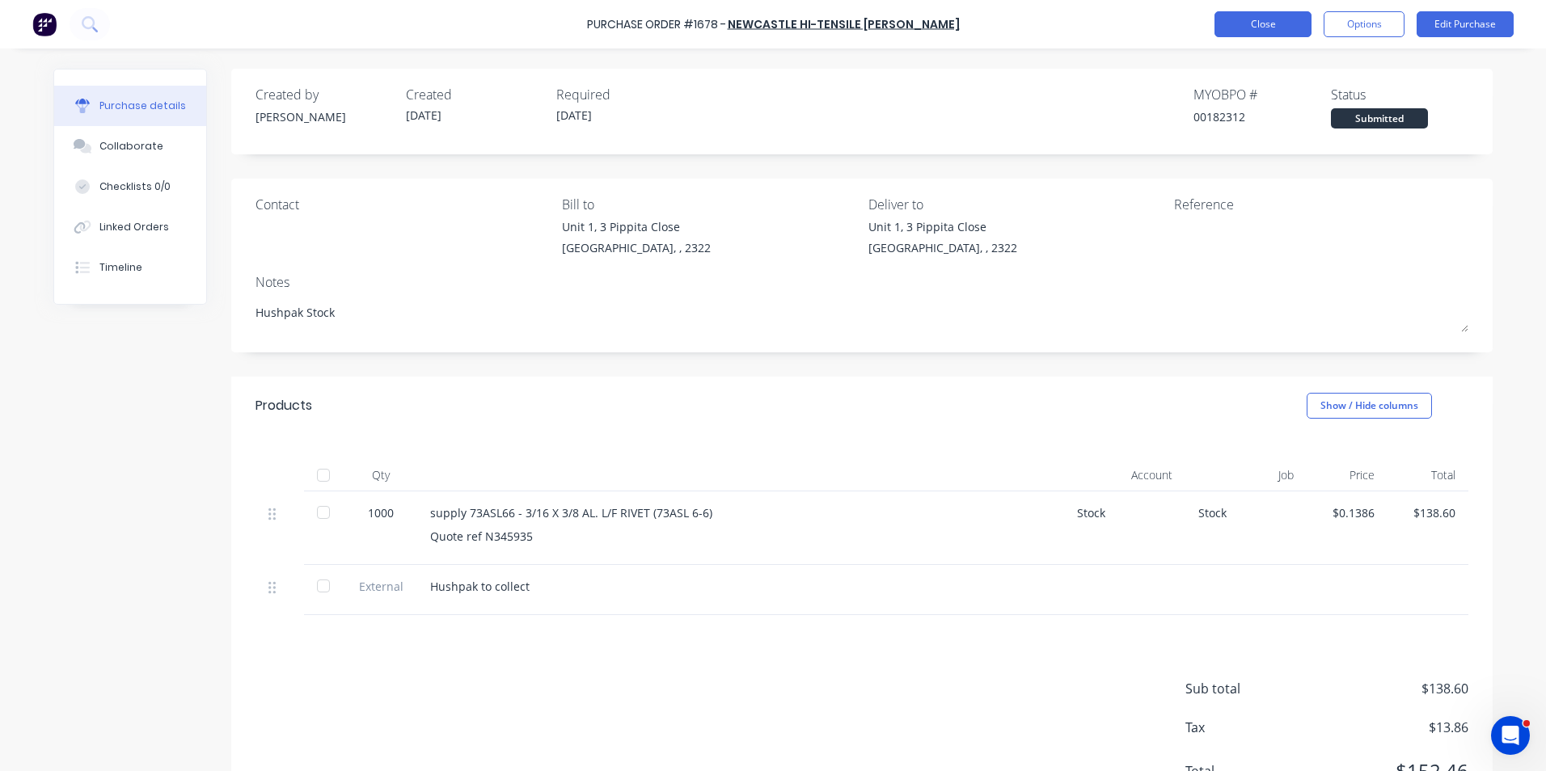
click at [1259, 23] on button "Close" at bounding box center [1262, 24] width 97 height 26
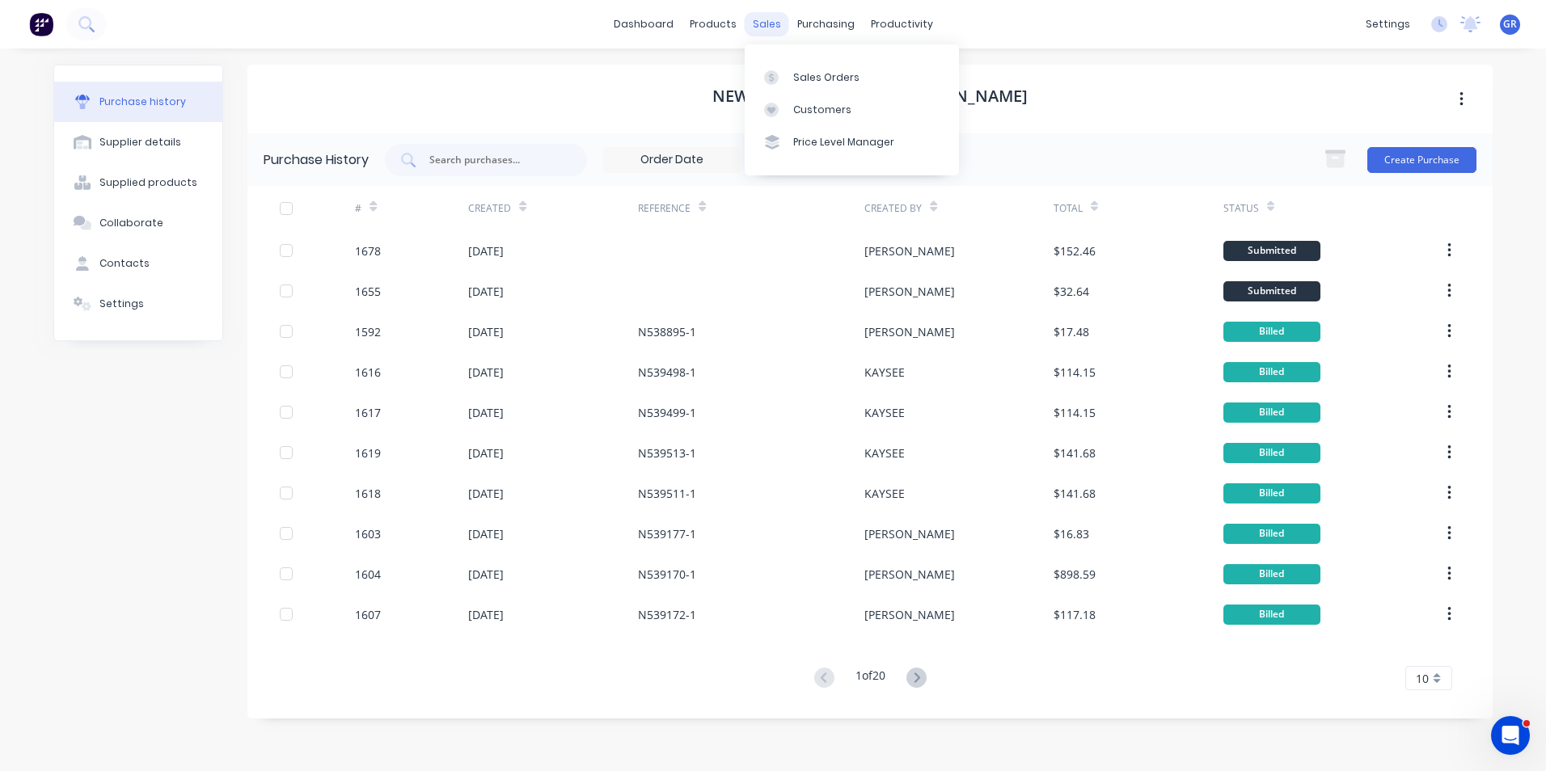
click at [767, 23] on div "sales" at bounding box center [767, 24] width 44 height 24
click at [834, 74] on div "Sales Orders" at bounding box center [826, 77] width 66 height 15
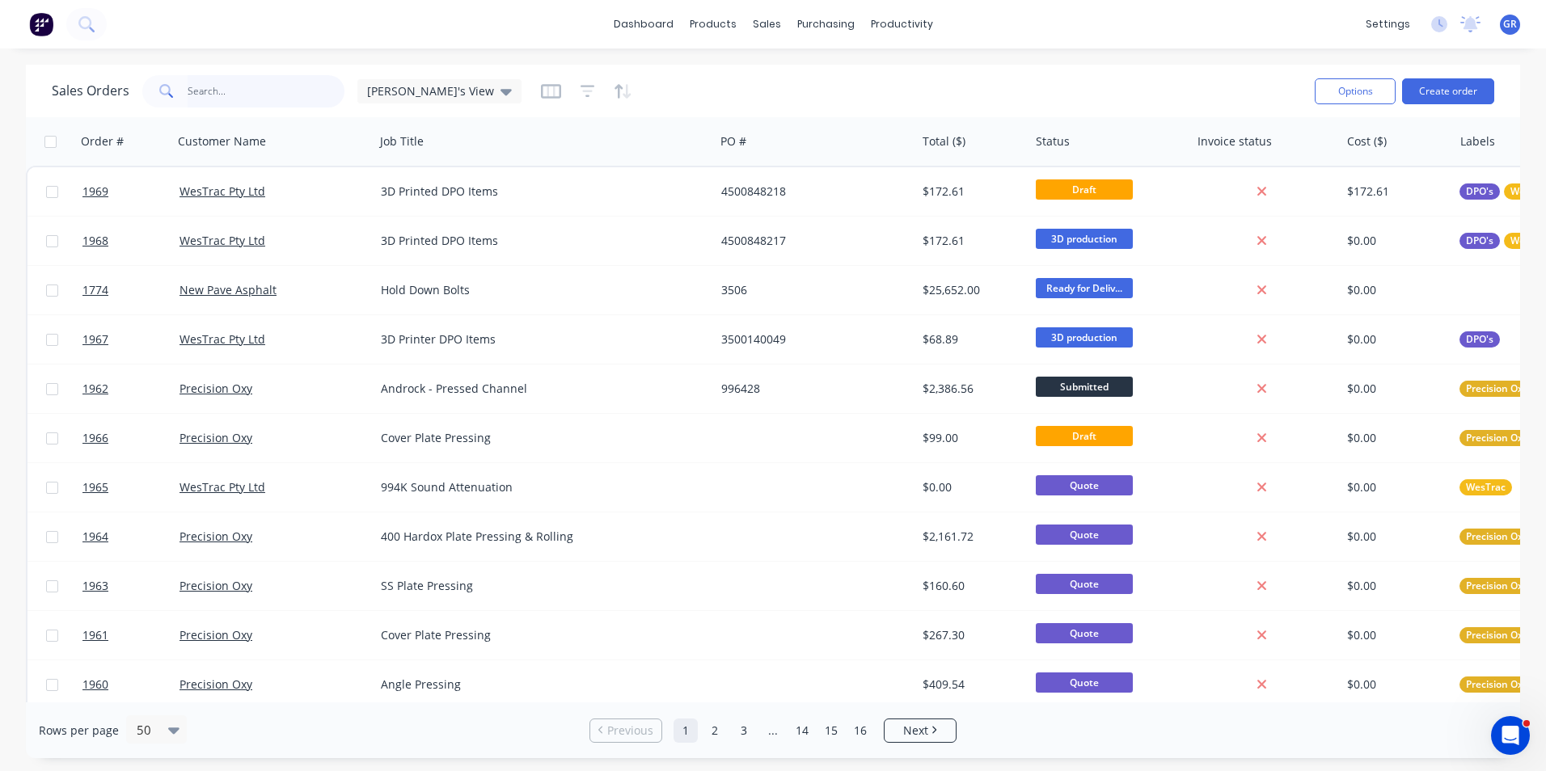
click at [203, 88] on input "text" at bounding box center [267, 91] width 158 height 32
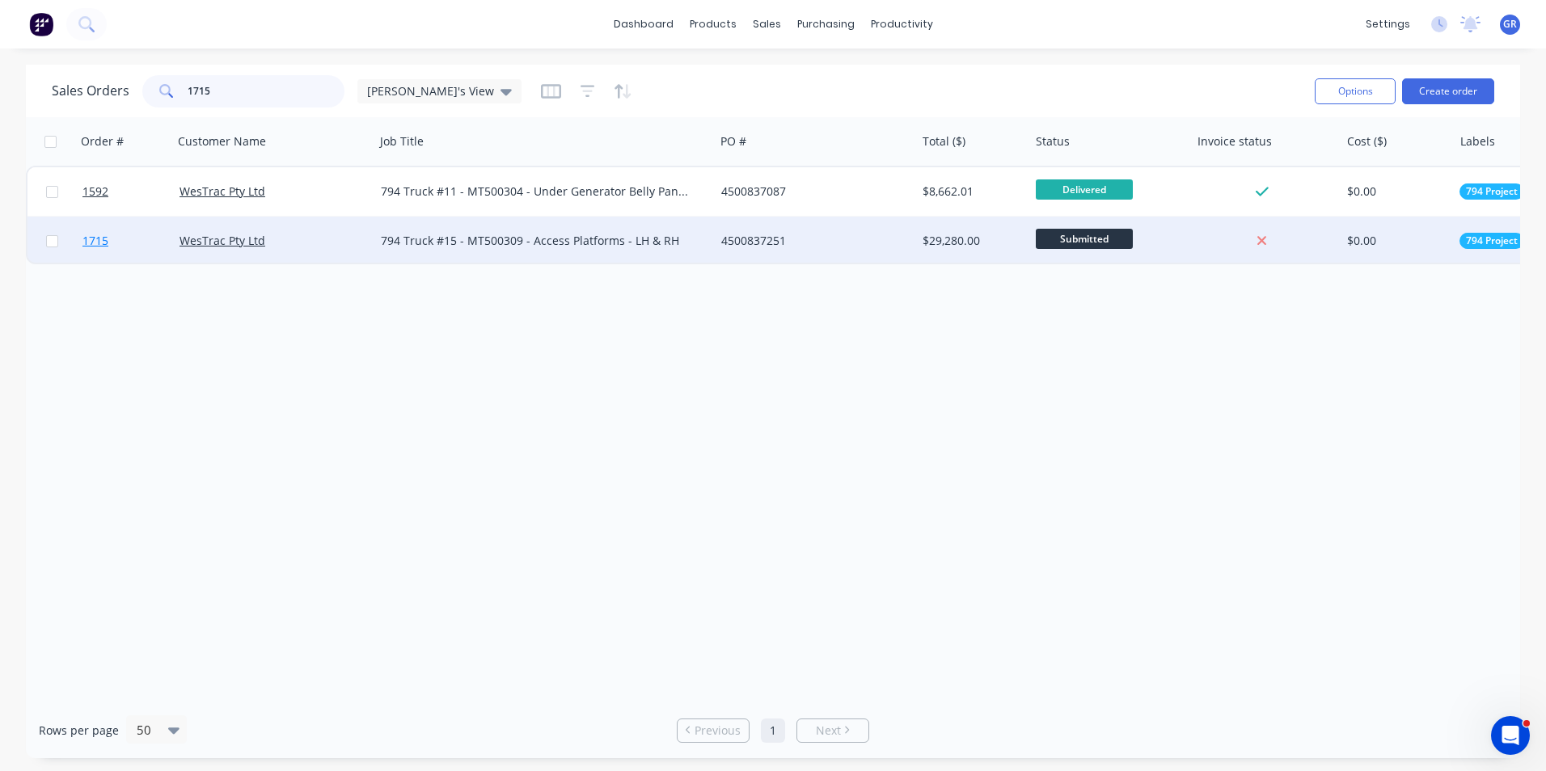
type input "1715"
click at [99, 239] on span "1715" at bounding box center [95, 241] width 26 height 16
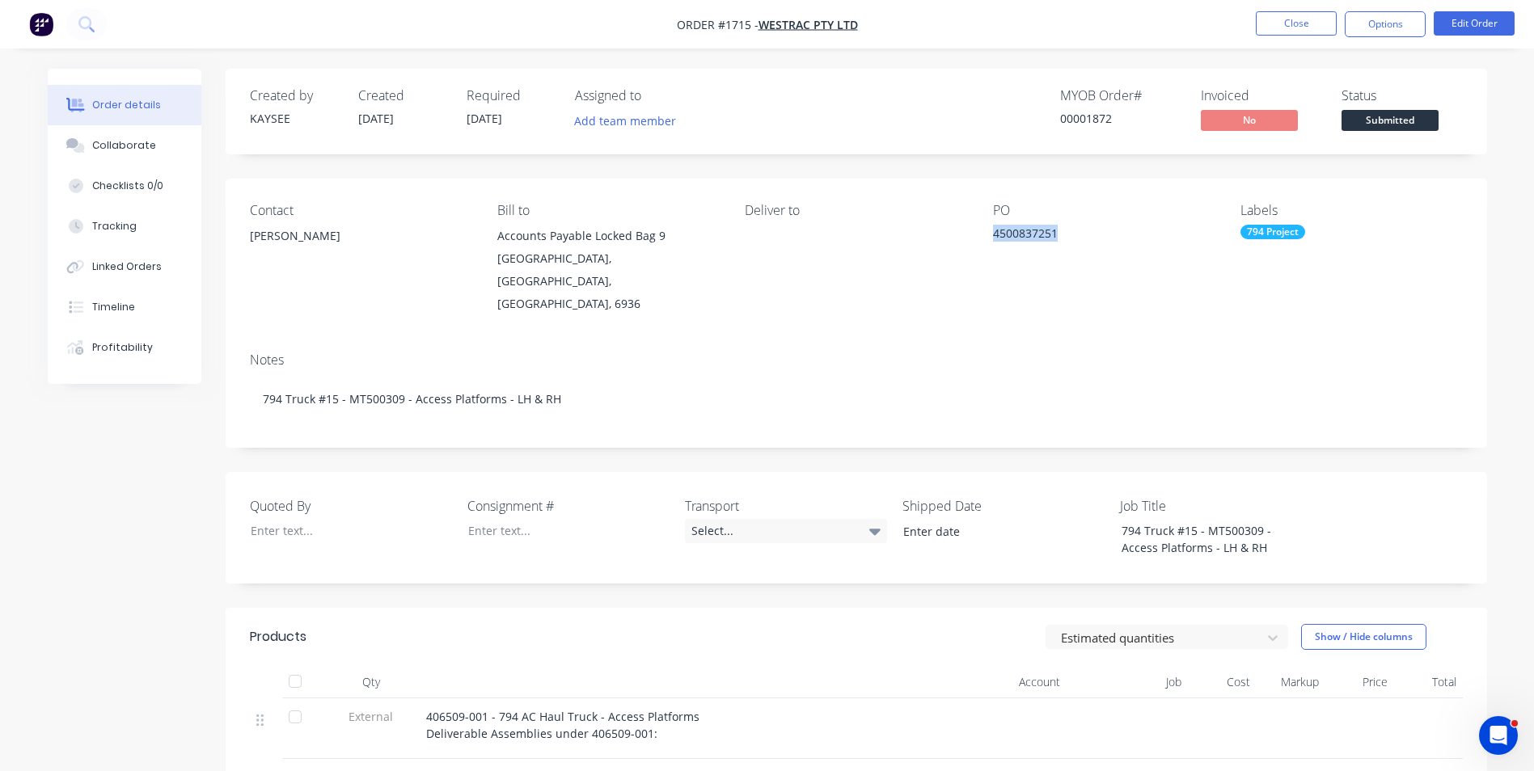
drag, startPoint x: 1061, startPoint y: 228, endPoint x: 984, endPoint y: 230, distance: 76.8
click at [984, 230] on div "Contact Richard Lofberg Bill to Accounts Payable Locked Bag 9 MIDLAND, Western …" at bounding box center [856, 259] width 1261 height 161
drag, startPoint x: 984, startPoint y: 230, endPoint x: 1007, endPoint y: 231, distance: 23.5
copy div "4500837251"
click at [1281, 25] on button "Close" at bounding box center [1295, 23] width 81 height 24
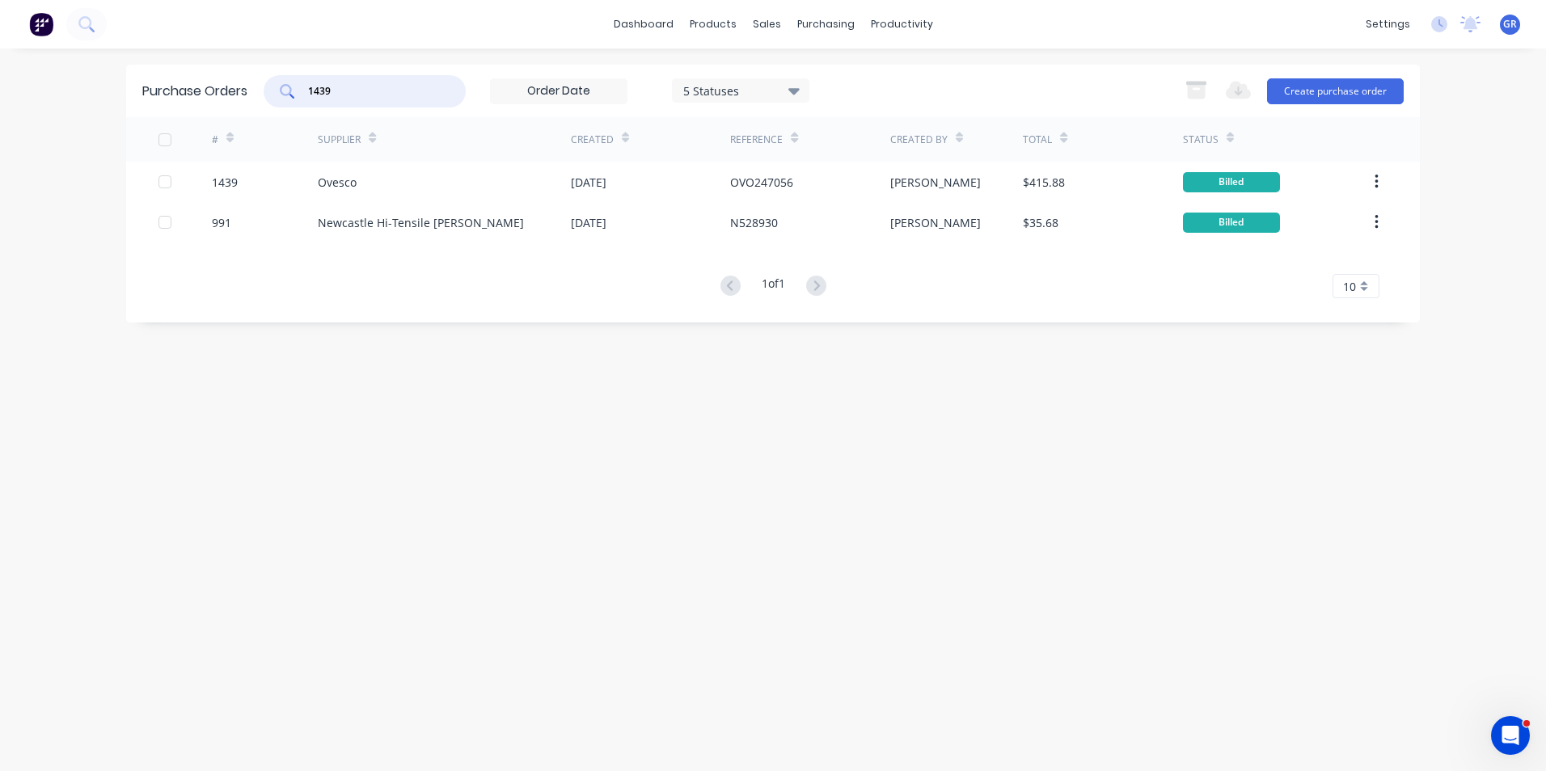
drag, startPoint x: 340, startPoint y: 87, endPoint x: 284, endPoint y: 89, distance: 55.8
click at [284, 89] on div "1439" at bounding box center [365, 91] width 202 height 32
type input "1403"
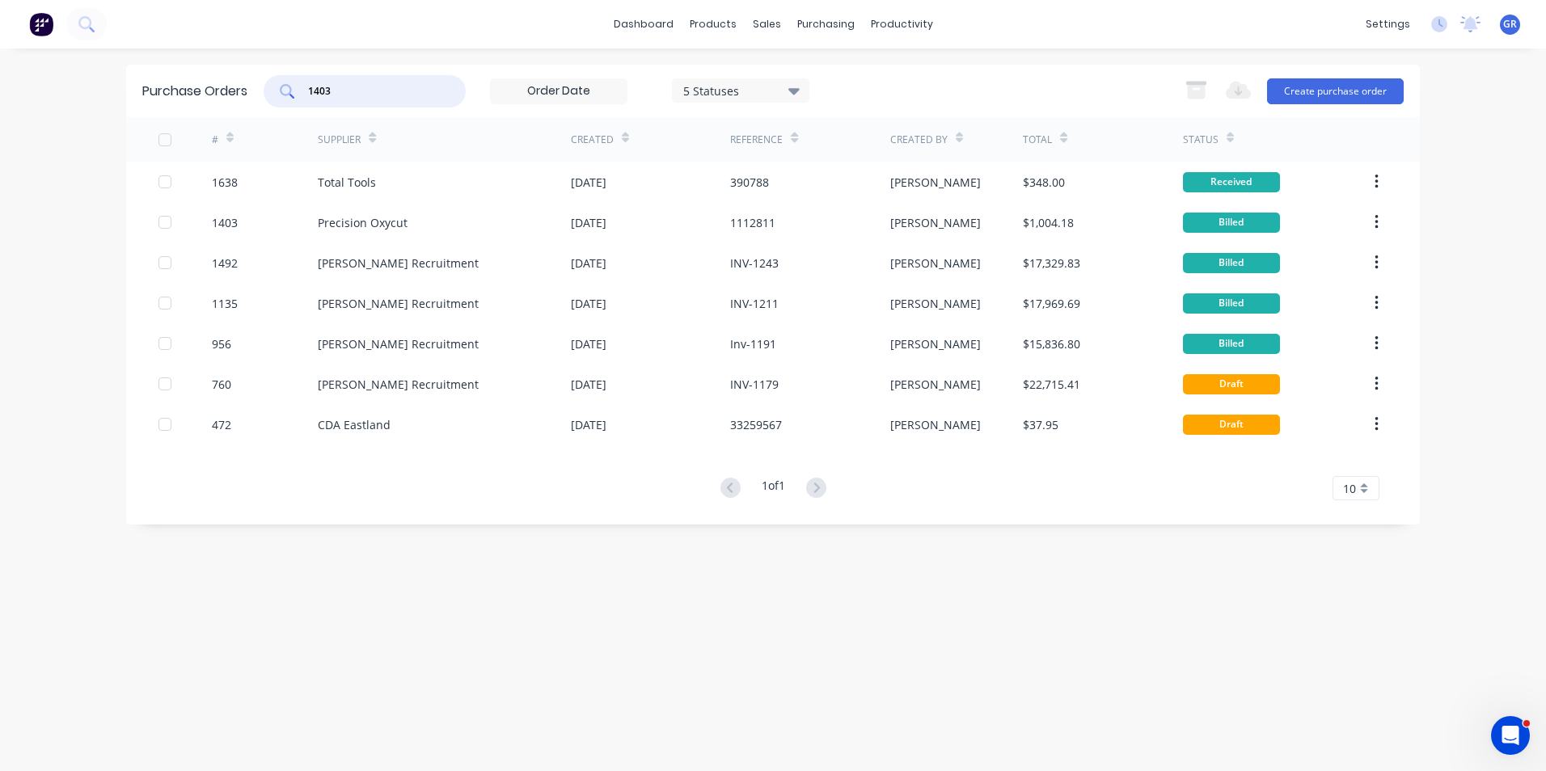
drag, startPoint x: 342, startPoint y: 85, endPoint x: 297, endPoint y: 85, distance: 45.3
click at [297, 85] on div "1403" at bounding box center [365, 91] width 202 height 32
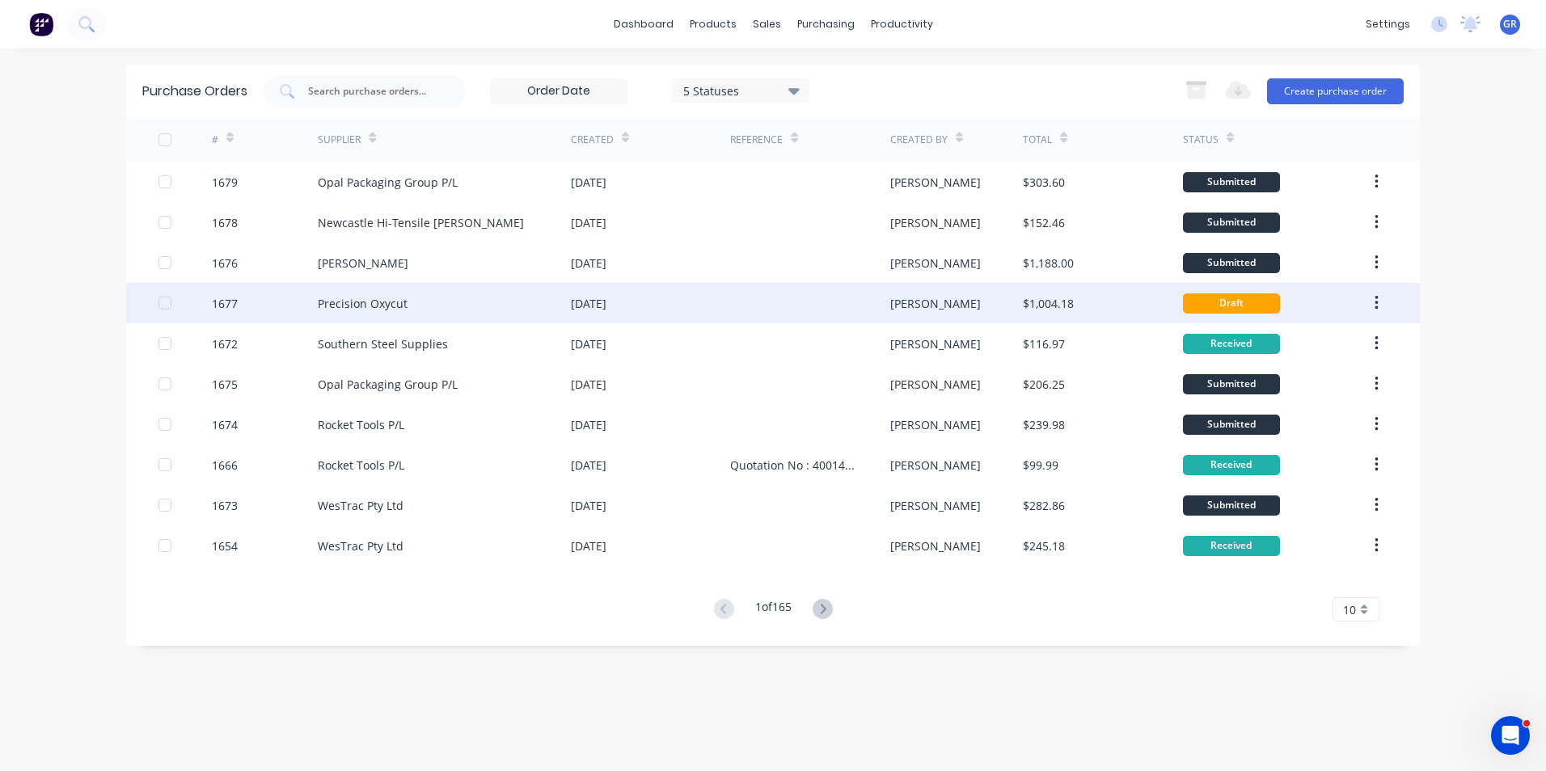
click at [231, 298] on div "1677" at bounding box center [225, 303] width 26 height 17
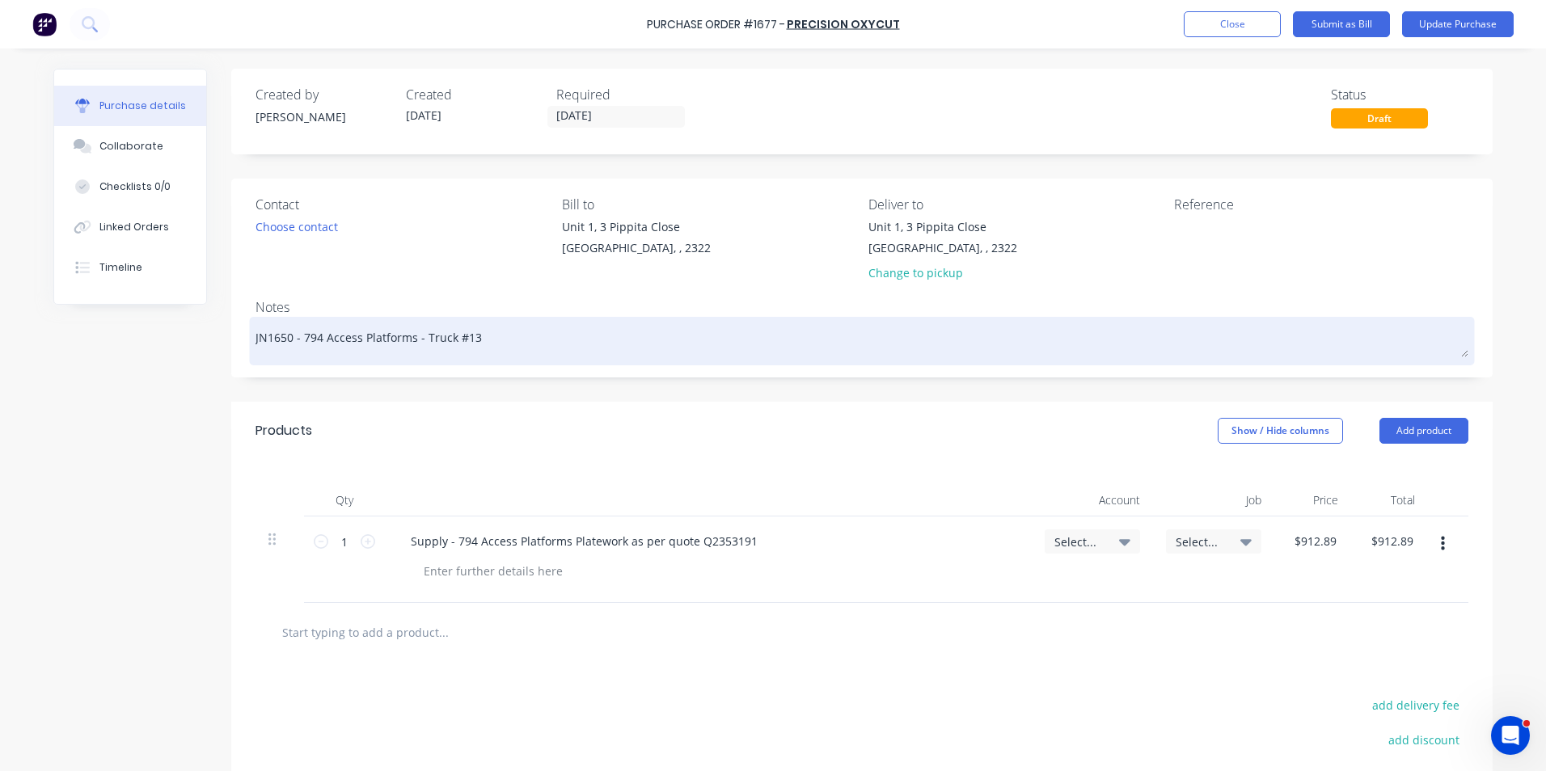
drag, startPoint x: 286, startPoint y: 337, endPoint x: 275, endPoint y: 340, distance: 11.6
click at [275, 340] on textarea "JN1650 - 794 Access Platforms - Truck #13" at bounding box center [861, 339] width 1213 height 36
type textarea "x"
type textarea "JN168 - 794 Access Platforms - Truck #13"
type textarea "x"
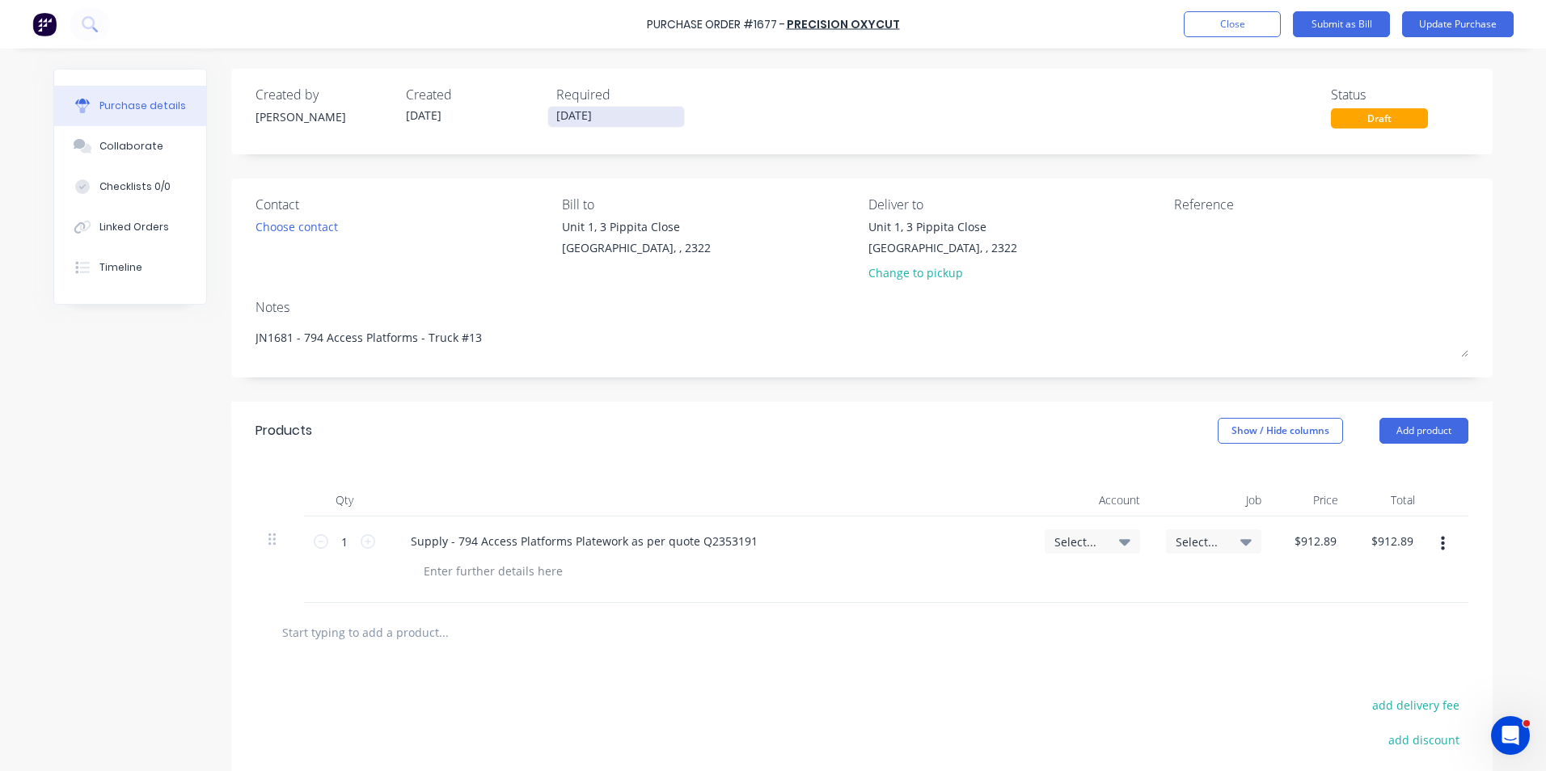
type textarea "JN1681 - 794 Access Platforms - Truck #13"
type textarea "x"
type textarea "JN1681 - 794 Access Platforms - Truck #13"
click at [575, 120] on input "[DATE]" at bounding box center [616, 117] width 136 height 20
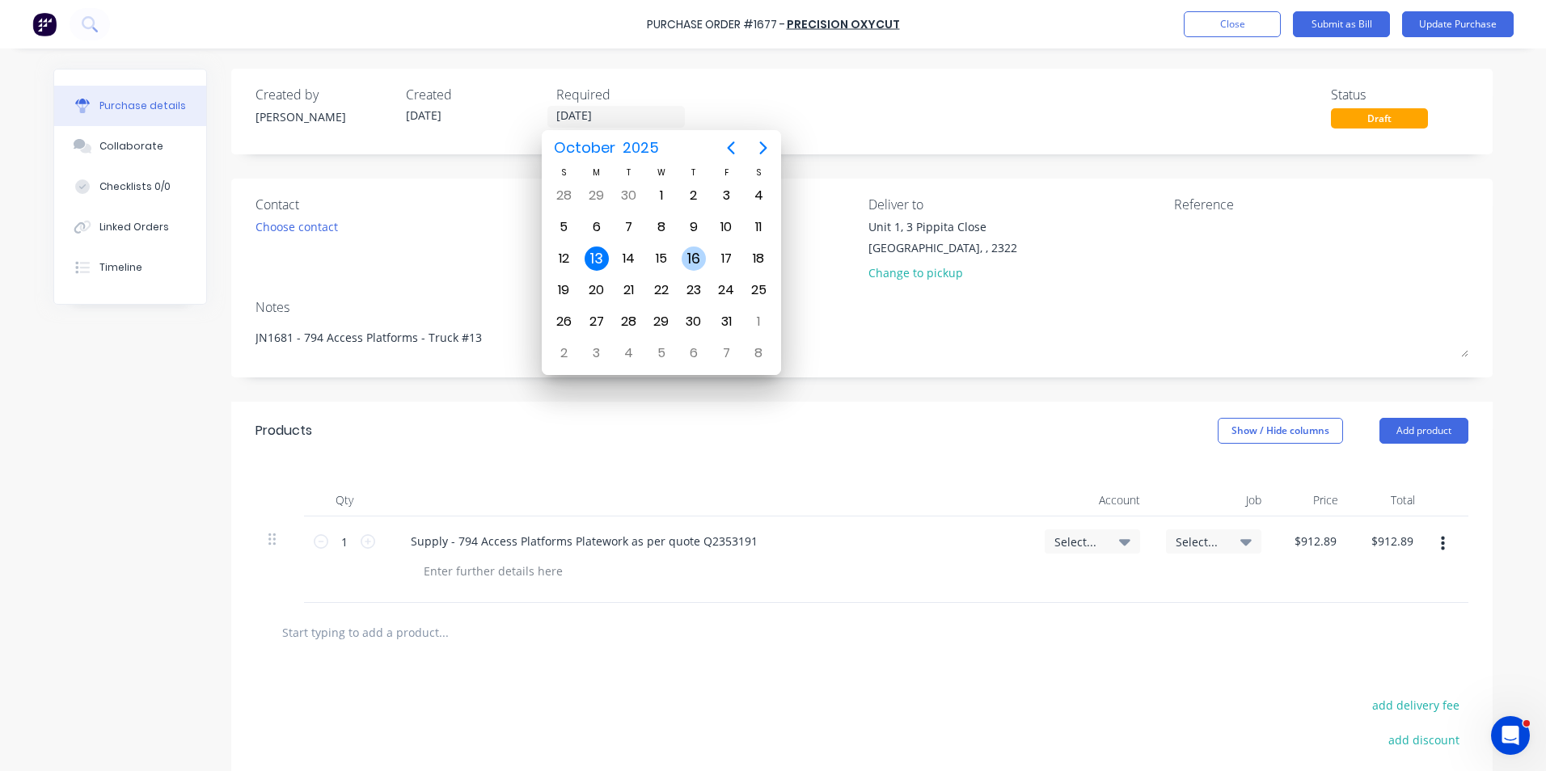
click at [692, 257] on div "16" at bounding box center [693, 259] width 24 height 24
type textarea "x"
type input "[DATE]"
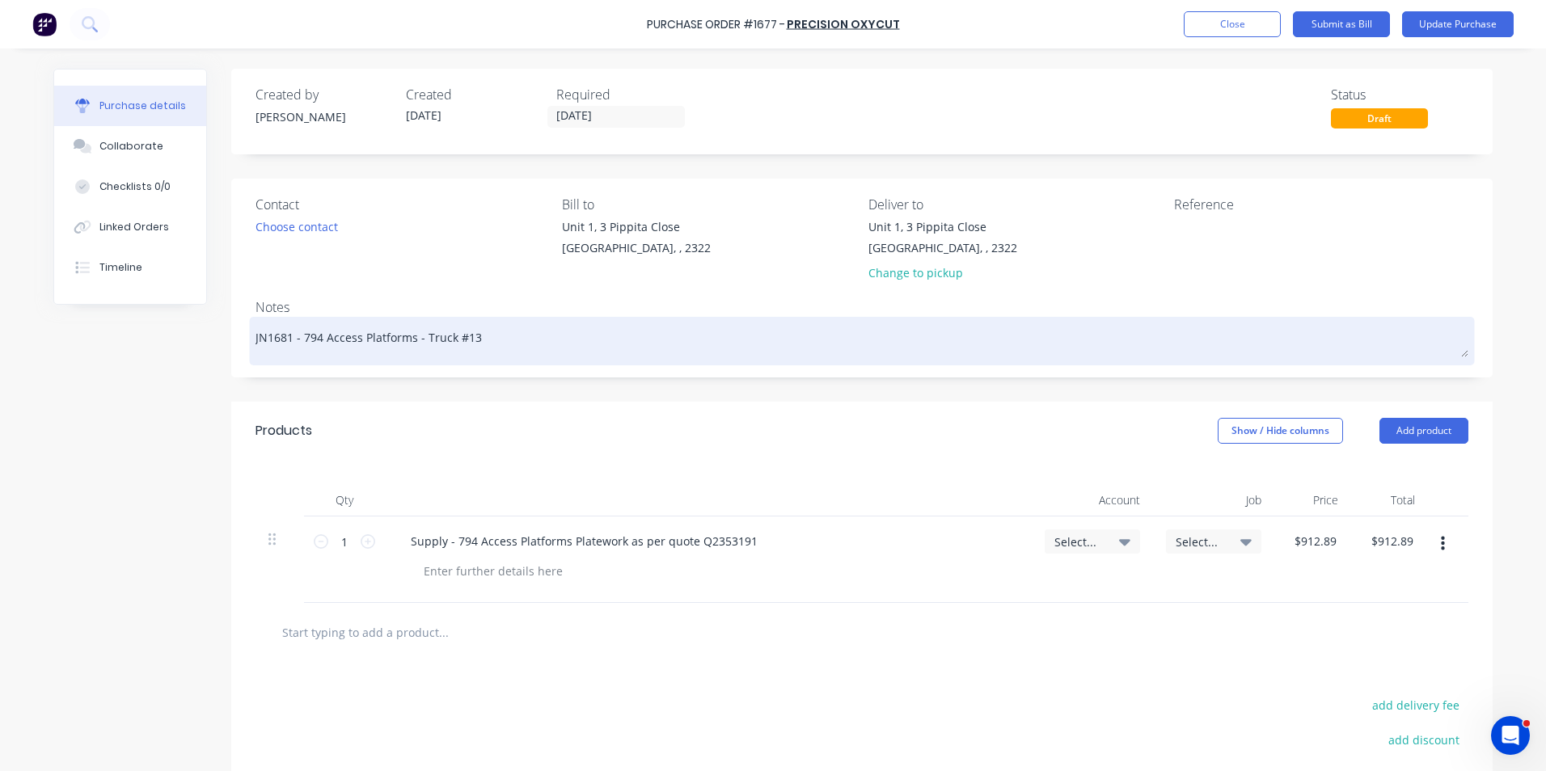
click at [466, 339] on textarea "JN1681 - 794 Access Platforms - Truck #13" at bounding box center [861, 339] width 1213 height 36
type textarea "x"
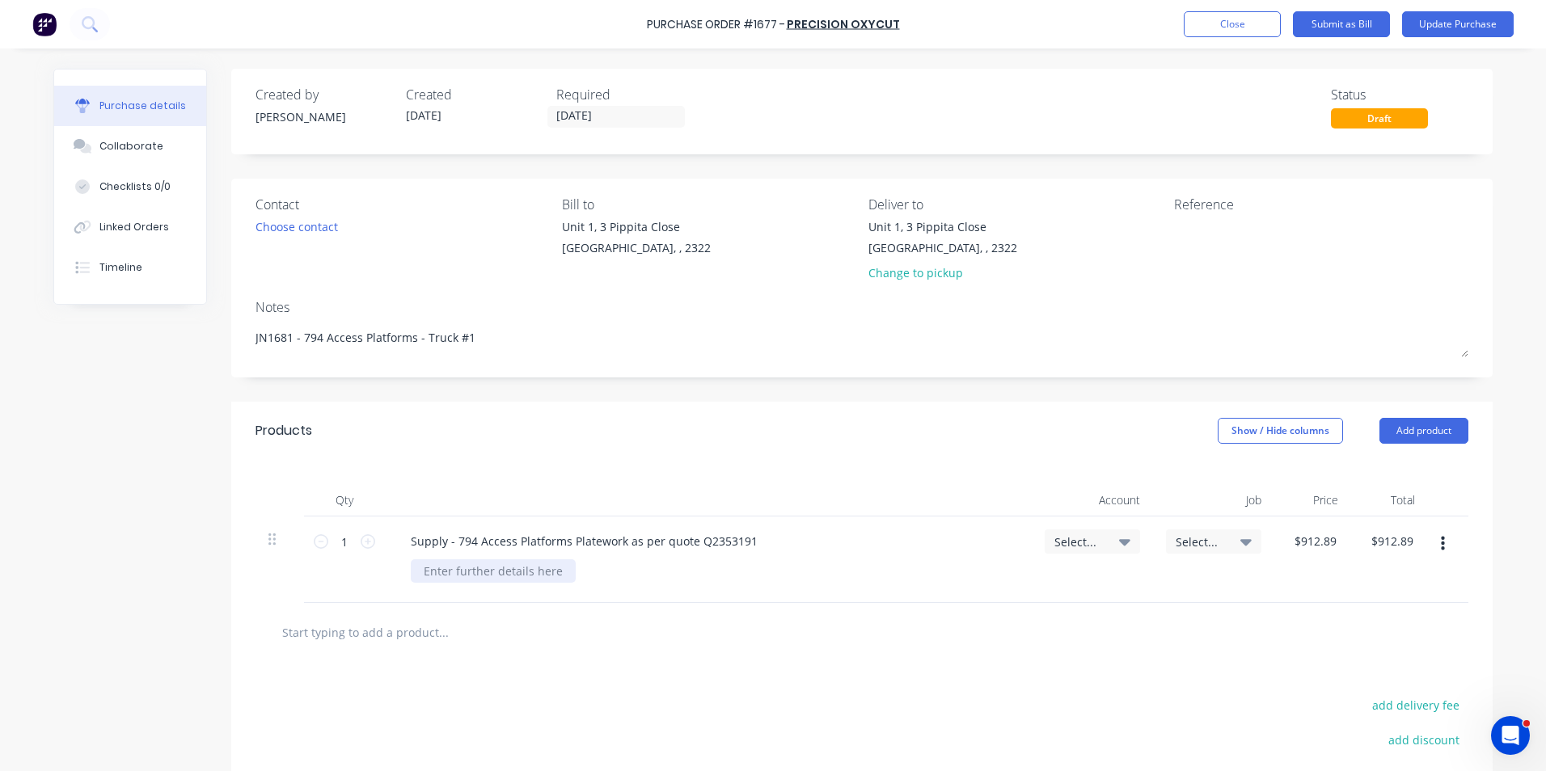
type textarea "JN1681 - 794 Access Platforms - Truck #1"
type textarea "x"
type textarea "JN1681 - 794 Access Platforms - Truck #1"
click at [433, 572] on div at bounding box center [493, 570] width 165 height 23
click at [1061, 536] on span "Select..." at bounding box center [1078, 542] width 49 height 17
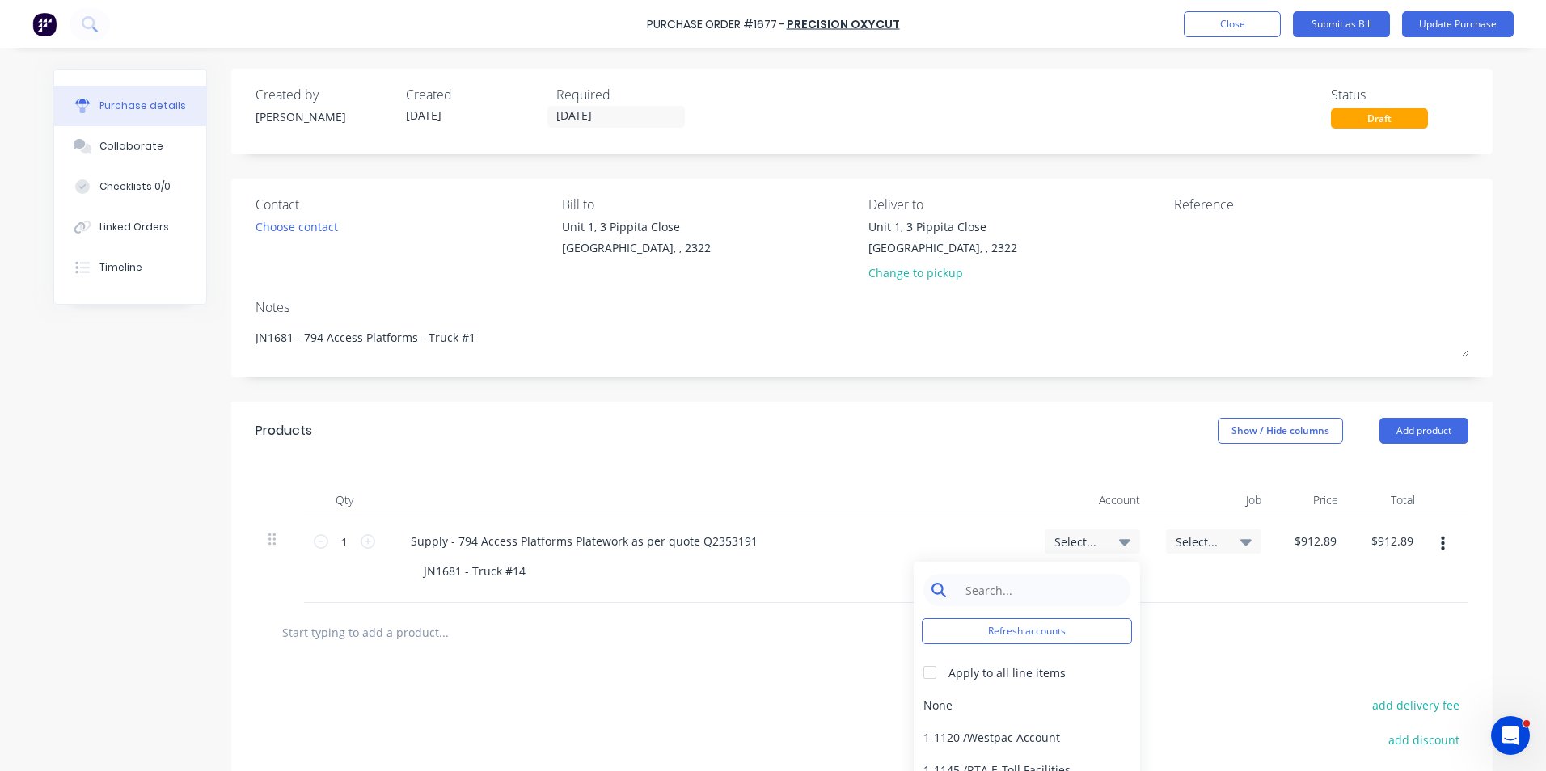
type textarea "x"
click at [996, 586] on input at bounding box center [1039, 590] width 166 height 32
type input "1-14"
click at [955, 703] on div "1-1400 / Work in Progress - Materials" at bounding box center [1026, 705] width 226 height 32
click at [1196, 535] on span "Select..." at bounding box center [1199, 542] width 49 height 17
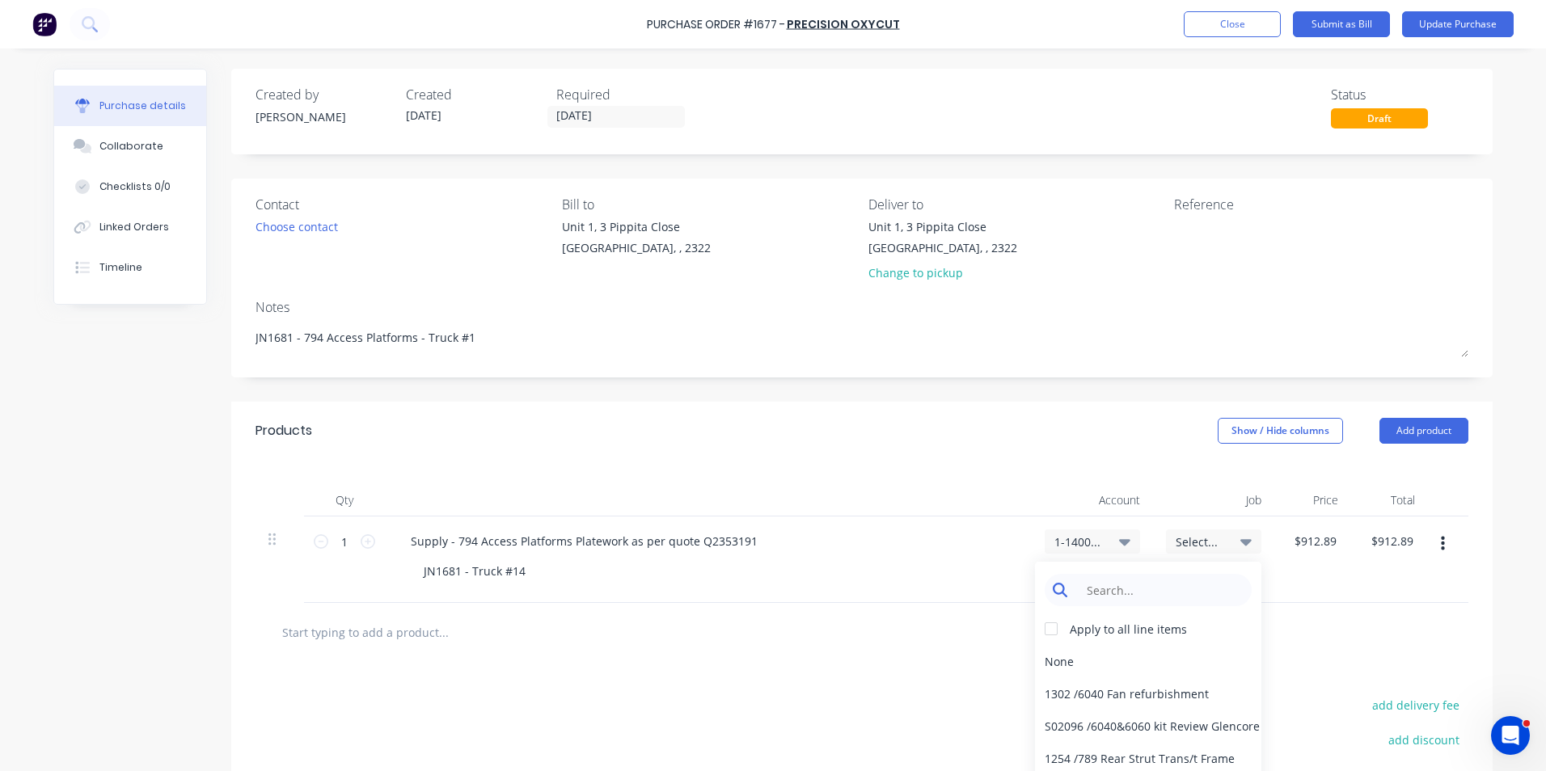
type textarea "x"
click at [1097, 591] on input at bounding box center [1161, 590] width 166 height 32
type input "1681"
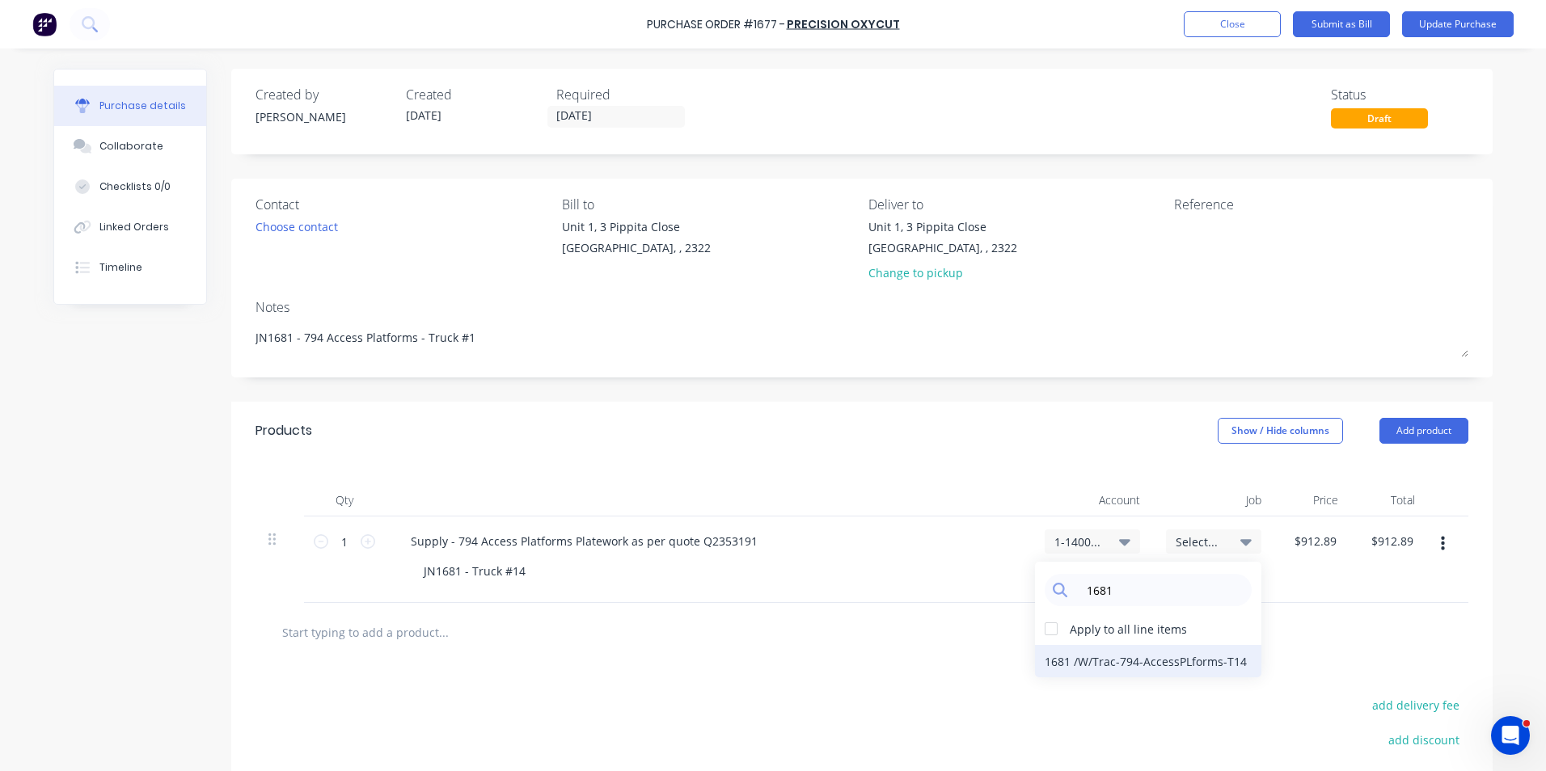
click at [1154, 660] on div "1681 / W/Trac-794-AccessPLforms-T14" at bounding box center [1148, 661] width 226 height 32
click at [1441, 22] on button "Update Purchase" at bounding box center [1458, 24] width 112 height 26
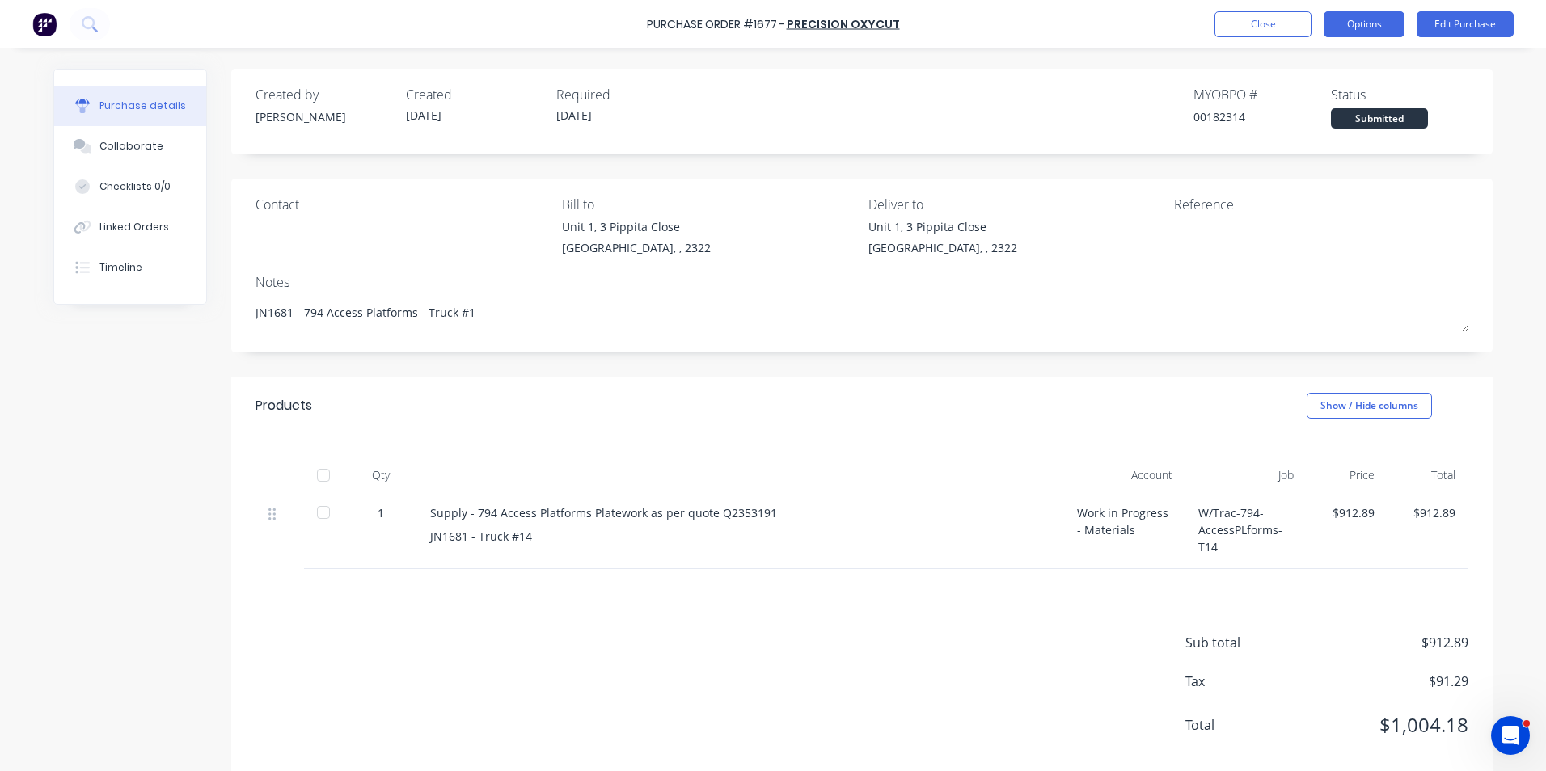
click at [1378, 24] on button "Options" at bounding box center [1363, 24] width 81 height 26
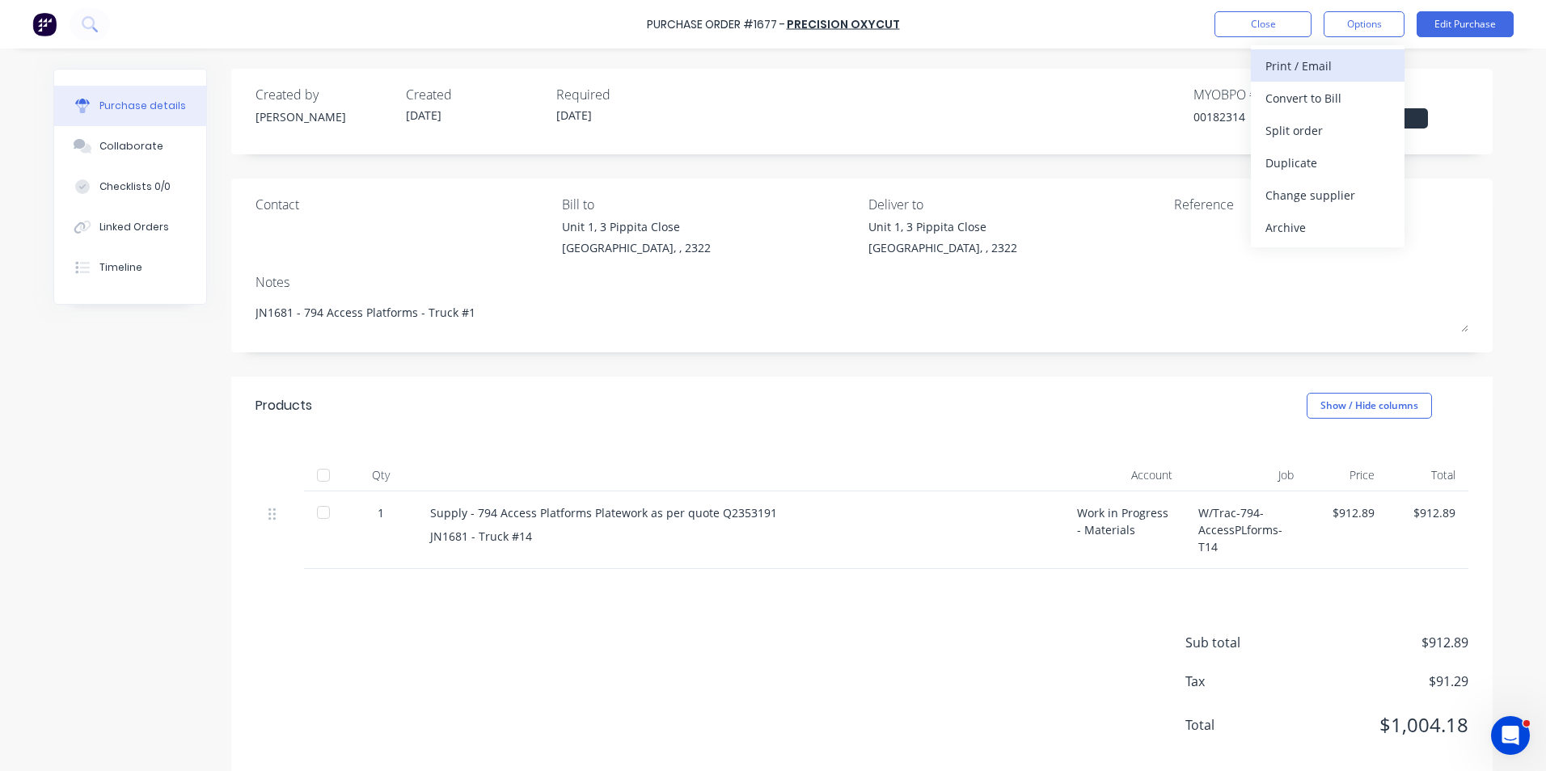
click at [1296, 64] on div "Print / Email" at bounding box center [1327, 65] width 124 height 23
click at [1309, 97] on div "With pricing" at bounding box center [1327, 97] width 124 height 23
type textarea "x"
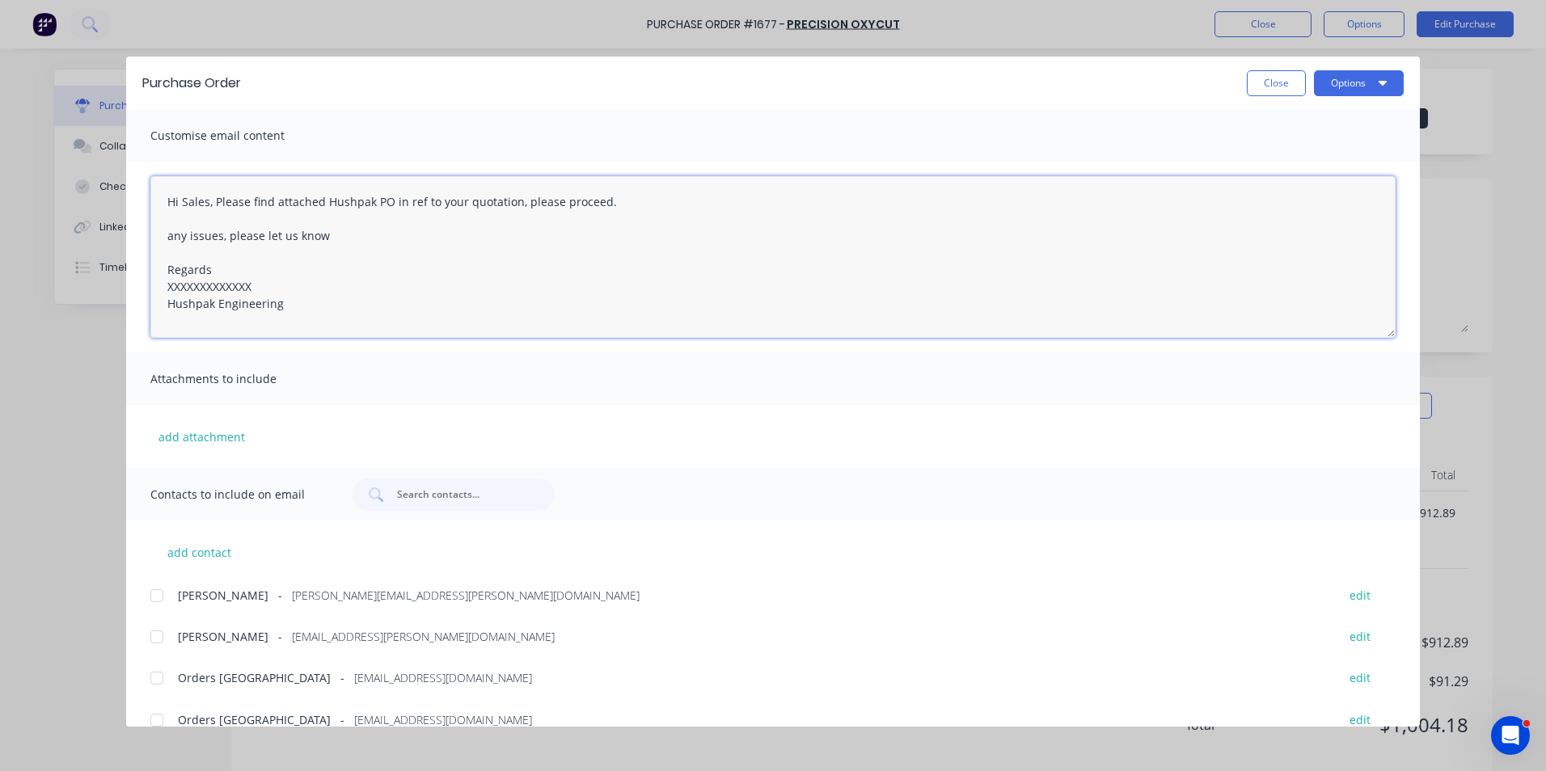
drag, startPoint x: 266, startPoint y: 286, endPoint x: 118, endPoint y: 290, distance: 148.0
click at [118, 290] on div "Purchase Order Close Options Customise email content Hi Sales, Please find atta…" at bounding box center [773, 385] width 1546 height 771
type textarea "Hi Sales, Please find attached Hushpak PO in ref to your quotation, please proc…"
click at [171, 437] on button "add attachment" at bounding box center [201, 436] width 103 height 24
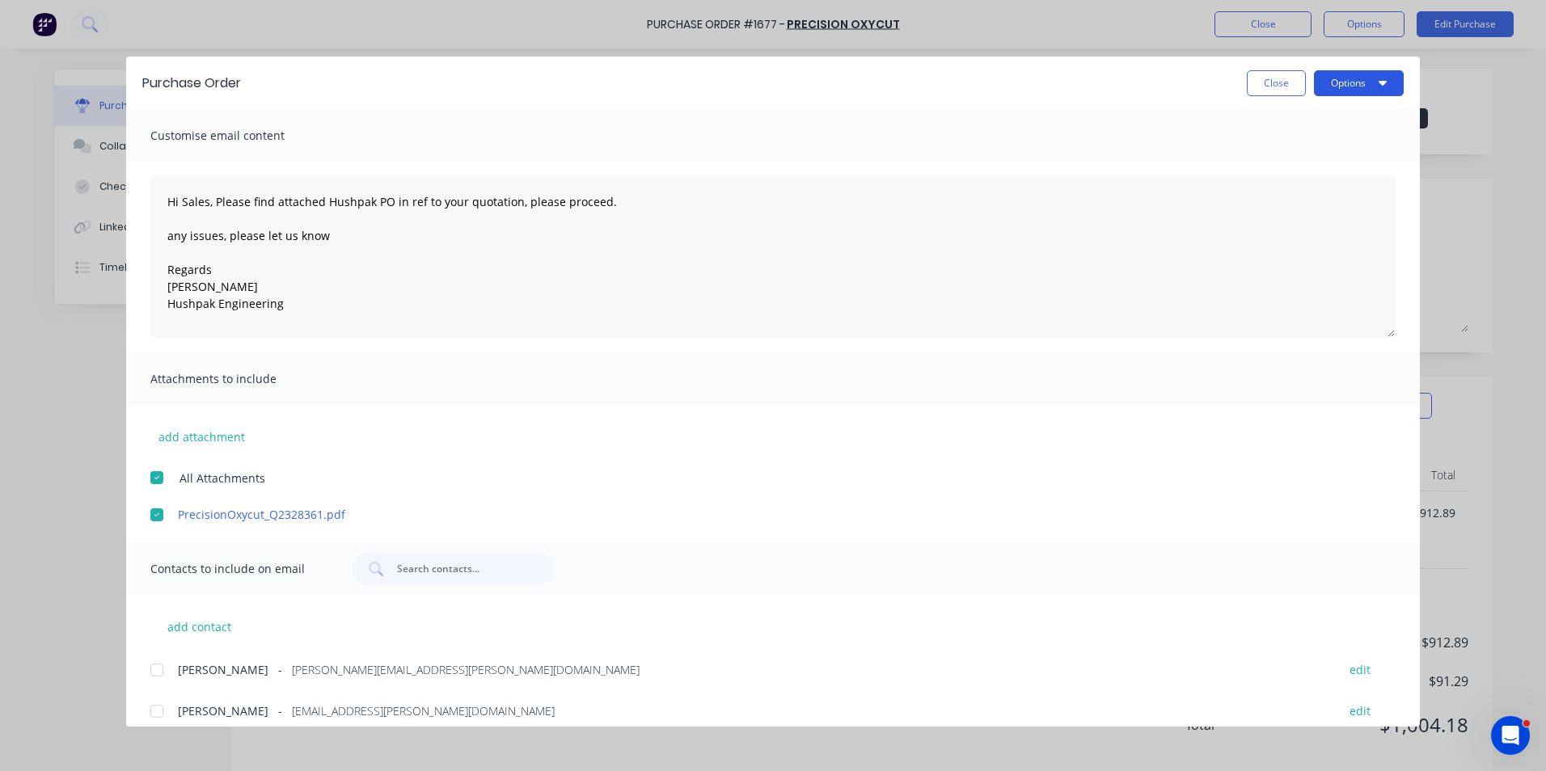
click at [1344, 84] on button "Options" at bounding box center [1359, 83] width 90 height 26
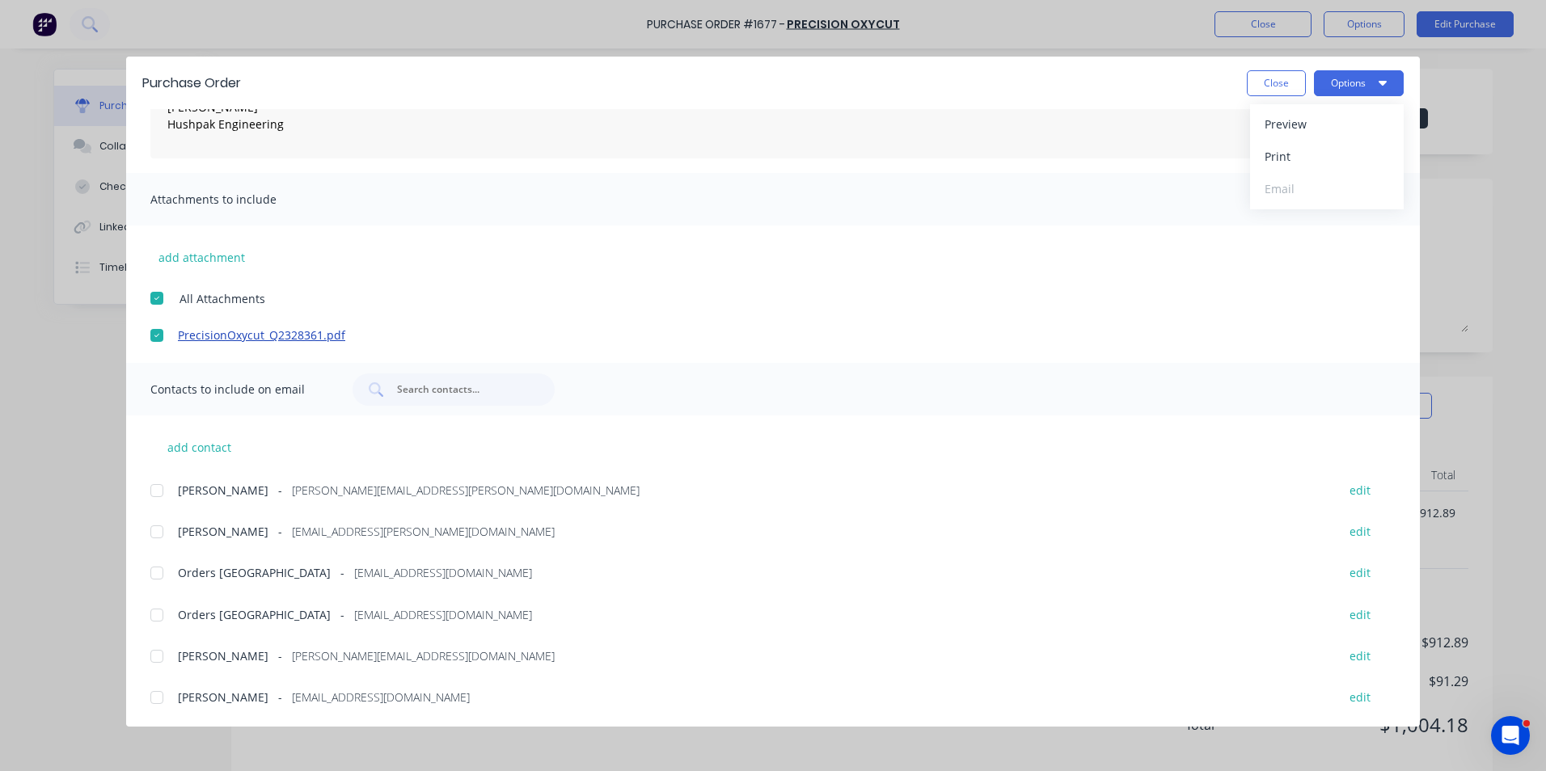
scroll to position [181, 0]
click at [155, 488] on div at bounding box center [157, 489] width 32 height 32
click at [160, 613] on div at bounding box center [157, 613] width 32 height 32
click at [1355, 83] on button "Options" at bounding box center [1359, 83] width 90 height 26
click at [1275, 189] on div "Email" at bounding box center [1326, 188] width 124 height 23
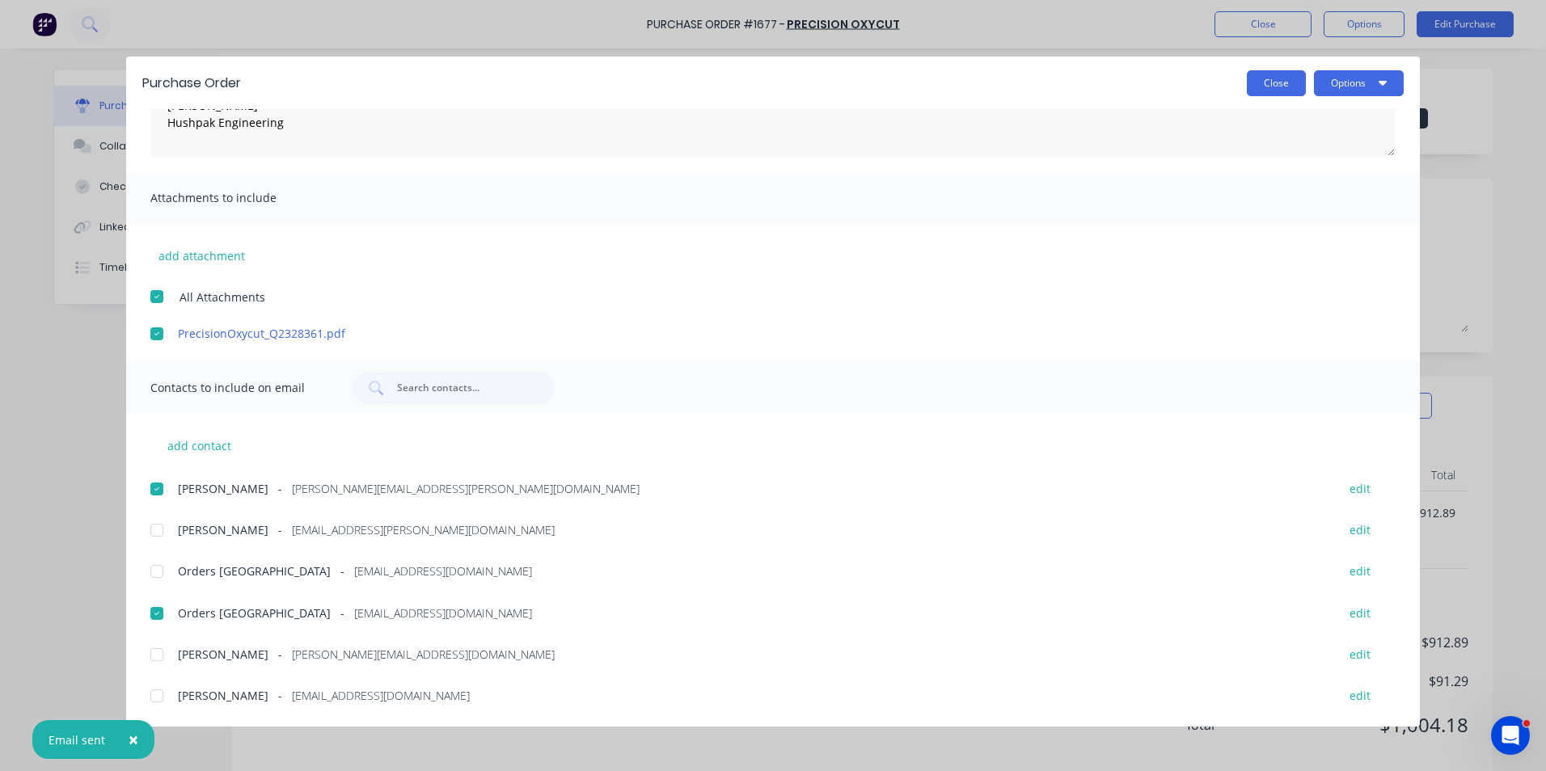
click at [1276, 90] on button "Close" at bounding box center [1276, 83] width 59 height 26
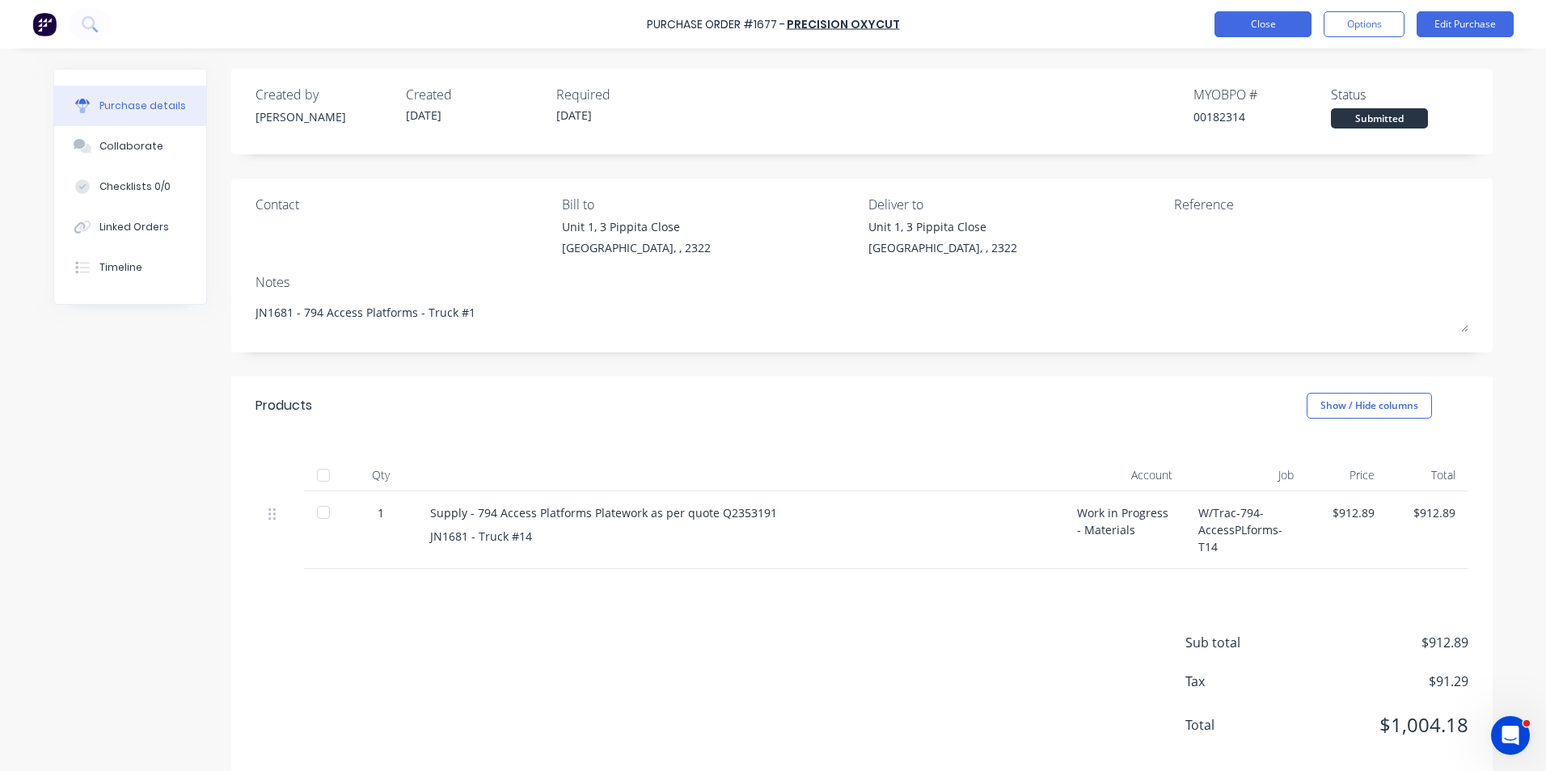
type textarea "x"
click at [1275, 32] on button "Close" at bounding box center [1262, 24] width 97 height 26
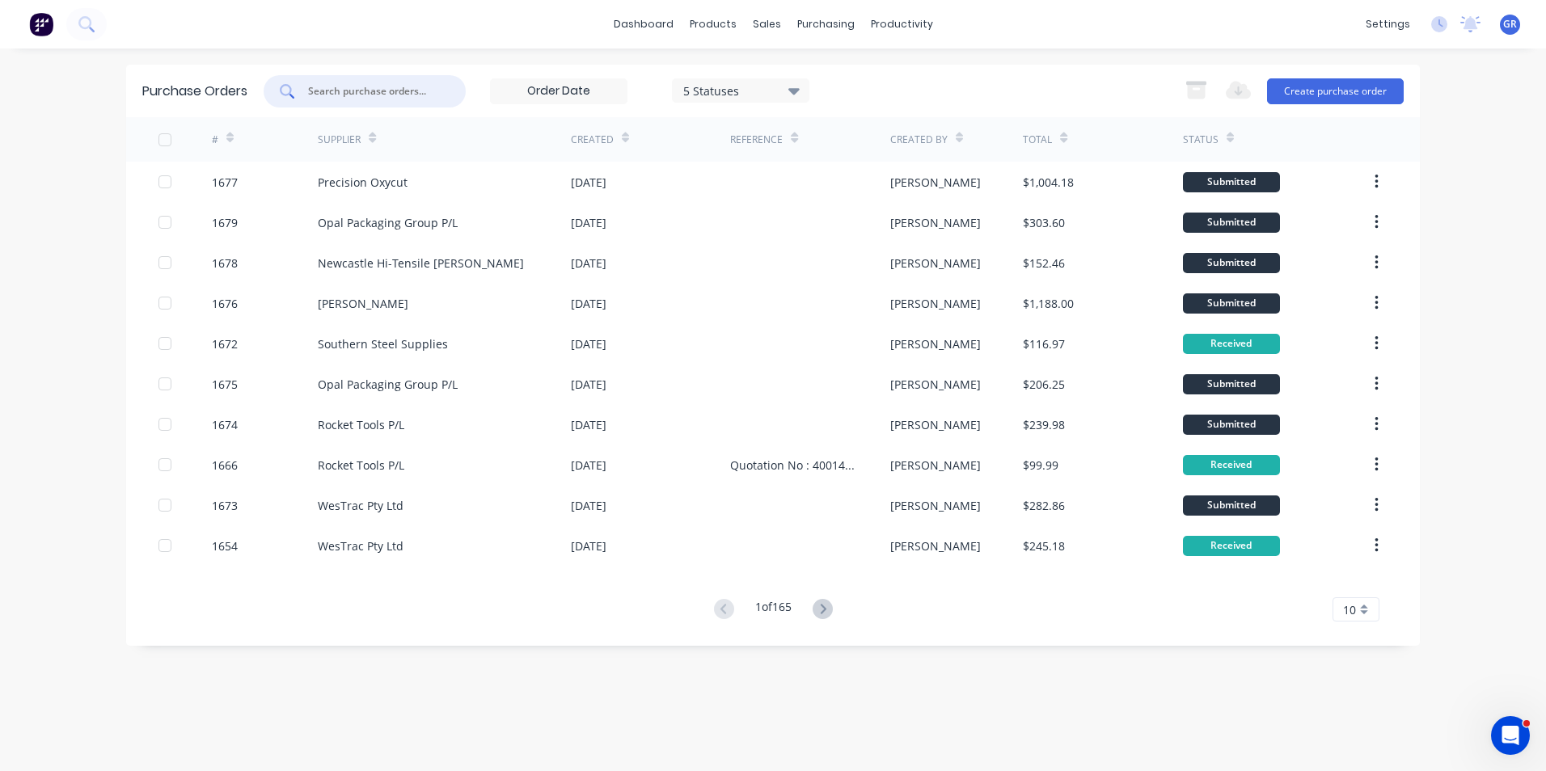
click at [352, 87] on input "text" at bounding box center [373, 91] width 134 height 16
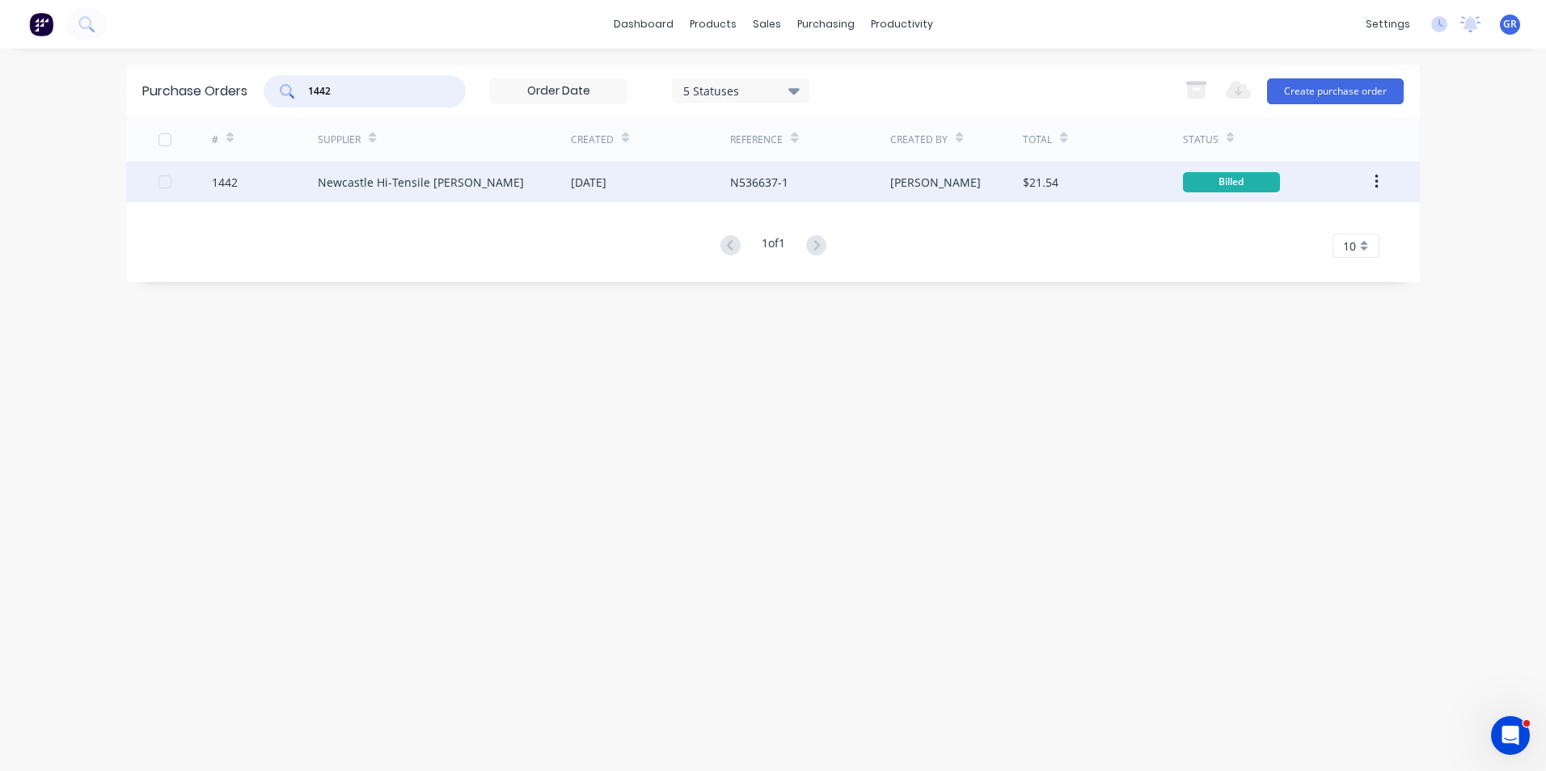
type input "1442"
click at [1379, 183] on button "button" at bounding box center [1376, 181] width 38 height 29
click at [1275, 257] on div "Duplicate" at bounding box center [1318, 256] width 124 height 23
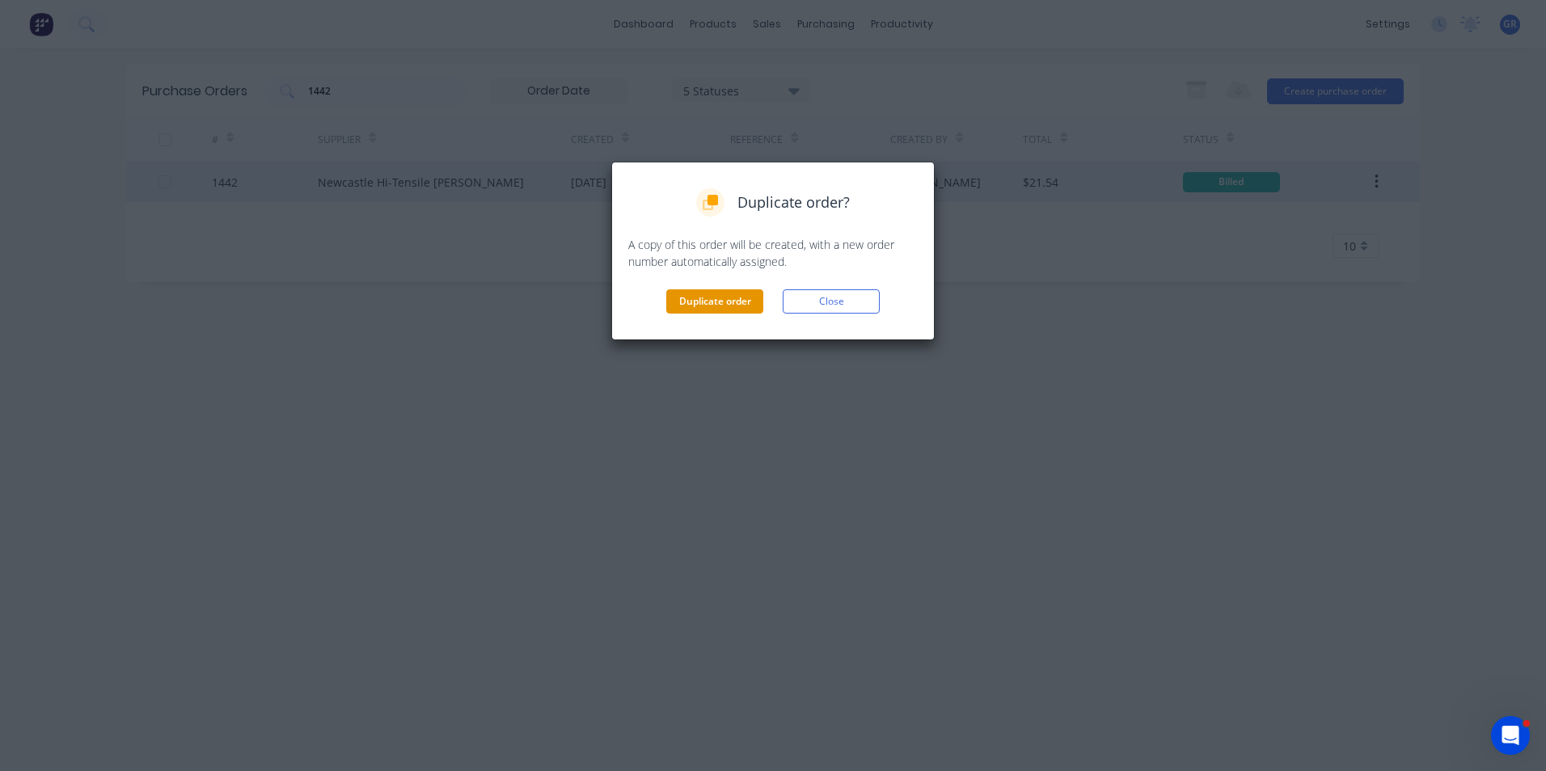
click at [720, 299] on button "Duplicate order" at bounding box center [714, 301] width 97 height 24
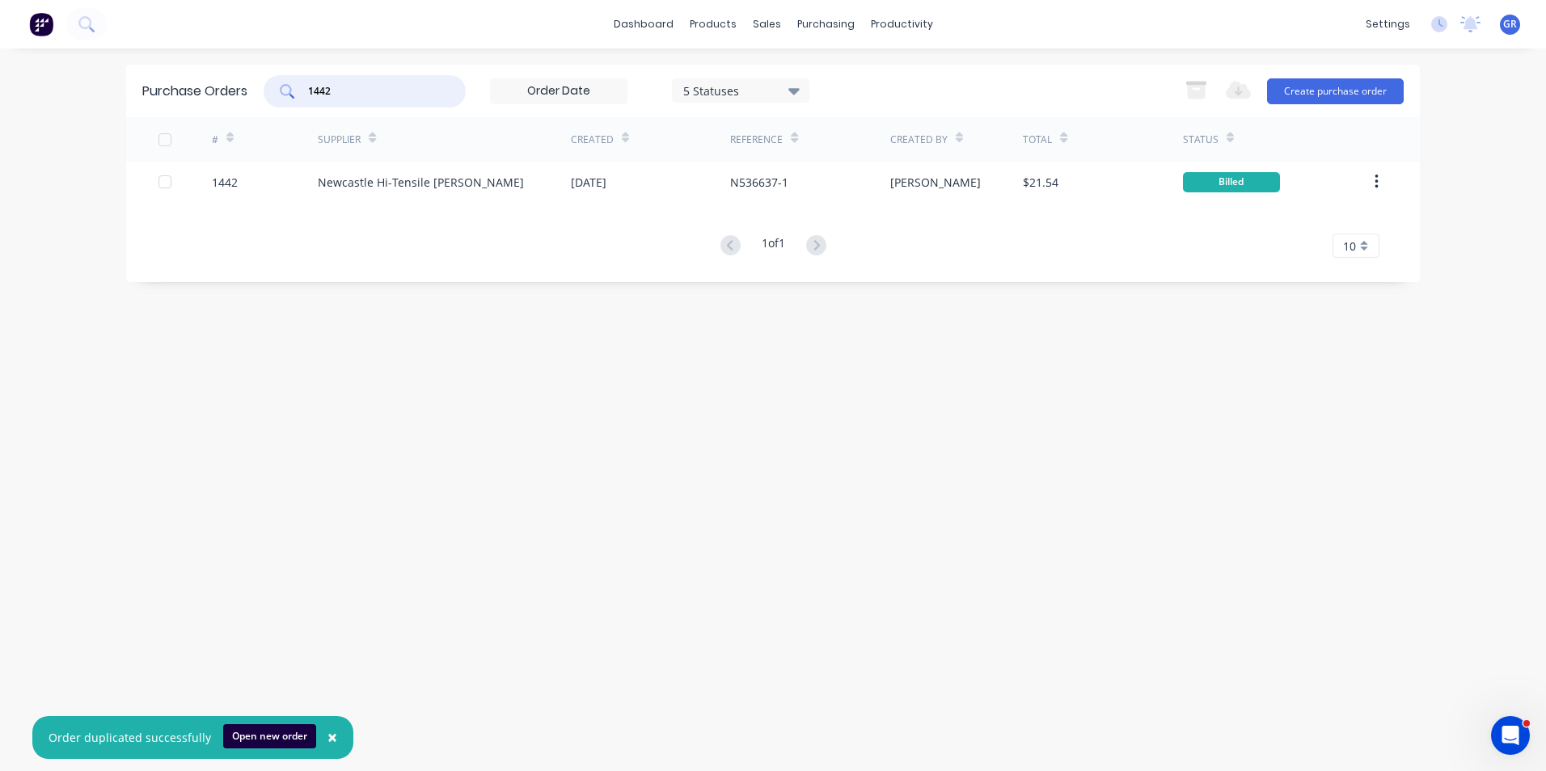
drag, startPoint x: 341, startPoint y: 82, endPoint x: 293, endPoint y: 83, distance: 48.5
click at [293, 83] on div "1442" at bounding box center [365, 91] width 202 height 32
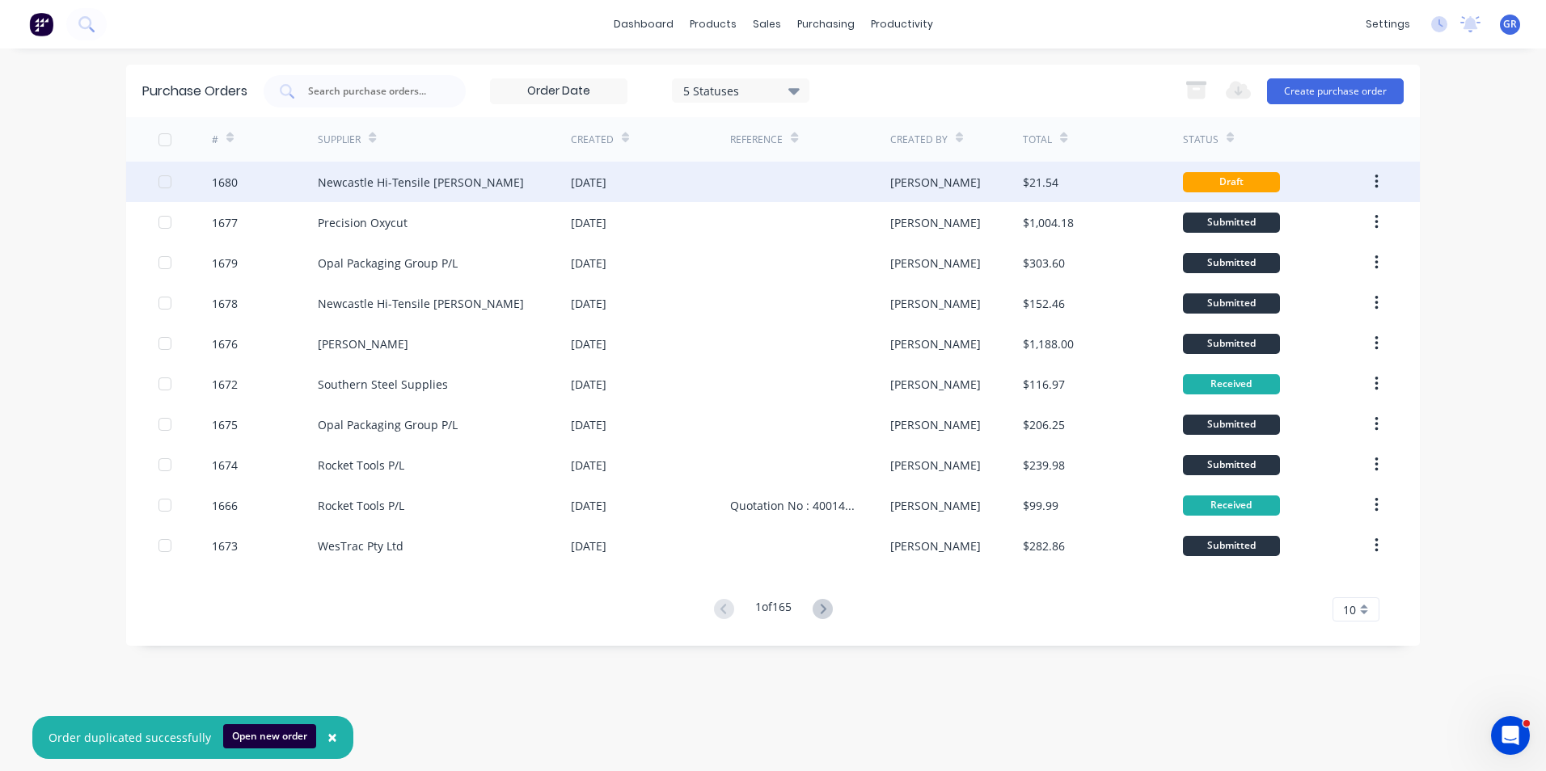
click at [231, 180] on div "1680" at bounding box center [225, 182] width 26 height 17
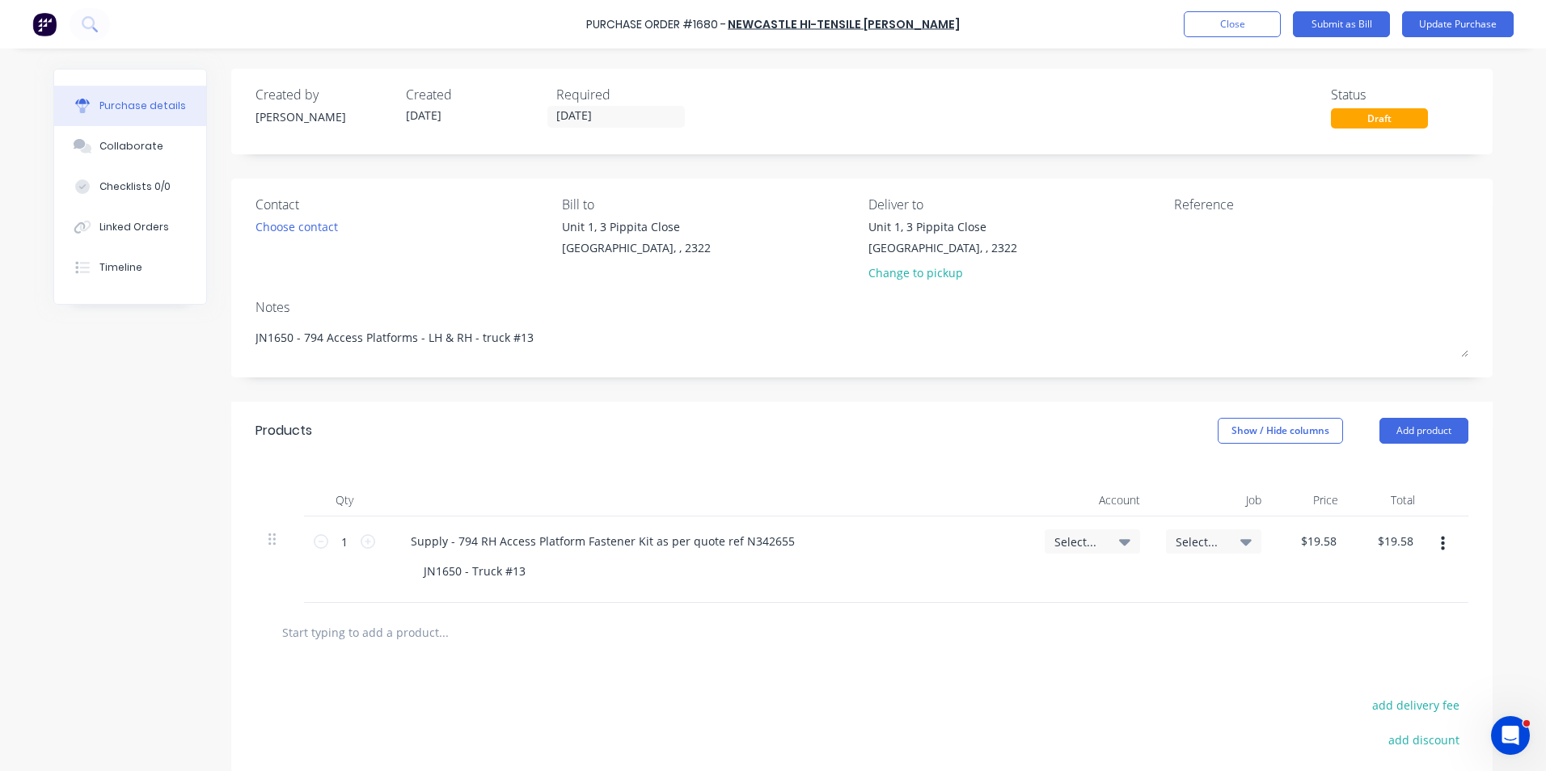
type textarea "x"
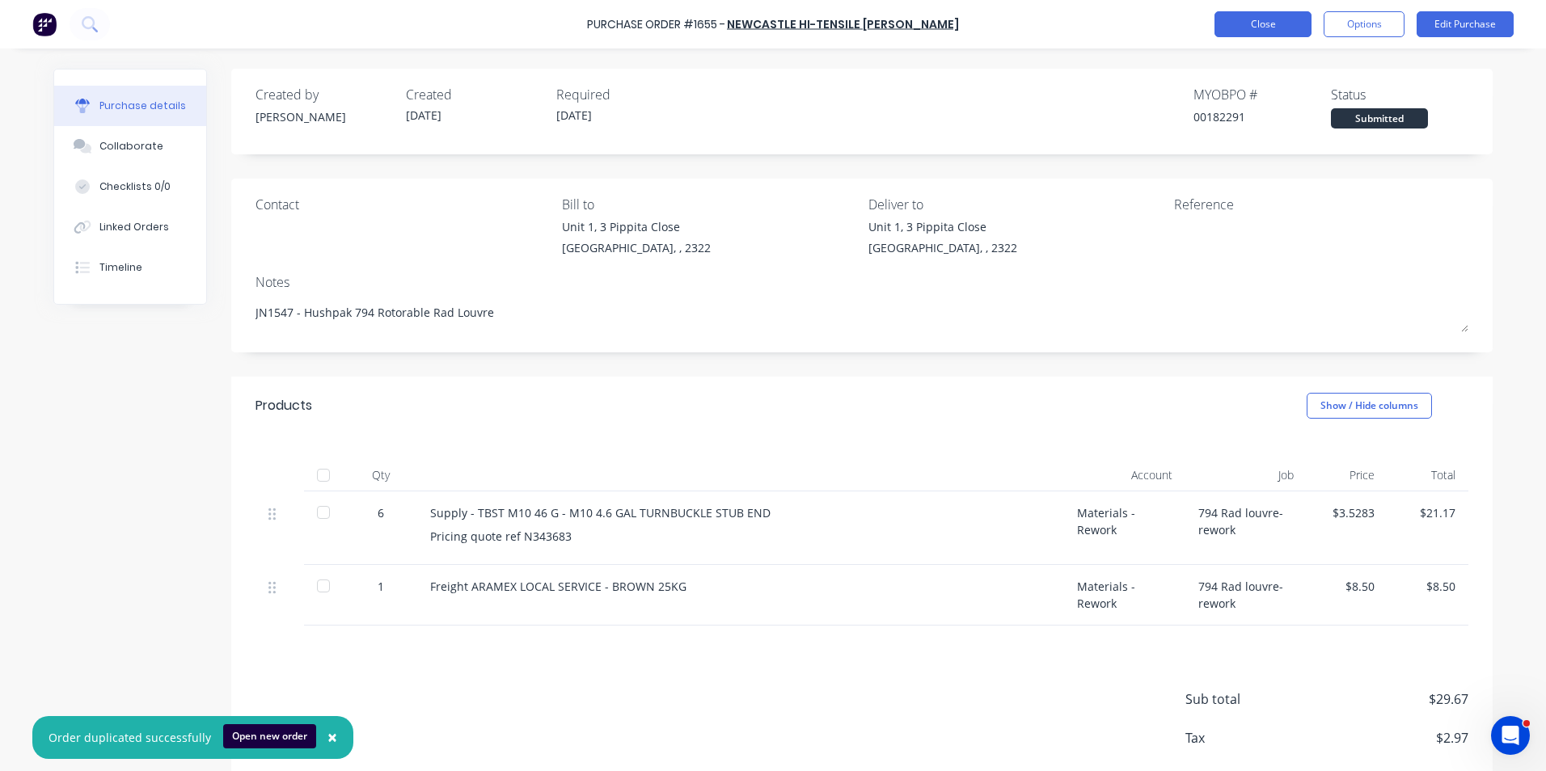
click at [1273, 22] on button "Close" at bounding box center [1262, 24] width 97 height 26
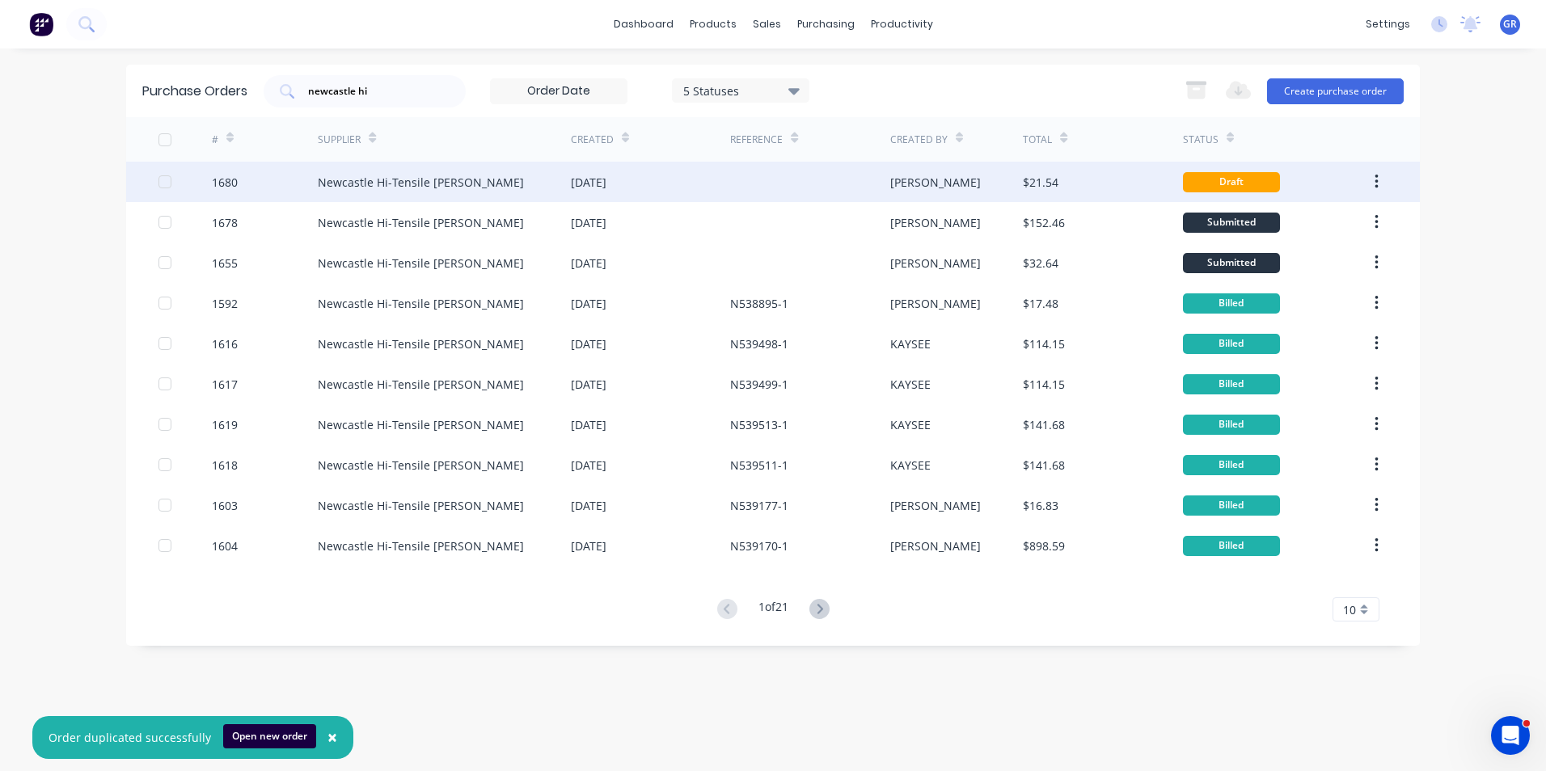
click at [224, 177] on div "1680" at bounding box center [225, 182] width 26 height 17
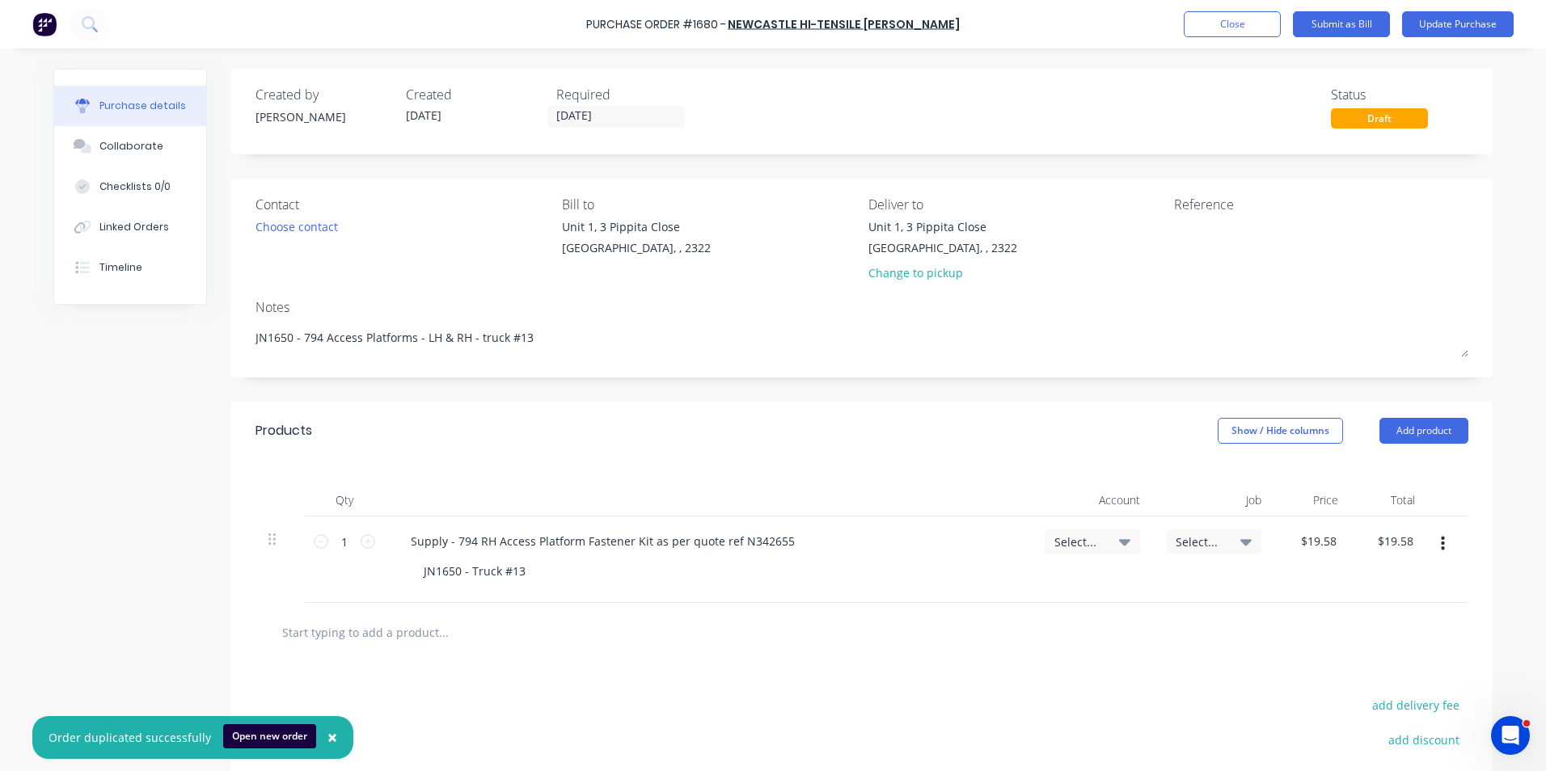
click at [327, 739] on span "×" at bounding box center [332, 737] width 10 height 23
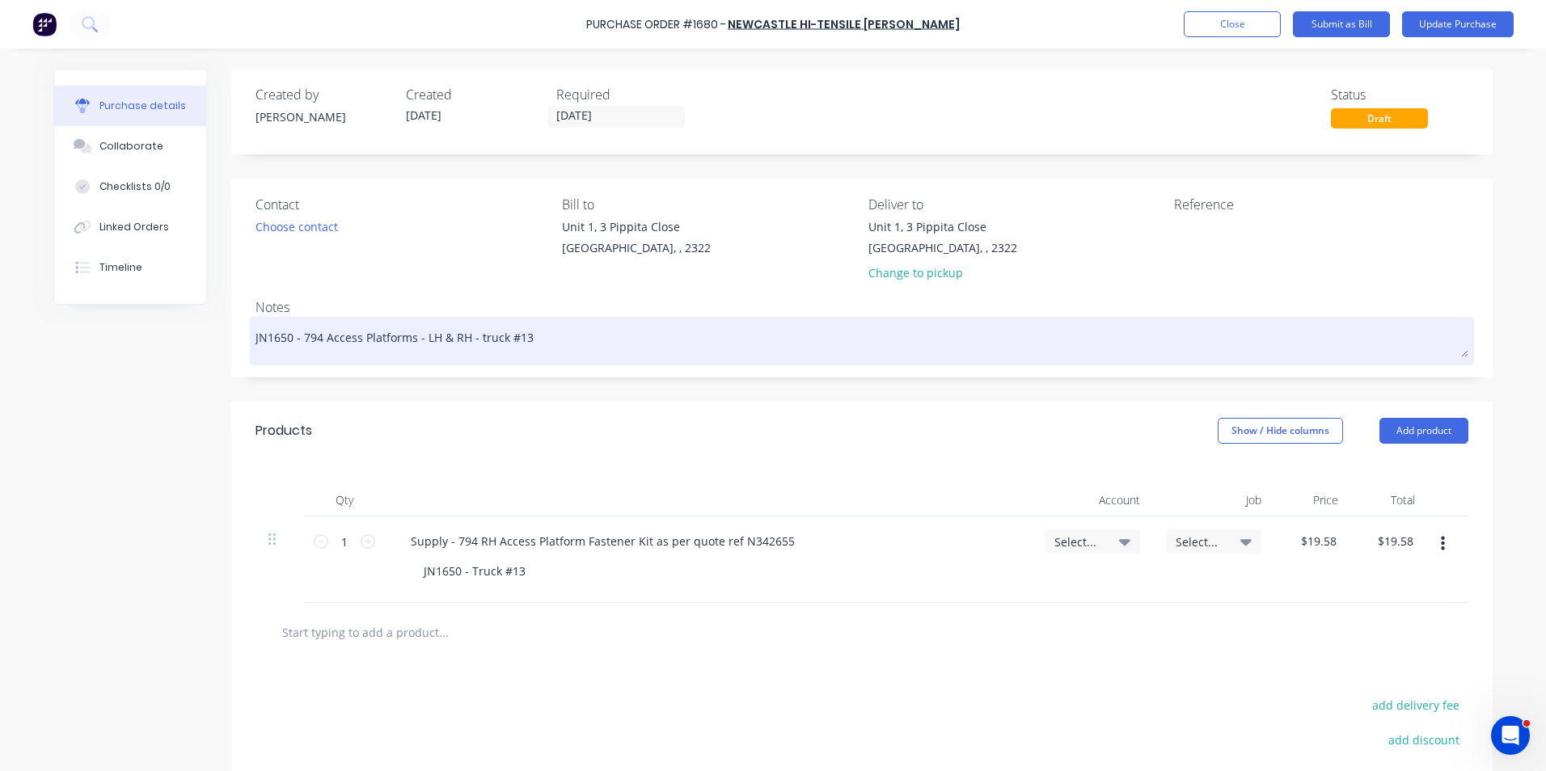
drag, startPoint x: 285, startPoint y: 338, endPoint x: 276, endPoint y: 339, distance: 8.9
click at [276, 339] on textarea "JN1650 - 794 Access Platforms - LH & RH - truck #13" at bounding box center [861, 339] width 1213 height 36
type textarea "x"
type textarea "JN168 - 794 Access Platforms - LH & RH - truck #13"
type textarea "x"
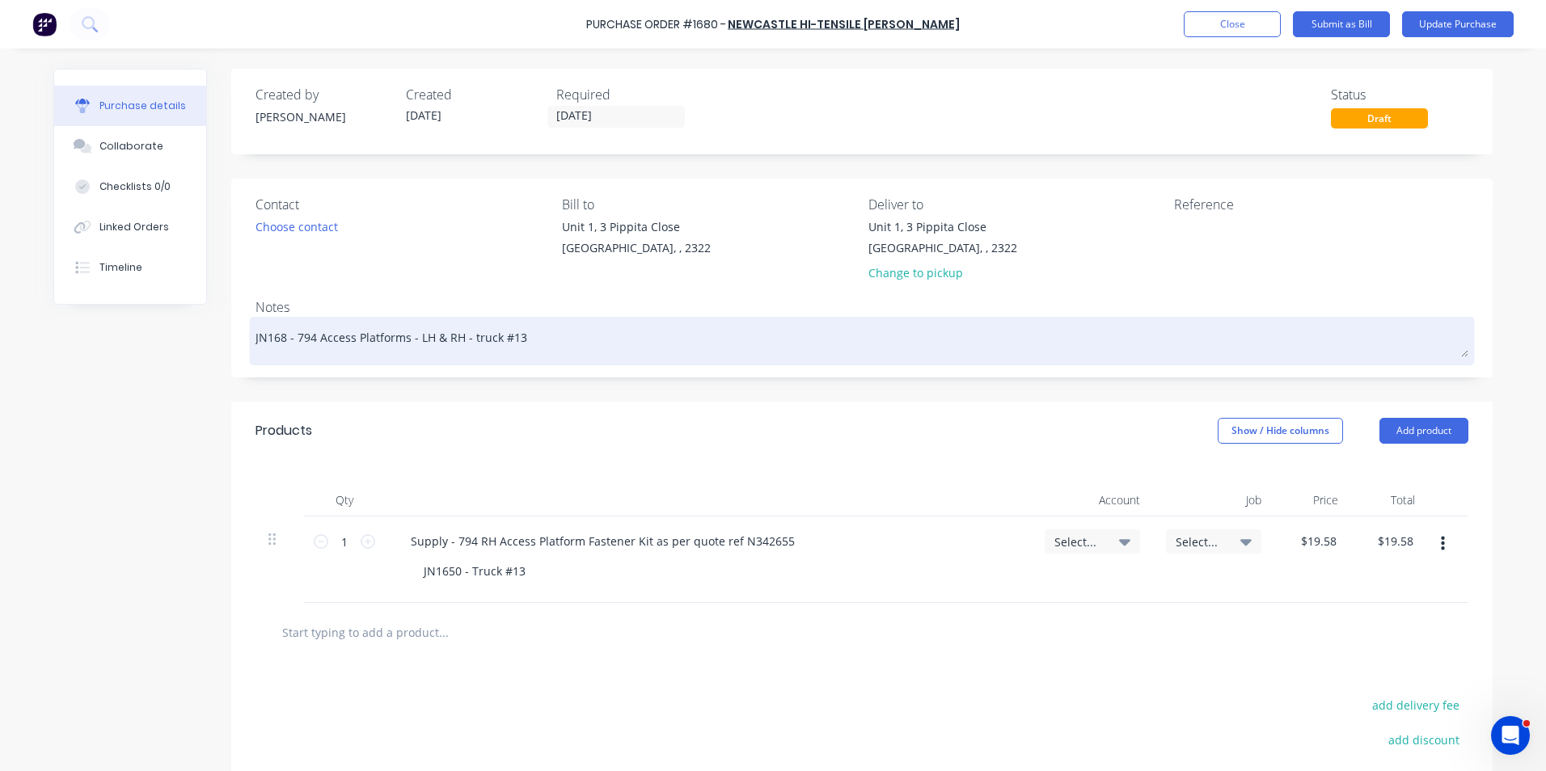
type textarea "JN1681 - 794 Access Platforms - LH & RH - truck #13"
click at [515, 339] on textarea "JN1681 - 794 Access Platforms - LH & RH - truck #13" at bounding box center [861, 339] width 1213 height 36
type textarea "x"
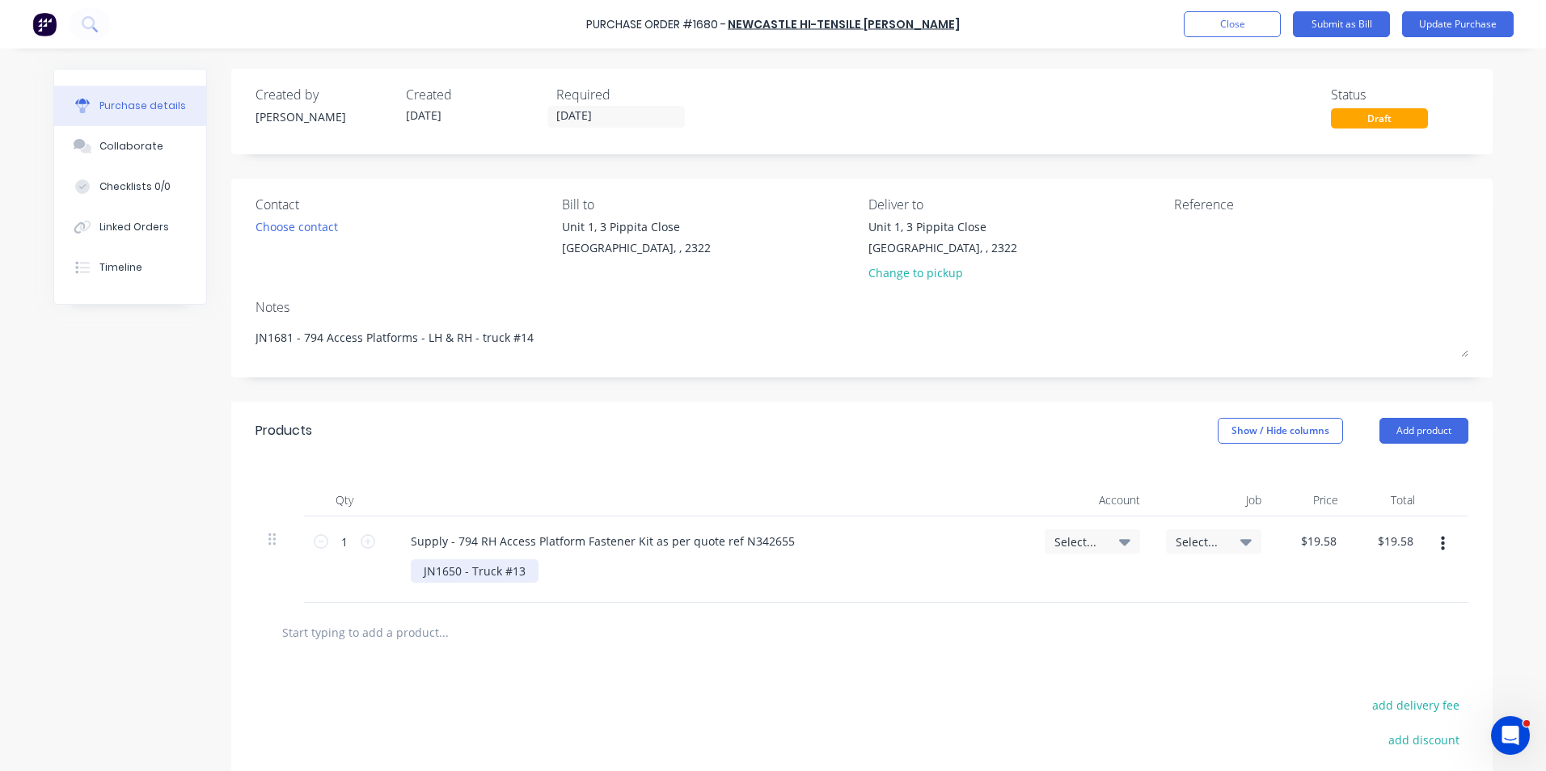
type textarea "JN1681 - 794 Access Platforms - LH & RH - truck #14"
type textarea "x"
type textarea "JN1681 - 794 Access Platforms - LH & RH - truck #14"
drag, startPoint x: 454, startPoint y: 570, endPoint x: 444, endPoint y: 572, distance: 10.0
click at [444, 572] on div "JN1650 - Truck #13" at bounding box center [475, 570] width 128 height 23
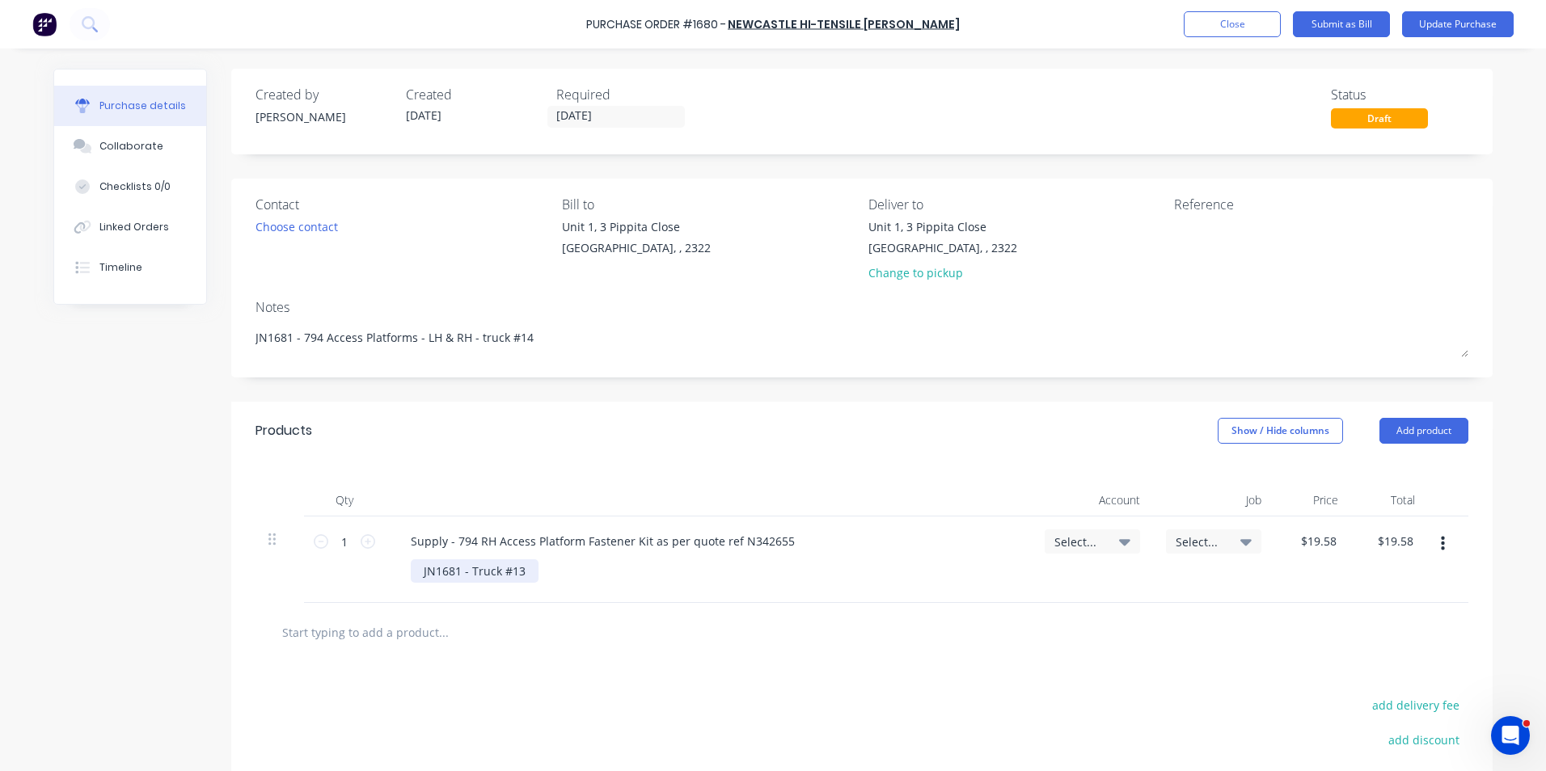
click at [523, 572] on div "JN1681 - Truck #13" at bounding box center [475, 570] width 128 height 23
type textarea "x"
drag, startPoint x: 779, startPoint y: 540, endPoint x: 741, endPoint y: 541, distance: 38.0
click at [741, 541] on div "Supply - 794 RH Access Platform Fastener Kit as per quote ref N342655" at bounding box center [603, 540] width 410 height 23
type textarea "x"
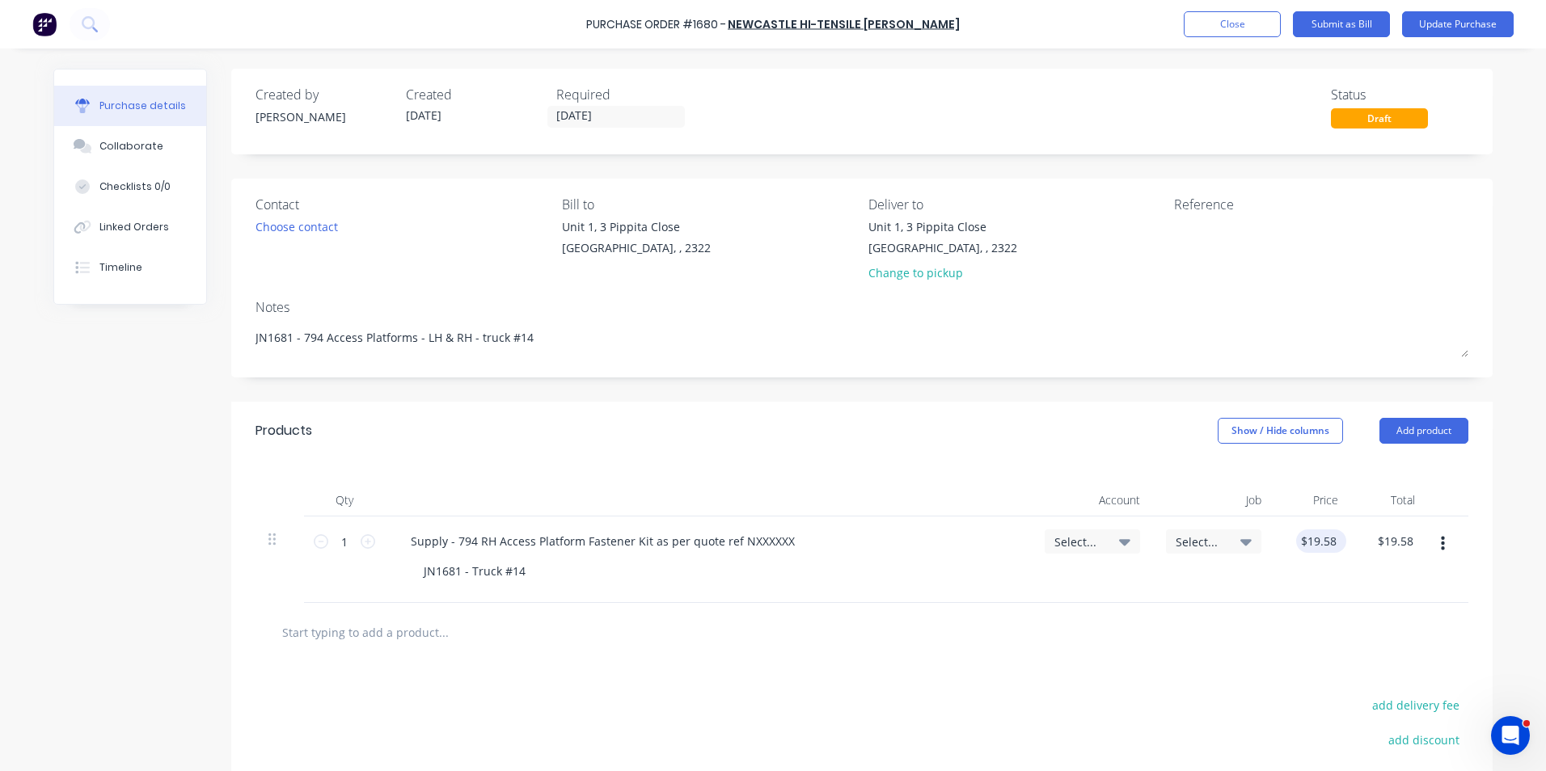
type input "19.58"
click at [1310, 539] on input "19.58" at bounding box center [1318, 540] width 44 height 23
click at [1318, 541] on input "19.58" at bounding box center [1320, 540] width 37 height 23
type textarea "x"
click at [1318, 541] on input "19.58" at bounding box center [1320, 540] width 37 height 23
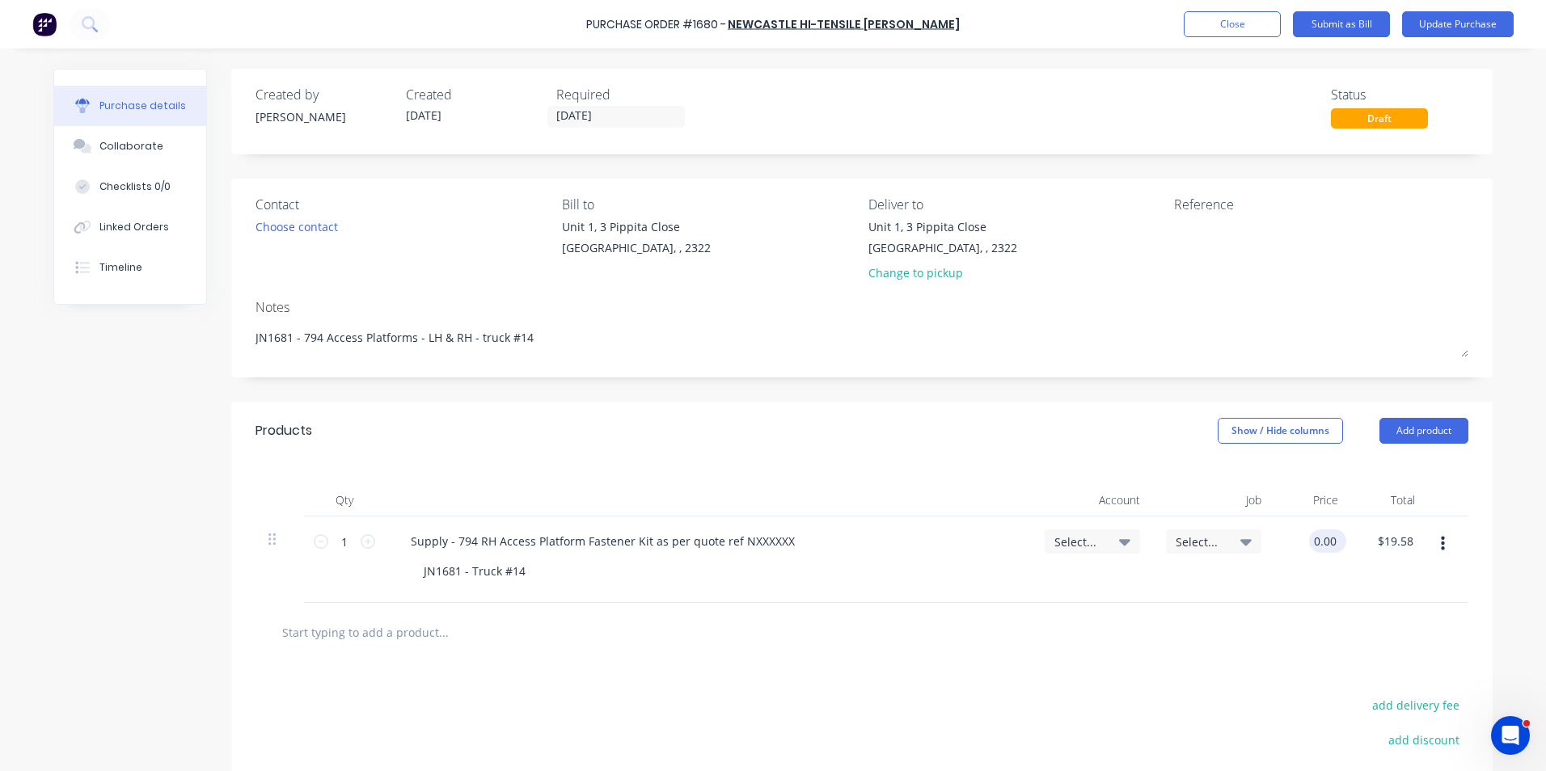
type input "0.00"
type textarea "x"
type input "$0.00"
click at [1287, 580] on div "$0.00 0.00" at bounding box center [1312, 560] width 77 height 86
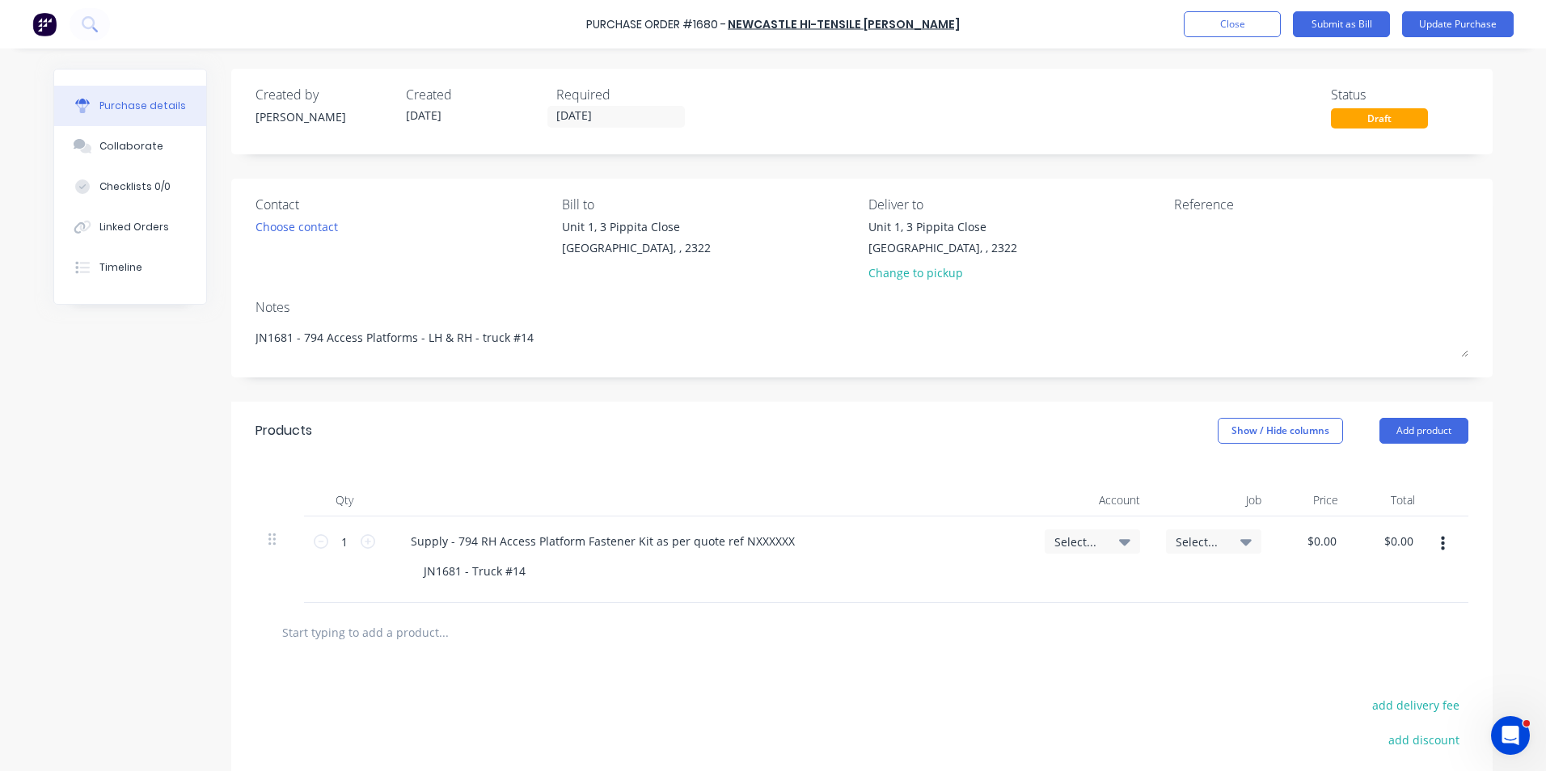
click at [1070, 540] on span "Select..." at bounding box center [1078, 542] width 49 height 17
type textarea "x"
click at [1002, 591] on input at bounding box center [1039, 590] width 166 height 32
type input "1-14"
click at [997, 704] on div "1-1400 / Work in Progress - Materials" at bounding box center [1026, 705] width 226 height 32
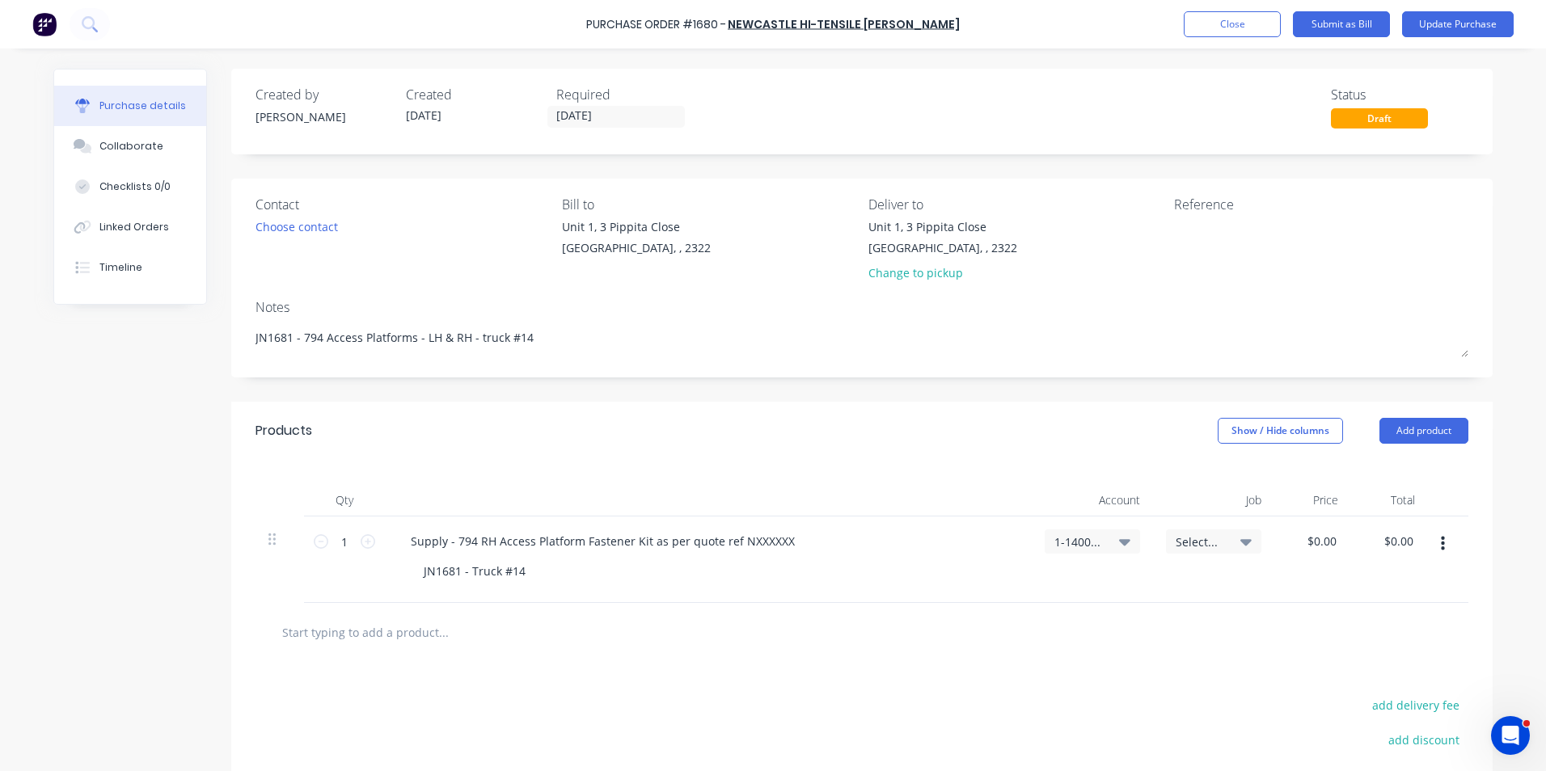
click at [1190, 538] on span "Select..." at bounding box center [1199, 542] width 49 height 17
type textarea "x"
click at [1111, 594] on input at bounding box center [1161, 590] width 166 height 32
type input "1681"
click at [1100, 662] on div "1681 / W/Trac-794-AccessPLforms-T14" at bounding box center [1148, 661] width 226 height 32
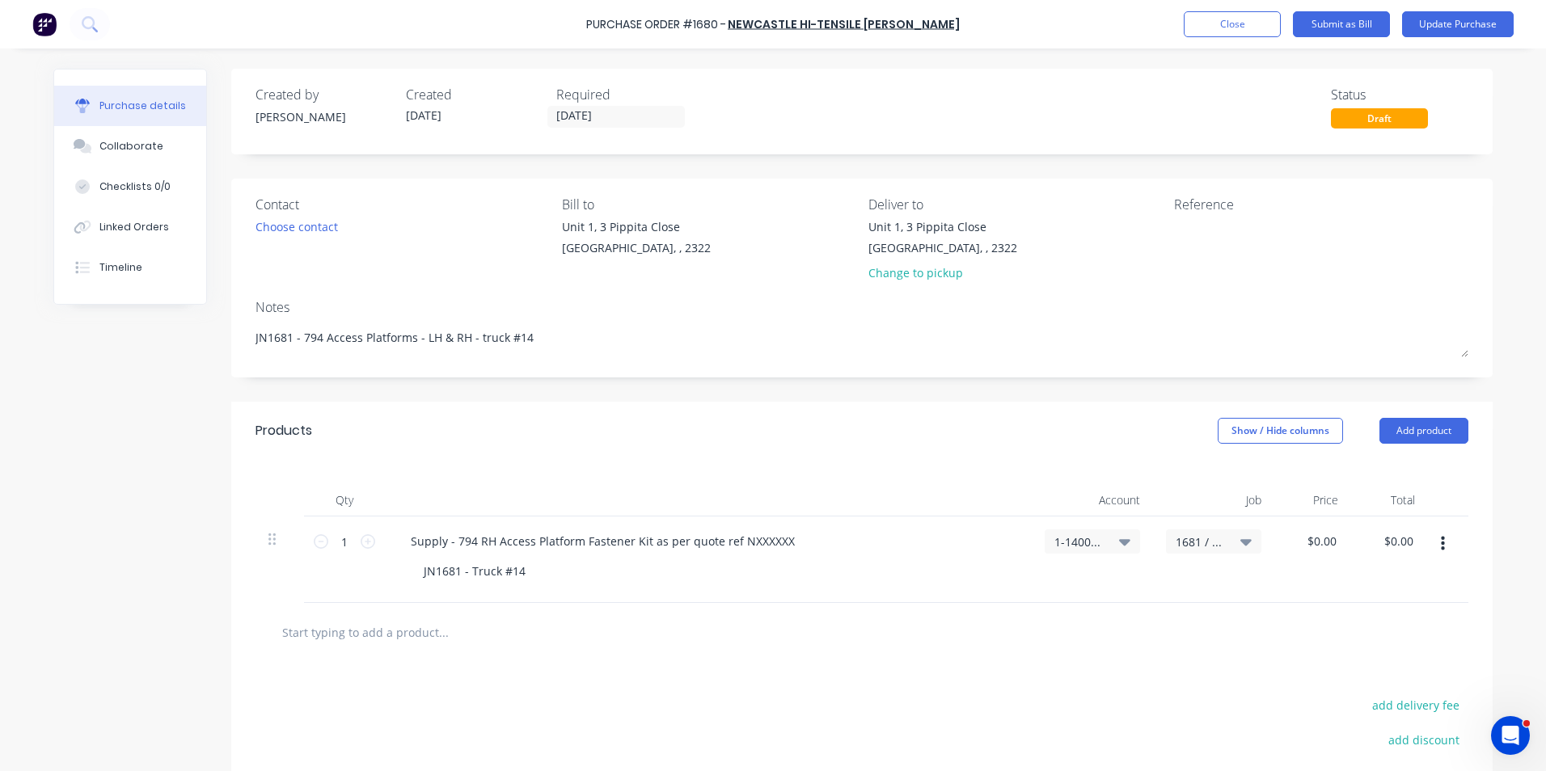
click at [944, 601] on div "Supply - 794 RH Access Platform Fastener Kit as per quote ref NXXXXXX JN1681 - …" at bounding box center [708, 560] width 647 height 86
click at [795, 551] on div "Supply - 794 RH Access Platform Fastener Kit as per quote ref NXXXXXX" at bounding box center [708, 540] width 621 height 23
click at [787, 542] on div "Supply - 794 RH Access Platform Fastener Kit as per quote ref NXXXXXX" at bounding box center [603, 540] width 410 height 23
drag, startPoint x: 783, startPoint y: 542, endPoint x: 732, endPoint y: 542, distance: 50.1
click at [732, 542] on div "Supply - 794 RH Access Platform Fastener Kit as per quote ref NXXXXXX" at bounding box center [603, 540] width 410 height 23
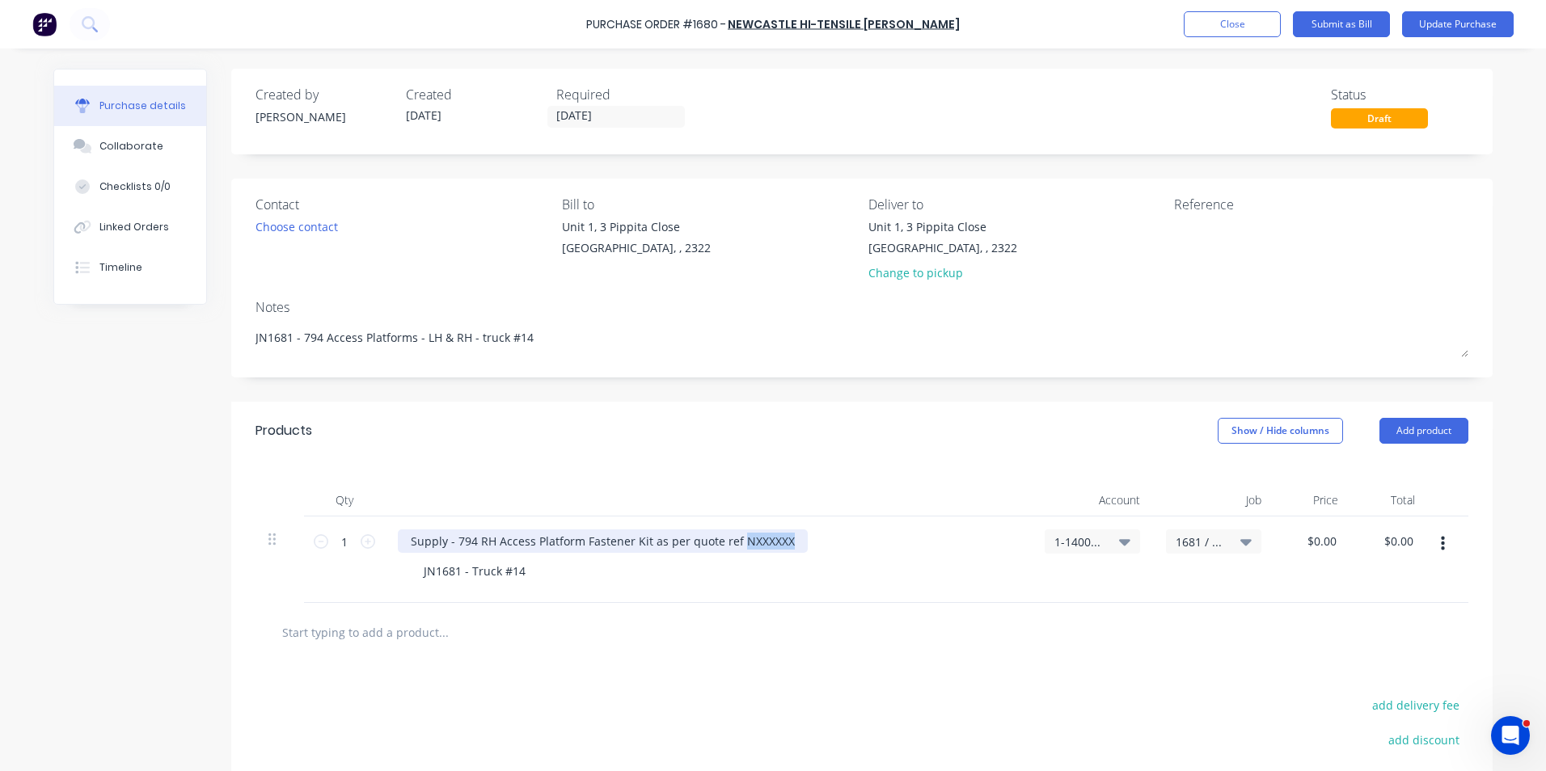
copy div "NXXXXXX"
click at [771, 541] on div "Supply - 794 RH Access Platform Fastener Kit as per quote ref NXXXXXX" at bounding box center [603, 540] width 410 height 23
drag, startPoint x: 783, startPoint y: 539, endPoint x: 729, endPoint y: 539, distance: 54.2
click at [729, 539] on div "Supply - 794 RH Access Platform Fastener Kit as per quote ref NXXXXXX" at bounding box center [603, 540] width 410 height 23
type textarea "x"
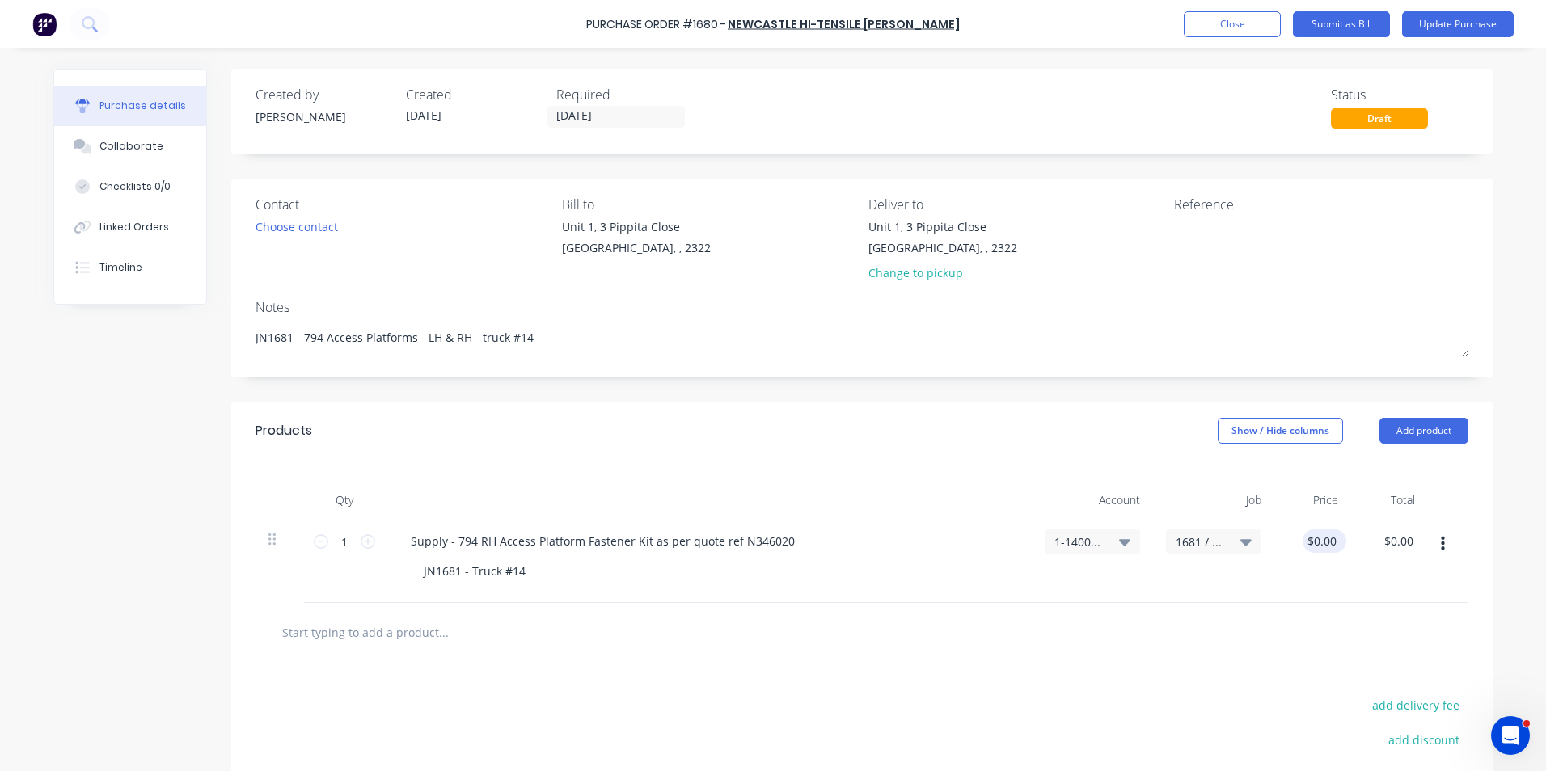
type input "0.00"
click at [1312, 543] on input "0.00" at bounding box center [1320, 540] width 37 height 23
type textarea "x"
click at [1312, 544] on input "0.00" at bounding box center [1324, 540] width 31 height 23
type input "3"
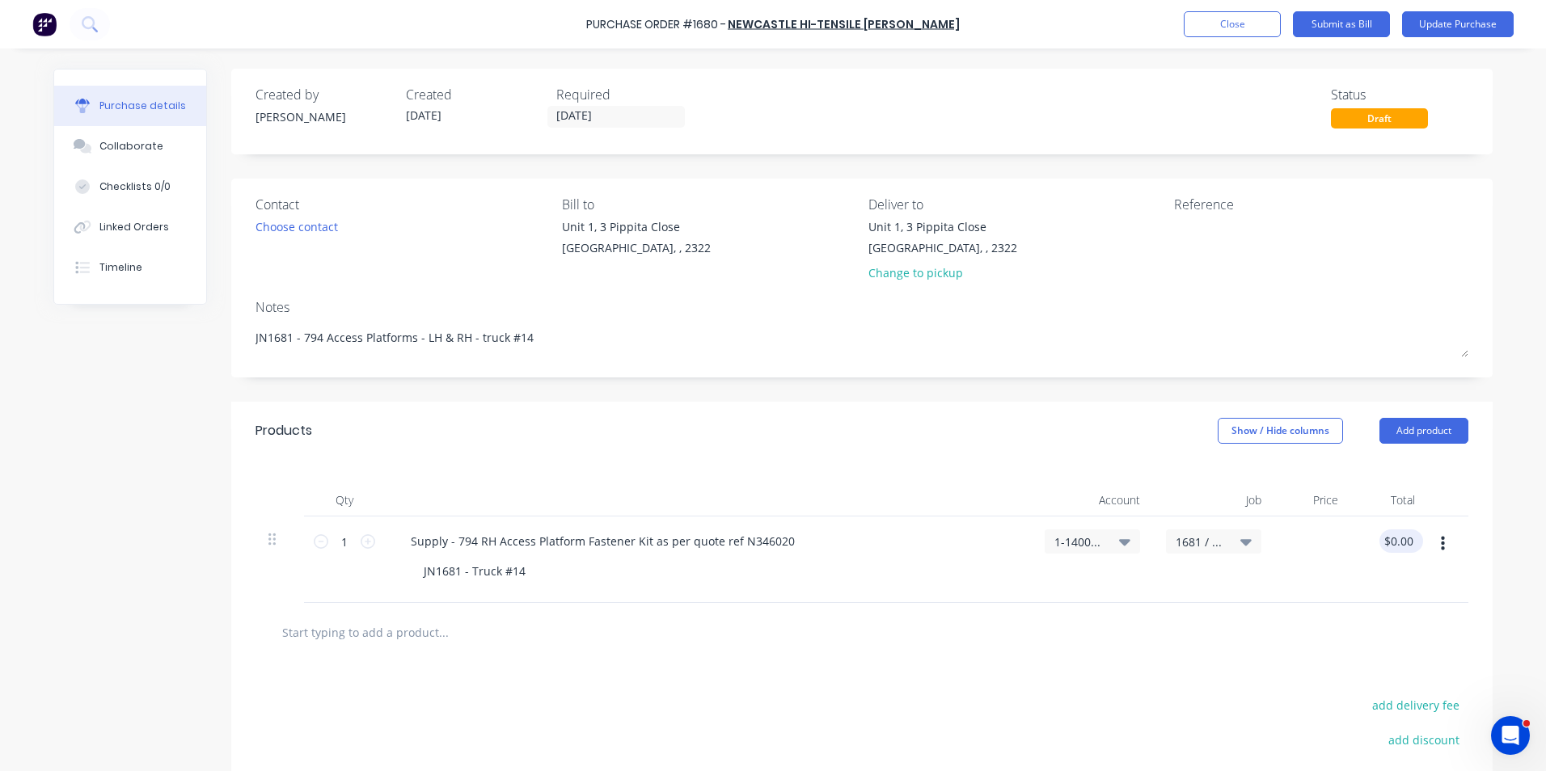
type textarea "x"
type input "$0.00"
type input "0.00"
click at [1396, 541] on input "0.00" at bounding box center [1401, 540] width 31 height 23
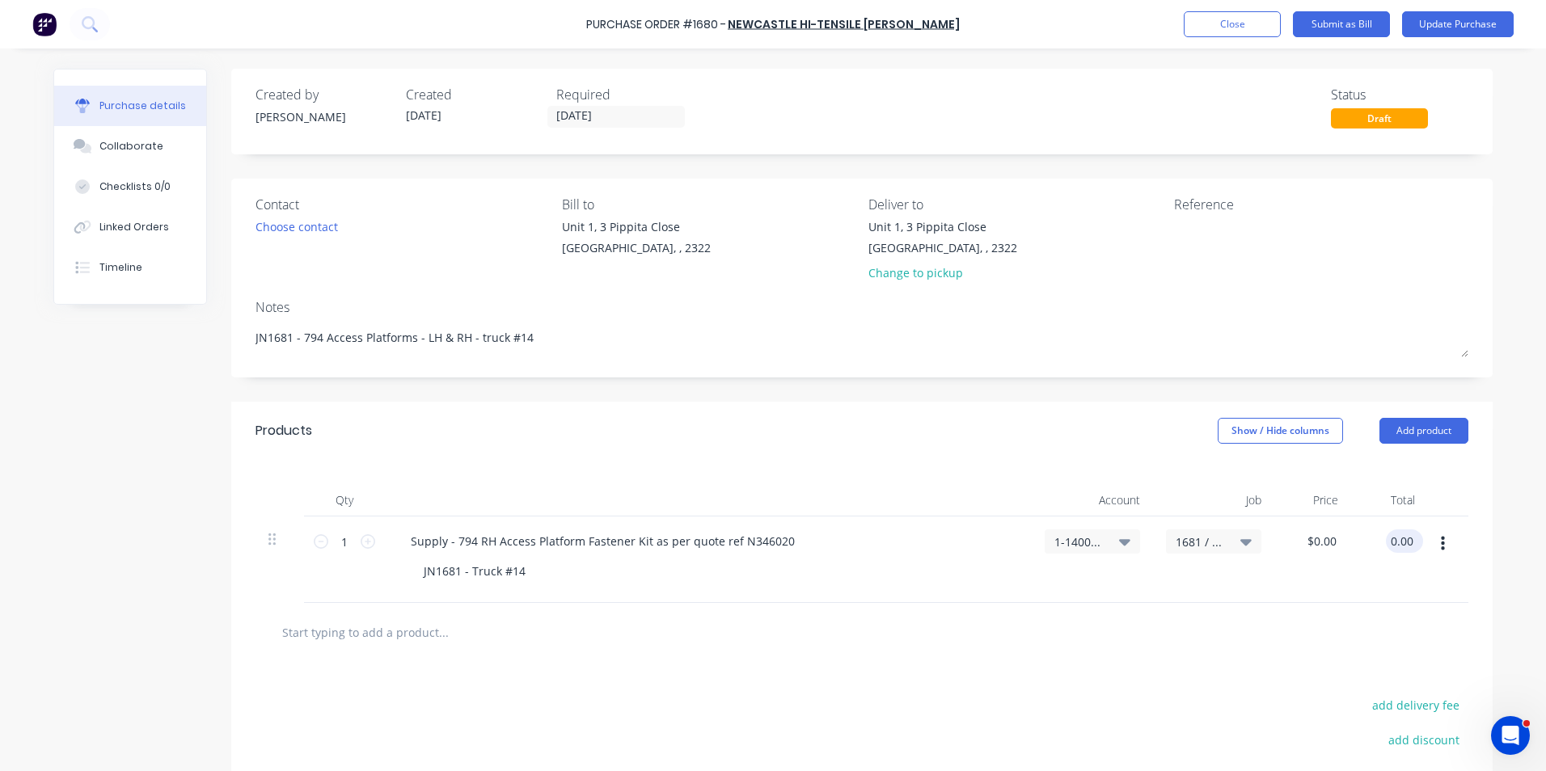
type textarea "x"
click at [1396, 541] on input "0.00" at bounding box center [1401, 540] width 31 height 23
type input "39.2191"
type textarea "x"
type input "$39.22"
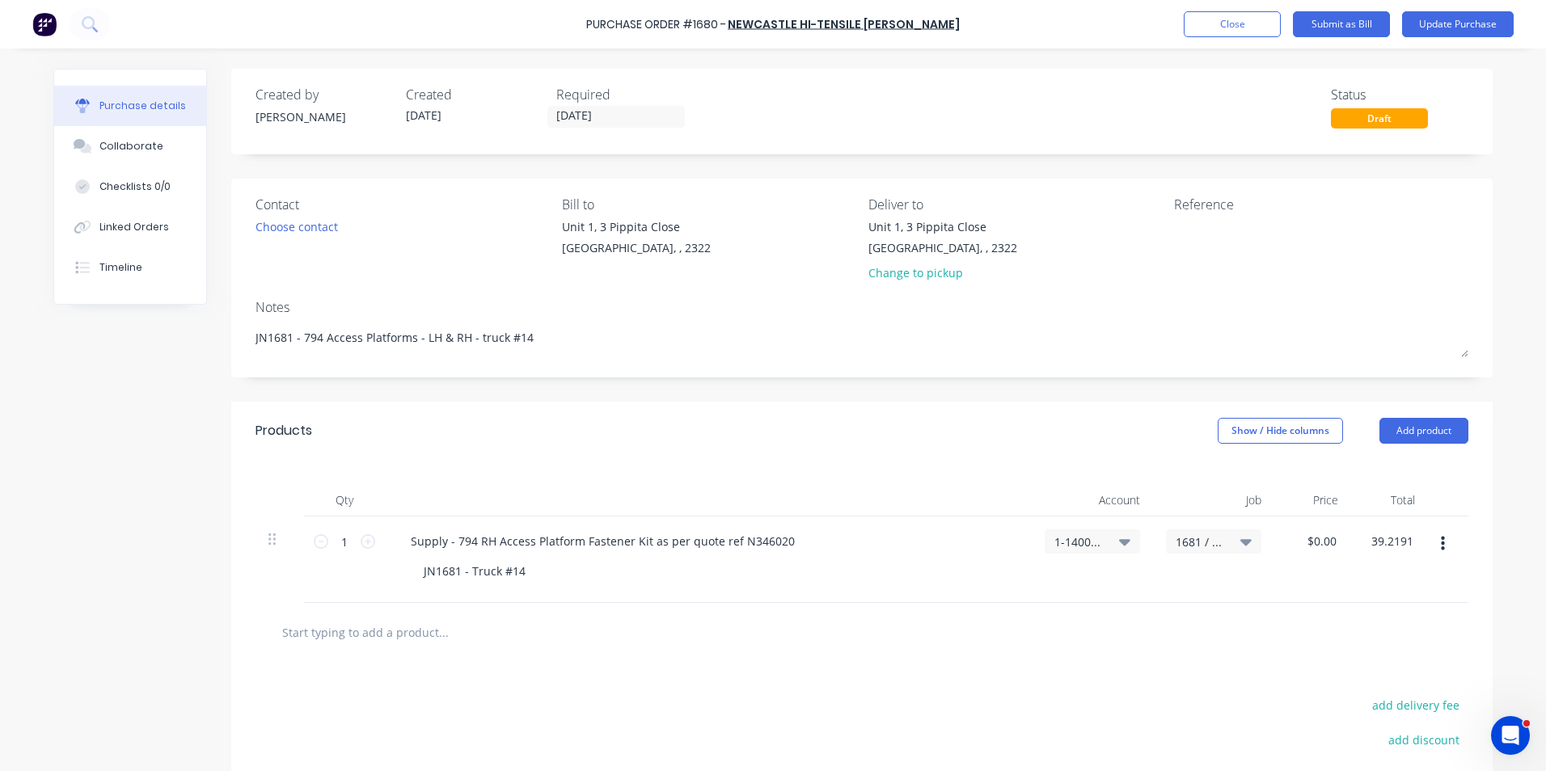
type input "$39.22"
click at [1396, 596] on div "$39.22 39.2191" at bounding box center [1389, 560] width 77 height 86
click at [1449, 20] on button "Update Purchase" at bounding box center [1458, 24] width 112 height 26
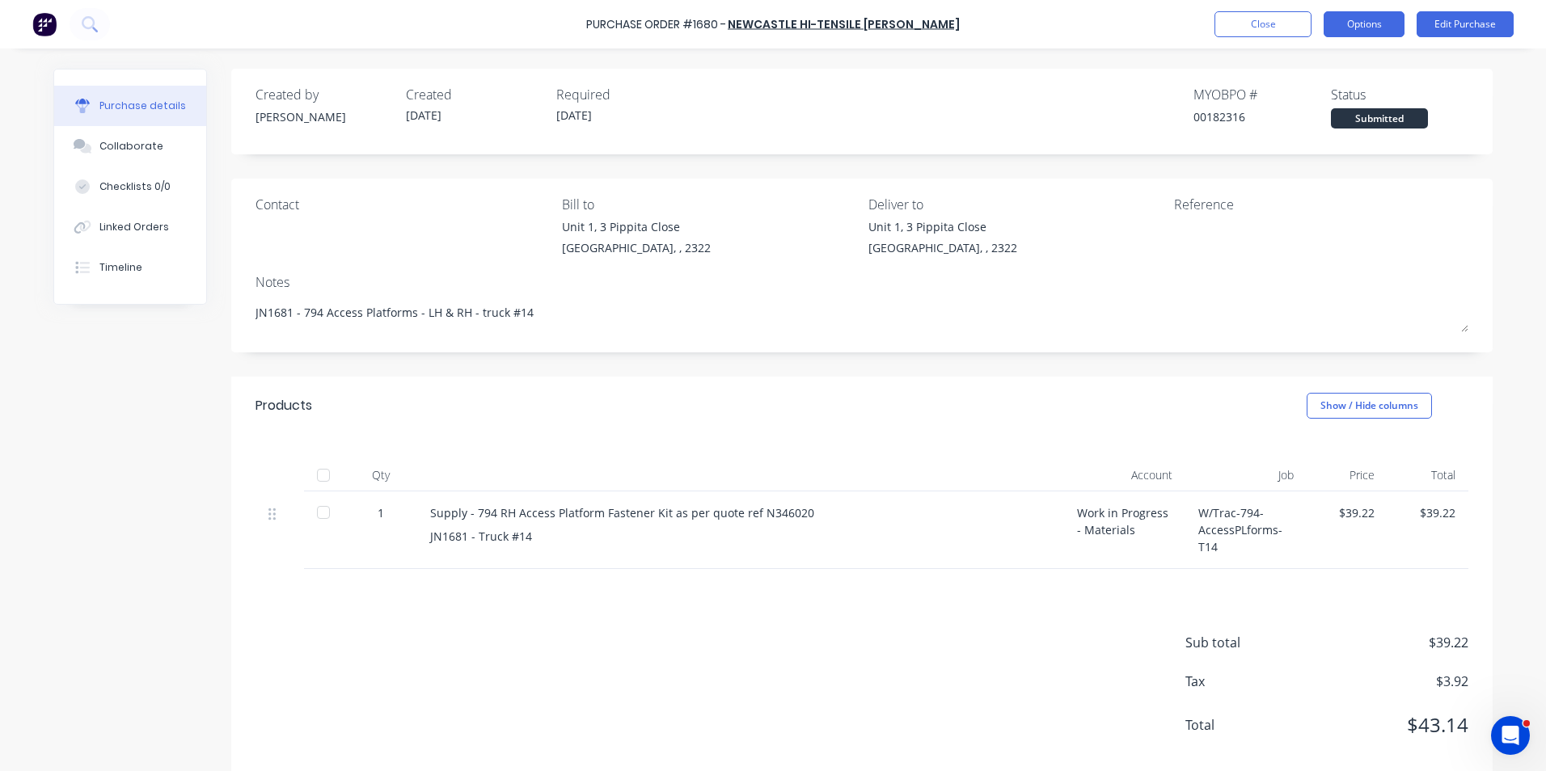
click at [1365, 20] on button "Options" at bounding box center [1363, 24] width 81 height 26
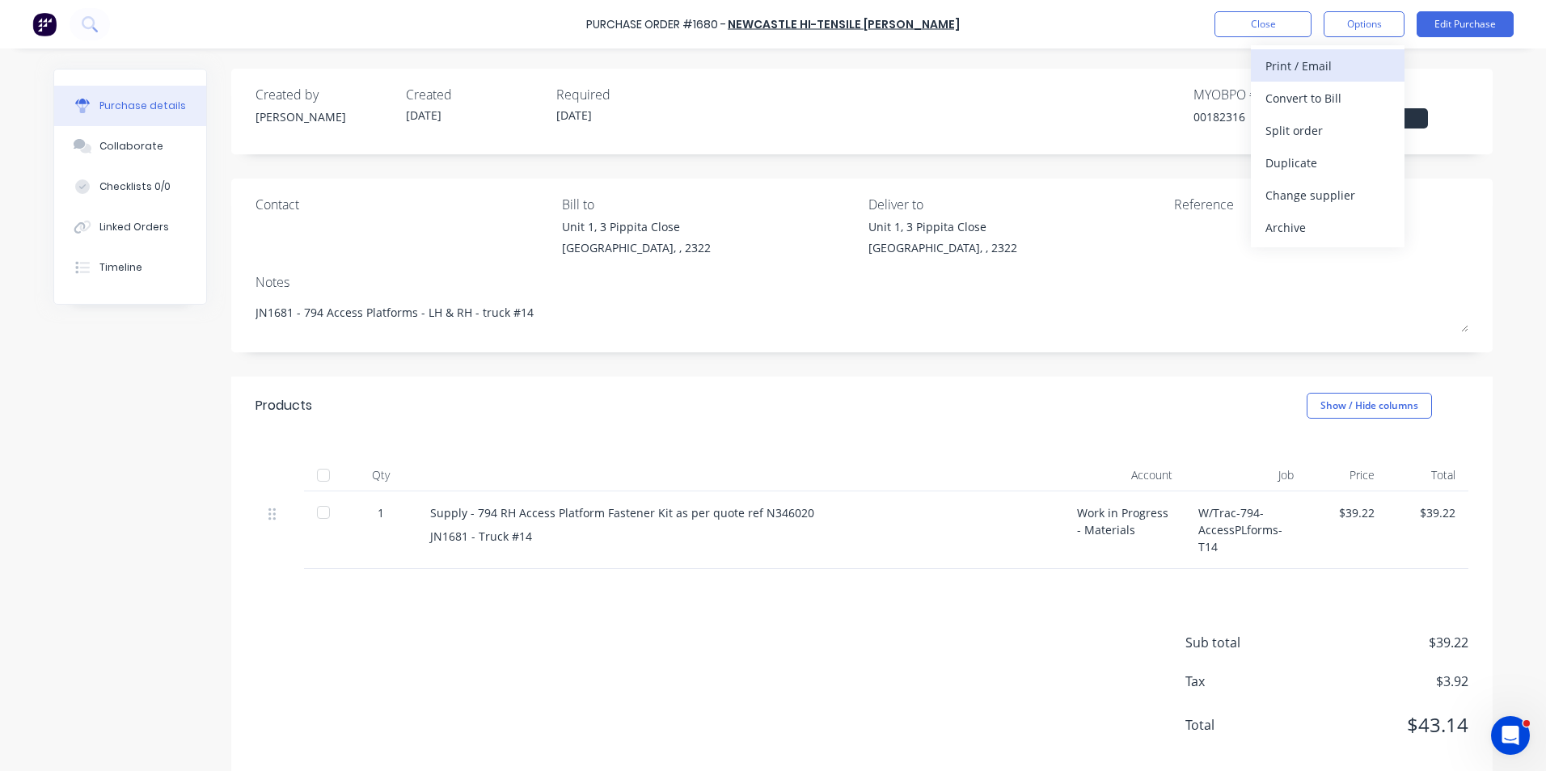
click at [1321, 67] on div "Print / Email" at bounding box center [1327, 65] width 124 height 23
click at [1318, 98] on div "With pricing" at bounding box center [1327, 97] width 124 height 23
type textarea "x"
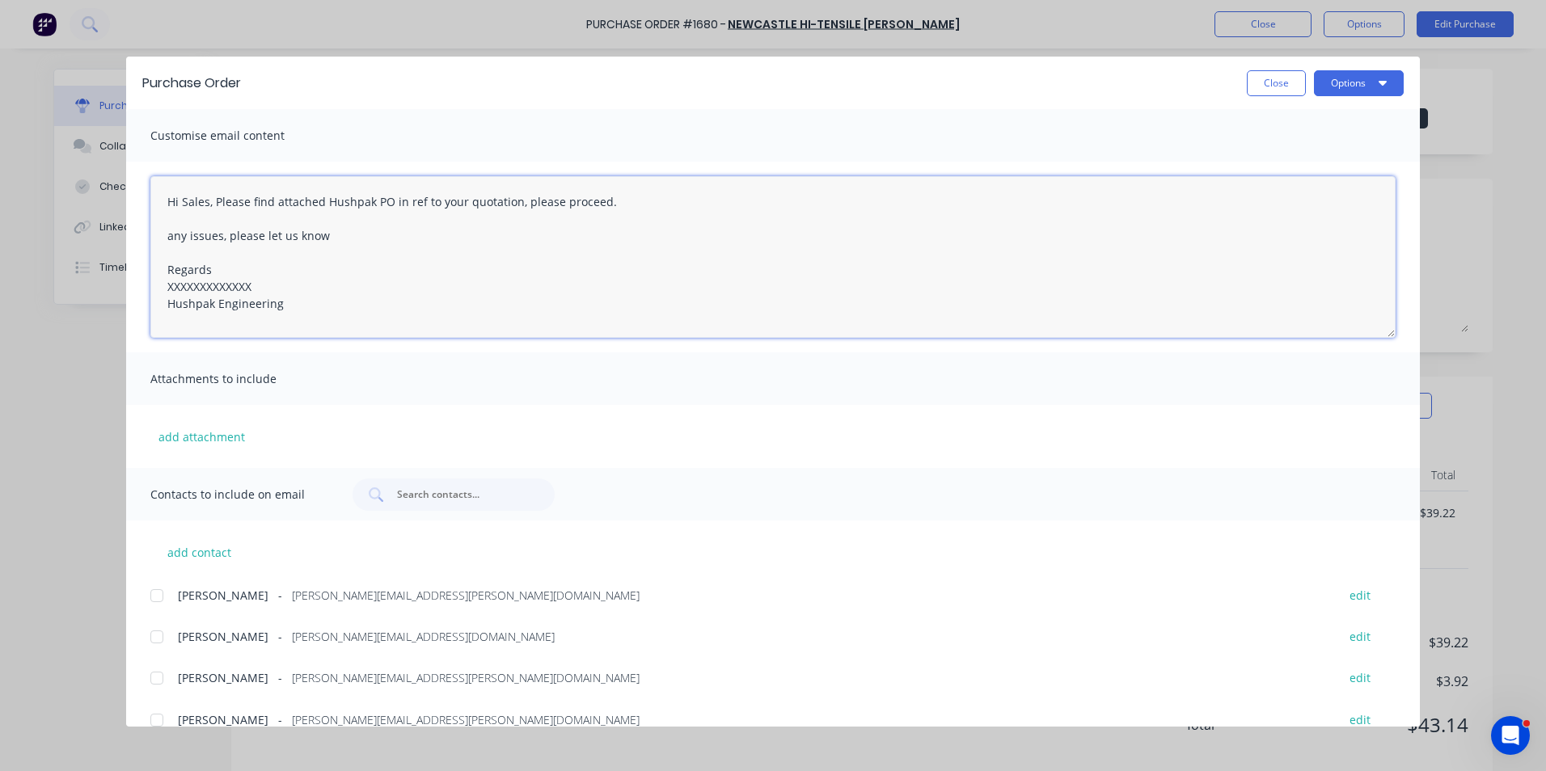
drag, startPoint x: 262, startPoint y: 285, endPoint x: 150, endPoint y: 286, distance: 112.4
click at [150, 286] on div "Hi Sales, Please find attached Hushpak PO in ref to your quotation, please proc…" at bounding box center [772, 257] width 1293 height 191
paste textarea "N346020"
type textarea "Hi Sales, Please find attached Hushpak PO in ref to your quotation, please proc…"
click at [225, 437] on button "add attachment" at bounding box center [201, 436] width 103 height 24
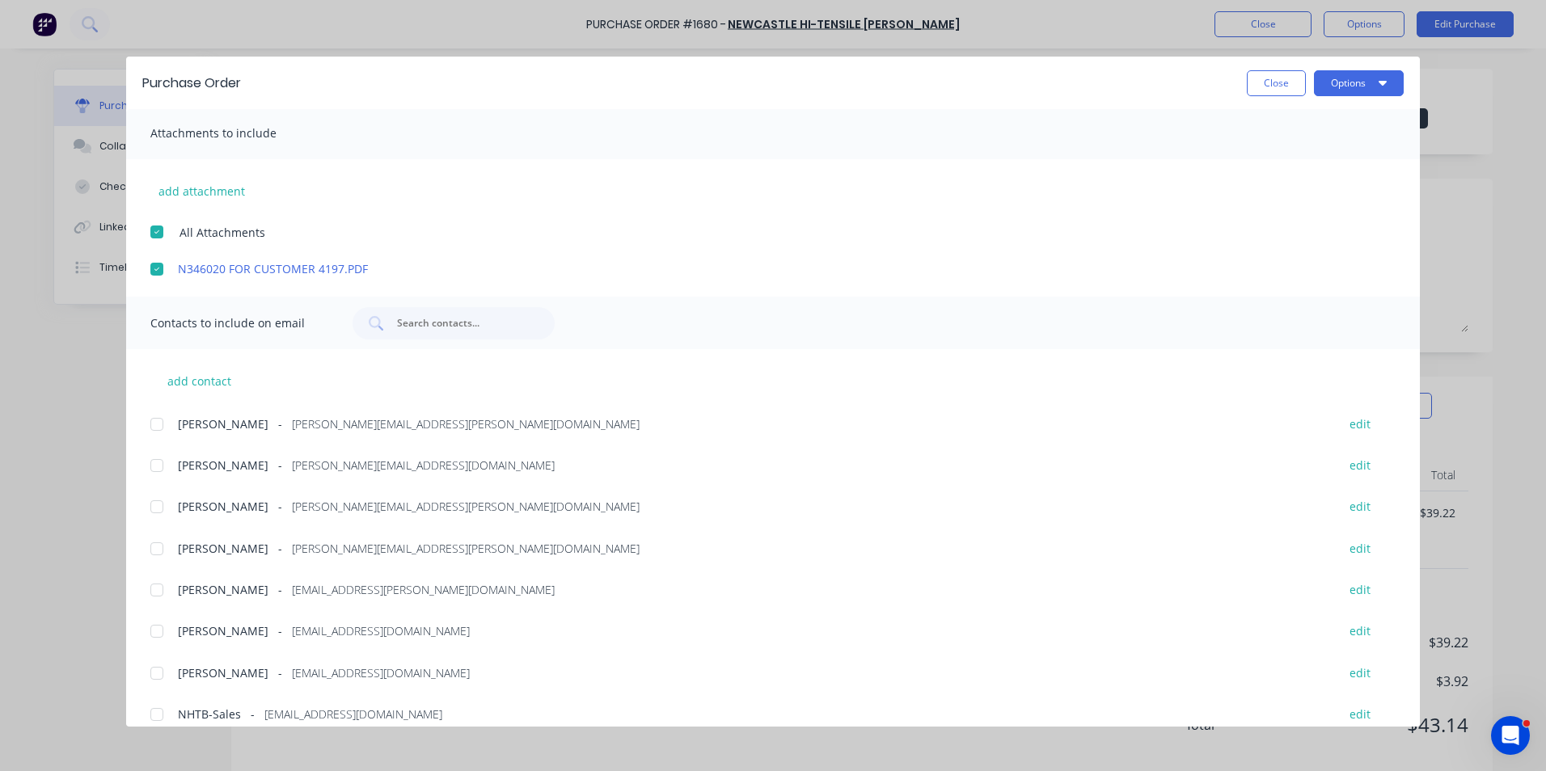
scroll to position [306, 0]
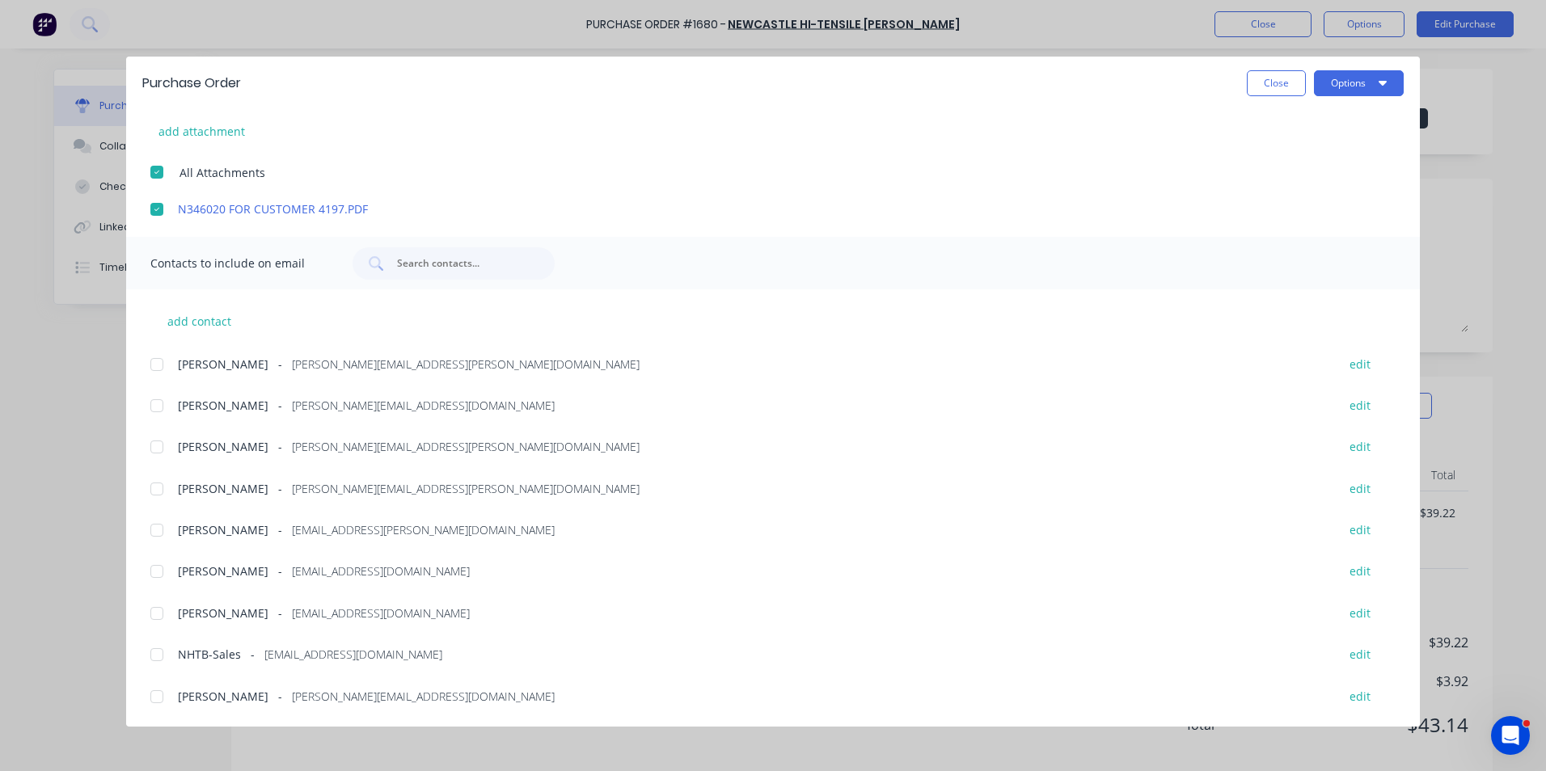
click at [158, 488] on div at bounding box center [157, 489] width 32 height 32
click at [158, 654] on div at bounding box center [157, 655] width 32 height 32
click at [1360, 78] on button "Options" at bounding box center [1359, 83] width 90 height 26
click at [1280, 185] on div "Email" at bounding box center [1326, 188] width 124 height 23
click at [1270, 90] on button "Close" at bounding box center [1276, 83] width 59 height 26
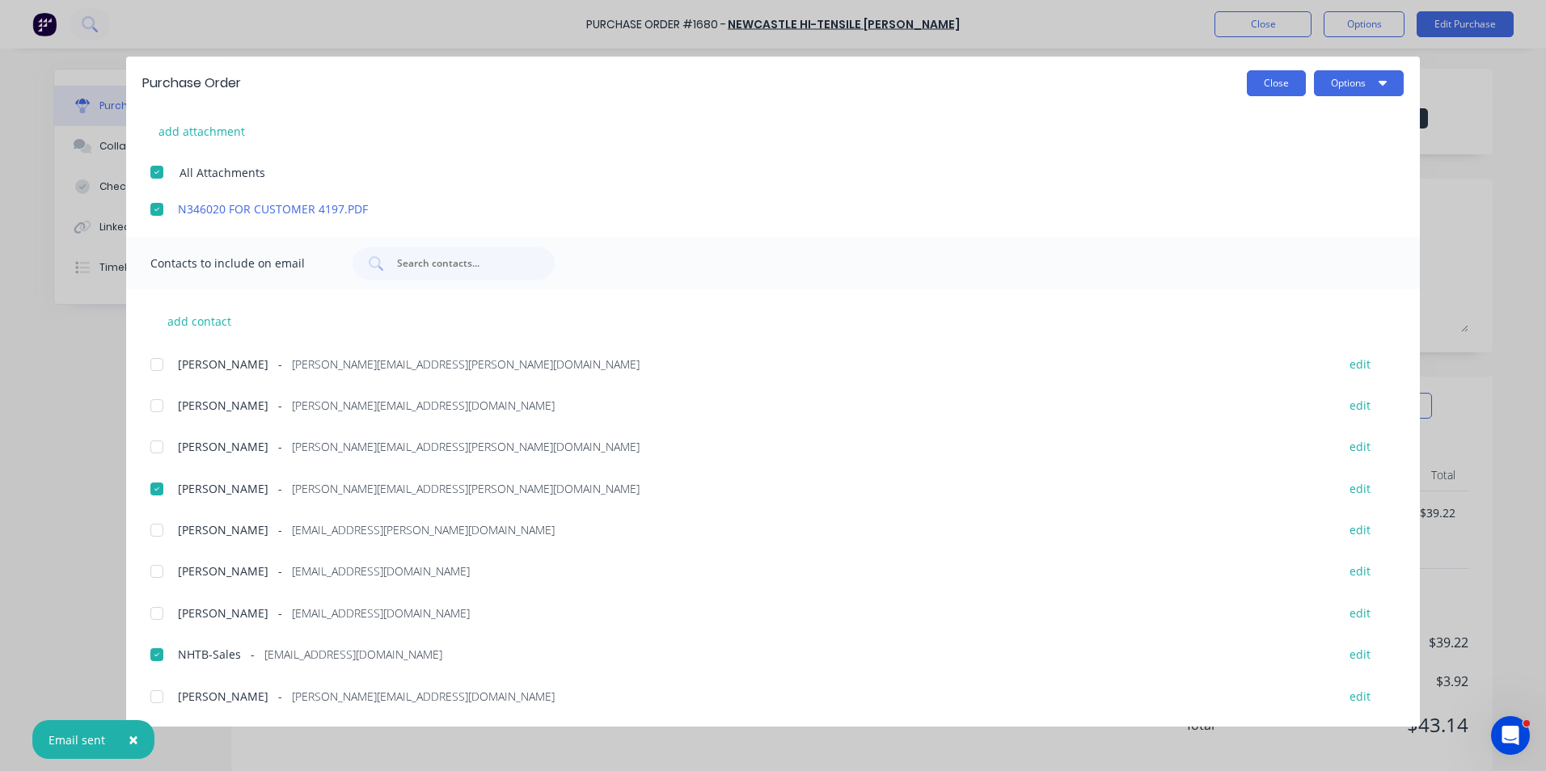
type textarea "x"
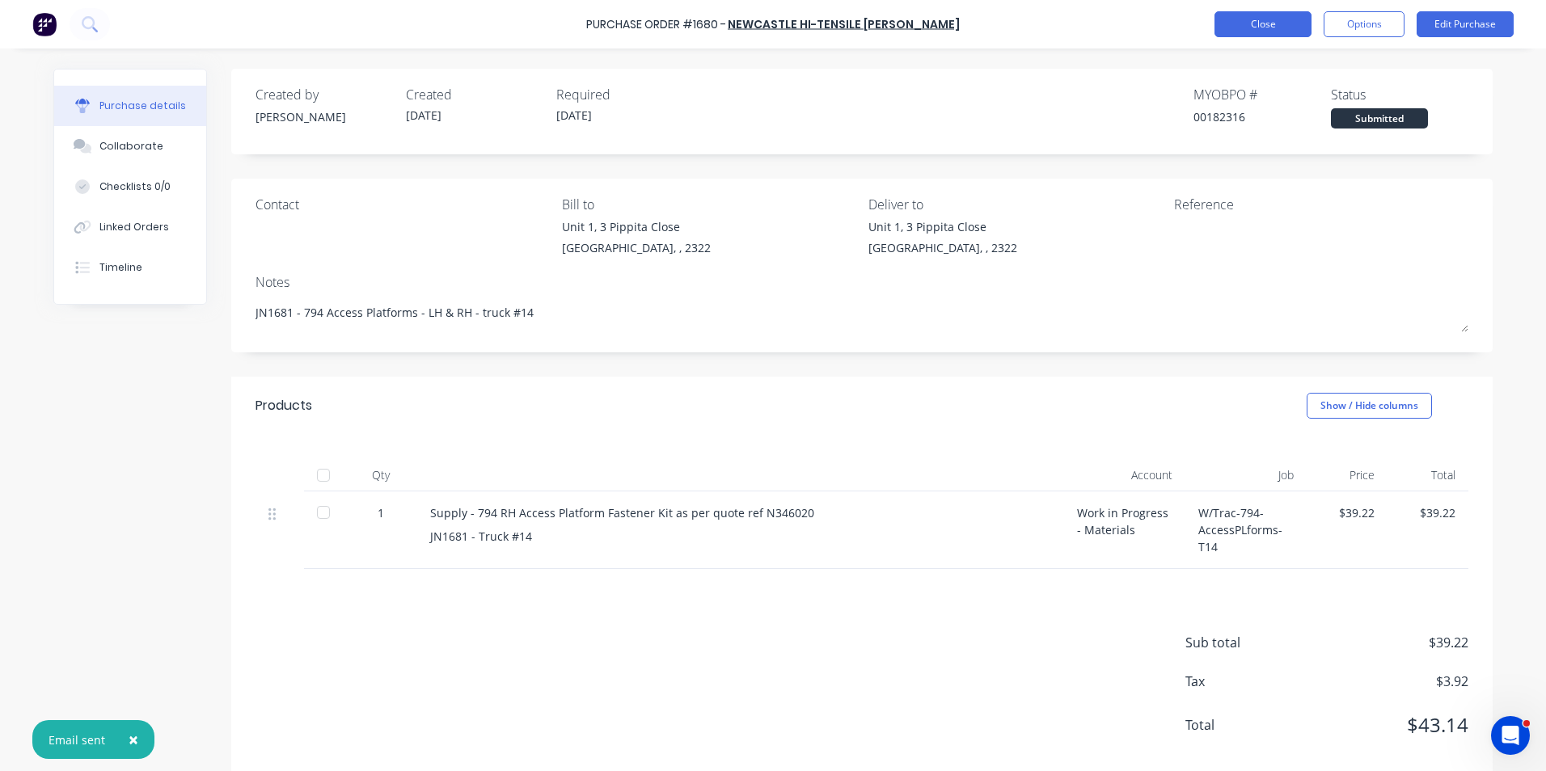
click at [1268, 27] on button "Close" at bounding box center [1262, 24] width 97 height 26
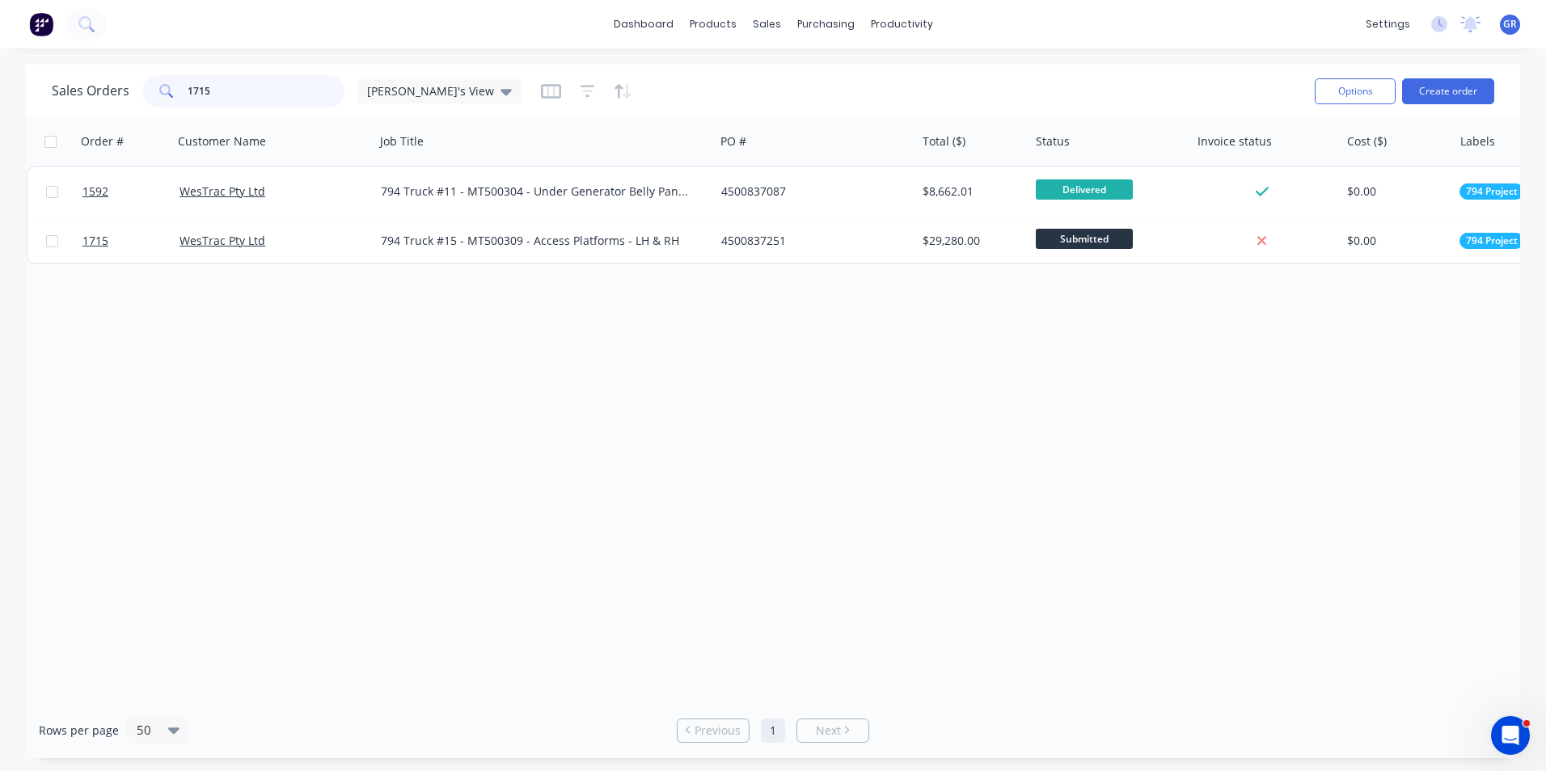
drag, startPoint x: 221, startPoint y: 89, endPoint x: 186, endPoint y: 90, distance: 34.8
click at [188, 90] on input "1715" at bounding box center [267, 91] width 158 height 32
click at [820, 79] on div "Sales Orders" at bounding box center [826, 77] width 66 height 15
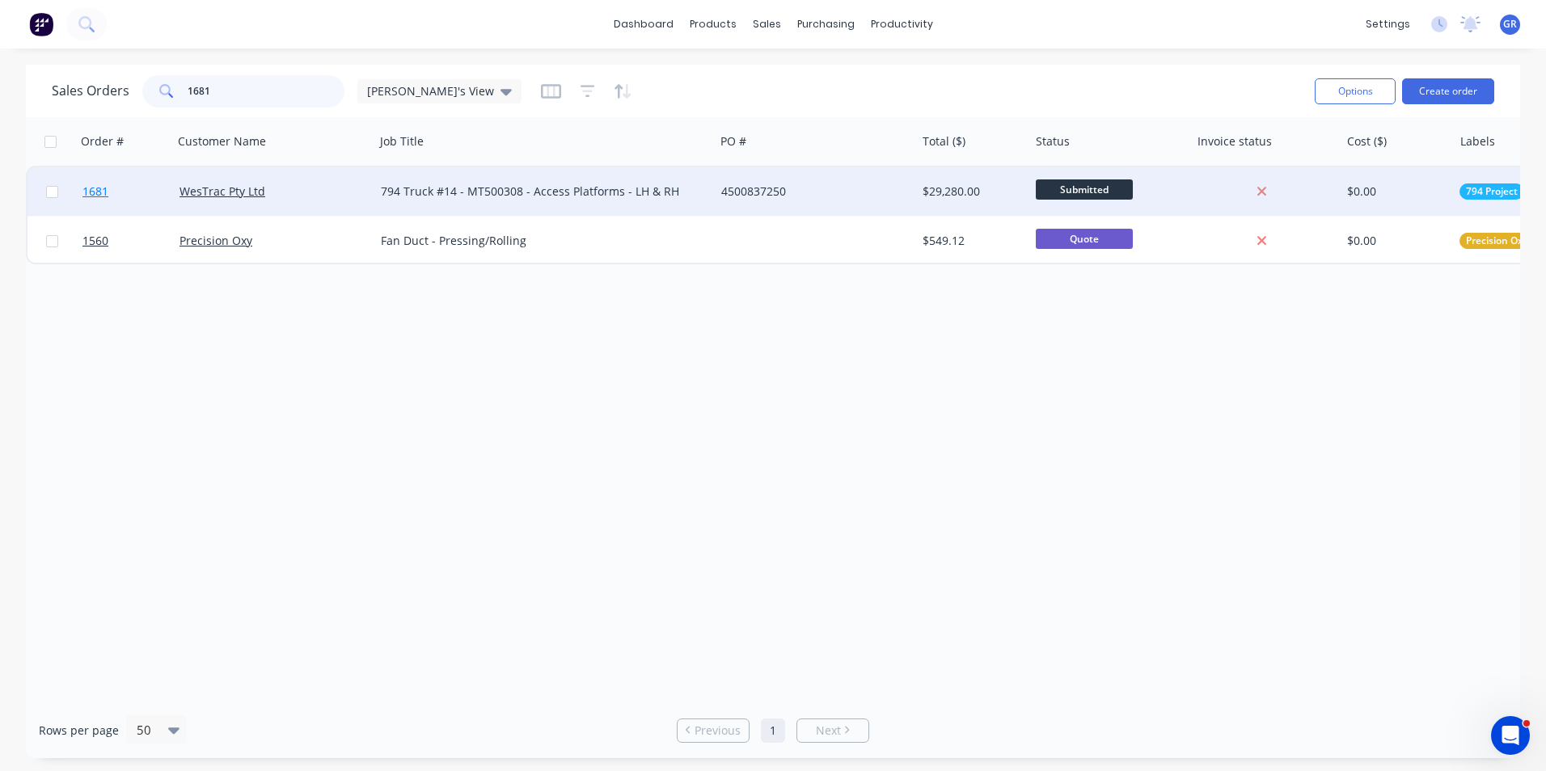
type input "1681"
click at [108, 192] on span "1681" at bounding box center [95, 192] width 26 height 16
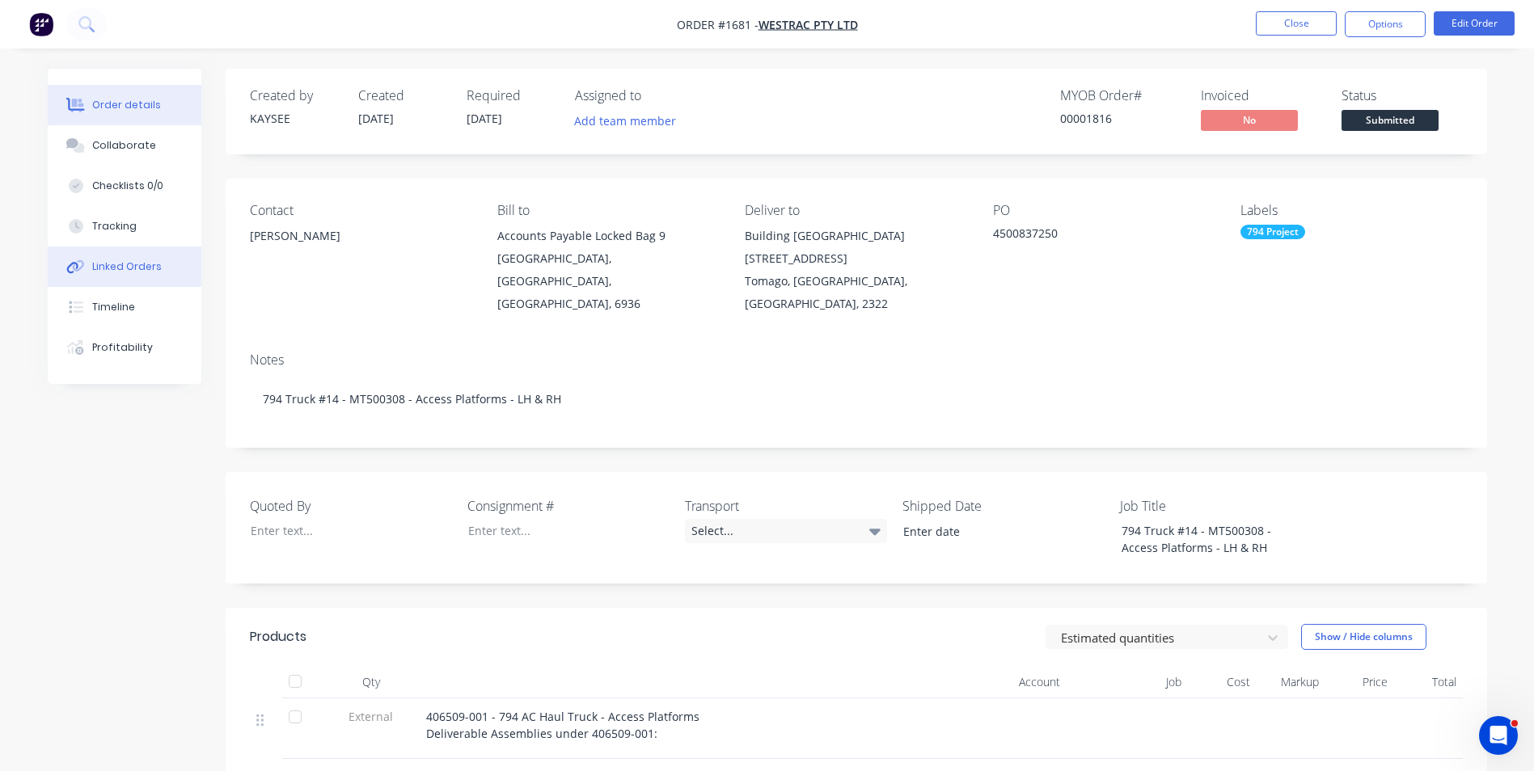
click at [134, 268] on div "Linked Orders" at bounding box center [127, 266] width 70 height 15
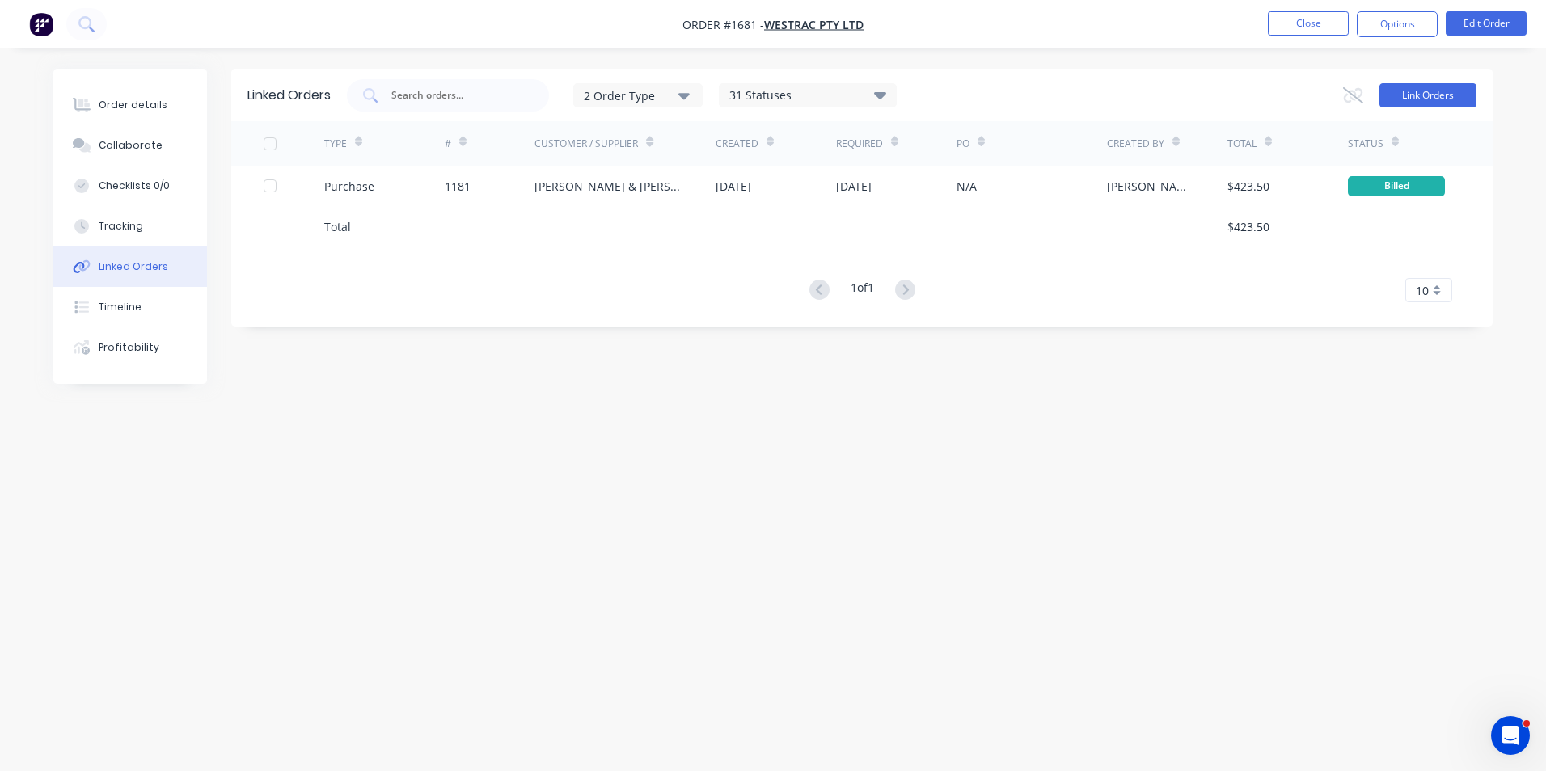
click at [1425, 99] on button "Link Orders" at bounding box center [1427, 95] width 97 height 24
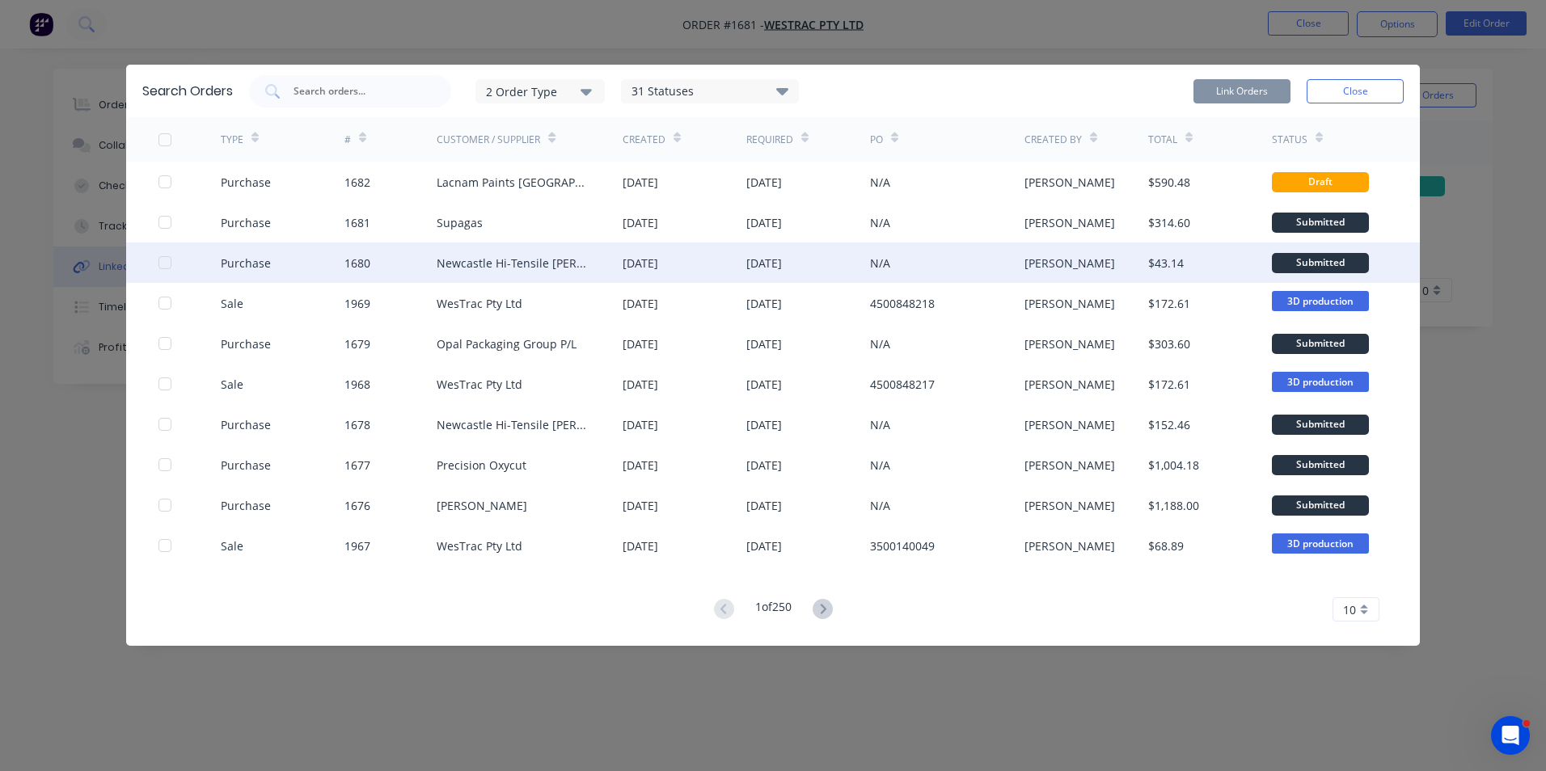
click at [165, 262] on div at bounding box center [165, 263] width 32 height 32
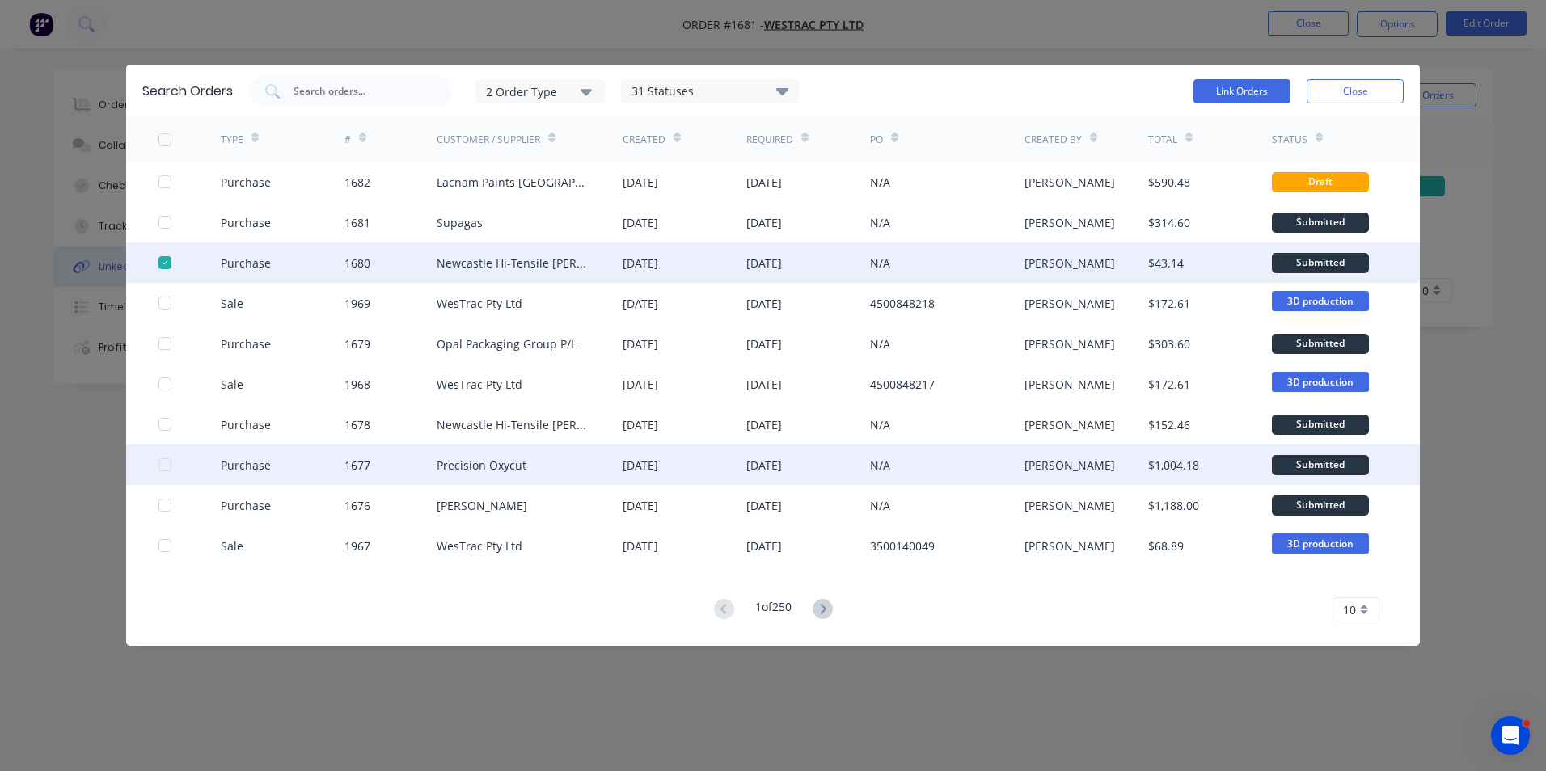
click at [166, 464] on div at bounding box center [165, 465] width 32 height 32
click at [1256, 95] on button "Link Orders" at bounding box center [1241, 91] width 97 height 24
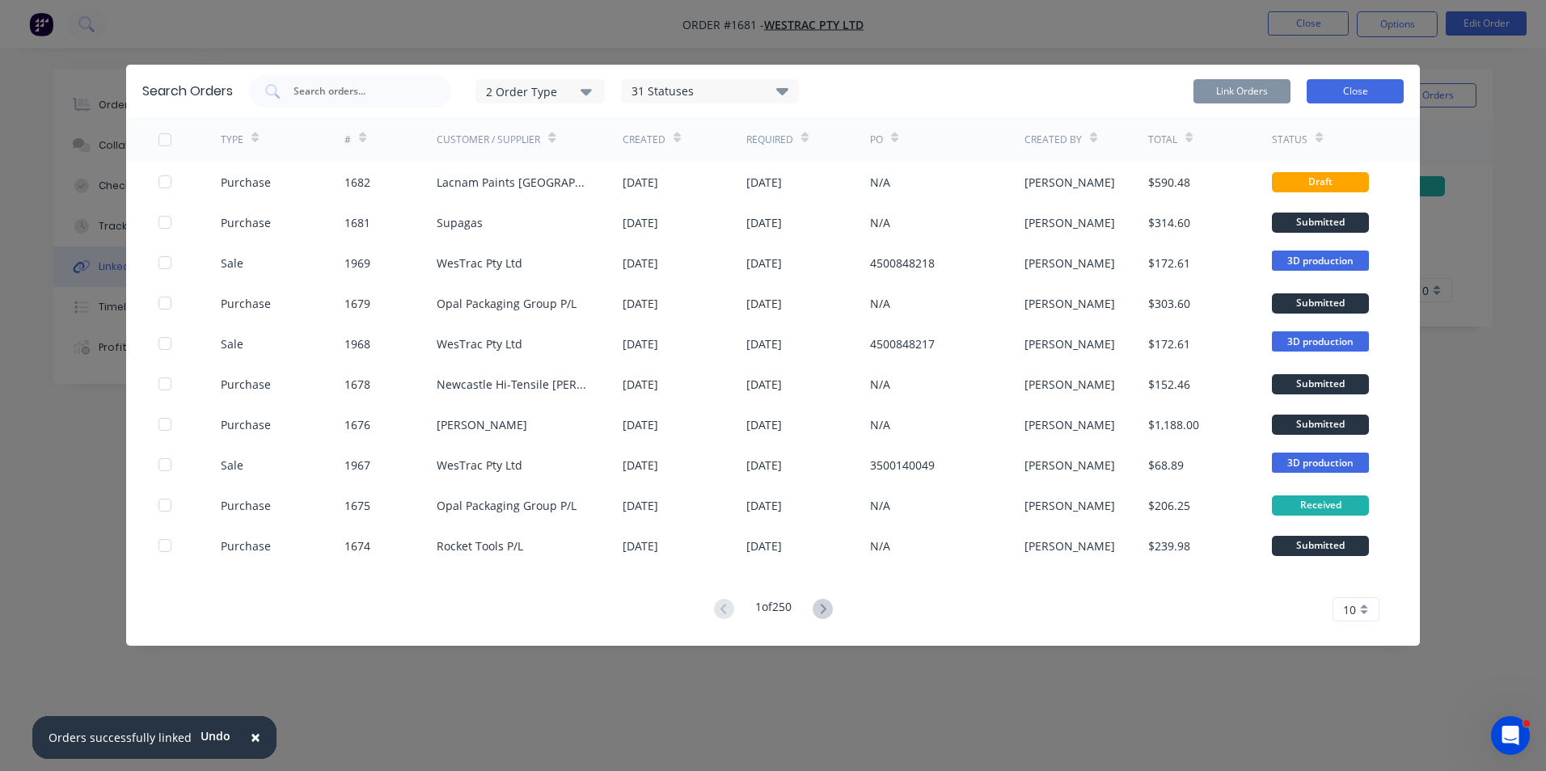
click at [1345, 91] on button "Close" at bounding box center [1354, 91] width 97 height 24
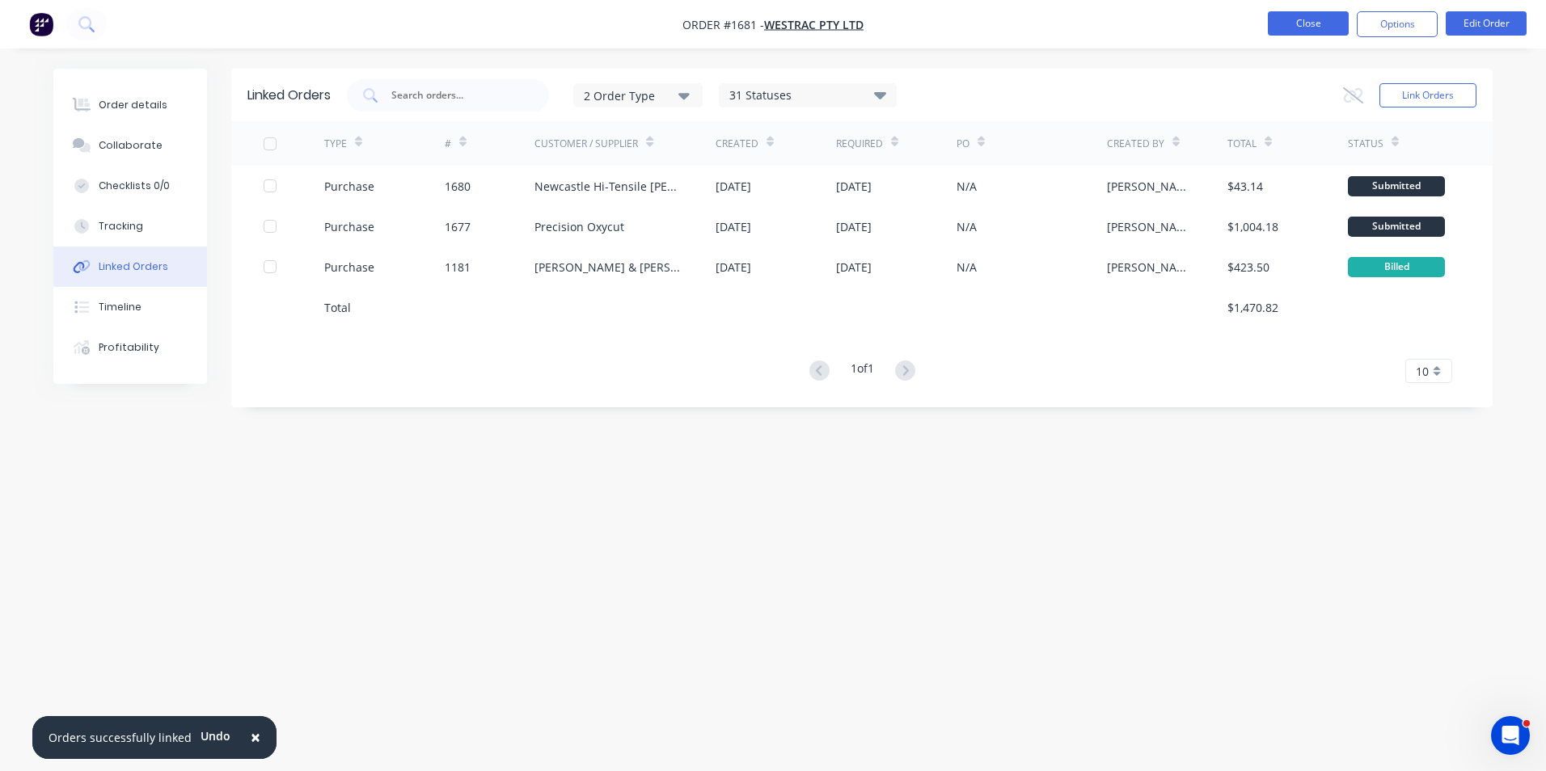
click at [1314, 24] on button "Close" at bounding box center [1308, 23] width 81 height 24
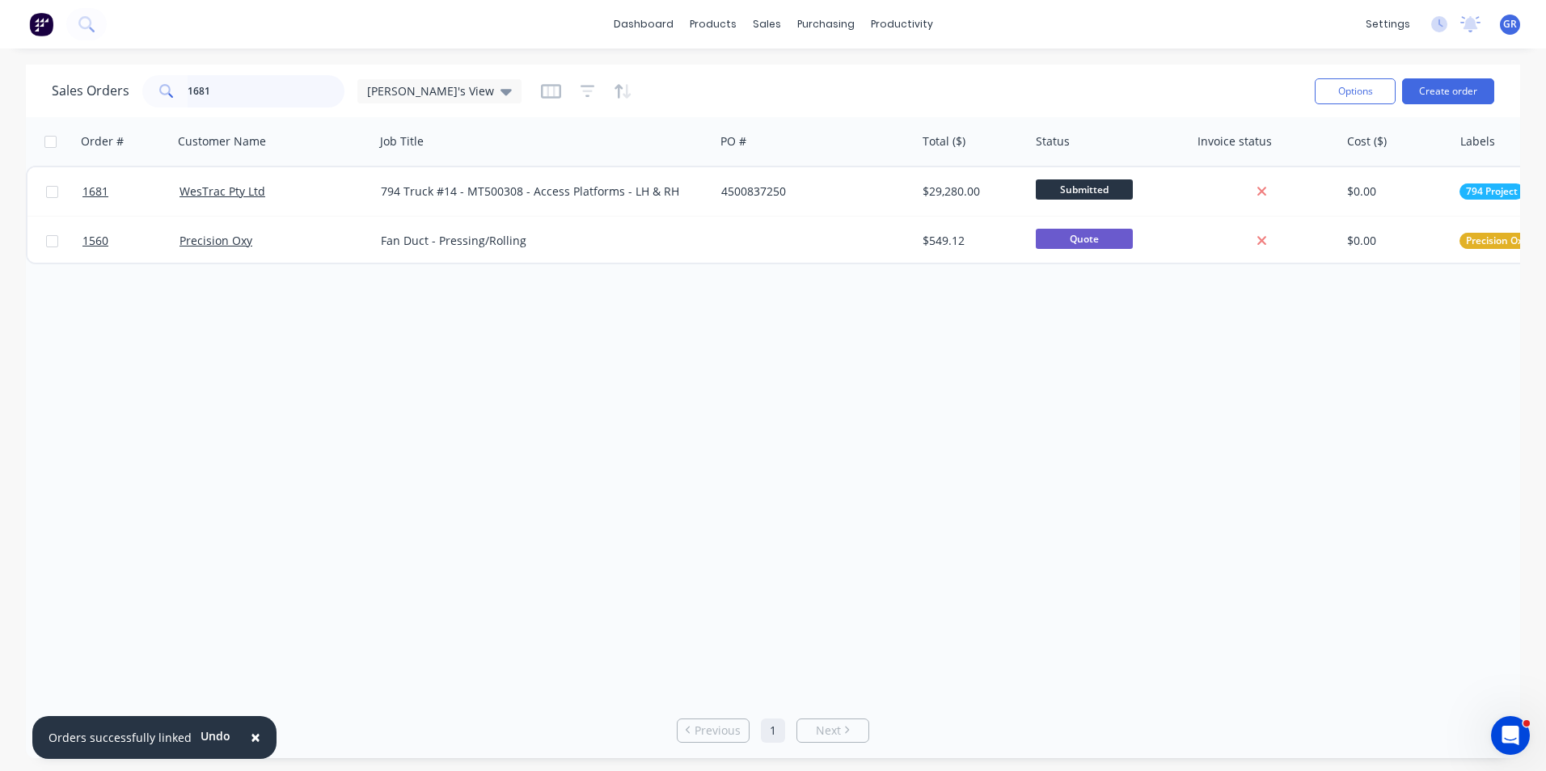
click at [207, 89] on input "1681" at bounding box center [267, 91] width 158 height 32
drag, startPoint x: 218, startPoint y: 89, endPoint x: 158, endPoint y: 90, distance: 60.6
click at [158, 90] on div "1681" at bounding box center [243, 91] width 202 height 32
